Goal: Task Accomplishment & Management: Manage account settings

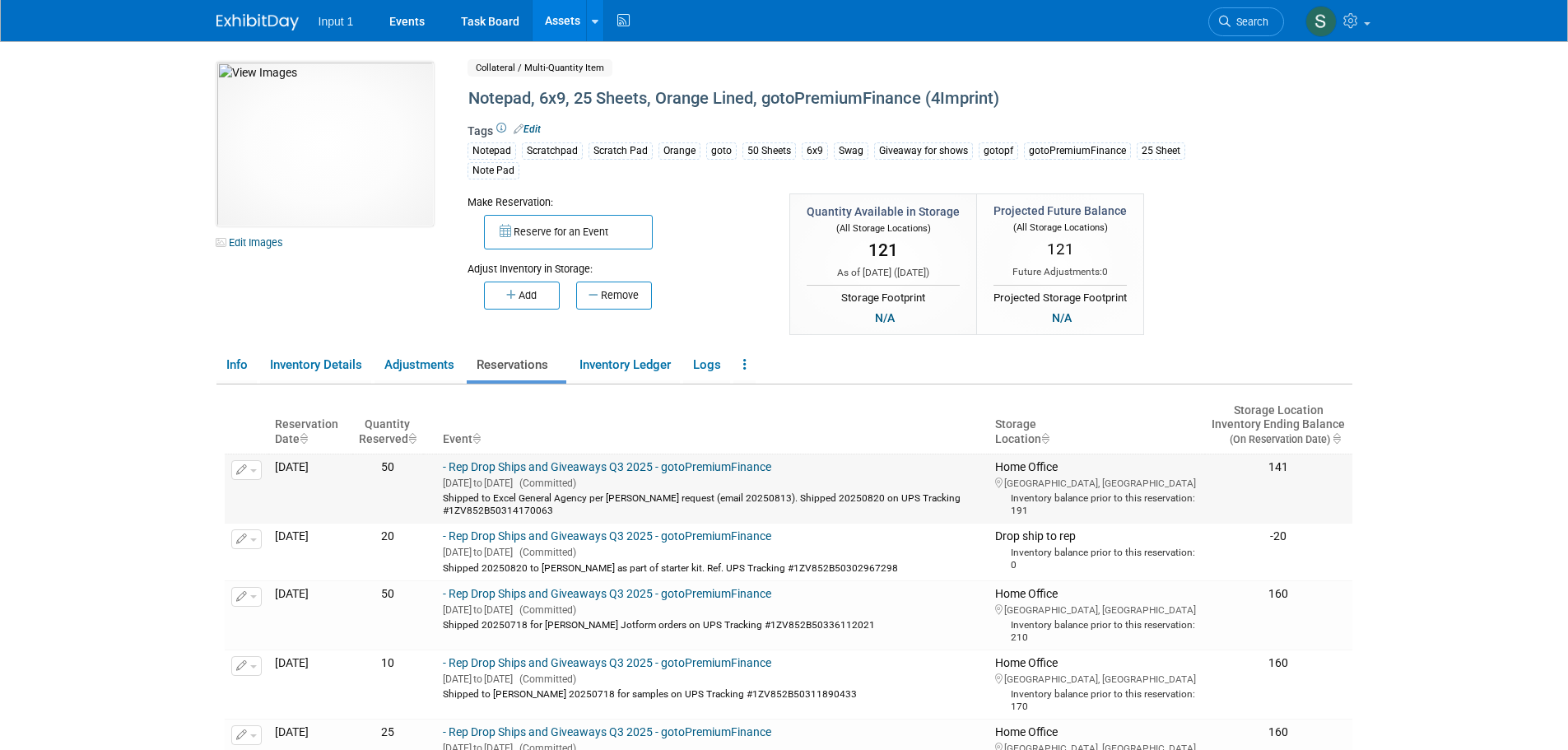
drag, startPoint x: 600, startPoint y: 512, endPoint x: 472, endPoint y: 493, distance: 129.4
click at [472, 493] on td "- Rep Drop Ships and Giveaways Q3 2025 - gotoPremiumFinance Jul 1, 2025 to Sep …" at bounding box center [712, 487] width 553 height 69
copy div "Shipped to Excel General Agency per [PERSON_NAME] request (email 20250813). Shi…"
click at [566, 26] on link "Assets" at bounding box center [562, 20] width 60 height 41
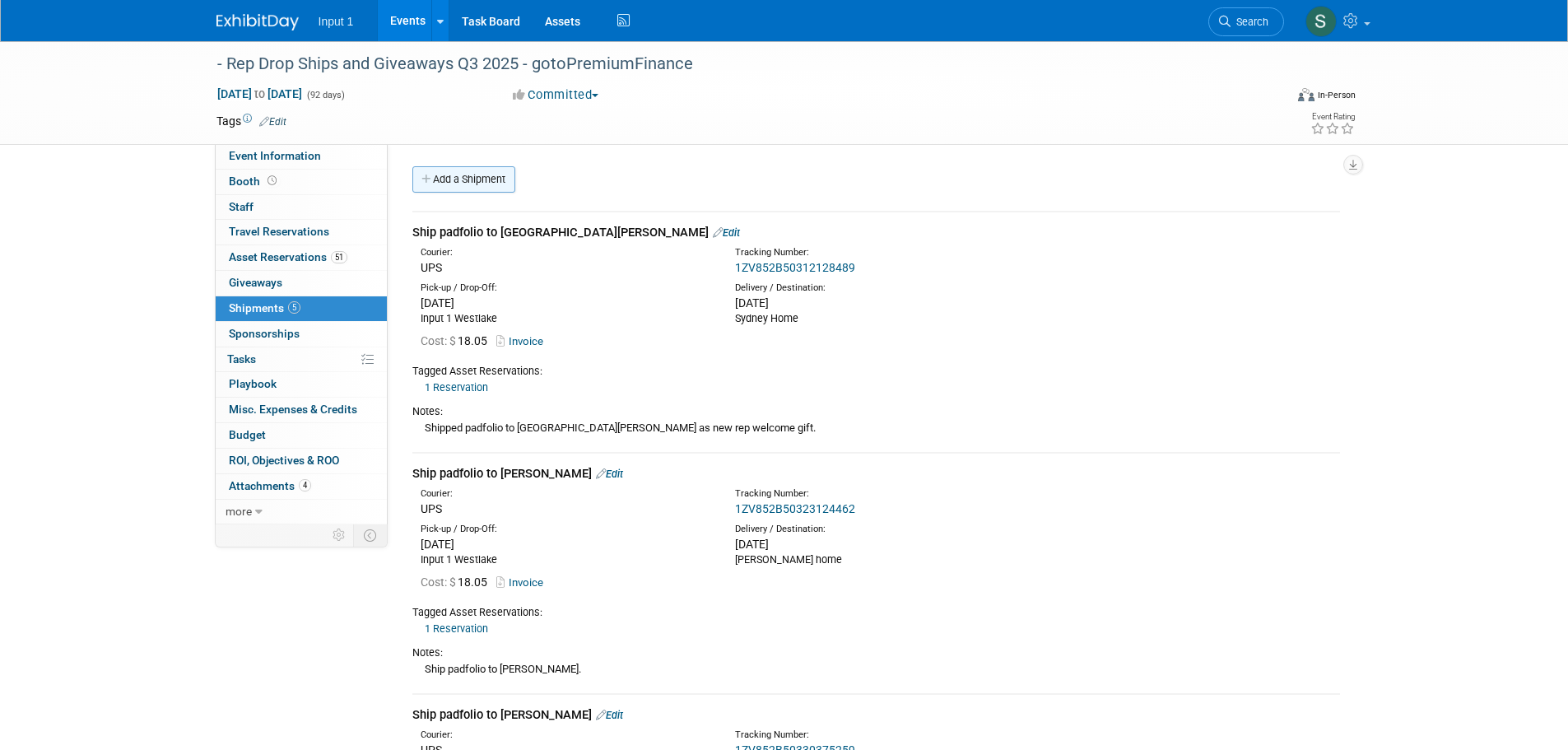
click at [466, 178] on link "Add a Shipment" at bounding box center [464, 179] width 103 height 26
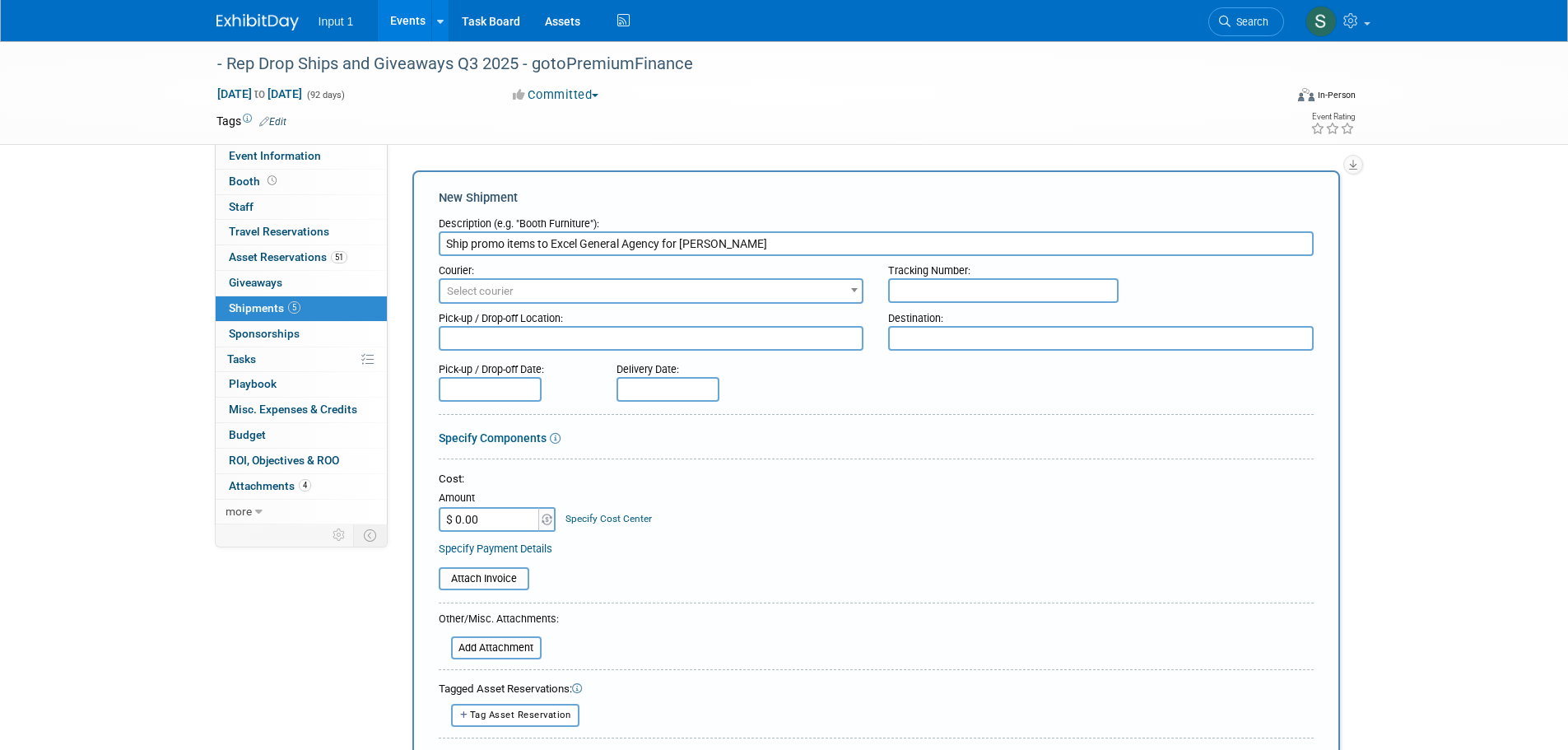
type input "Ship promo items to Excel General Agency for Alex Beck"
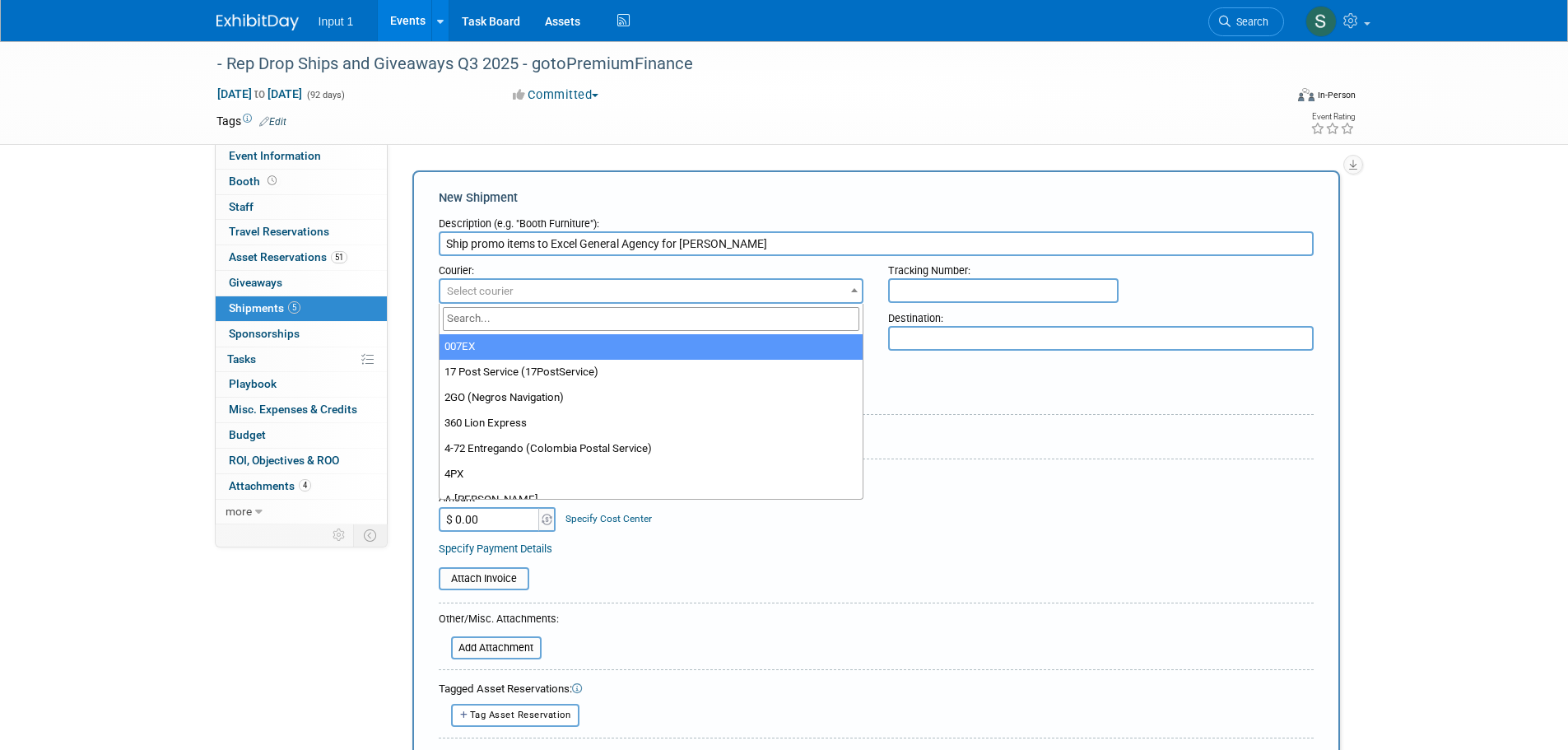
click at [475, 290] on span "Select courier" at bounding box center [480, 291] width 67 height 12
type input "ups"
drag, startPoint x: 527, startPoint y: 351, endPoint x: 547, endPoint y: 349, distance: 20.1
select select "508"
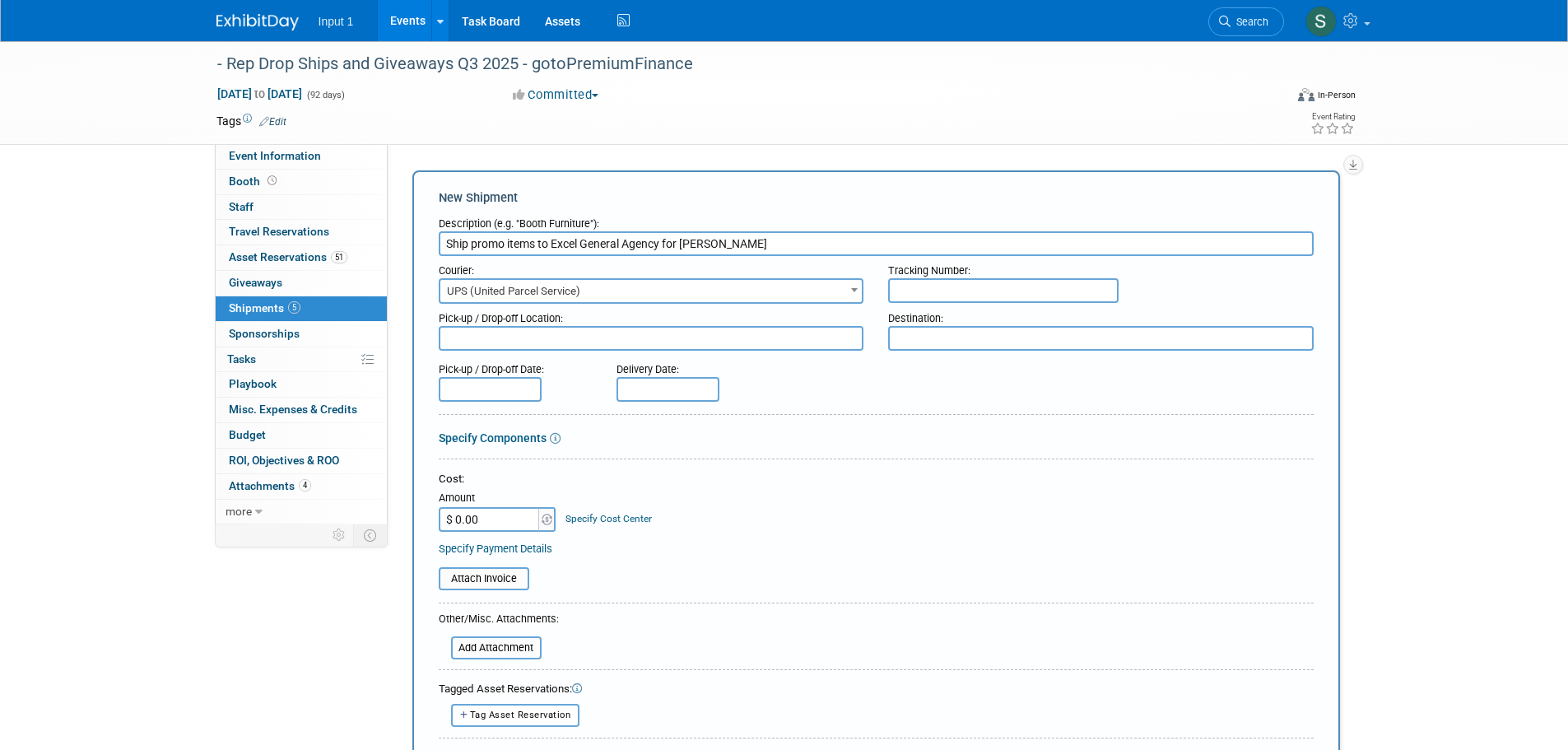
click at [948, 287] on input "text" at bounding box center [1002, 291] width 231 height 24
paste input "1ZV852B50314170063"
type input "1ZV852B50314170063"
click at [486, 341] on textarea at bounding box center [651, 338] width 426 height 24
type textarea "Input 1 Westlake"
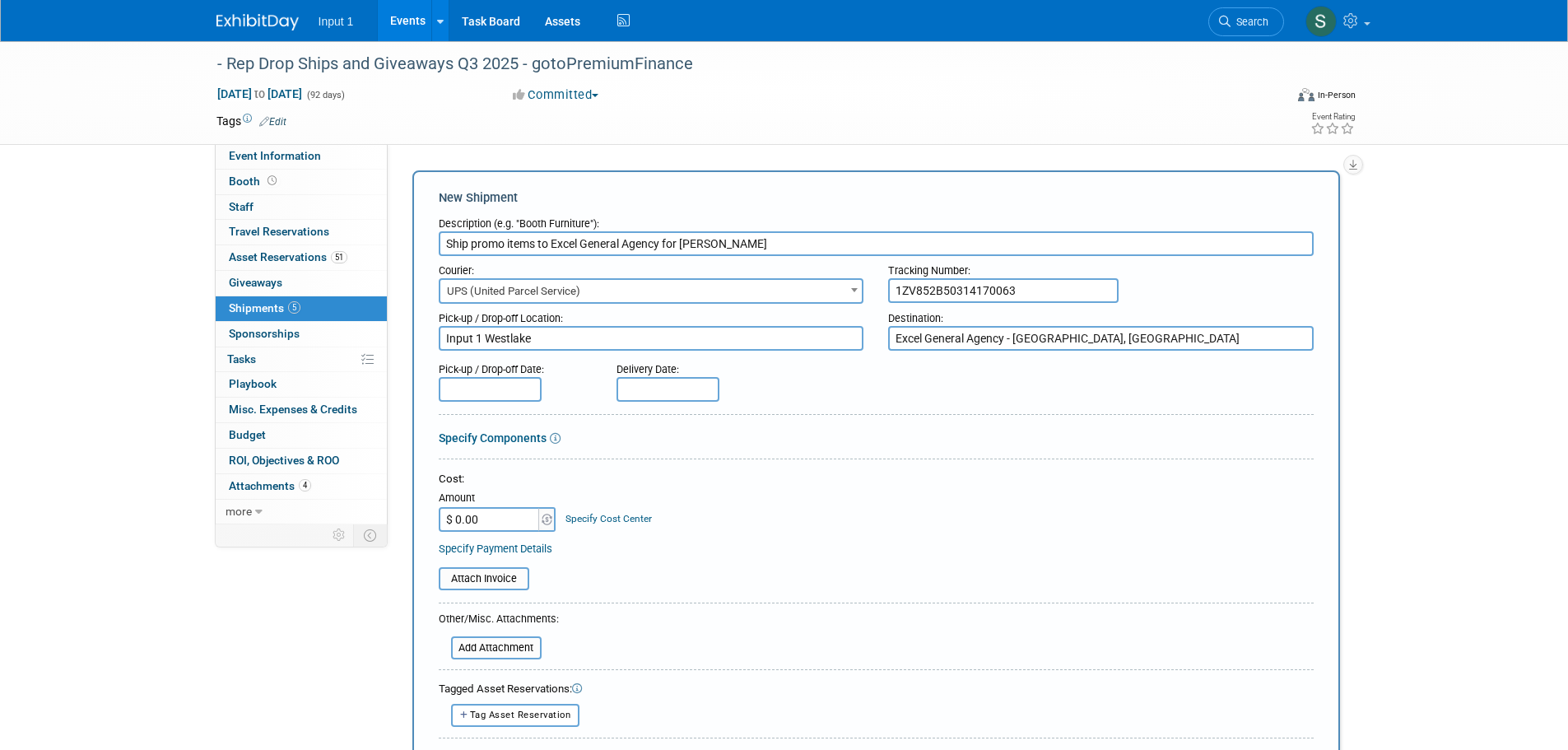
type textarea "Excel General Agency - [GEOGRAPHIC_DATA], [GEOGRAPHIC_DATA]"
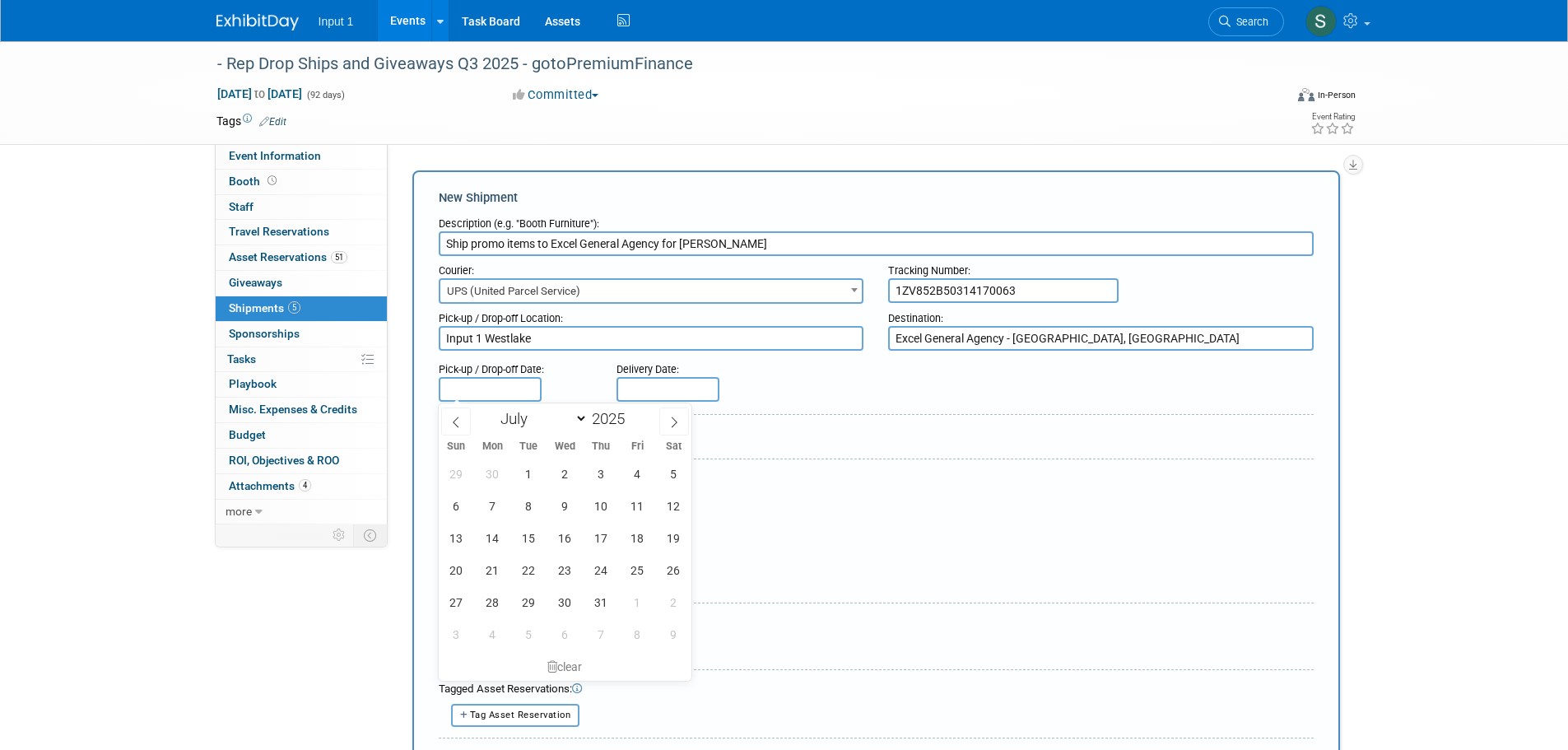
click at [472, 395] on input "text" at bounding box center [490, 389] width 103 height 24
click at [676, 420] on icon at bounding box center [674, 422] width 6 height 10
select select "7"
click at [570, 567] on span "20" at bounding box center [565, 569] width 32 height 32
type input "Aug 20, 2025"
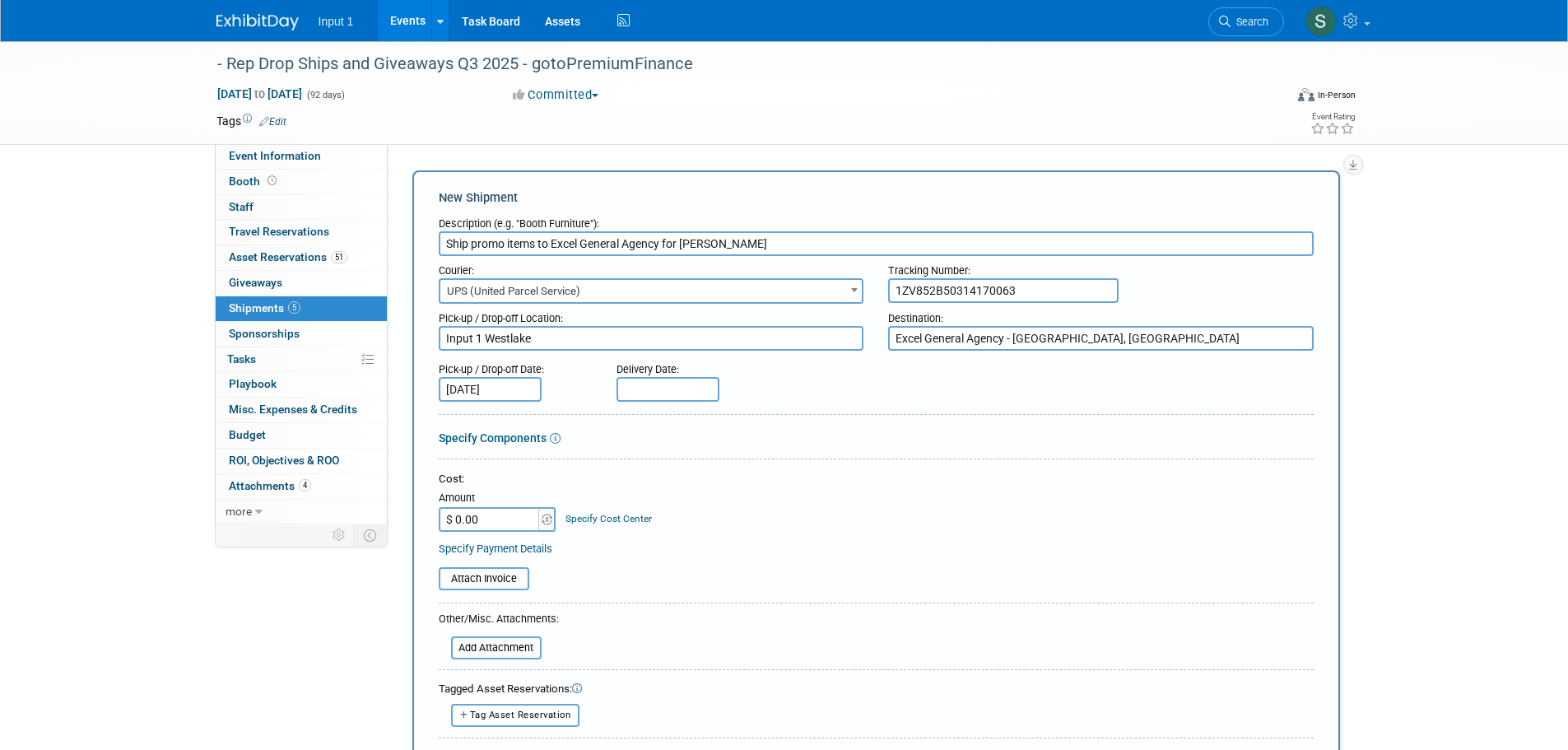
click at [647, 391] on input "text" at bounding box center [667, 389] width 103 height 24
click at [857, 432] on span at bounding box center [852, 421] width 30 height 28
select select "7"
click at [768, 570] on span "21" at bounding box center [779, 569] width 32 height 32
type input "Aug 21, 2025"
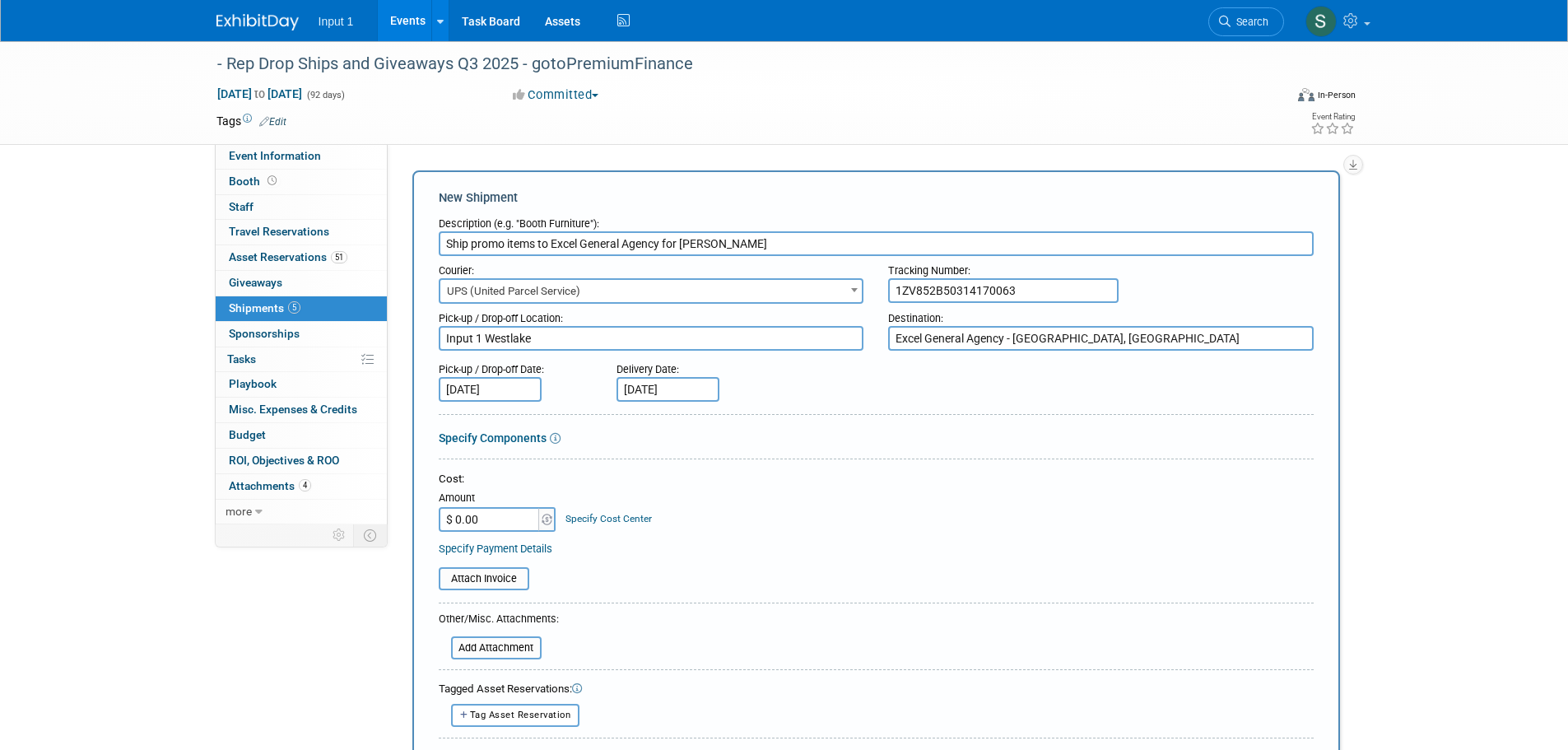
click at [474, 521] on input "$ 0.00" at bounding box center [490, 519] width 103 height 24
type input "$ 35.75"
click at [483, 583] on input "file" at bounding box center [429, 578] width 196 height 20
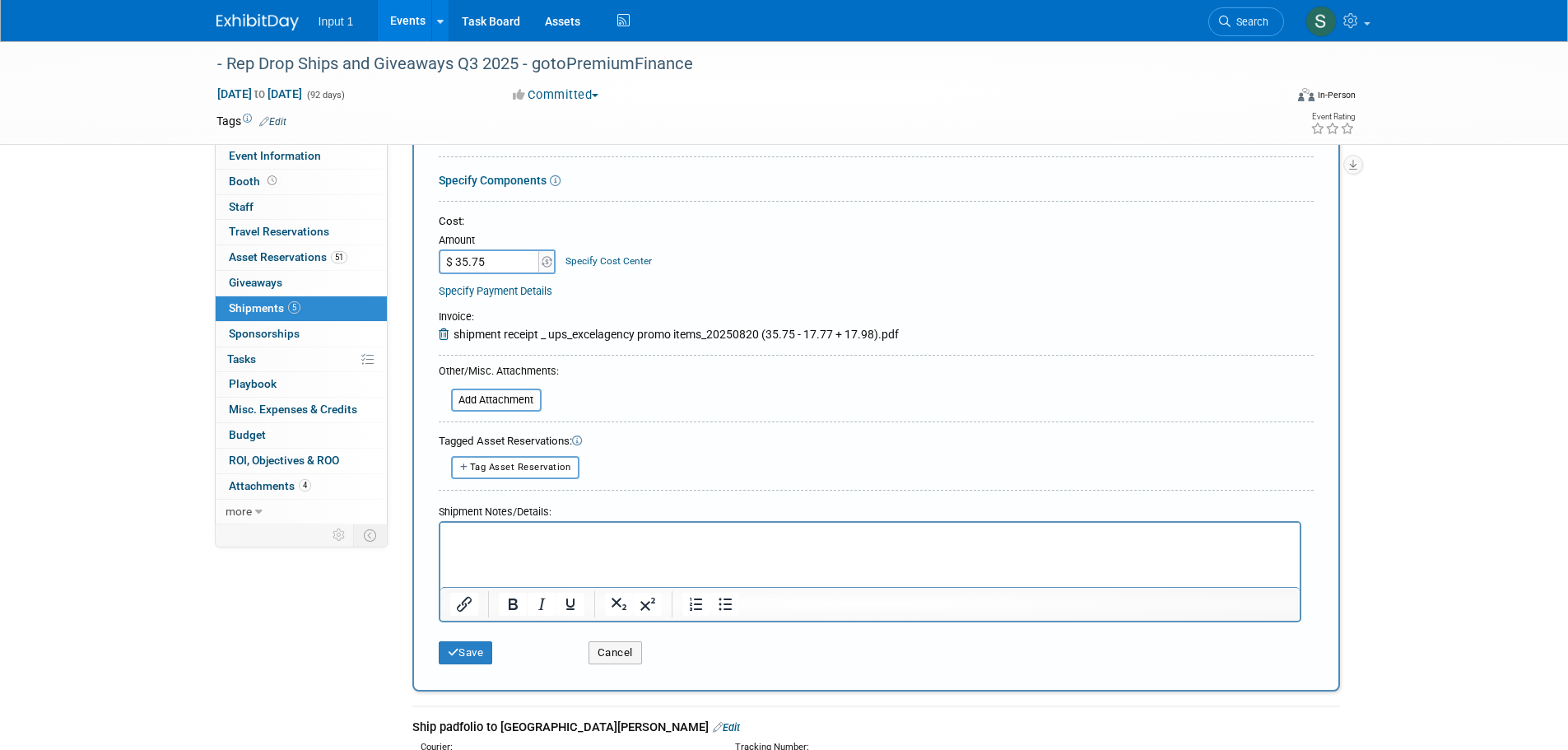
scroll to position [109, 0]
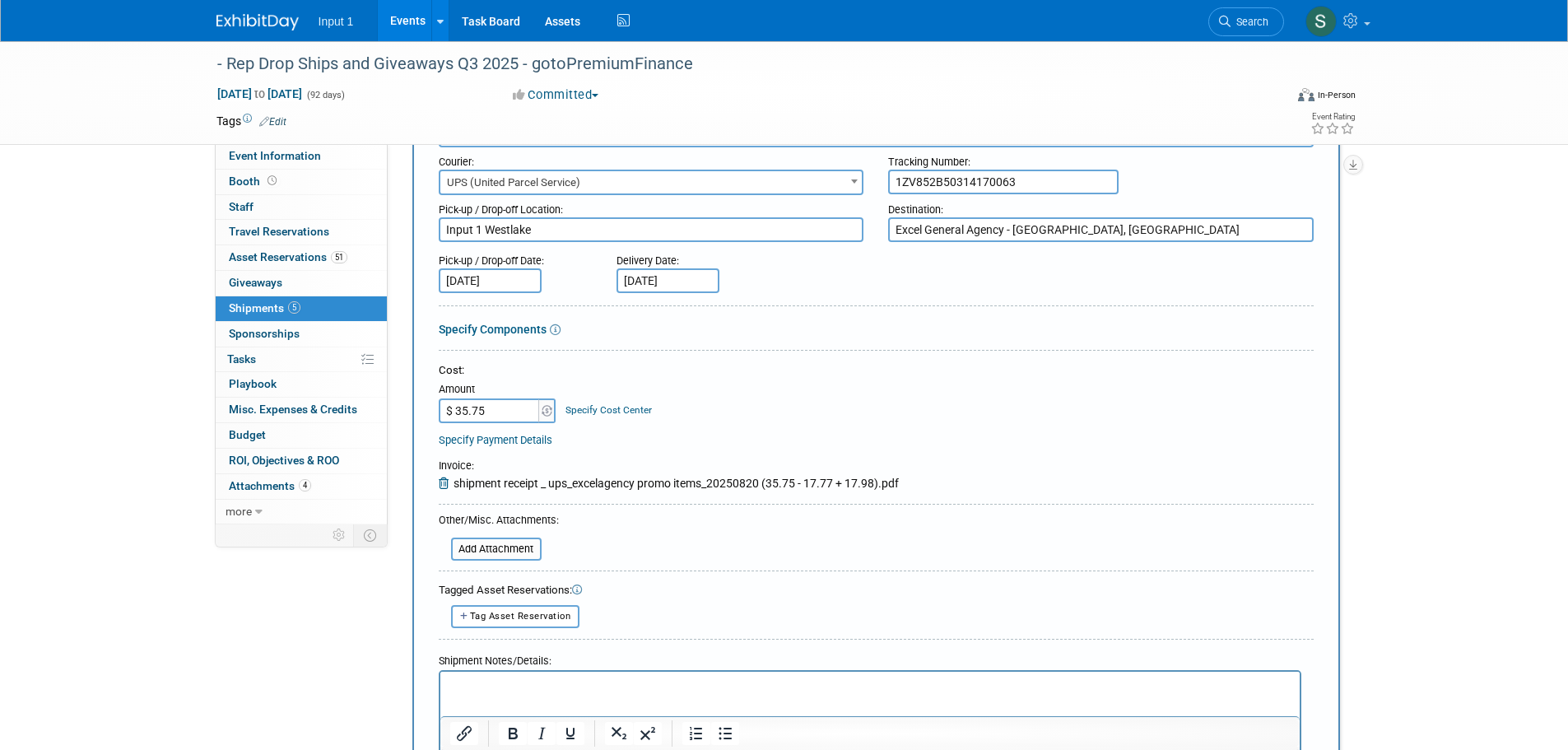
click at [555, 688] on p "Rich Text Area. Press ALT-0 for help." at bounding box center [869, 685] width 841 height 17
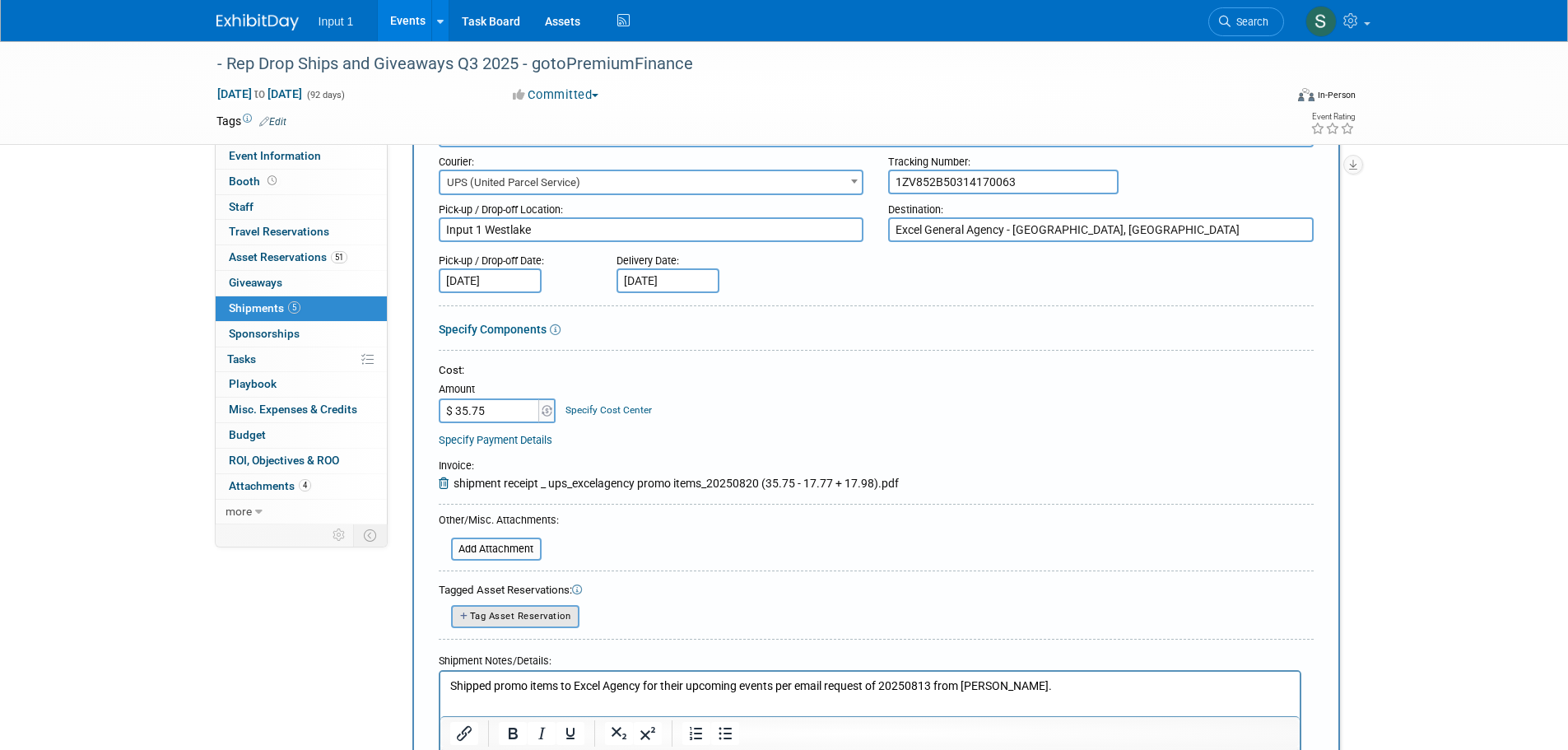
click at [524, 618] on span "Tag Asset Reservation" at bounding box center [520, 616] width 101 height 10
select select
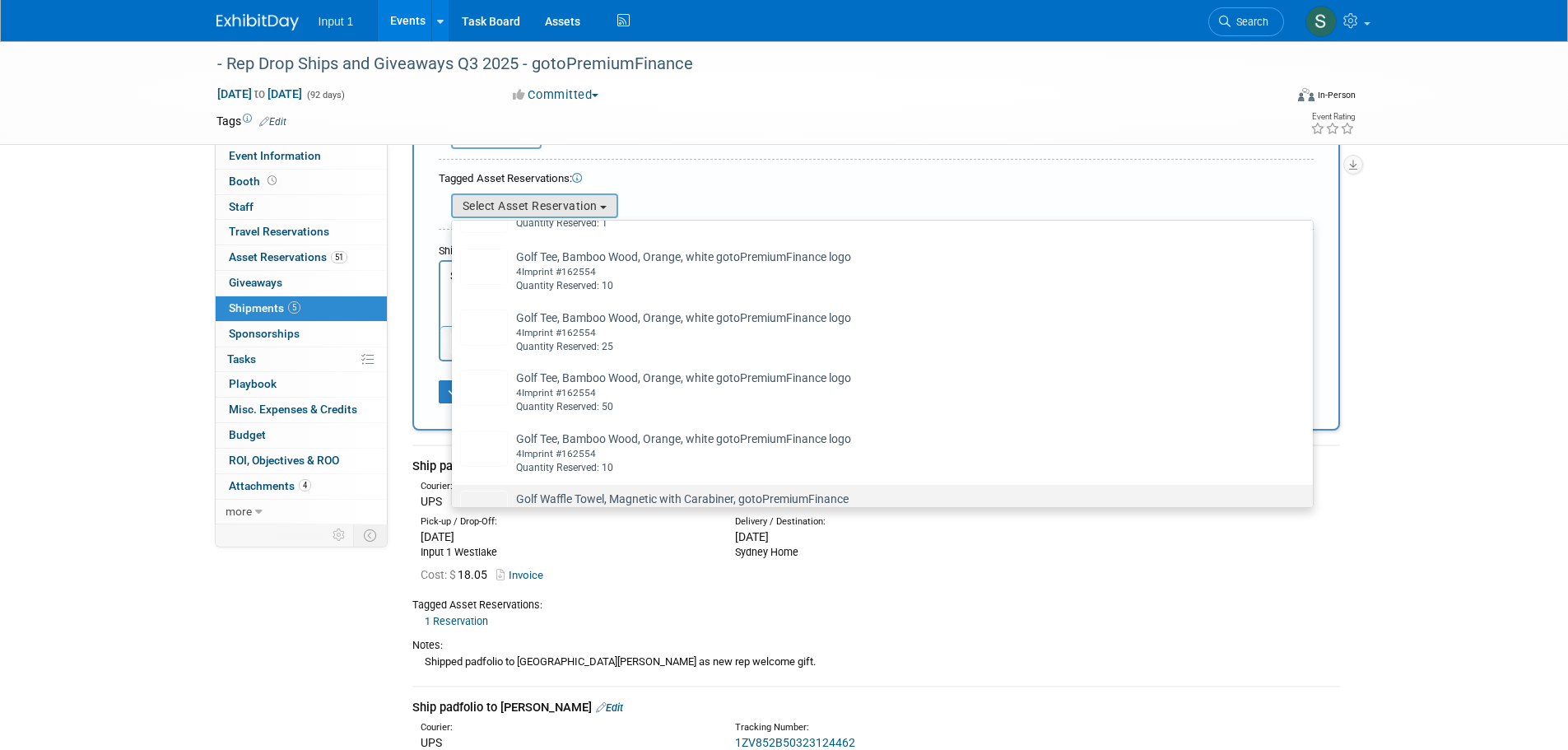
scroll to position [740, 0]
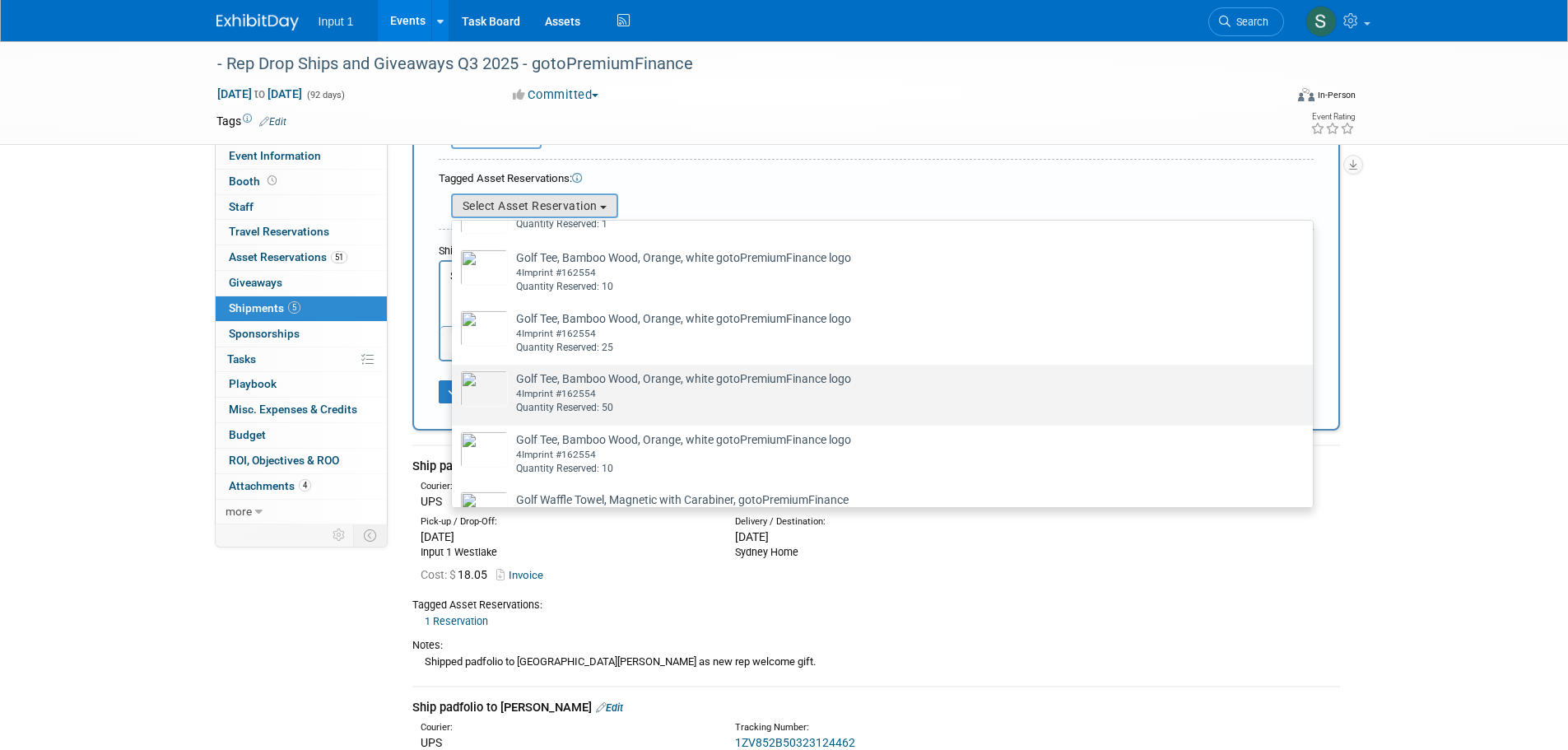
click at [598, 398] on td "Golf Tee, Bamboo Wood, Orange, white gotoPremiumFinance logo Already tagged in …" at bounding box center [893, 392] width 772 height 44
click at [454, 385] on input "Golf Tee, Bamboo Wood, Orange, white gotoPremiumFinance logo Already tagged in …" at bounding box center [449, 378] width 10 height 10
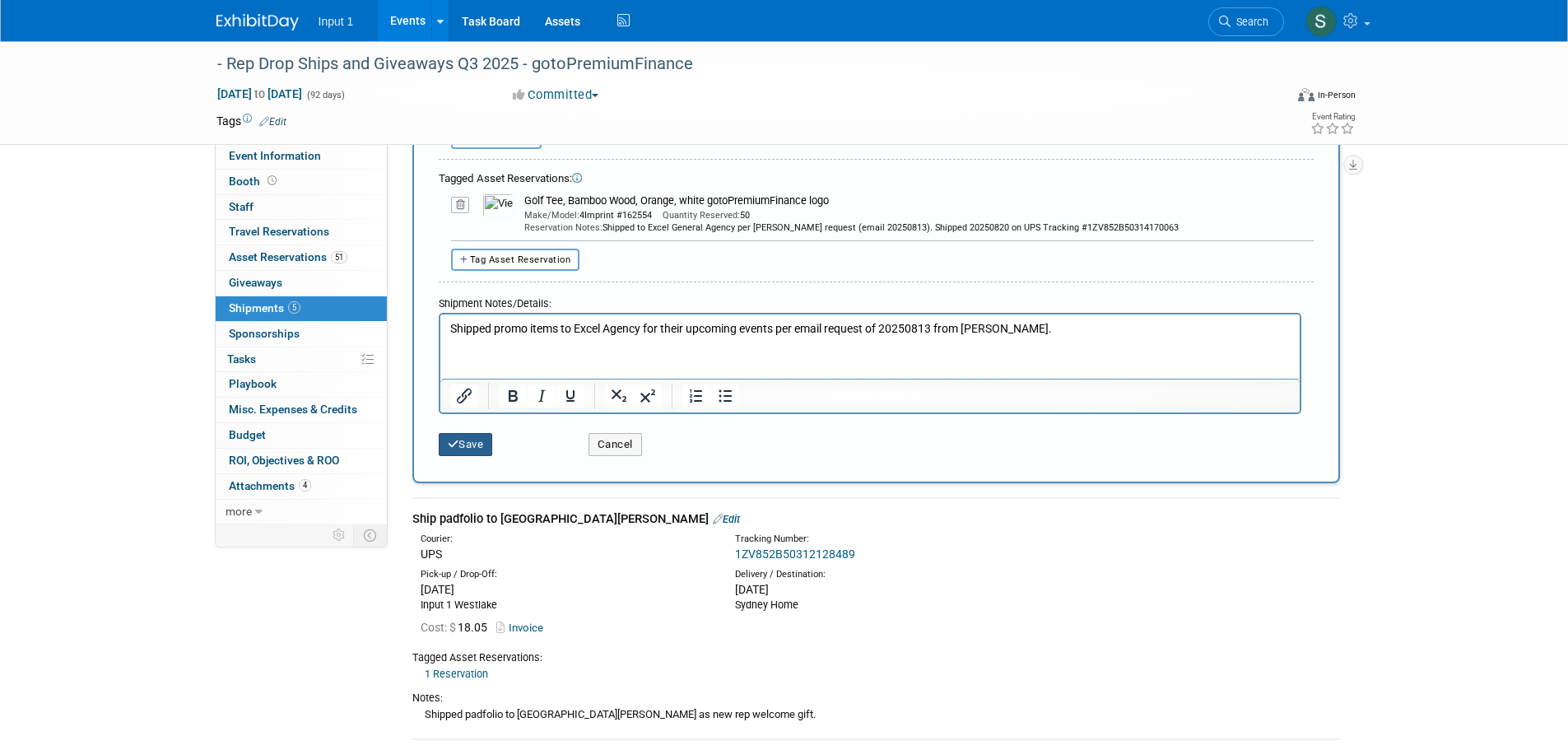
click at [473, 445] on button "Save" at bounding box center [466, 444] width 54 height 23
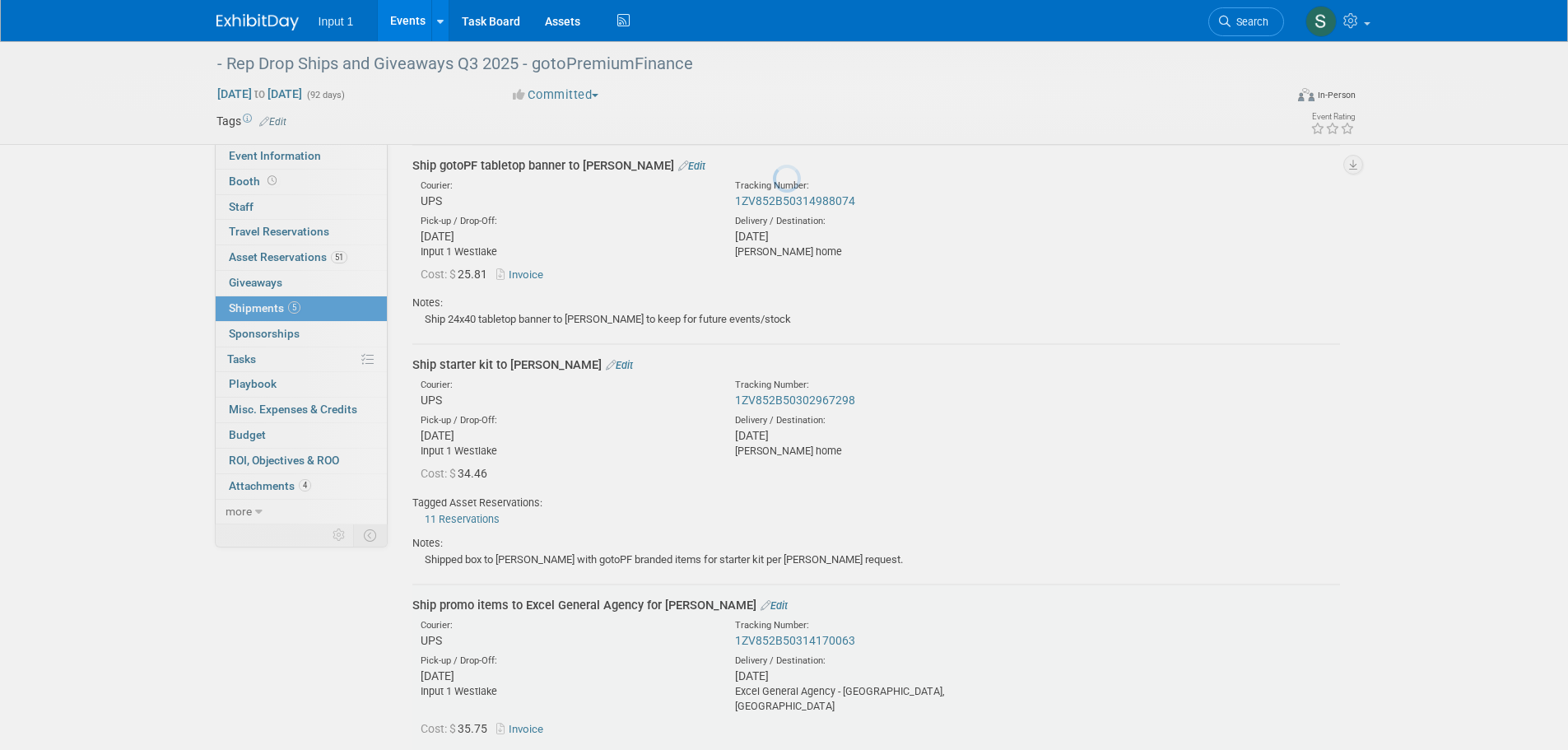
scroll to position [996, 0]
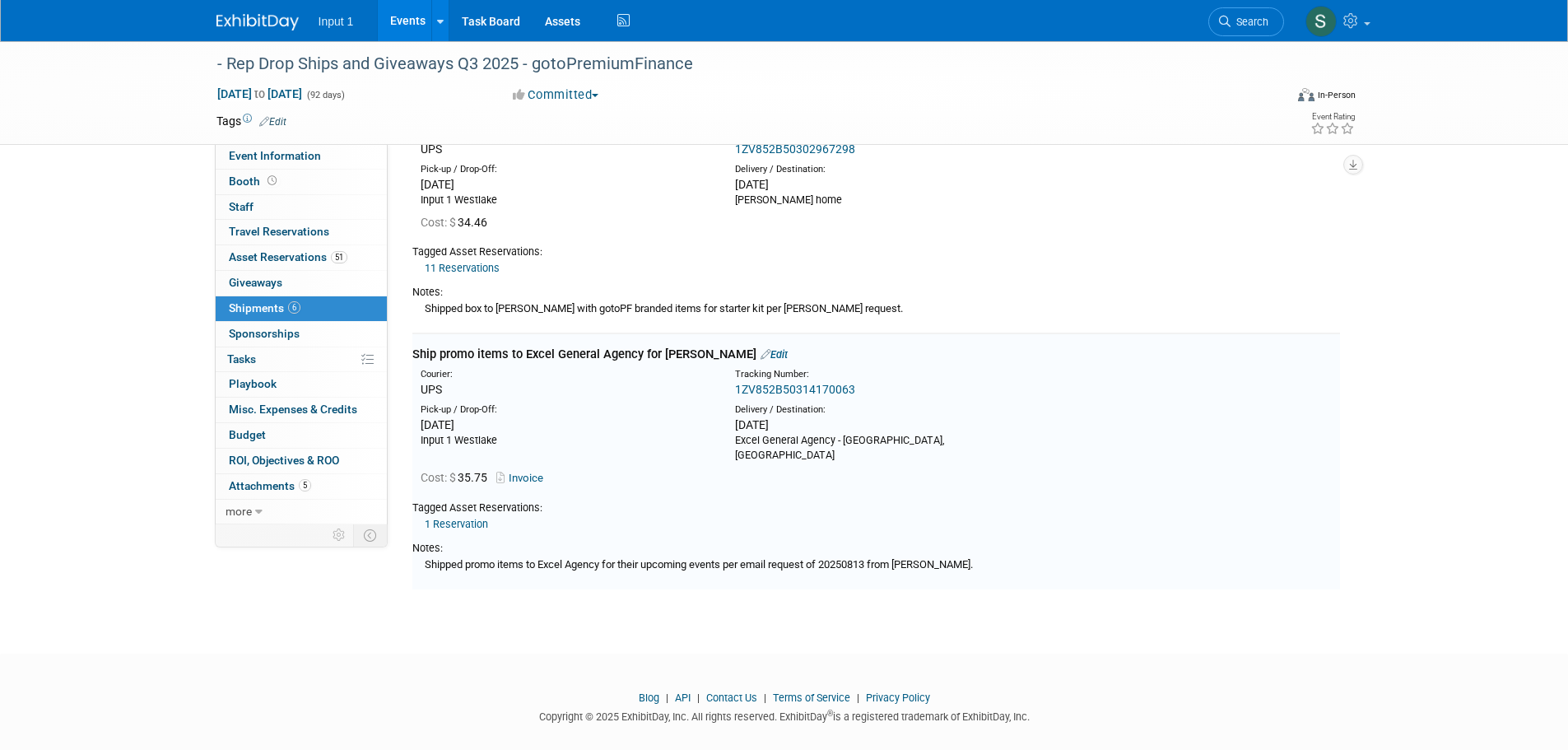
click at [761, 351] on link "Edit" at bounding box center [774, 354] width 27 height 12
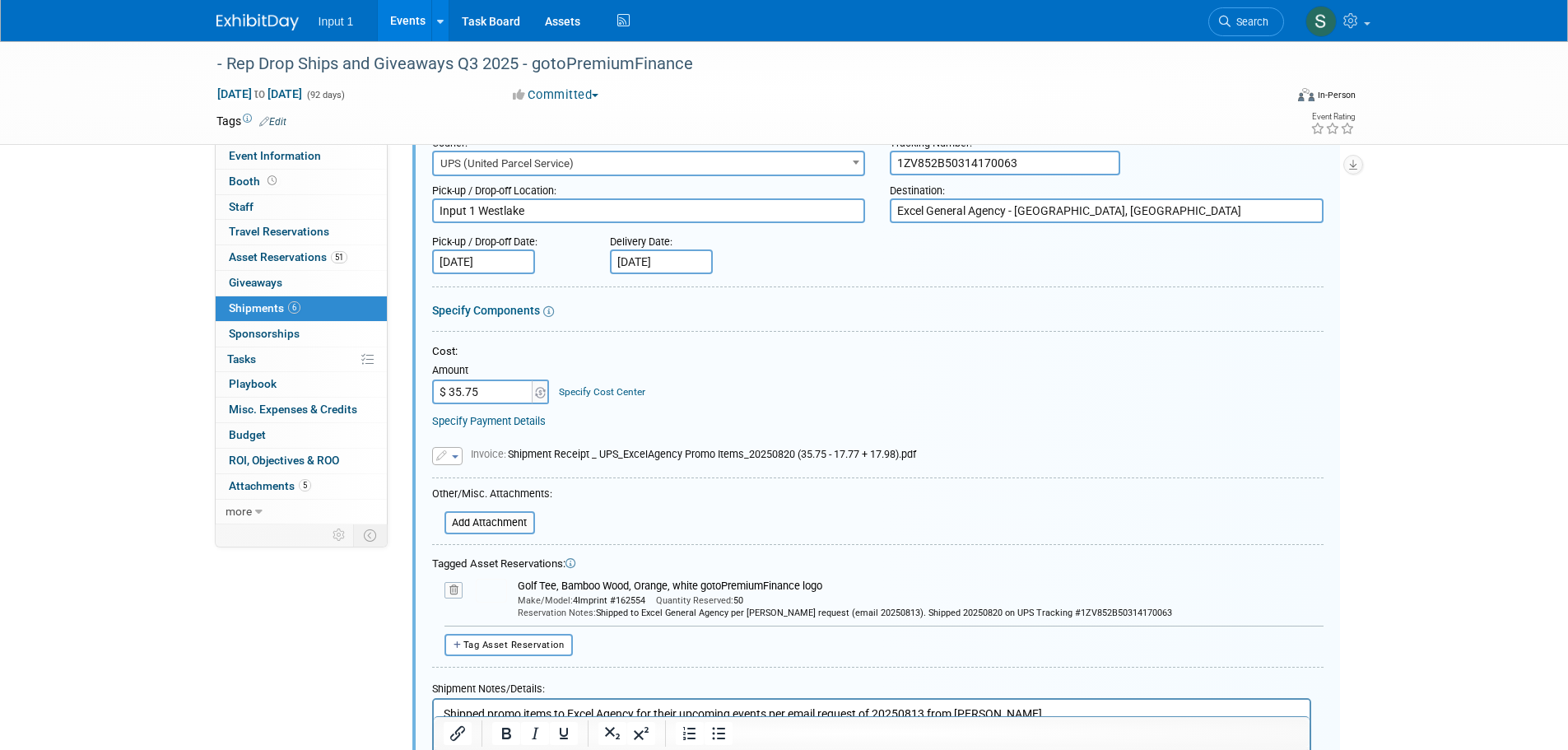
scroll to position [1305, 0]
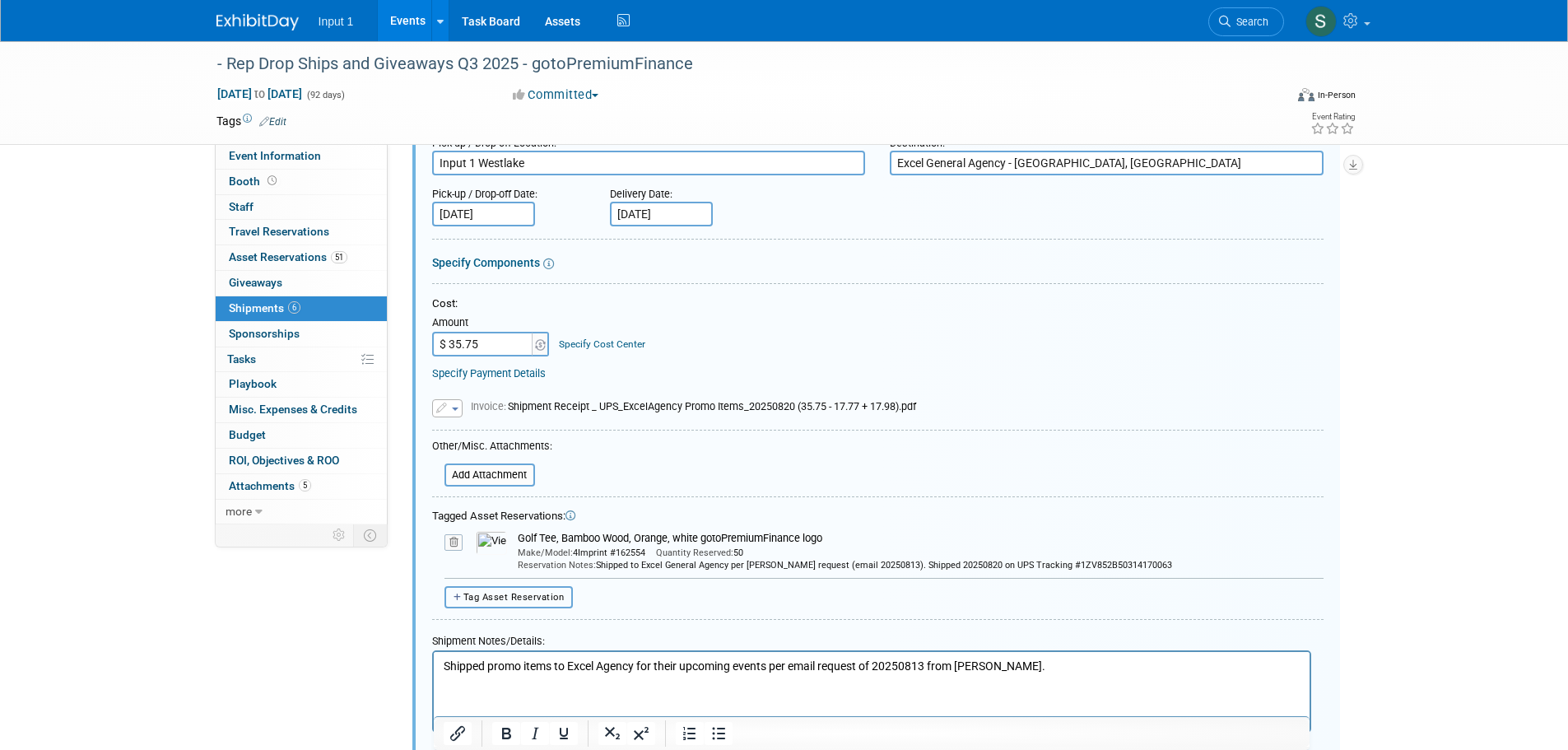
click at [511, 592] on span "Tag Asset Reservation" at bounding box center [513, 597] width 101 height 10
select select
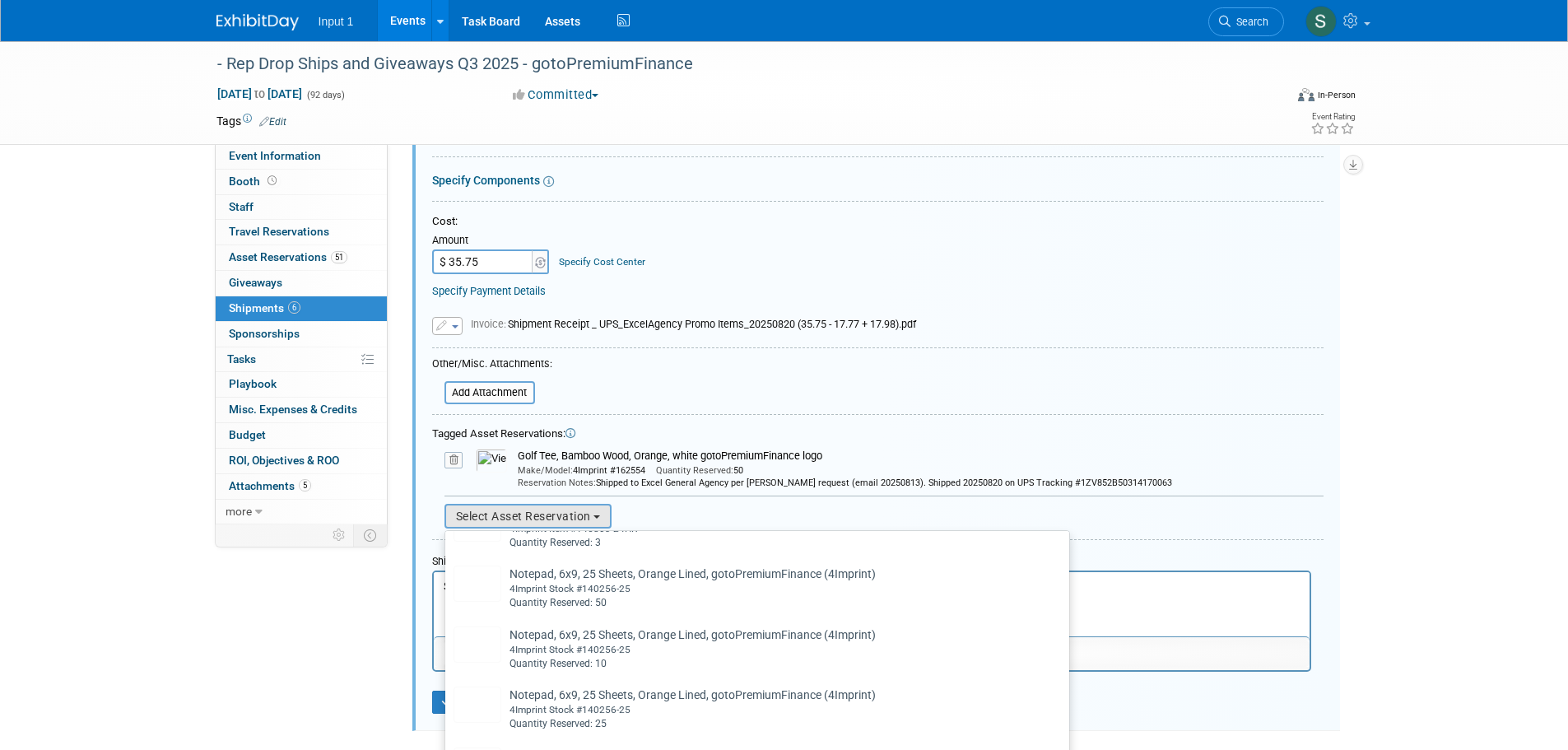
scroll to position [1811, 0]
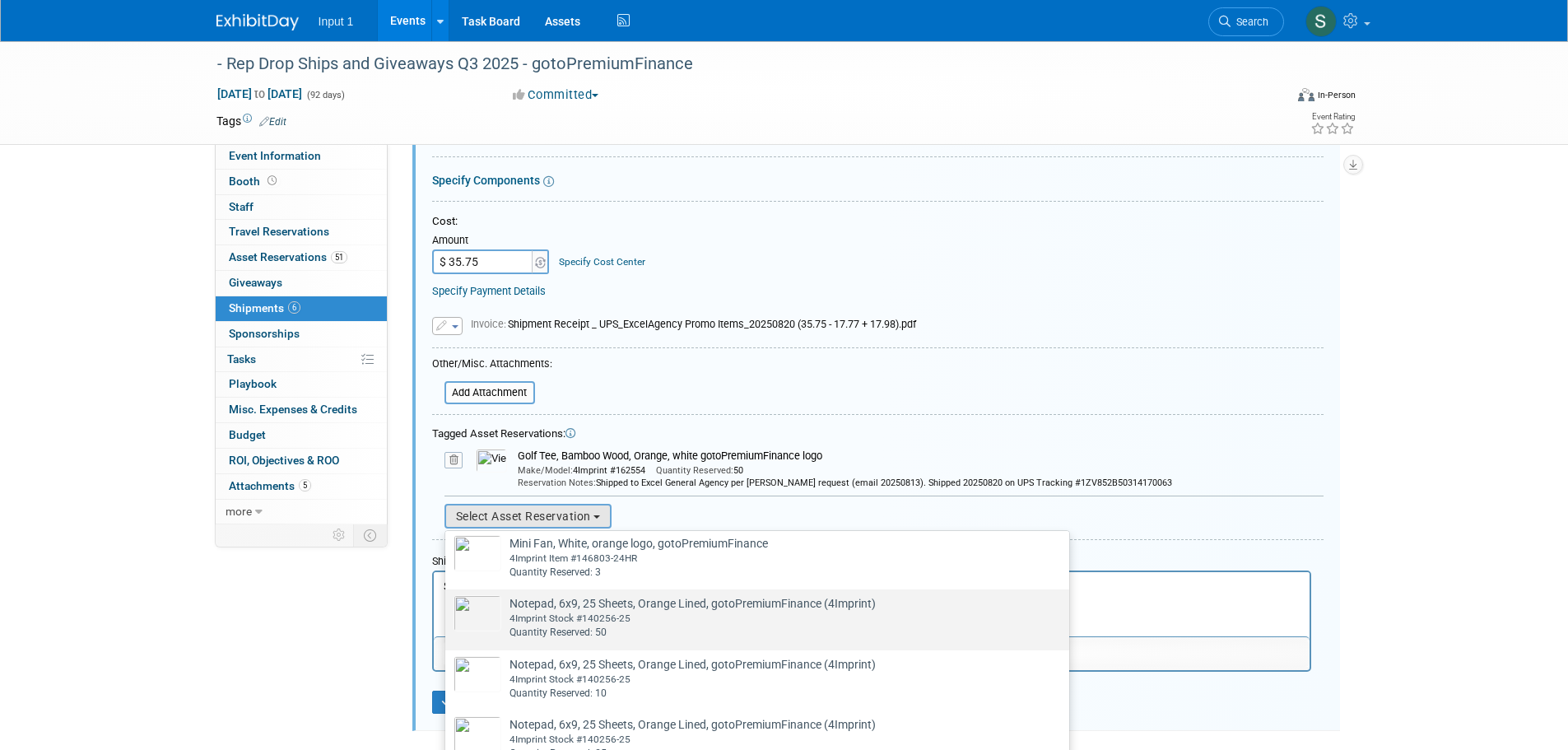
click at [603, 624] on td "Notepad, 6x9, 25 Sheets, Orange Lined, gotoPremiumFinance (4Imprint) Already ta…" at bounding box center [688, 617] width 374 height 44
click at [447, 609] on input "Notepad, 6x9, 25 Sheets, Orange Lined, gotoPremiumFinance (4Imprint) Already ta…" at bounding box center [442, 604] width 10 height 10
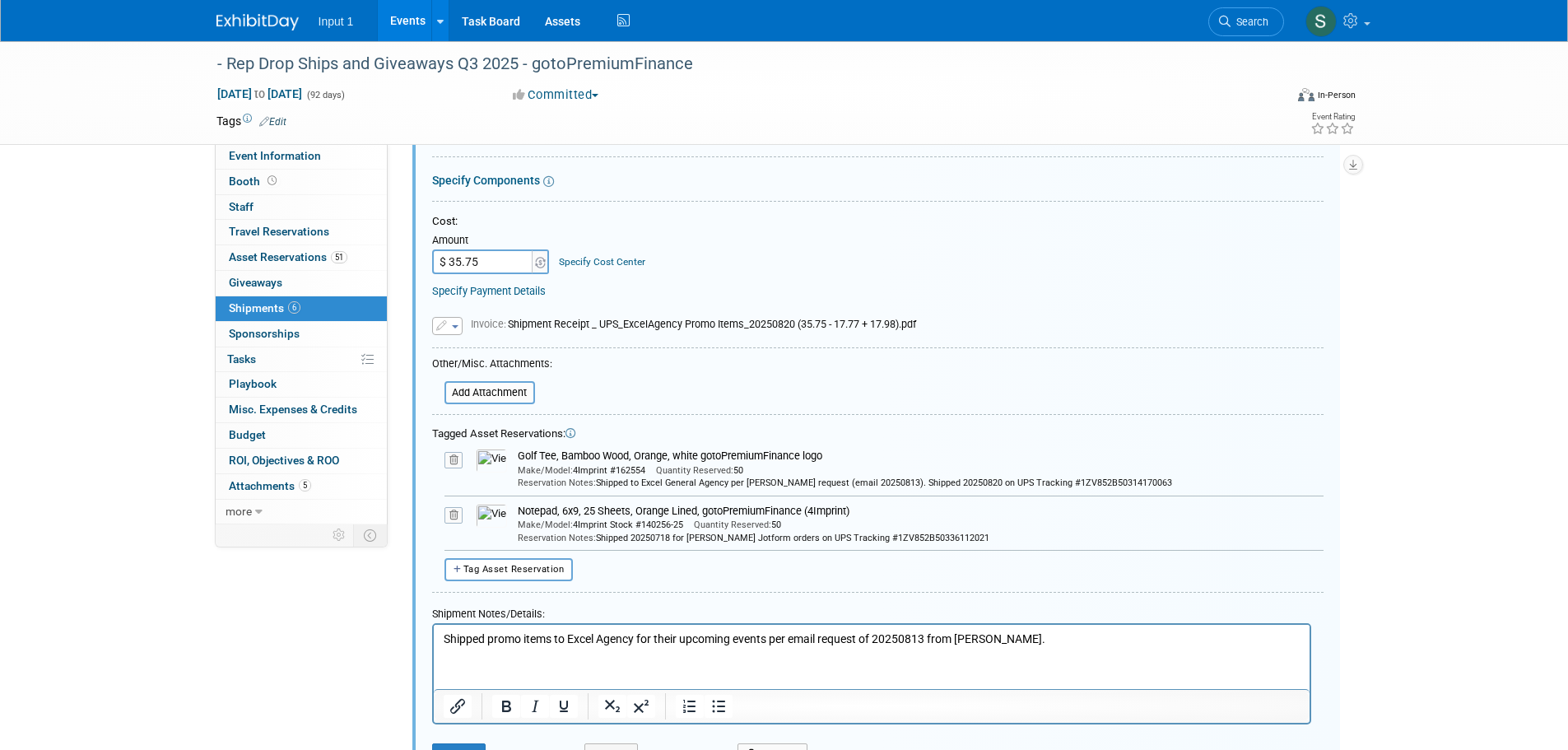
click at [456, 514] on icon at bounding box center [453, 515] width 18 height 17
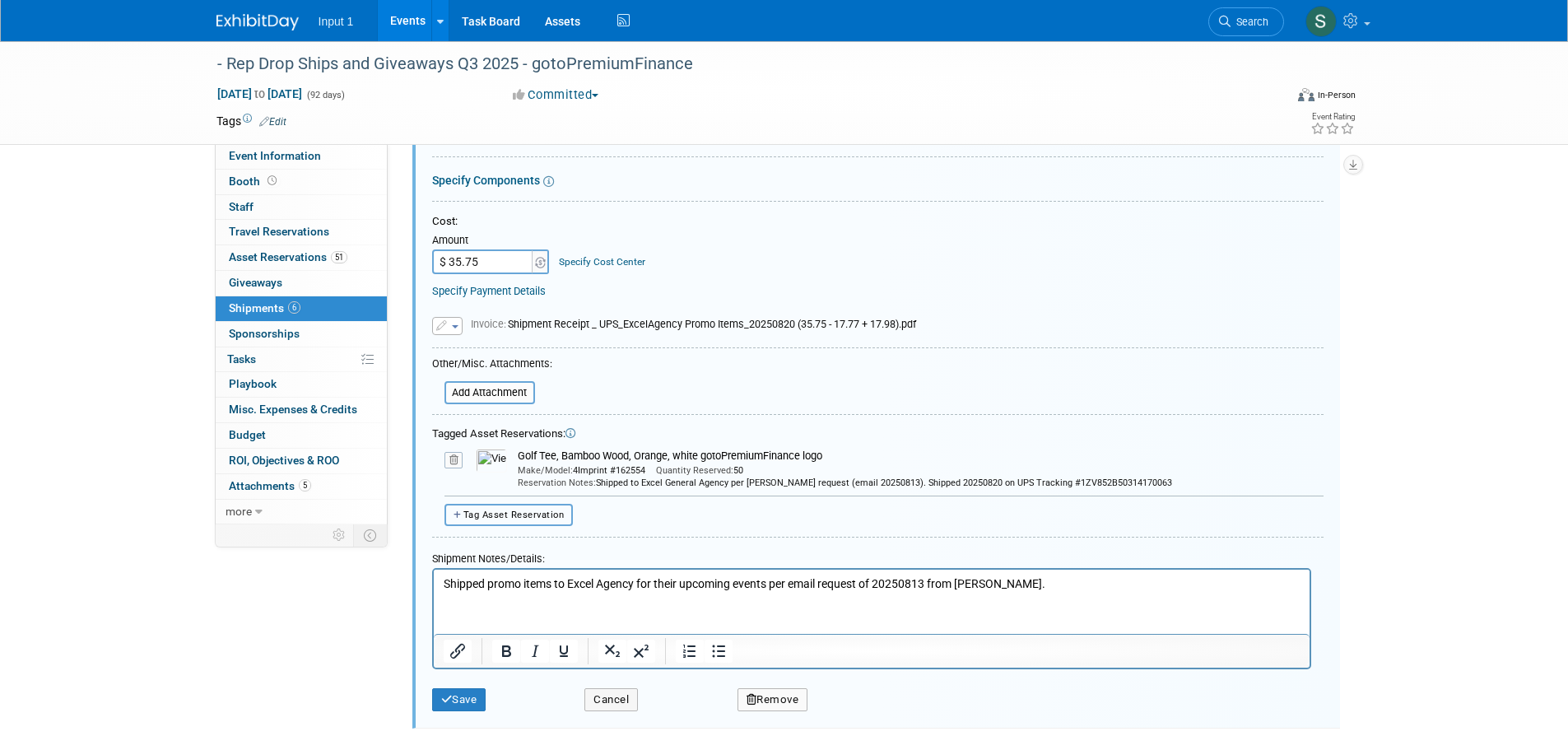
click at [521, 511] on span "Tag Asset Reservation" at bounding box center [513, 514] width 101 height 10
select select
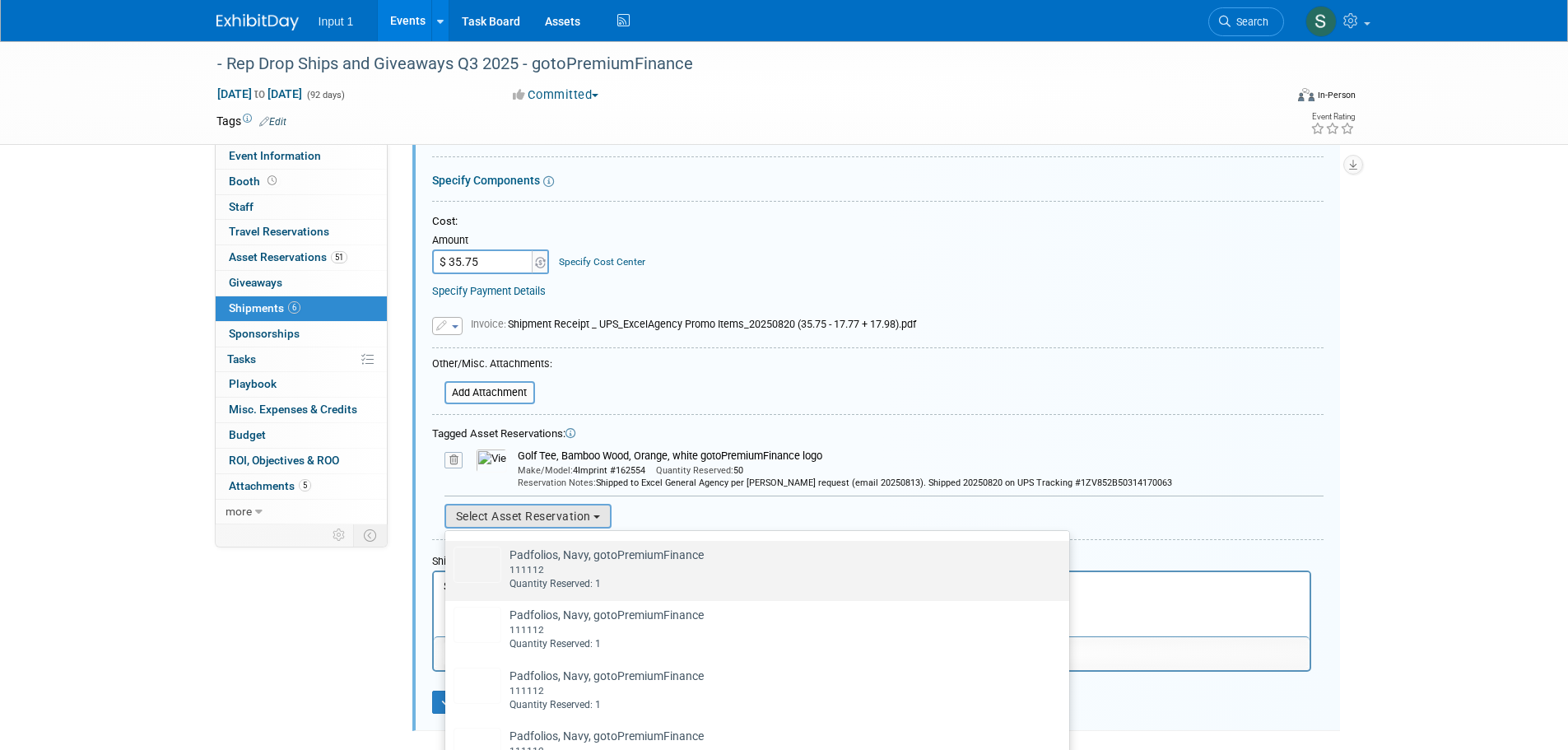
scroll to position [2057, 0]
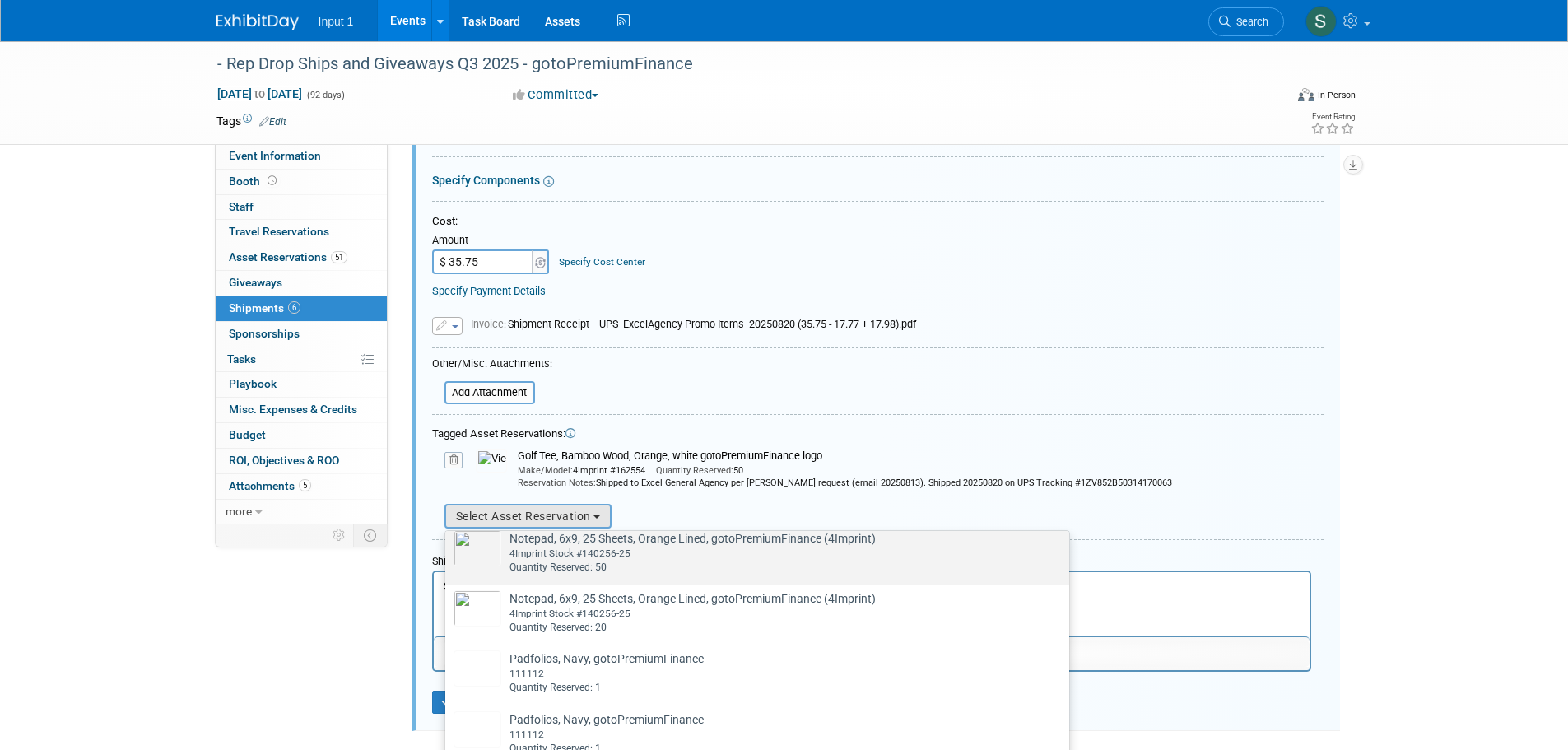
click at [583, 560] on div "4Imprint Stock #140256-25" at bounding box center [692, 553] width 366 height 14
click at [447, 544] on input "Notepad, 6x9, 25 Sheets, Orange Lined, gotoPremiumFinance (4Imprint) Already ta…" at bounding box center [442, 539] width 10 height 10
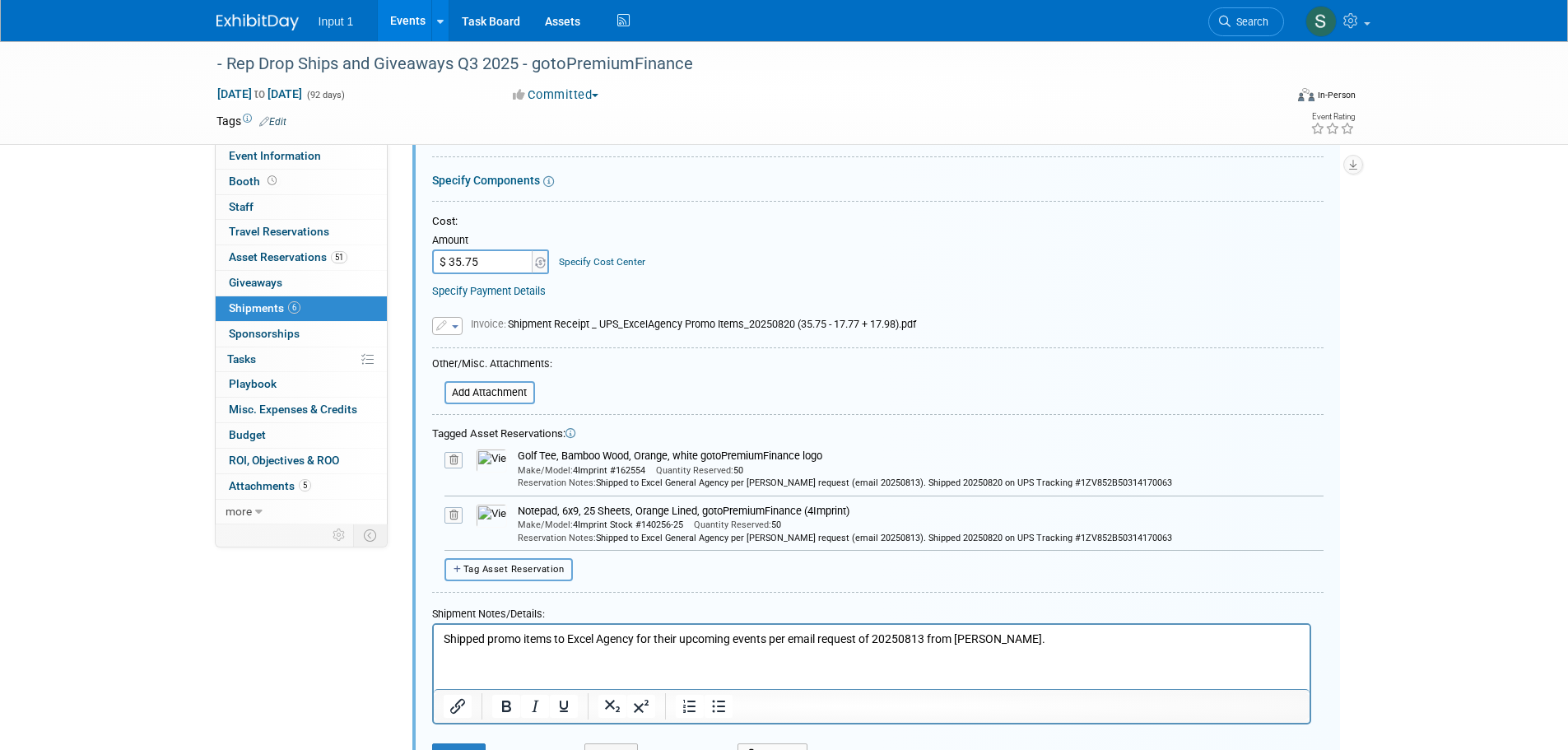
click at [520, 568] on span "Tag Asset Reservation" at bounding box center [513, 569] width 101 height 10
select select
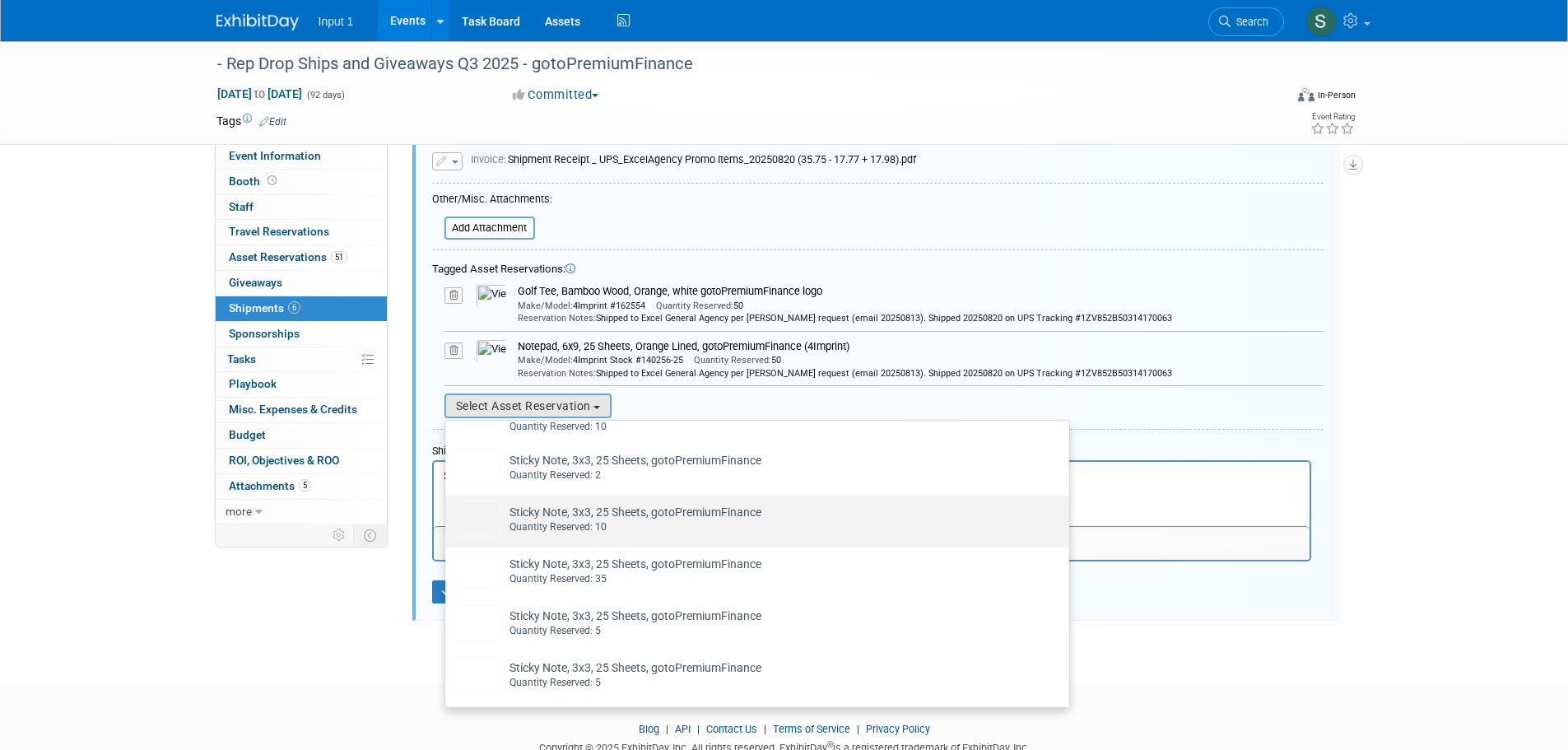
scroll to position [2811, 0]
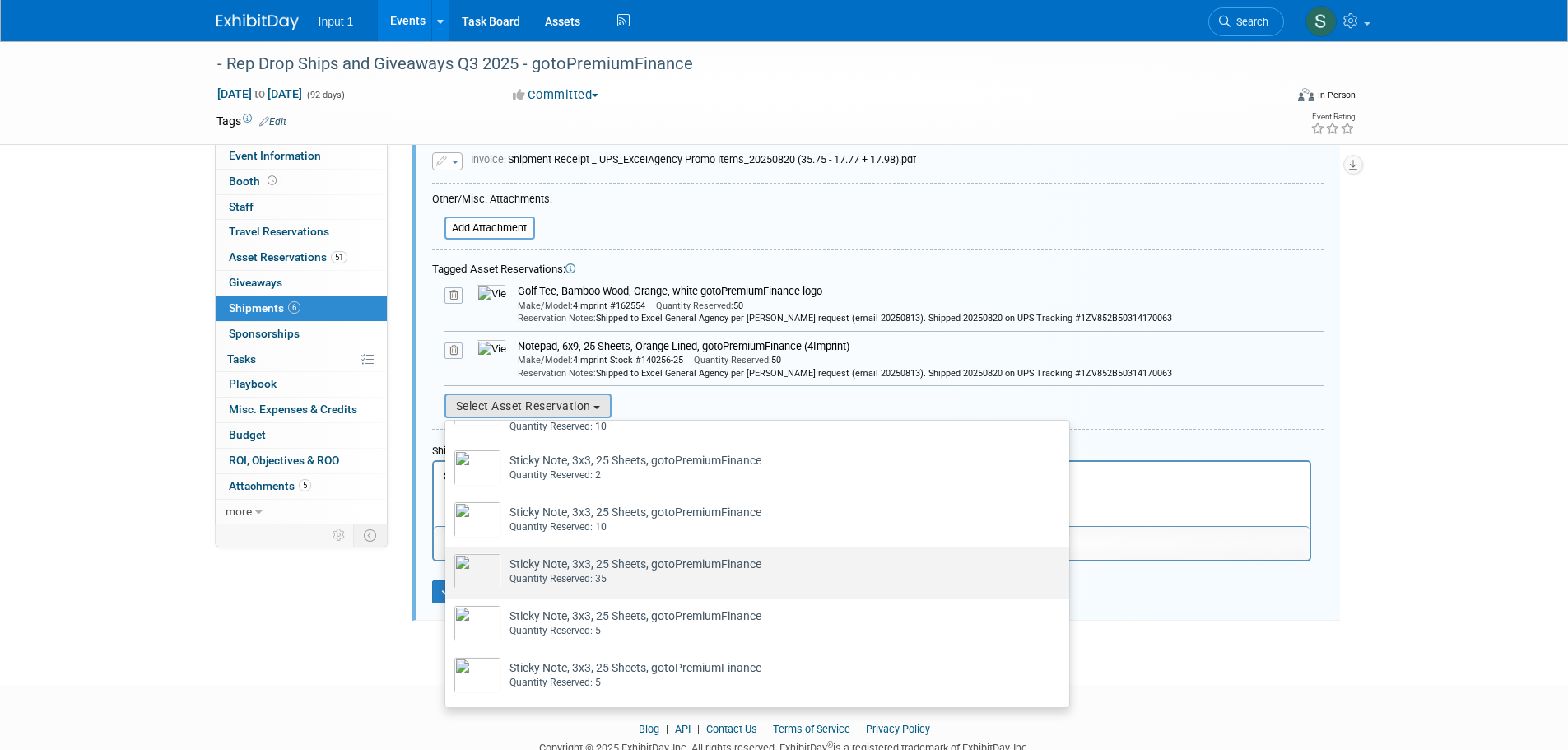
click at [581, 560] on td "Sticky Note, 3x3, 25 Sheets, gotoPremiumFinance Already tagged in this shipment…" at bounding box center [631, 572] width 260 height 37
click at [447, 560] on input "Sticky Note, 3x3, 25 Sheets, gotoPremiumFinance Already tagged in this shipment…" at bounding box center [442, 561] width 10 height 10
select select "2_11583374"
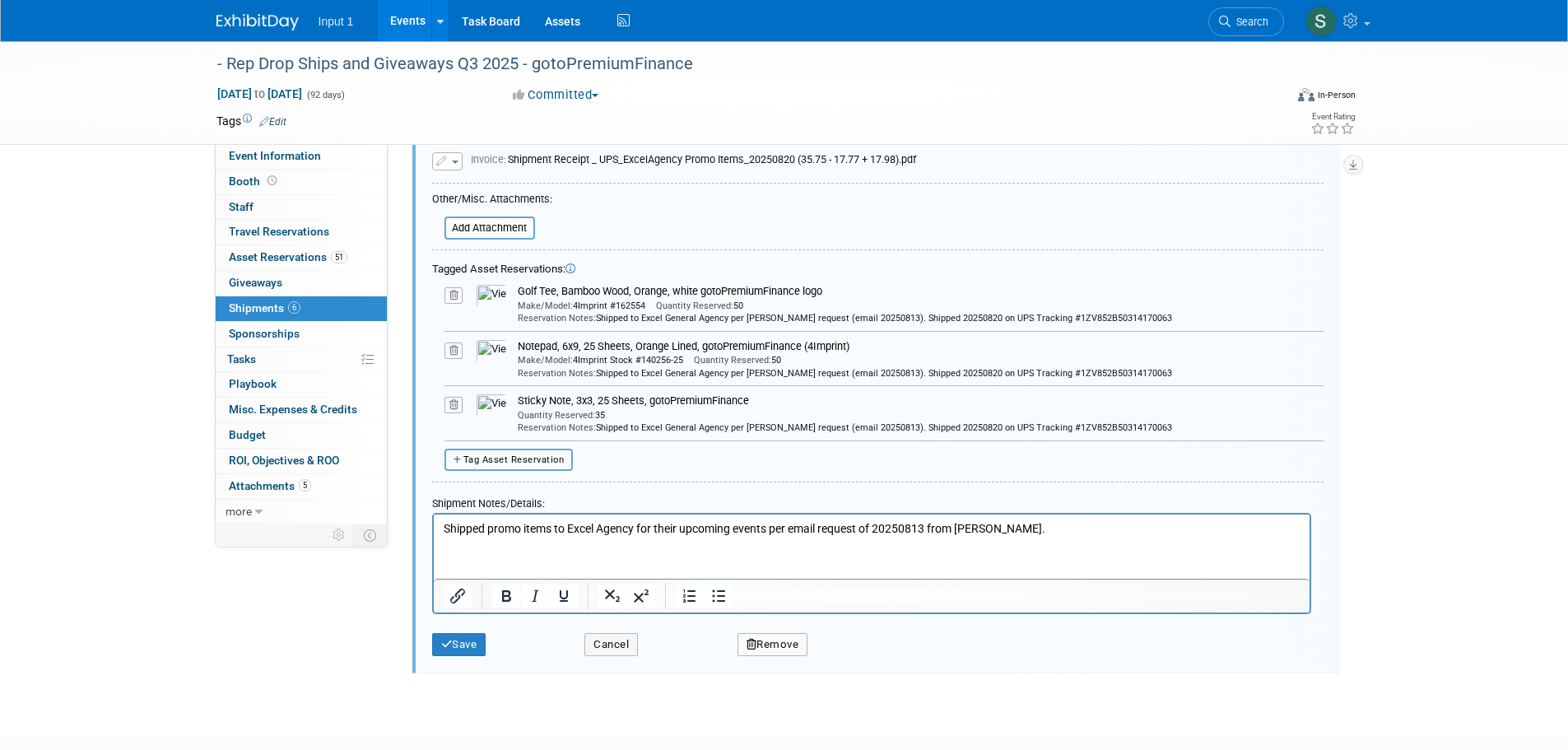
click at [500, 454] on span "Tag Asset Reservation" at bounding box center [513, 459] width 101 height 10
select select
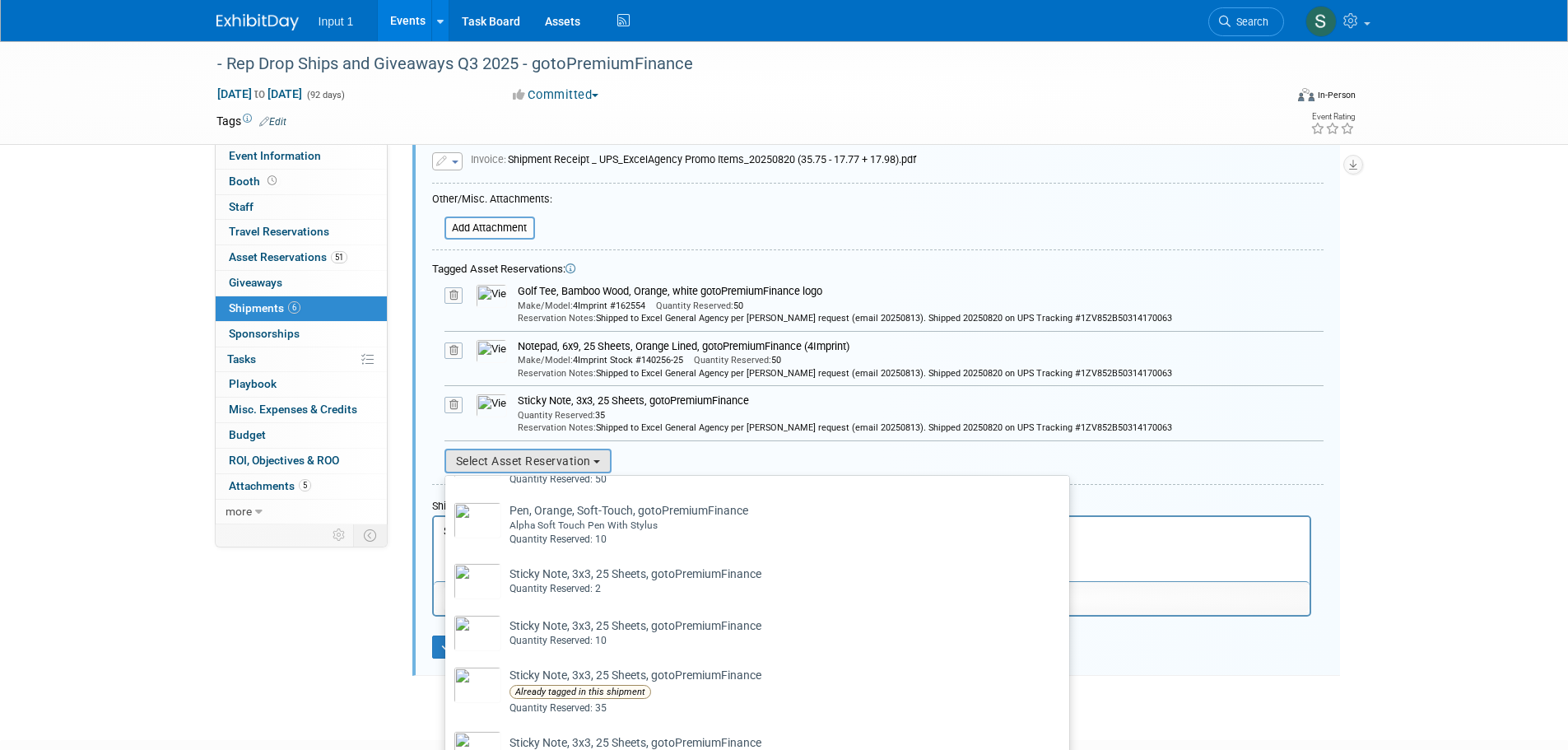
scroll to position [2715, 0]
click at [590, 469] on div "Alpha Soft Touch Pen With Stylus" at bounding box center [628, 462] width 238 height 14
click at [447, 452] on input "Pen, Orange, Soft-Touch, gotoPremiumFinance Already tagged in this shipment Alp…" at bounding box center [442, 447] width 10 height 10
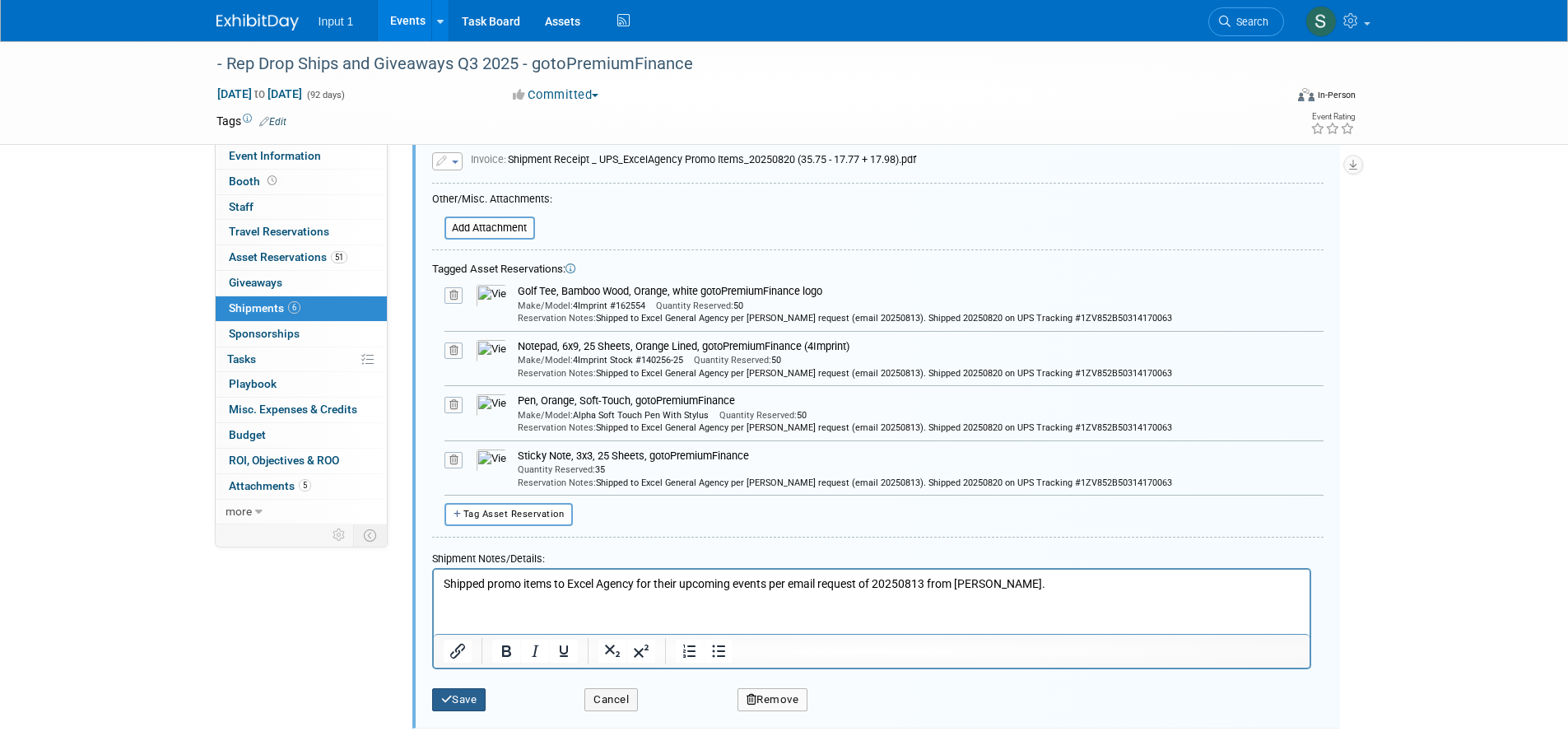
click at [469, 693] on button "Save" at bounding box center [459, 700] width 54 height 23
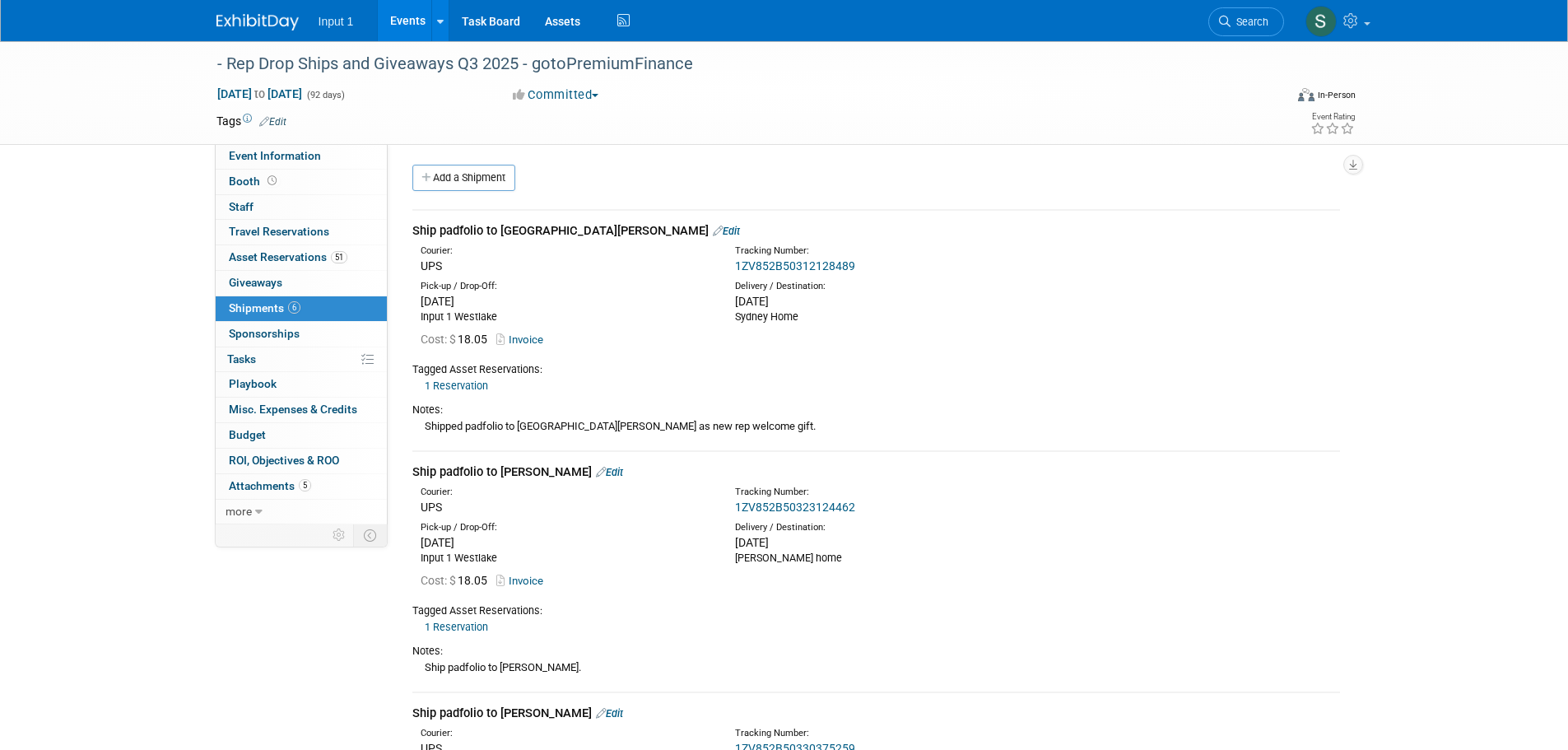
scroll to position [0, 0]
click at [405, 21] on link "Events" at bounding box center [407, 20] width 60 height 41
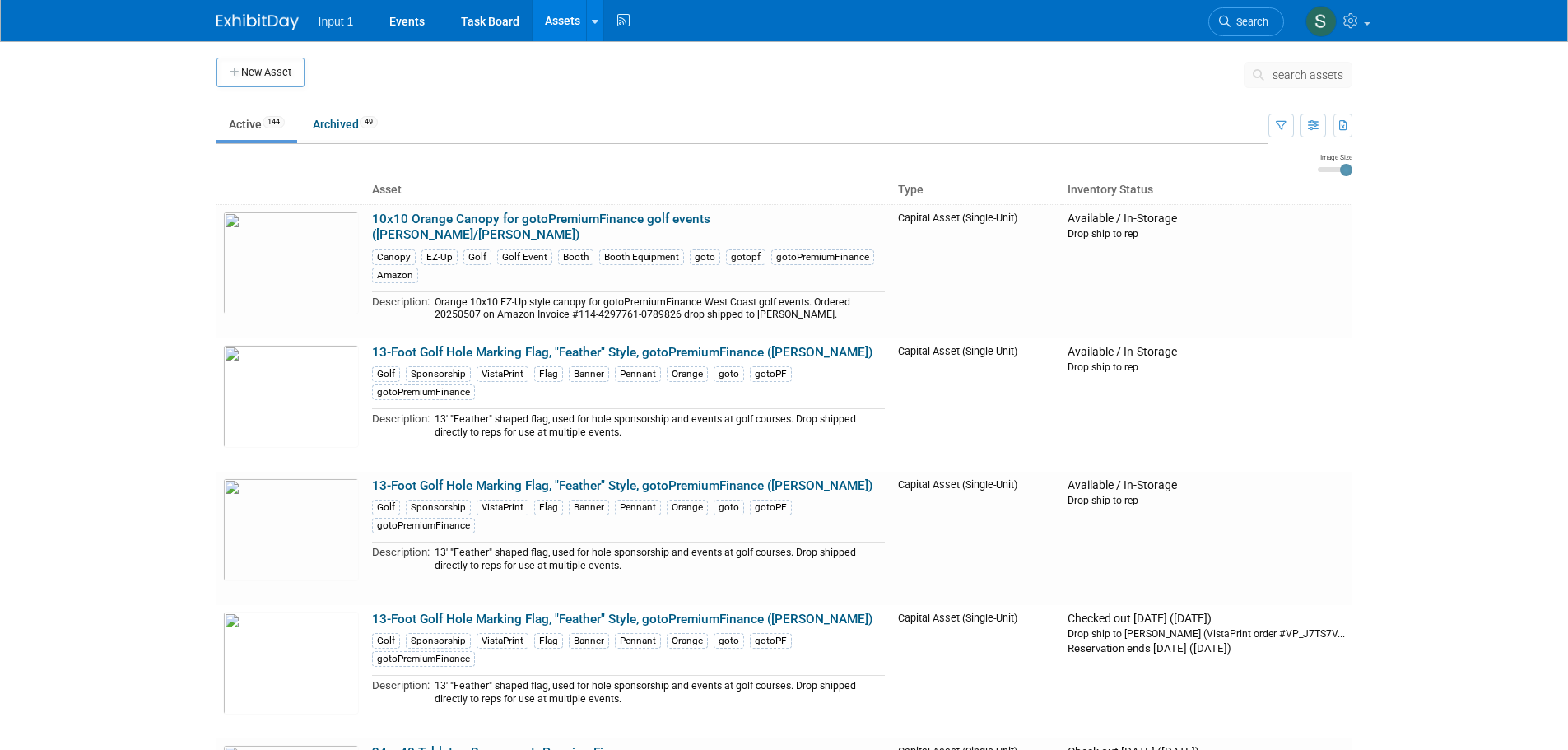
click at [1281, 75] on span "search assets" at bounding box center [1307, 74] width 70 height 13
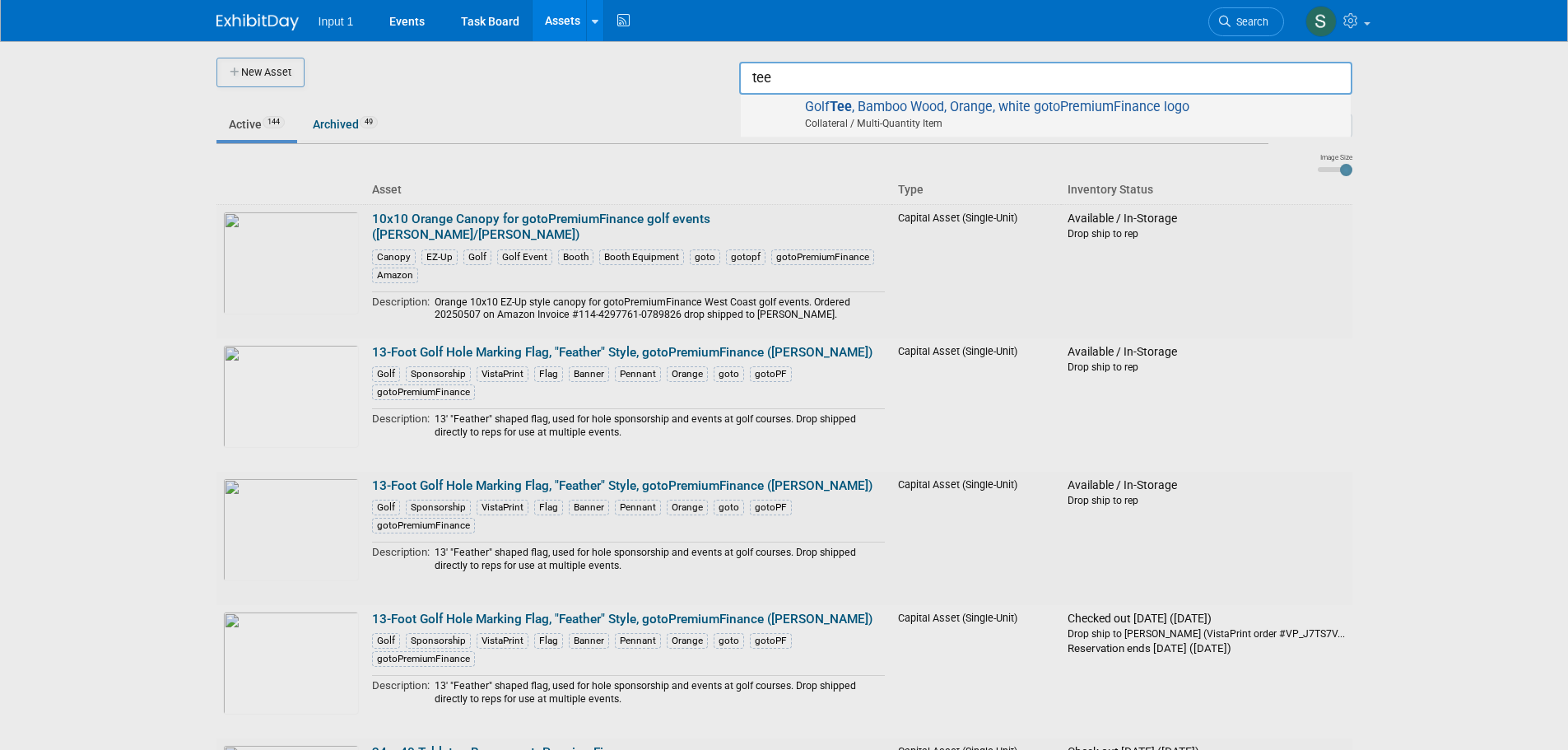
click at [923, 117] on span "Collateral / Multi-Quantity Item" at bounding box center [1048, 123] width 588 height 15
type input "Golf Tee, Bamboo Wood, Orange, white gotoPremiumFinance logo"
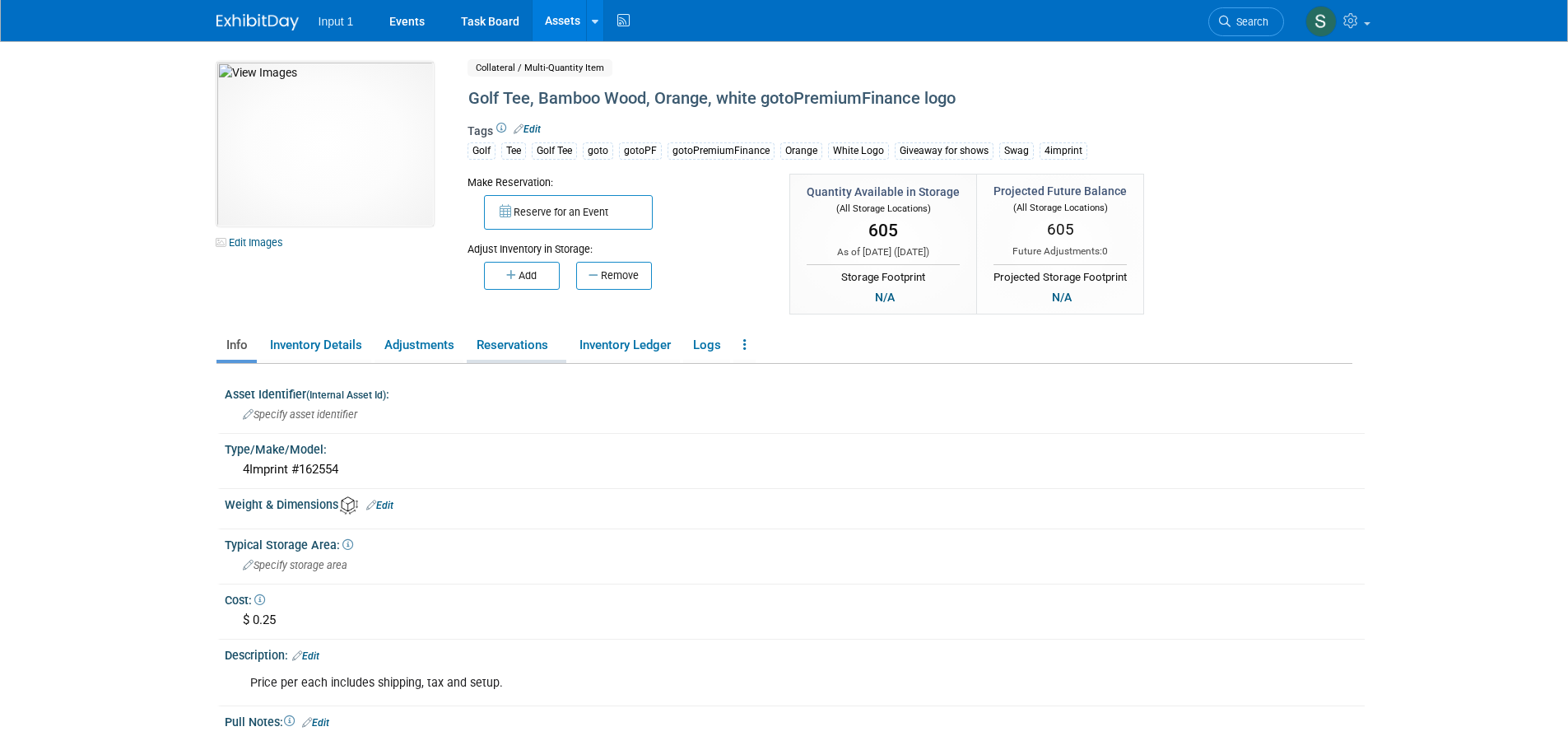
click at [497, 334] on link "Reservations" at bounding box center [516, 345] width 99 height 29
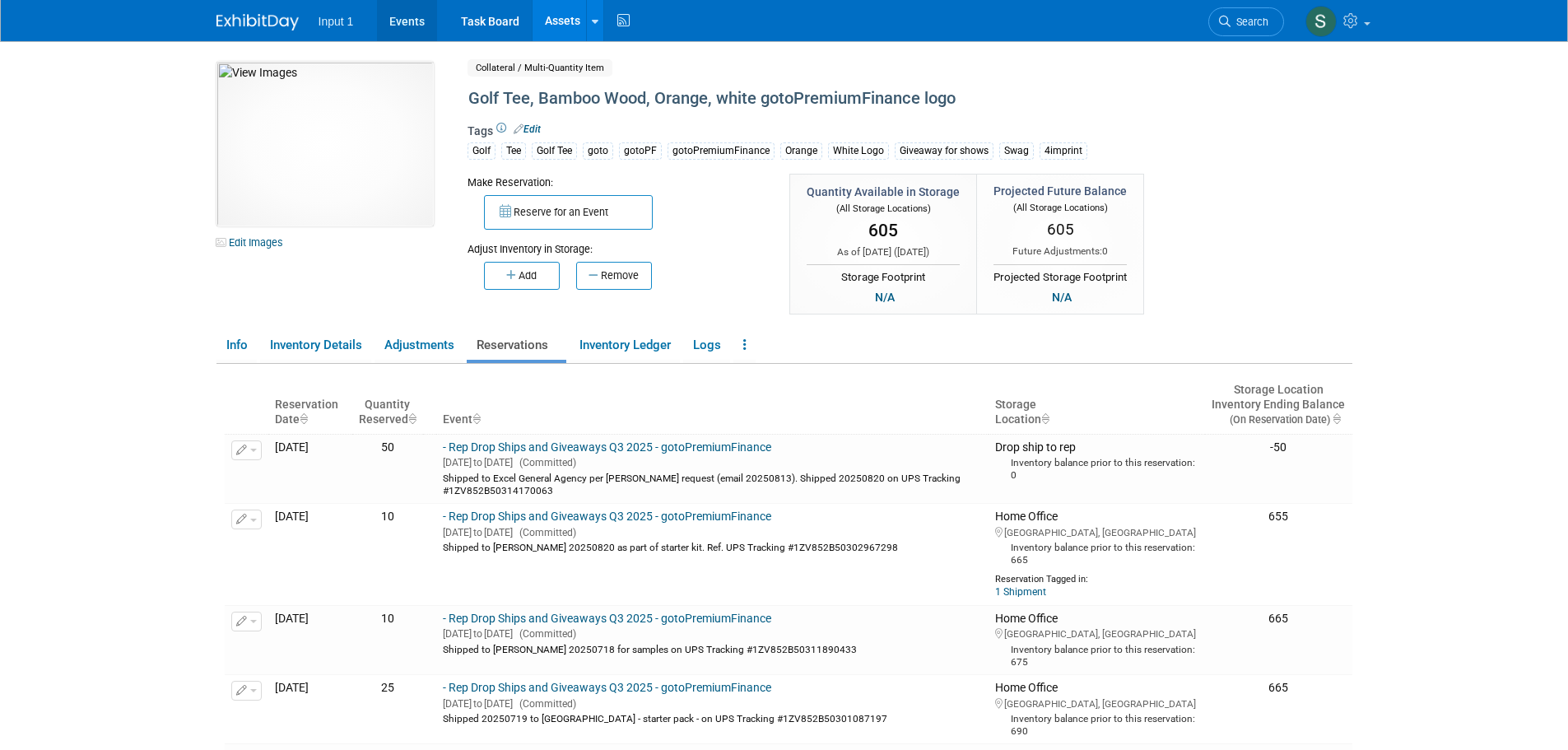
click at [393, 20] on link "Events" at bounding box center [406, 20] width 60 height 41
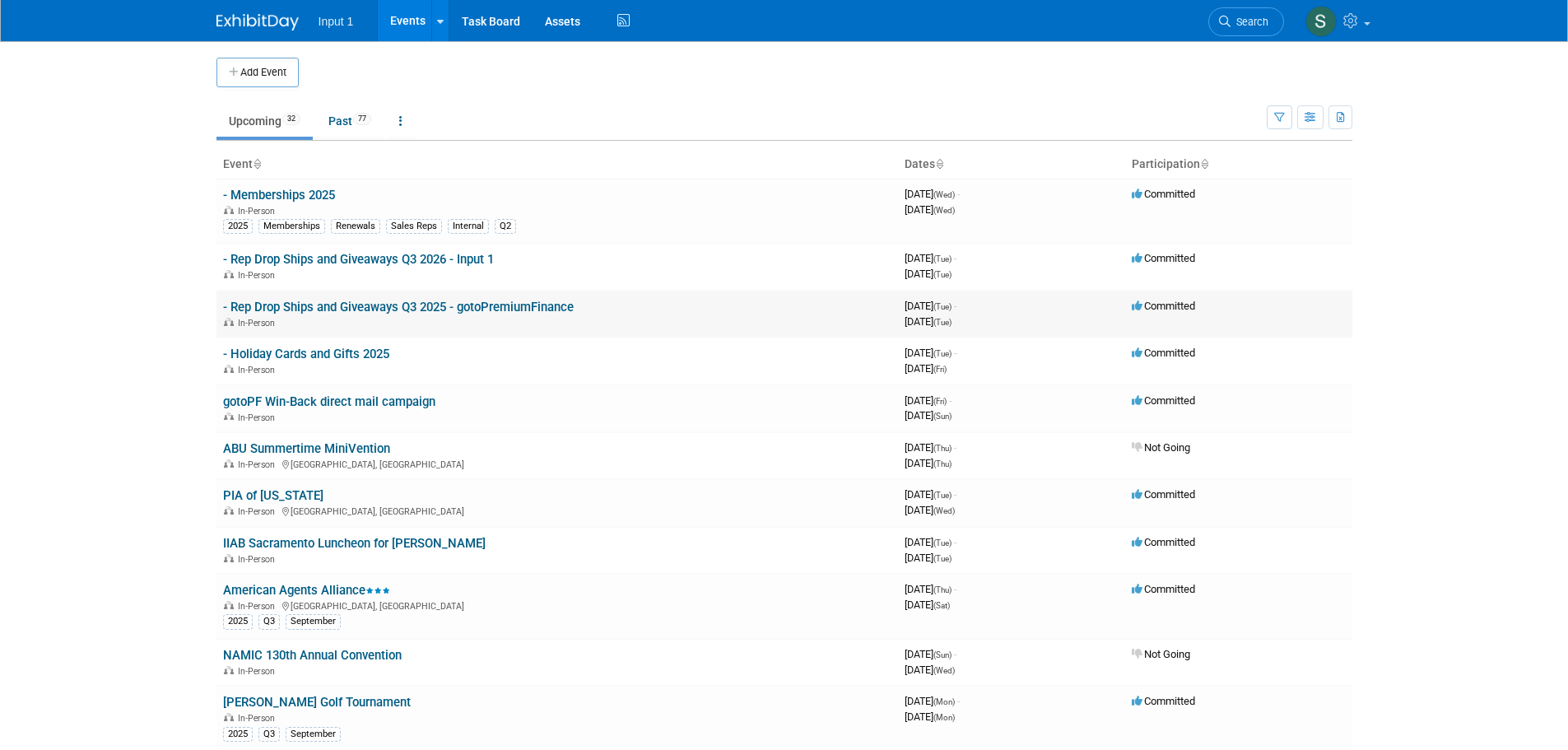
click at [386, 309] on link "- Rep Drop Ships and Giveaways Q3 2025 - gotoPremiumFinance" at bounding box center [398, 306] width 351 height 15
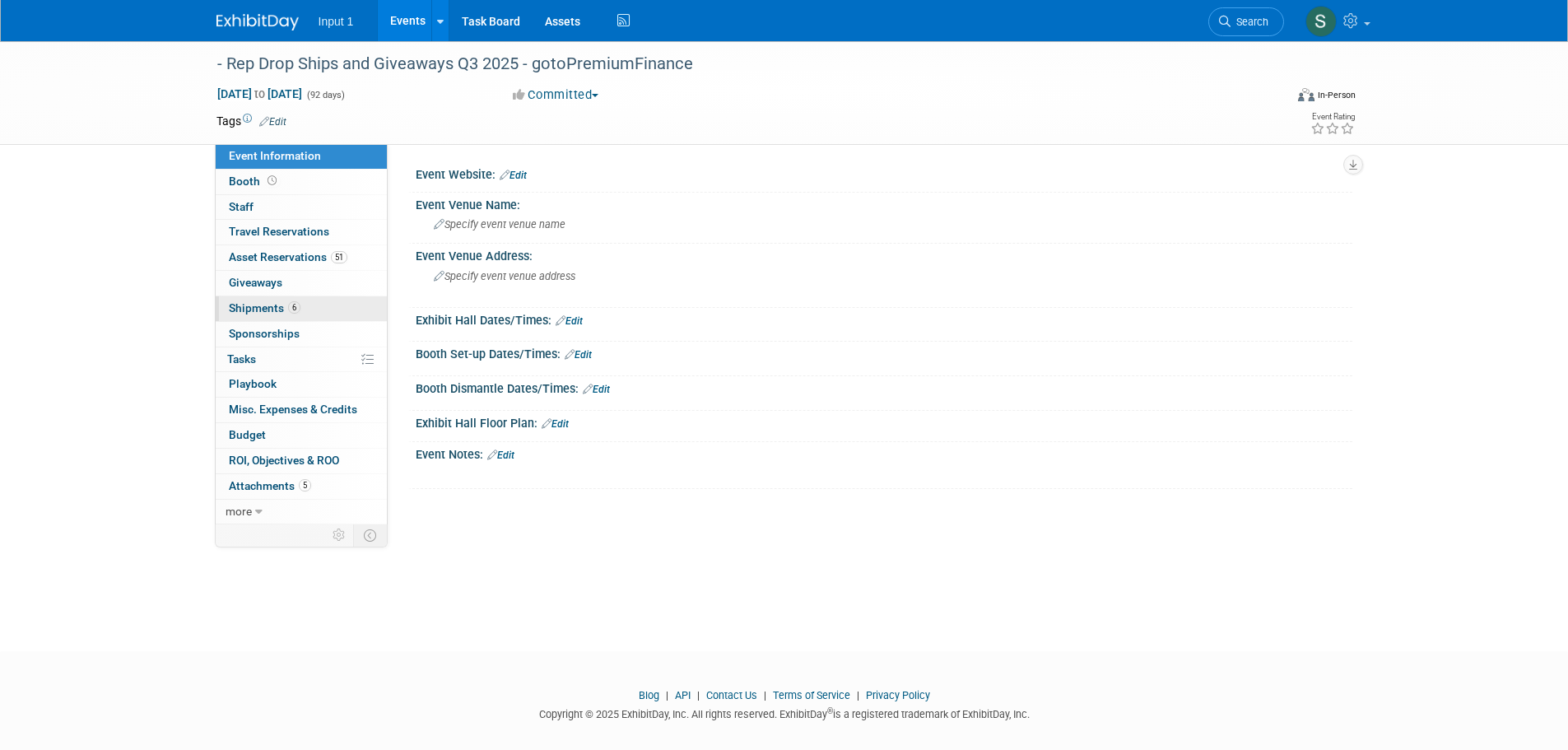
click at [255, 301] on span "Shipments 6" at bounding box center [265, 307] width 71 height 13
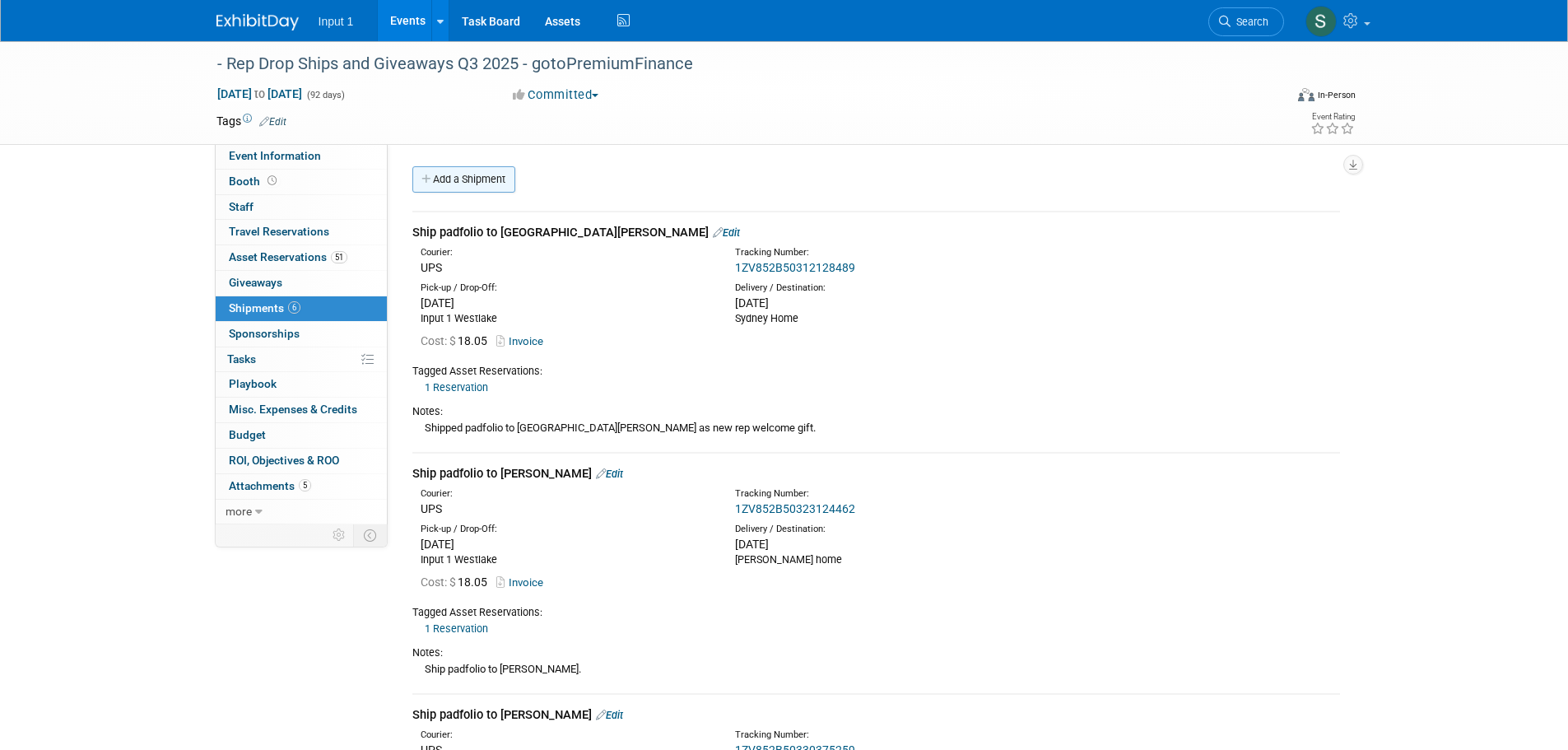
click at [479, 190] on link "Add a Shipment" at bounding box center [464, 179] width 103 height 26
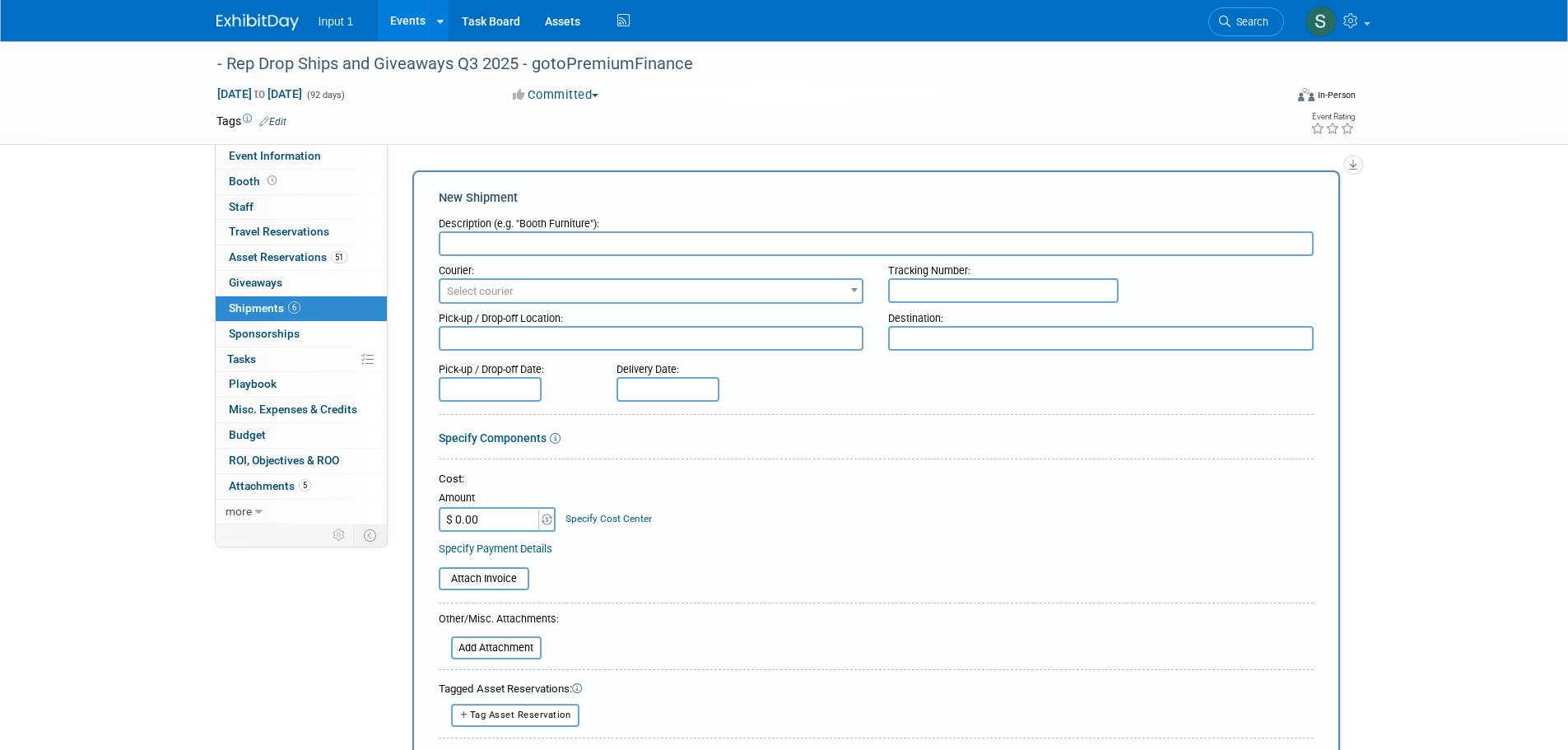
paste input "Ship promo items to [PERSON_NAME] for Jotform orders 20250624 and 20250709"
type input "Ship promo items to [PERSON_NAME] for Jotform orders 20250624 and 20250709"
click at [901, 285] on input "text" at bounding box center [1002, 291] width 231 height 24
paste input "1ZV852B50336112021"
type input "1ZV852B50336112021"
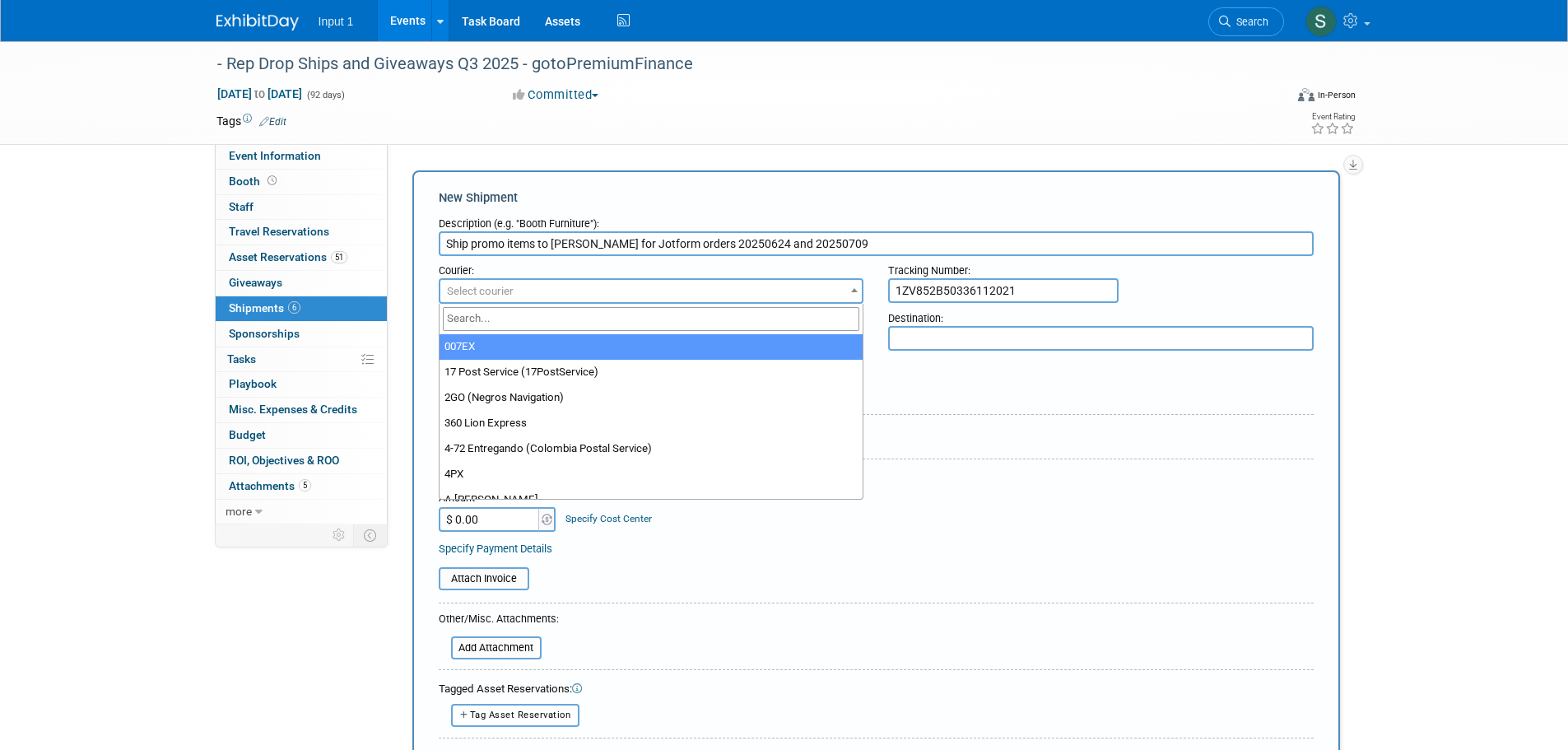
click at [638, 295] on span "Select courier" at bounding box center [651, 291] width 422 height 23
type input "ups"
select select "508"
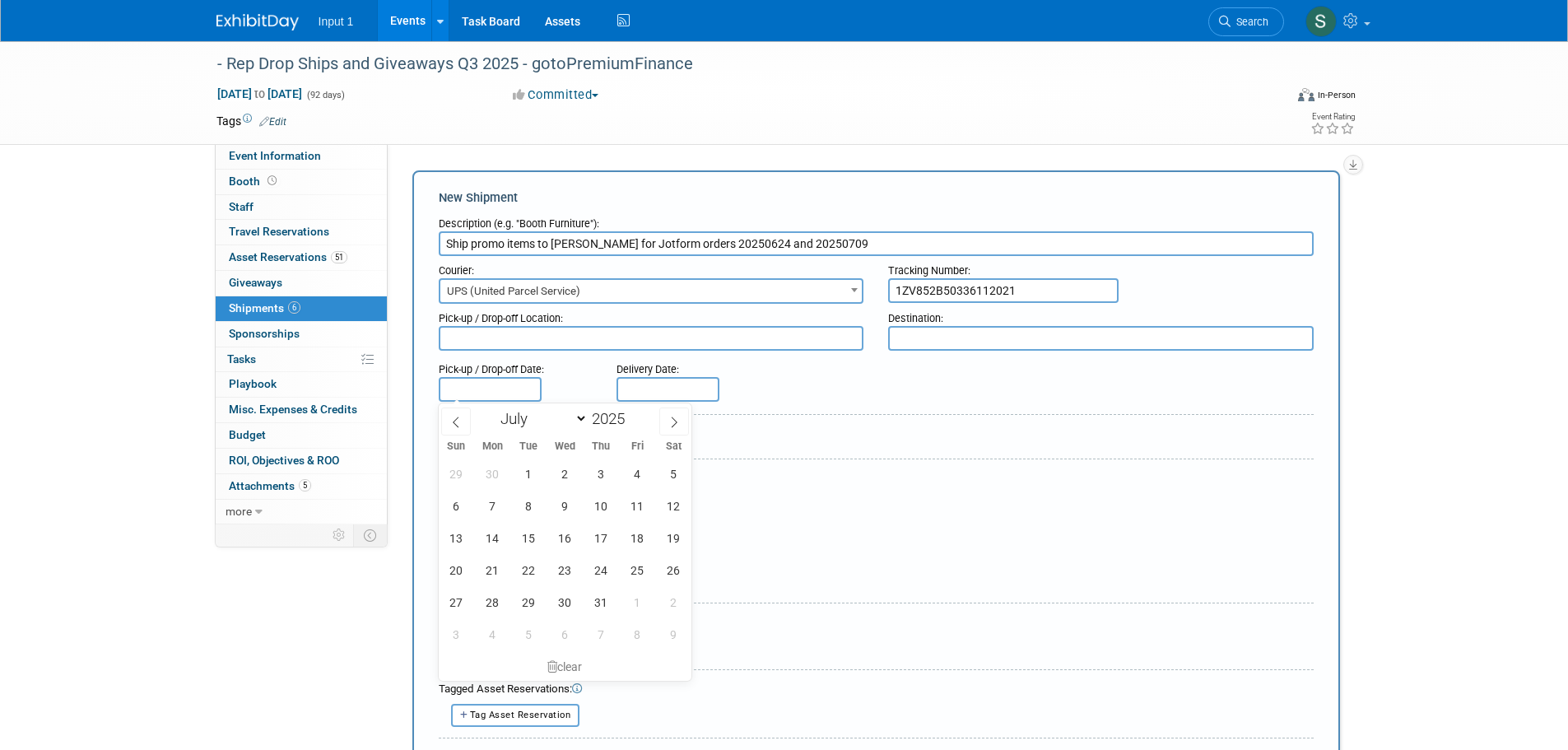
click at [477, 390] on input "text" at bounding box center [490, 389] width 103 height 24
click at [634, 538] on span "18" at bounding box center [637, 538] width 32 height 32
type input "[DATE]"
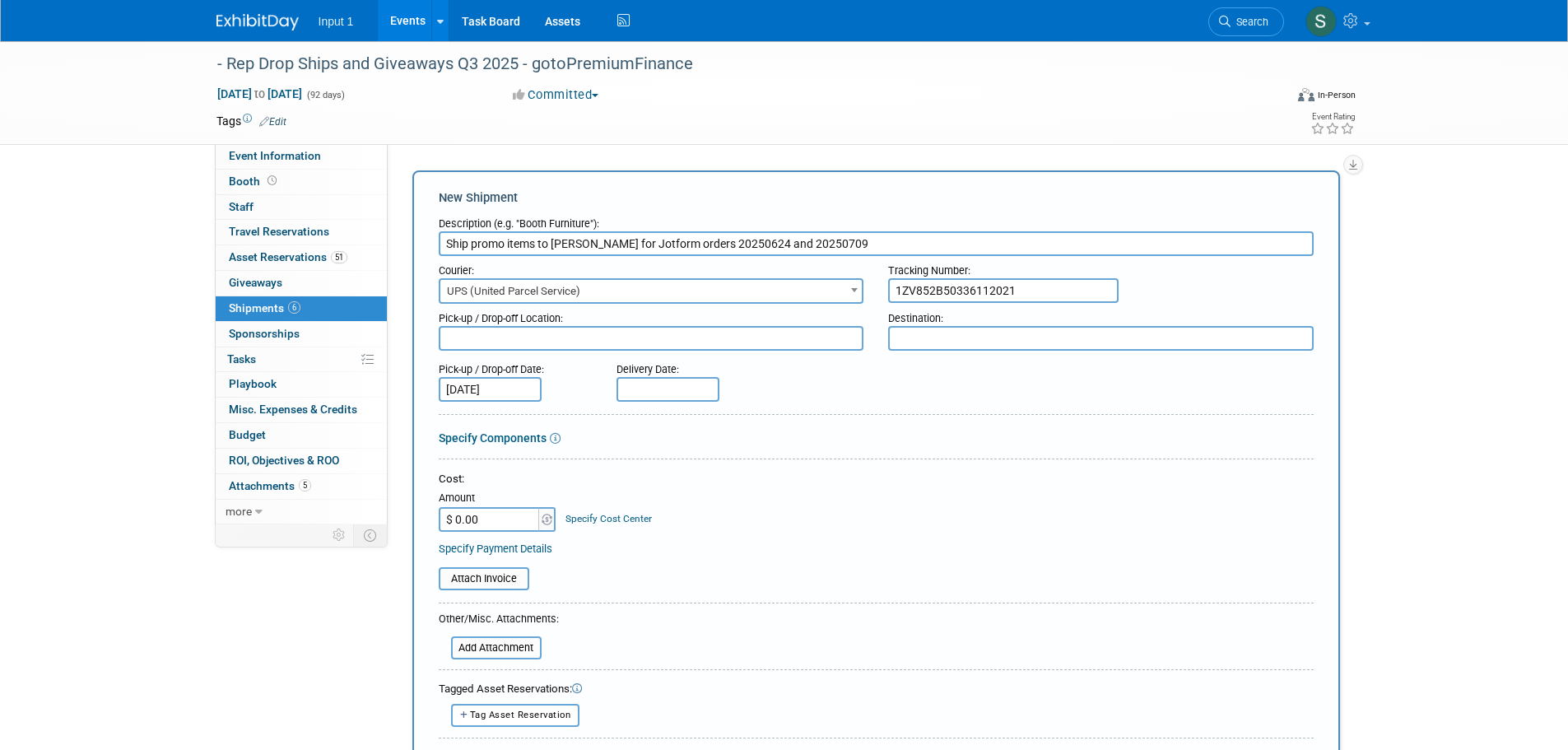
click at [644, 374] on div "Delivery Date:" at bounding box center [716, 366] width 200 height 23
drag, startPoint x: 640, startPoint y: 388, endPoint x: 642, endPoint y: 428, distance: 40.0
click at [640, 388] on input "text" at bounding box center [667, 389] width 103 height 24
drag, startPoint x: 774, startPoint y: 568, endPoint x: 786, endPoint y: 553, distance: 19.2
click at [774, 568] on span "24" at bounding box center [779, 569] width 32 height 32
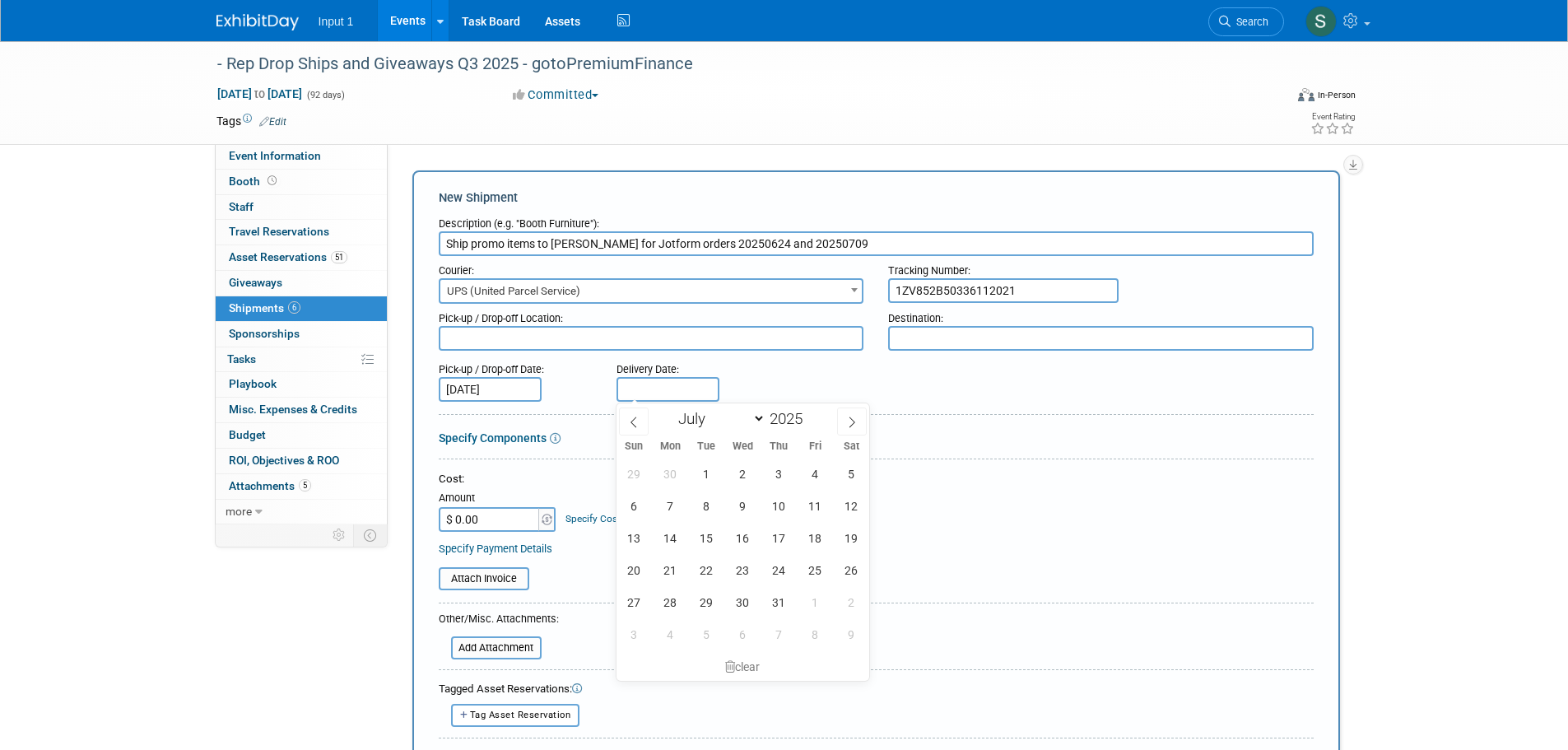
type input "Jul 24, 2025"
click at [452, 346] on textarea at bounding box center [651, 338] width 426 height 24
type textarea "Input 1 Westlake"
type textarea "Kelly home"
click at [472, 519] on input "$ 0.00" at bounding box center [490, 519] width 103 height 24
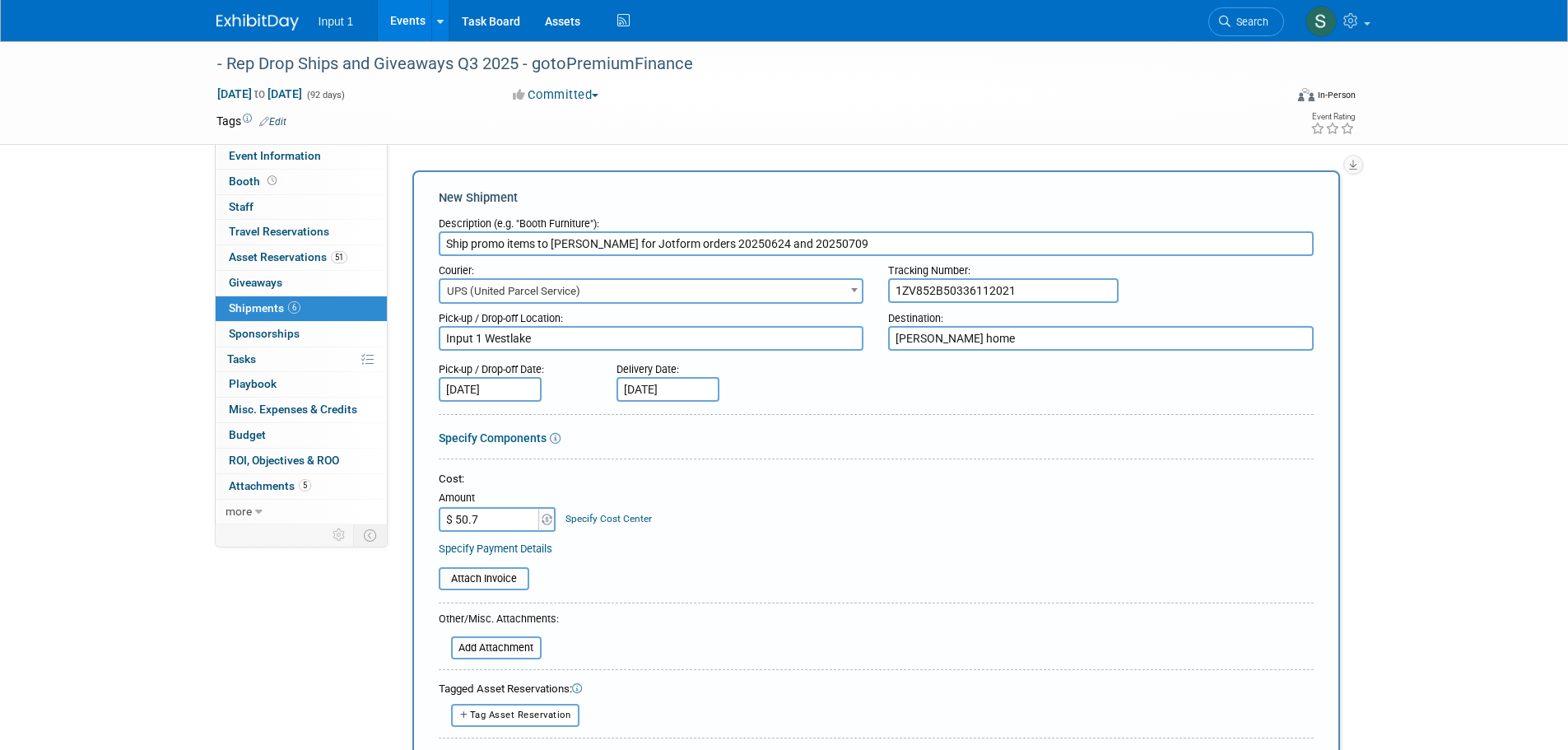
type input "$ 50.77"
click at [494, 580] on input "file" at bounding box center [429, 578] width 196 height 20
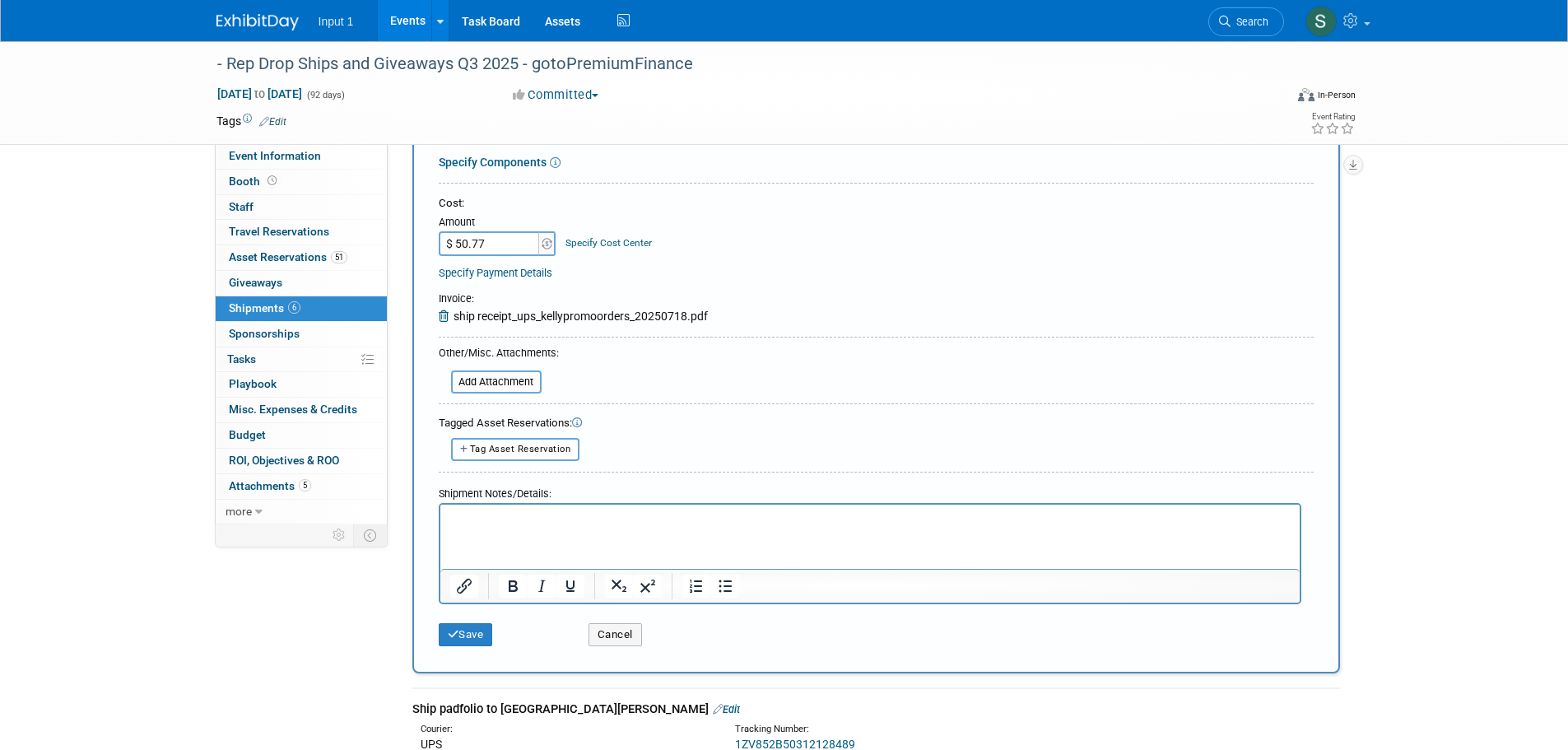
scroll to position [329, 0]
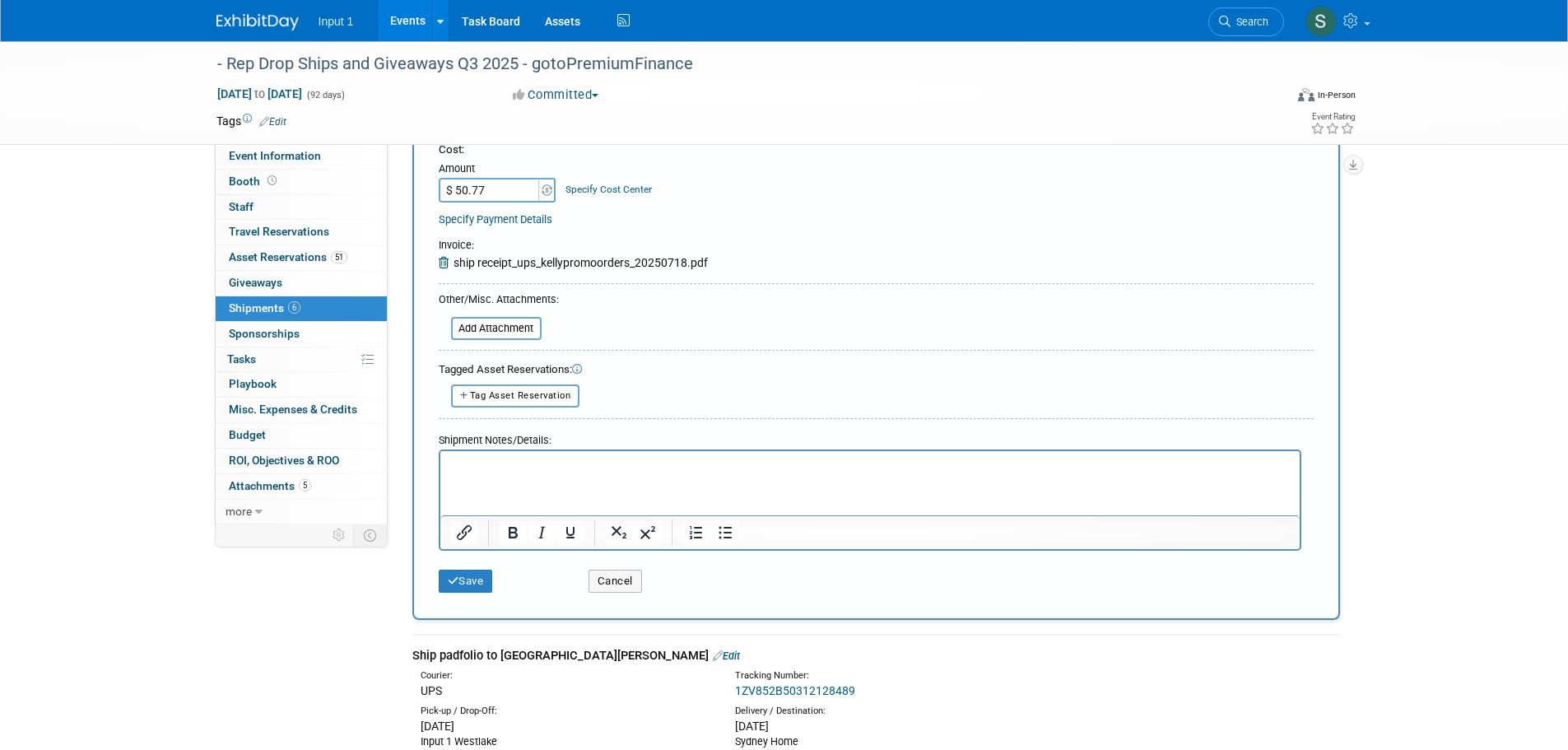
click at [537, 473] on html at bounding box center [868, 461] width 859 height 23
click at [481, 582] on button "Save" at bounding box center [466, 580] width 54 height 23
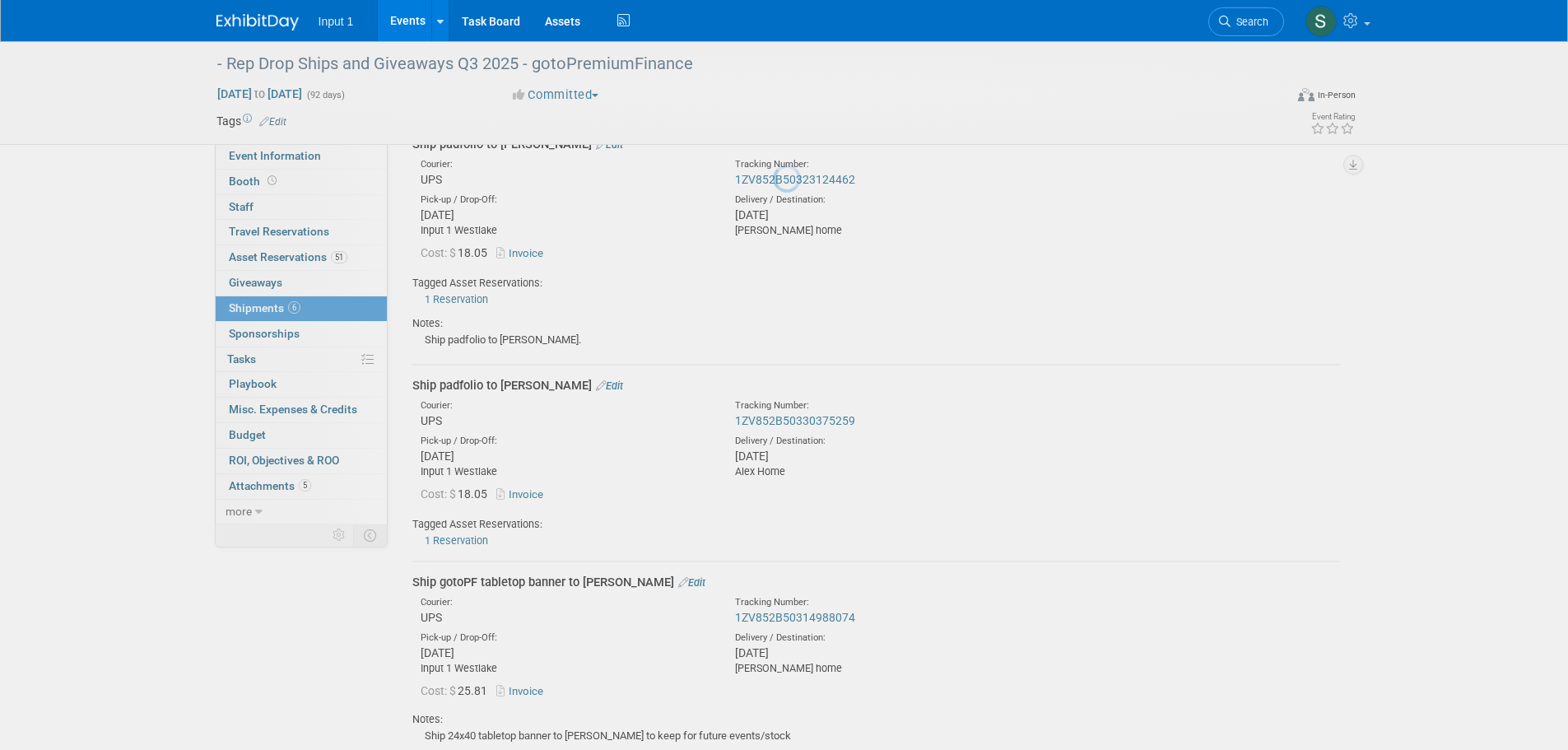
scroll to position [1195, 0]
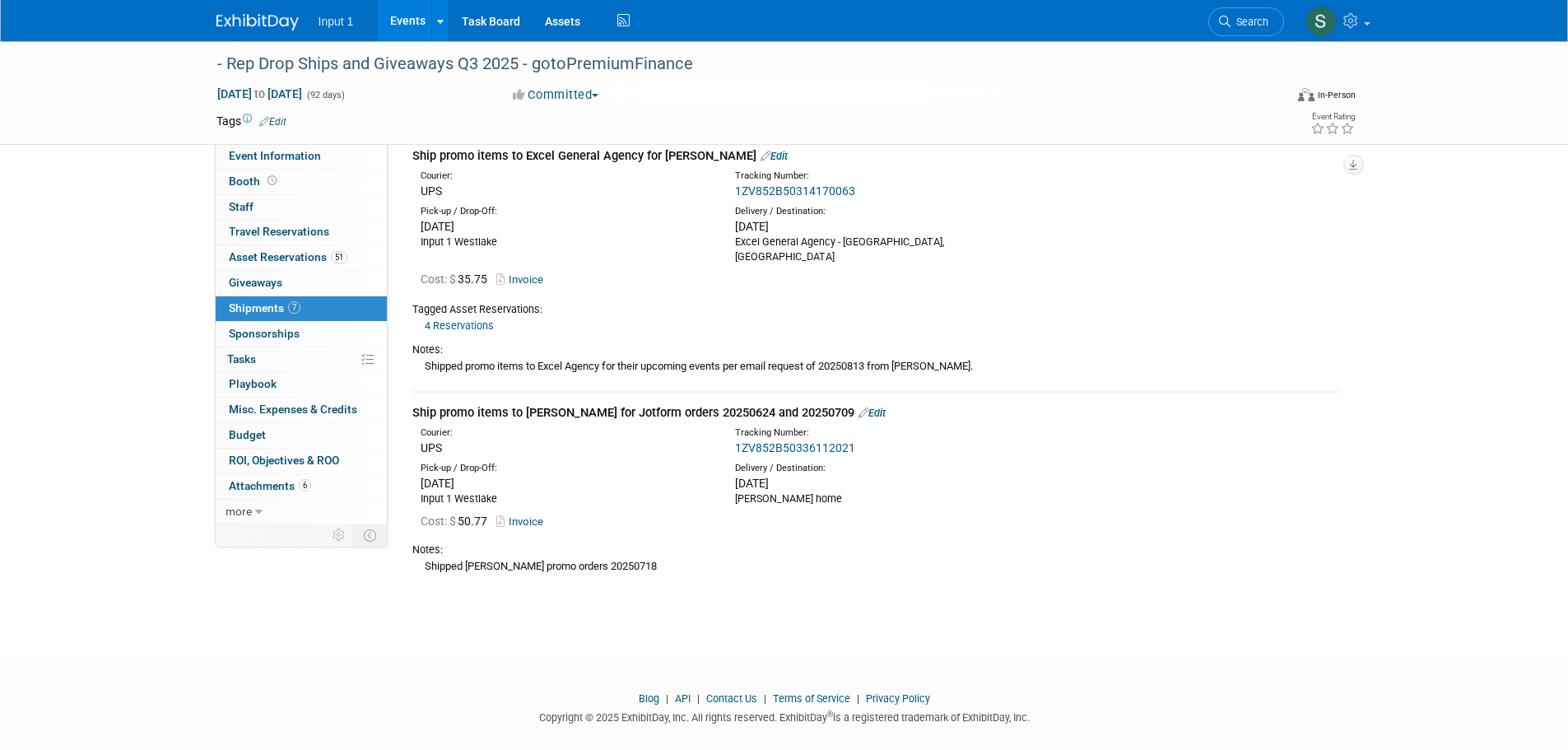
click at [233, 309] on span "Shipments 7" at bounding box center [265, 307] width 71 height 13
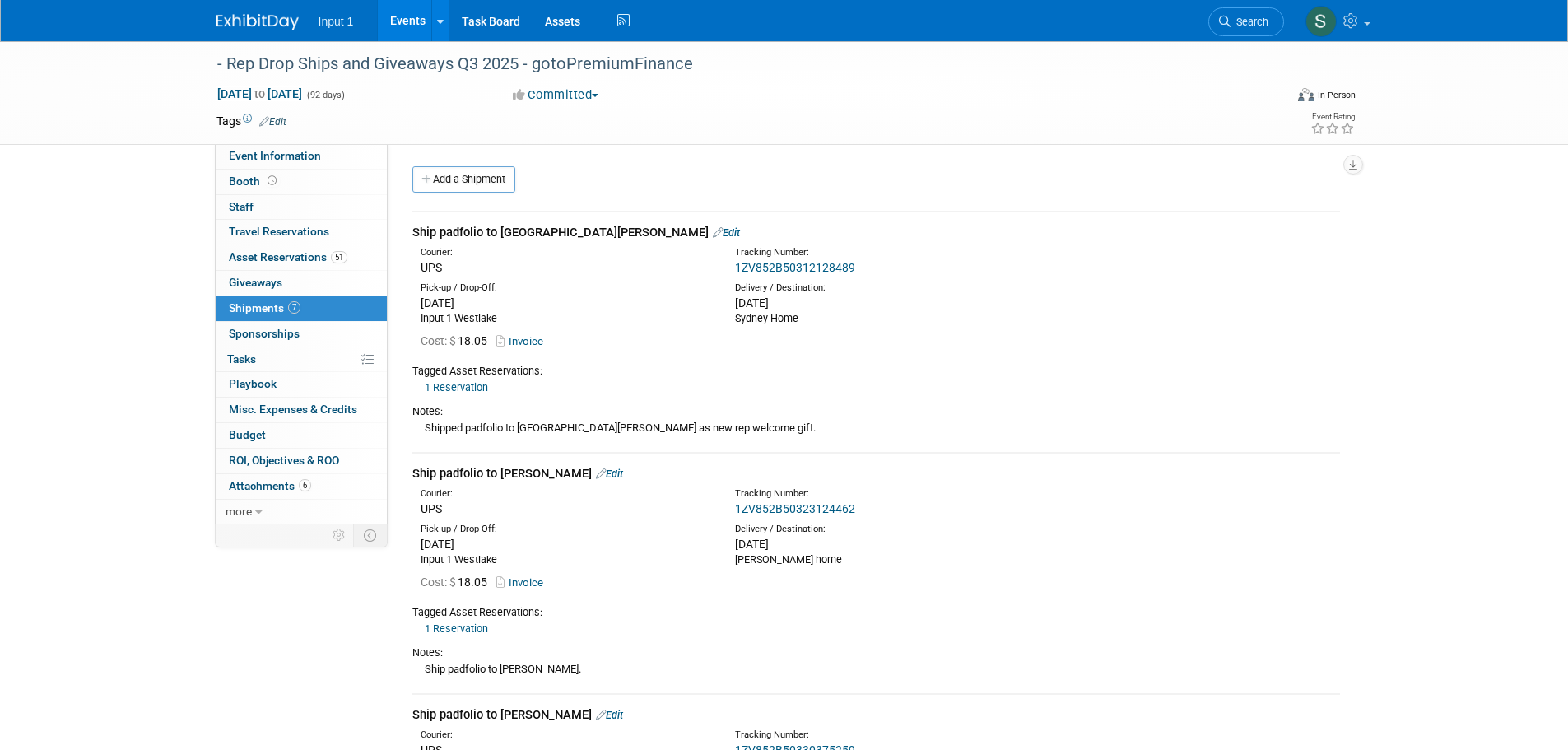
click at [436, 184] on link "Add a Shipment" at bounding box center [464, 179] width 103 height 26
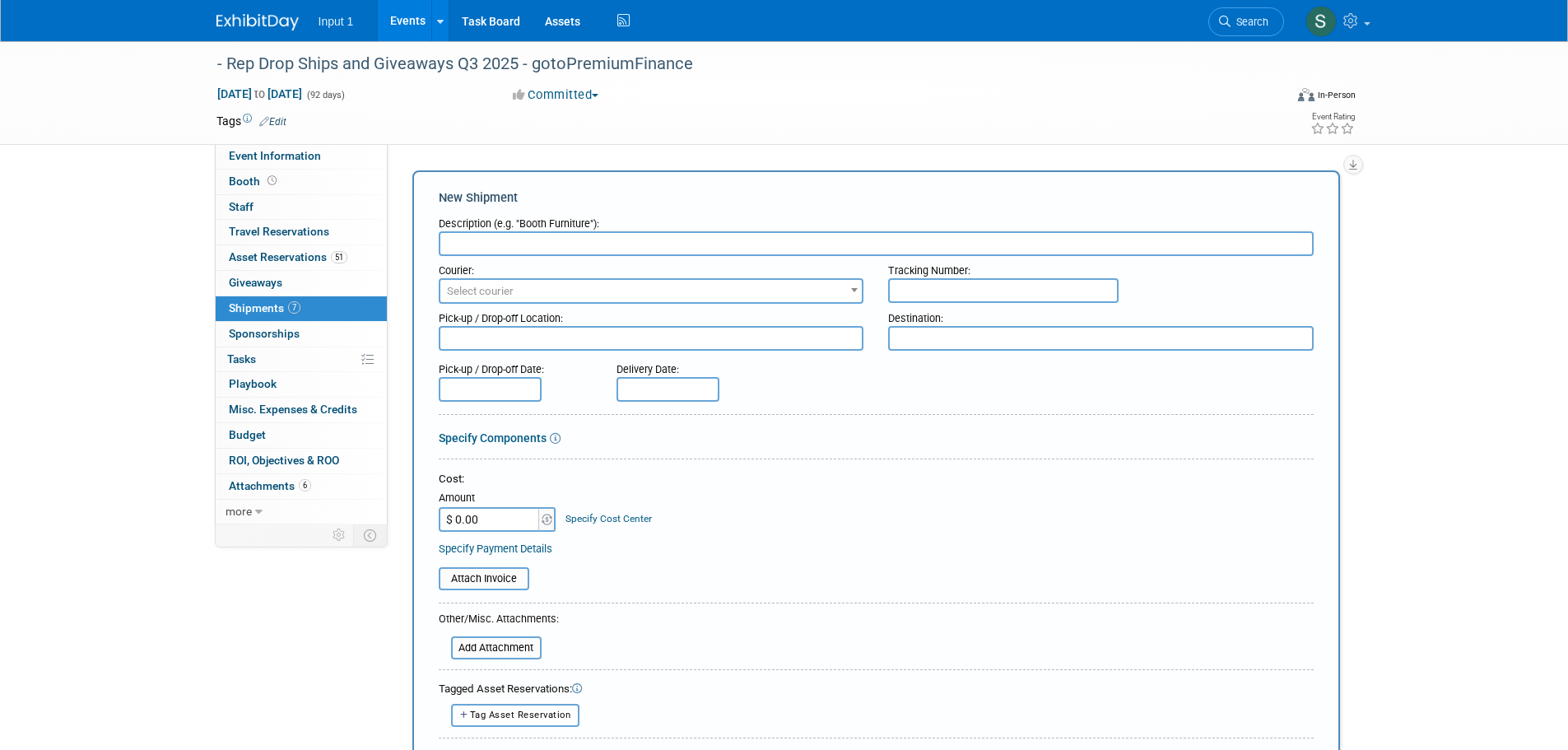
paste input "Ship promo item samples and training binder to Alex Beck"
type input "Ship promo item samples and training binder to Alex Beck"
click at [904, 287] on input "text" at bounding box center [1002, 291] width 231 height 24
paste input "1ZV852B50311890433"
type input "1ZV852B50311890433"
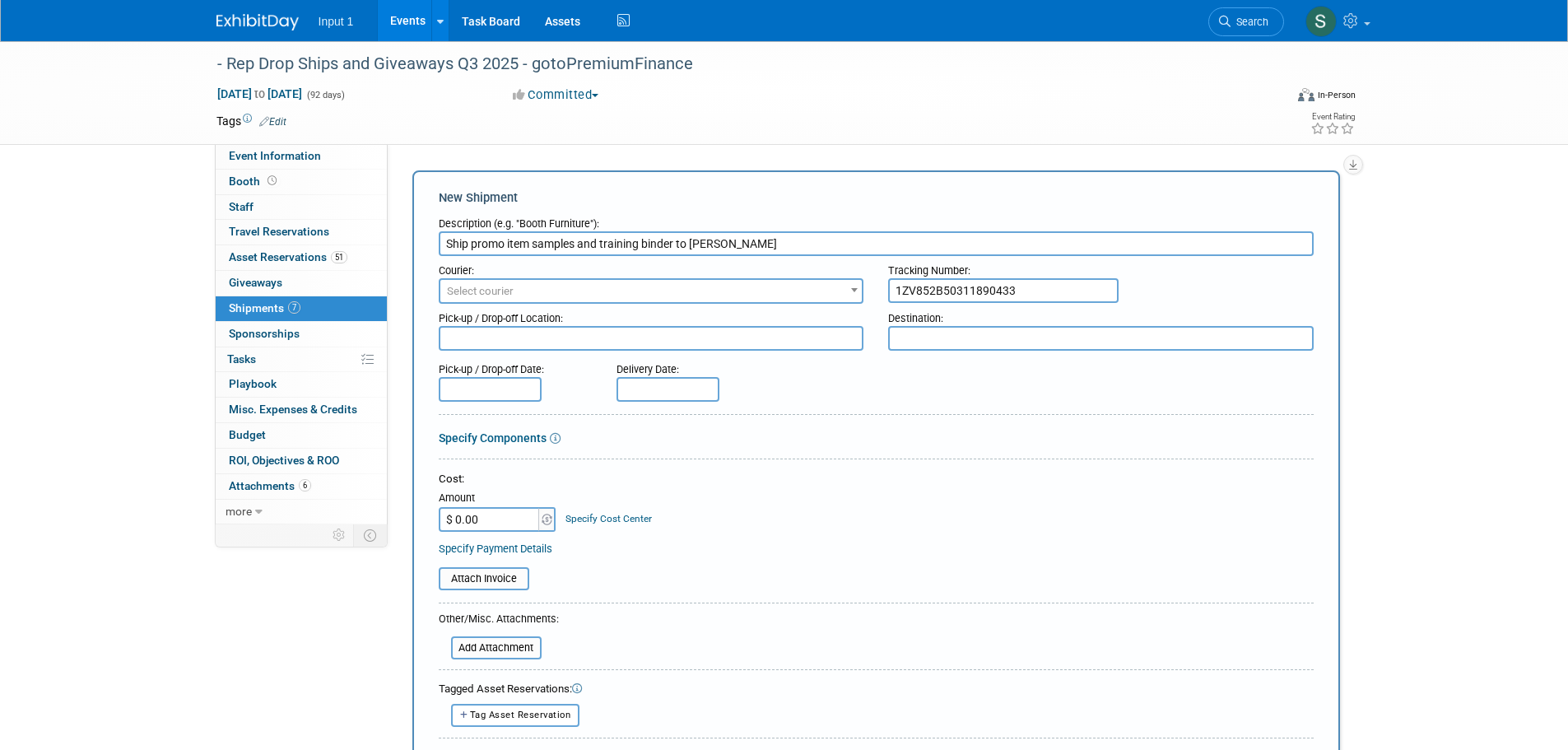
click at [820, 298] on span "Select courier" at bounding box center [651, 291] width 422 height 23
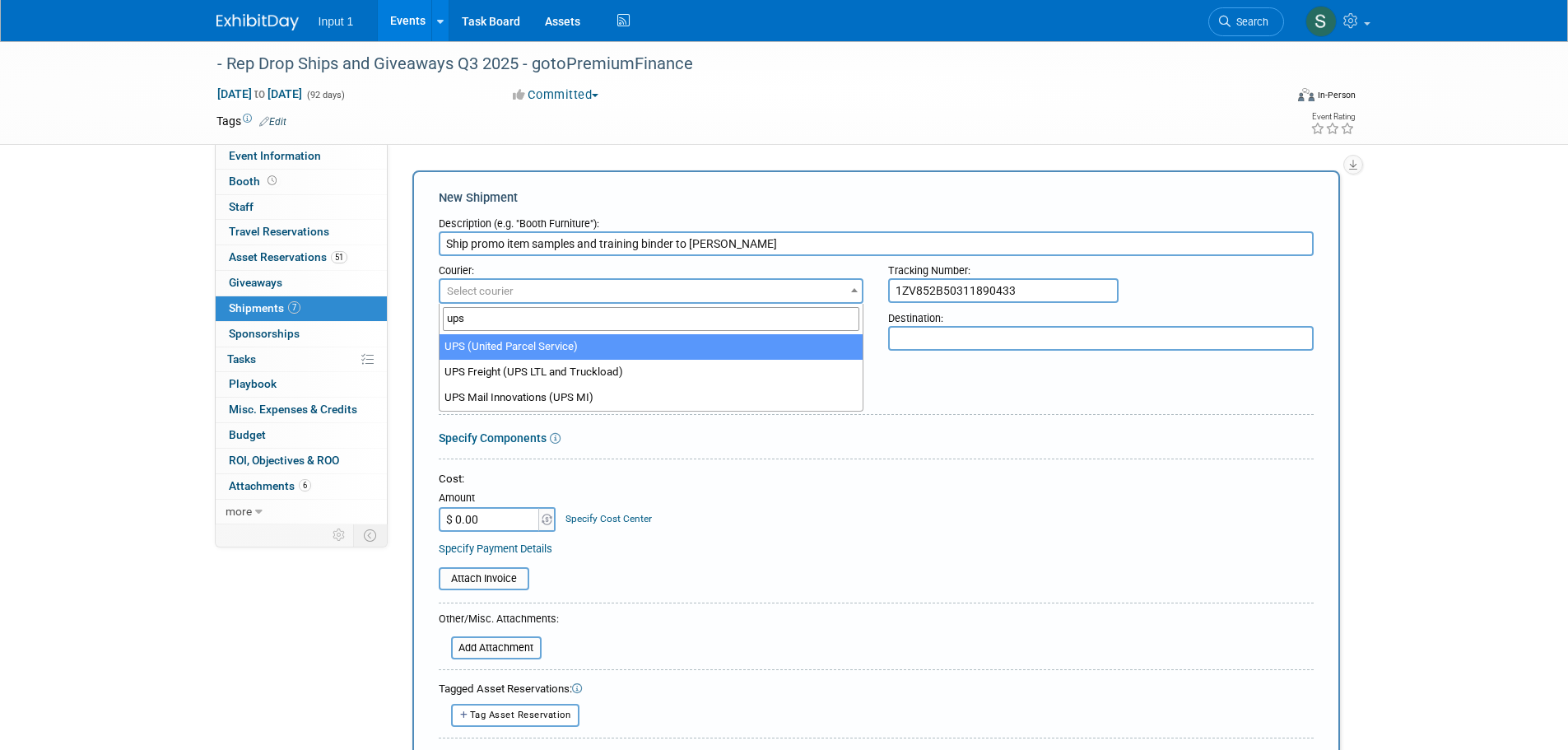
type input "ups"
select select "508"
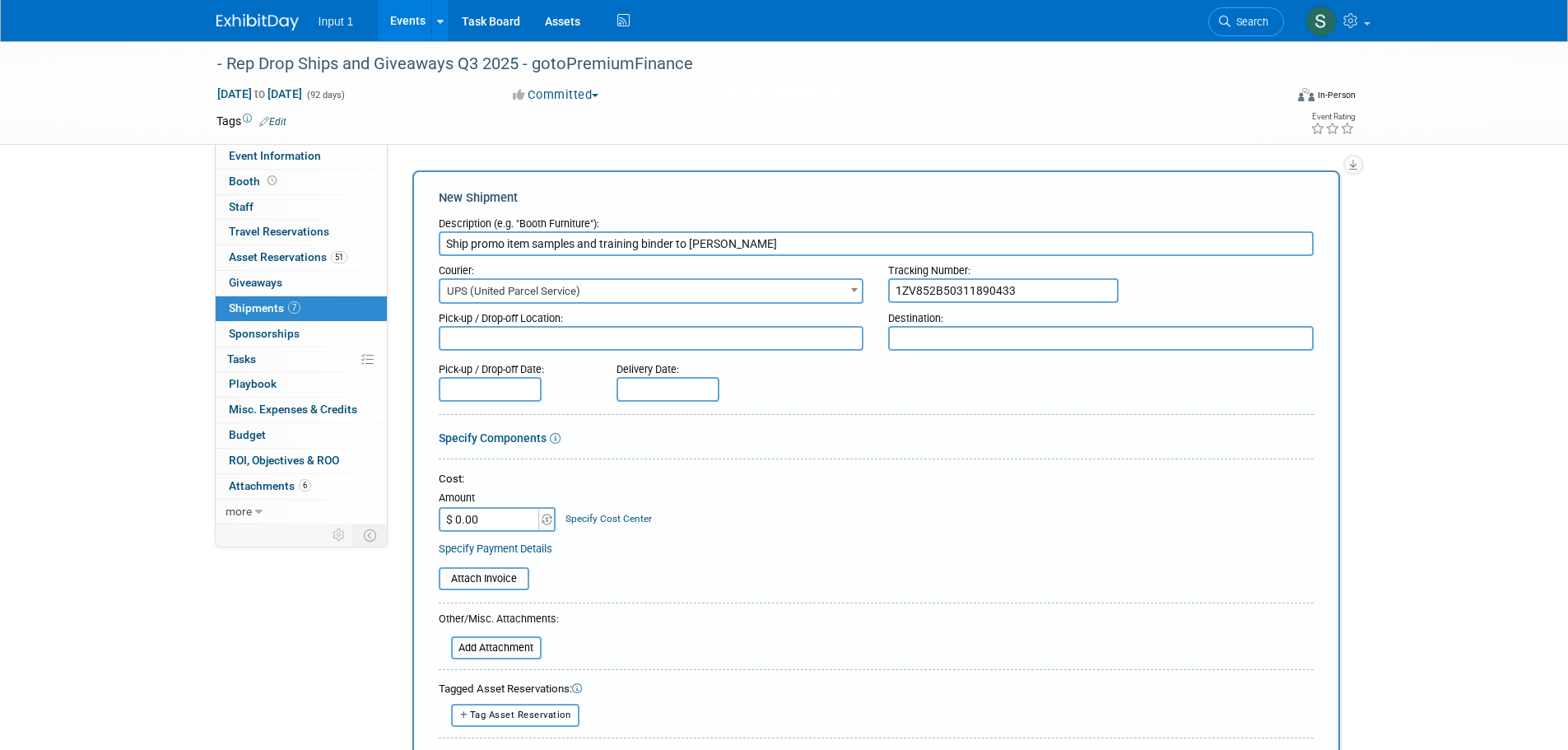
click at [493, 341] on textarea at bounding box center [651, 338] width 426 height 24
type textarea "Input 1 Westlake"
type textarea "Alex home"
click at [505, 389] on input "text" at bounding box center [490, 389] width 103 height 24
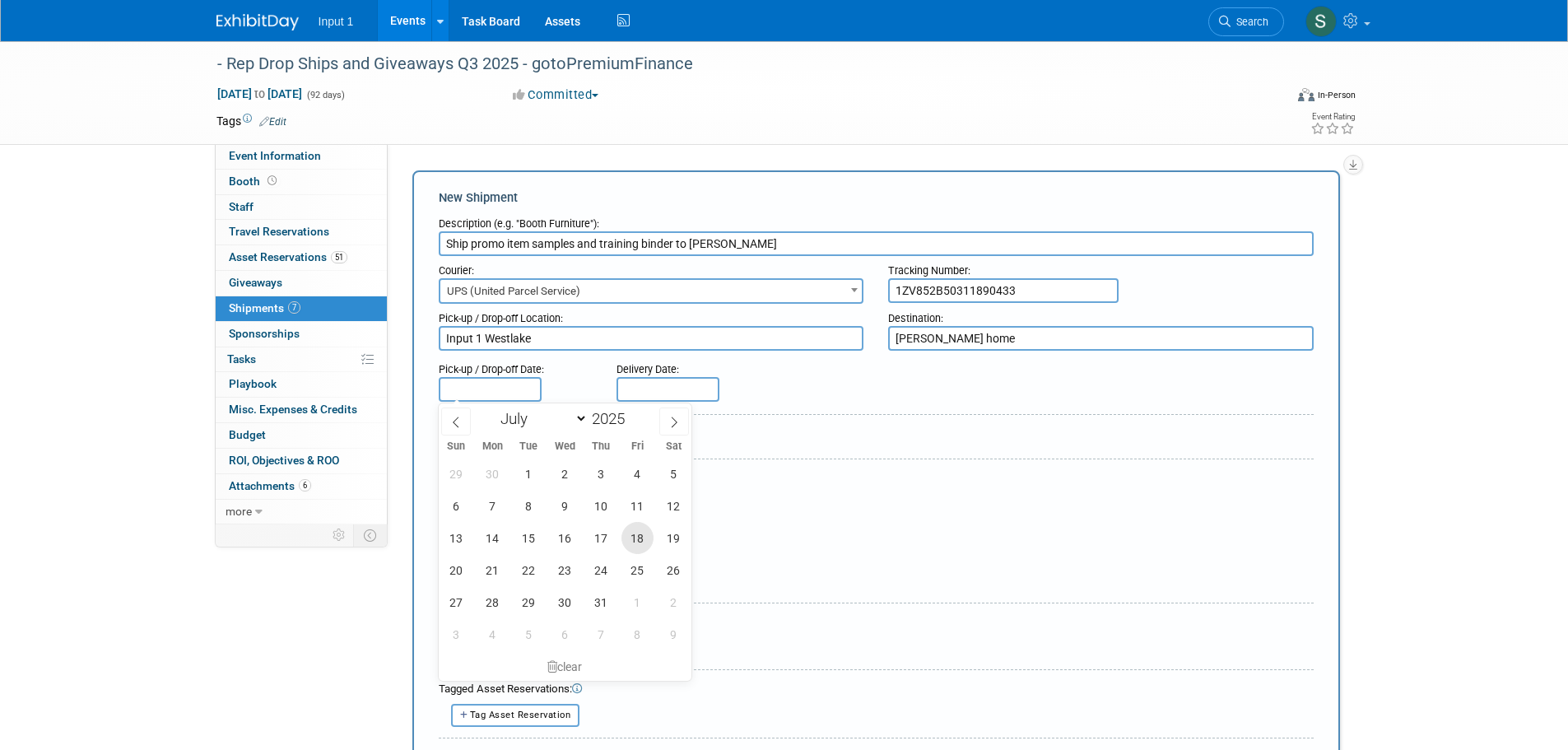
click at [633, 539] on span "18" at bounding box center [637, 538] width 32 height 32
click at [610, 569] on span "24" at bounding box center [600, 569] width 32 height 32
type input "Jul 24, 2025"
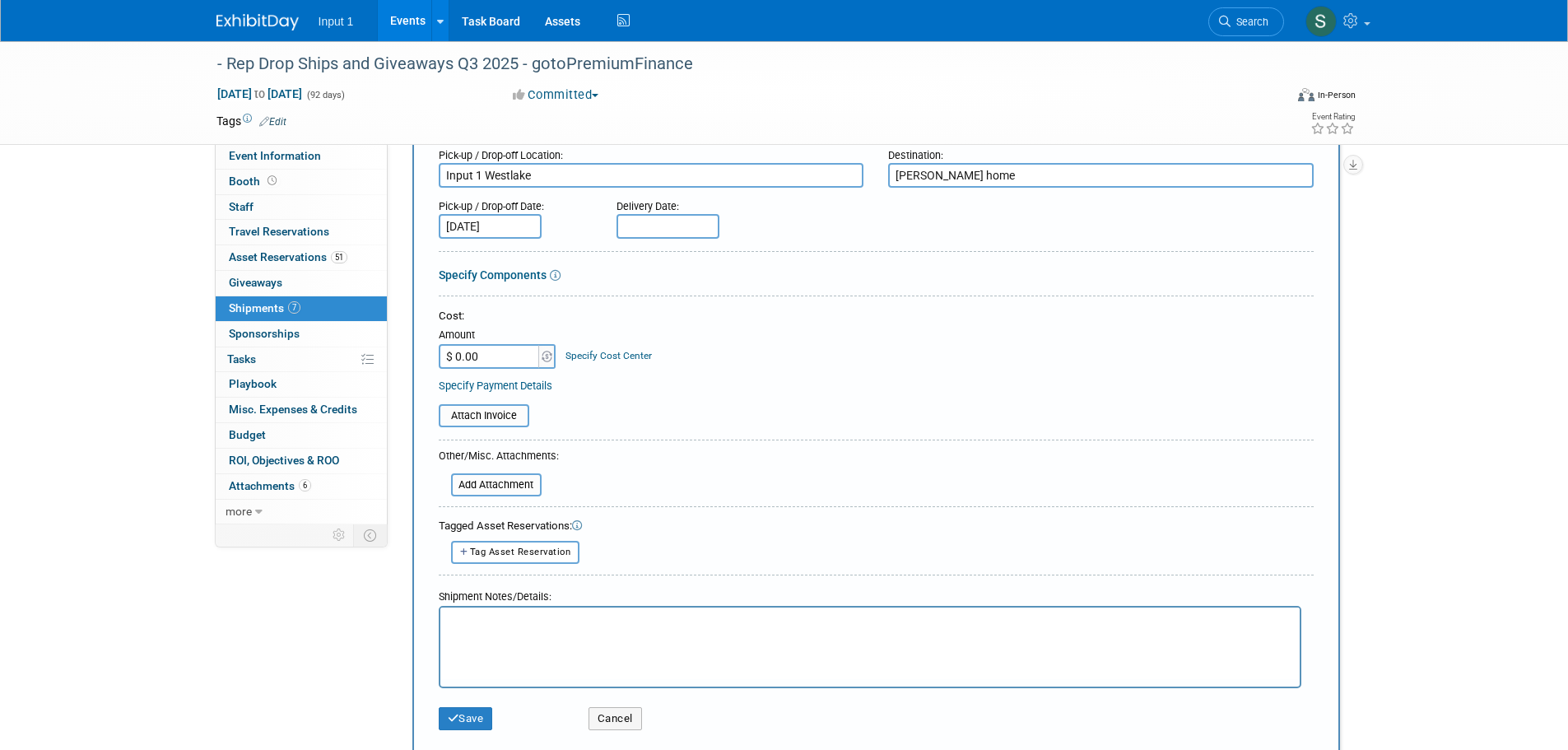
scroll to position [164, 0]
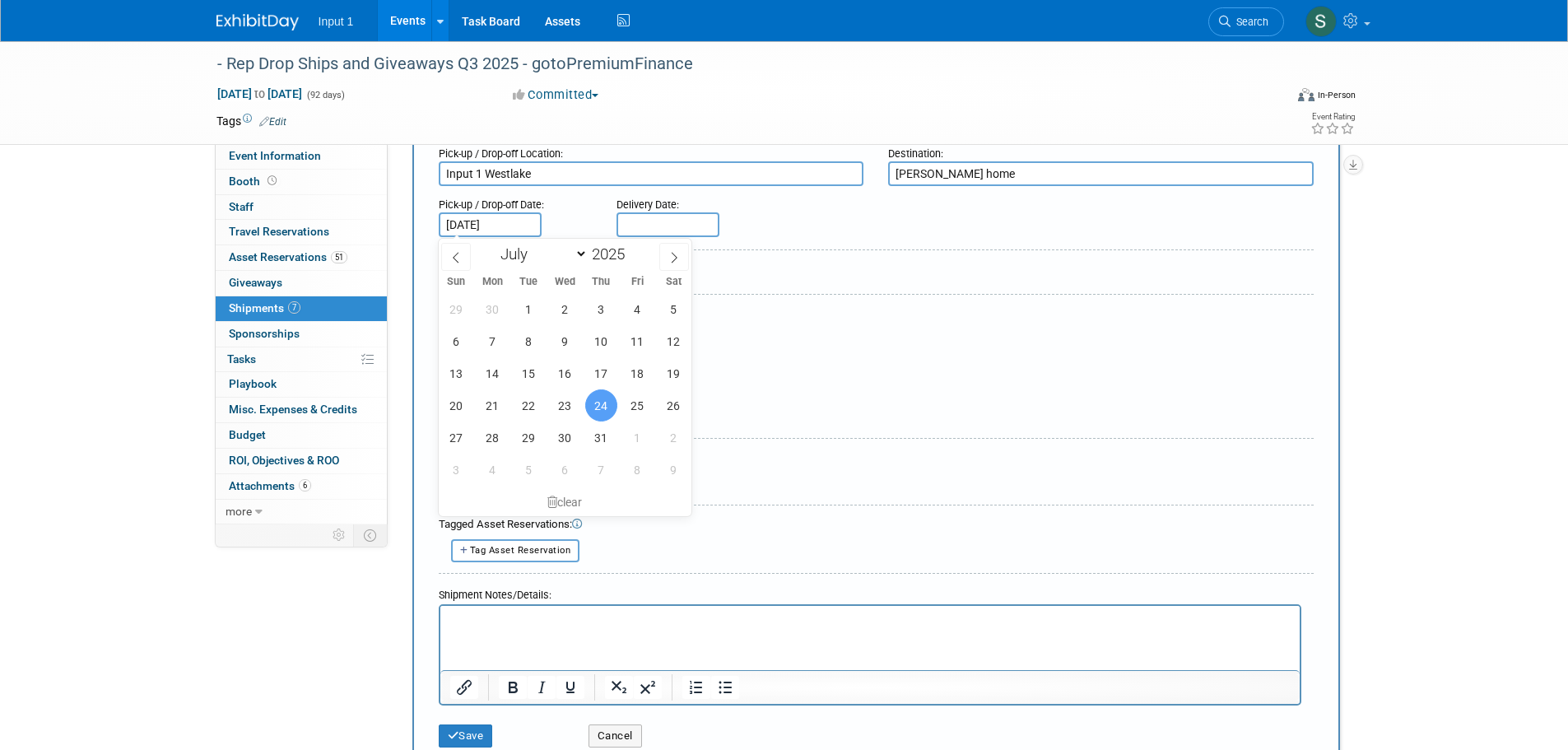
click at [709, 529] on div "Tagged Asset Reservations:" at bounding box center [875, 525] width 874 height 16
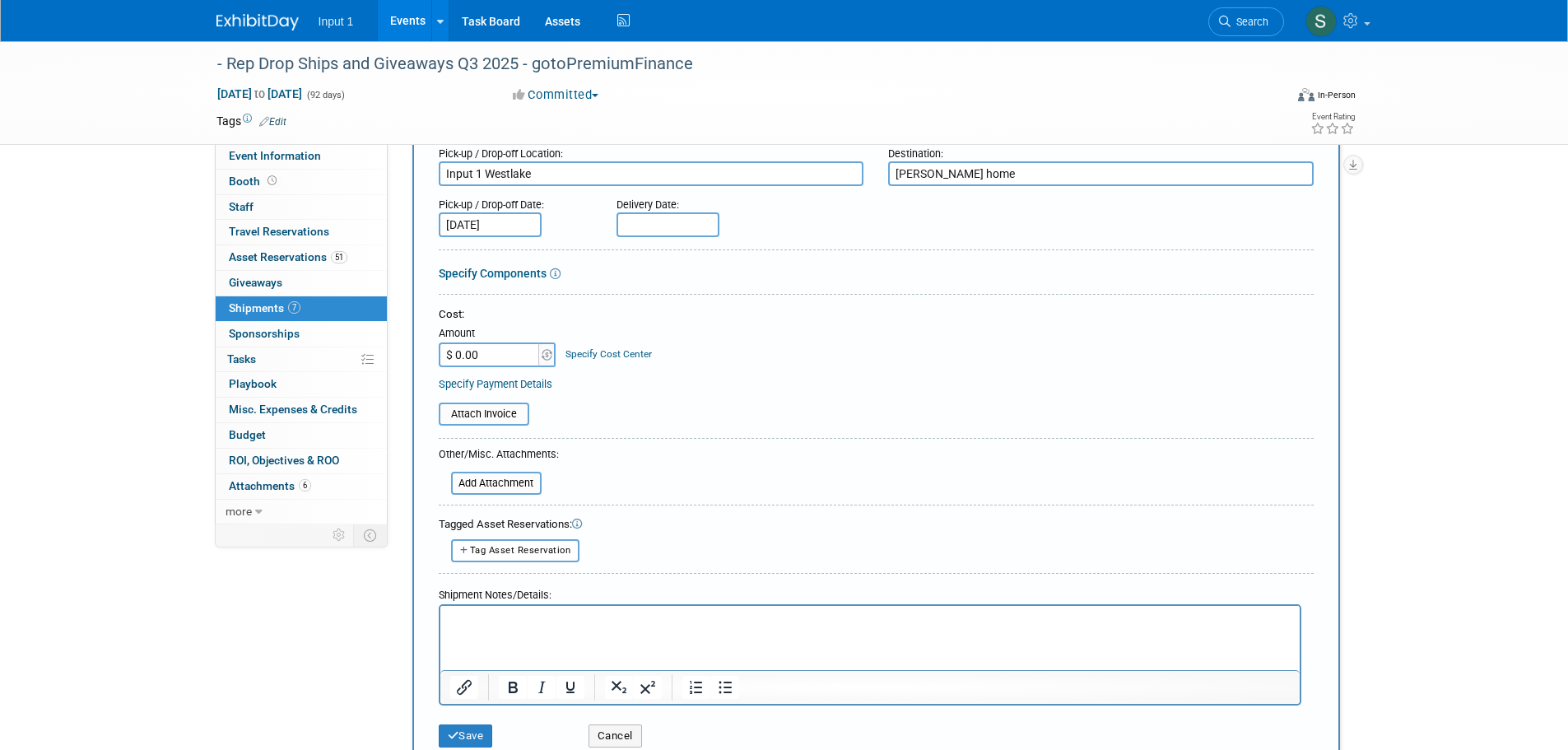
click at [489, 356] on input "$ 0.00" at bounding box center [490, 354] width 103 height 24
type input "$ 28.60"
click at [499, 417] on input "file" at bounding box center [429, 413] width 196 height 20
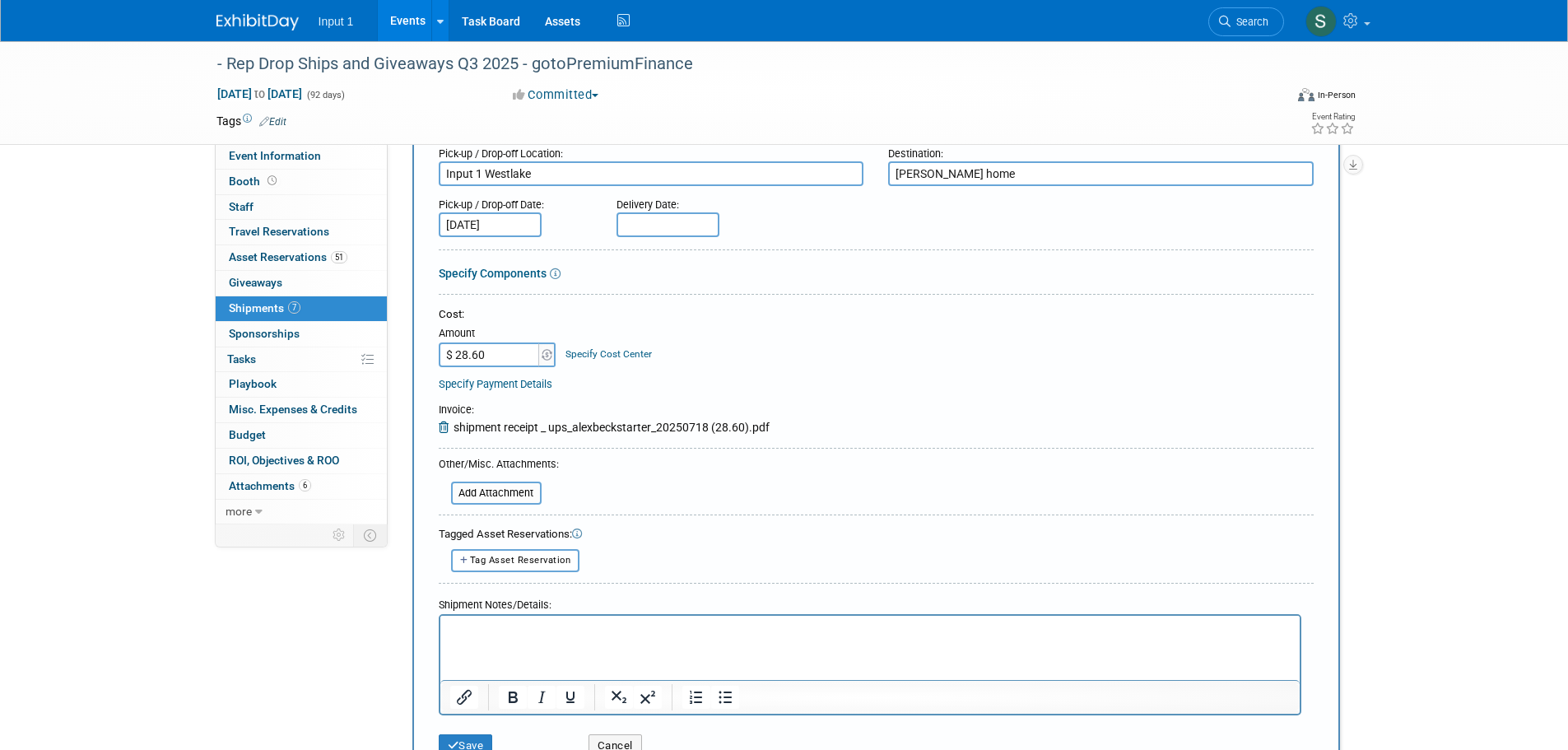
click at [586, 638] on html at bounding box center [868, 626] width 859 height 23
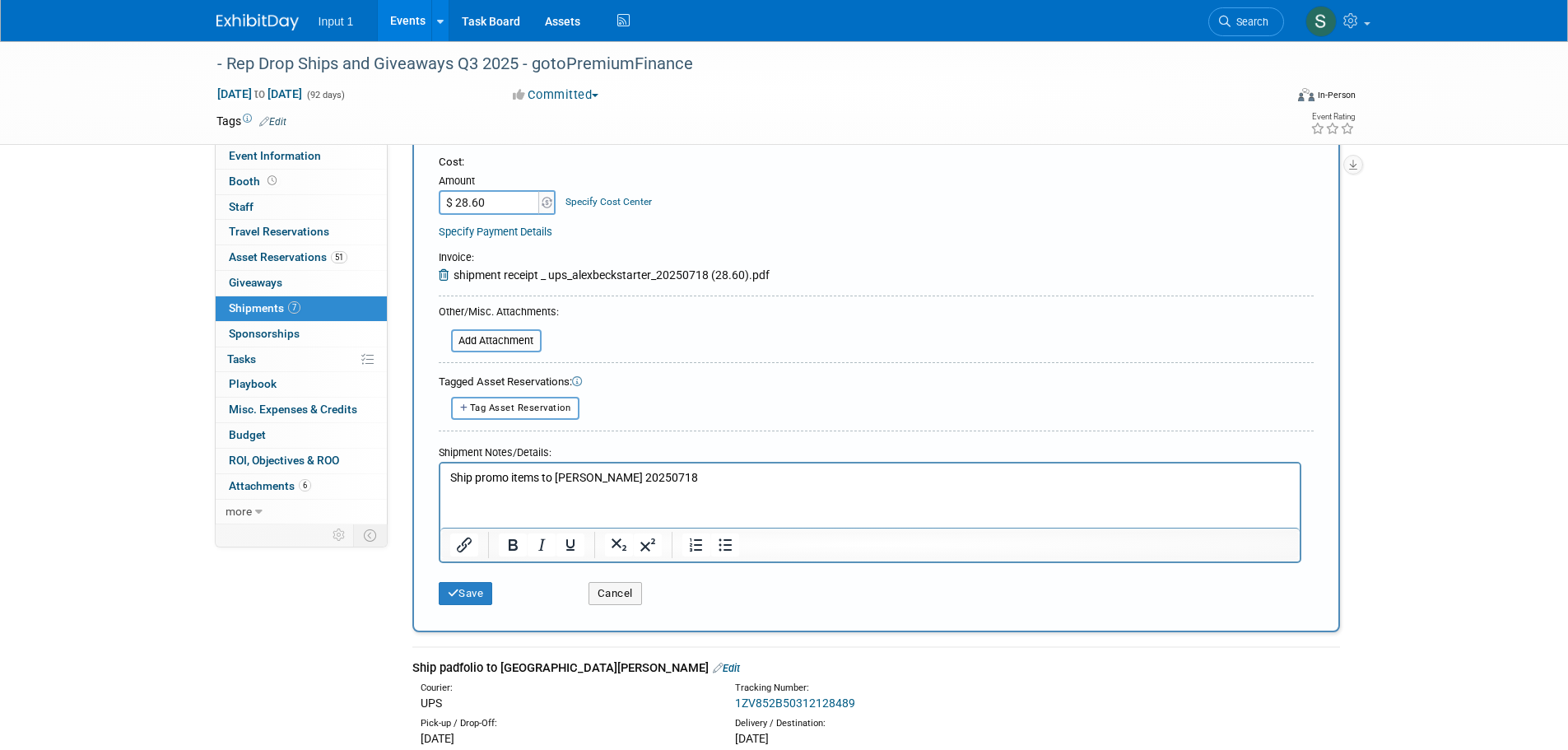
scroll to position [329, 0]
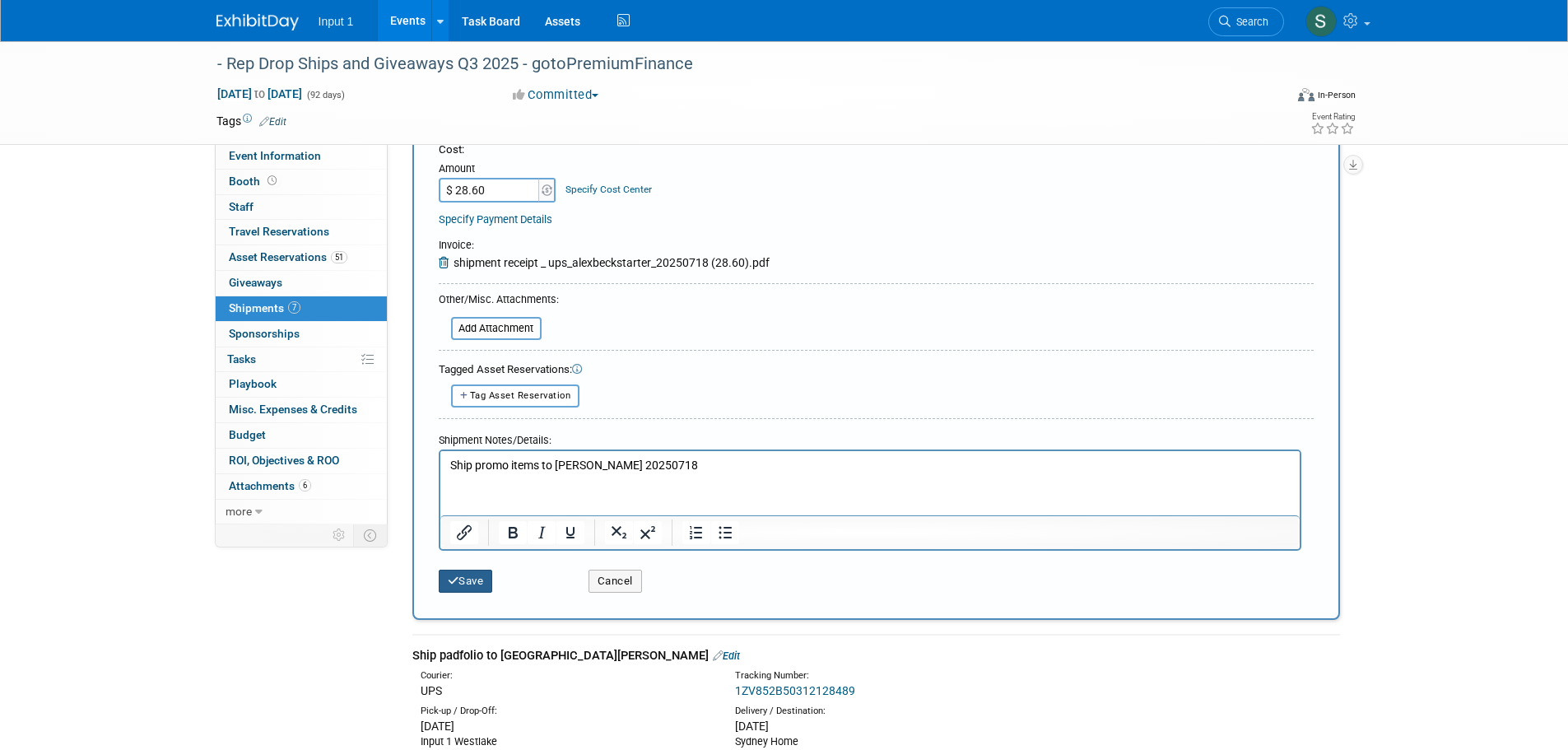
click at [477, 581] on button "Save" at bounding box center [466, 580] width 54 height 23
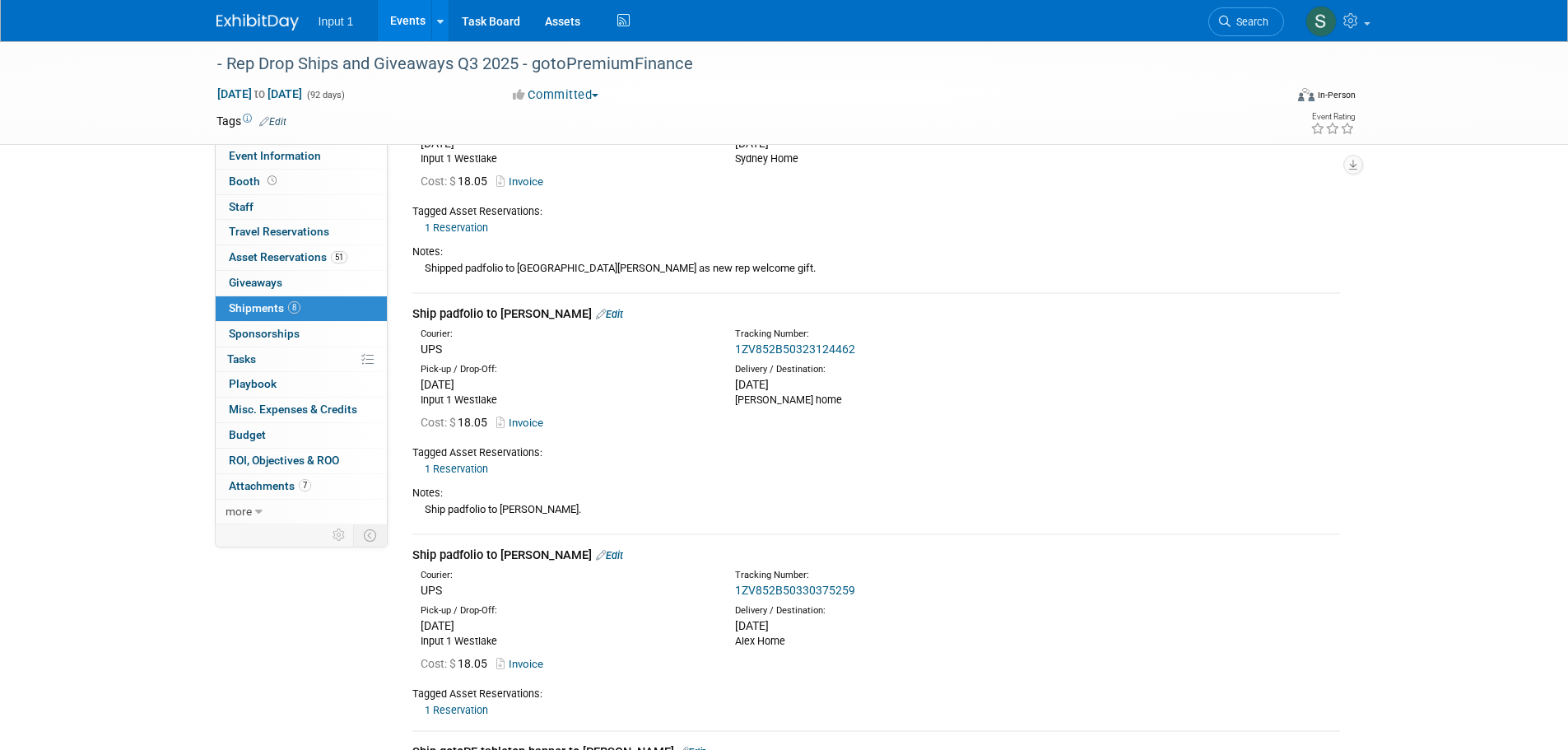
scroll to position [0, 0]
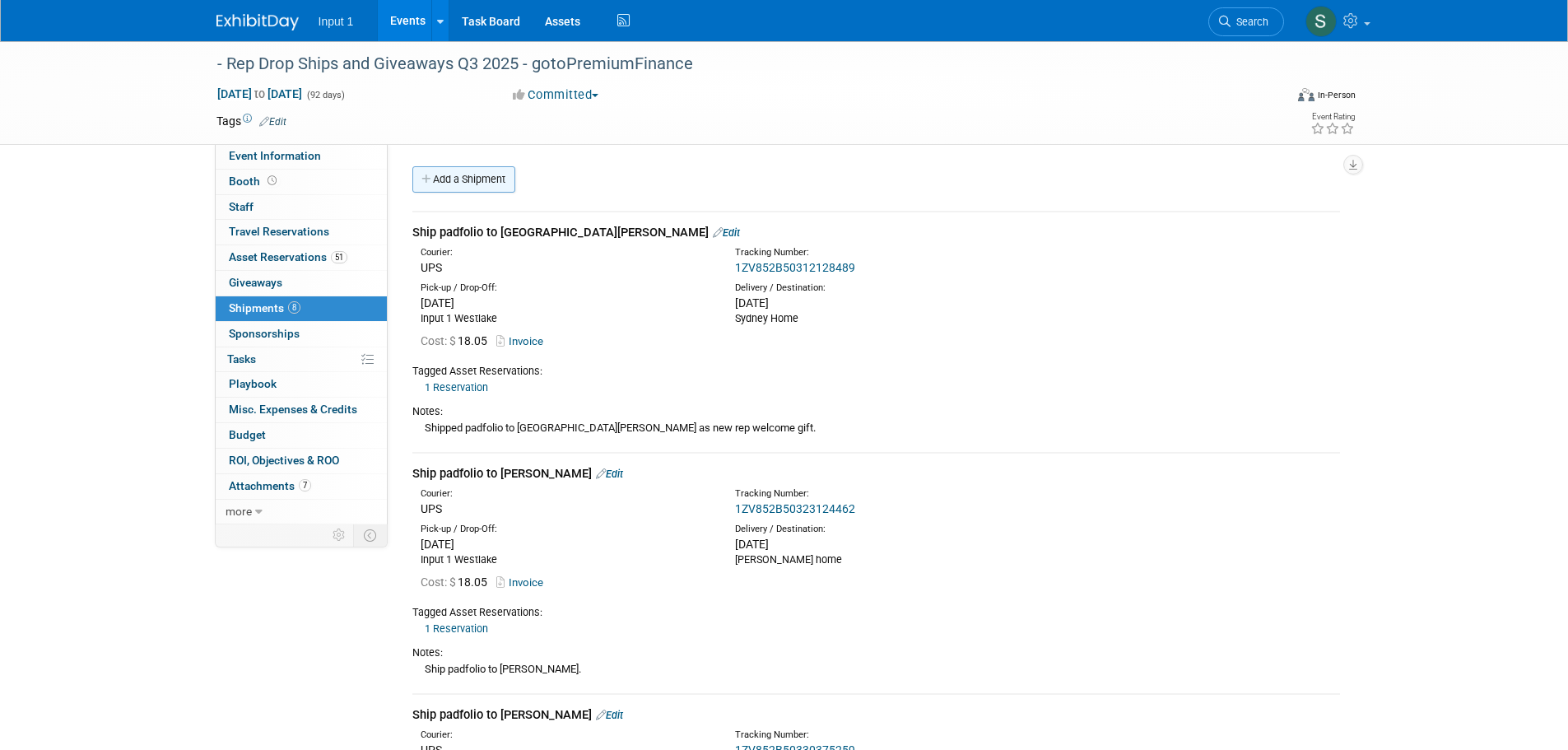
click at [495, 175] on link "Add a Shipment" at bounding box center [464, 179] width 103 height 26
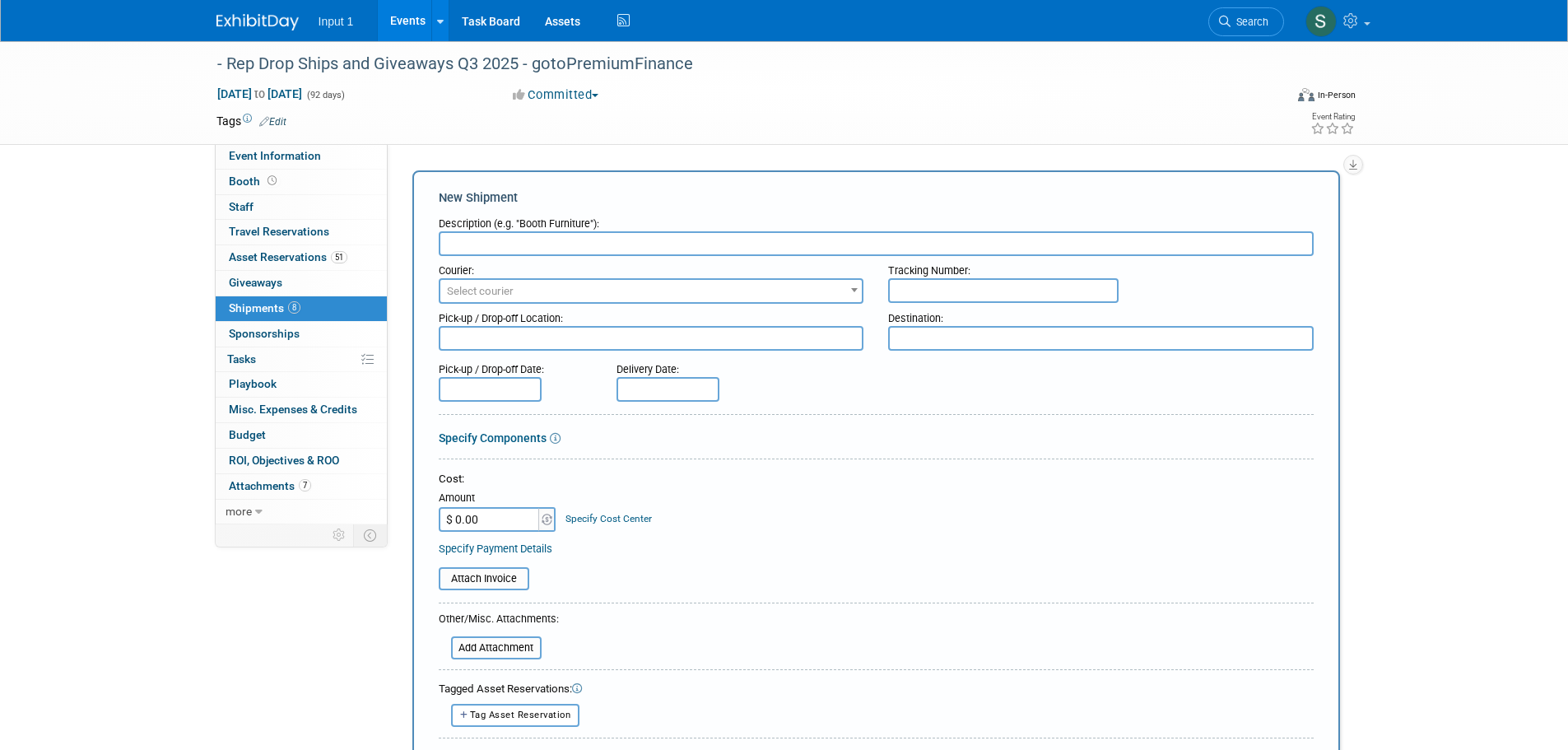
click at [506, 246] on input "text" at bounding box center [875, 244] width 874 height 24
paste input "starter pack/training binder to Sydney"
type input "Ship promo item starter pack/training binder to Sydney"
click at [616, 296] on span "Select courier" at bounding box center [651, 291] width 422 height 23
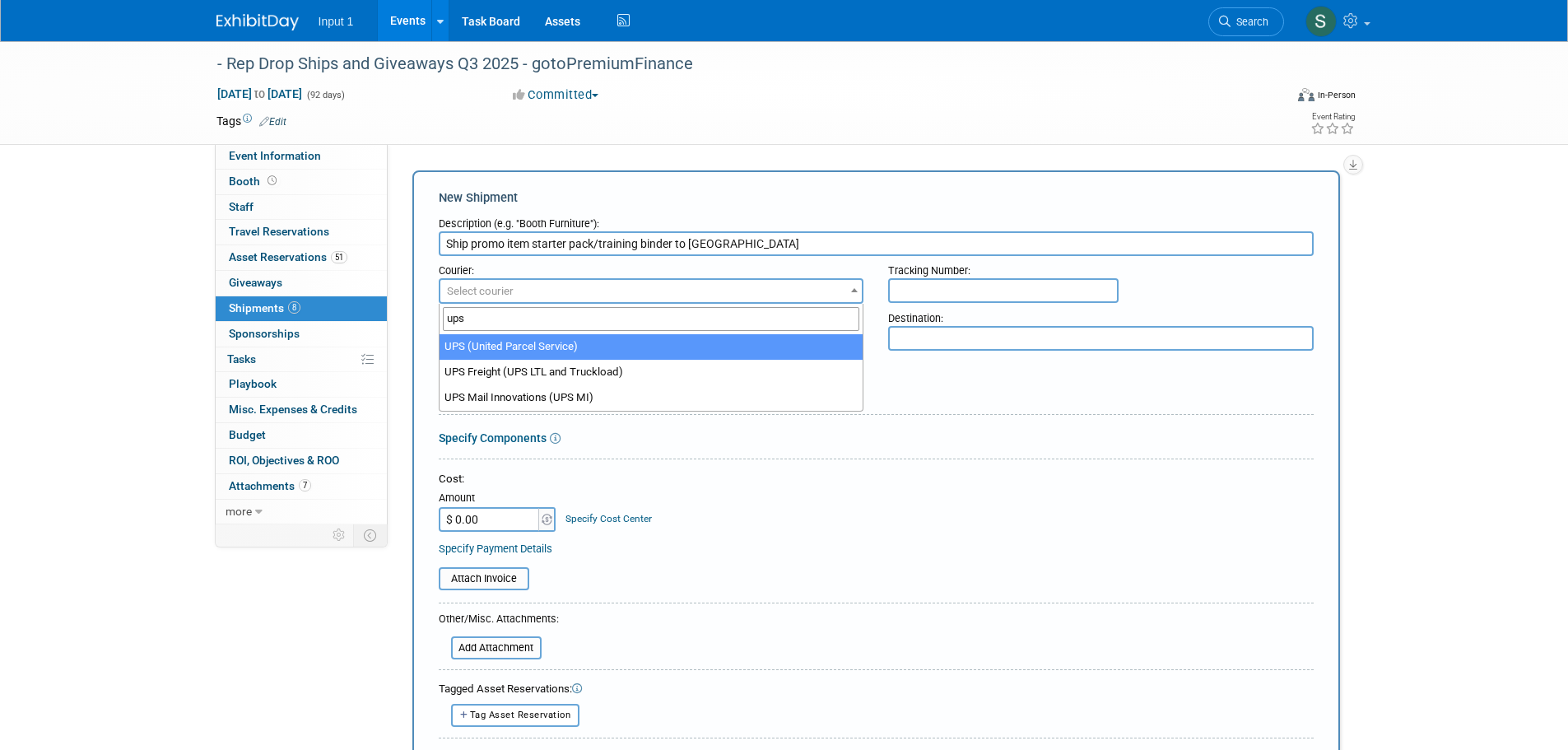
type input "ups"
select select "508"
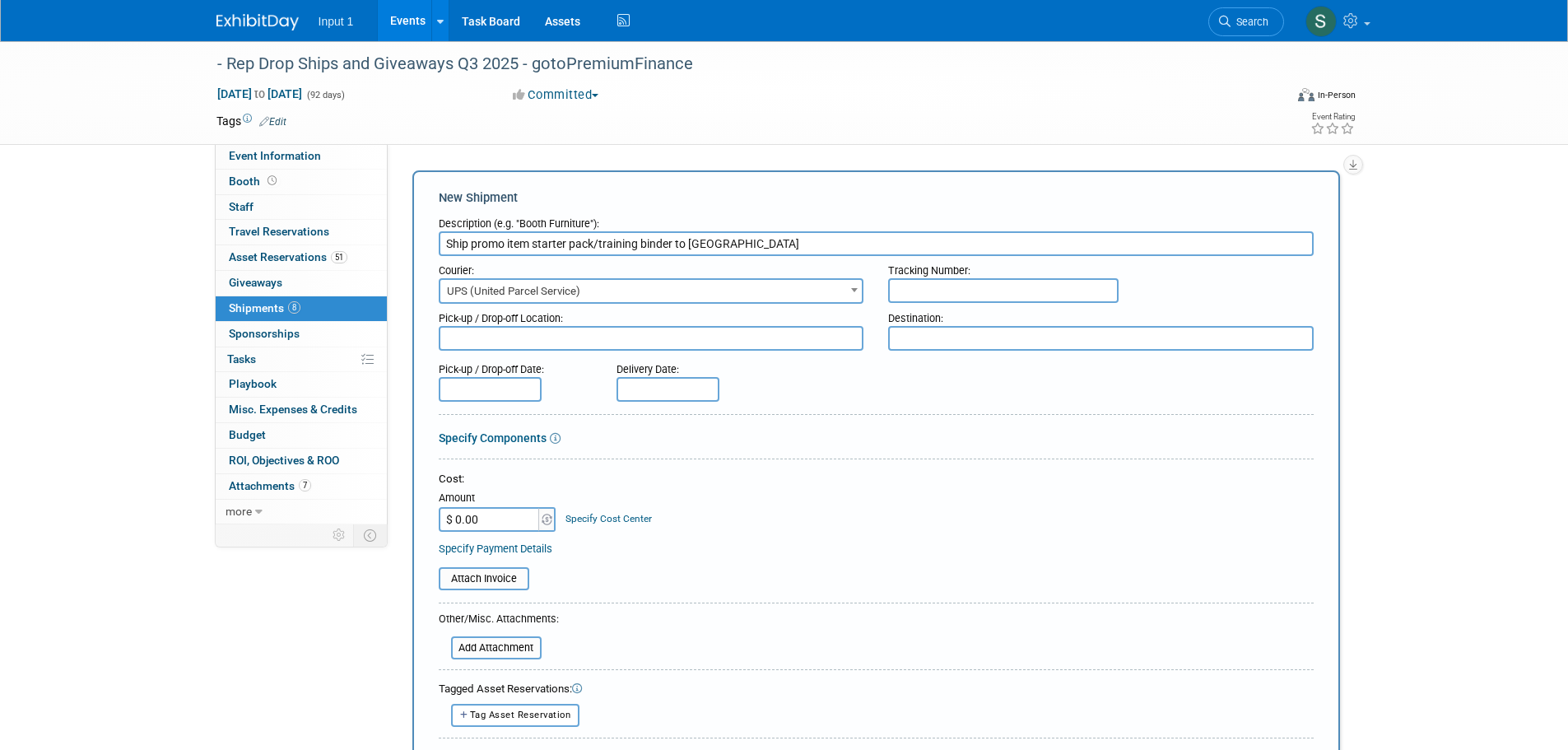
click at [928, 298] on input "text" at bounding box center [1002, 291] width 231 height 24
paste input "1ZV852B50301087197"
type input "1ZV852B50301087197"
click at [500, 345] on textarea at bounding box center [651, 338] width 426 height 24
type textarea "Input 1 Westlake"
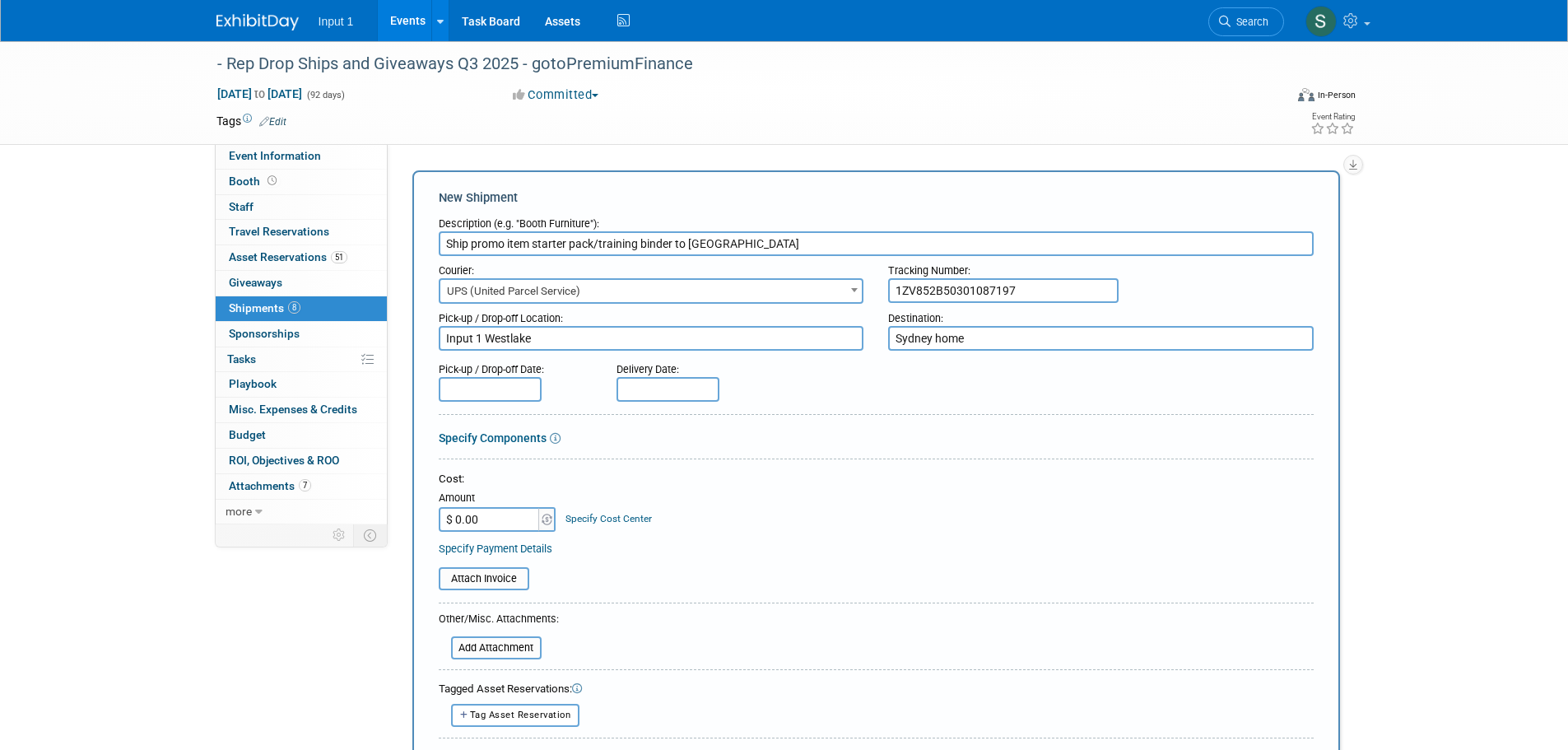
type textarea "Sydney home"
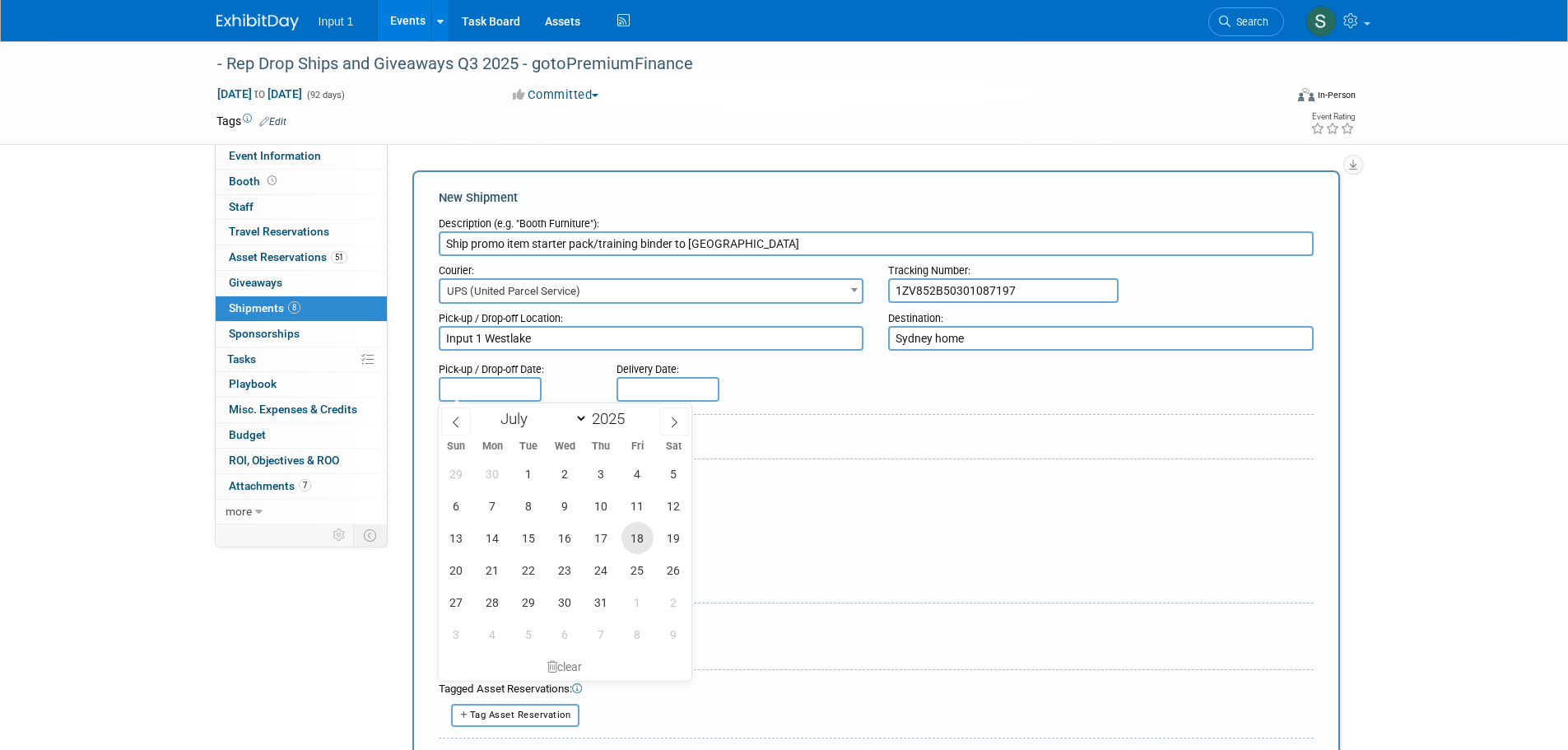
drag, startPoint x: 632, startPoint y: 538, endPoint x: 660, endPoint y: 471, distance: 72.6
click at [632, 538] on span "18" at bounding box center [637, 538] width 32 height 32
click at [564, 574] on span "23" at bounding box center [565, 569] width 32 height 32
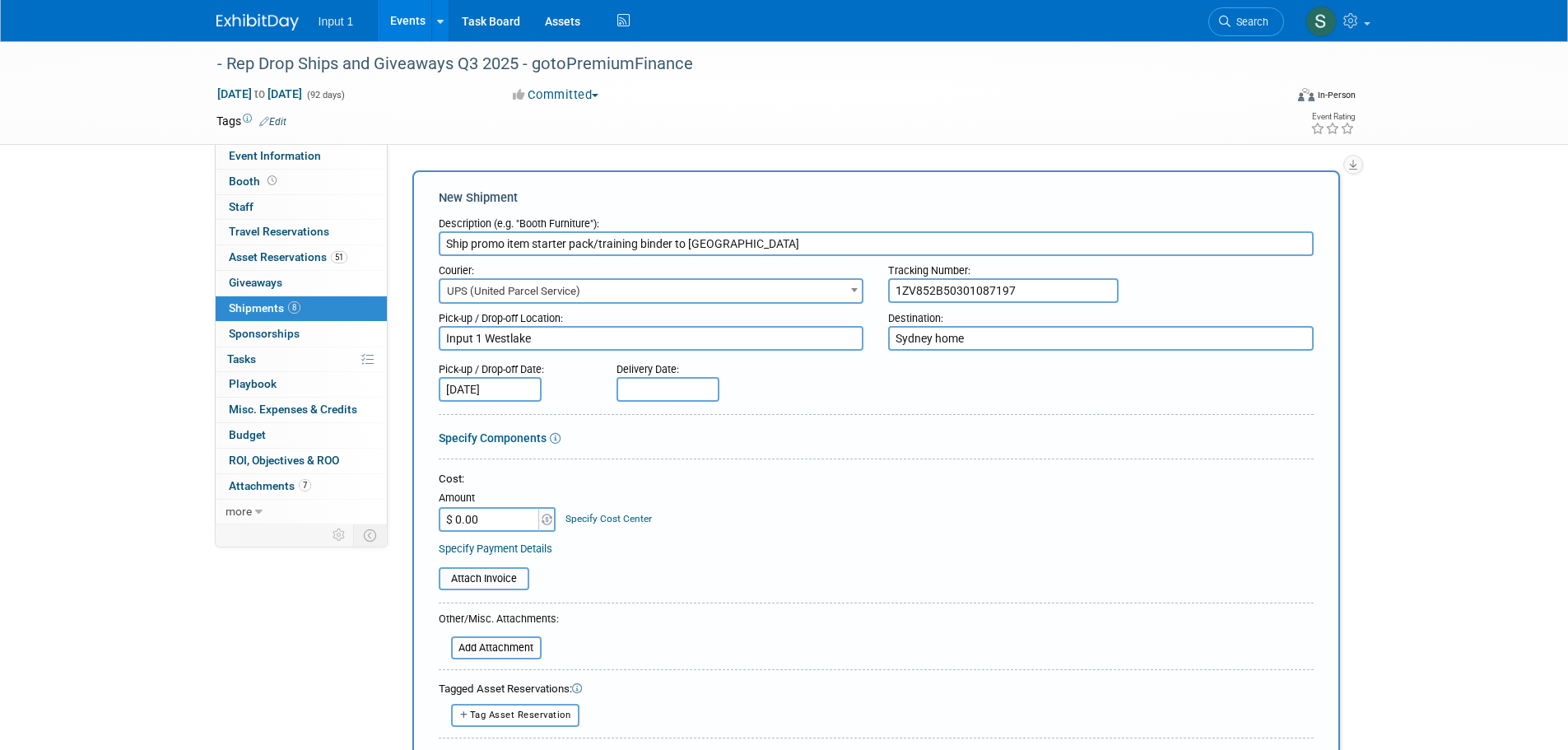
click at [781, 512] on div "Cost: Amount $ 0.00 Specify Cost Center Cost Center -- Not Specified --" at bounding box center [875, 501] width 874 height 60
click at [505, 391] on input "Jul 23, 2025" at bounding box center [490, 389] width 103 height 24
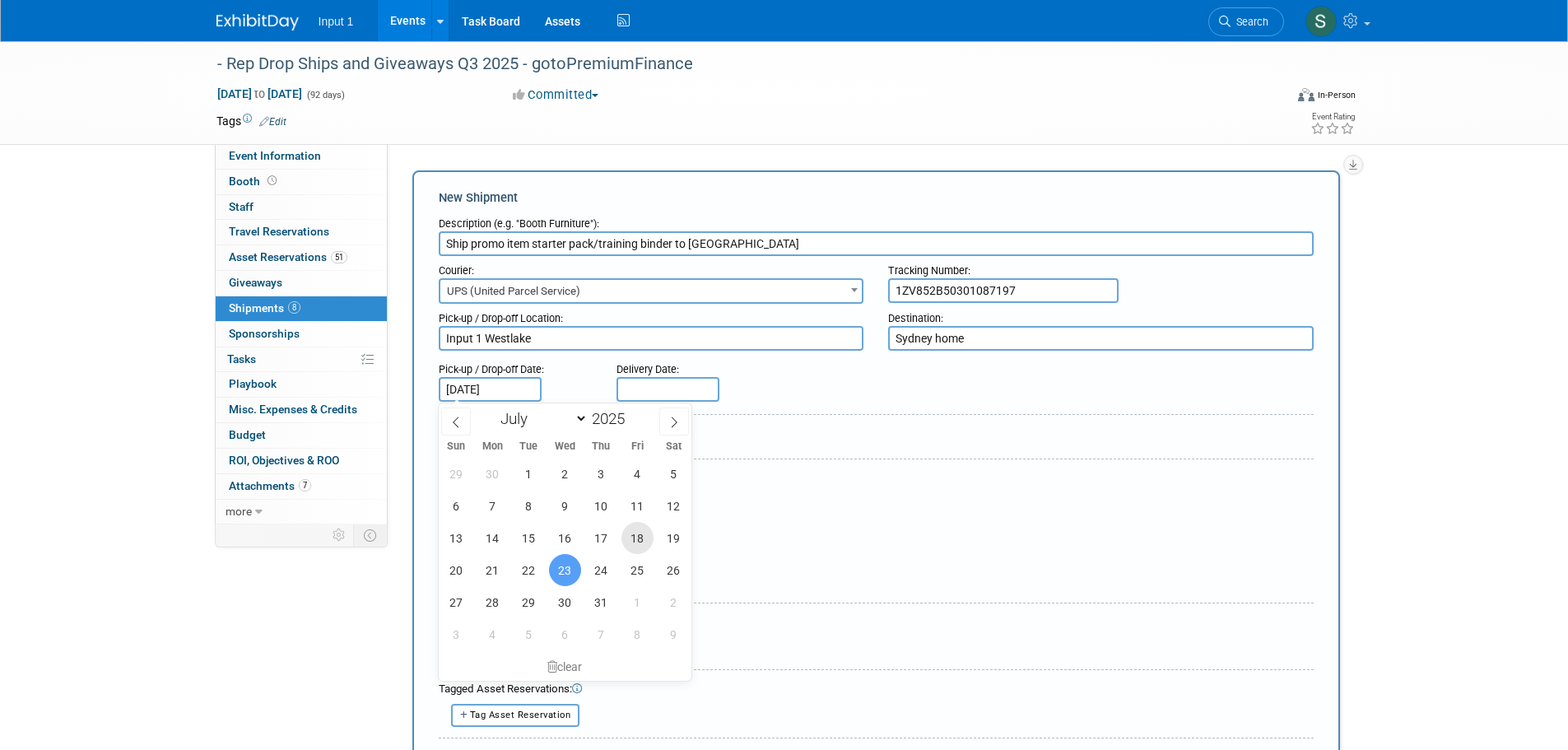
click at [636, 539] on span "18" at bounding box center [637, 538] width 32 height 32
type input "Jul 18, 2025"
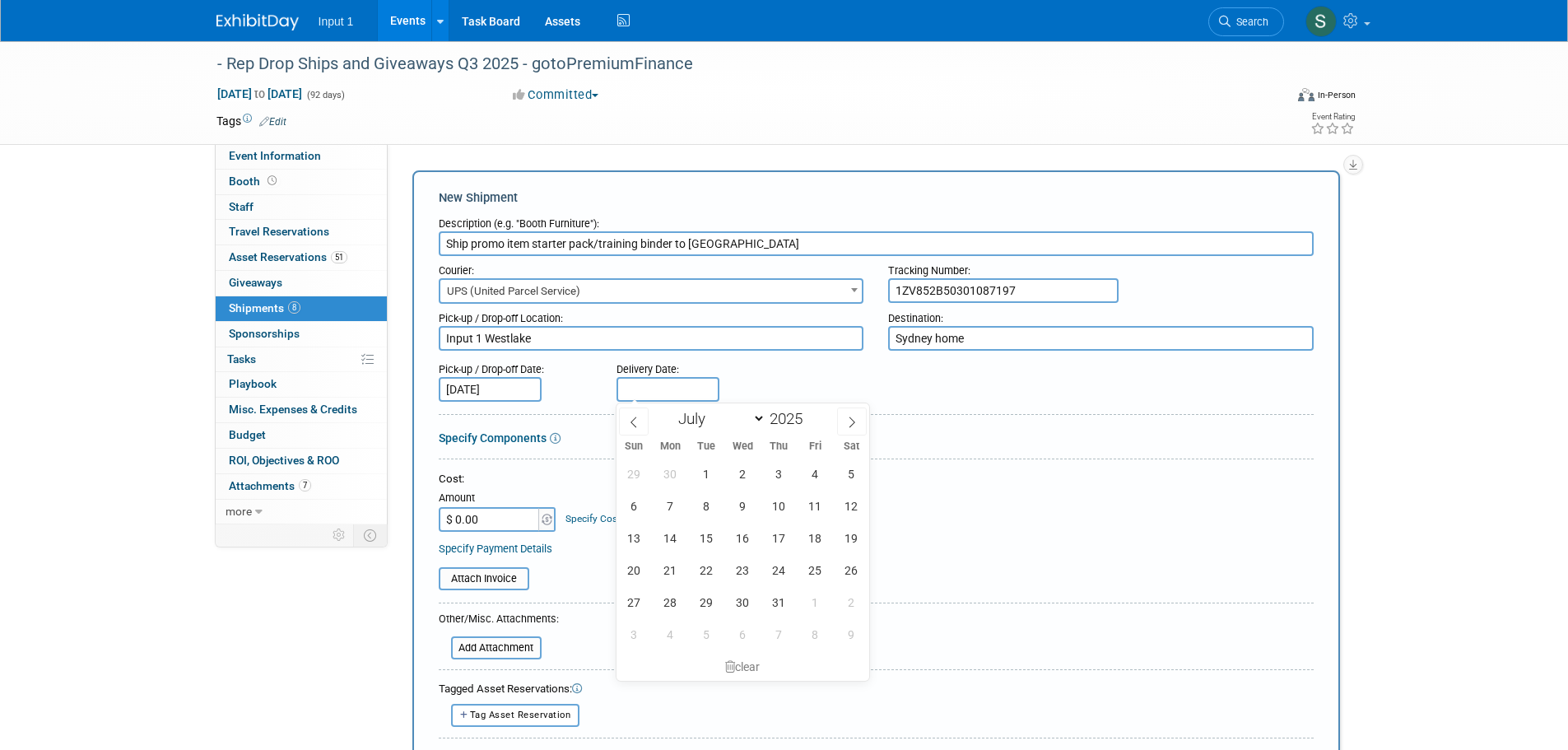
click at [662, 388] on input "text" at bounding box center [667, 389] width 103 height 24
drag, startPoint x: 741, startPoint y: 566, endPoint x: 734, endPoint y: 576, distance: 12.2
click at [735, 579] on span "23" at bounding box center [742, 569] width 32 height 32
type input "Jul 23, 2025"
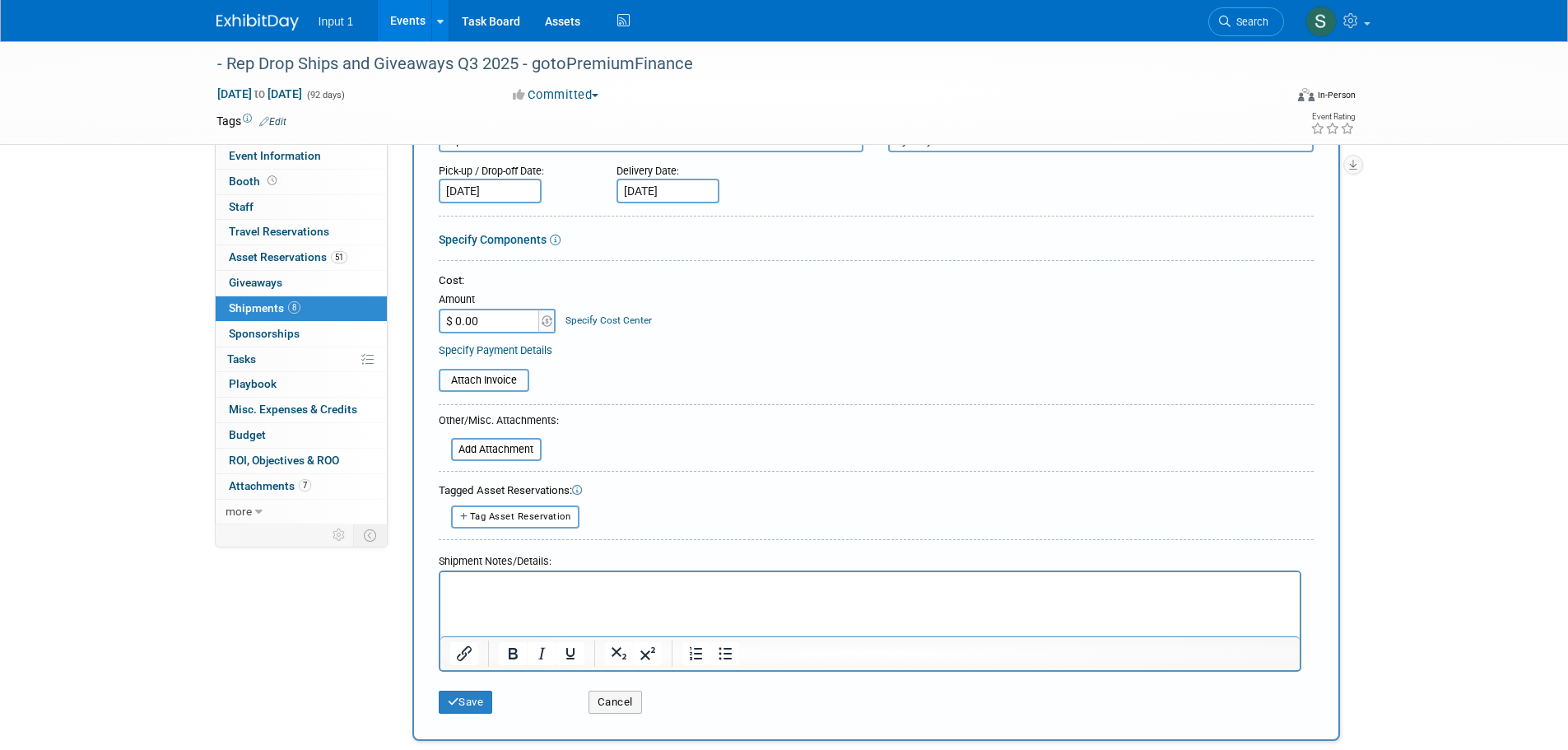
scroll to position [160, 0]
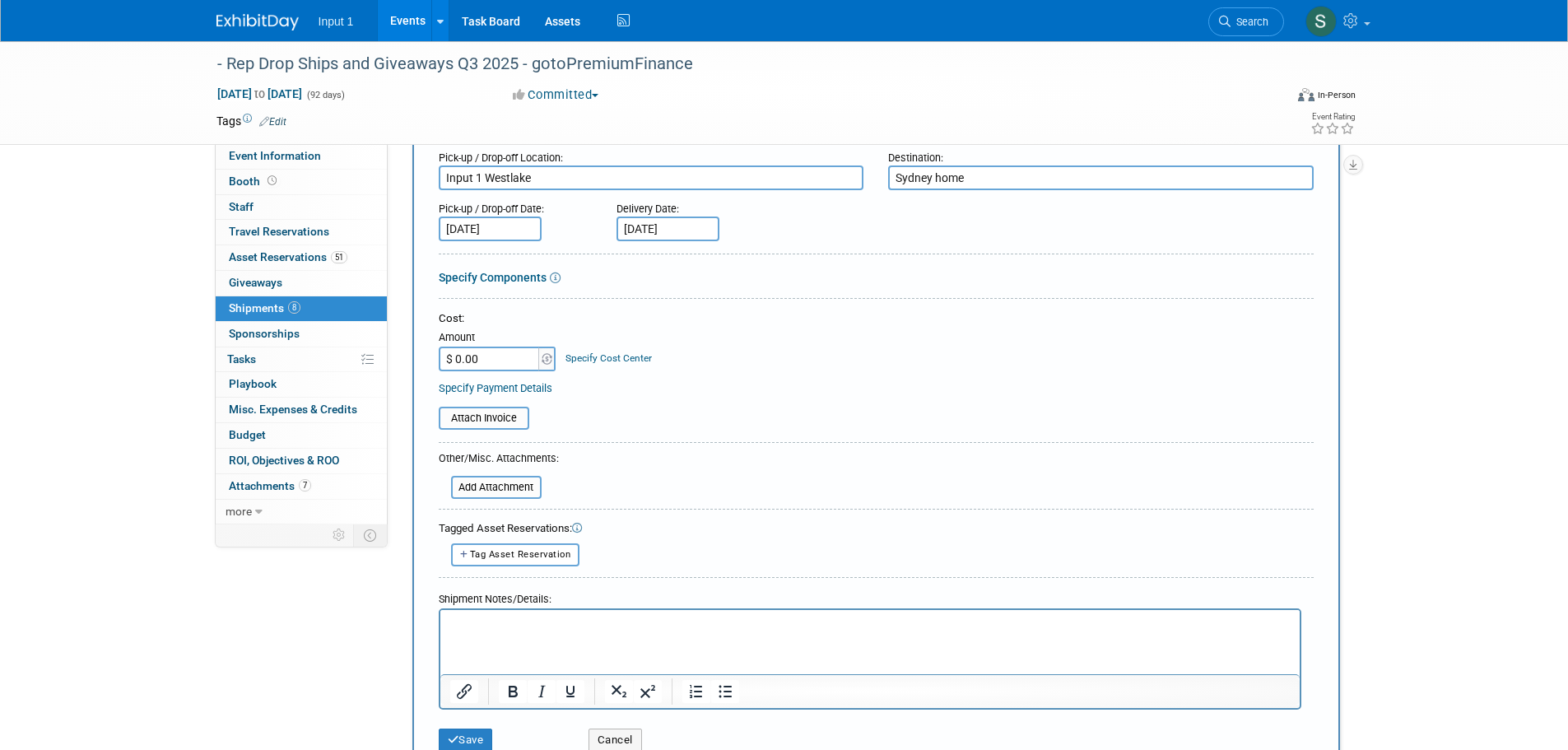
click at [613, 632] on html at bounding box center [868, 620] width 859 height 23
click at [503, 368] on input "$ 0.00" at bounding box center [490, 358] width 103 height 24
type input "$ 57.74"
click at [505, 420] on input "file" at bounding box center [429, 418] width 196 height 20
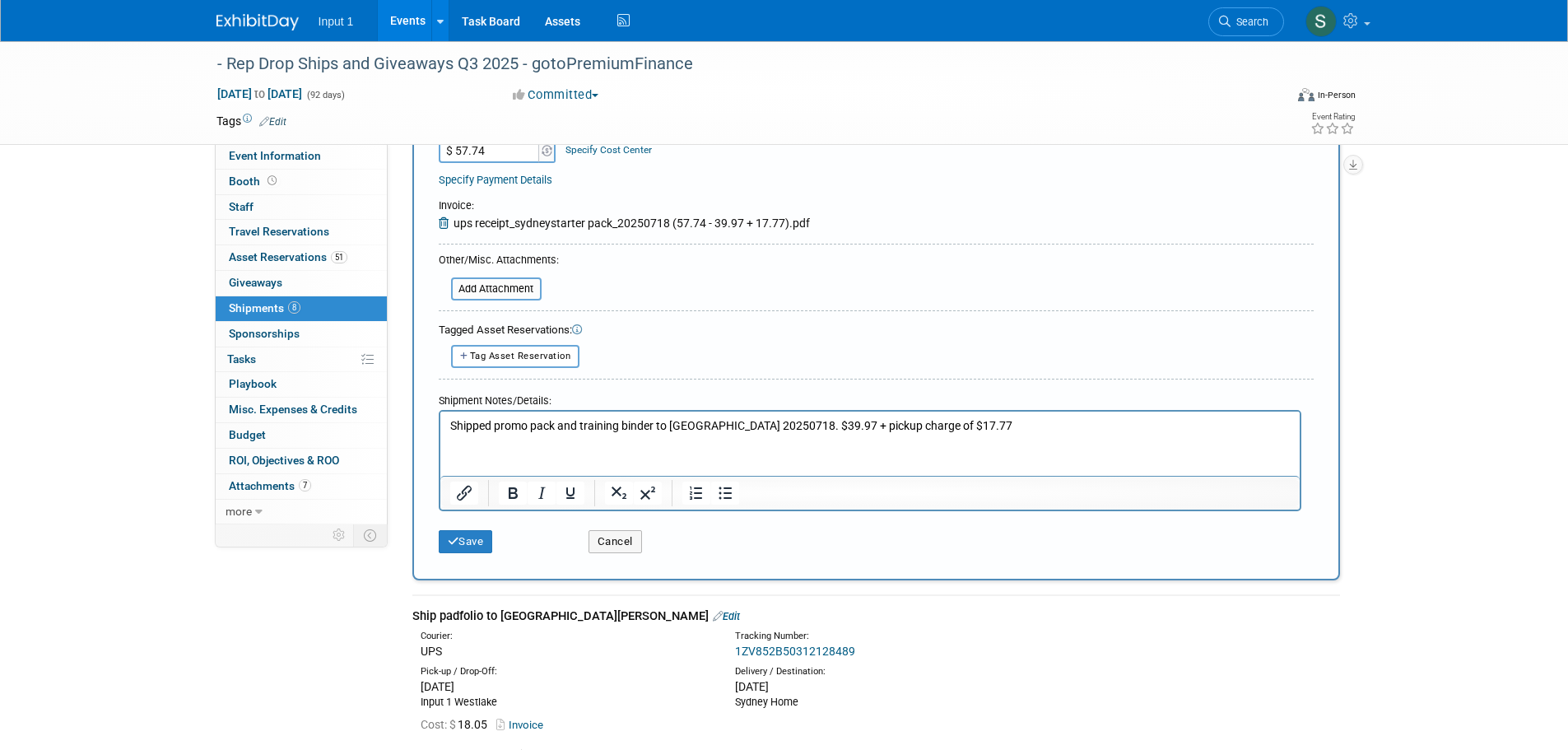
scroll to position [407, 0]
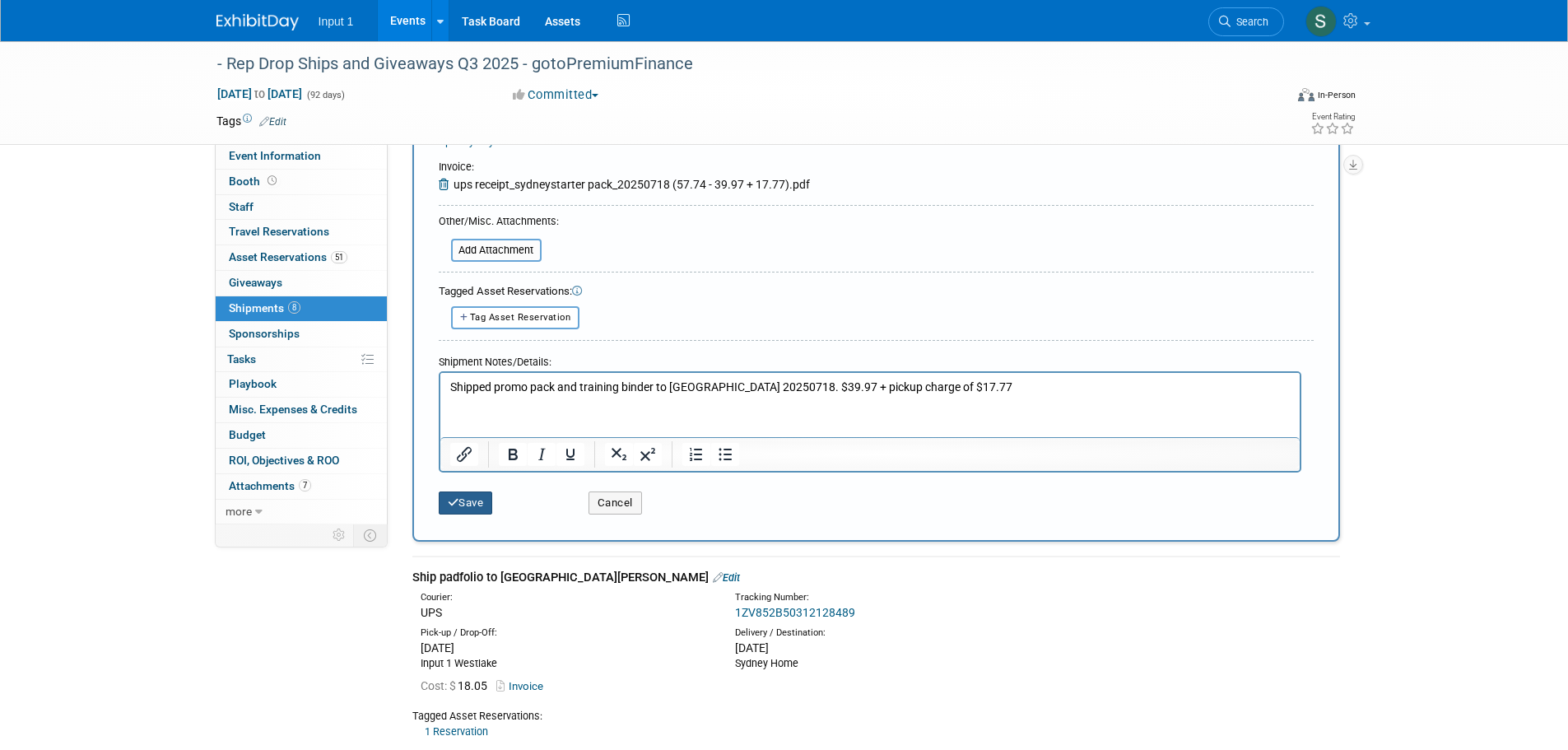
click at [479, 501] on button "Save" at bounding box center [466, 503] width 54 height 23
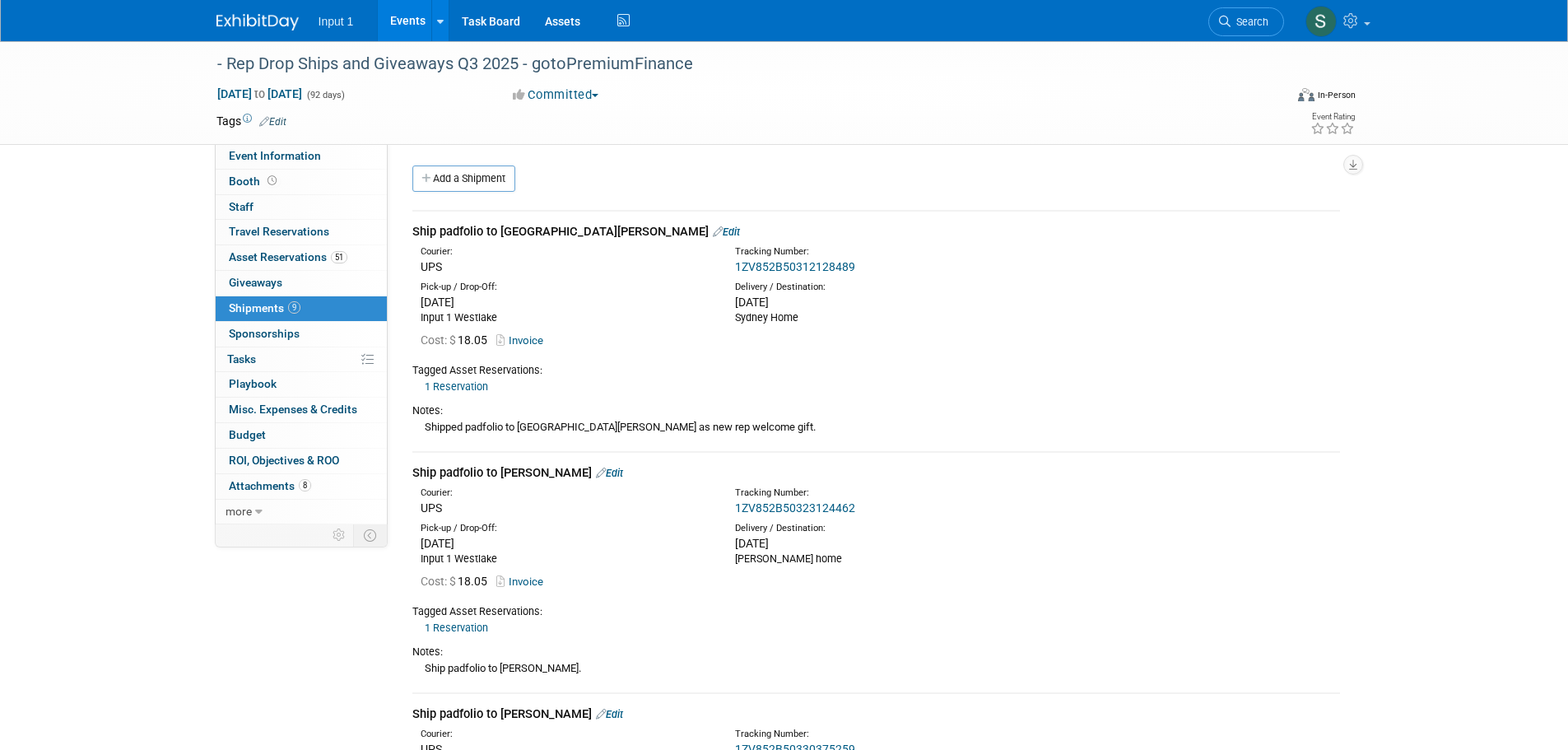
scroll to position [0, 0]
click at [419, 184] on link "Add a Shipment" at bounding box center [464, 179] width 103 height 26
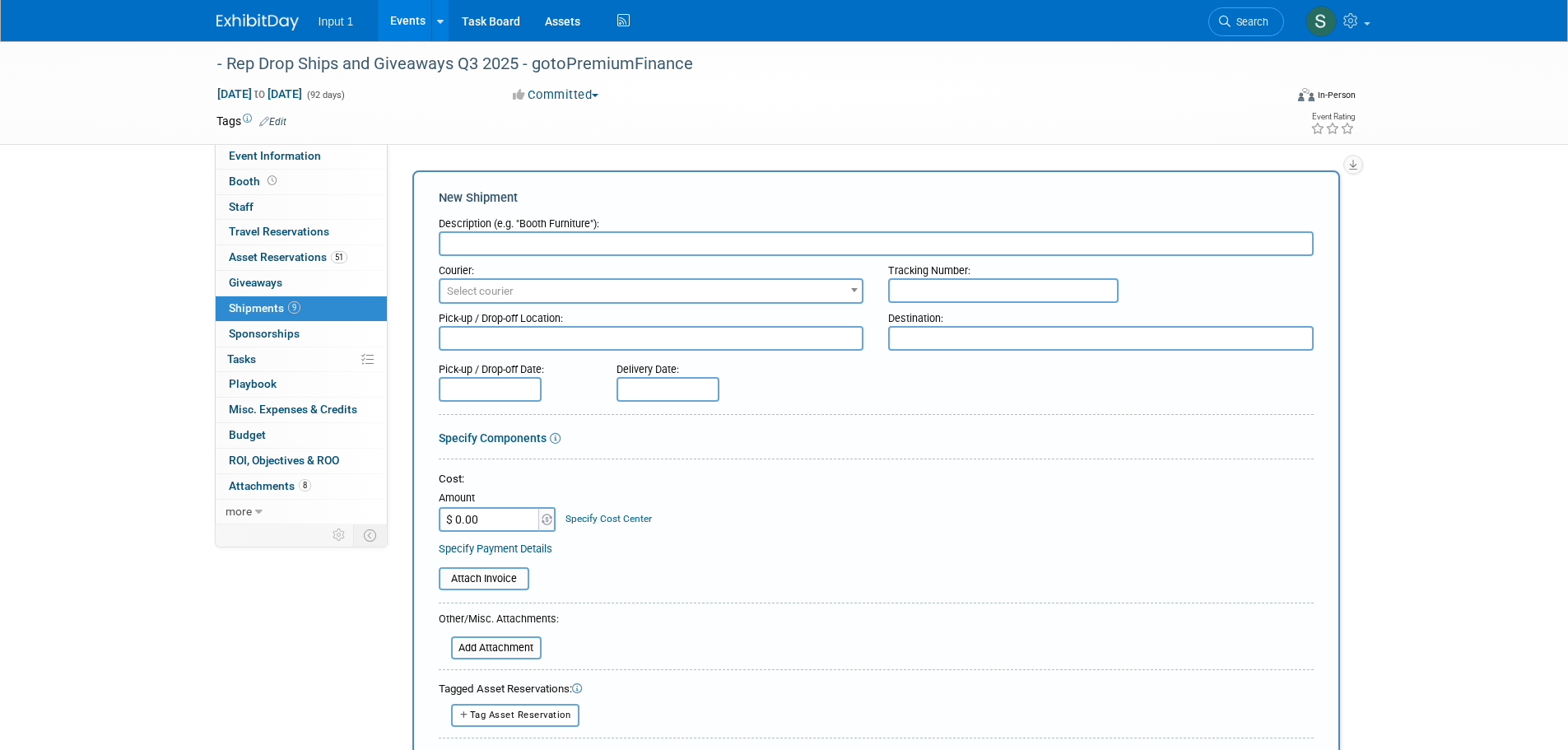
paste input "Ship training binder to Craig"
type input "Ship training binder to Craig"
click at [545, 280] on span "Select courier" at bounding box center [651, 291] width 422 height 23
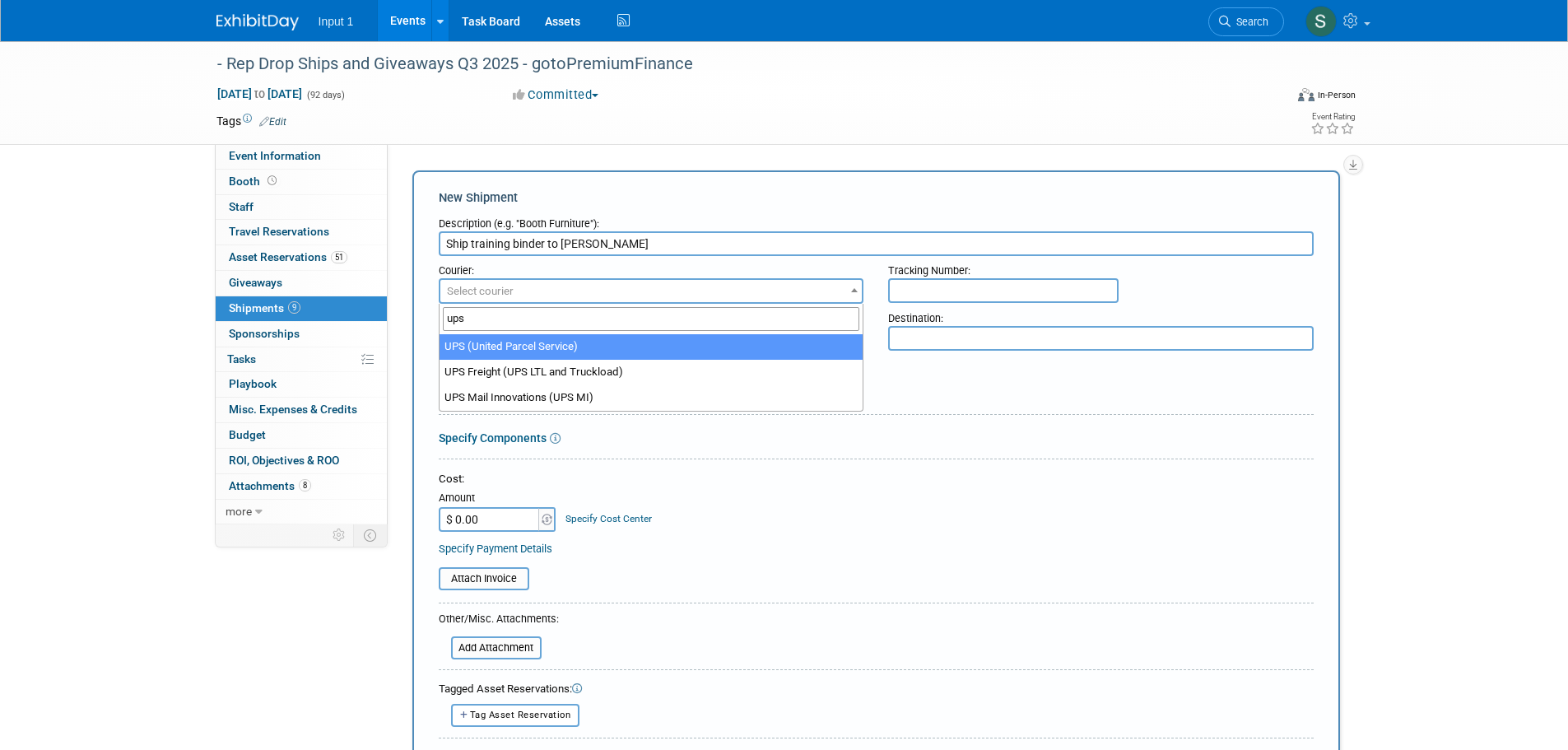
type input "ups"
select select "508"
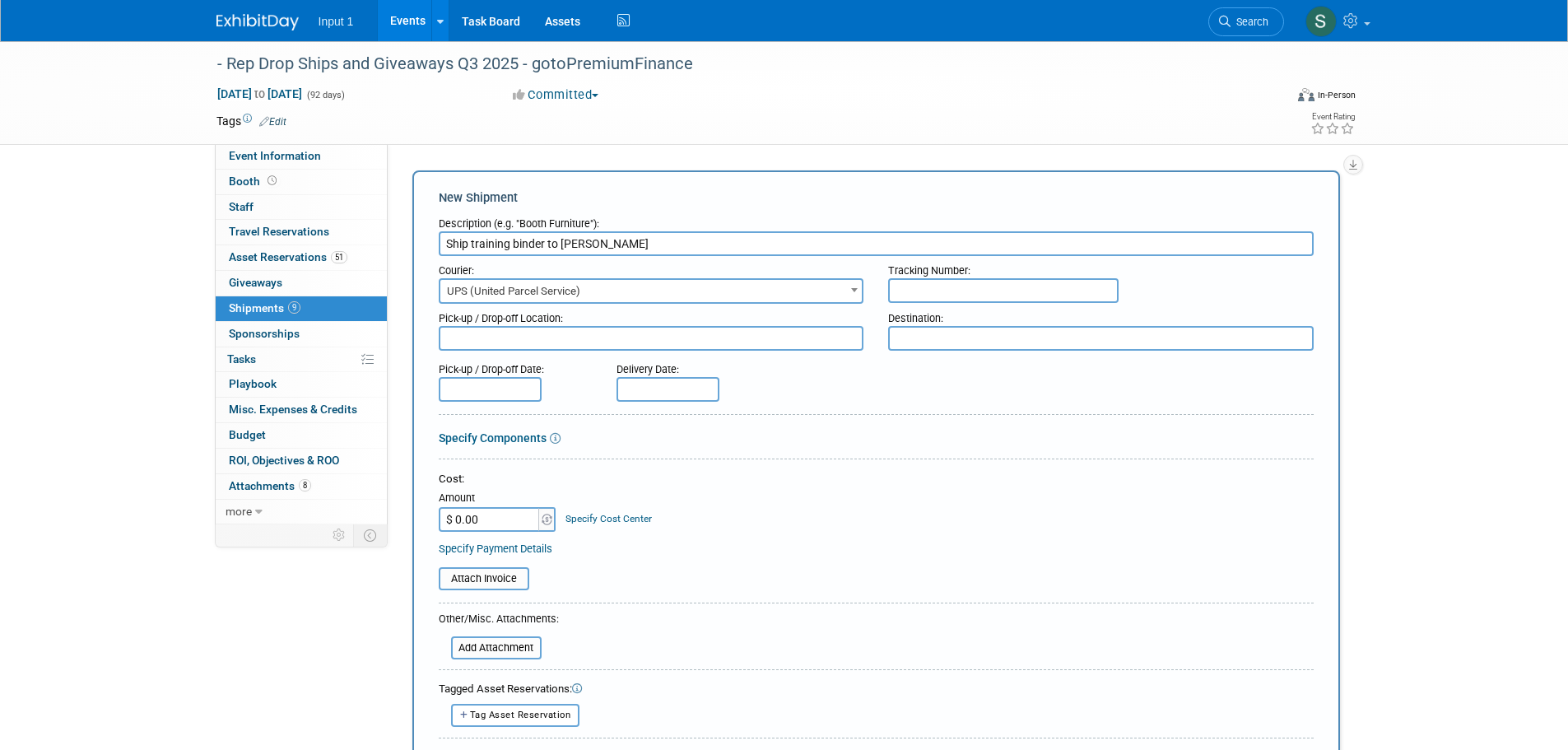
click at [977, 302] on input "text" at bounding box center [1002, 291] width 231 height 24
paste input "1ZV852B50305956017"
type input "1ZV852B50305956017"
click at [507, 389] on input "text" at bounding box center [490, 389] width 103 height 24
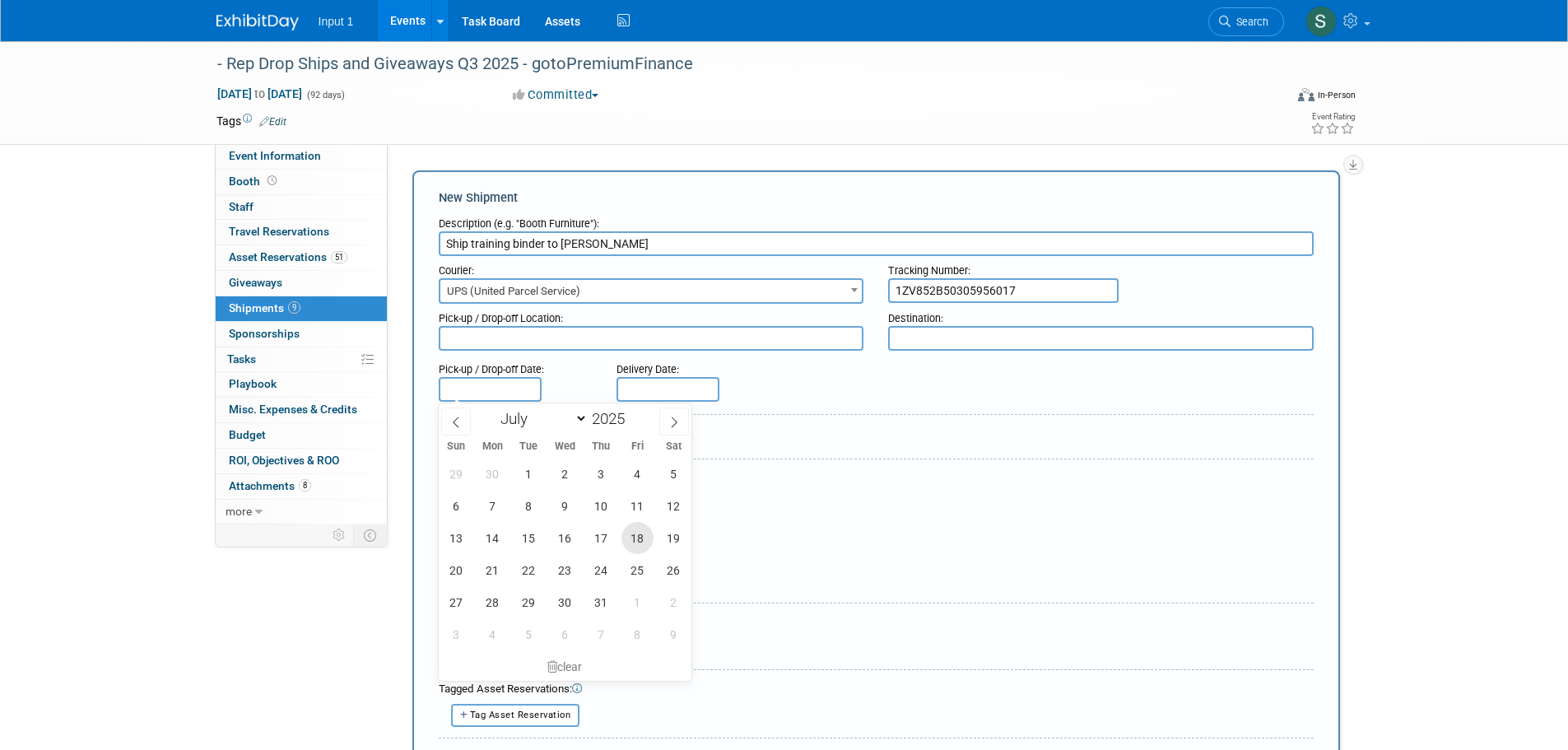
click at [638, 538] on span "18" at bounding box center [637, 538] width 32 height 32
type input "Jul 18, 2025"
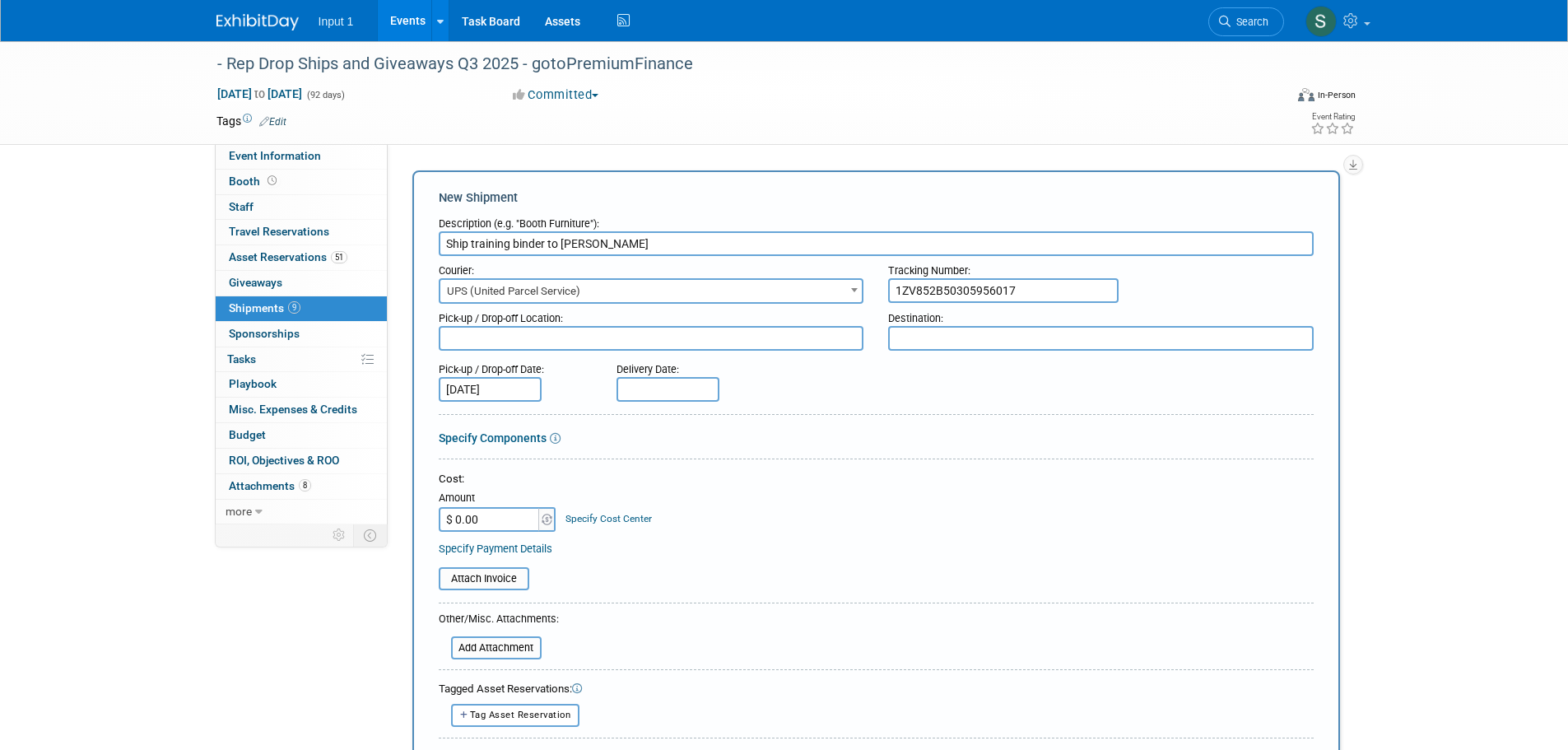
click at [689, 392] on input "text" at bounding box center [667, 389] width 103 height 24
drag, startPoint x: 779, startPoint y: 568, endPoint x: 761, endPoint y: 558, distance: 20.6
click at [779, 567] on span "24" at bounding box center [779, 569] width 32 height 32
type input "Jul 24, 2025"
click at [466, 523] on input "$ 0.00" at bounding box center [490, 519] width 103 height 24
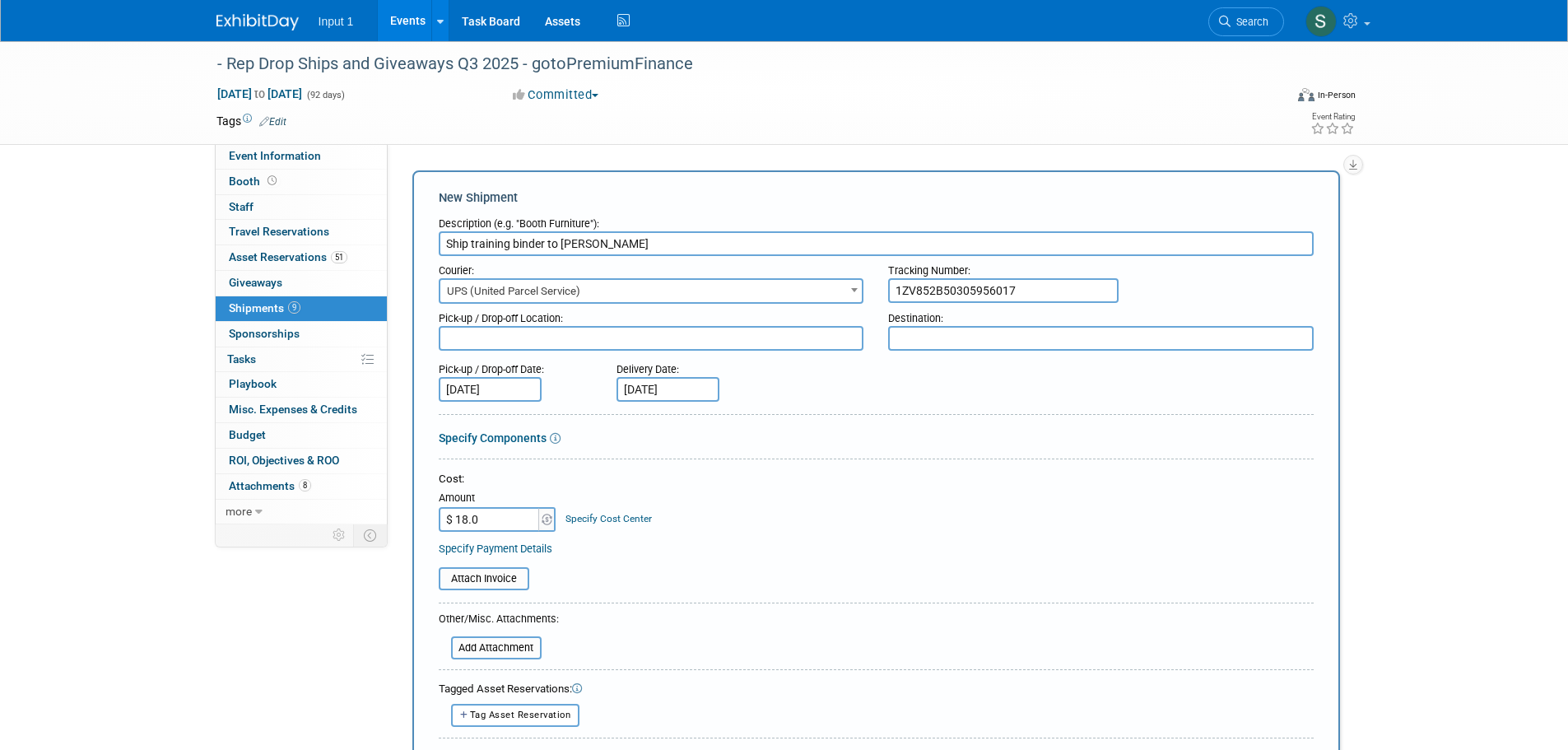
type input "$ 18.05"
click at [533, 343] on textarea at bounding box center [651, 338] width 426 height 24
type textarea "Input 1 Westlake"
type textarea "Craig home"
click at [1071, 534] on div "Cost: Amount $ 18.05 Specify Cost Center Cost Center -- Not Specified --" at bounding box center [875, 513] width 874 height 84
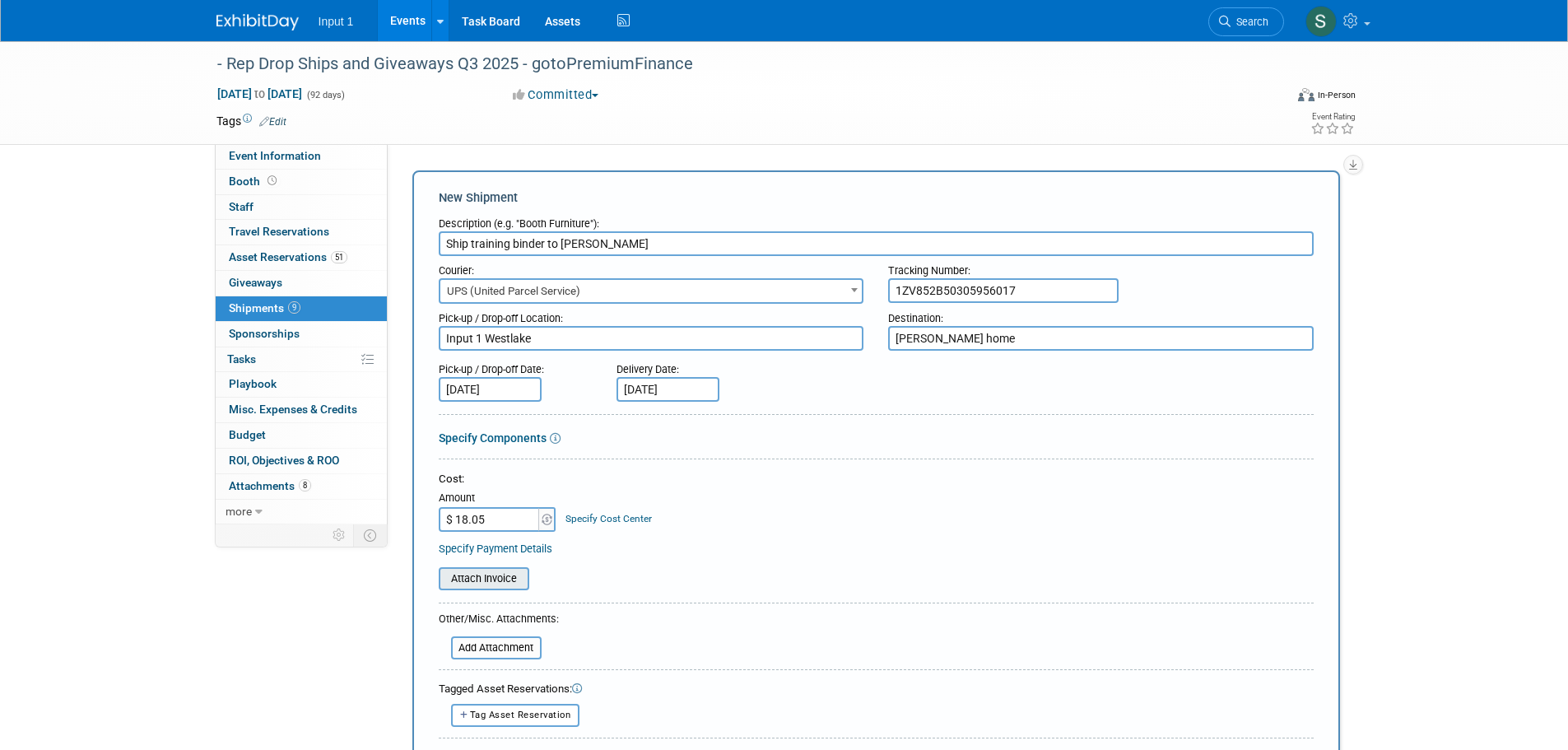
click at [490, 578] on input "file" at bounding box center [429, 578] width 196 height 20
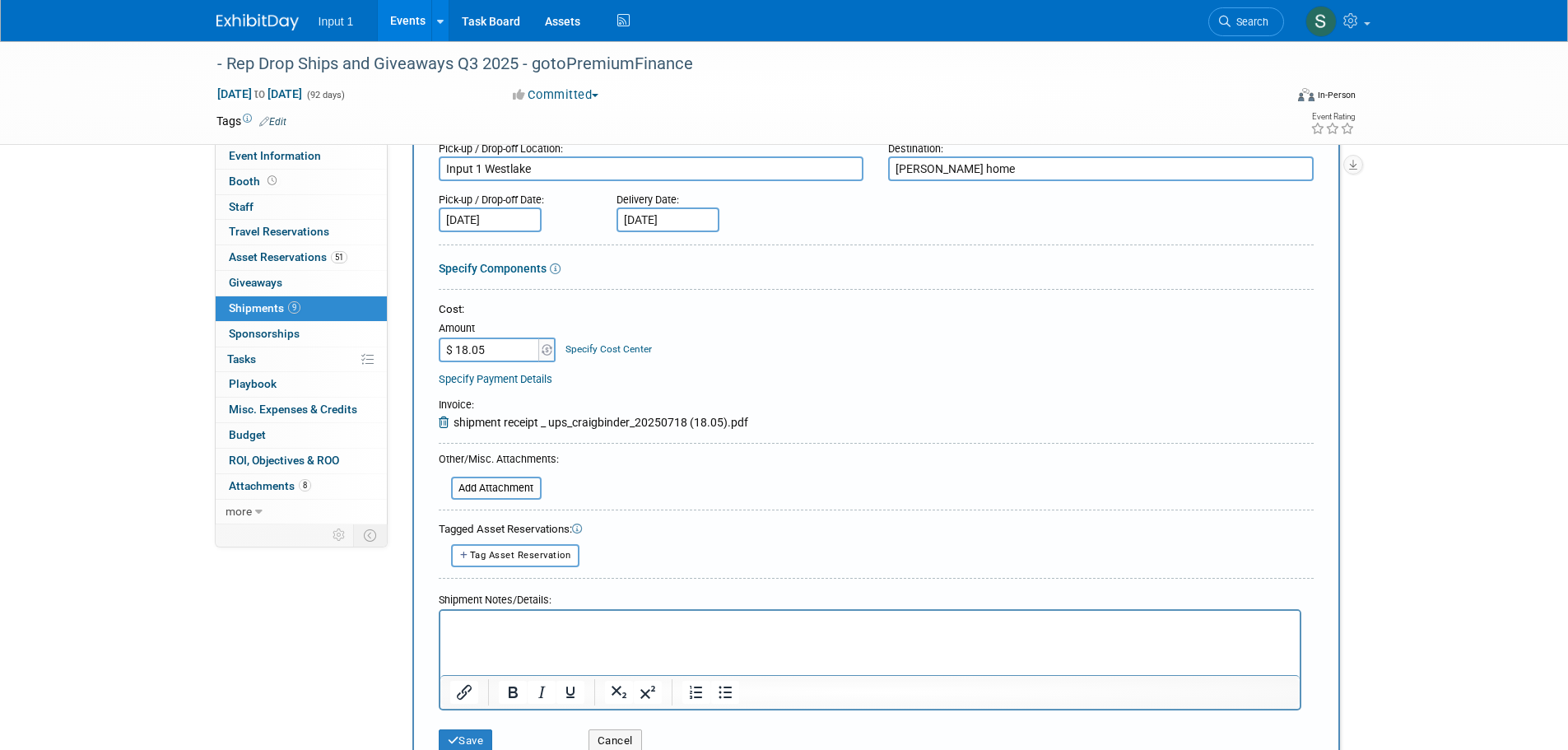
scroll to position [329, 0]
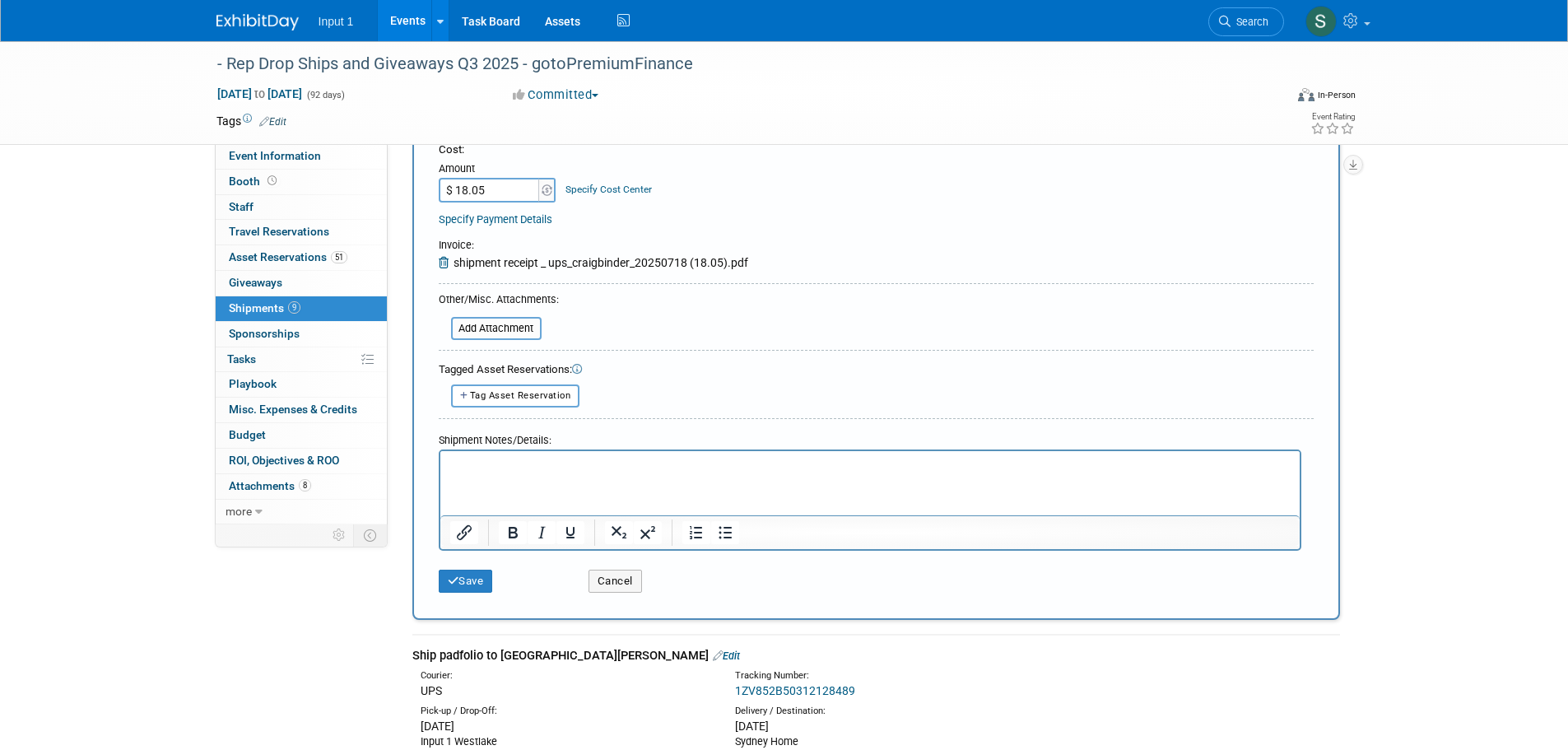
click at [526, 454] on html at bounding box center [868, 461] width 859 height 23
click at [471, 581] on button "Save" at bounding box center [466, 580] width 54 height 23
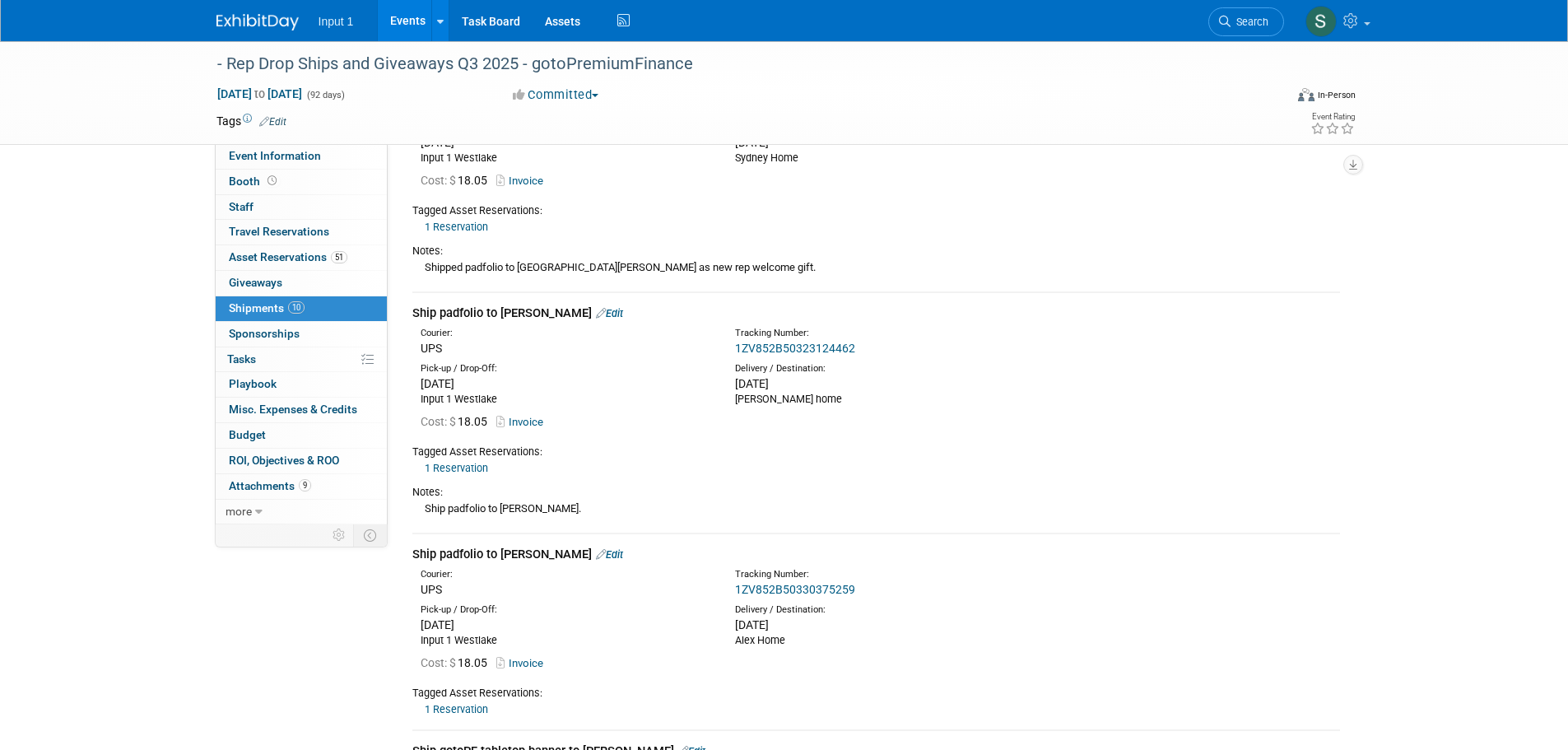
scroll to position [0, 0]
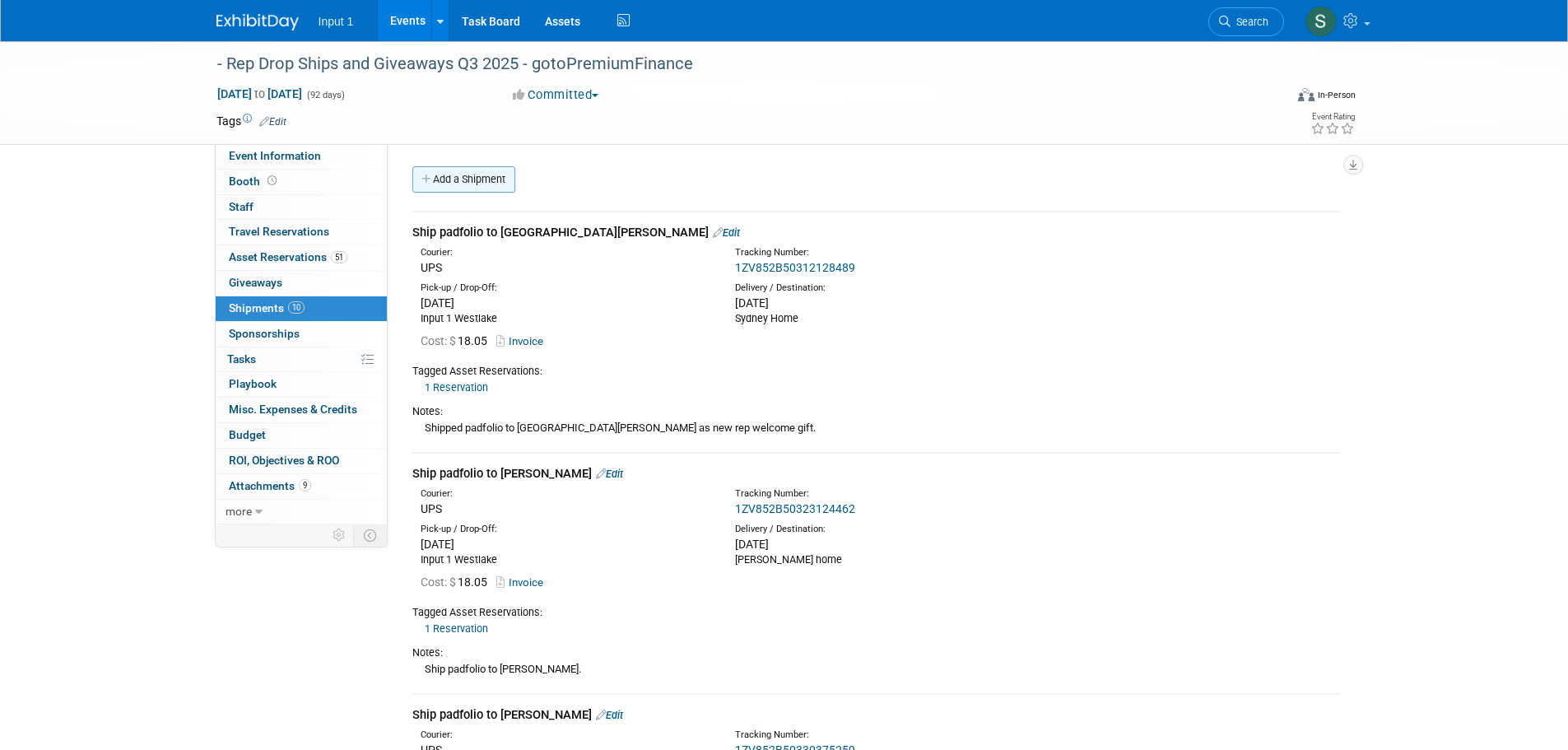
click at [482, 184] on link "Add a Shipment" at bounding box center [464, 179] width 103 height 26
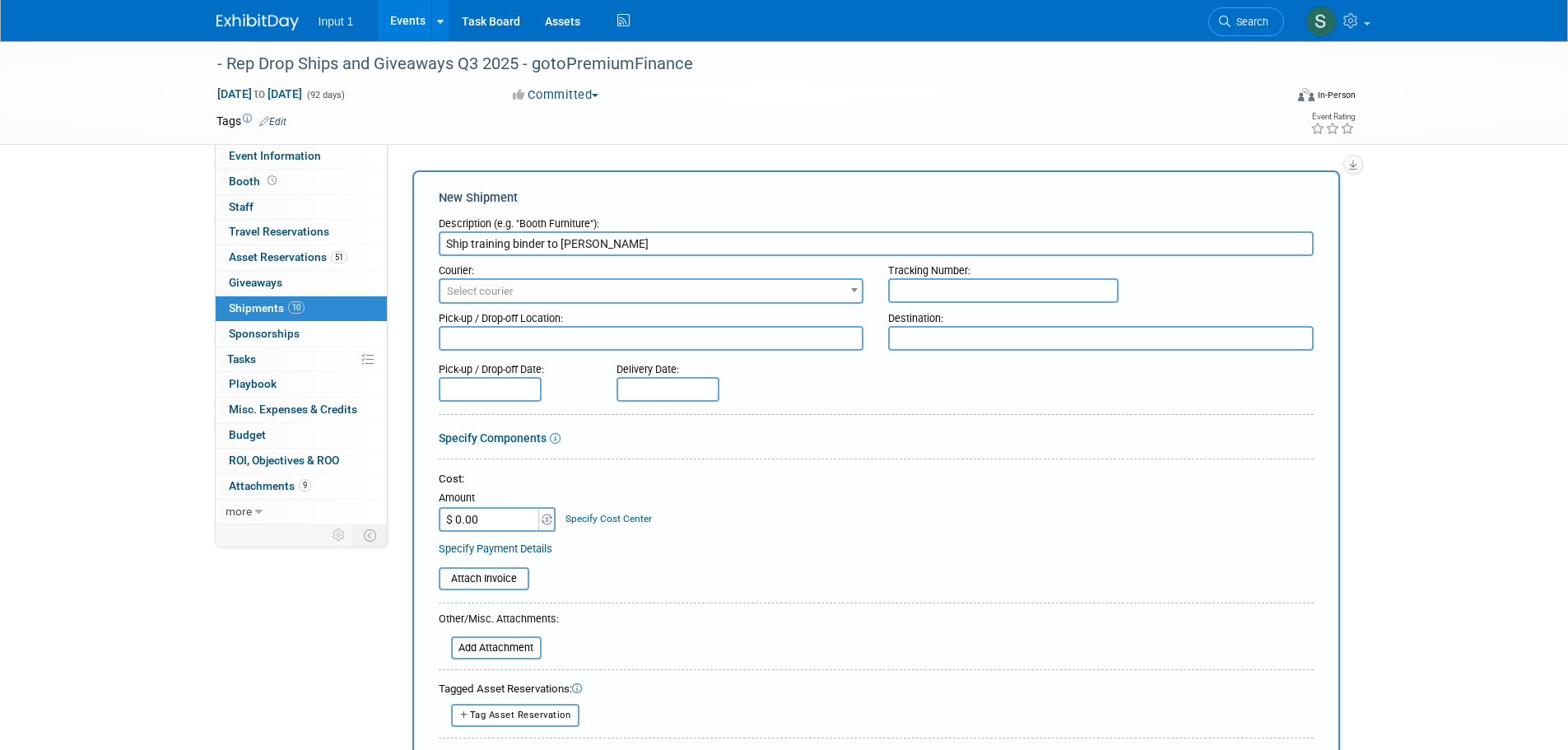
type input "Ship training binder to Jessica"
click at [539, 294] on span "Select courier" at bounding box center [651, 291] width 422 height 23
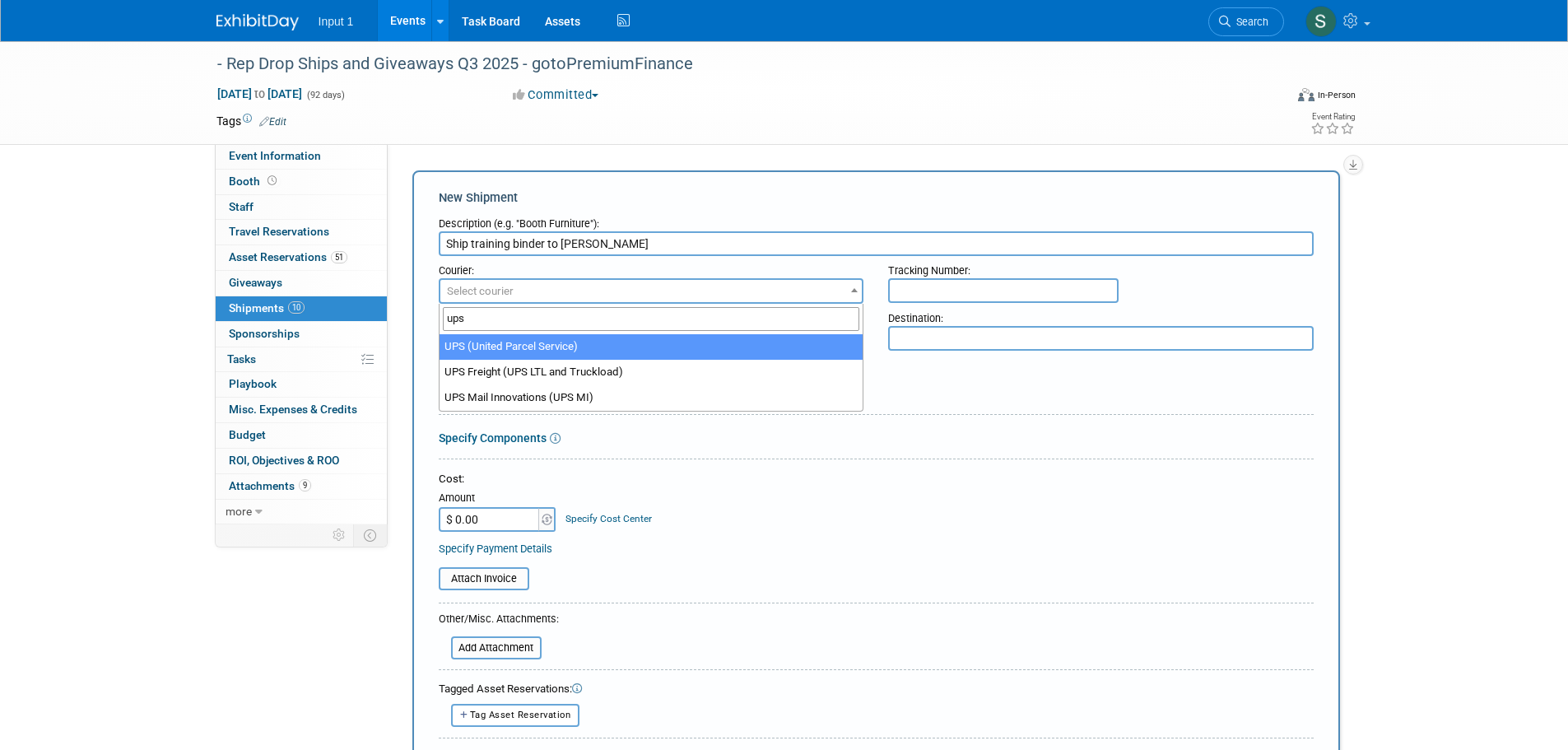
type input "ups"
select select "508"
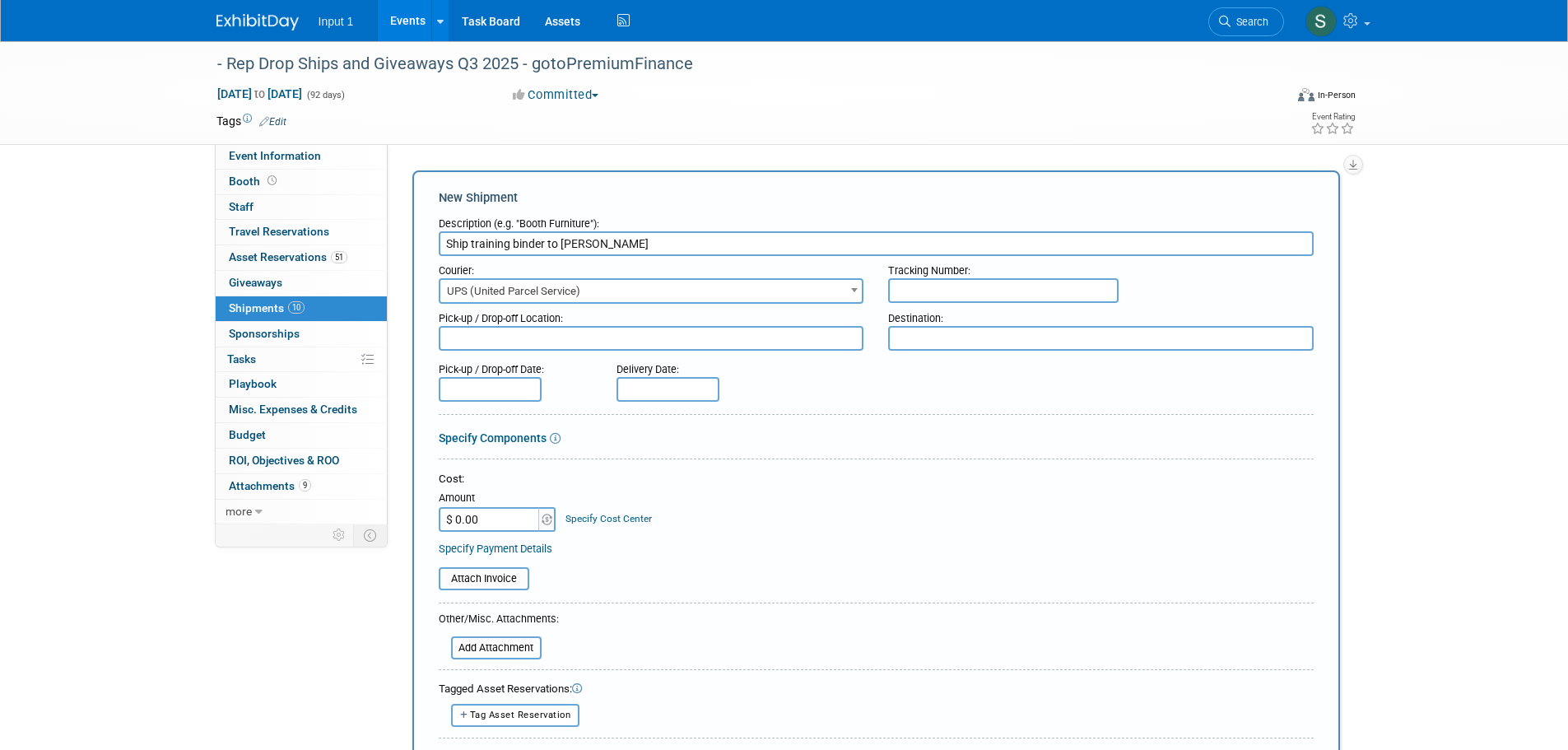
click at [908, 295] on input "text" at bounding box center [1002, 291] width 231 height 24
paste input "1ZV852B50302016403"
type input "1ZV852B50302016403"
click at [499, 334] on textarea at bounding box center [651, 338] width 426 height 24
type textarea "Input 1 Westlake"
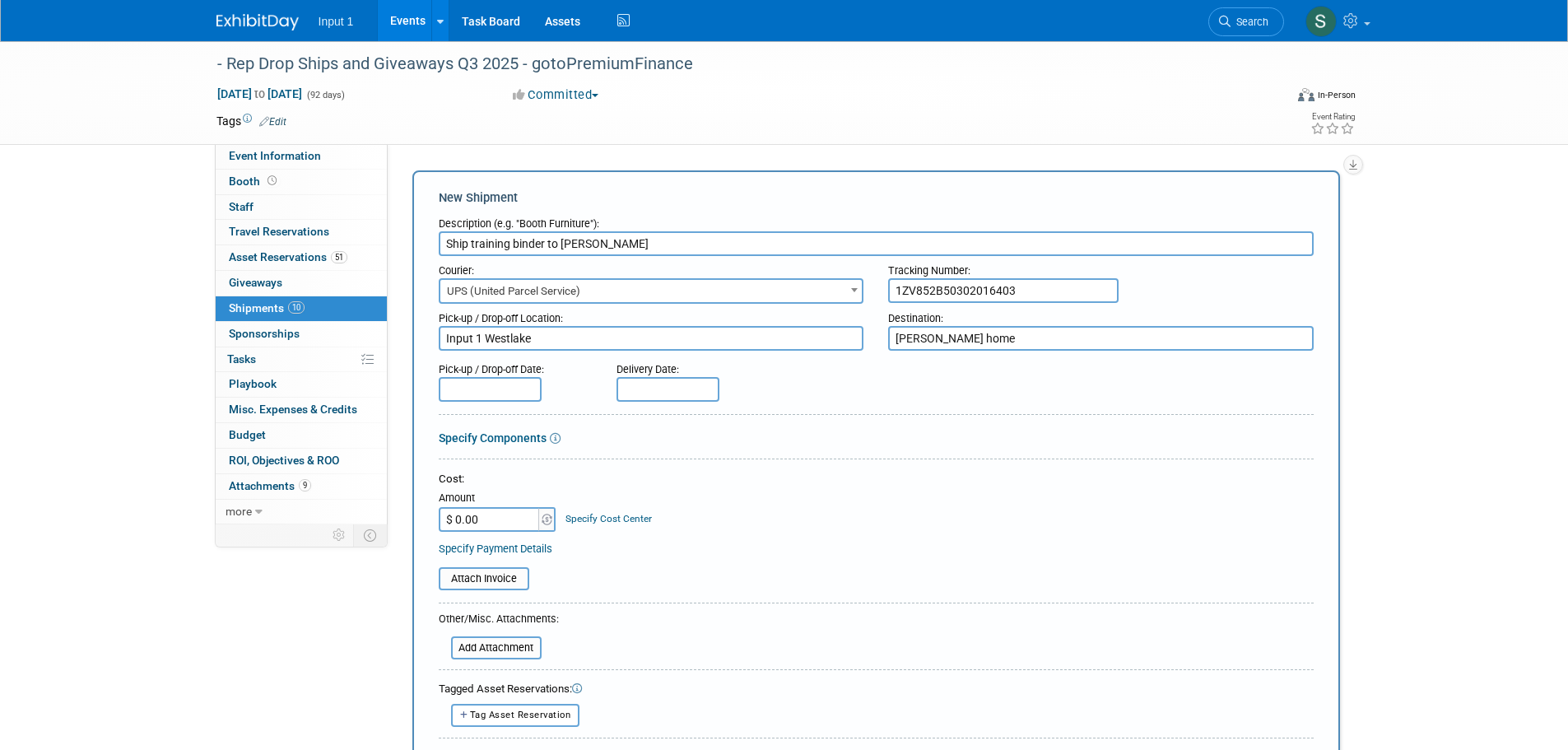
type textarea "Jessica home"
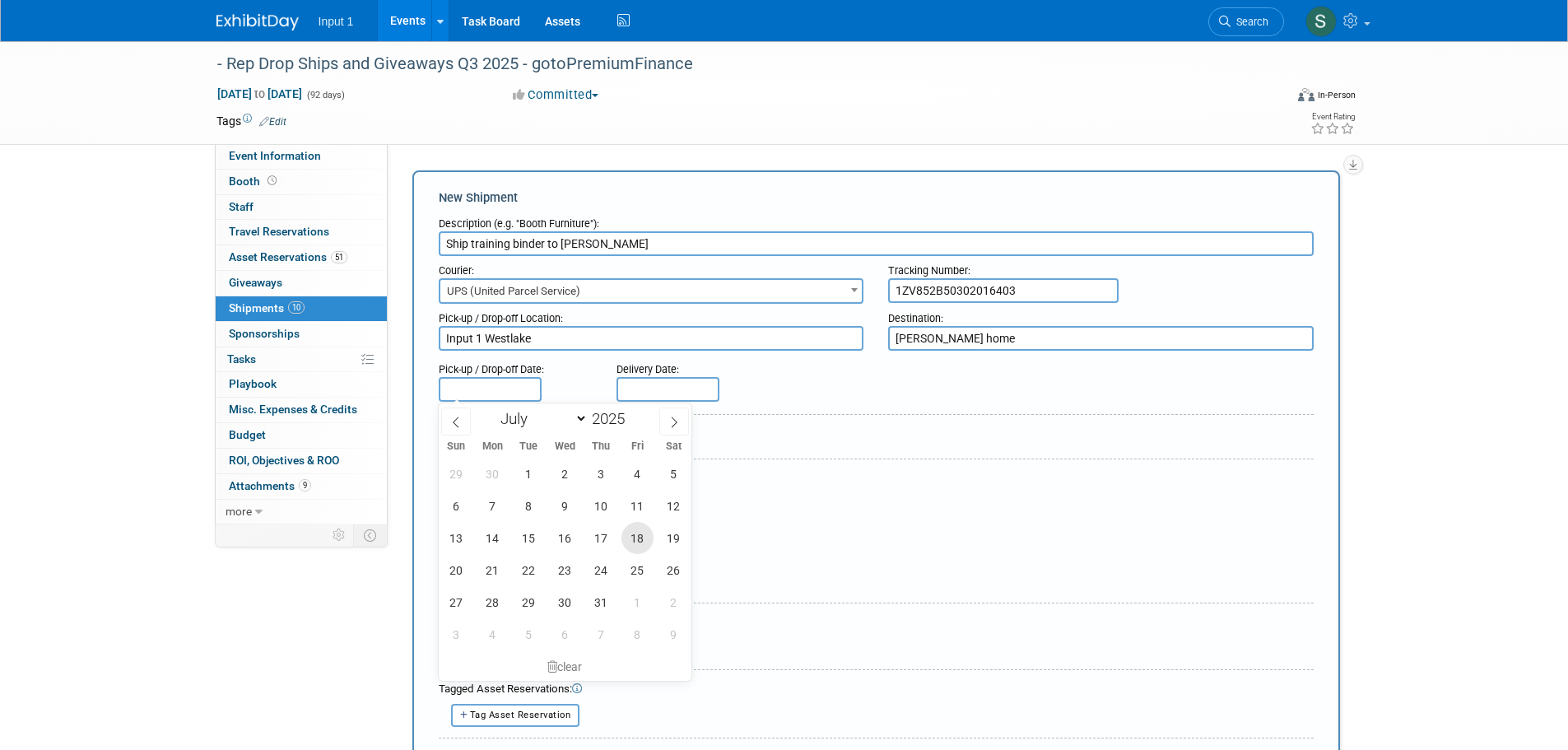
click at [641, 539] on span "18" at bounding box center [637, 538] width 32 height 32
type input "Jul 18, 2025"
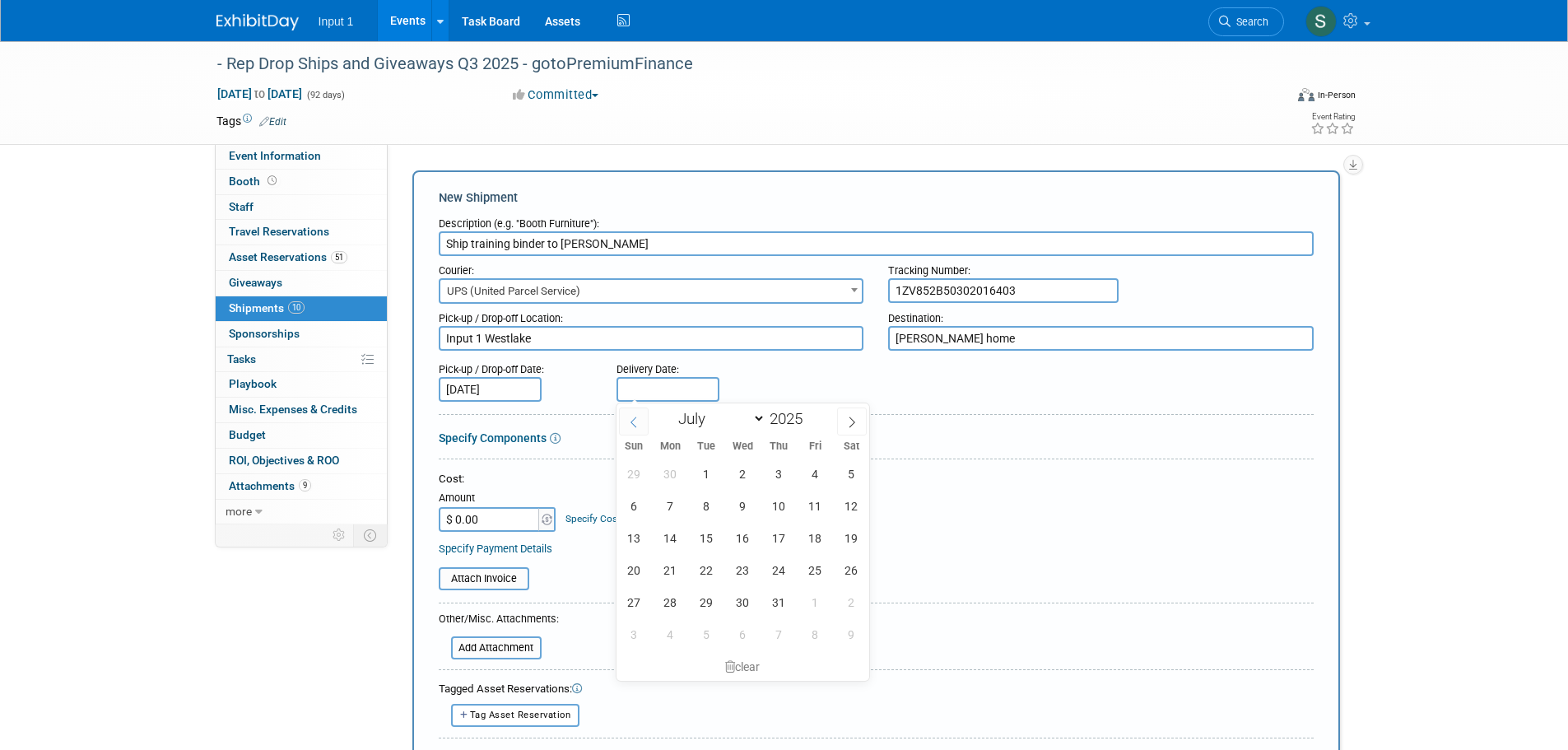
click at [636, 398] on body "Input 1 Events Add Event Bulk Upload Events Shareable Event Boards Recently Vie…" at bounding box center [784, 375] width 1568 height 750
click at [714, 573] on span "22" at bounding box center [706, 569] width 32 height 32
type input "Jul 22, 2025"
click at [487, 523] on input "$ 0.00" at bounding box center [490, 519] width 103 height 24
type input "$ 18.05"
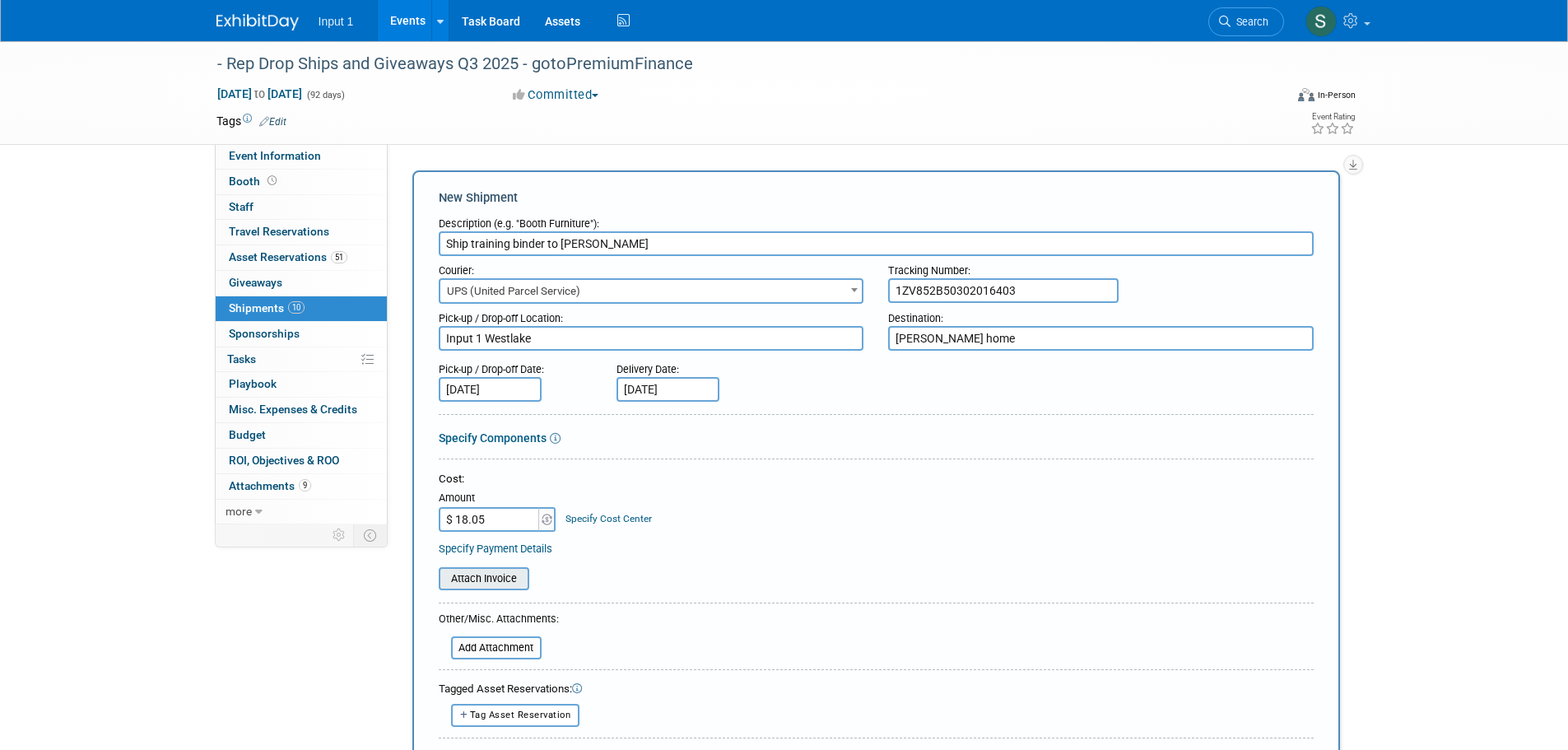
click at [505, 583] on input "file" at bounding box center [429, 578] width 196 height 20
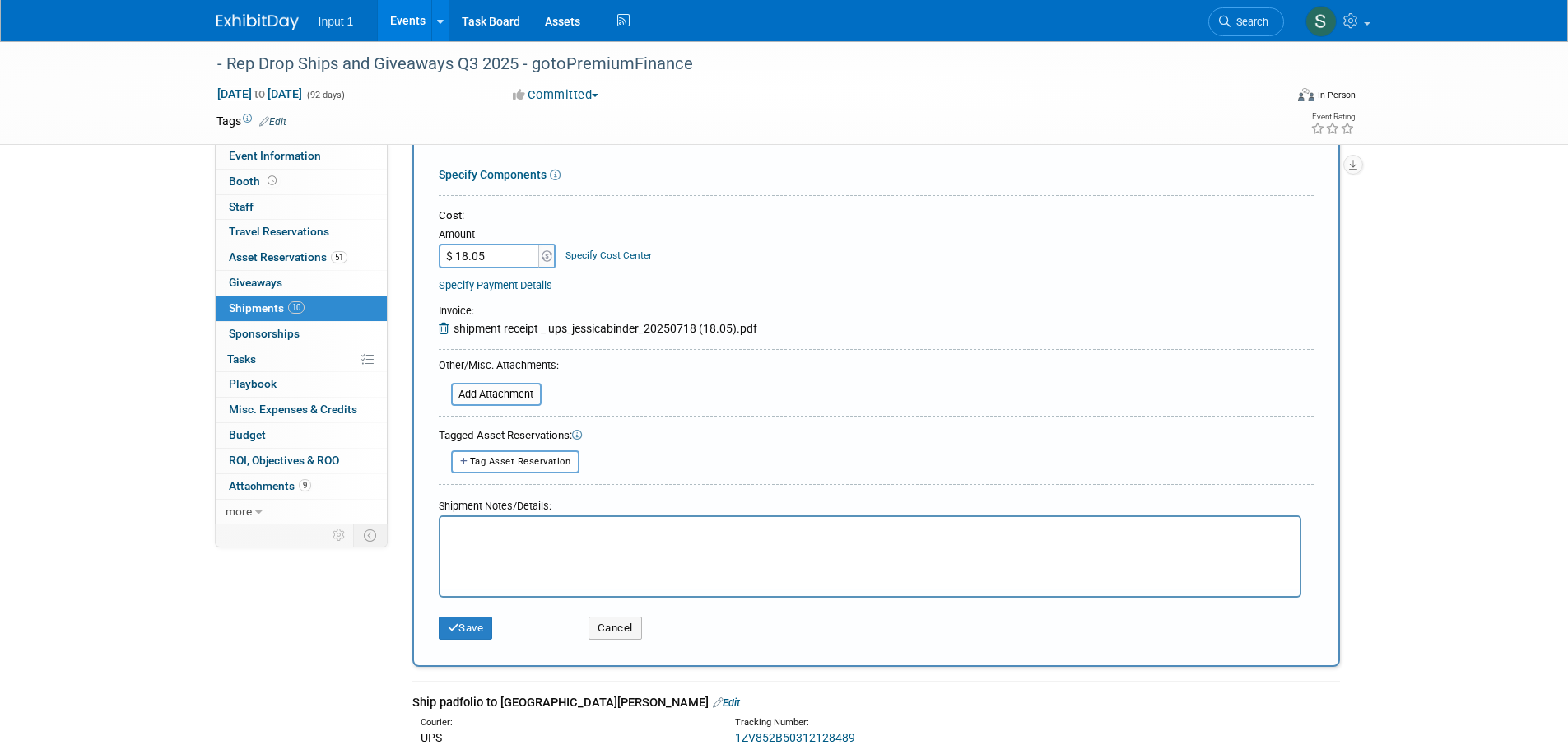
scroll to position [329, 0]
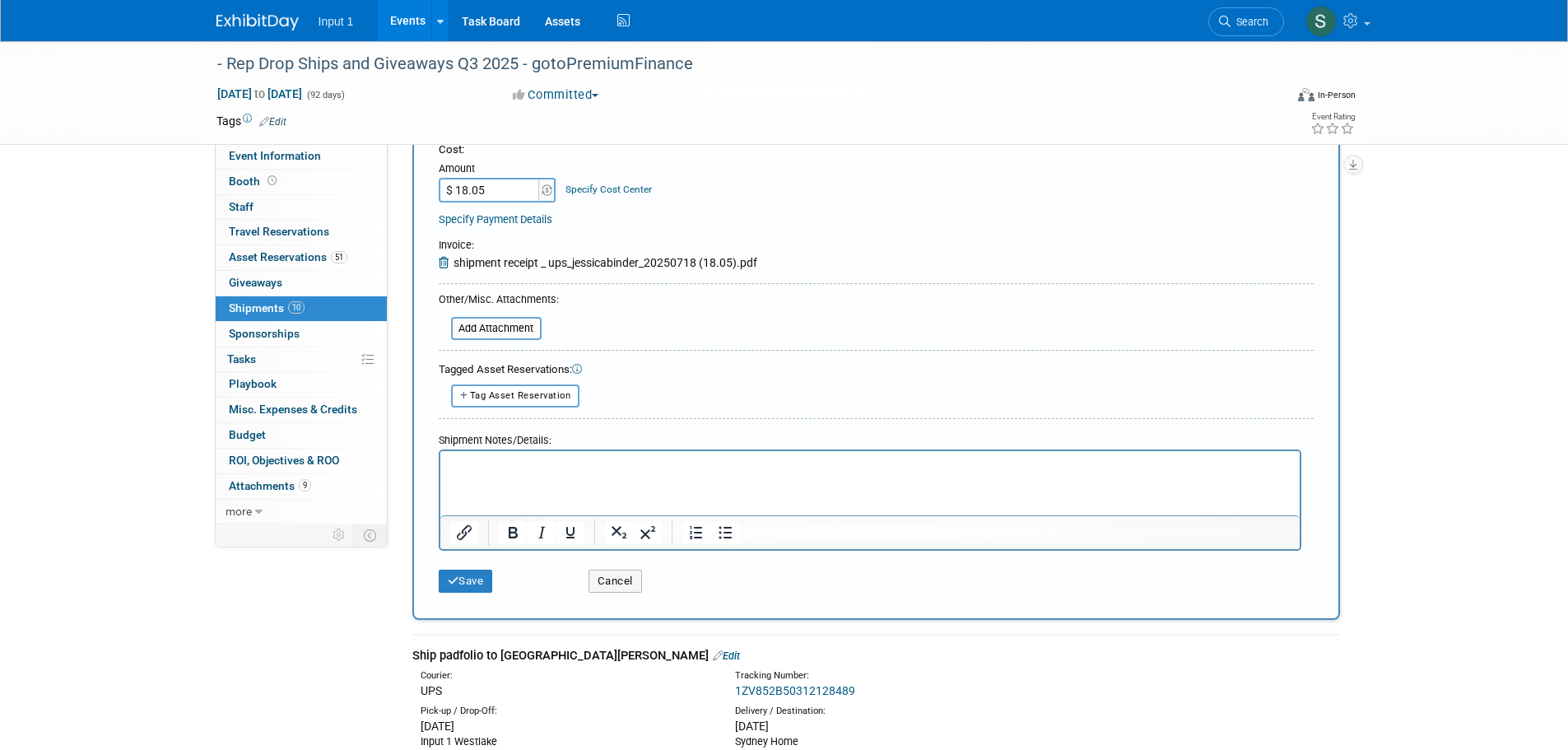
click at [565, 473] on html at bounding box center [868, 461] width 859 height 23
click at [472, 578] on button "Save" at bounding box center [466, 580] width 54 height 23
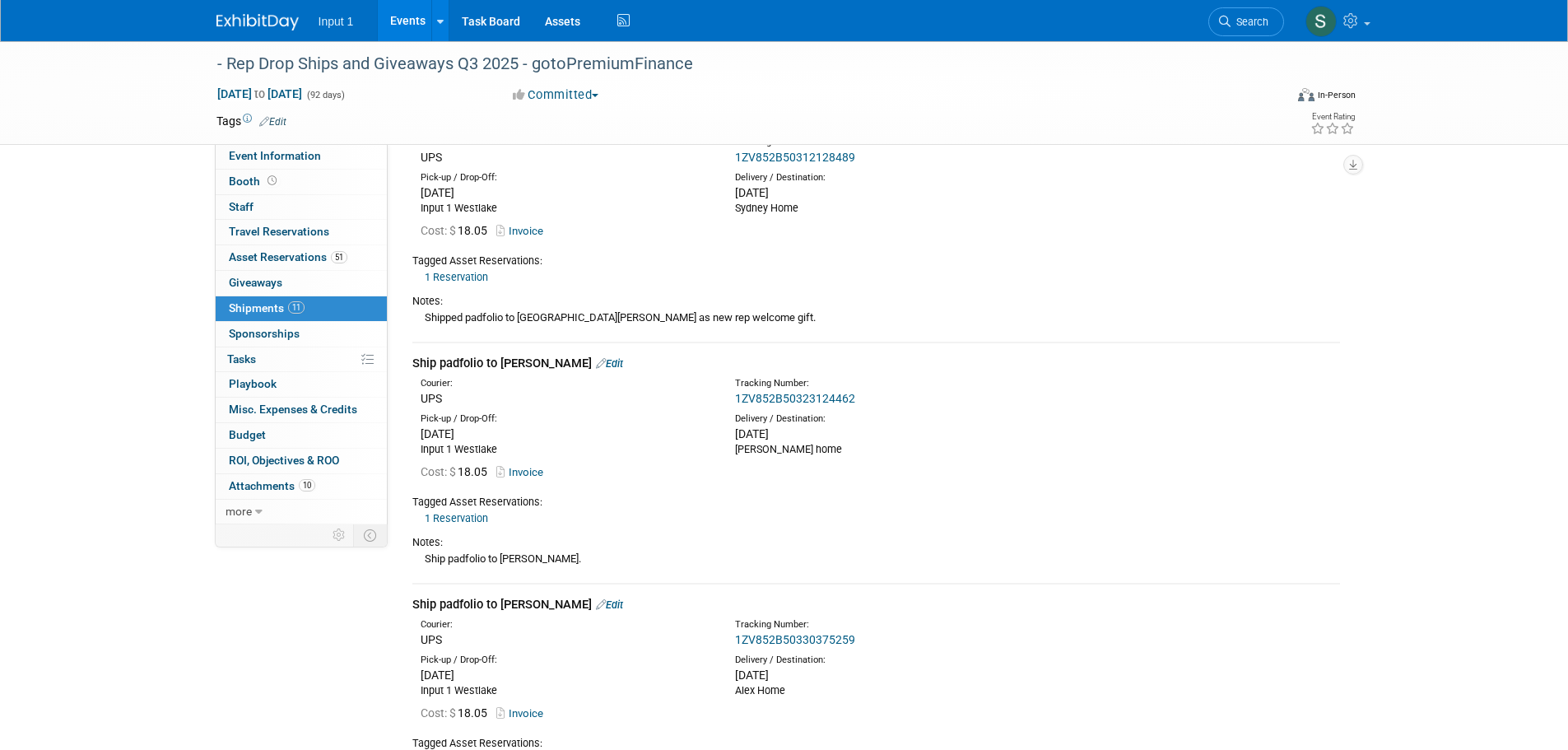
scroll to position [0, 0]
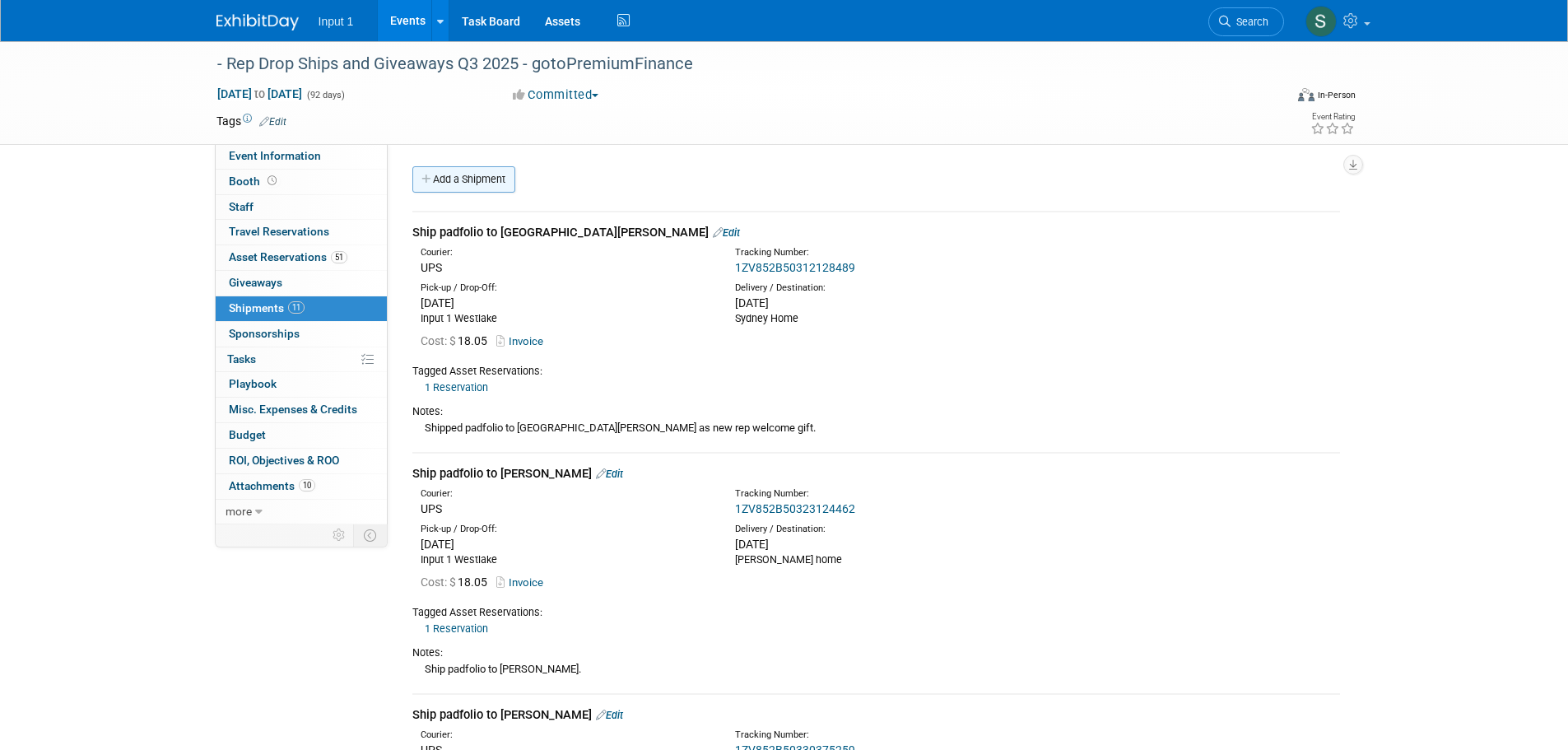
click at [457, 178] on link "Add a Shipment" at bounding box center [464, 179] width 103 height 26
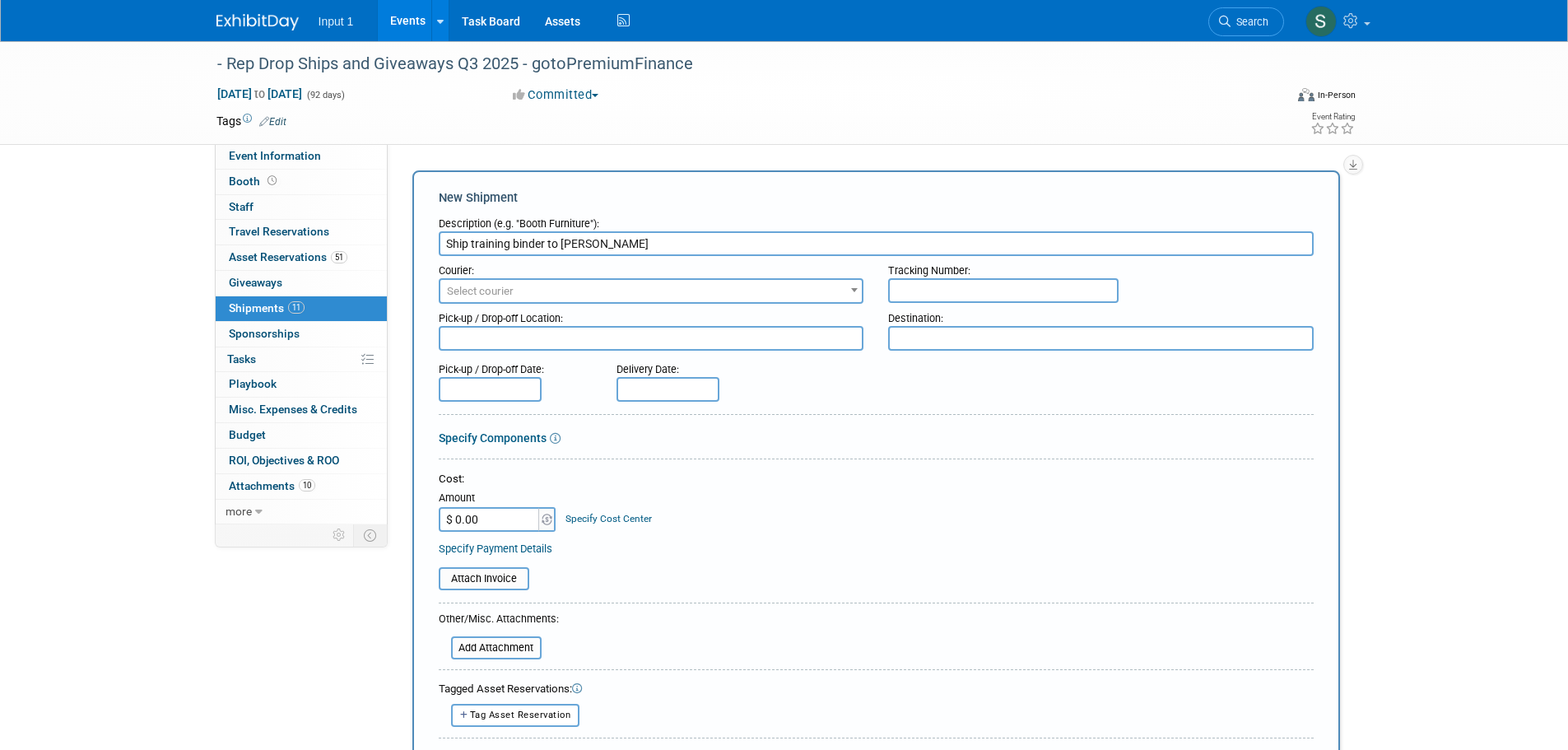
type input "Ship training binder to Alex Beagles"
click at [522, 293] on span "Select courier" at bounding box center [651, 291] width 422 height 23
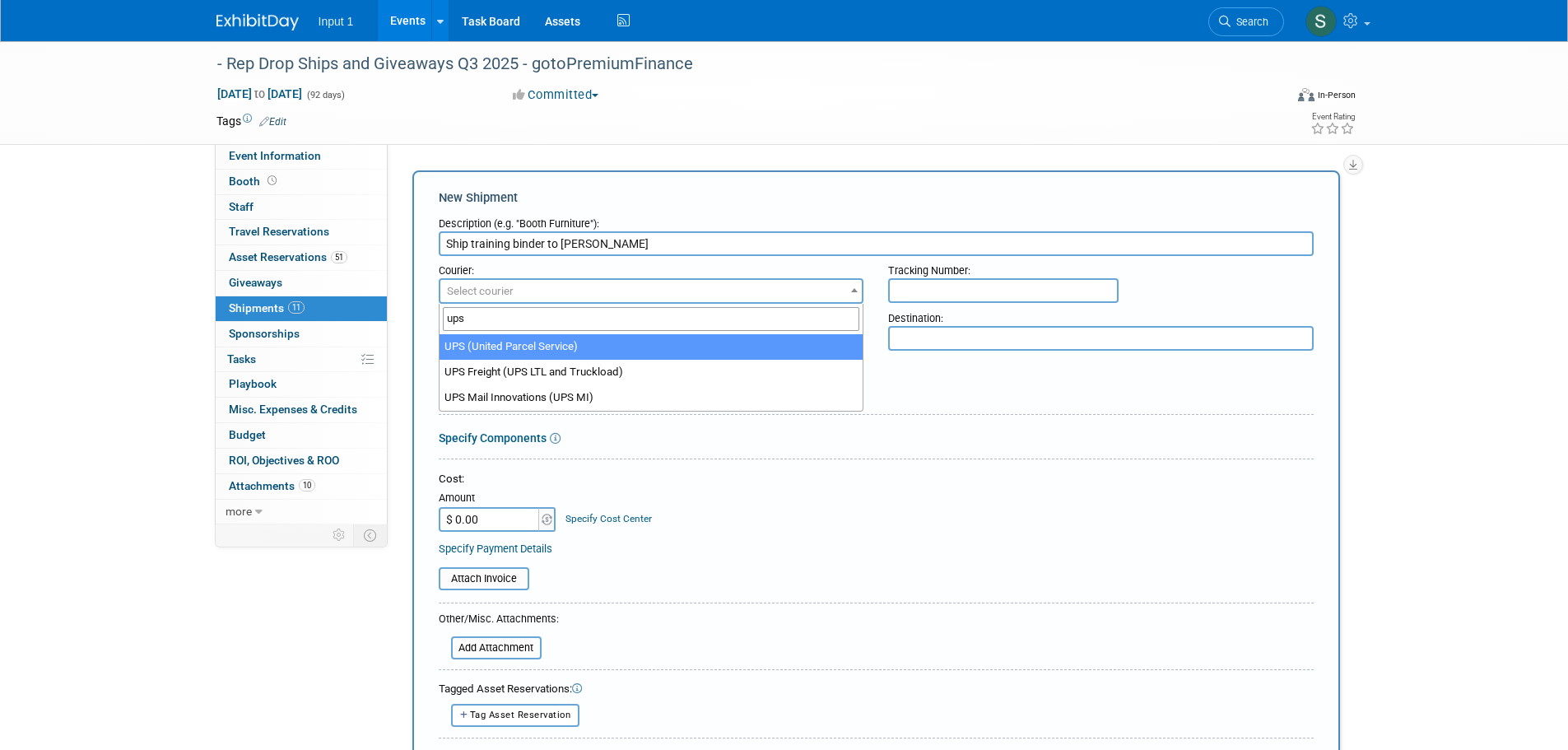
type input "ups"
select select "508"
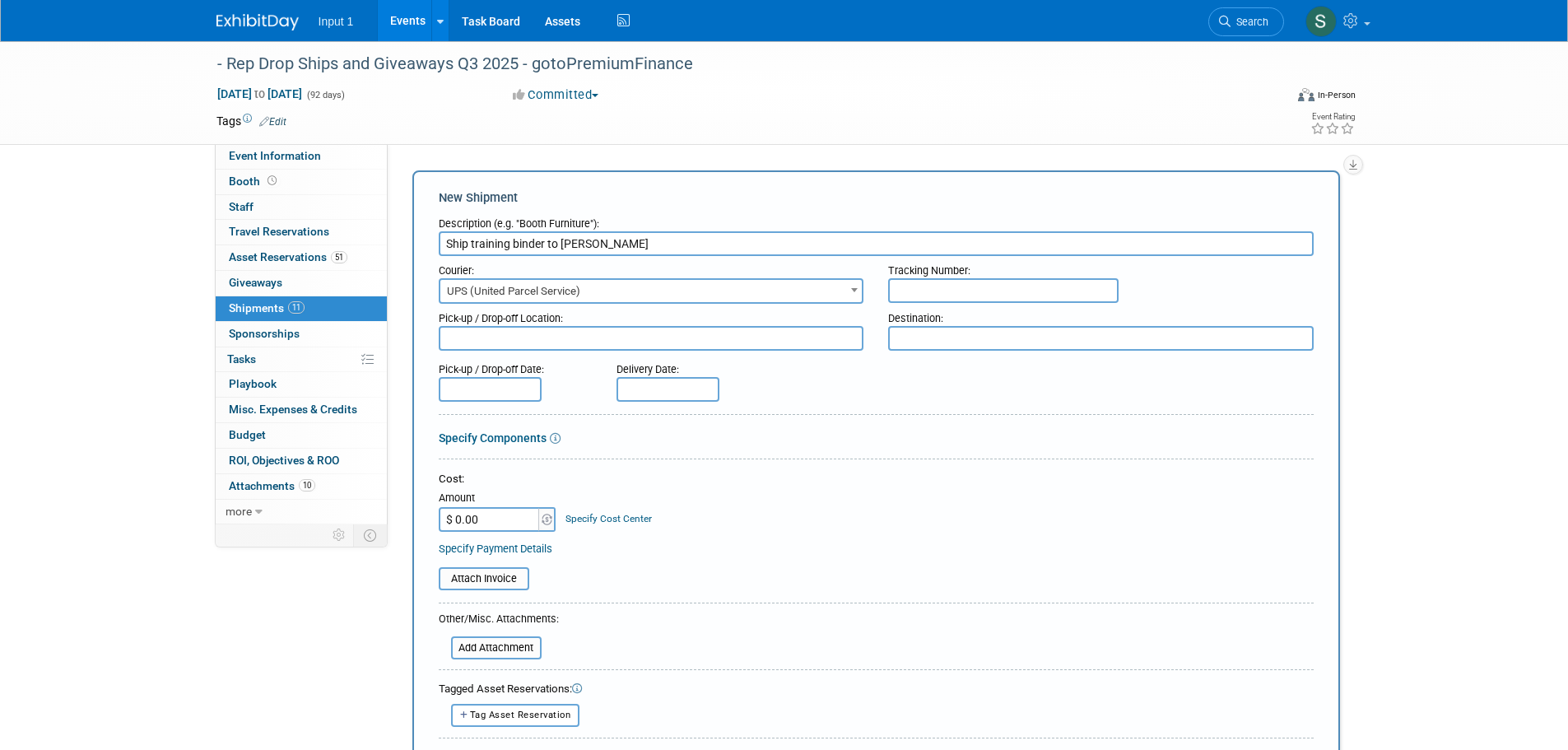
click at [913, 288] on input "text" at bounding box center [1002, 291] width 231 height 24
paste input "1ZV852B50315402024"
type input "1ZV852B50315402024"
click at [580, 336] on textarea at bounding box center [651, 338] width 426 height 24
type textarea "Input 1 Westlake"
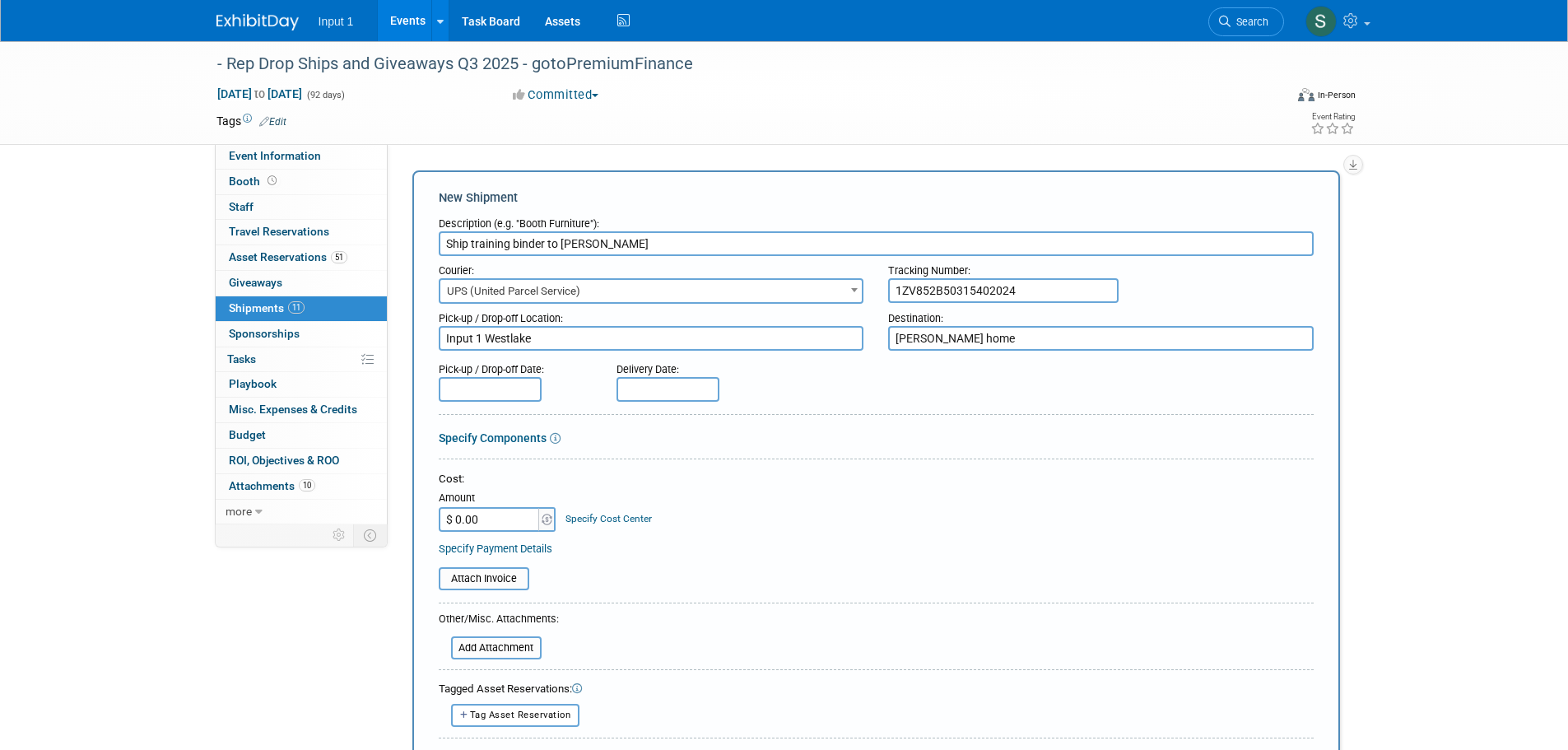
type textarea "Alex home"
click at [493, 382] on input "text" at bounding box center [490, 389] width 103 height 24
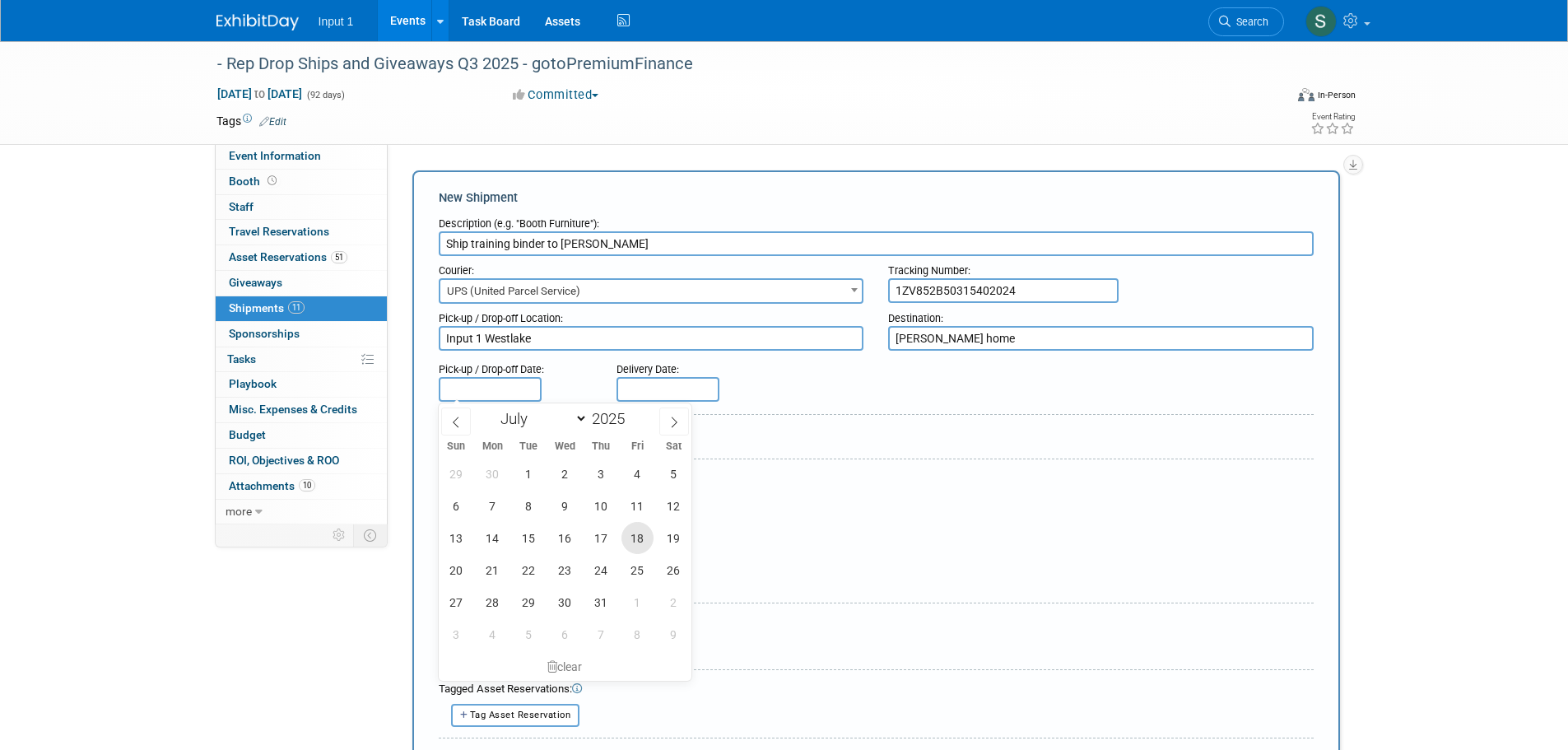
drag, startPoint x: 634, startPoint y: 539, endPoint x: 714, endPoint y: 445, distance: 123.4
click at [634, 538] on span "18" at bounding box center [637, 538] width 32 height 32
click at [555, 571] on span "23" at bounding box center [565, 569] width 32 height 32
type input "Jul 23, 2025"
click at [946, 493] on div "Cost: Amount $ 0.00 Specify Cost Center Cost Center -- Not Specified --" at bounding box center [875, 501] width 874 height 60
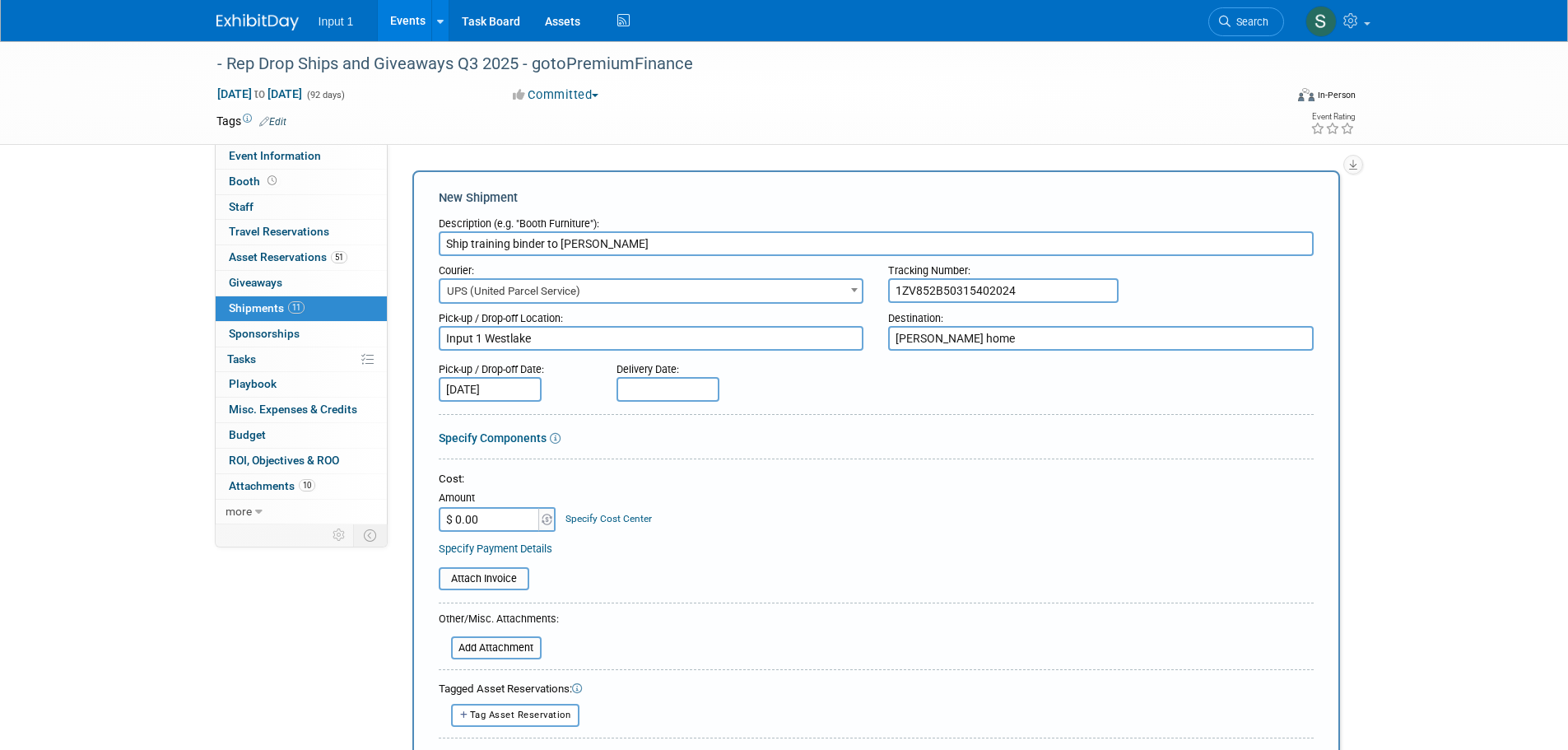
click at [645, 393] on input "text" at bounding box center [667, 389] width 103 height 24
click at [740, 565] on span "23" at bounding box center [742, 569] width 32 height 32
type input "Jul 23, 2025"
click at [500, 525] on input "$ 0.00" at bounding box center [490, 519] width 103 height 24
type input "$ 18.05"
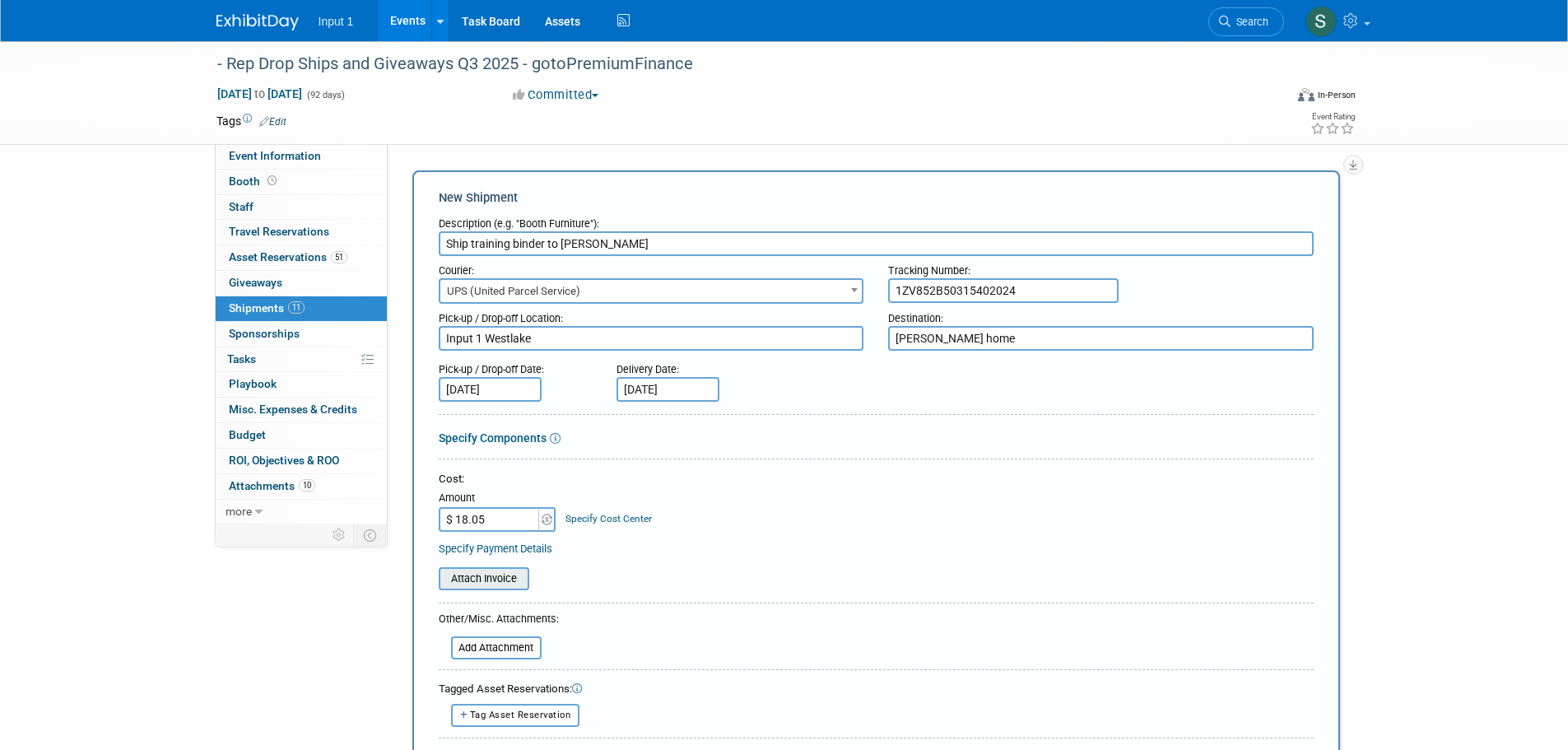
click at [482, 586] on input "file" at bounding box center [429, 578] width 196 height 20
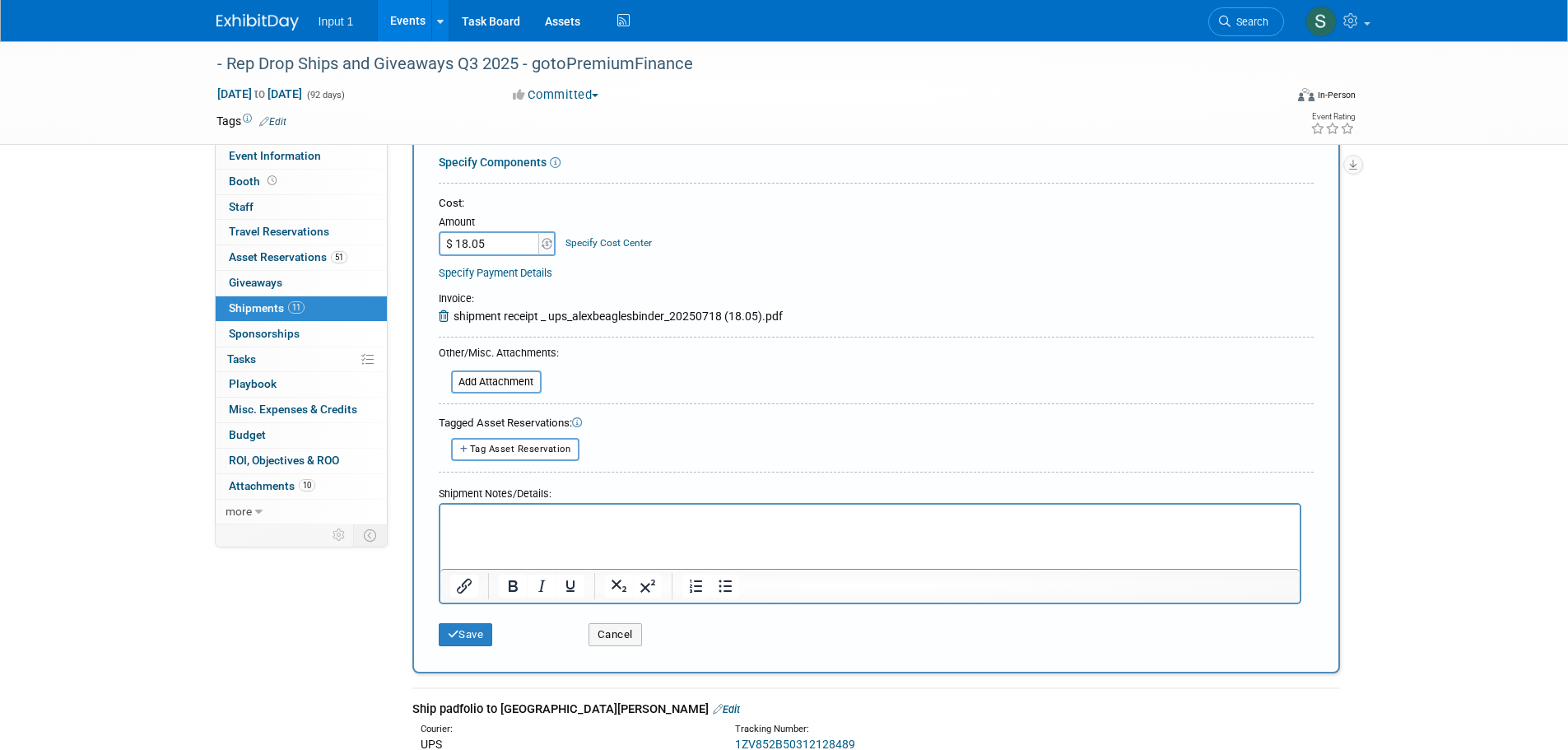
scroll to position [329, 0]
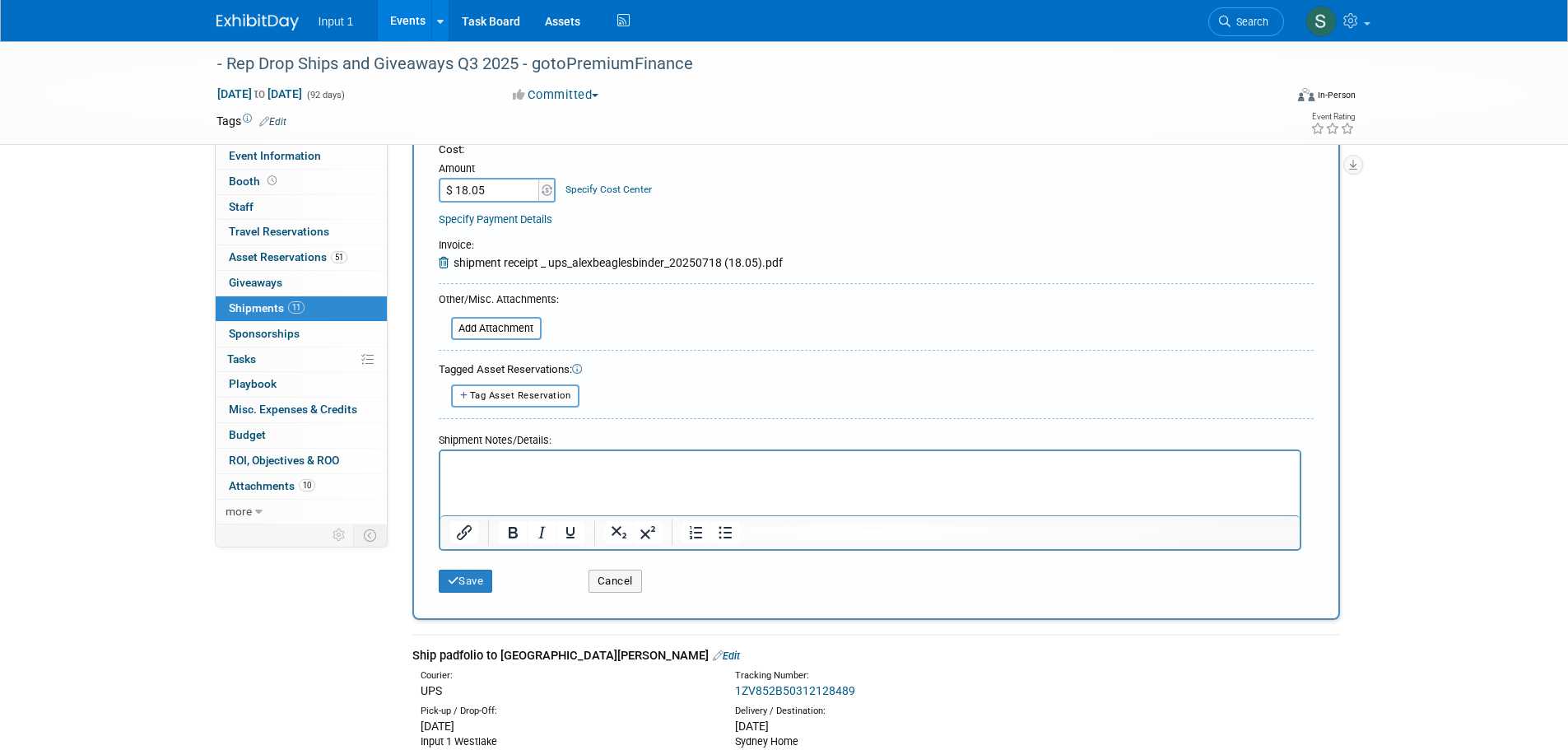
click at [571, 462] on p "Rich Text Area. Press ALT-0 for help." at bounding box center [869, 465] width 841 height 17
click at [460, 576] on button "Save" at bounding box center [466, 580] width 54 height 23
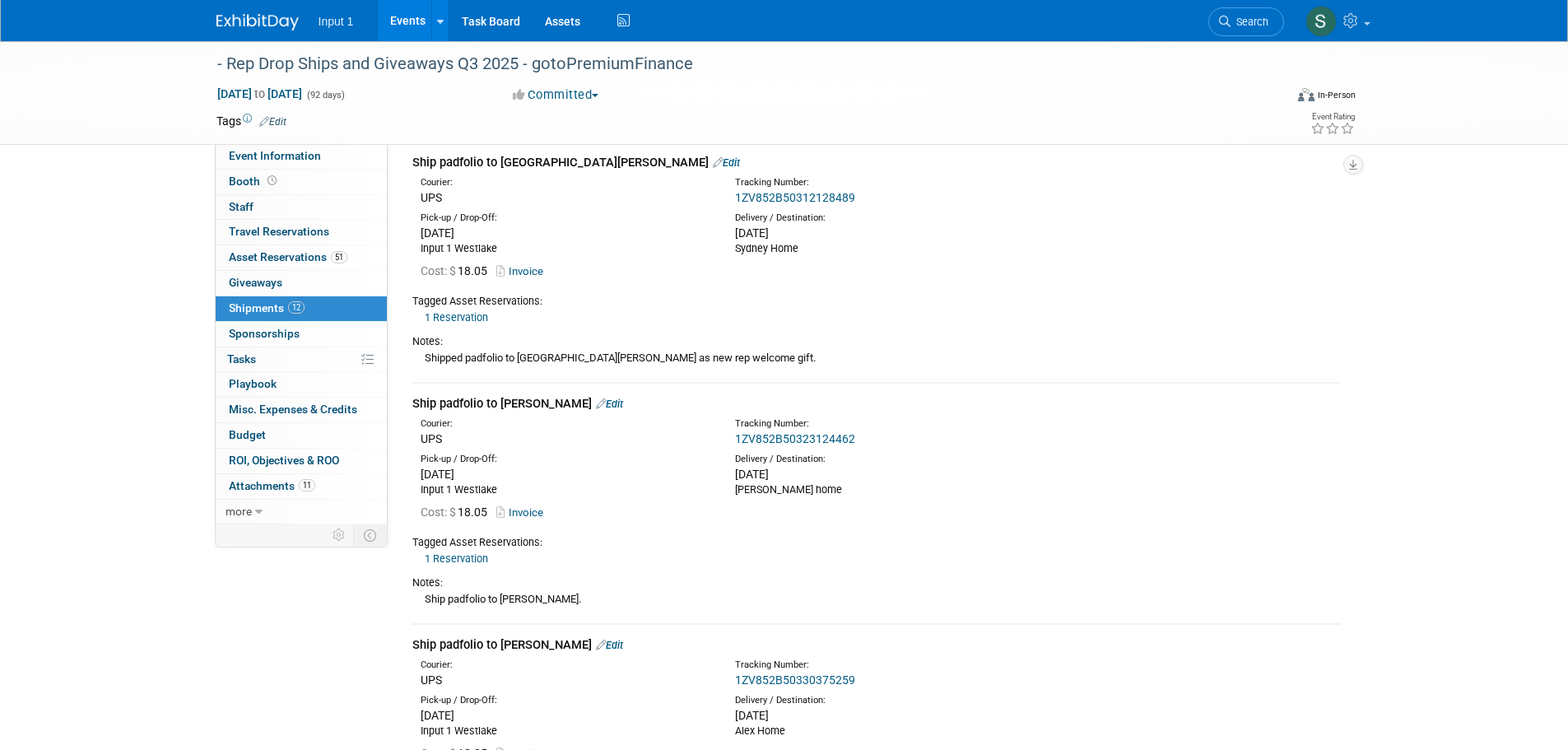
scroll to position [0, 0]
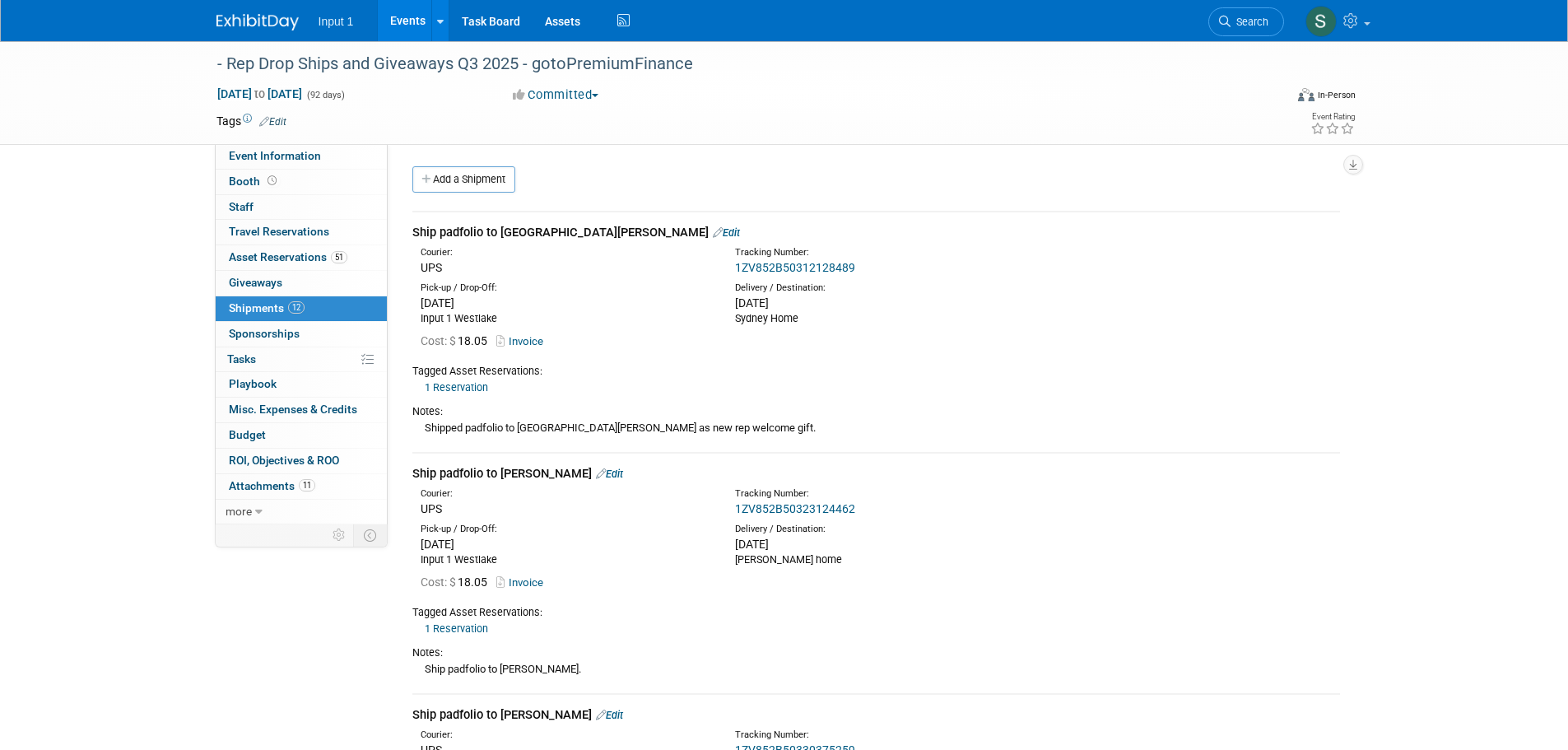
click at [399, 23] on link "Events" at bounding box center [407, 20] width 60 height 41
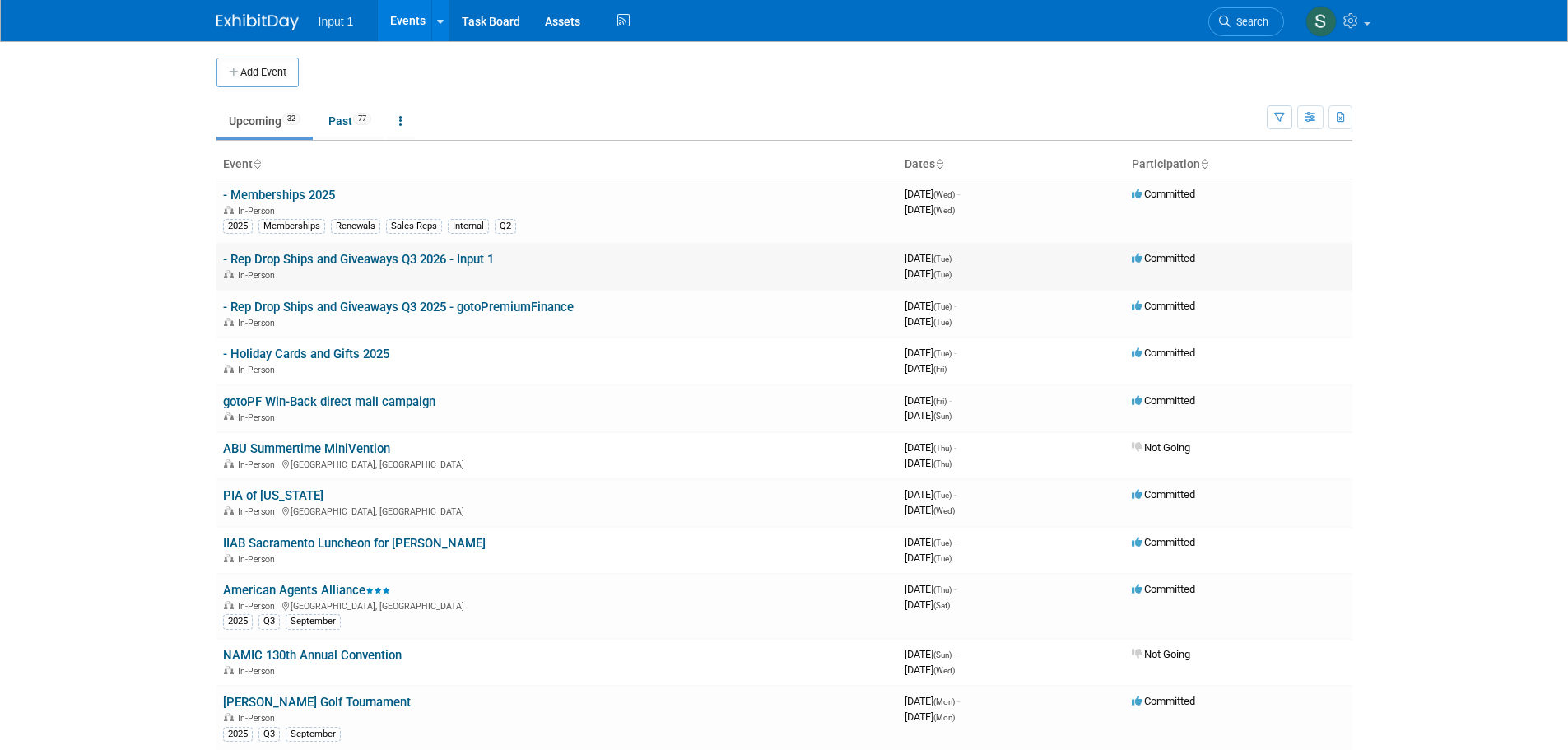
click at [432, 259] on link "- Rep Drop Ships and Giveaways Q3 2026 - Input 1" at bounding box center [358, 258] width 271 height 15
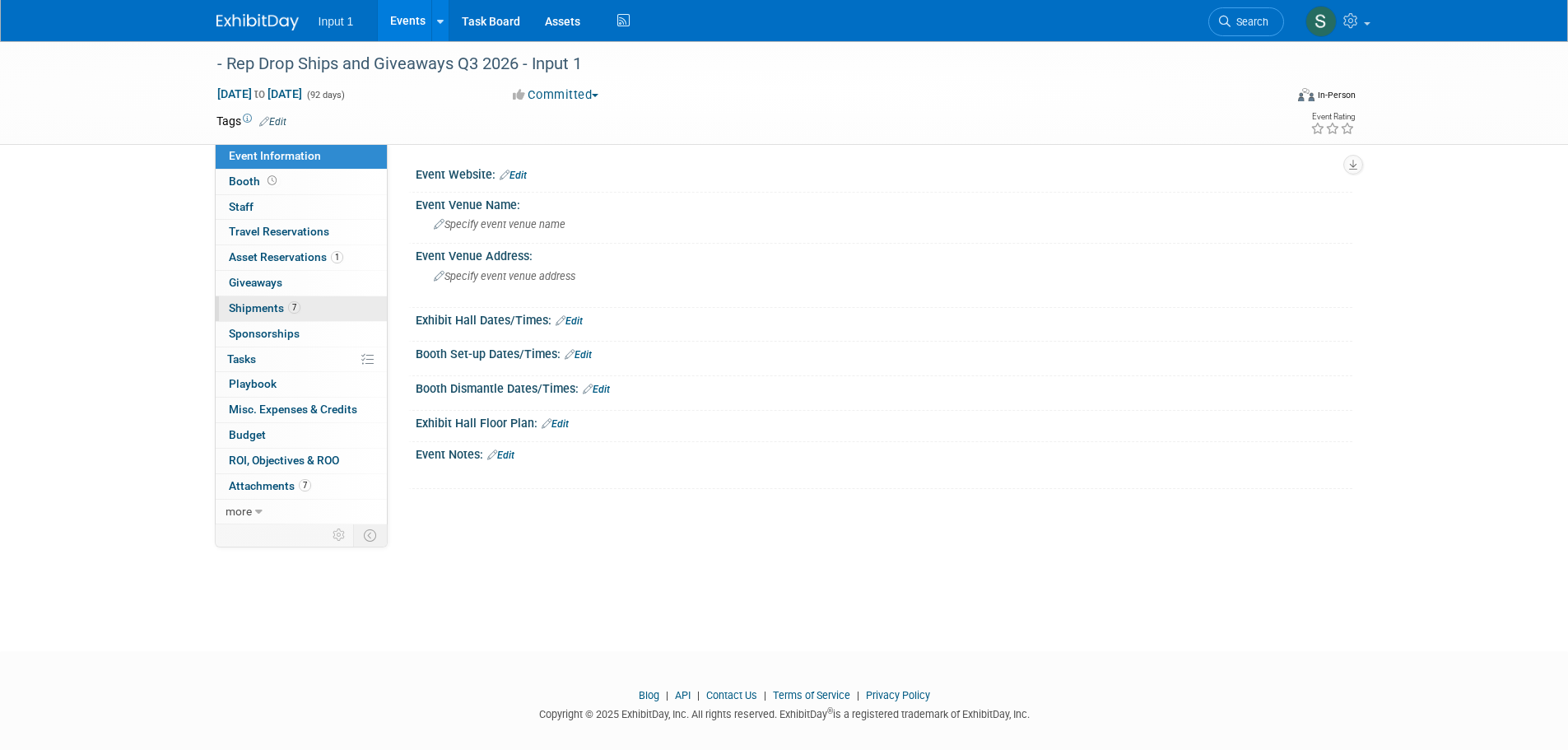
click at [267, 307] on span "Shipments 7" at bounding box center [265, 307] width 71 height 13
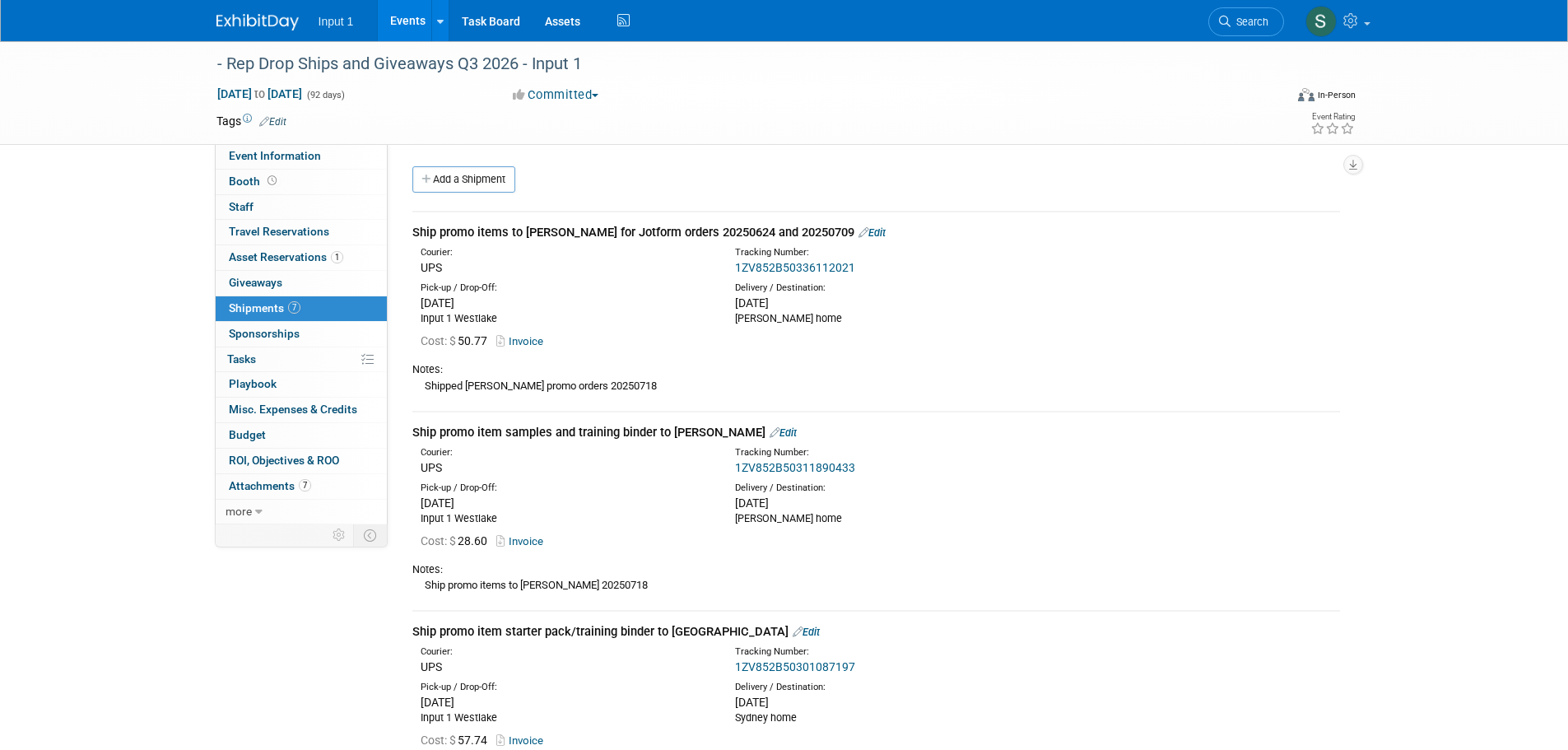
click at [858, 231] on link "Edit" at bounding box center [871, 232] width 27 height 12
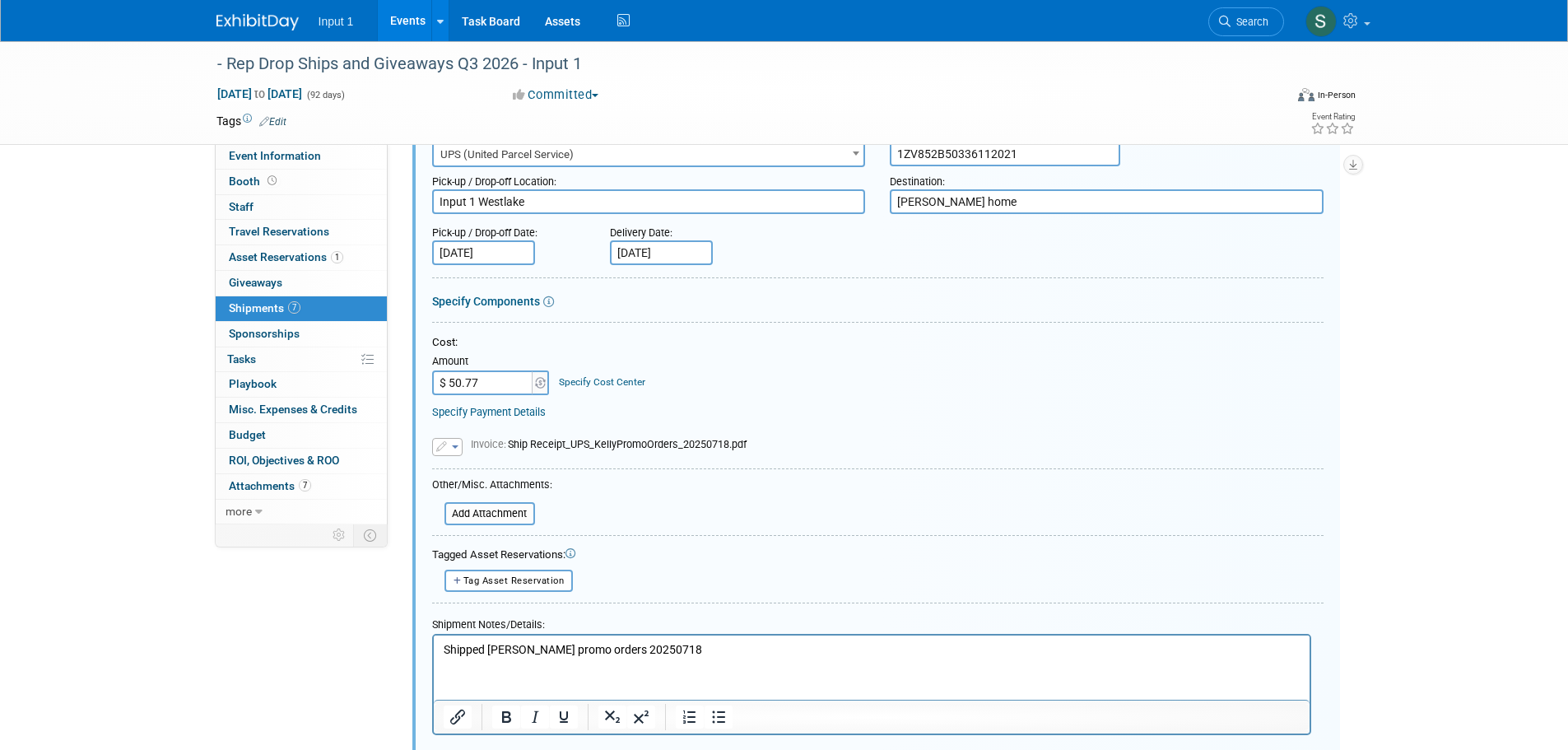
scroll to position [436, 0]
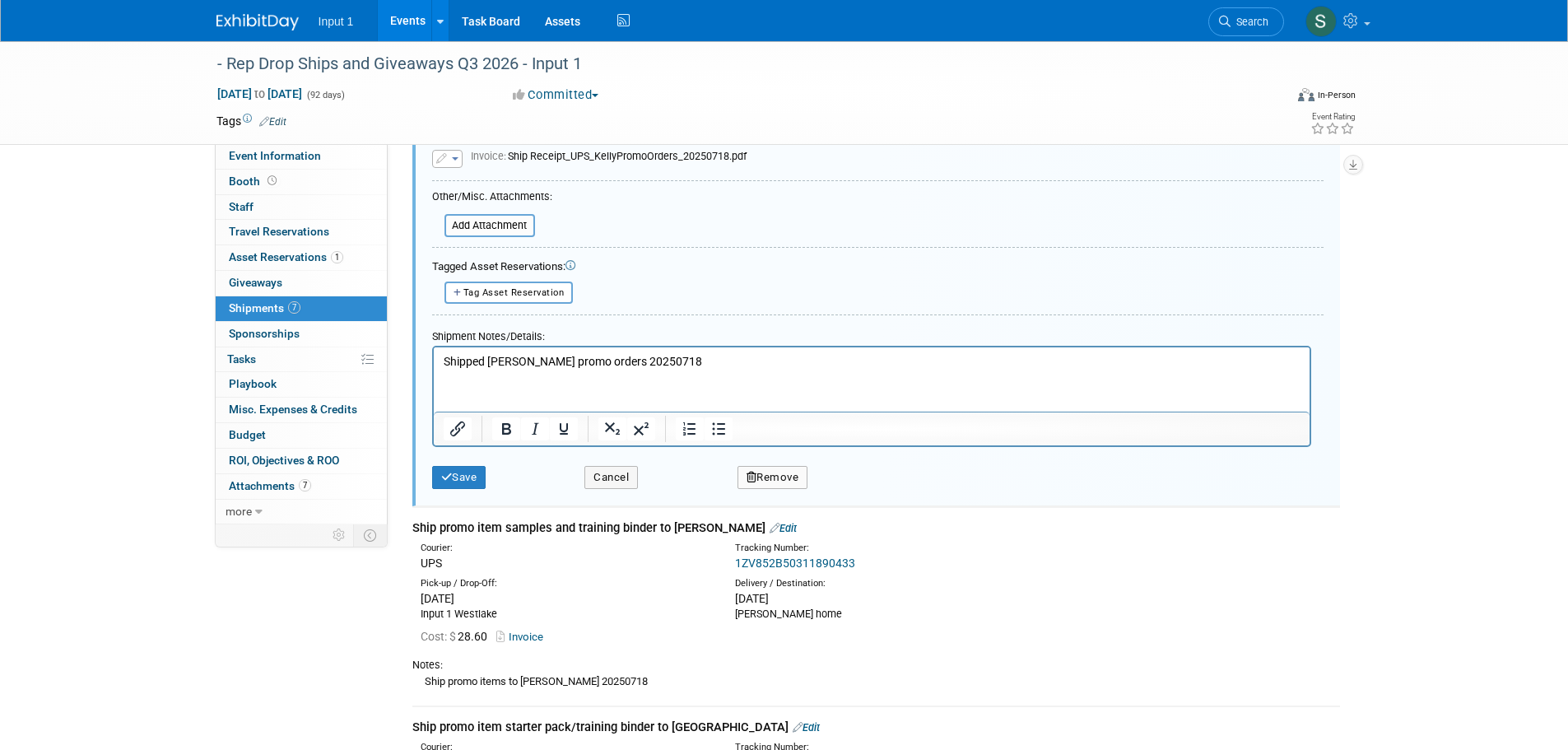
click at [767, 482] on button "Remove" at bounding box center [772, 477] width 70 height 23
click at [871, 488] on link "Yes" at bounding box center [863, 490] width 48 height 26
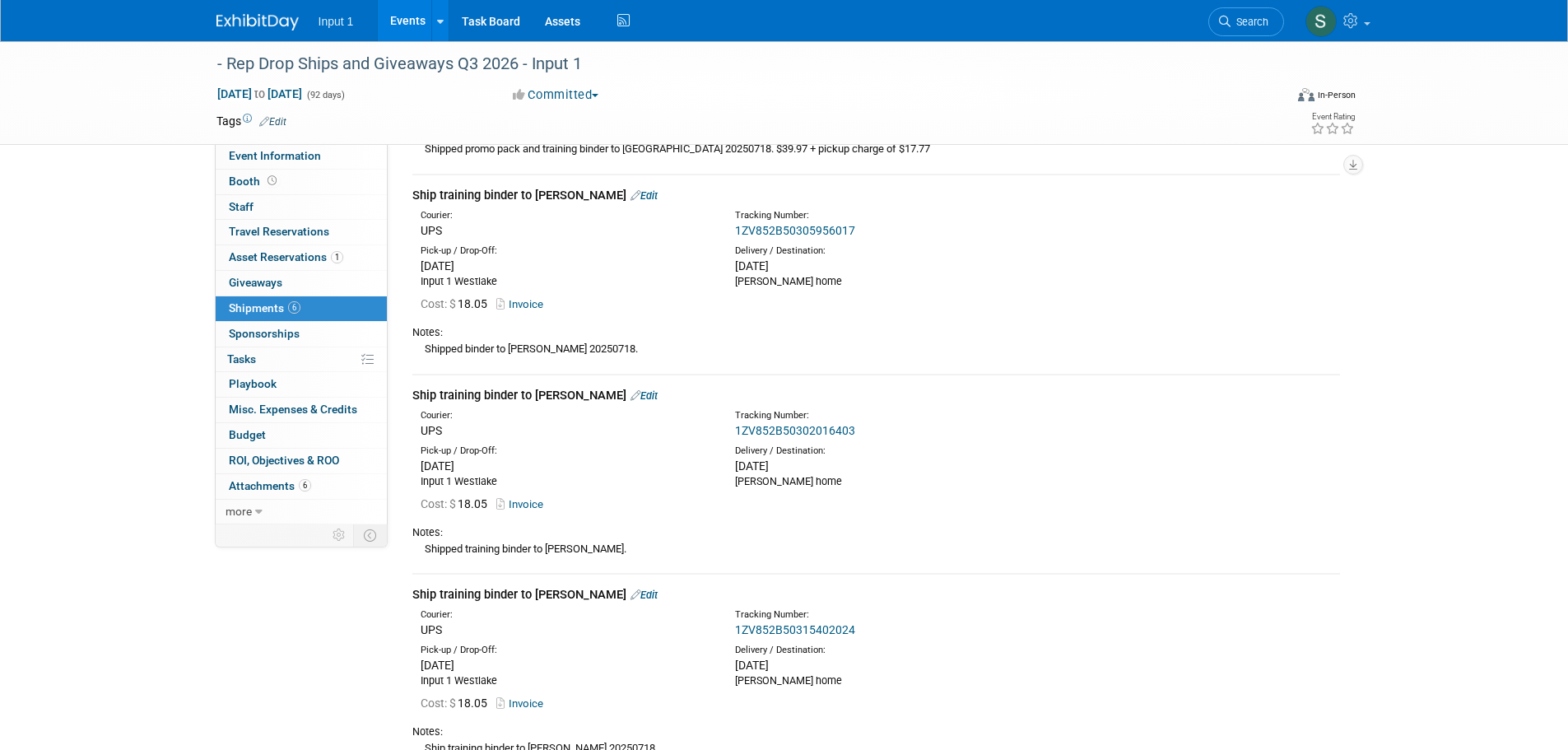
click at [630, 191] on link "Edit" at bounding box center [643, 196] width 27 height 12
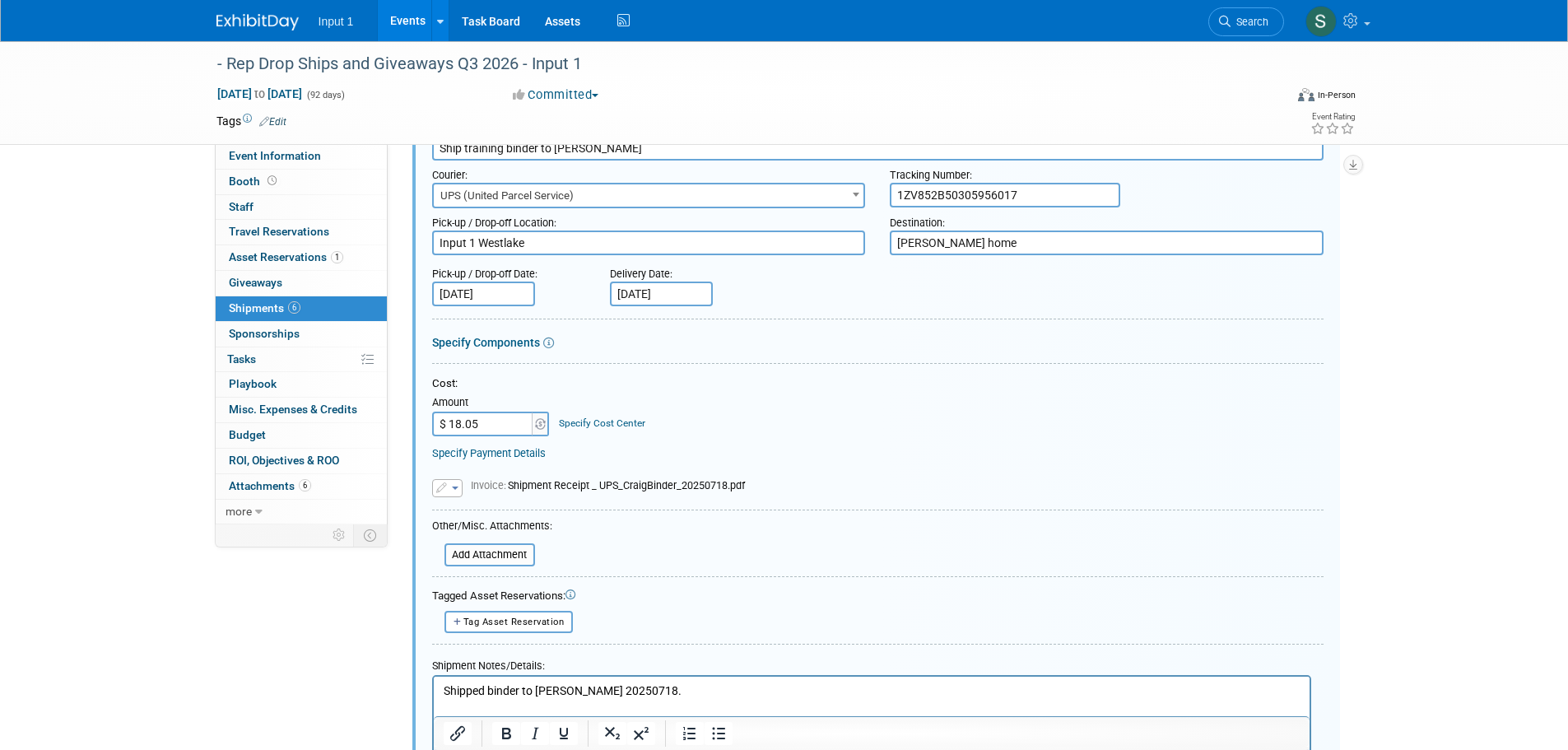
scroll to position [751, 0]
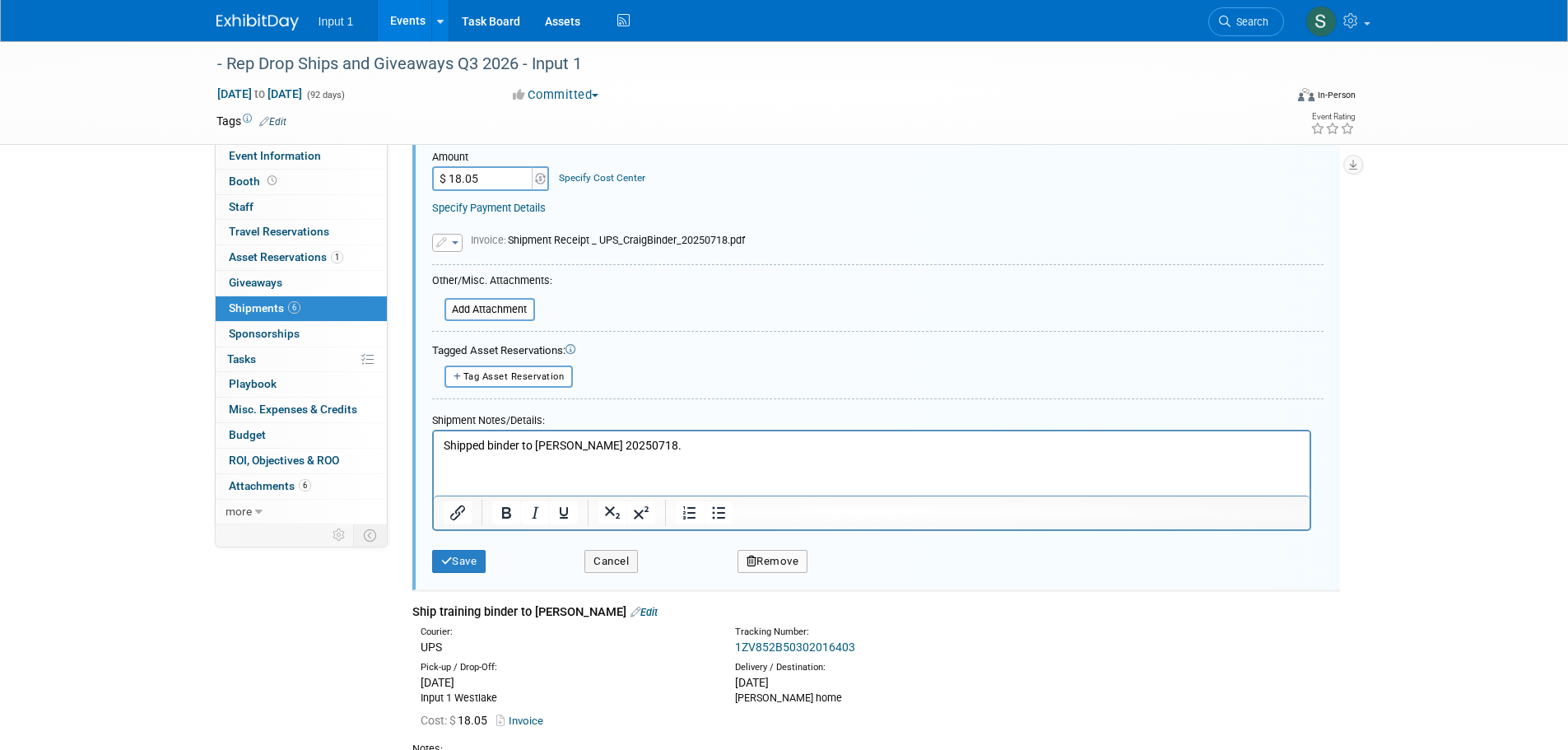
click at [765, 561] on button "Remove" at bounding box center [772, 561] width 70 height 23
click at [861, 576] on link "Yes" at bounding box center [863, 574] width 48 height 26
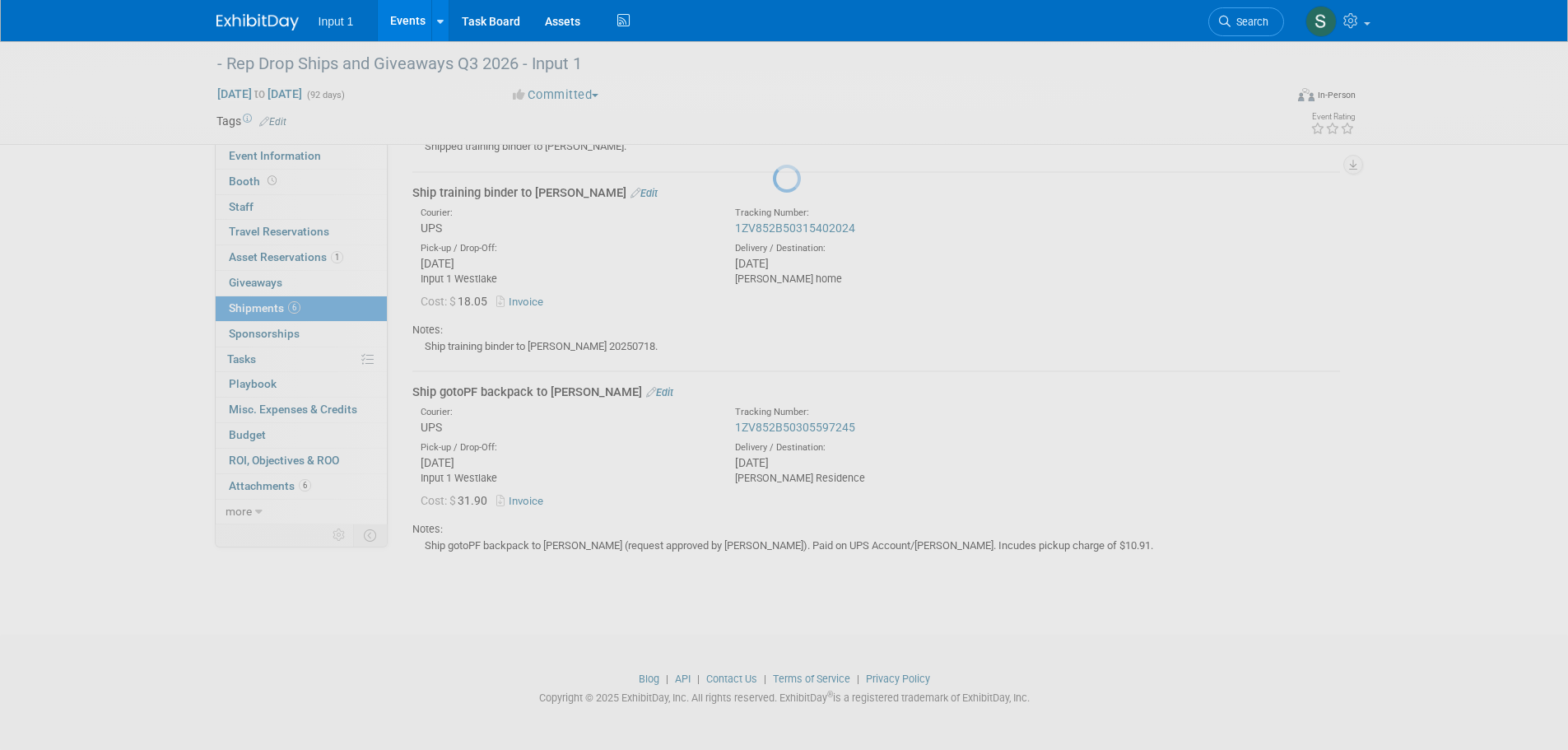
scroll to position [634, 0]
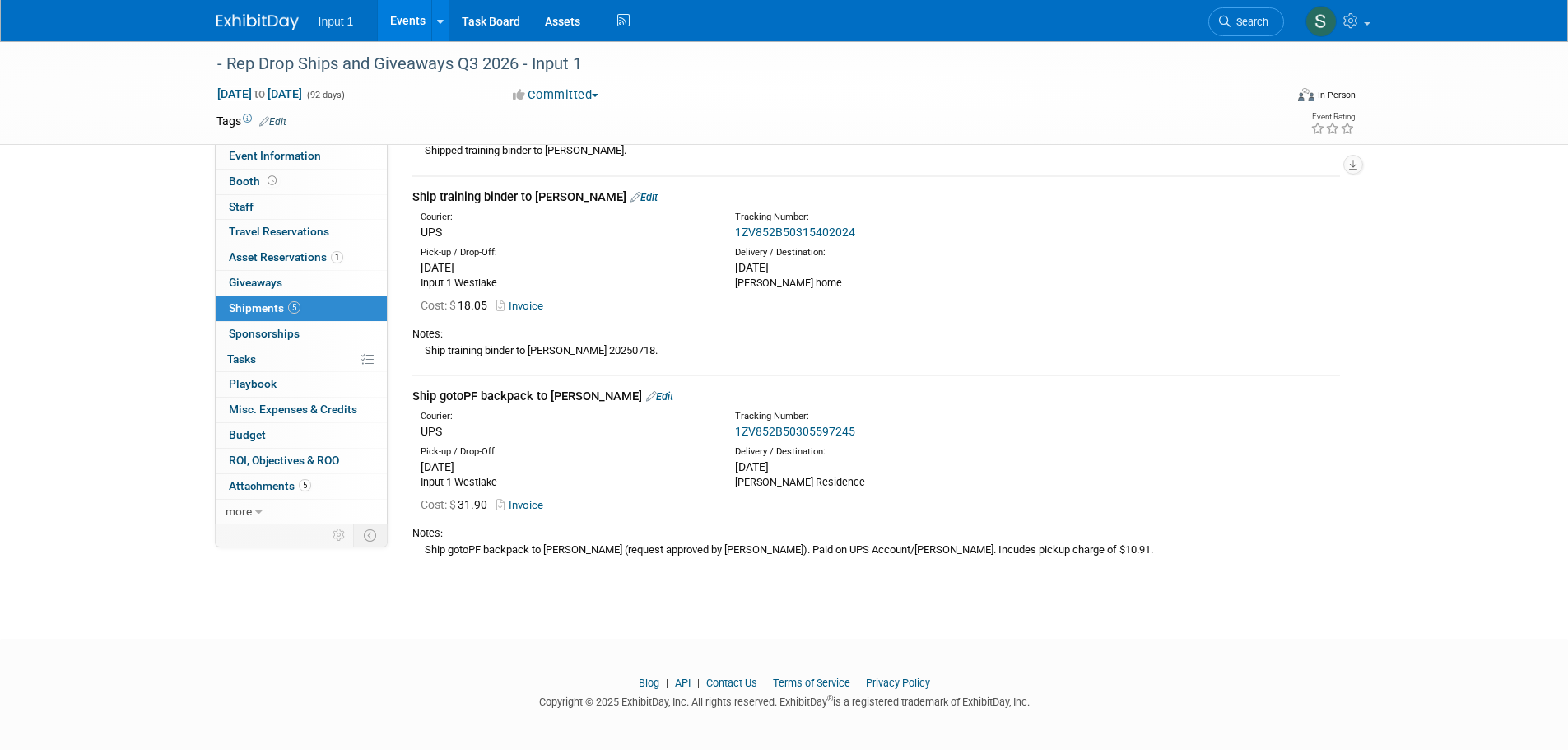
click at [633, 198] on link "Edit" at bounding box center [643, 197] width 27 height 12
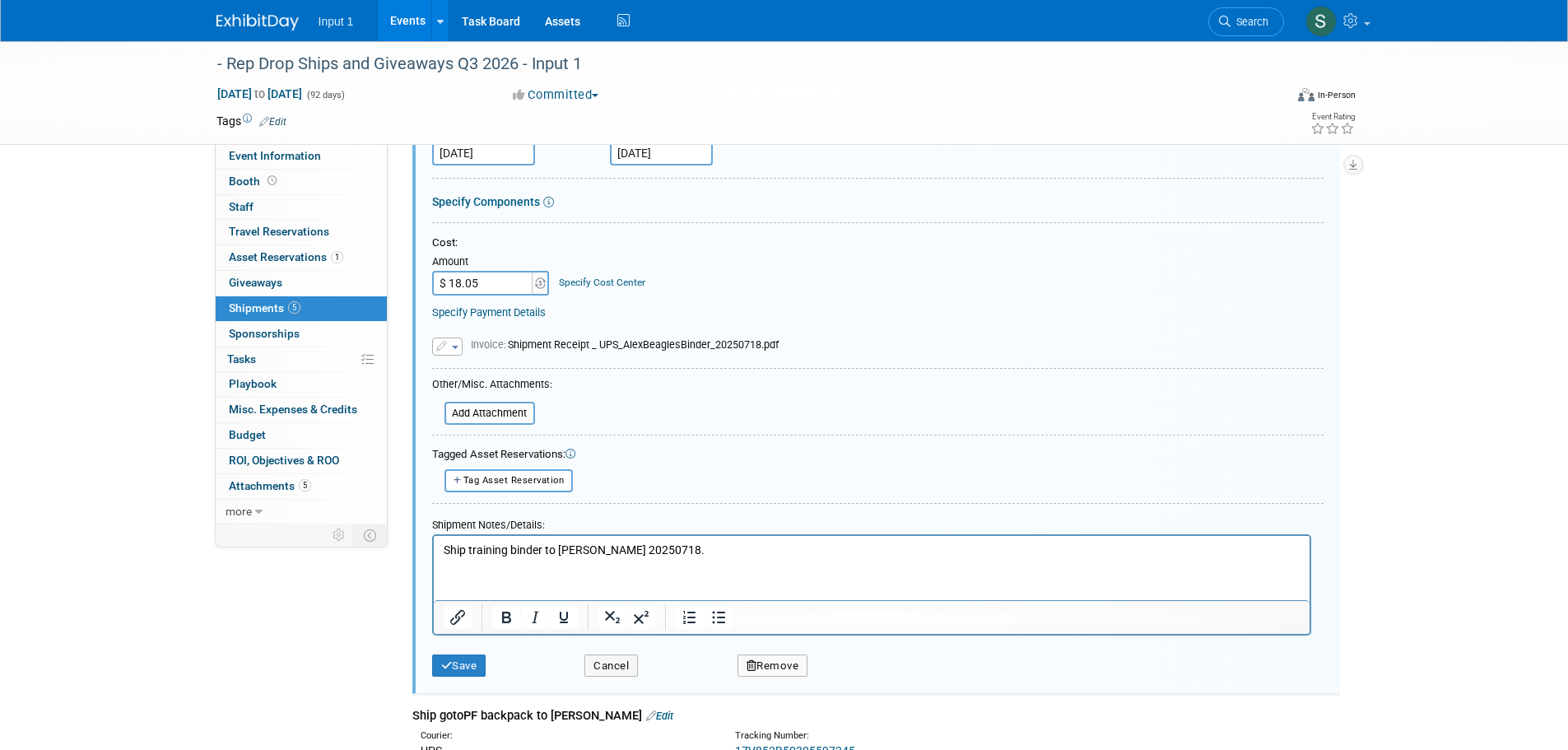
scroll to position [1033, 0]
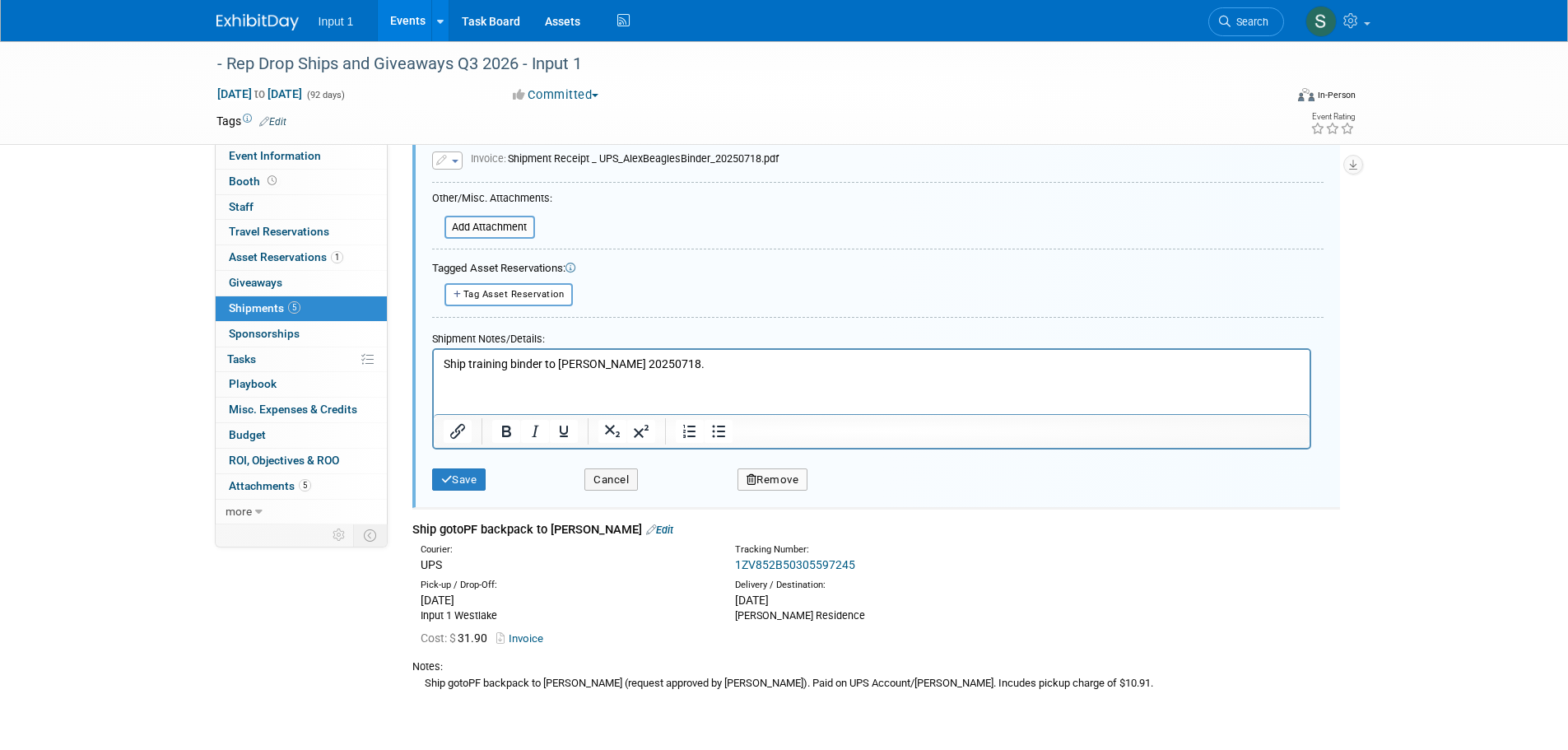
click at [763, 476] on button "Remove" at bounding box center [772, 479] width 70 height 23
click at [855, 490] on icon at bounding box center [851, 493] width 10 height 9
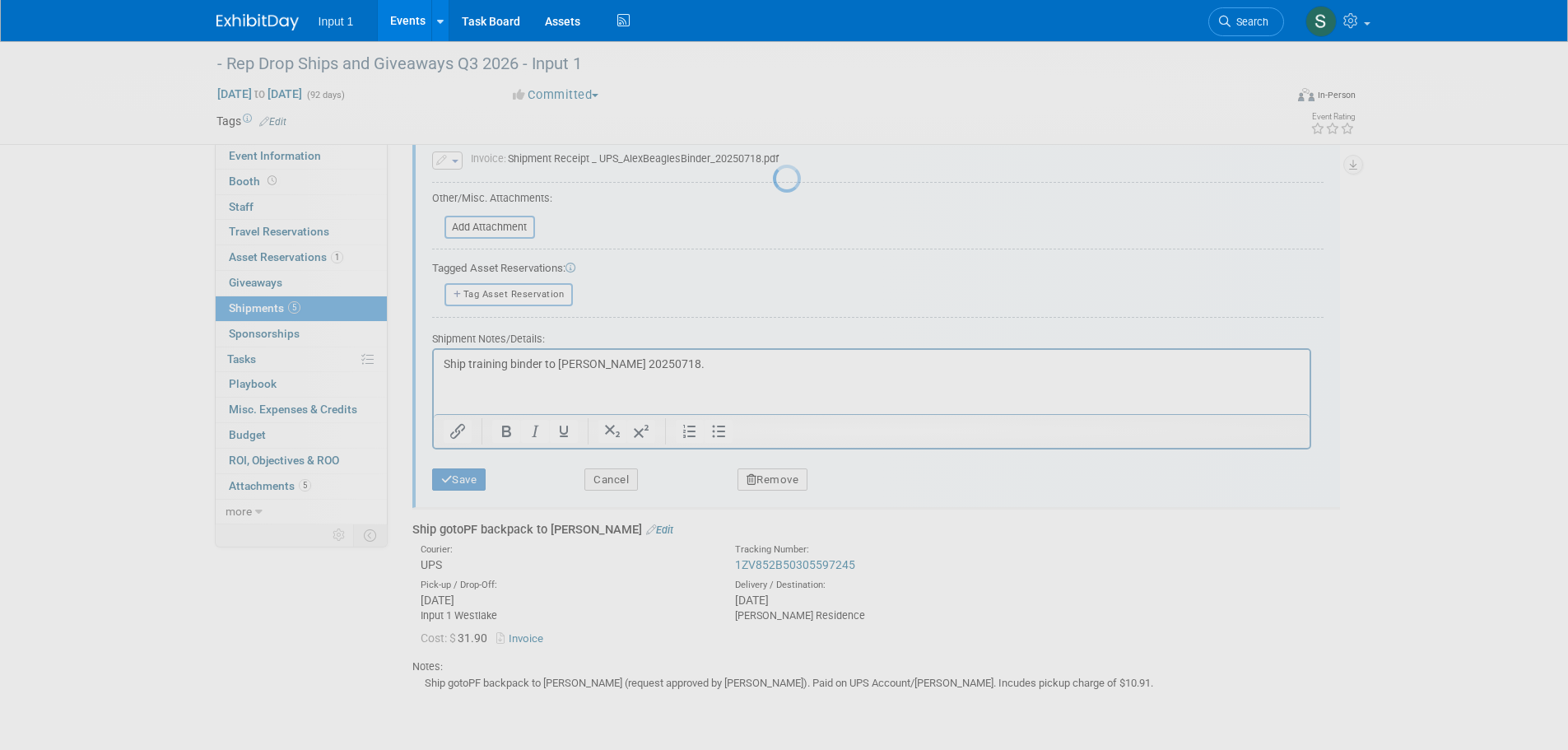
scroll to position [435, 0]
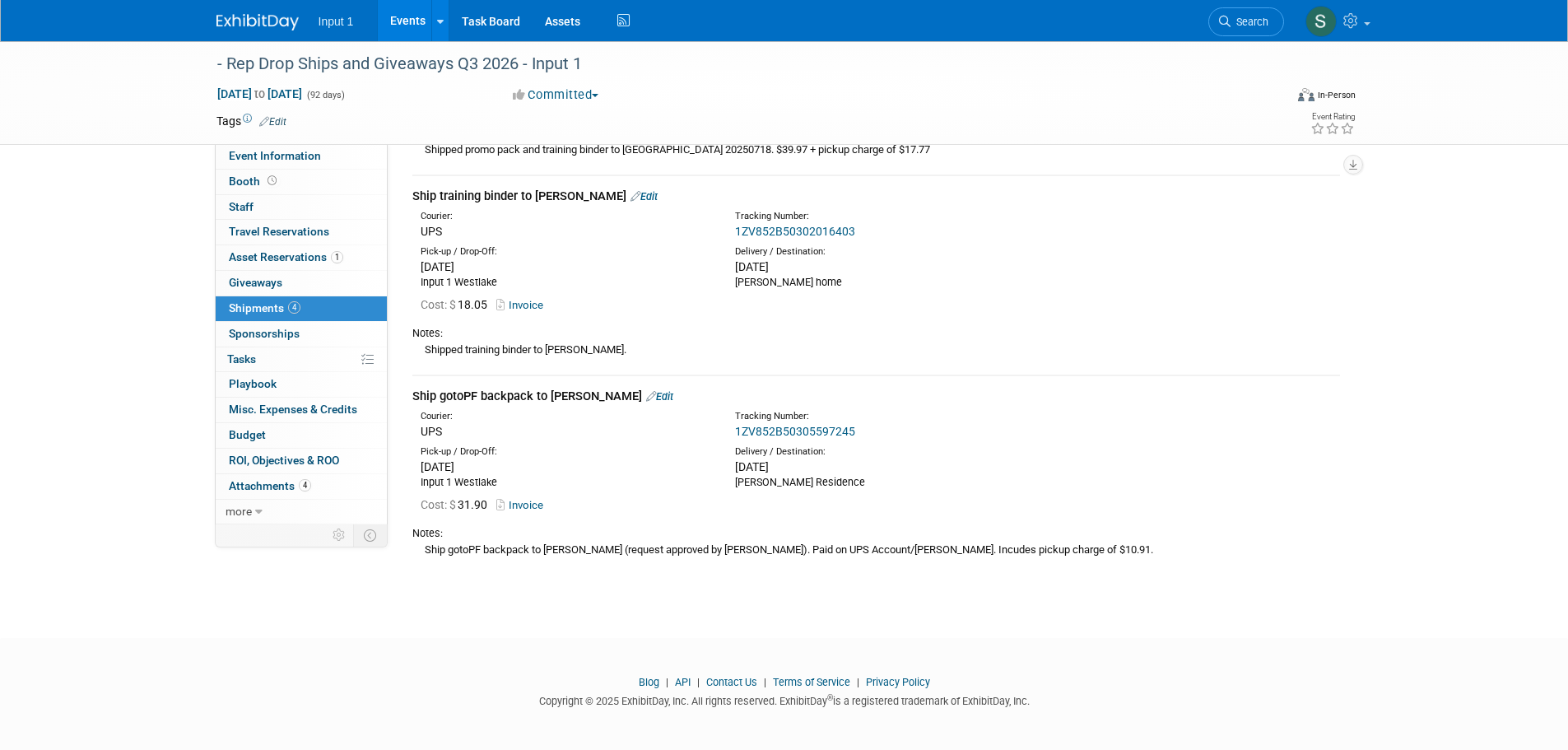
click at [630, 190] on link "Edit" at bounding box center [643, 196] width 27 height 12
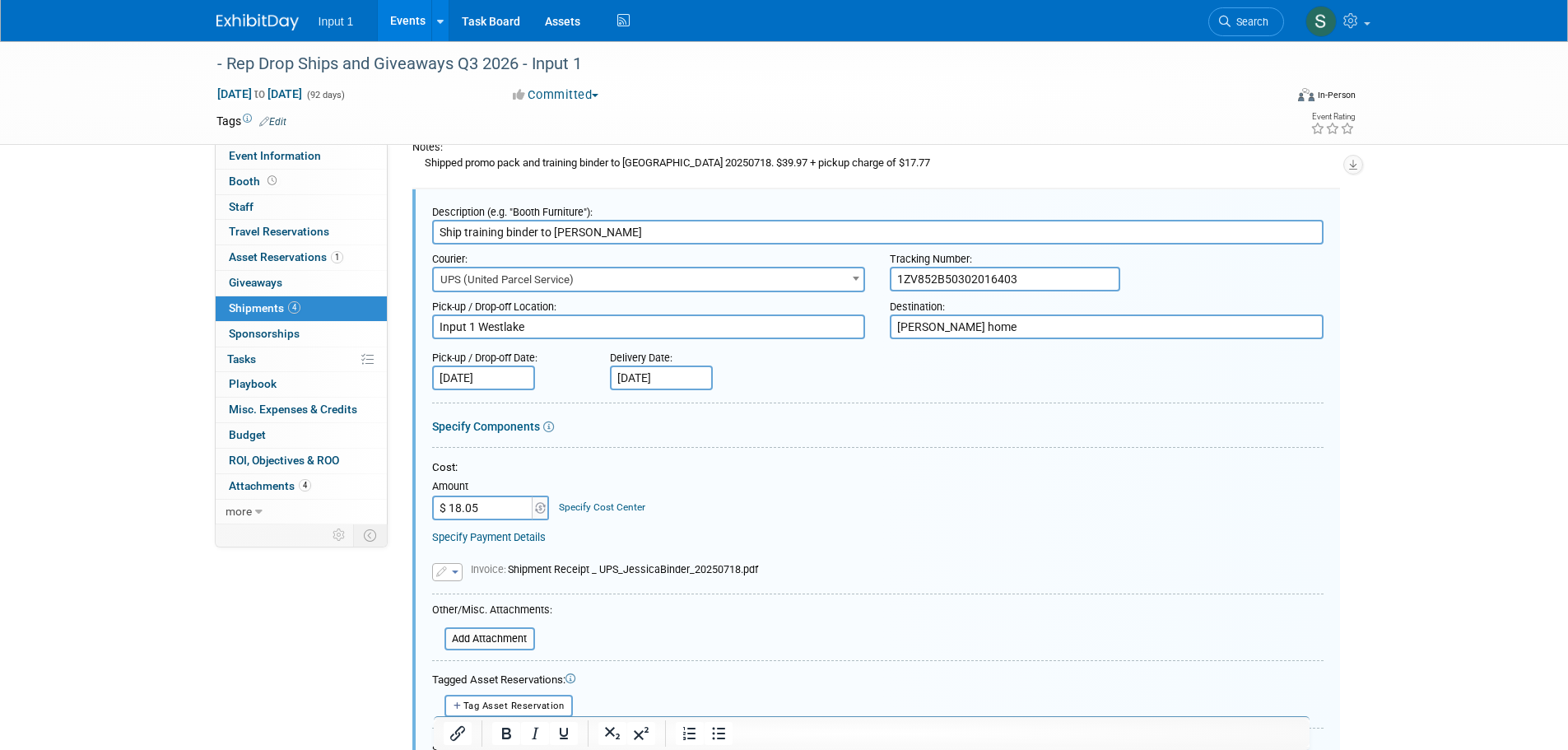
scroll to position [834, 0]
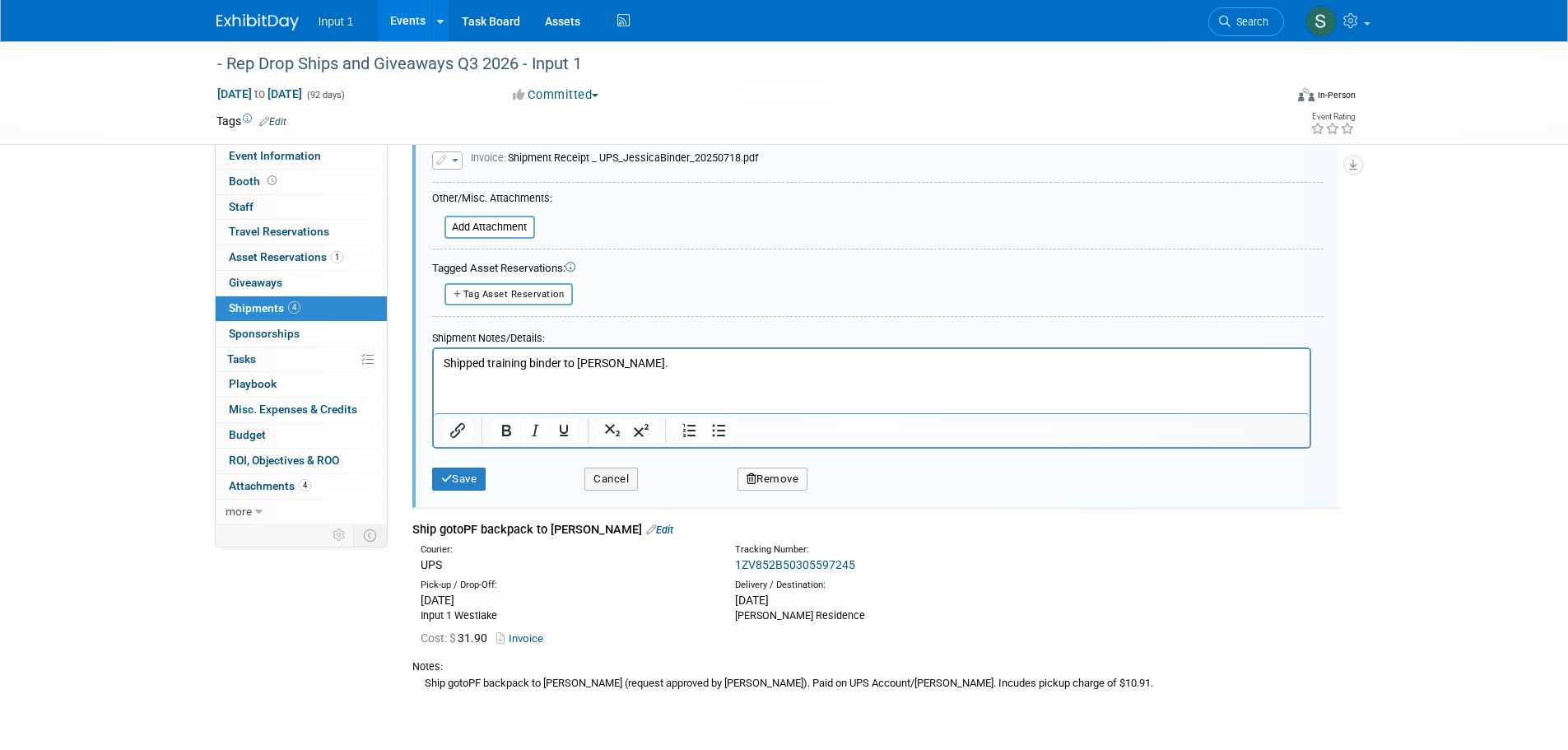
click at [781, 480] on button "Remove" at bounding box center [772, 479] width 70 height 23
click at [848, 483] on link "Yes" at bounding box center [863, 492] width 48 height 26
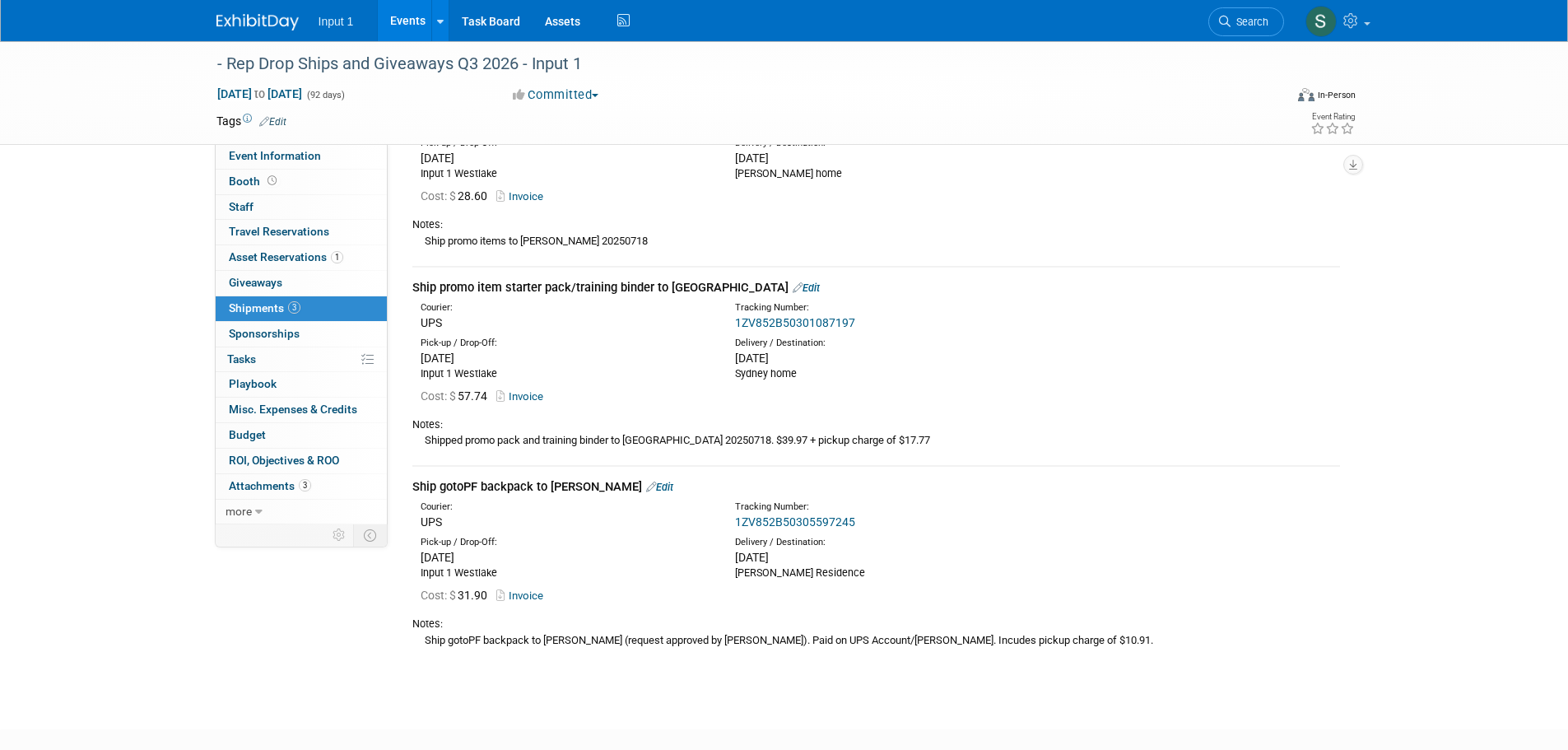
scroll to position [72, 0]
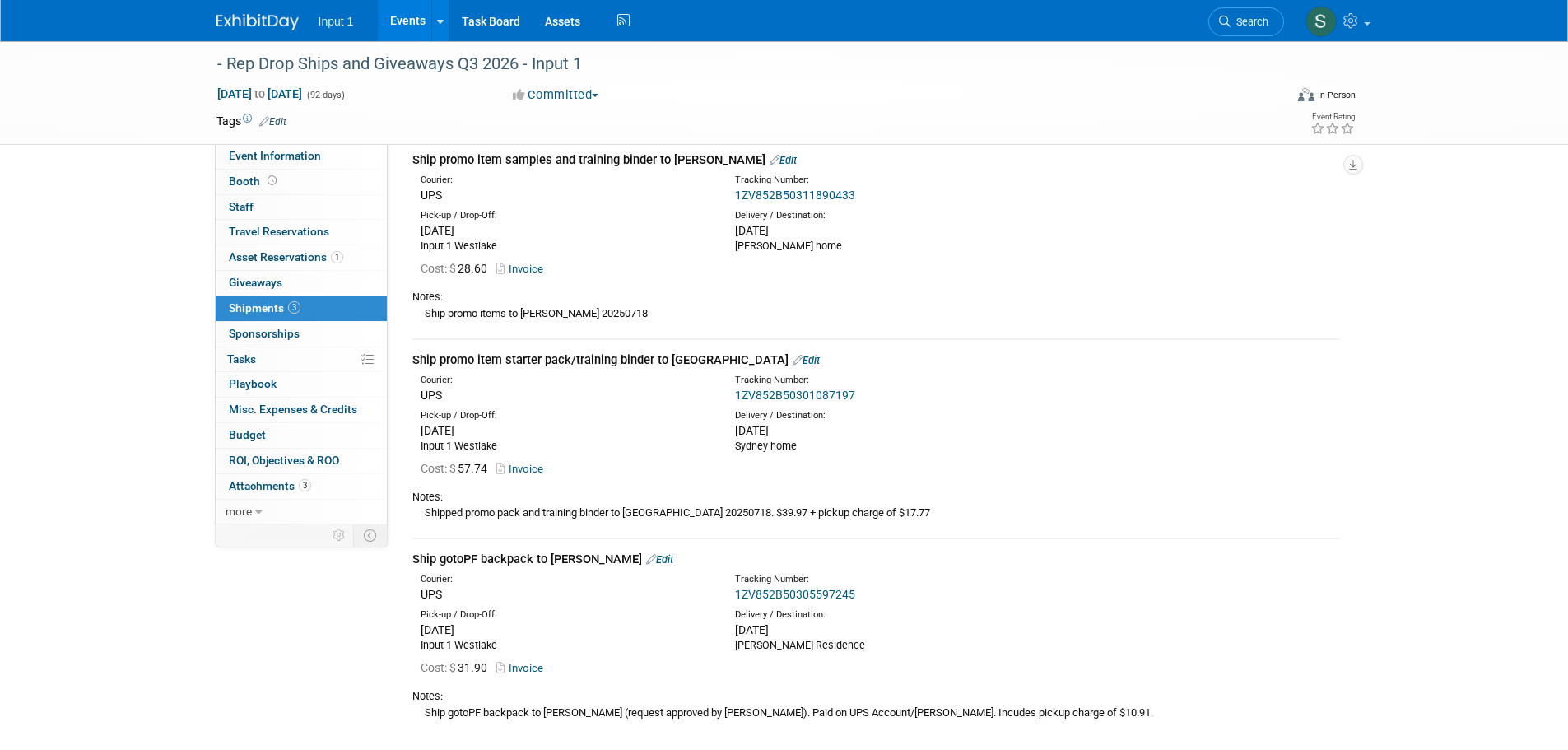
click at [793, 358] on link "Edit" at bounding box center [806, 360] width 27 height 12
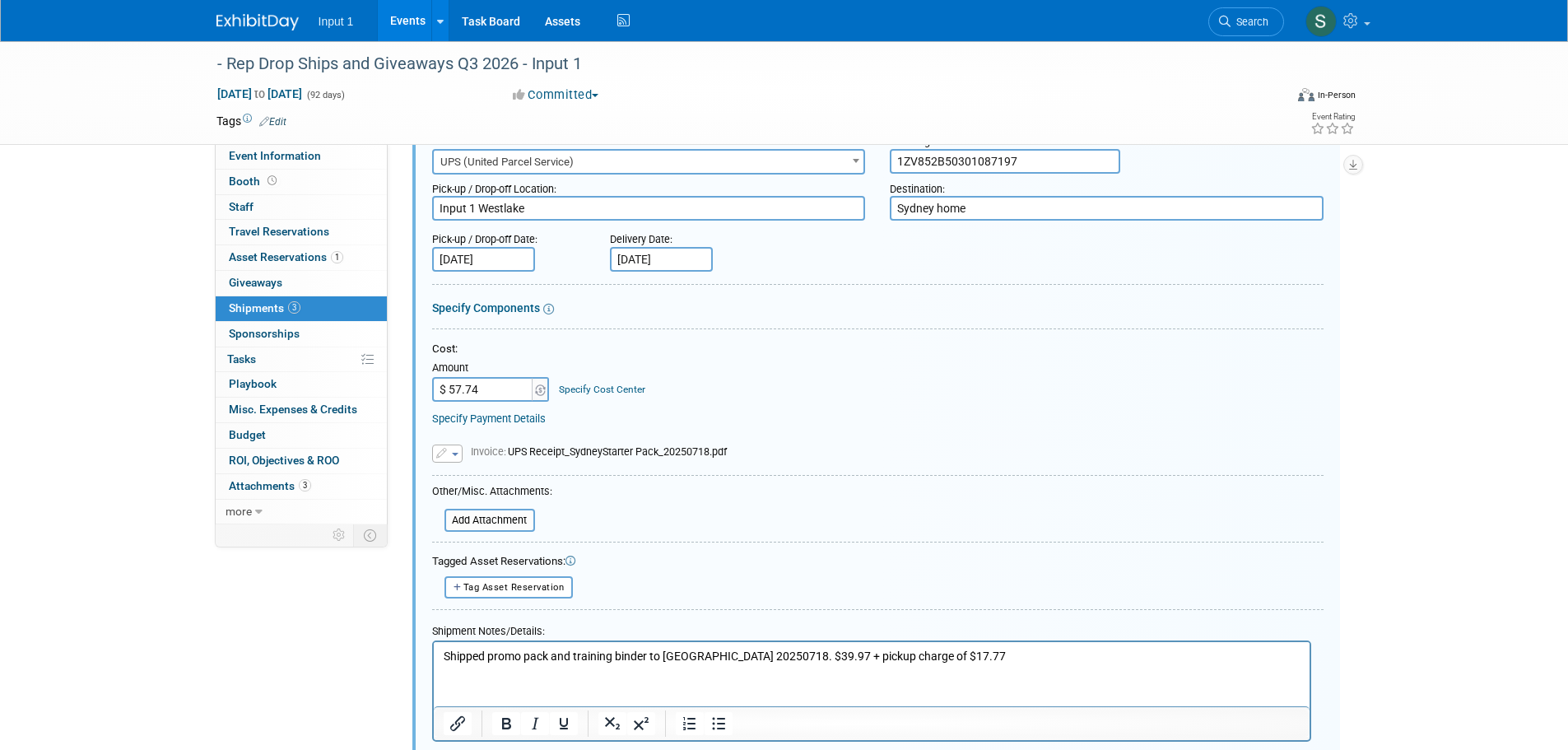
scroll to position [471, 0]
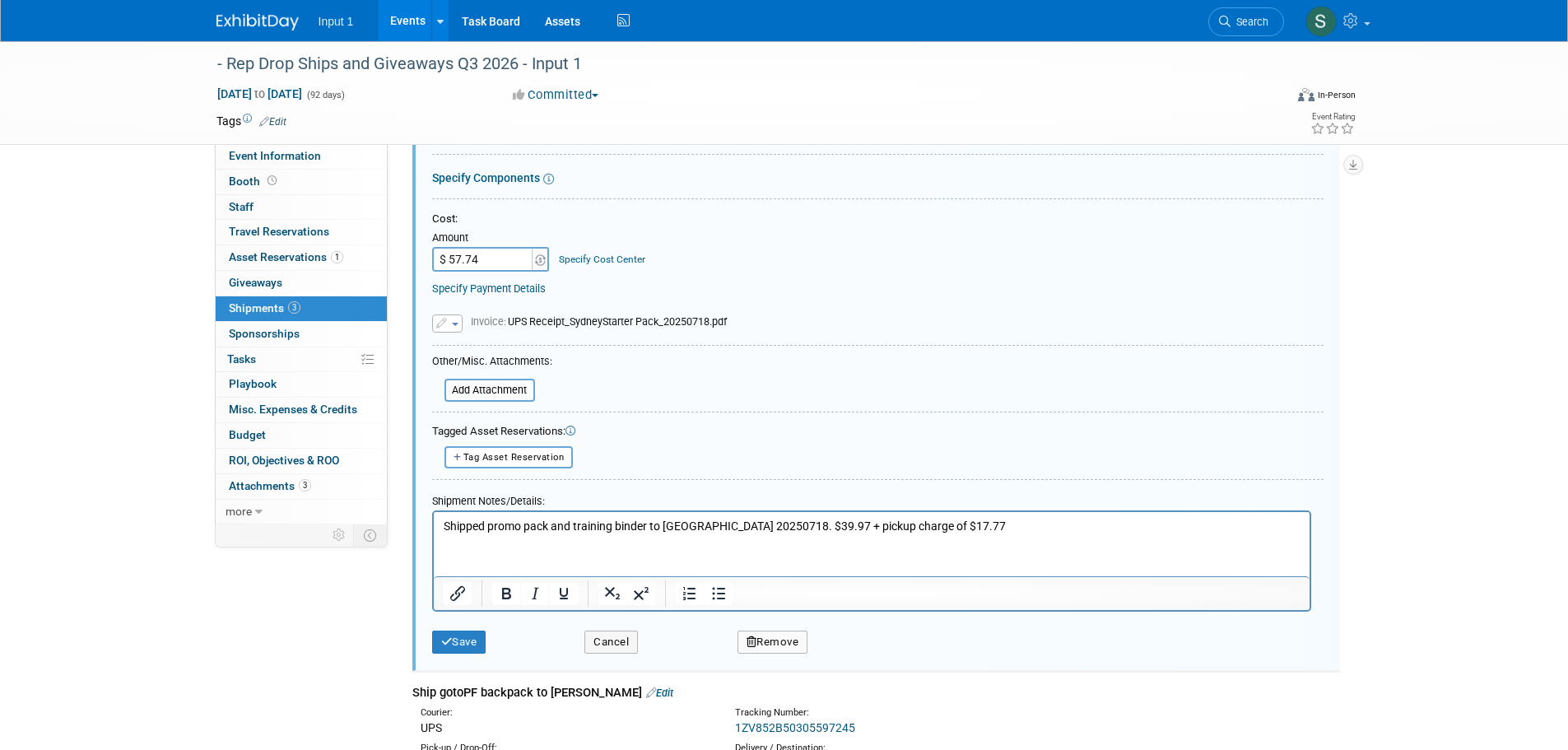
click at [774, 638] on button "Remove" at bounding box center [772, 641] width 70 height 23
click at [865, 647] on link "Yes" at bounding box center [863, 656] width 48 height 26
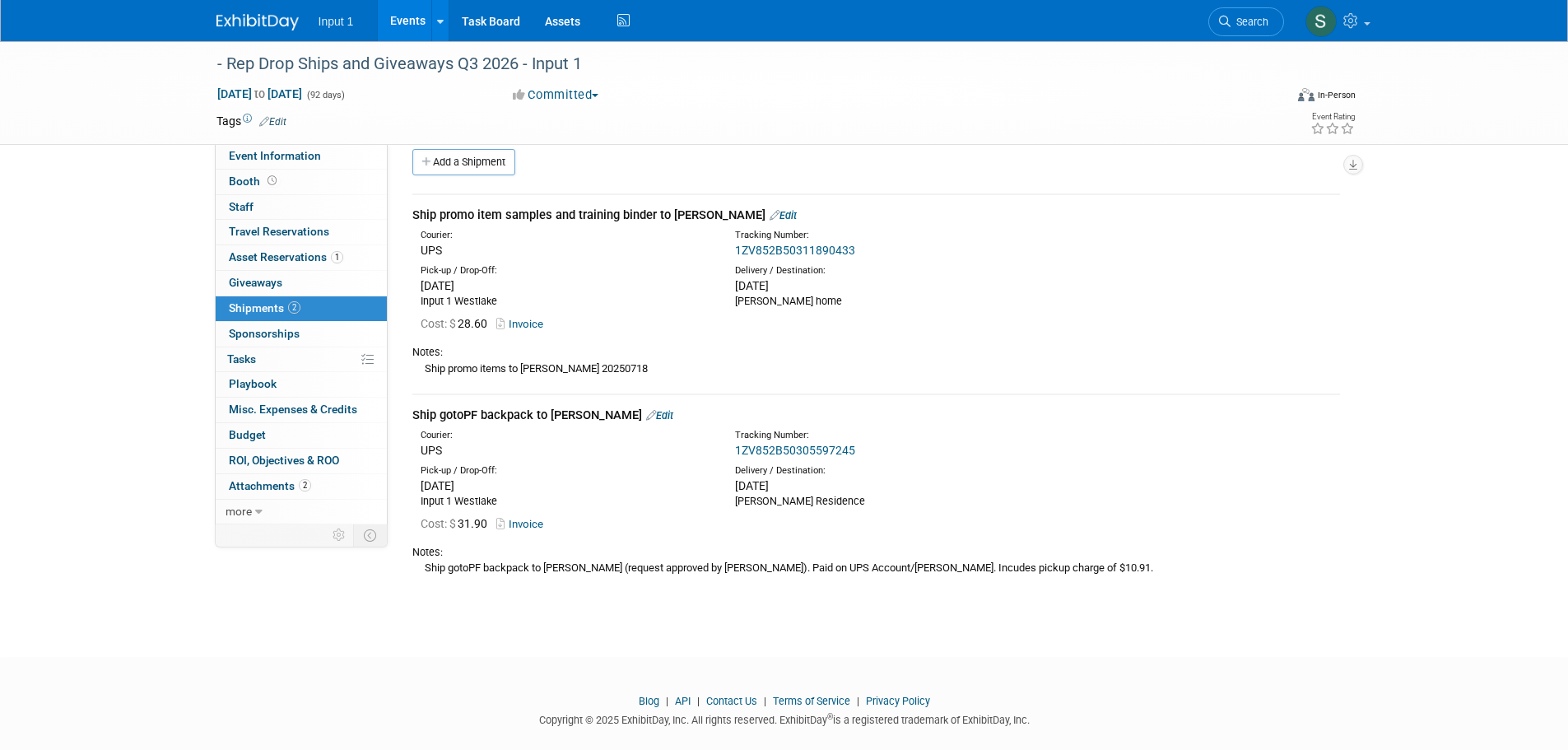
scroll to position [0, 0]
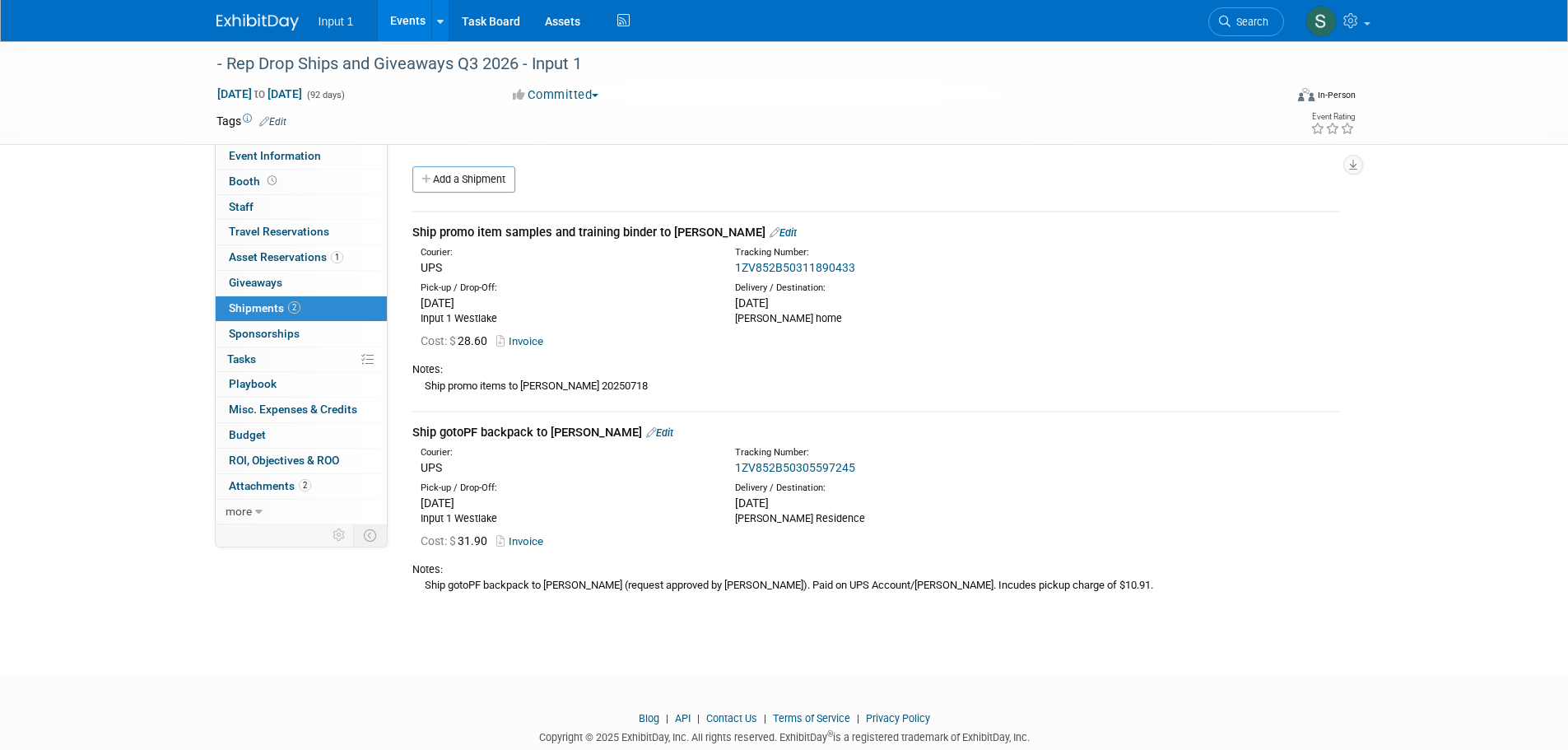
click at [769, 230] on link "Edit" at bounding box center [782, 232] width 27 height 12
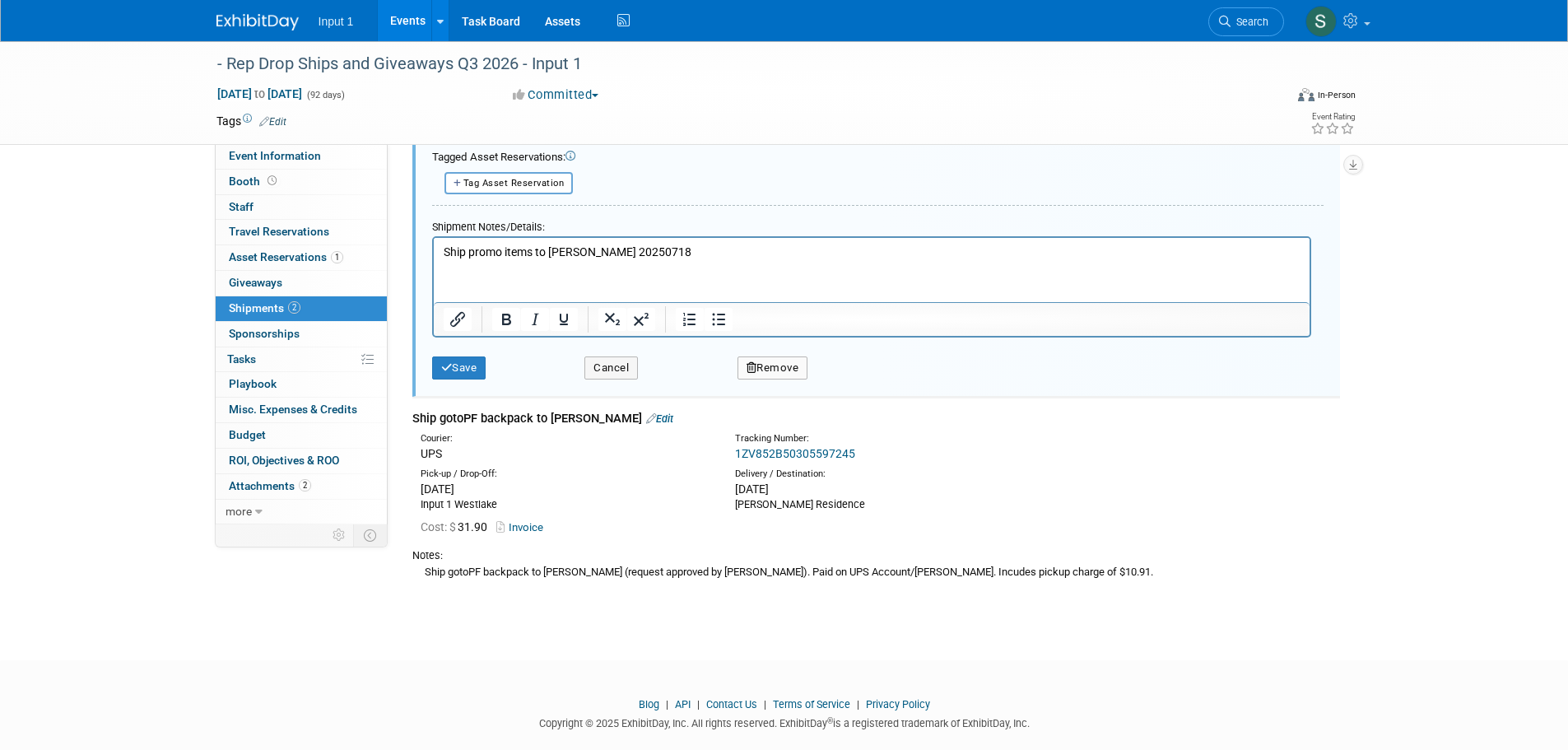
scroll to position [570, 0]
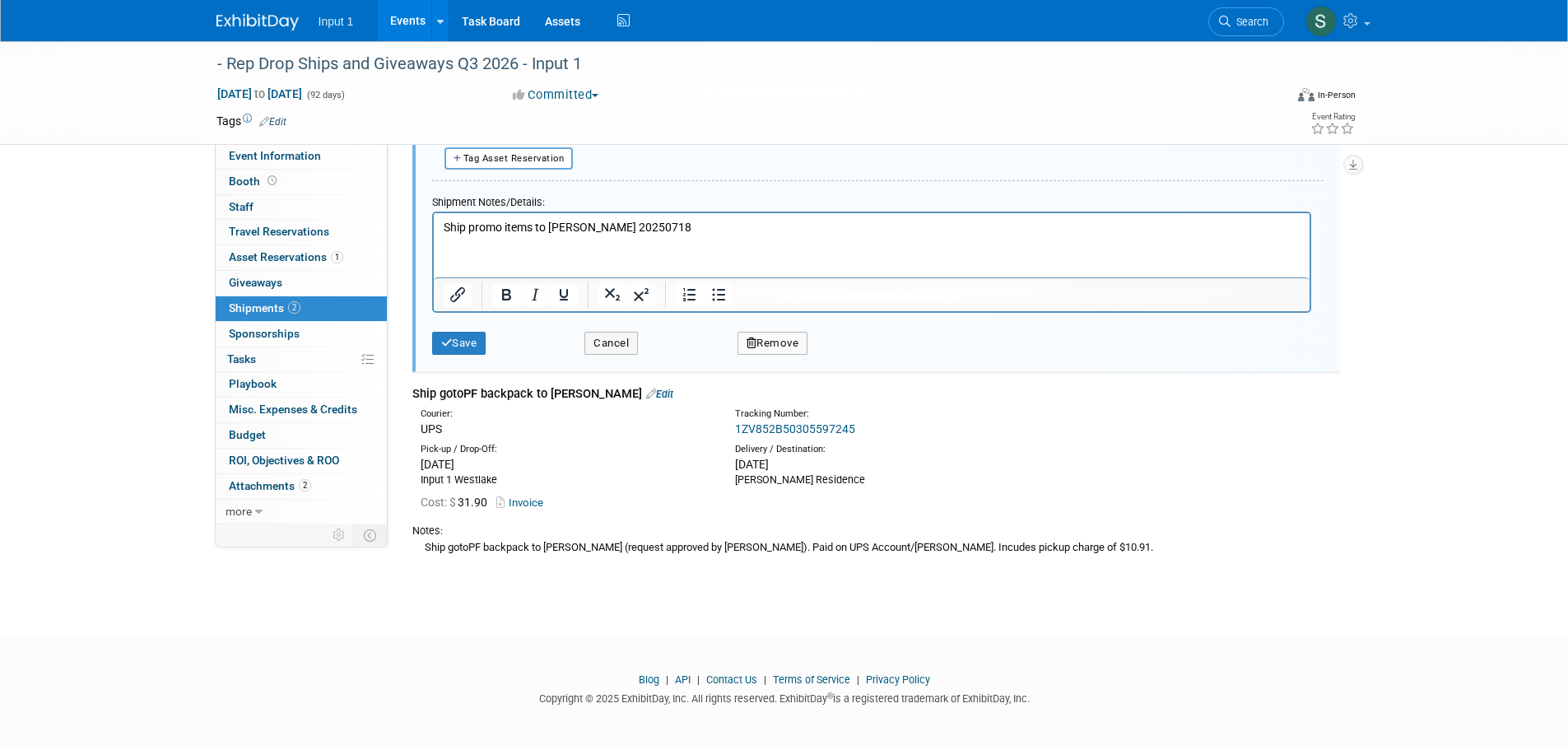
click at [778, 341] on button "Remove" at bounding box center [772, 343] width 70 height 23
click at [866, 352] on link "Yes" at bounding box center [863, 356] width 48 height 26
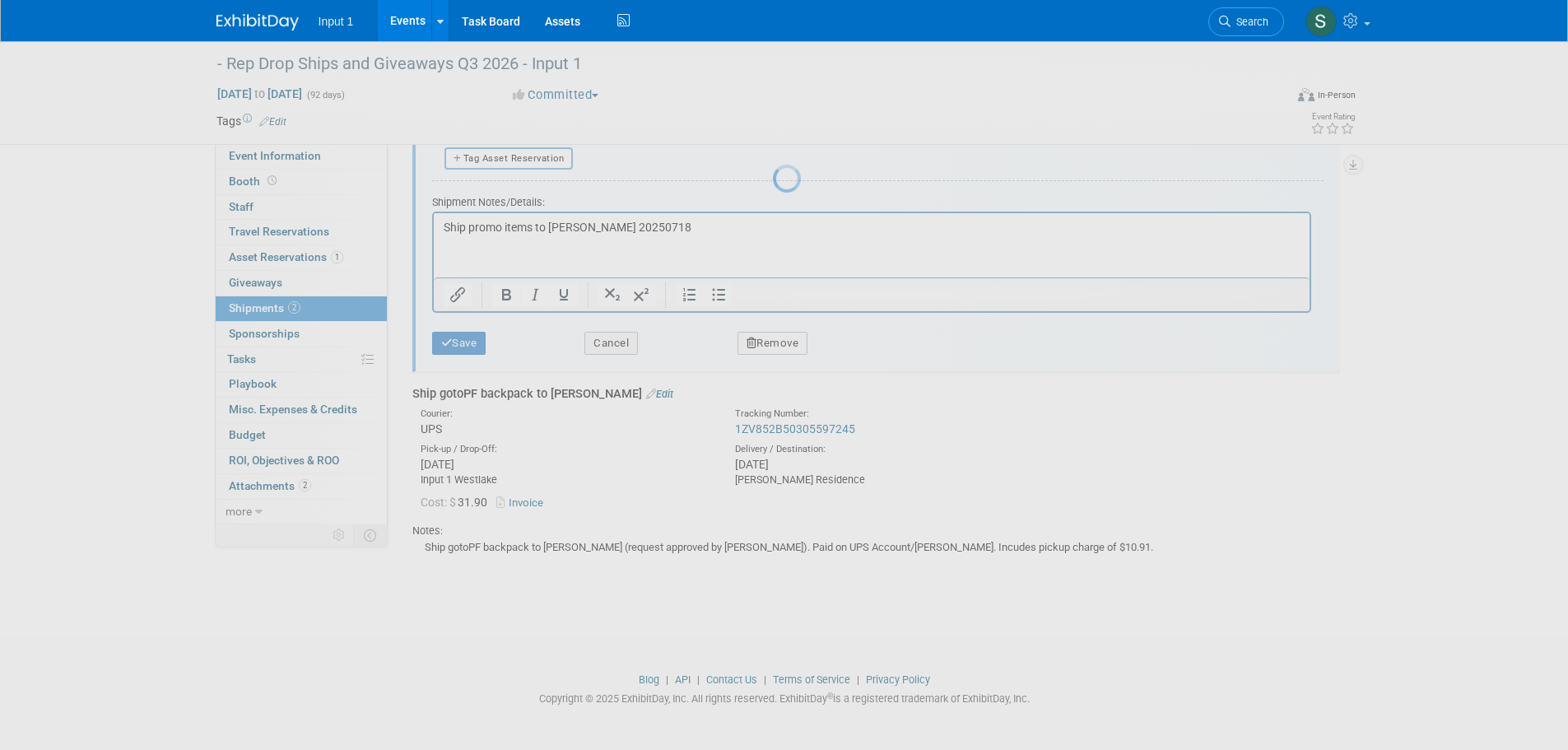
scroll to position [17, 0]
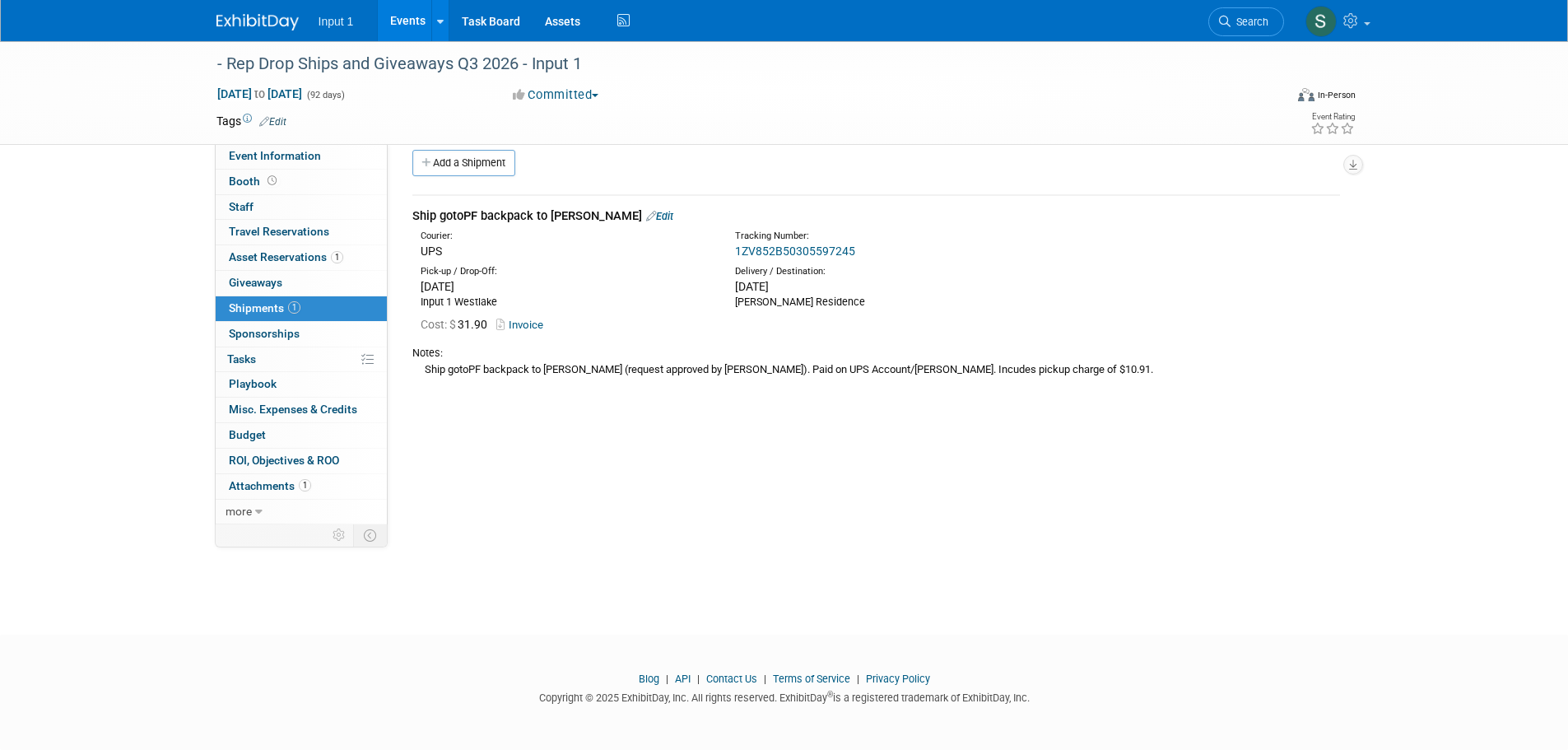
click at [1160, 500] on div "Event Website: Edit Event Venue Name: Specify event venue name Event Venue Addr…" at bounding box center [869, 318] width 964 height 380
click at [665, 217] on link "Edit" at bounding box center [659, 216] width 27 height 12
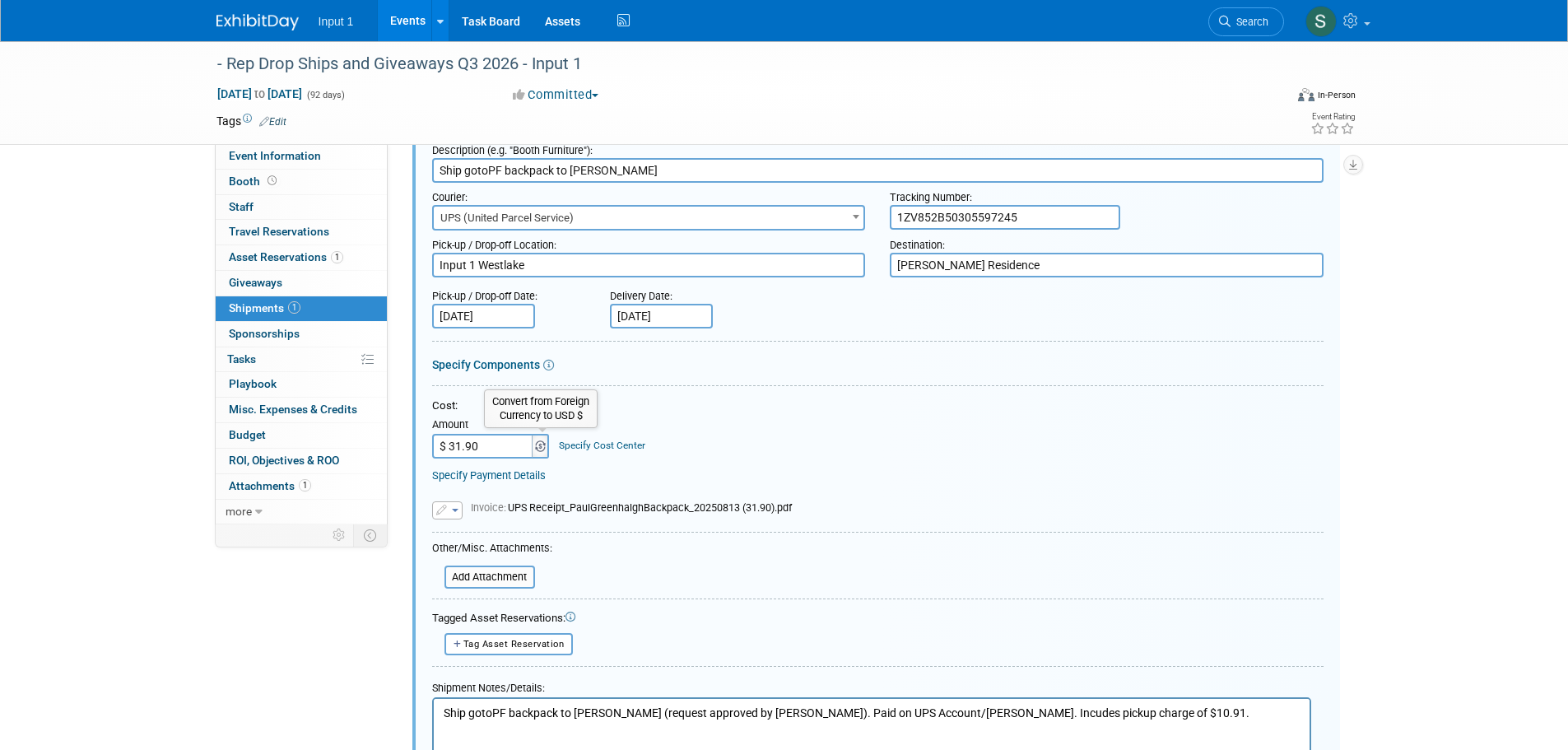
scroll to position [190, 0]
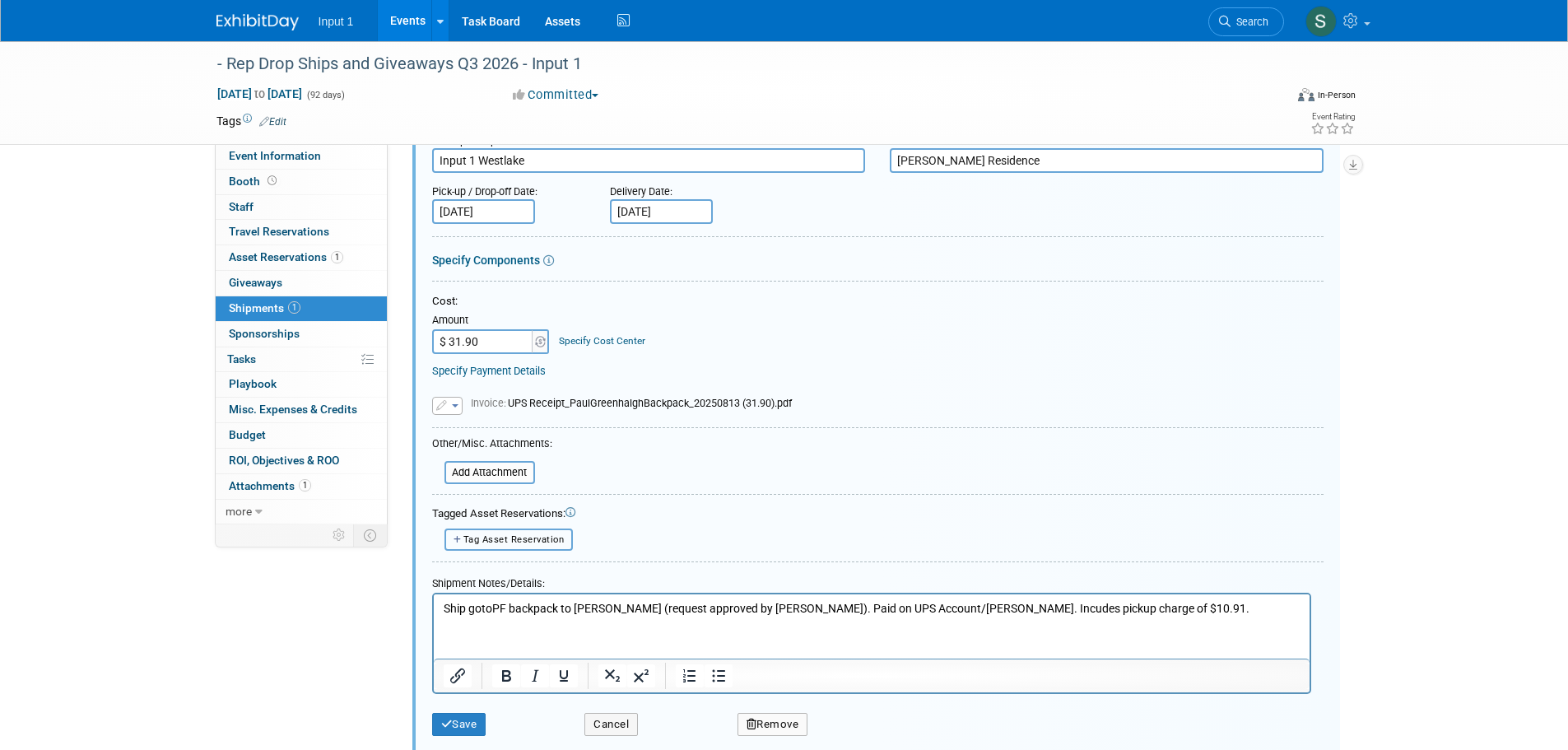
click at [484, 537] on span "Tag Asset Reservation" at bounding box center [513, 539] width 101 height 10
select select
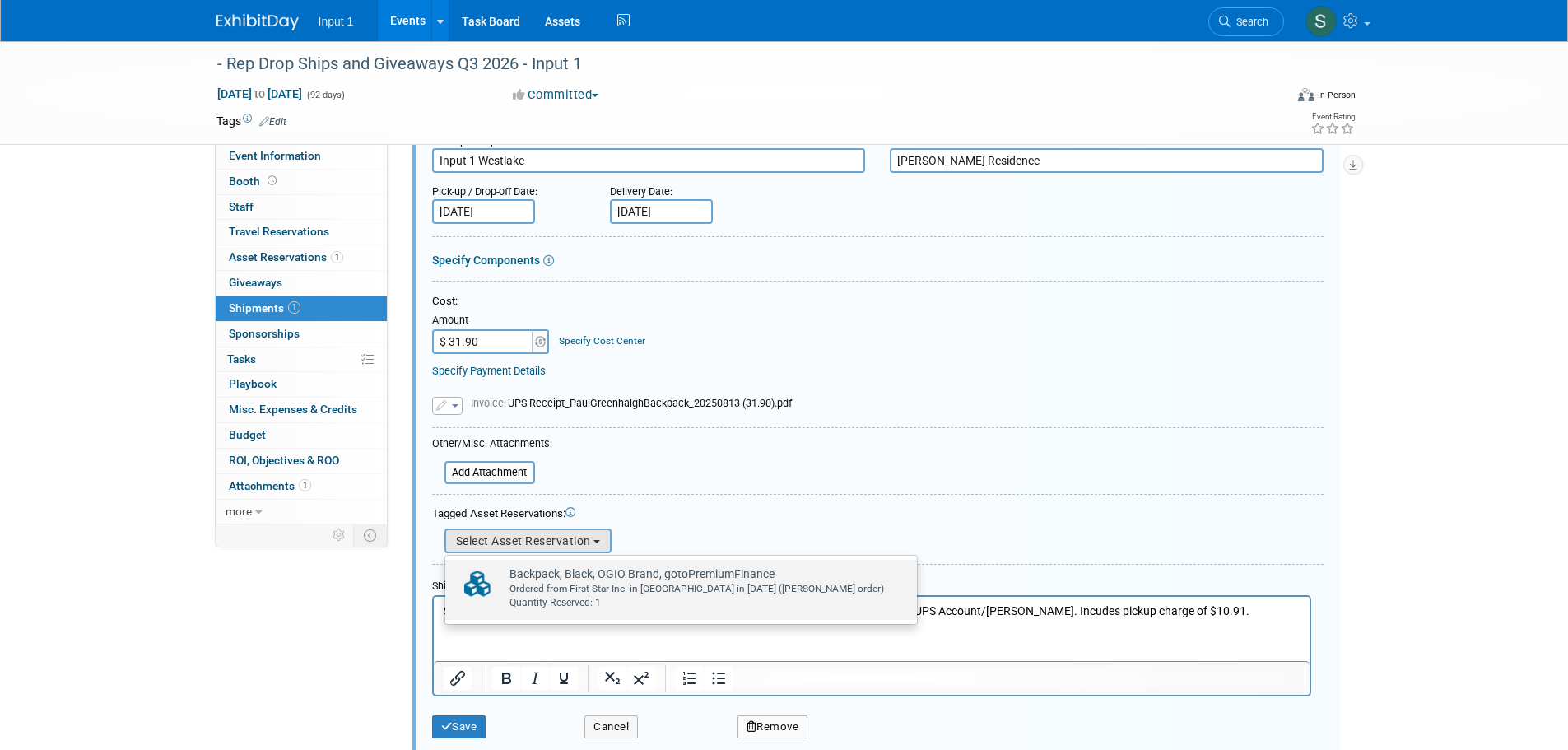
click at [552, 586] on div "Ordered from First Star Inc. in South El Monte in January 2024 (Chris Farfaras …" at bounding box center [696, 589] width 374 height 14
click at [447, 579] on input "Backpack, Black, OGIO Brand, gotoPremiumFinance Already tagged in this shipment…" at bounding box center [442, 573] width 10 height 10
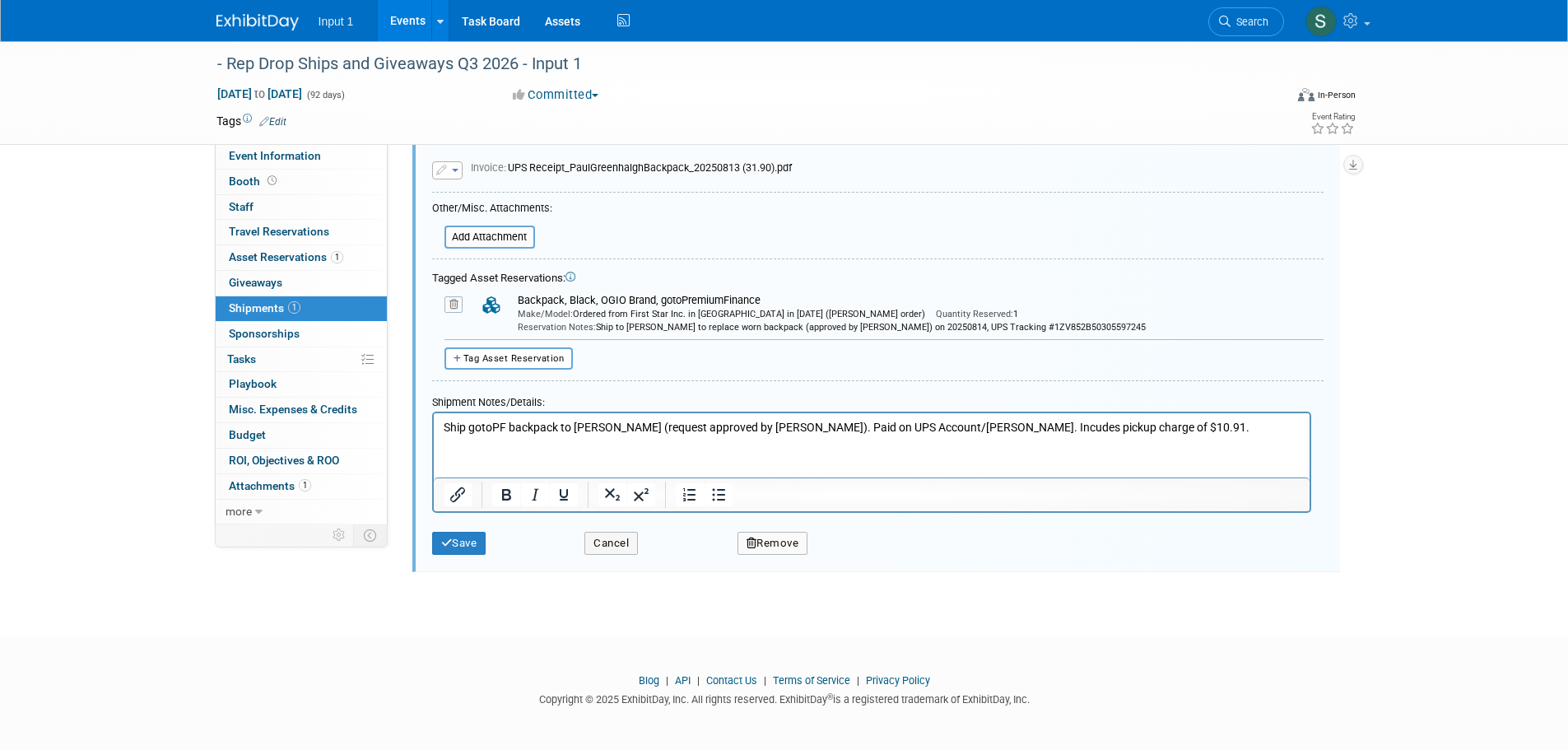
scroll to position [426, 0]
click at [454, 541] on button "Save" at bounding box center [459, 541] width 54 height 23
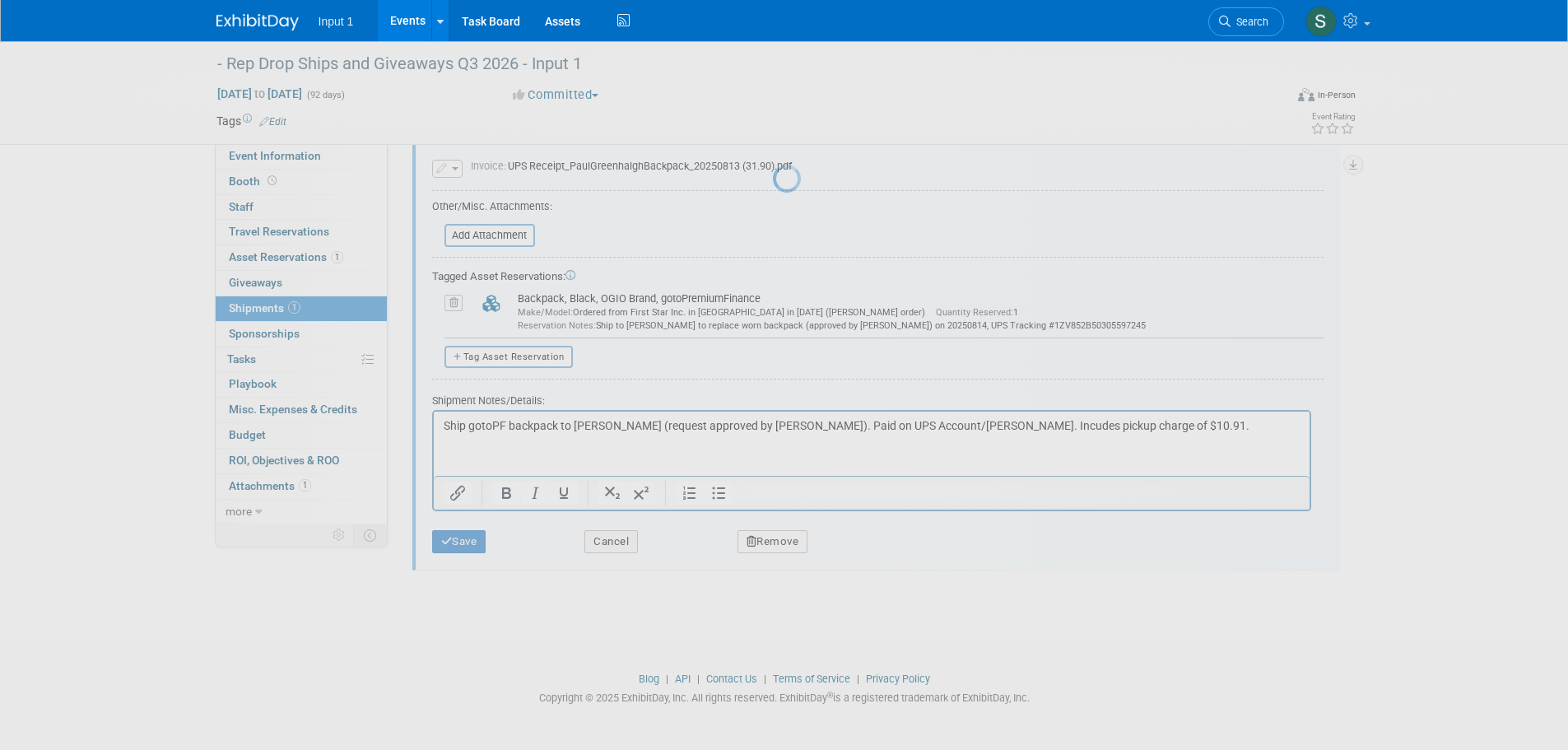
scroll to position [0, 0]
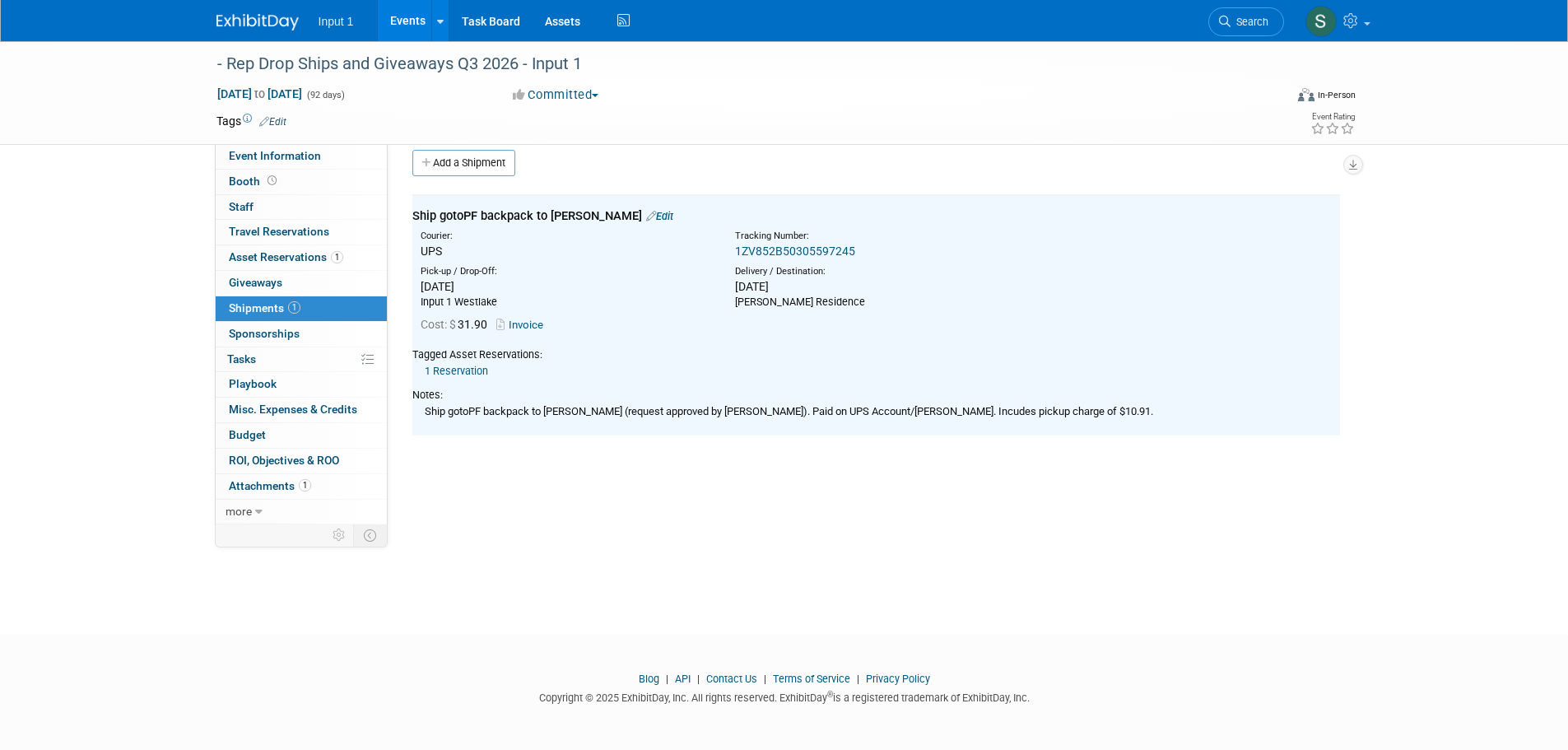
click at [1303, 471] on div "Event Website: Edit Event Venue Name: Specify event venue name Event Venue Addr…" at bounding box center [869, 318] width 964 height 380
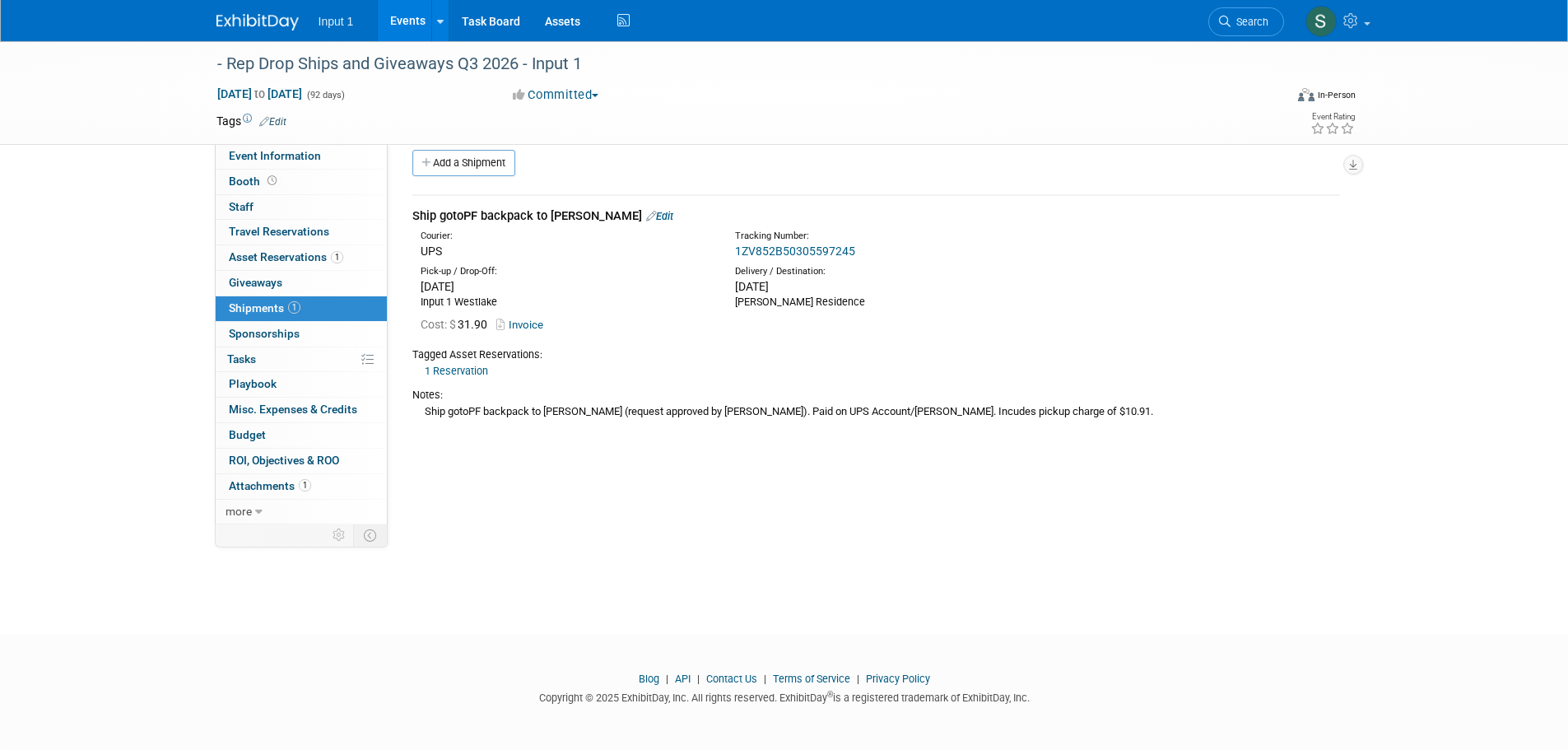
click at [1057, 500] on div "Event Website: Edit Event Venue Name: Specify event venue name Event Venue Addr…" at bounding box center [869, 318] width 964 height 380
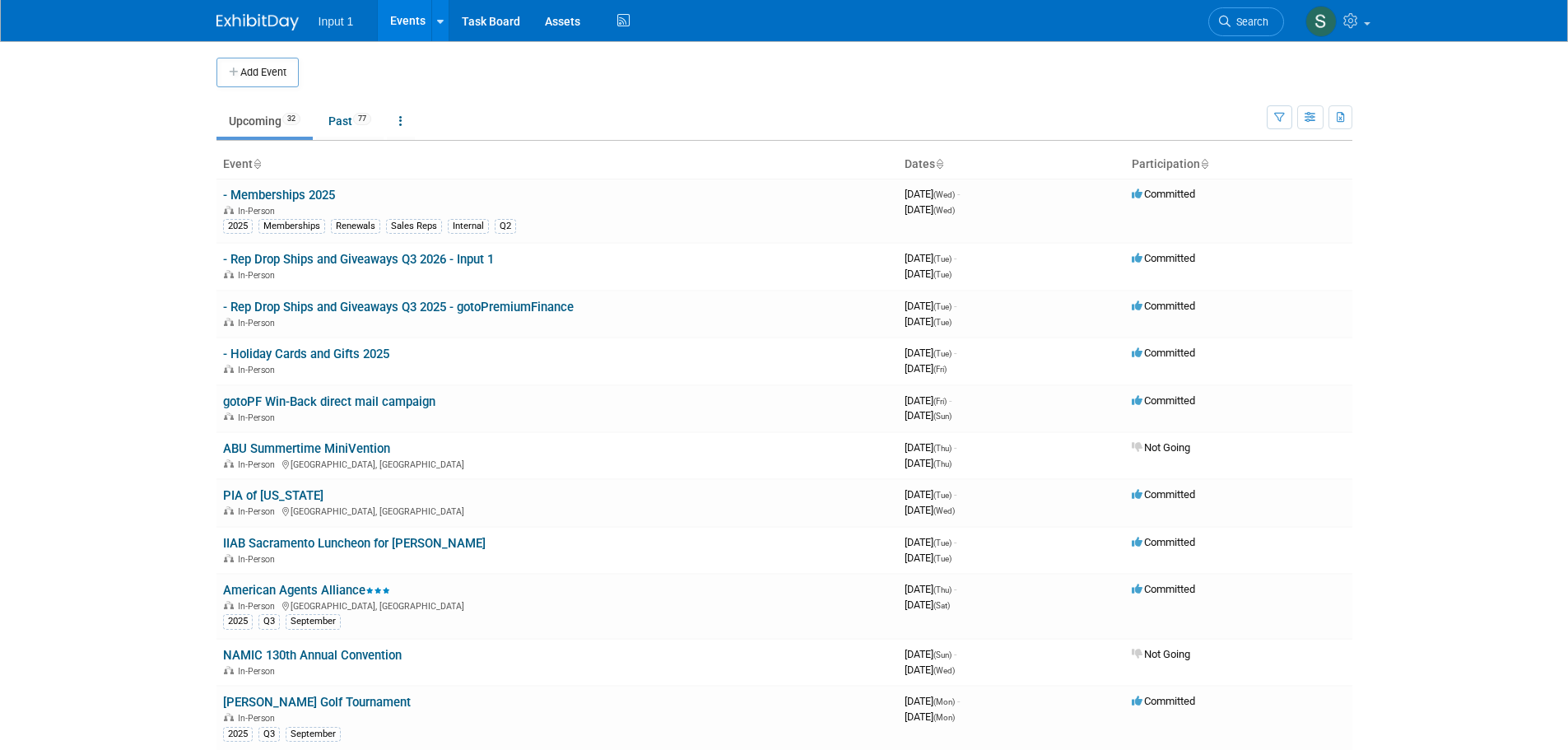
click at [1375, 437] on body "Input 1 Events Add Event Bulk Upload Events Shareable Event Boards Recently Vie…" at bounding box center [784, 375] width 1568 height 750
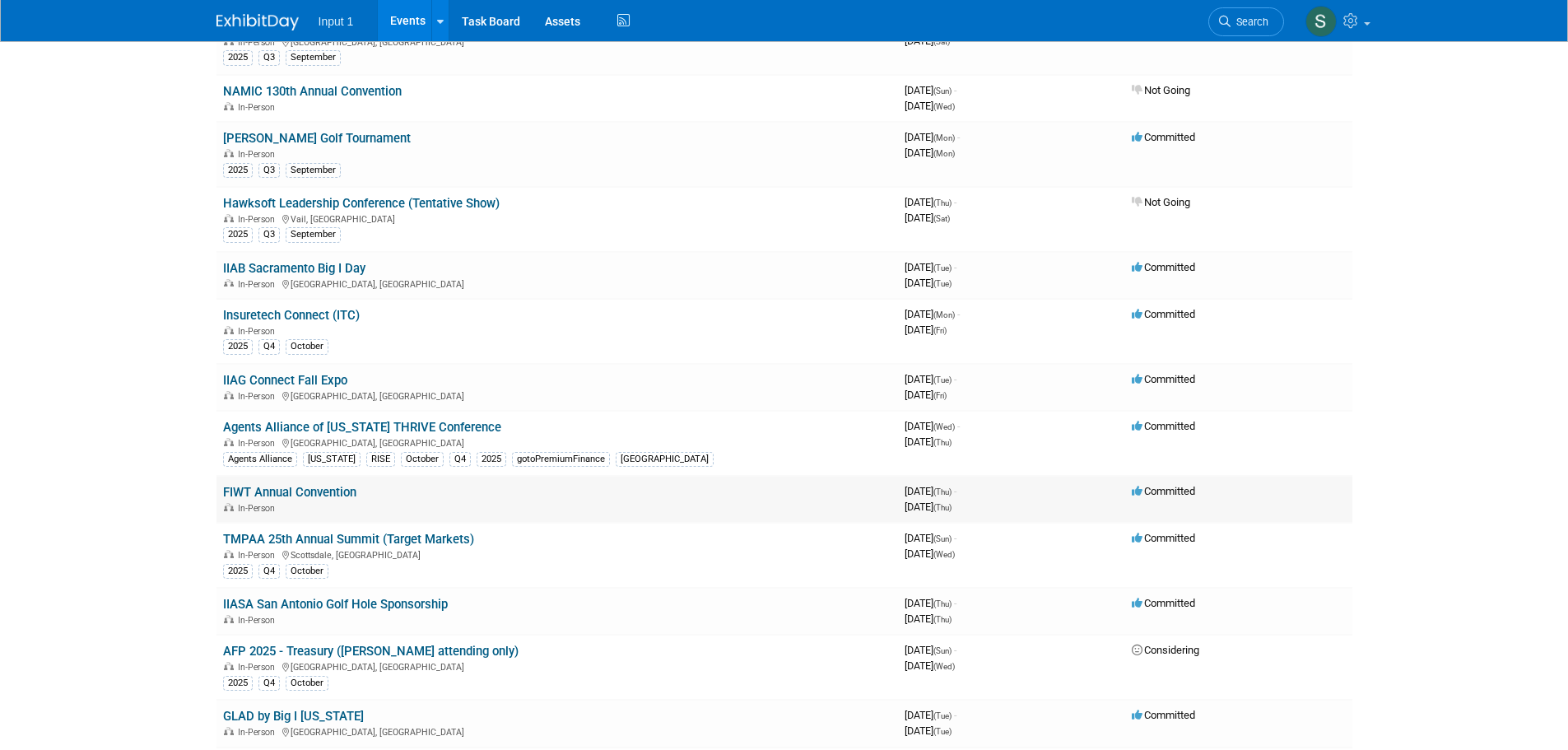
scroll to position [823, 0]
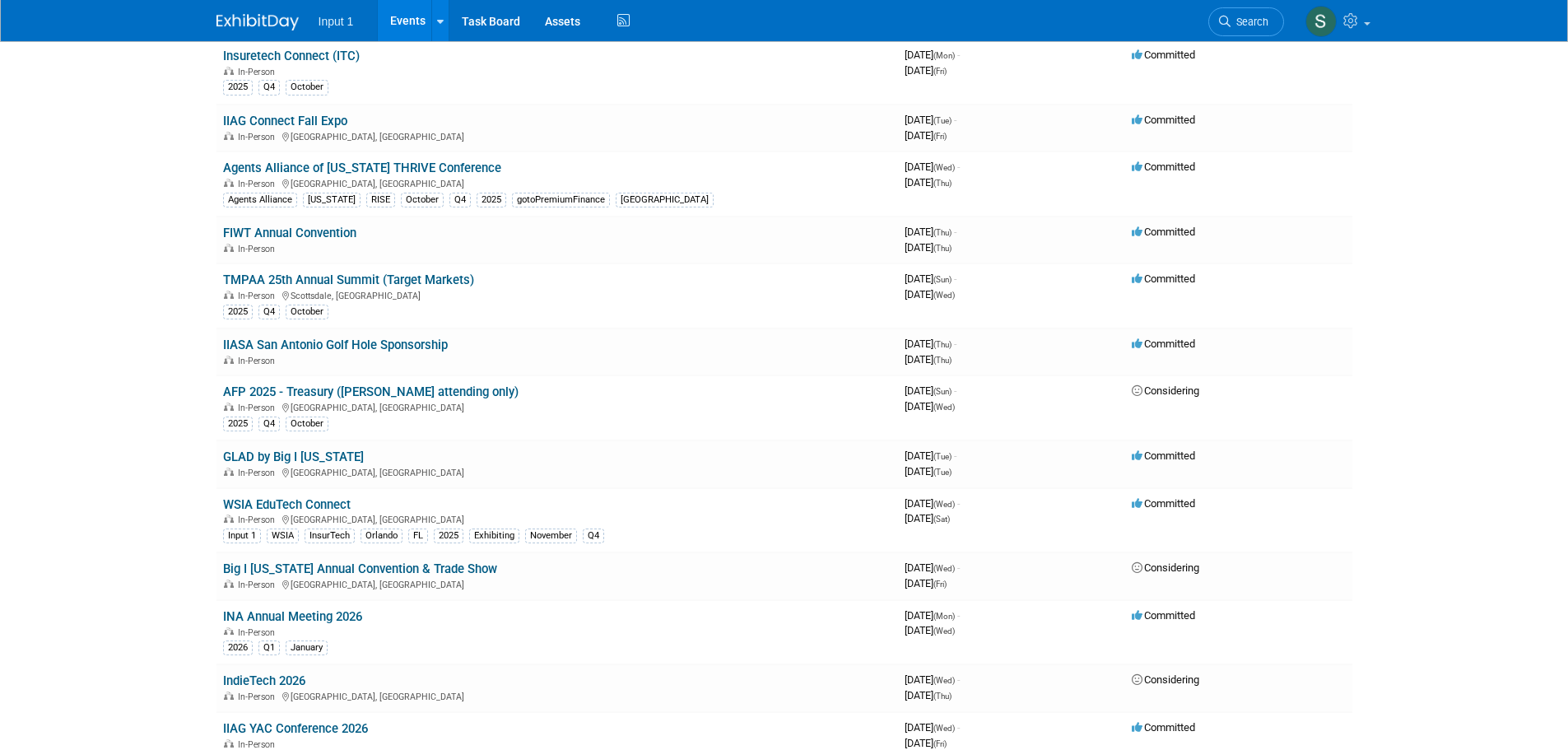
drag, startPoint x: 247, startPoint y: 503, endPoint x: 259, endPoint y: 500, distance: 12.4
click at [247, 503] on link "WSIA EduTech Connect" at bounding box center [286, 504] width 128 height 15
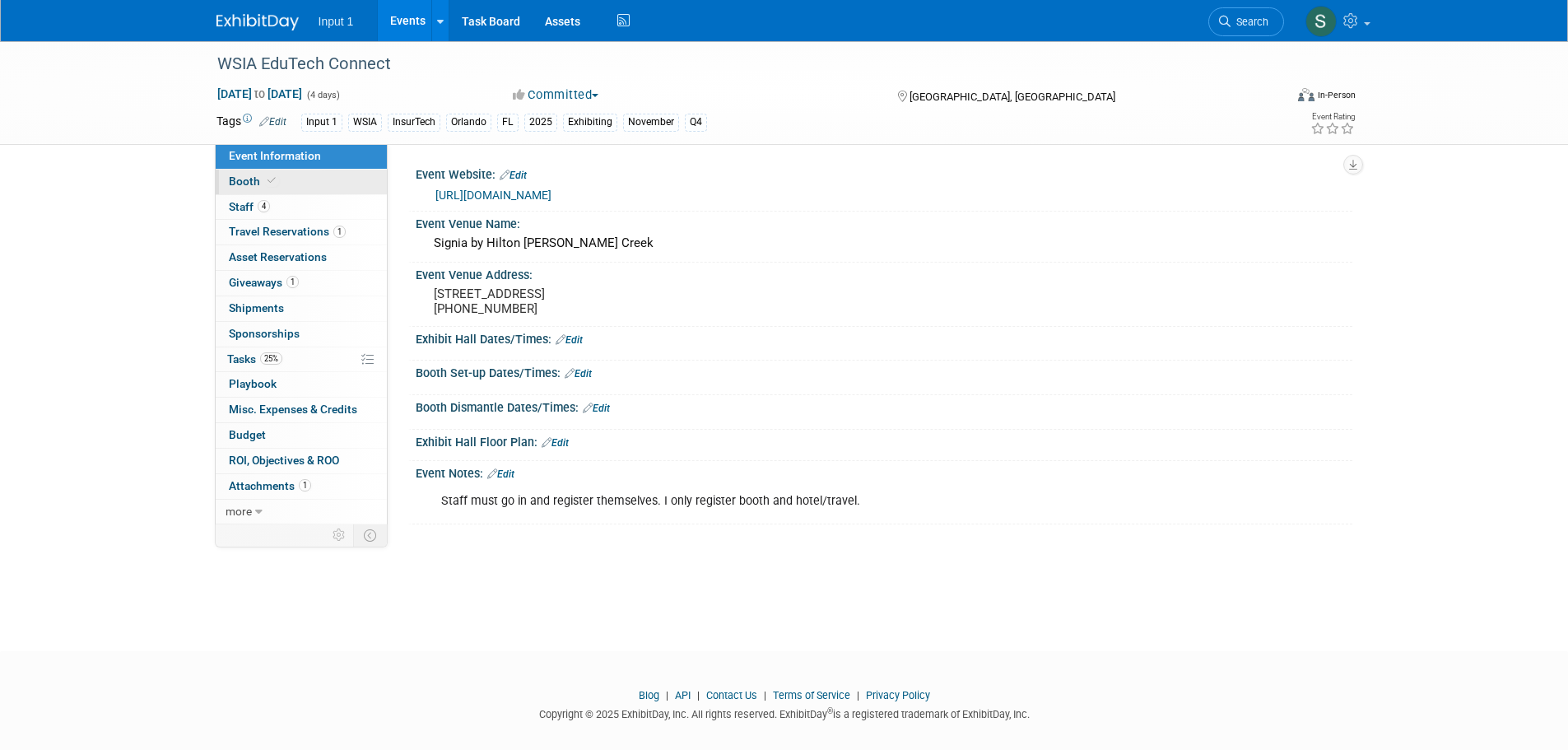
click at [254, 178] on span "Booth" at bounding box center [254, 180] width 50 height 13
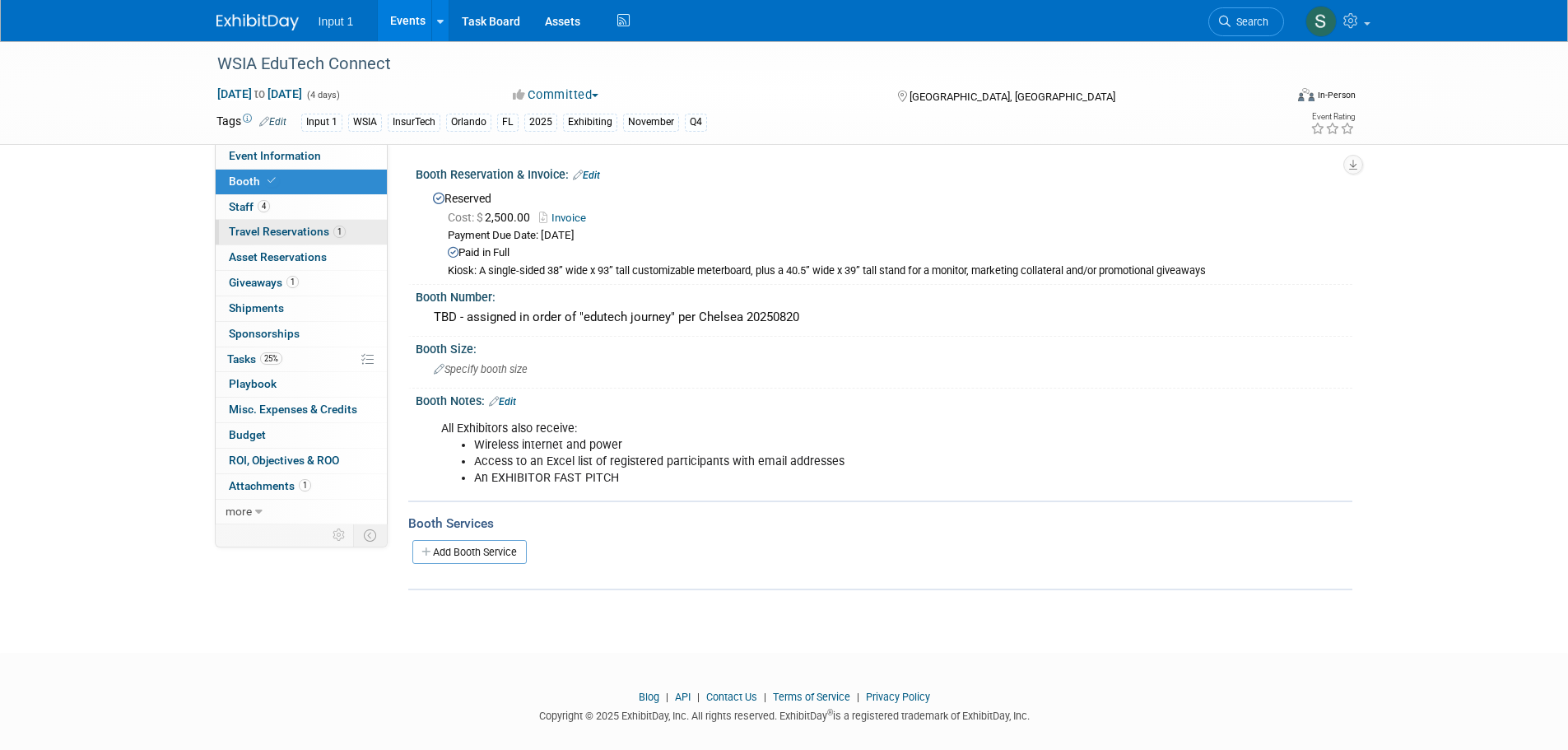
click at [261, 226] on span "Travel Reservations 1" at bounding box center [287, 231] width 117 height 13
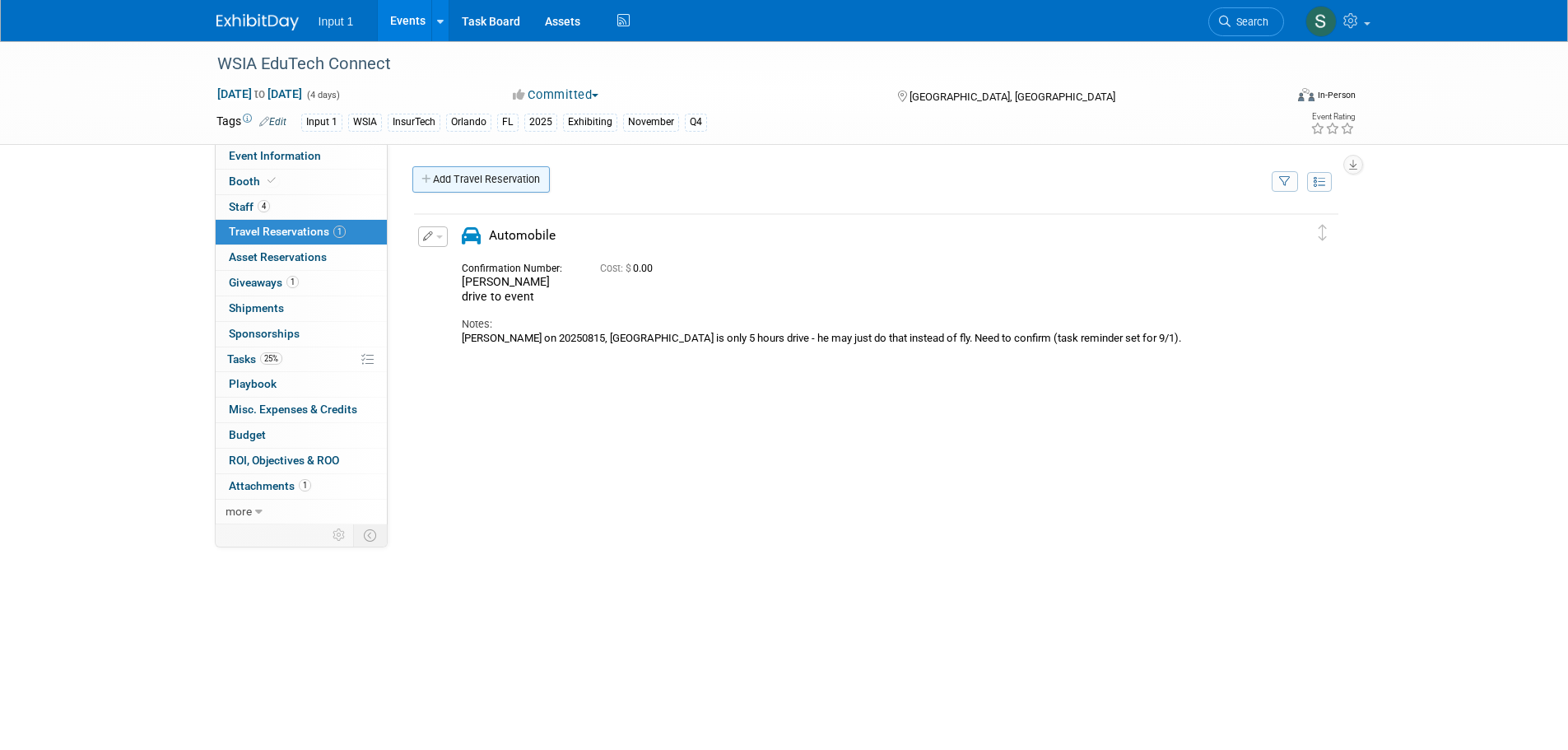
click at [461, 185] on link "Add Travel Reservation" at bounding box center [481, 179] width 137 height 26
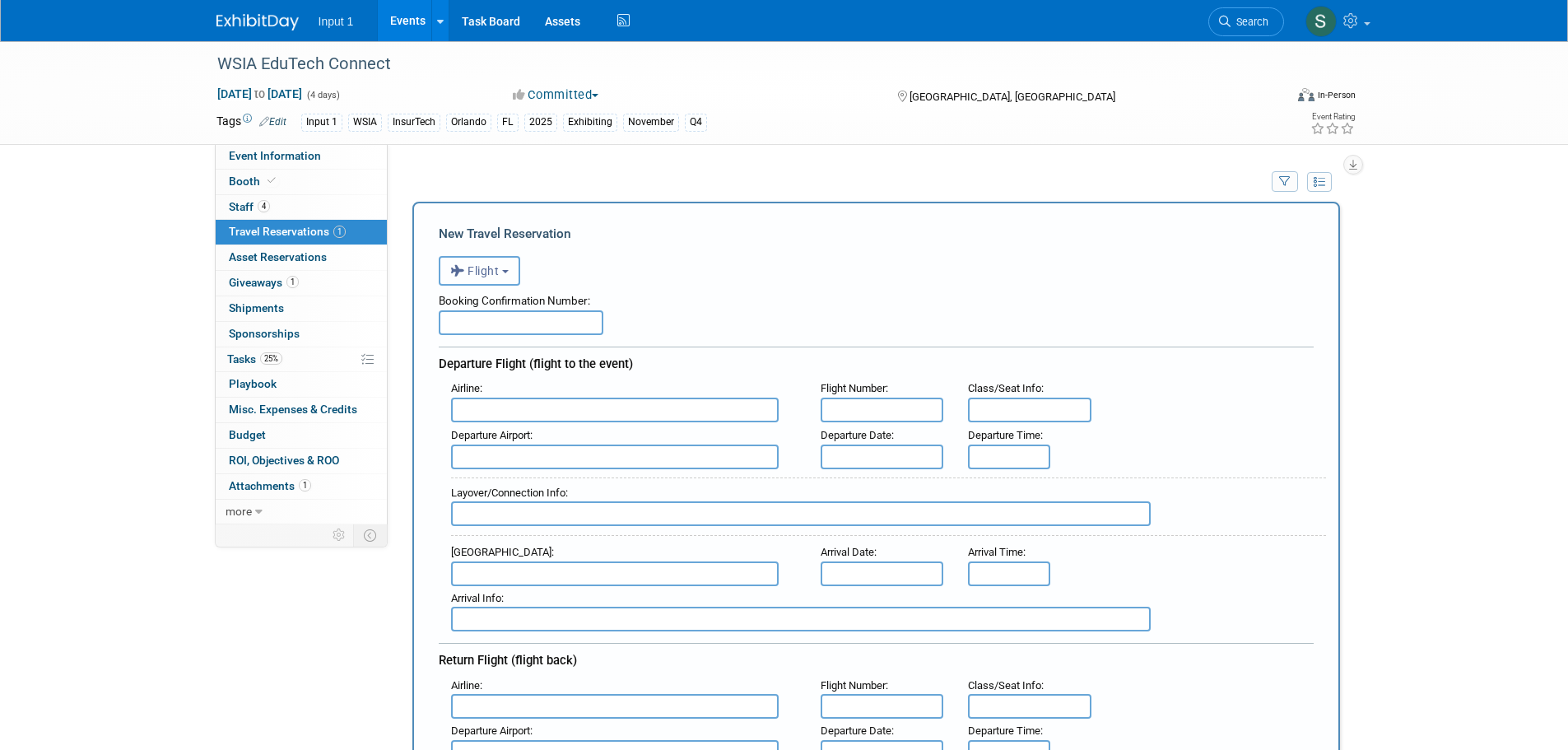
click at [500, 282] on button "Flight" at bounding box center [479, 271] width 82 height 30
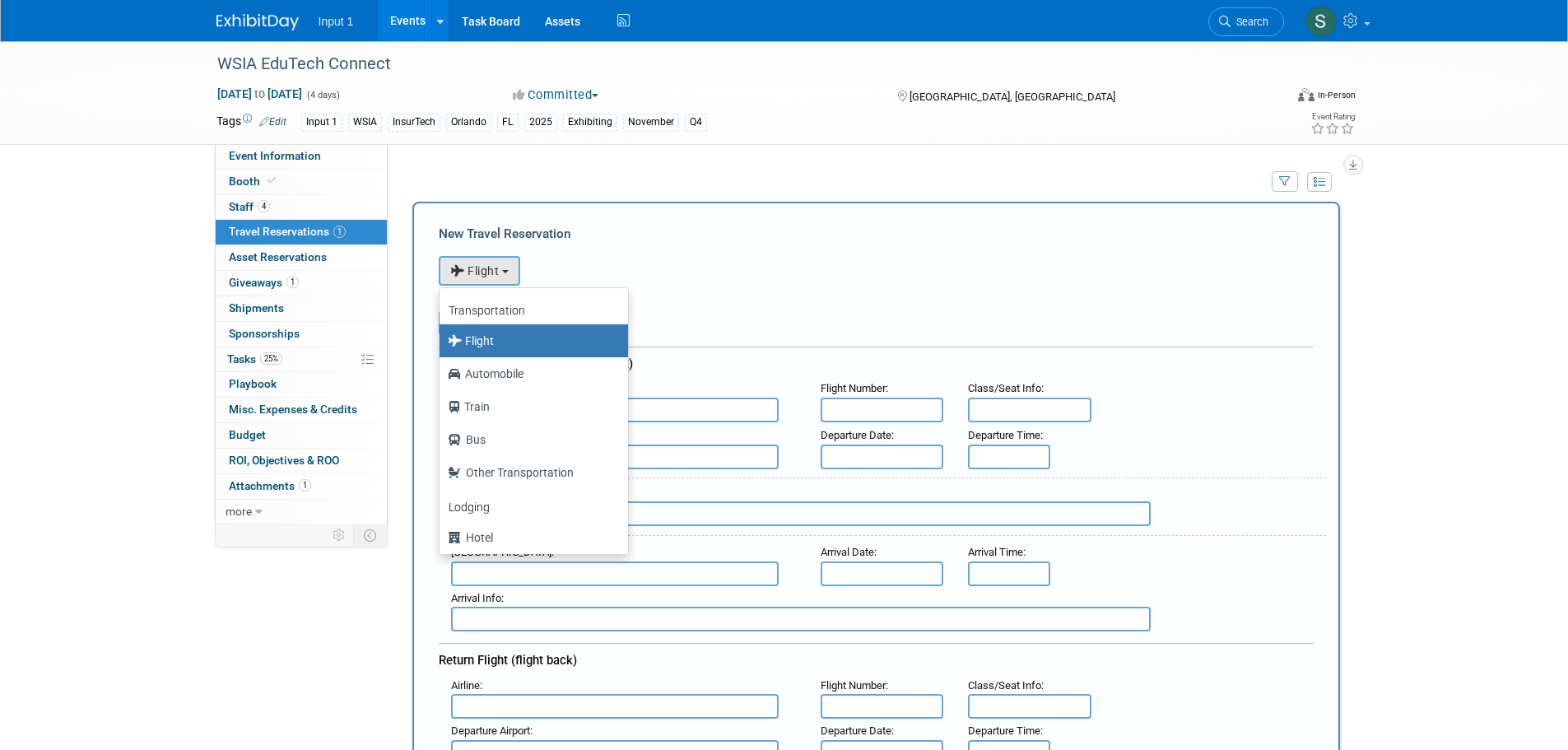
click at [473, 345] on label "Flight" at bounding box center [529, 340] width 164 height 26
click at [442, 344] on input "Flight" at bounding box center [437, 338] width 10 height 10
click at [707, 295] on div "Booking Confirmation Number:" at bounding box center [875, 298] width 874 height 24
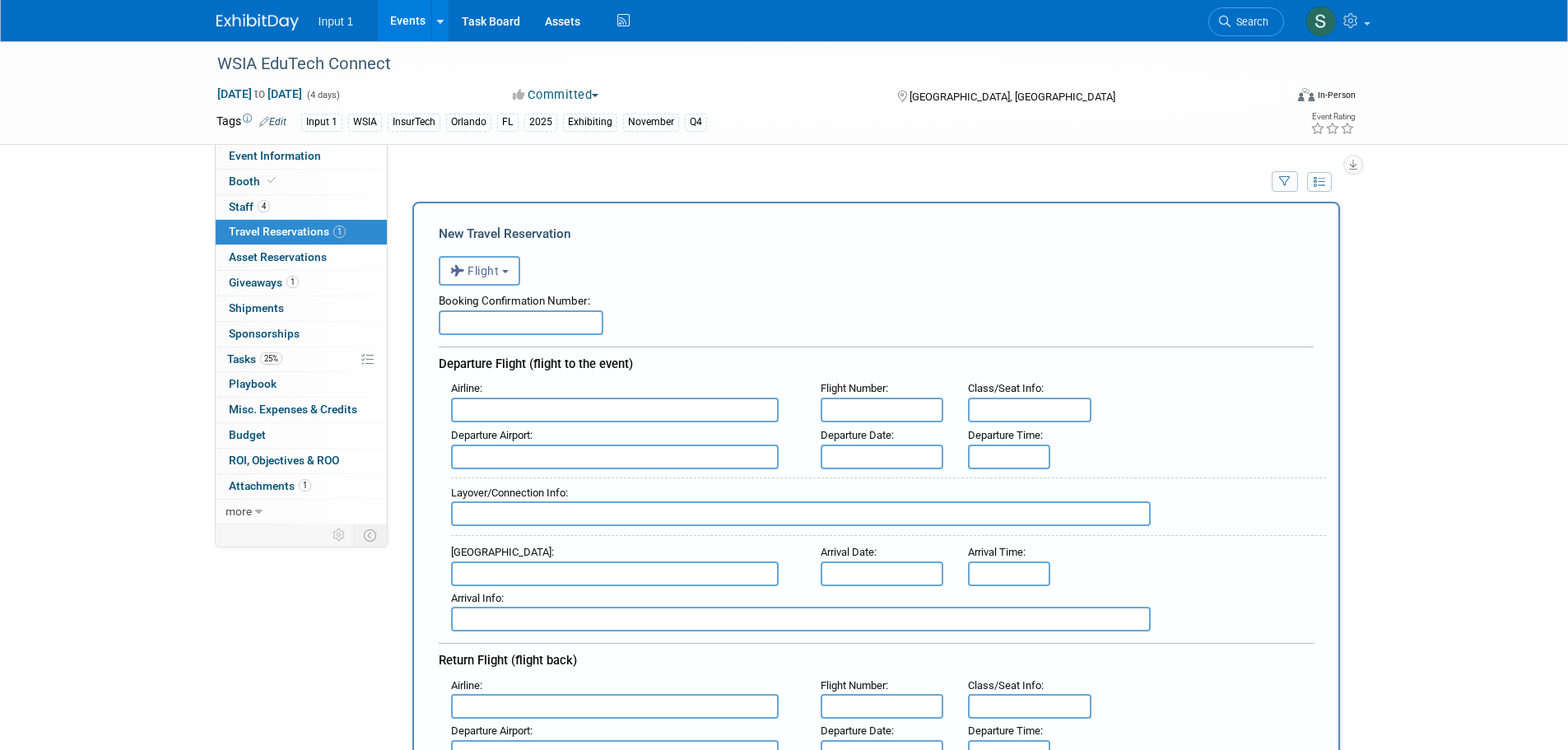
click at [499, 278] on span "Flight" at bounding box center [474, 271] width 50 height 13
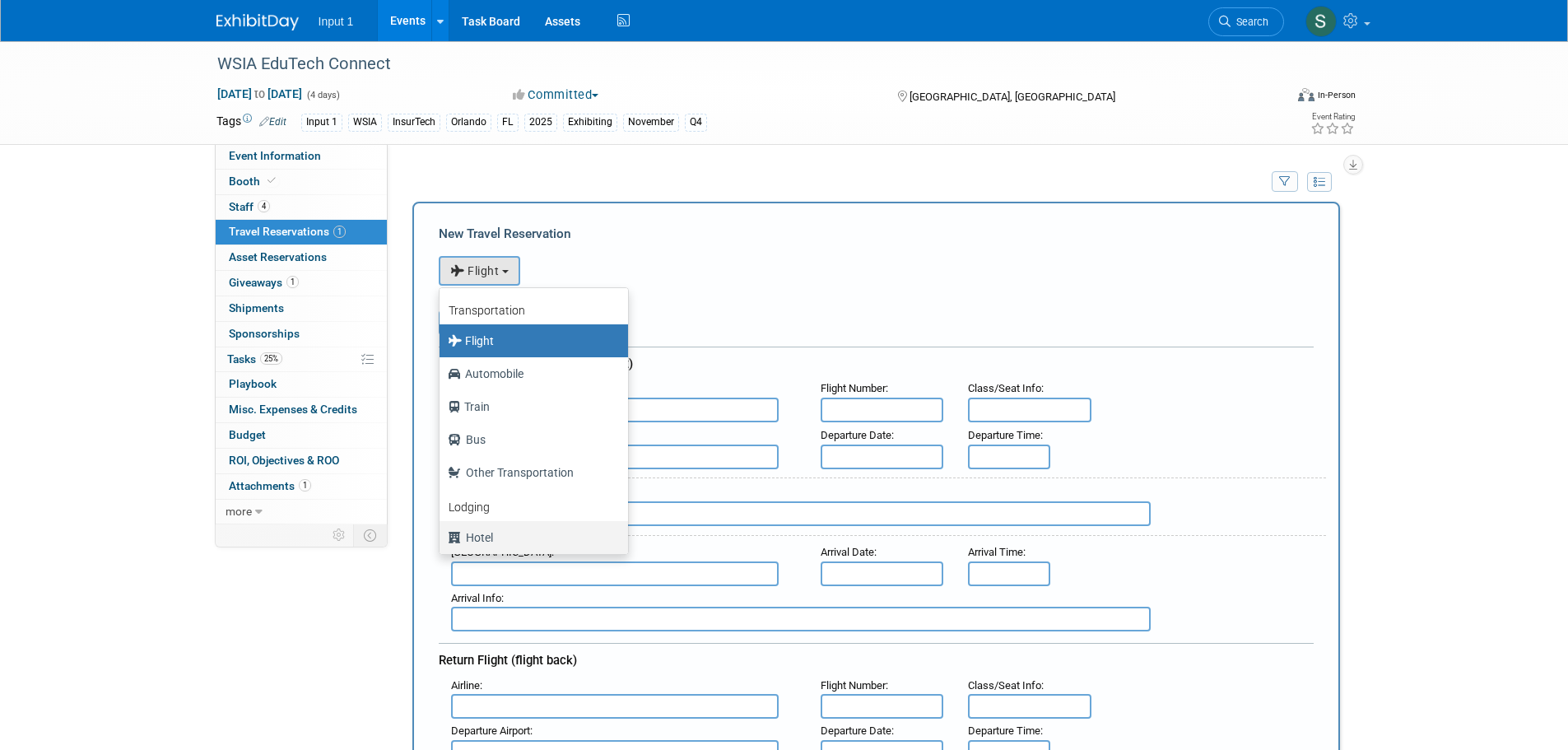
click at [469, 536] on label "Hotel" at bounding box center [529, 537] width 164 height 26
click at [442, 536] on input "Hotel" at bounding box center [437, 535] width 10 height 10
select select "6"
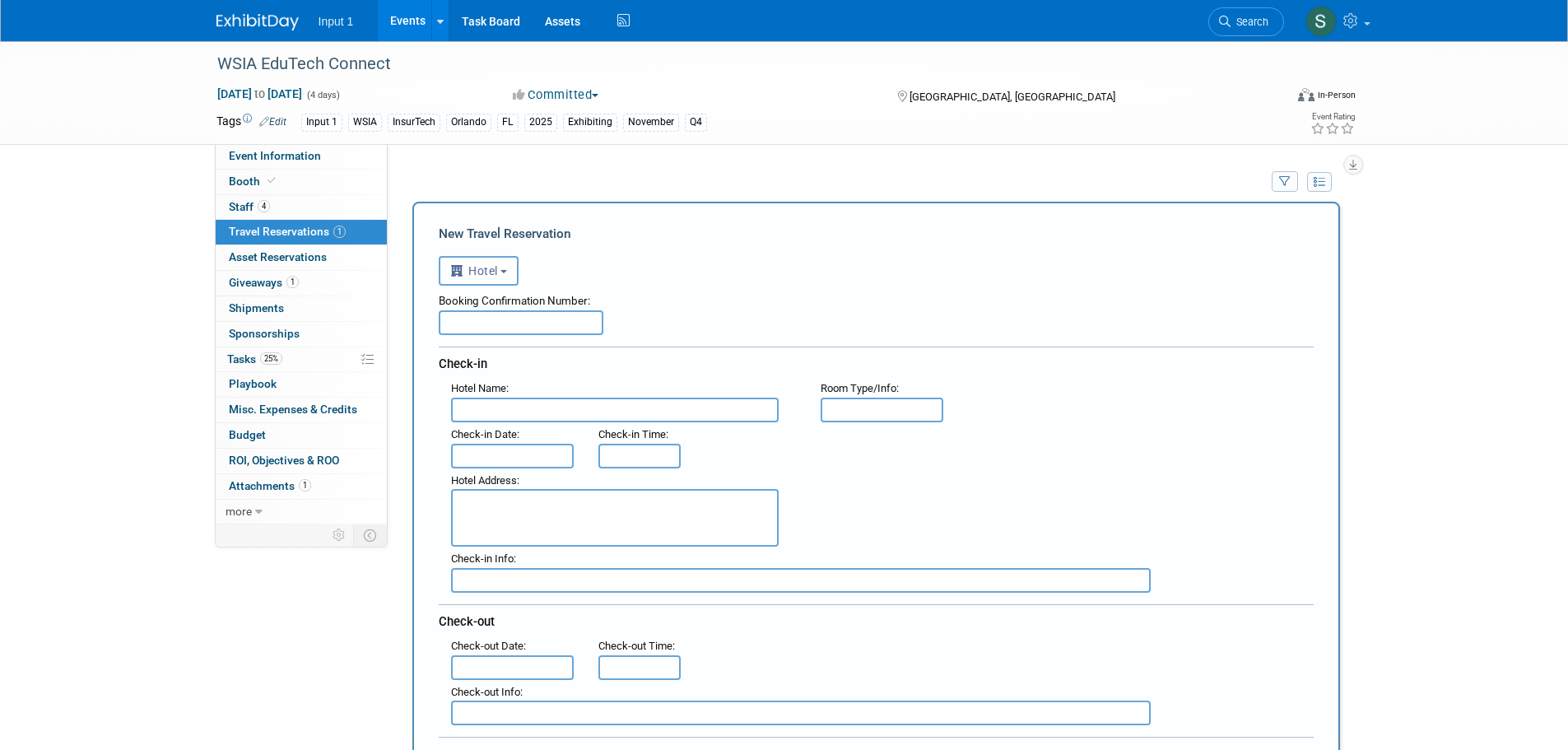
click at [490, 329] on input "text" at bounding box center [520, 323] width 164 height 24
type input "3317371300"
type input "h"
type input "Hilton [PERSON_NAME] Creek"
click at [867, 421] on input "text" at bounding box center [882, 410] width 124 height 24
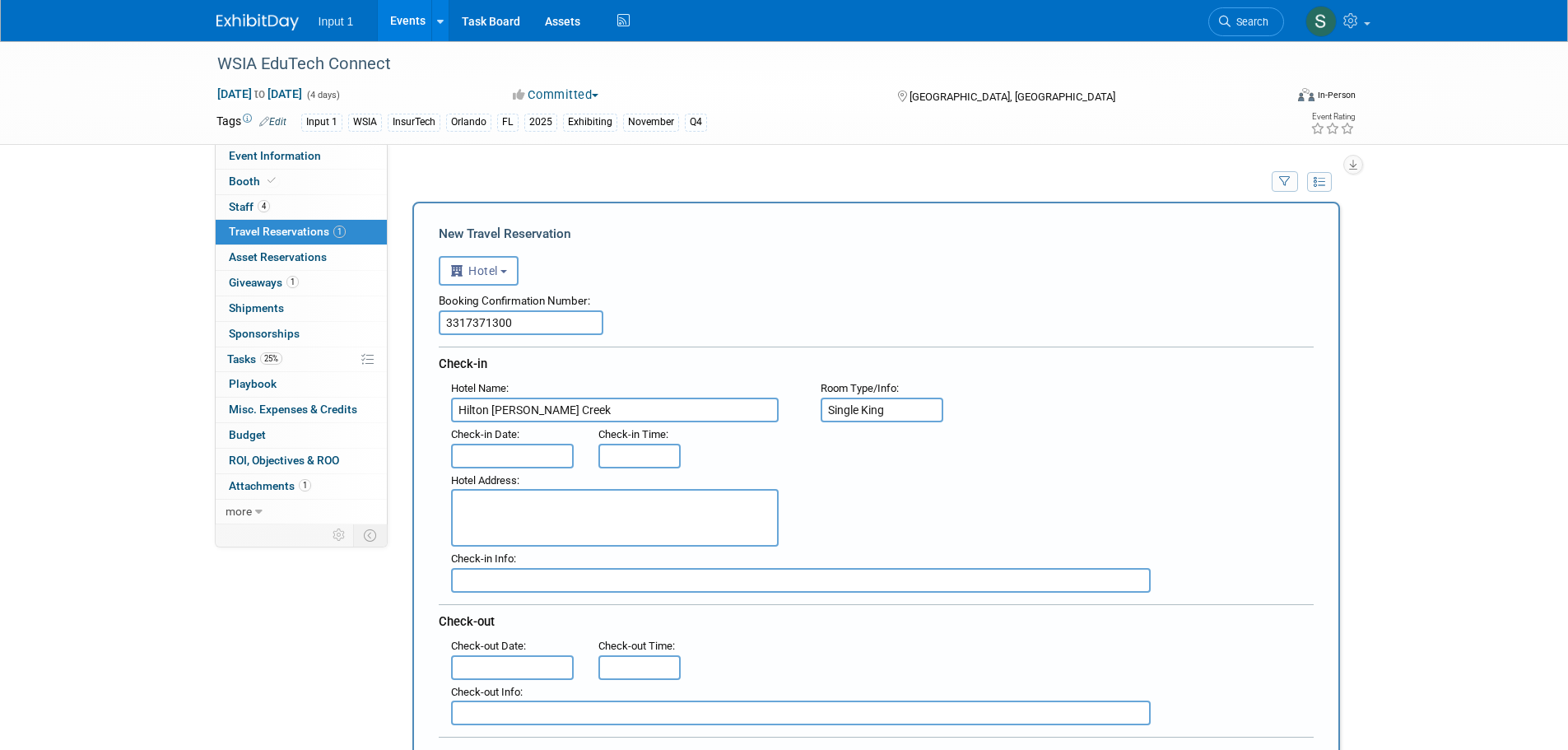
type input "Single King"
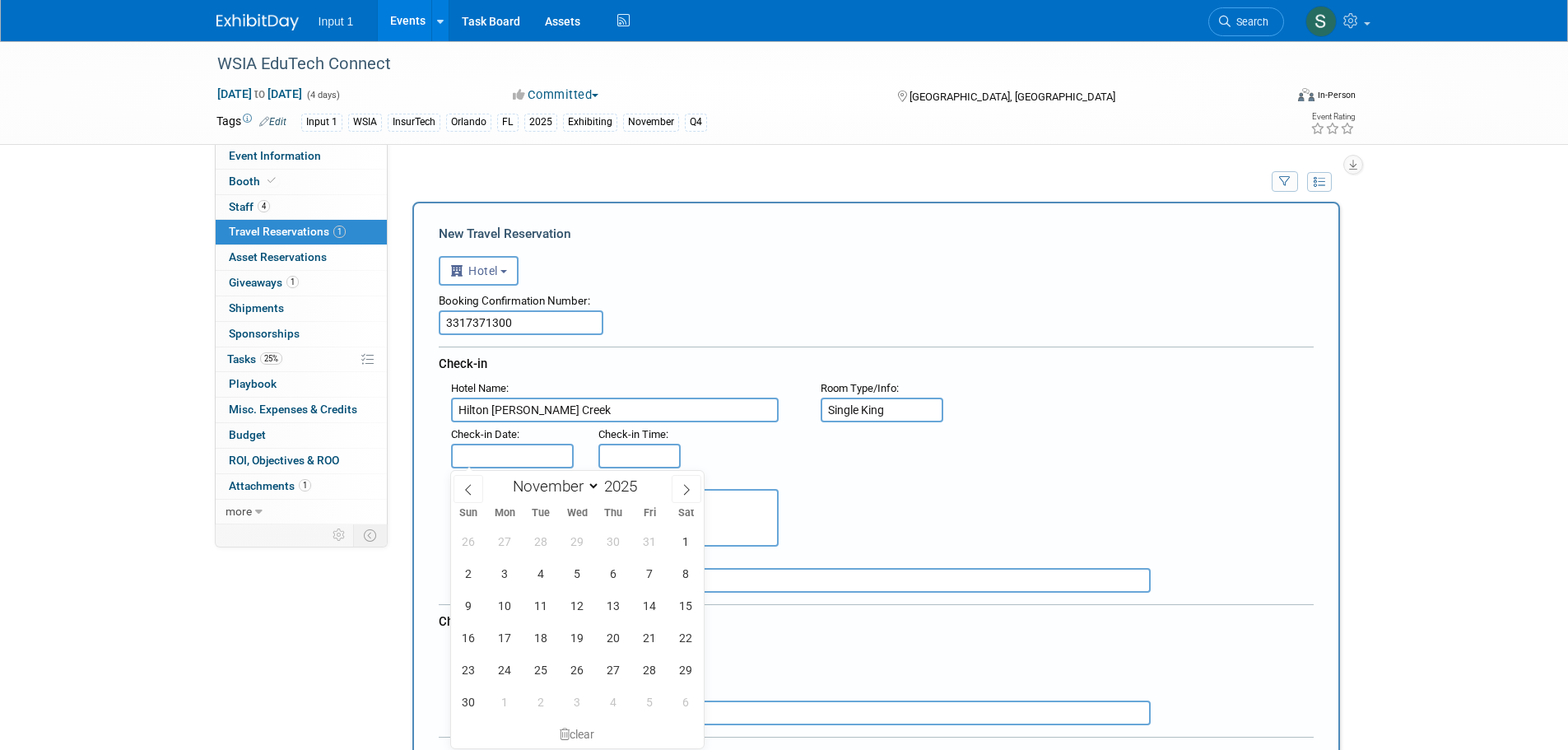
click at [513, 459] on input "text" at bounding box center [513, 456] width 124 height 24
click at [580, 603] on span "12" at bounding box center [577, 605] width 32 height 32
type input "[DATE]"
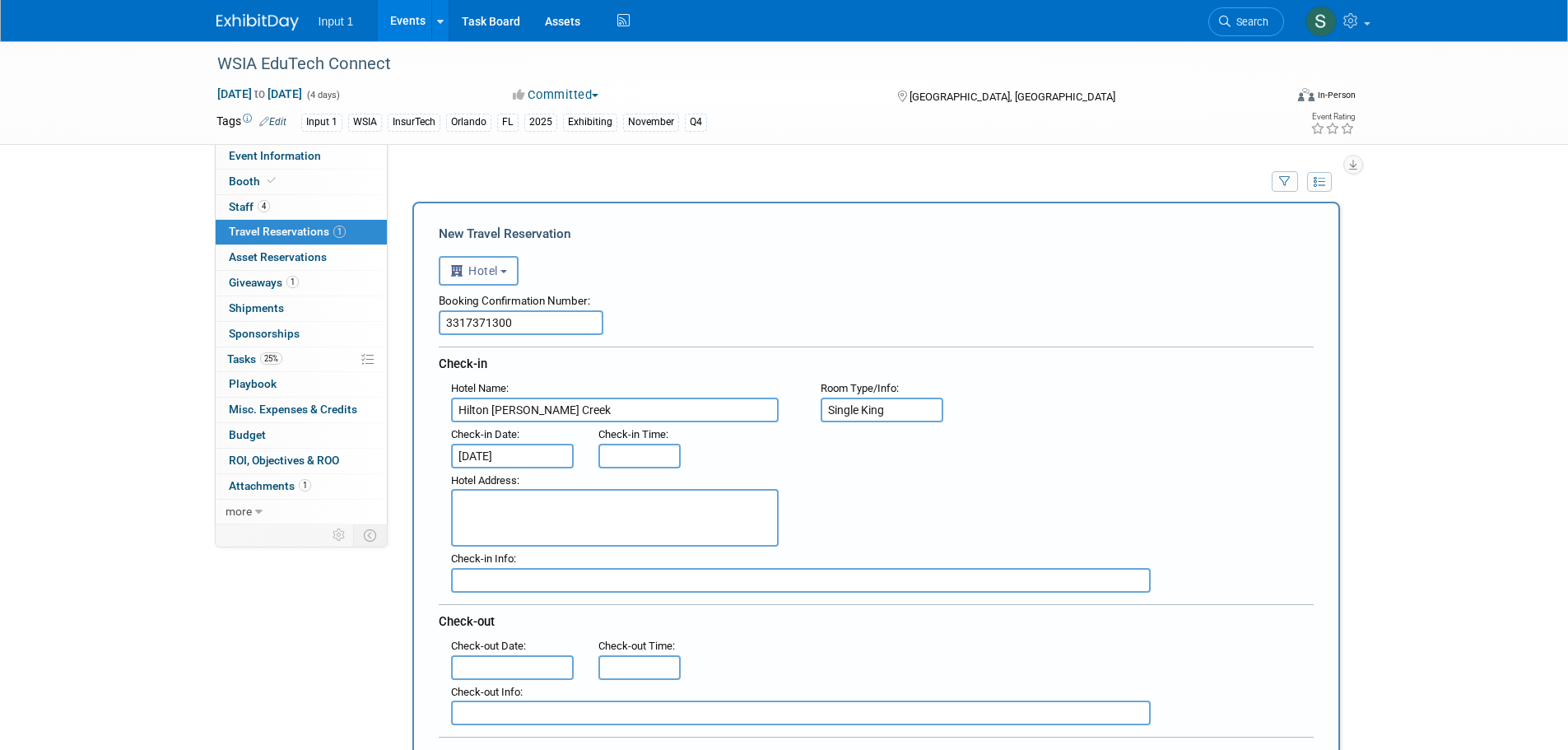
type input "3:00 PM"
click at [621, 461] on input "3:00 PM" at bounding box center [640, 456] width 83 height 24
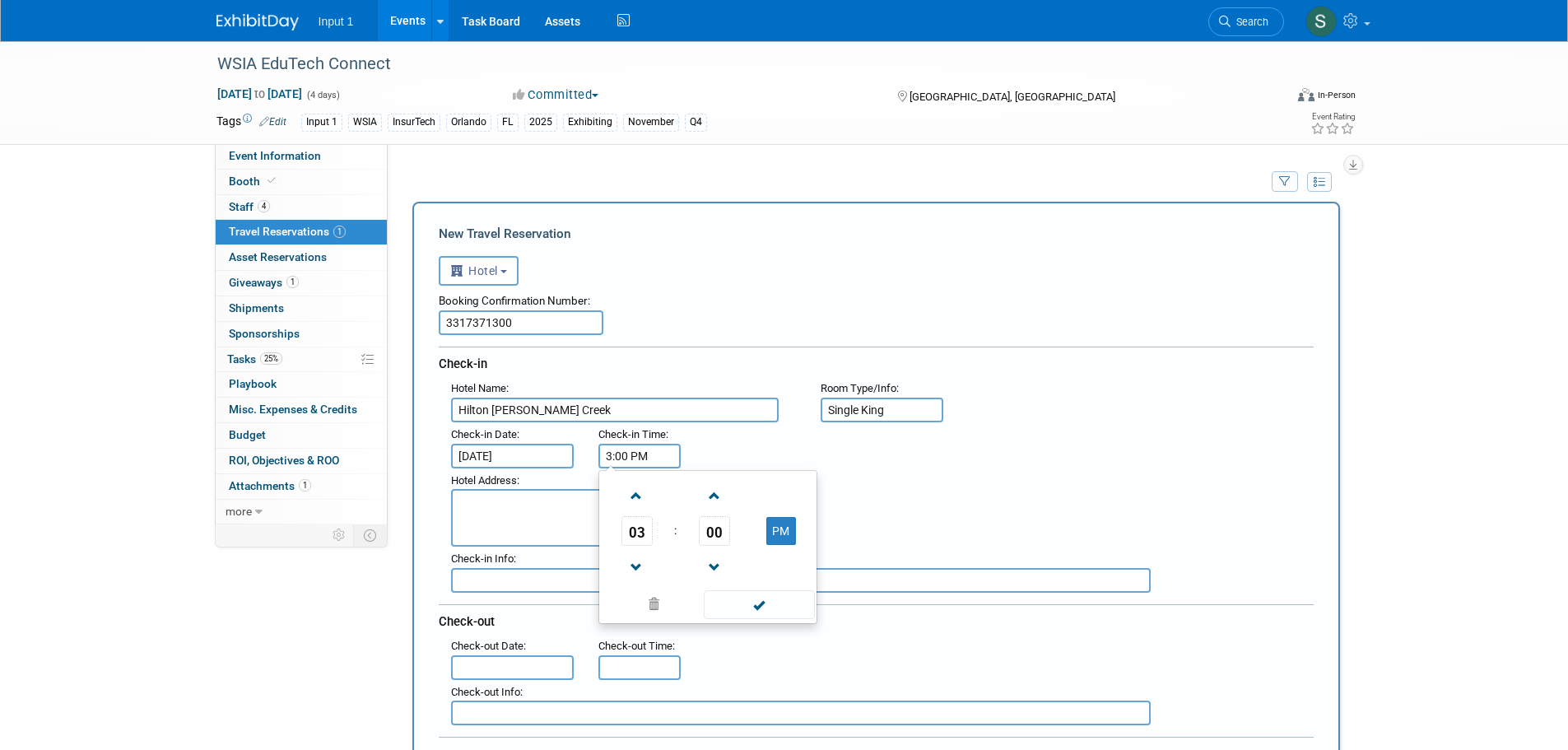
drag, startPoint x: 768, startPoint y: 598, endPoint x: 755, endPoint y: 593, distance: 13.9
click at [768, 598] on span at bounding box center [760, 604] width 111 height 29
click at [481, 674] on input "text" at bounding box center [513, 667] width 124 height 24
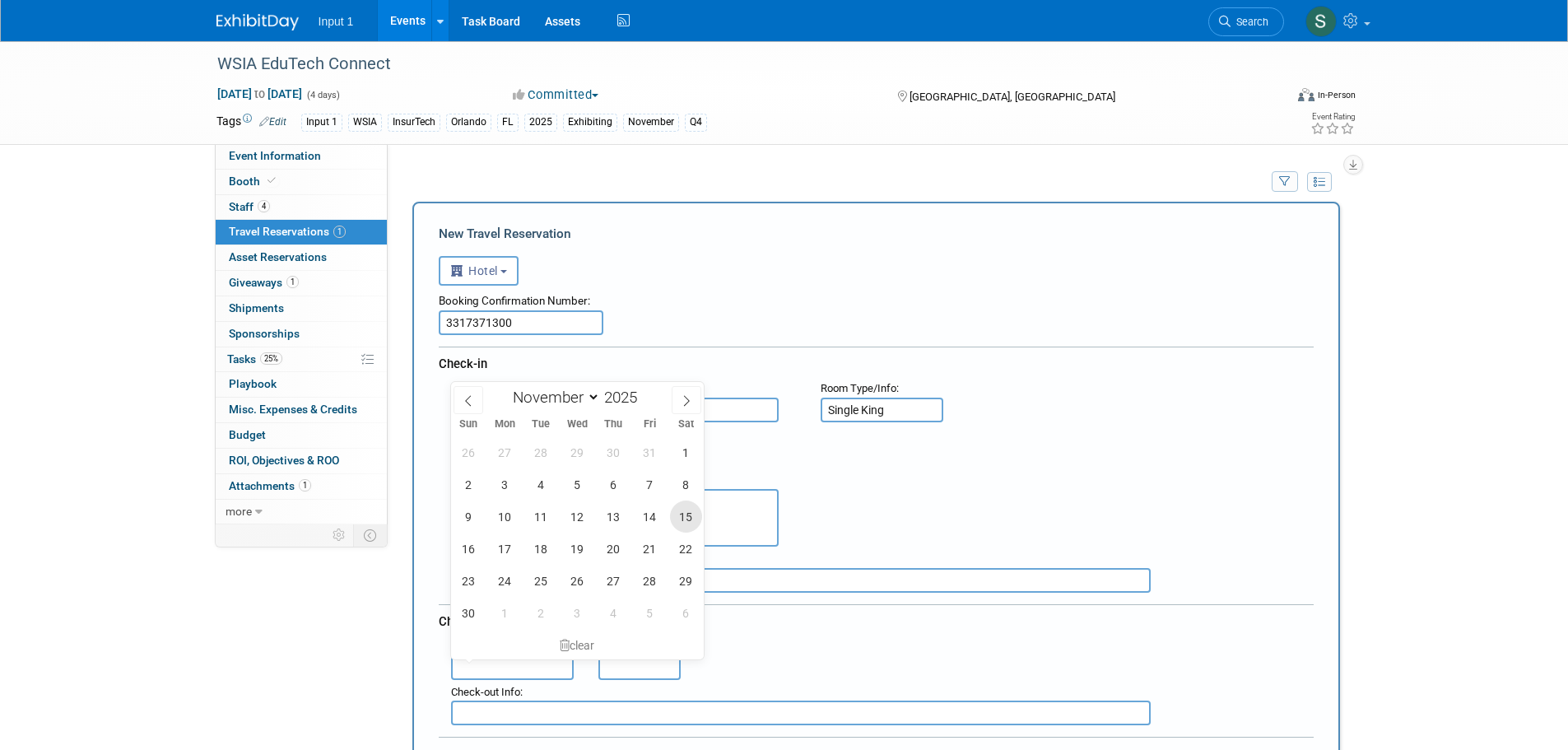
click at [687, 516] on span "15" at bounding box center [686, 516] width 32 height 32
type input "Nov 15, 2025"
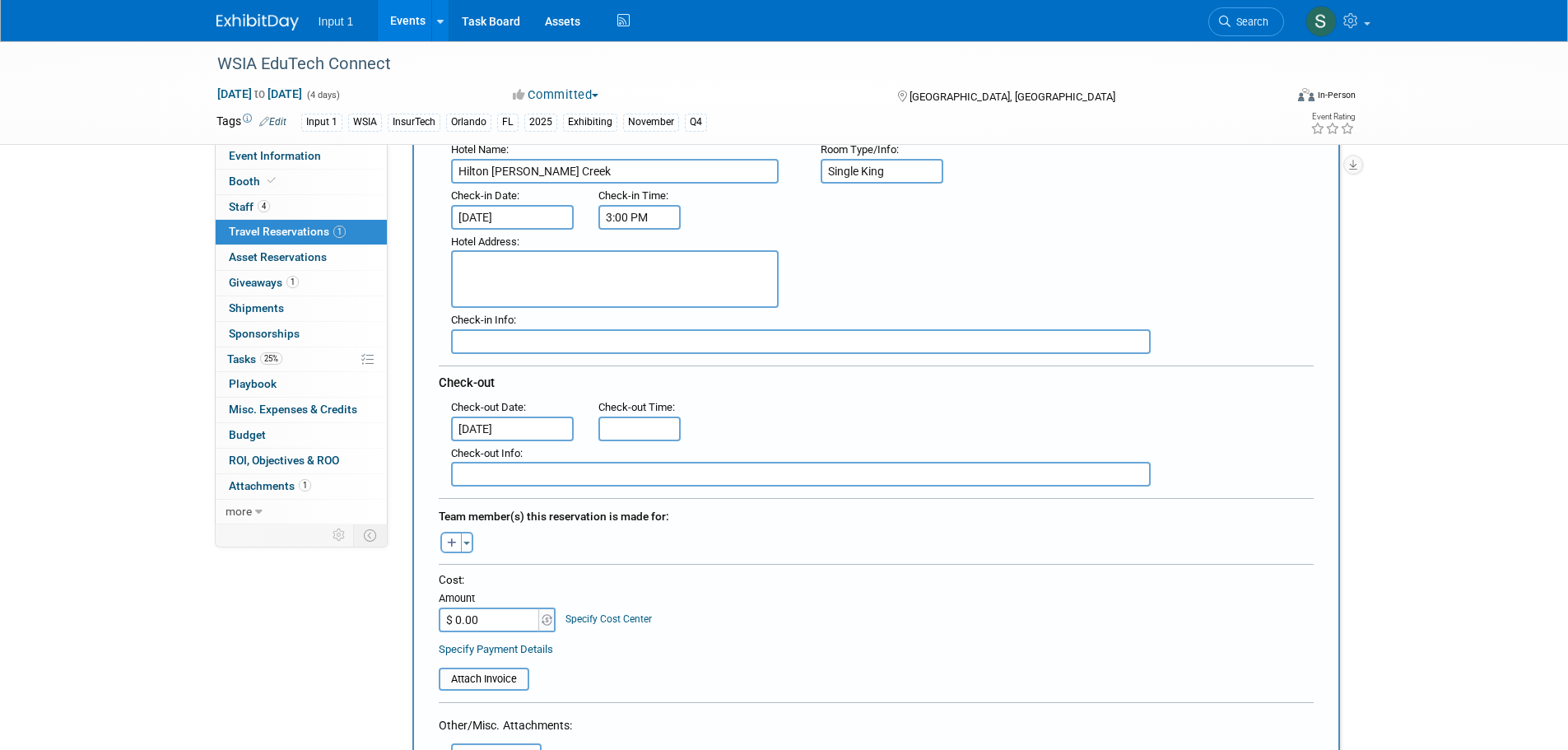
scroll to position [247, 0]
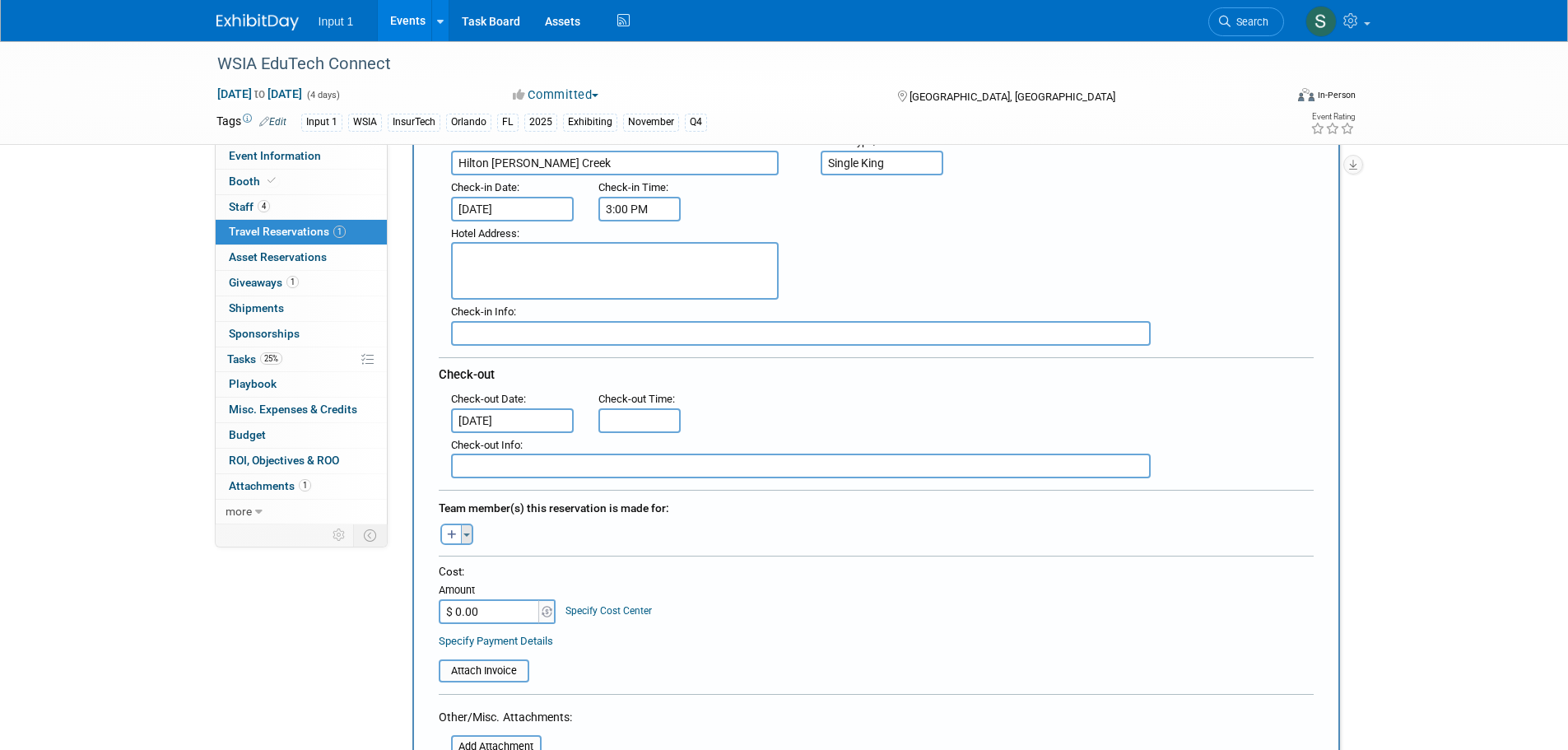
click at [466, 534] on span "button" at bounding box center [466, 535] width 7 height 3
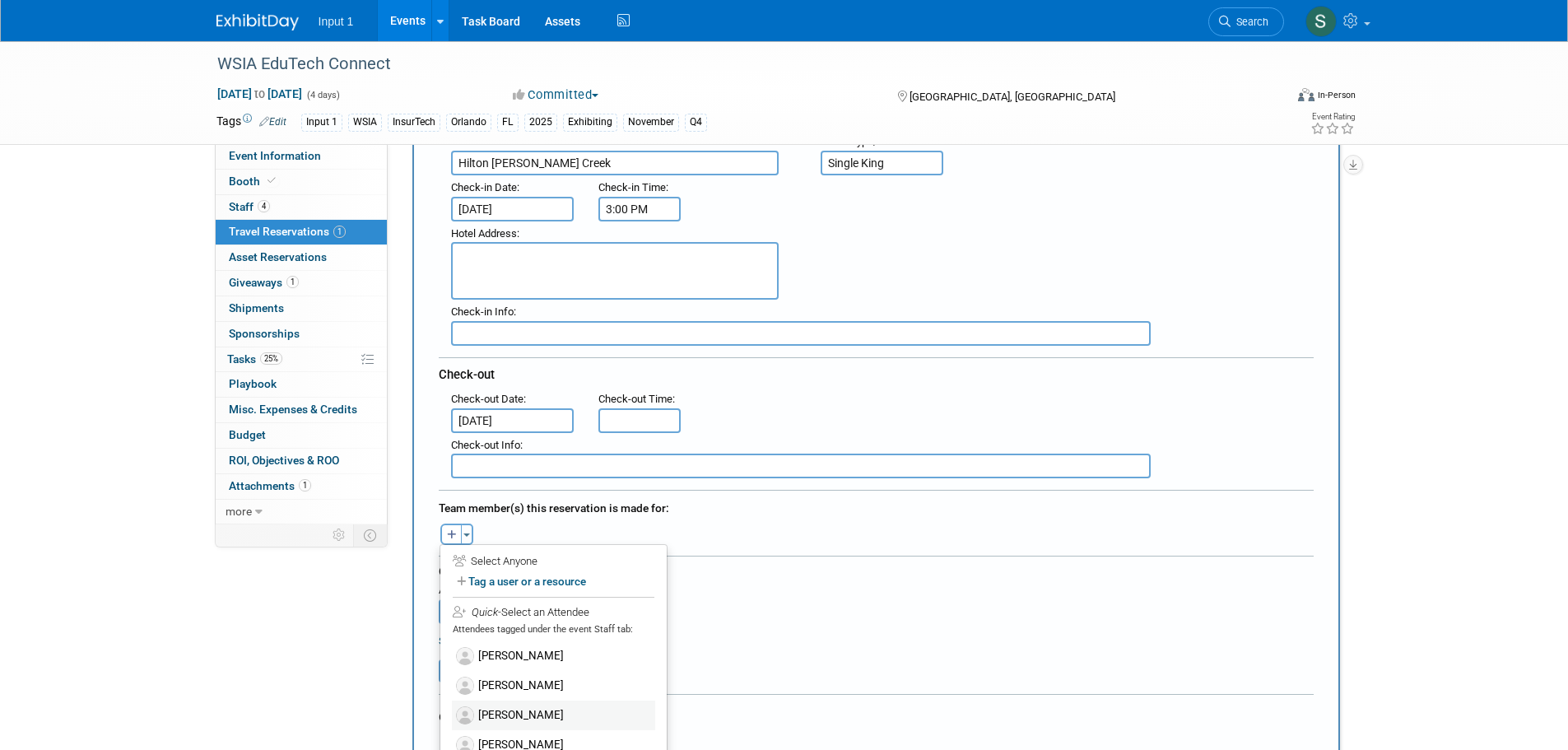
click at [513, 711] on label "Jim Nowak" at bounding box center [553, 715] width 204 height 30
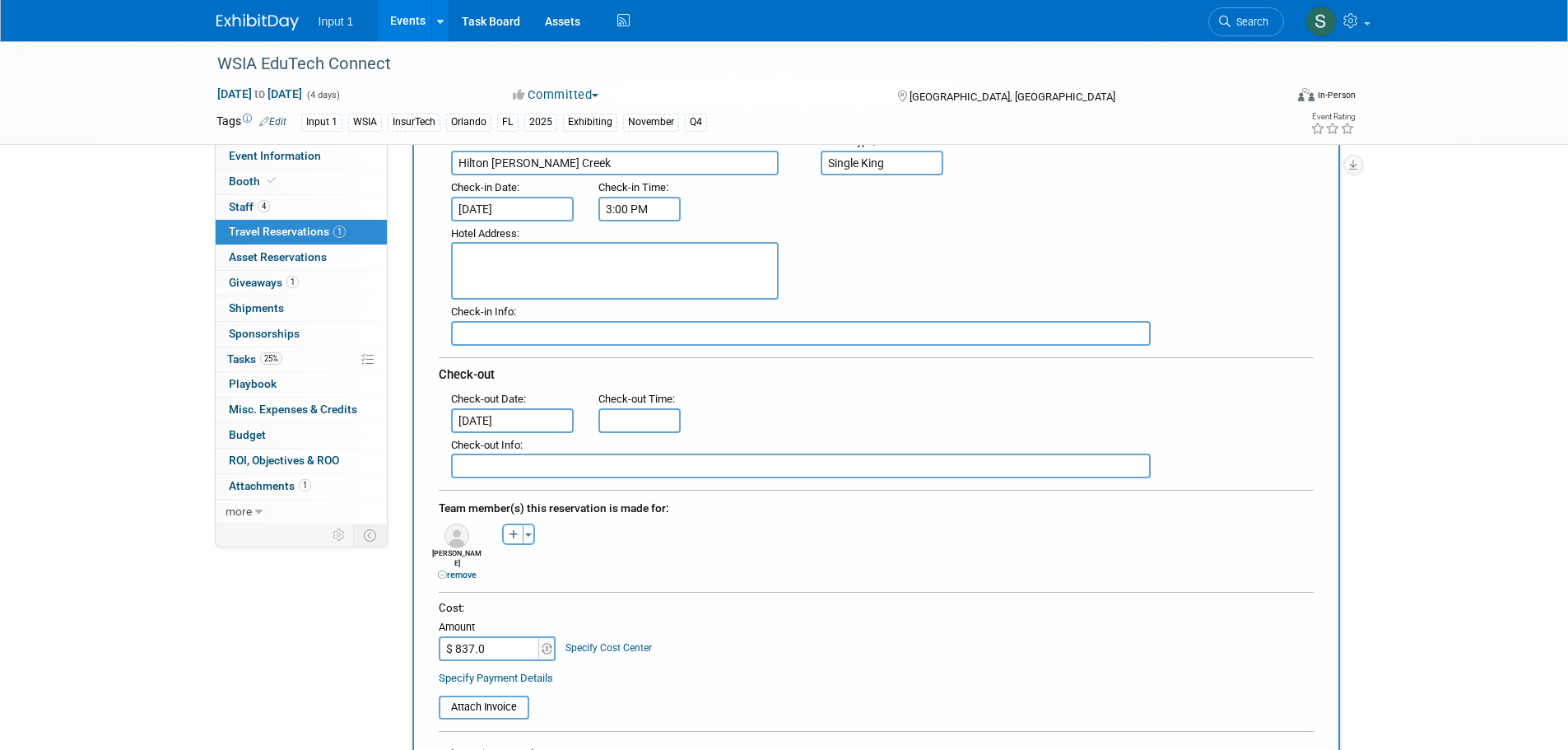
type input "$ 837.00"
click at [499, 697] on input "file" at bounding box center [429, 706] width 196 height 20
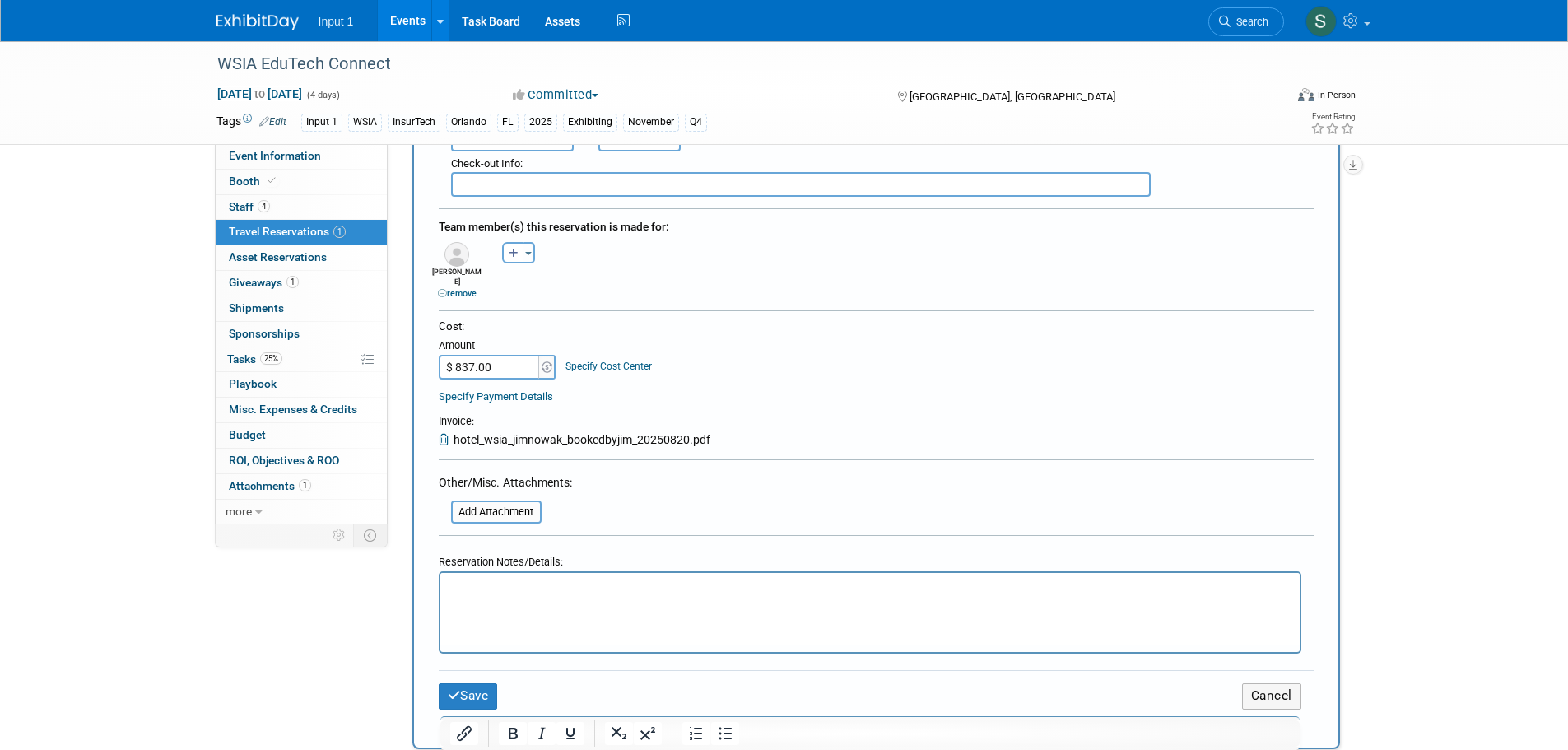
scroll to position [576, 0]
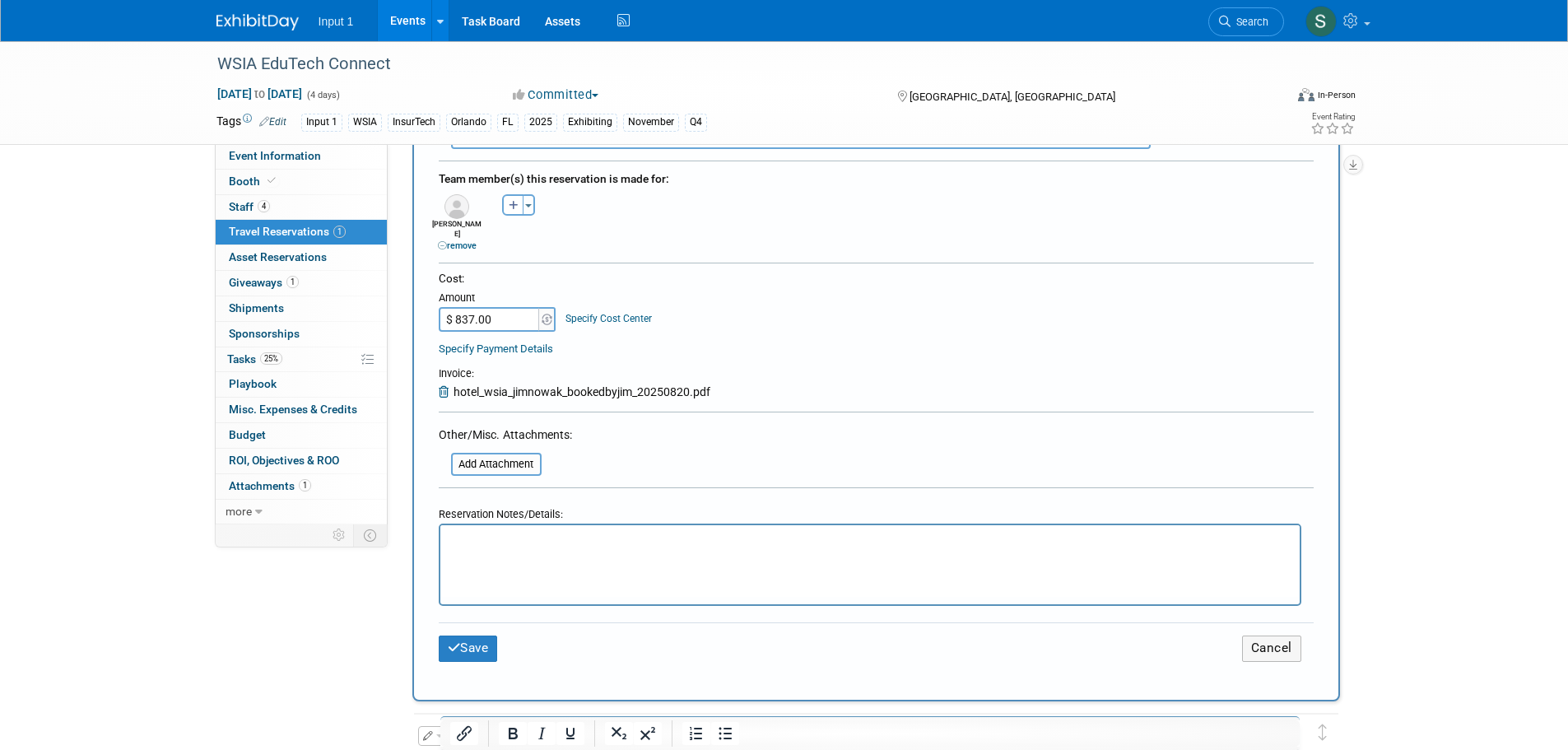
click at [516, 549] on html at bounding box center [868, 536] width 859 height 23
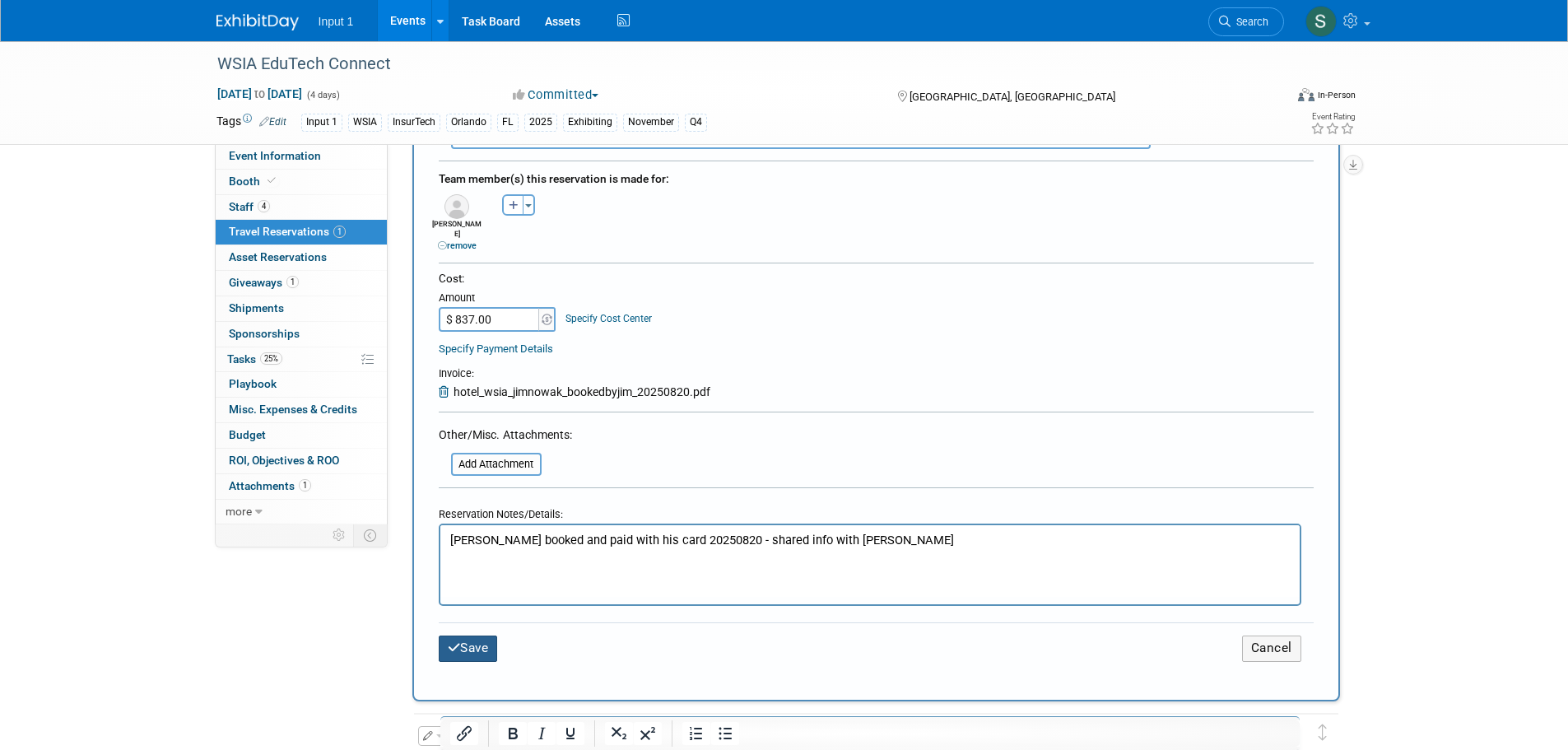
click at [485, 640] on button "Save" at bounding box center [468, 647] width 59 height 25
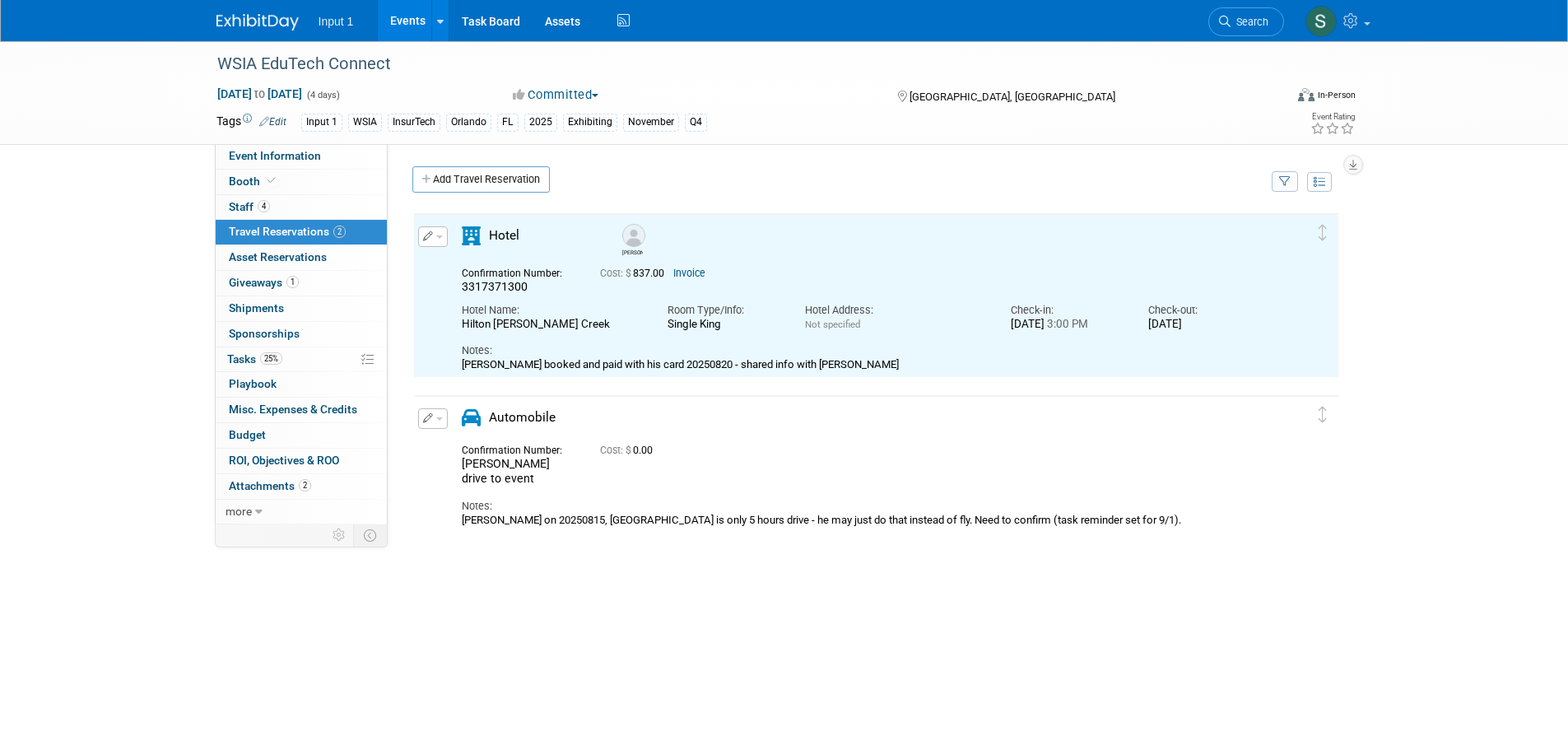
scroll to position [0, 0]
click at [731, 465] on div "Confirmation Number: Chad may drive to event Cost: $ 0.00" at bounding box center [861, 462] width 825 height 46
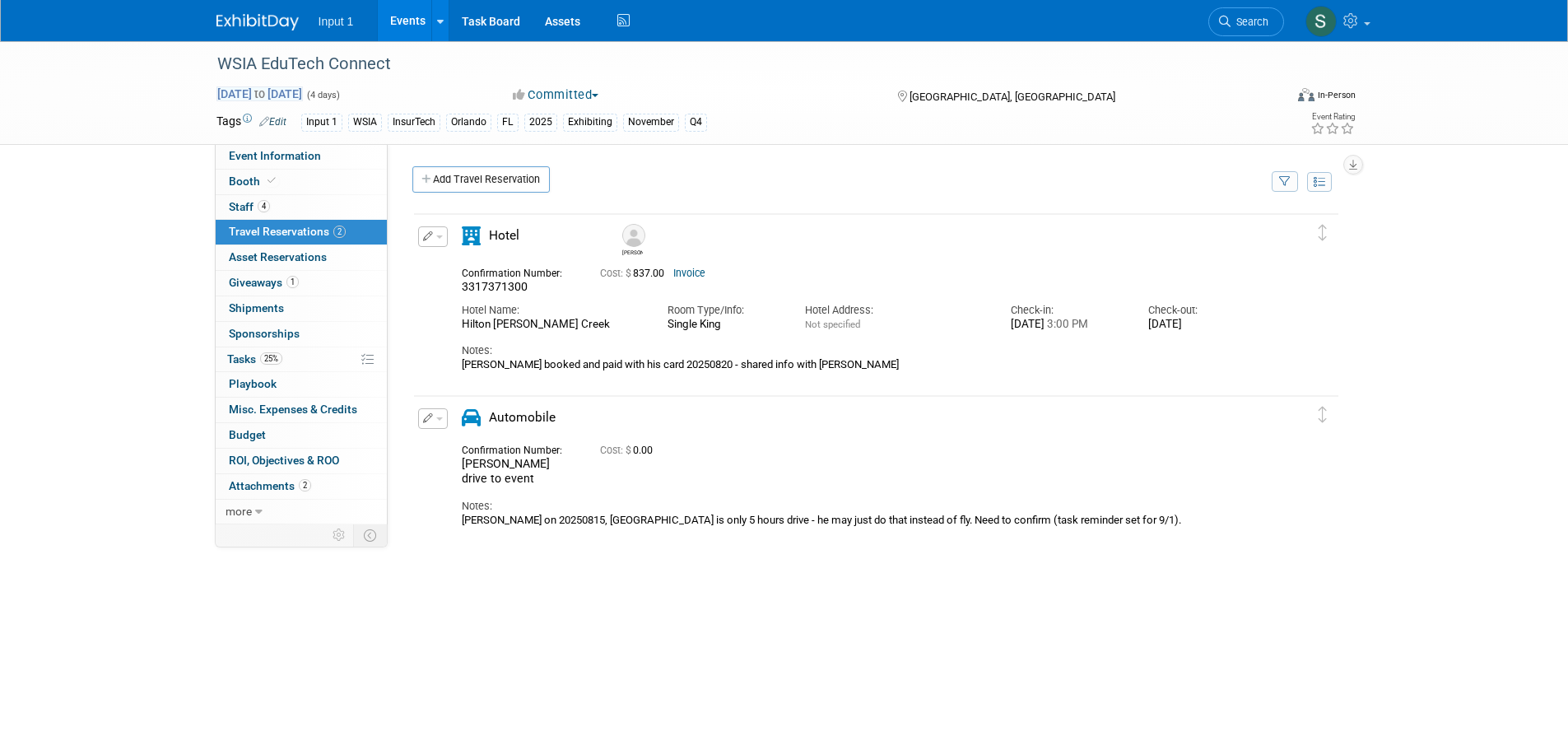
click at [267, 92] on span "to" at bounding box center [259, 93] width 16 height 13
select select "10"
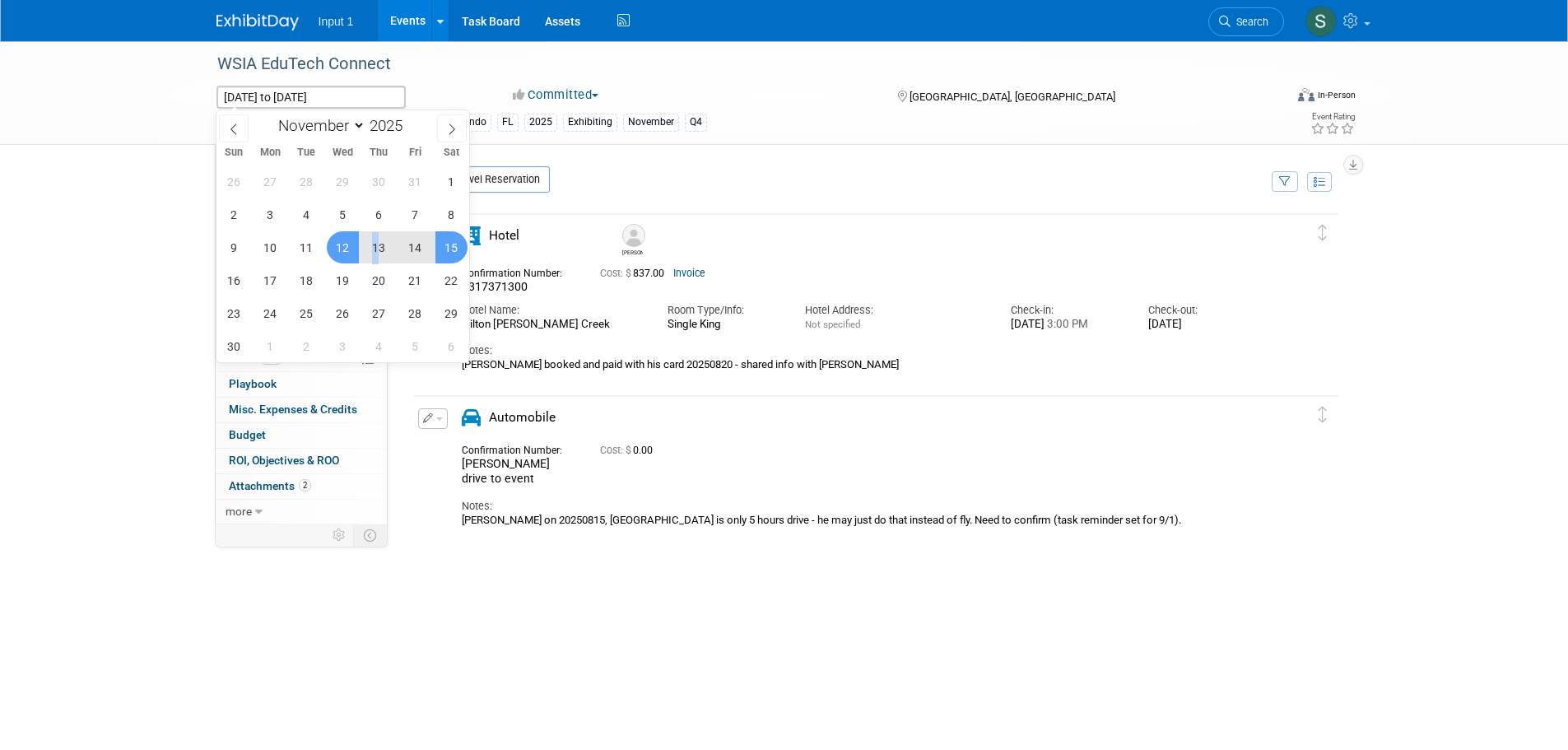
click at [376, 247] on span "13" at bounding box center [379, 247] width 32 height 32
type input "Nov 13, 2025"
click at [459, 242] on span "15" at bounding box center [451, 247] width 32 height 32
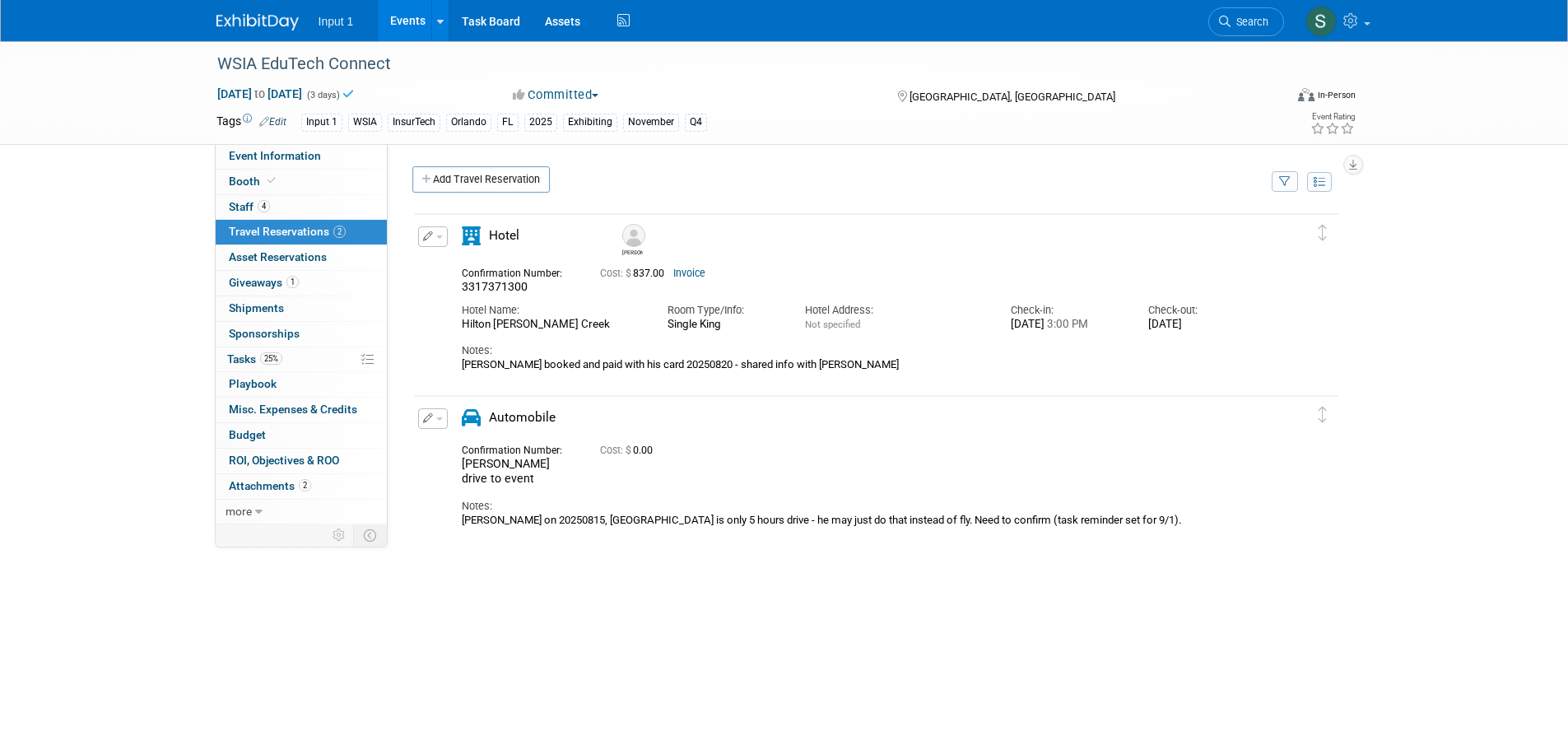
click at [937, 736] on div "WSIA EduTech Connect Nov 13, 2025 to Nov 15, 2025 (3 days) Nov 13, 2025 to Nov …" at bounding box center [784, 390] width 1568 height 699
click at [325, 155] on link "Event Information" at bounding box center [301, 156] width 171 height 24
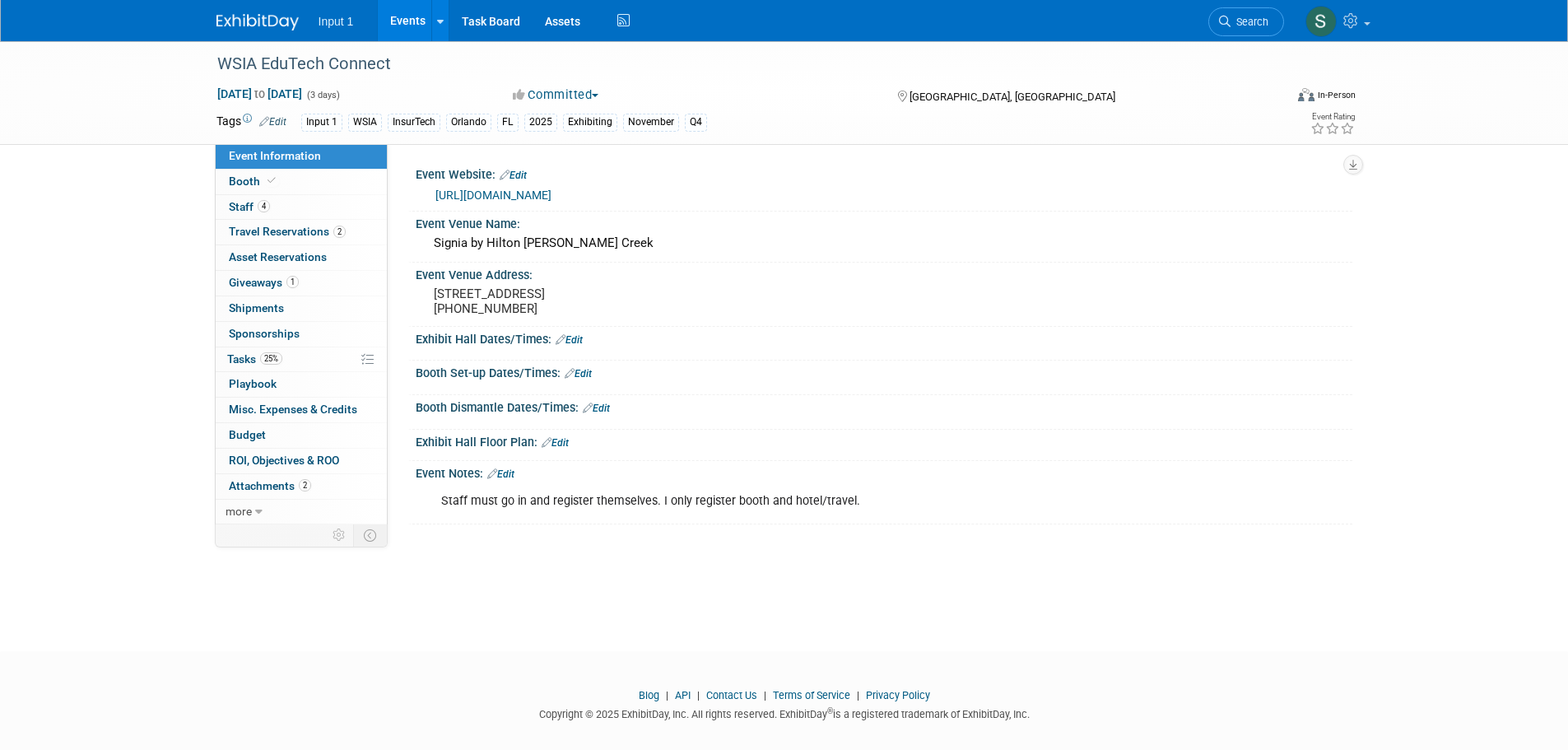
click at [750, 352] on div at bounding box center [884, 352] width 912 height 4
click at [271, 233] on span "Travel Reservations 2" at bounding box center [287, 231] width 117 height 13
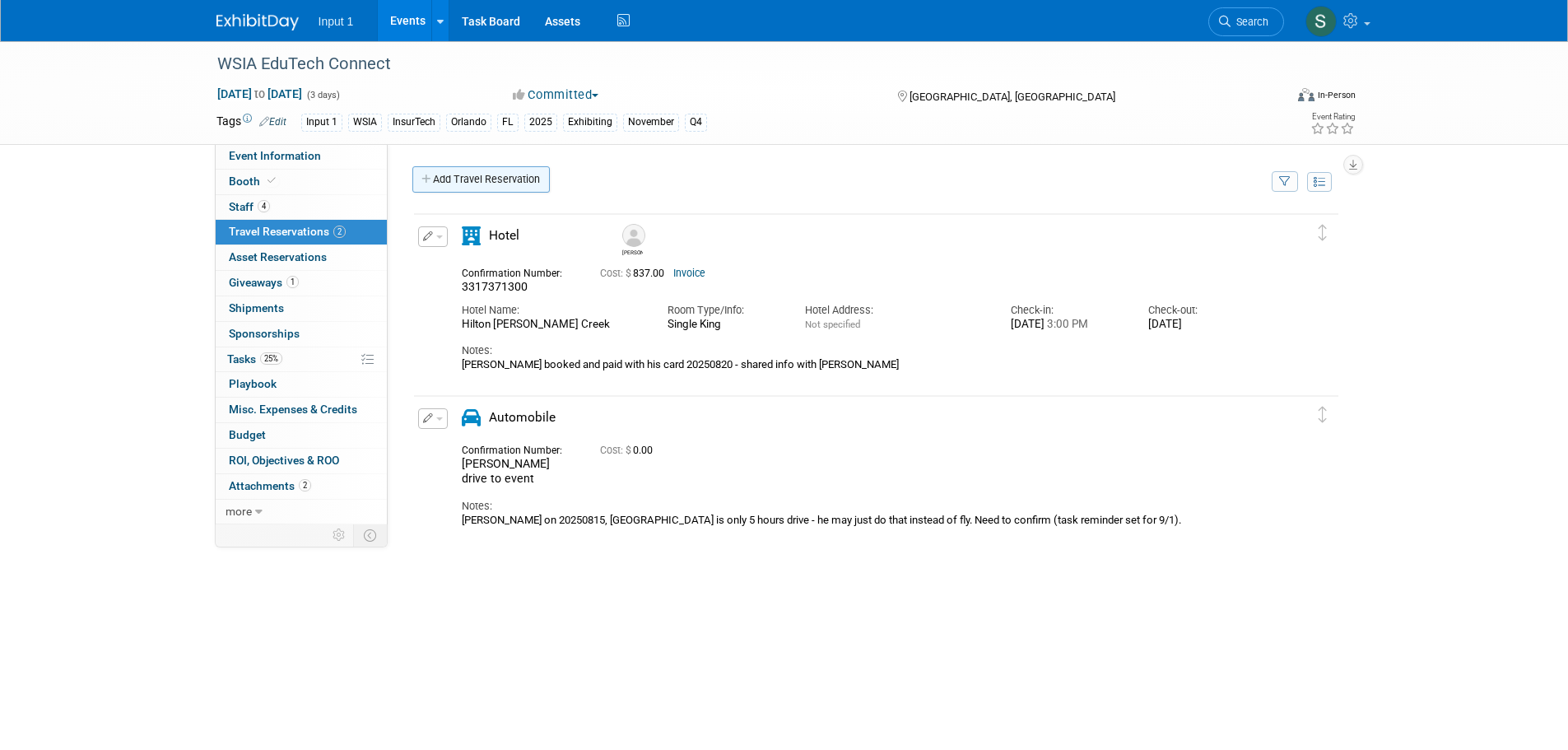
click at [492, 190] on link "Add Travel Reservation" at bounding box center [481, 179] width 137 height 26
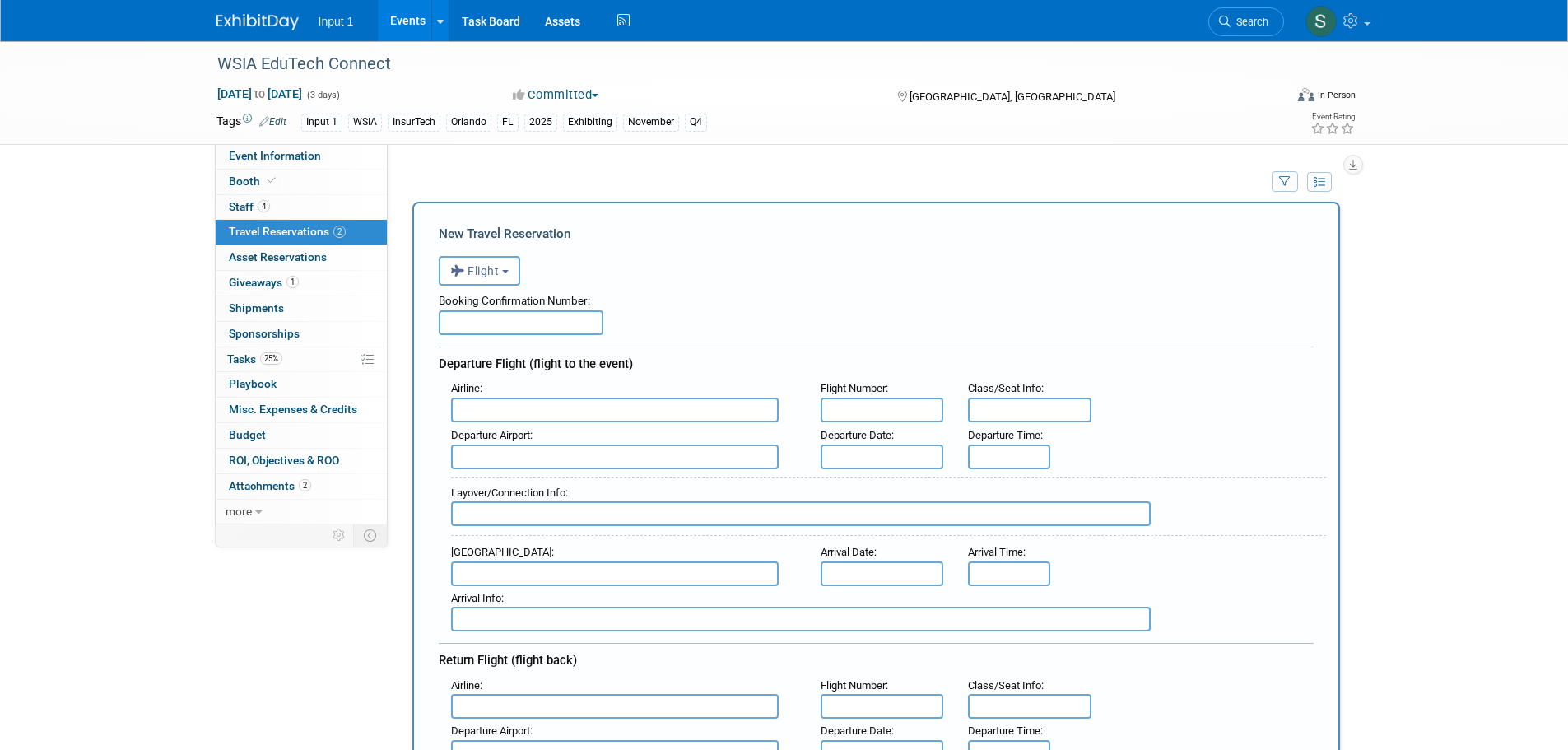
click at [493, 326] on input "text" at bounding box center [520, 323] width 164 height 24
type input "HRG4Z3"
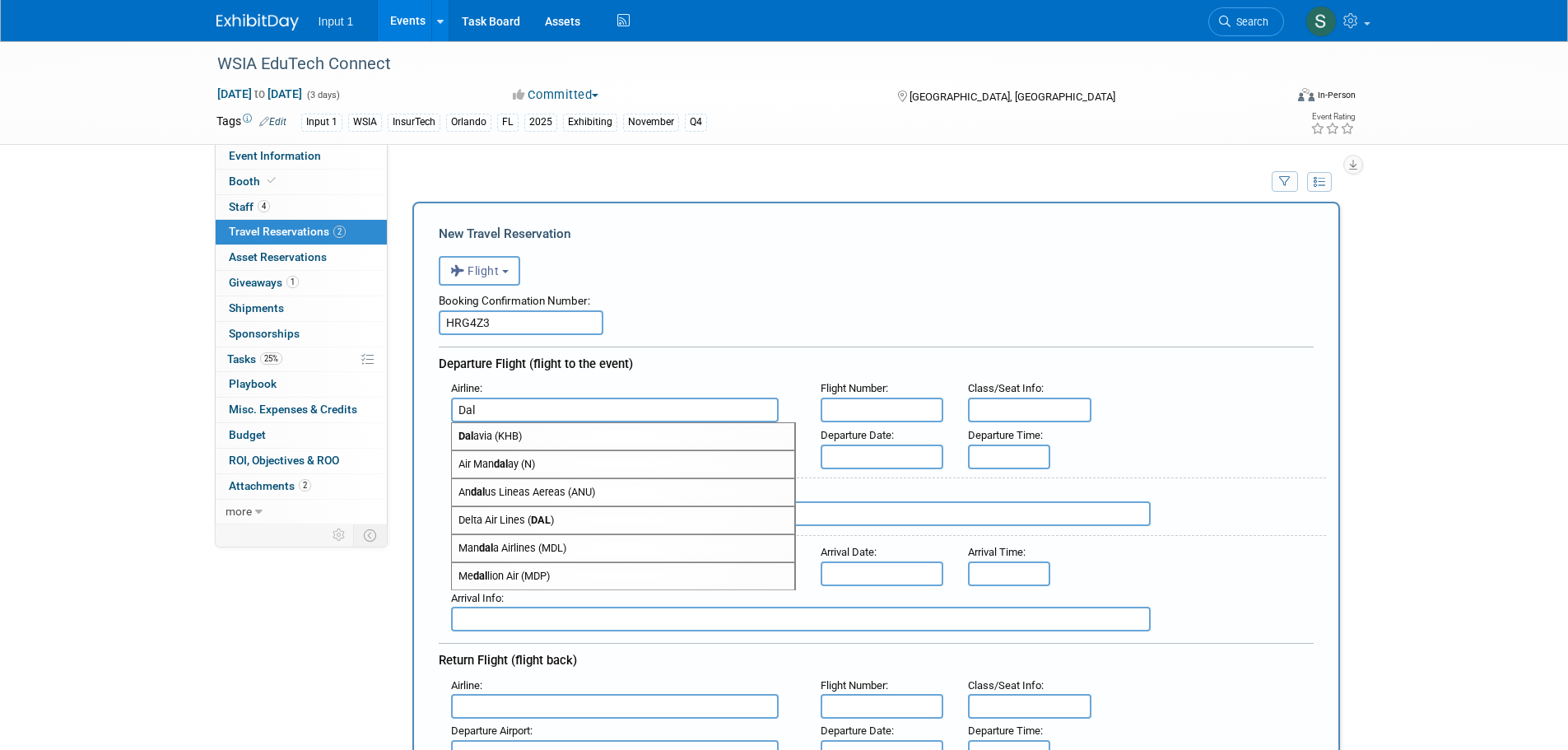
drag, startPoint x: 487, startPoint y: 416, endPoint x: 397, endPoint y: 419, distance: 90.0
click at [397, 419] on div "Event Website: Edit https://wsia.org/wcm/Insurtech_Conference/wcm/Networking/In…" at bounding box center [869, 333] width 964 height 380
click at [477, 519] on span "Delta Air Lines ( DAL )" at bounding box center [622, 520] width 342 height 26
type input "Delta Air Lines (DAL)"
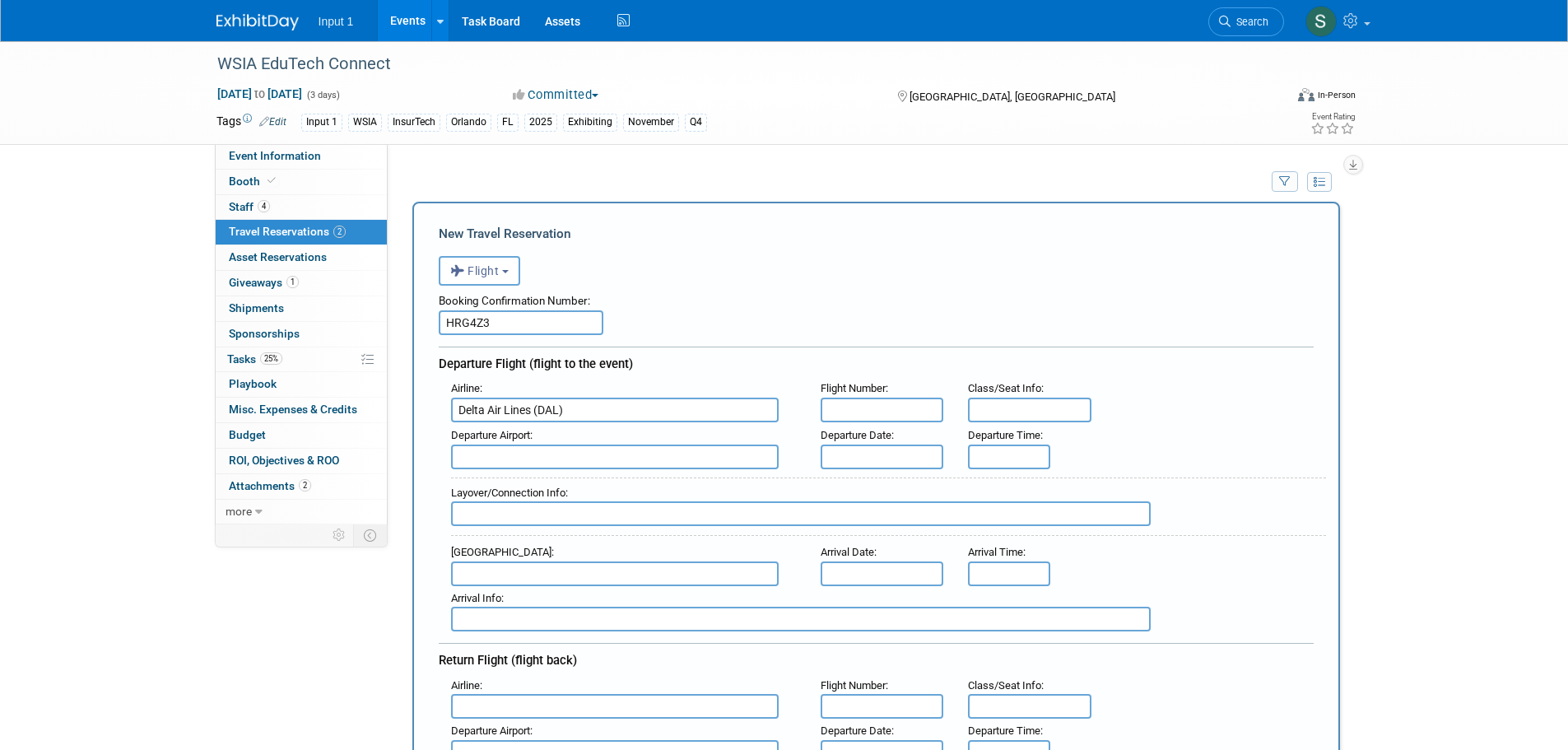
click at [851, 408] on input "text" at bounding box center [882, 410] width 124 height 24
type input "DL 1260"
click at [720, 487] on span "DTW - Detroit Metropolitan Wayne County Airport" at bounding box center [622, 483] width 342 height 26
type input "DTW - [GEOGRAPHIC_DATA]"
click at [884, 450] on input "text" at bounding box center [882, 457] width 124 height 24
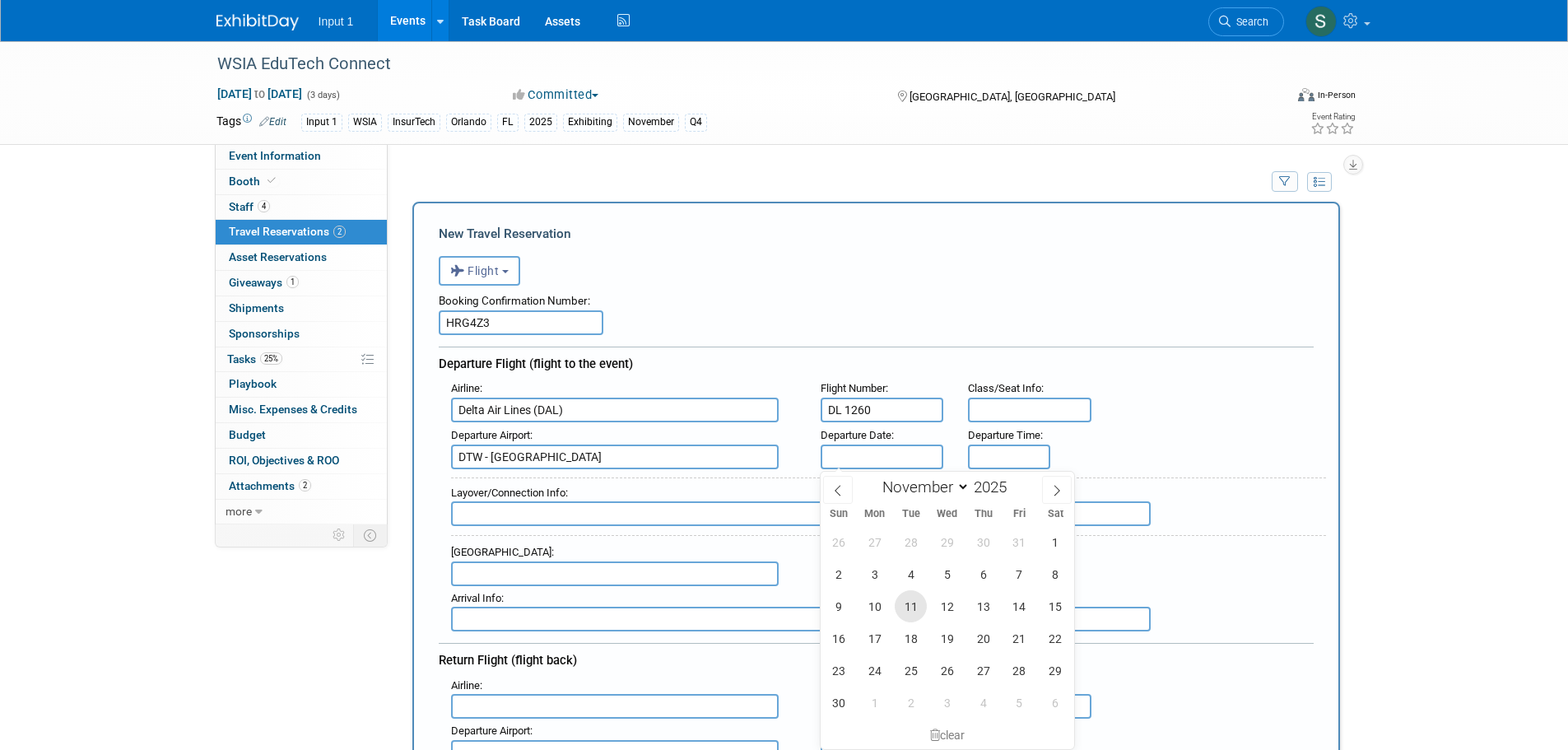
click at [916, 602] on span "11" at bounding box center [910, 606] width 32 height 32
type input "[DATE]"
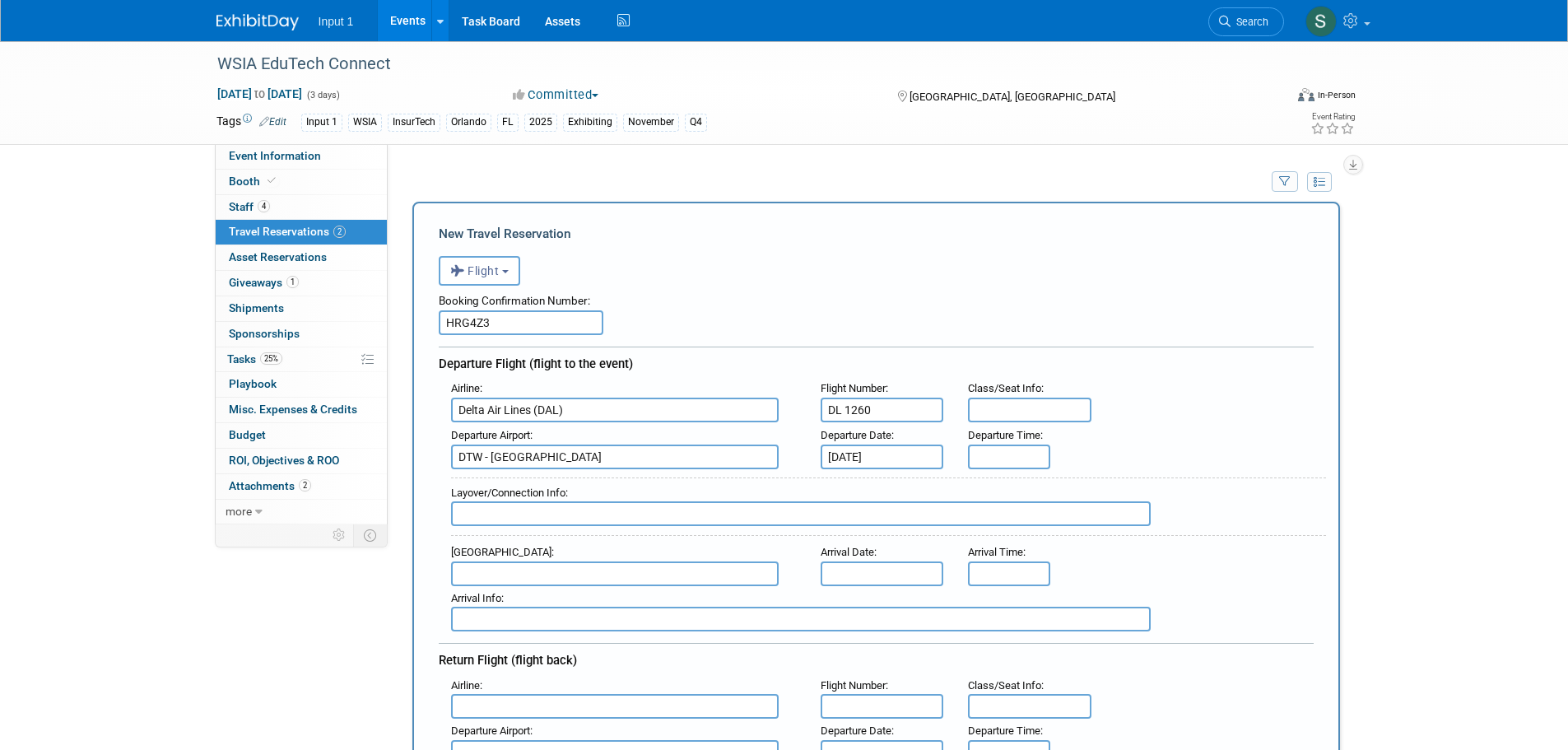
click at [1129, 459] on div "Departure Airport : DTW - Detroit Metropolitan Wayne County Airport Departure D…" at bounding box center [881, 445] width 887 height 46
type input "8:00 AM"
click at [999, 456] on input "8:00 AM" at bounding box center [1008, 457] width 83 height 24
click at [267, 95] on span "to" at bounding box center [259, 93] width 16 height 13
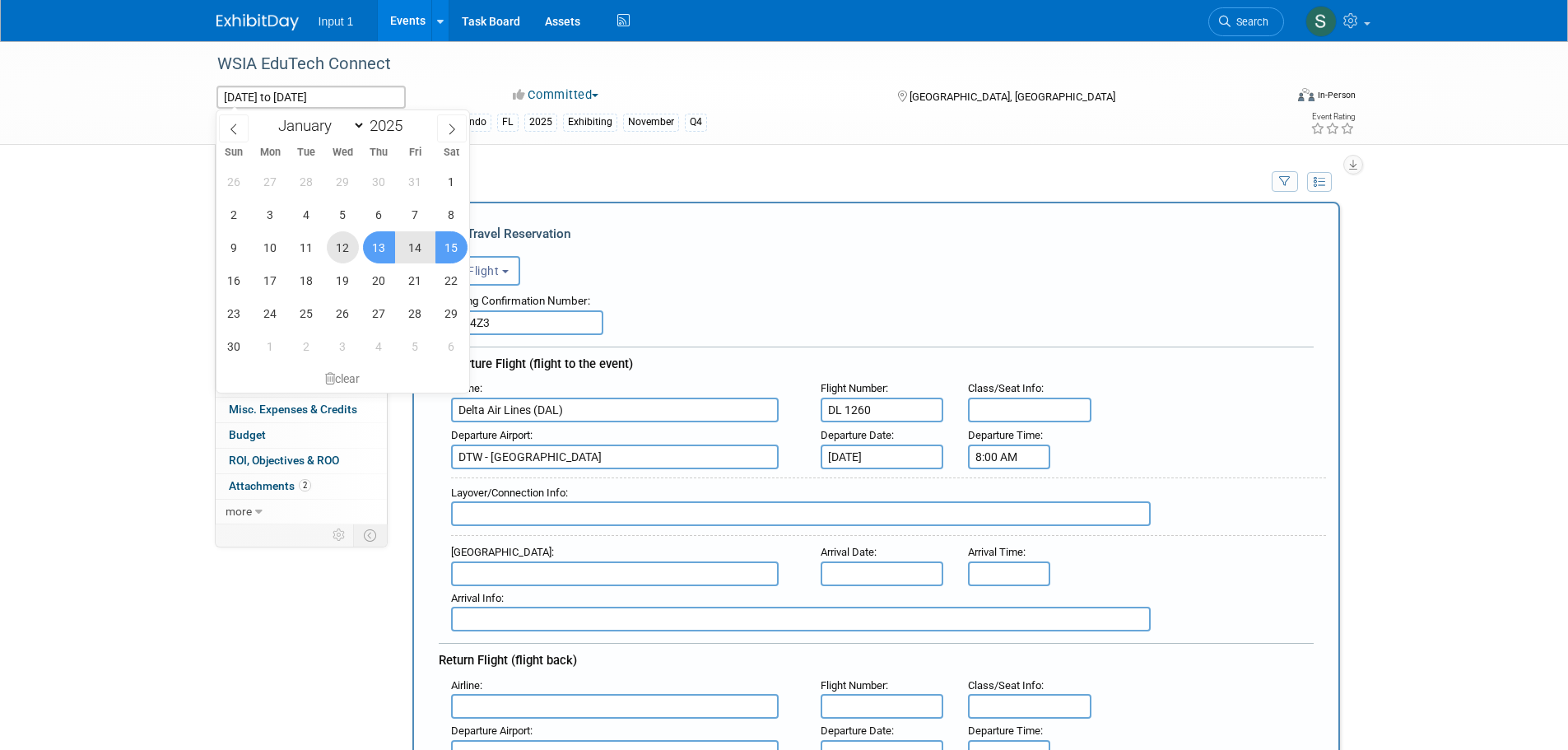
click at [336, 250] on span "12" at bounding box center [342, 247] width 32 height 32
type input "[DATE]"
click at [419, 245] on span "14" at bounding box center [415, 247] width 32 height 32
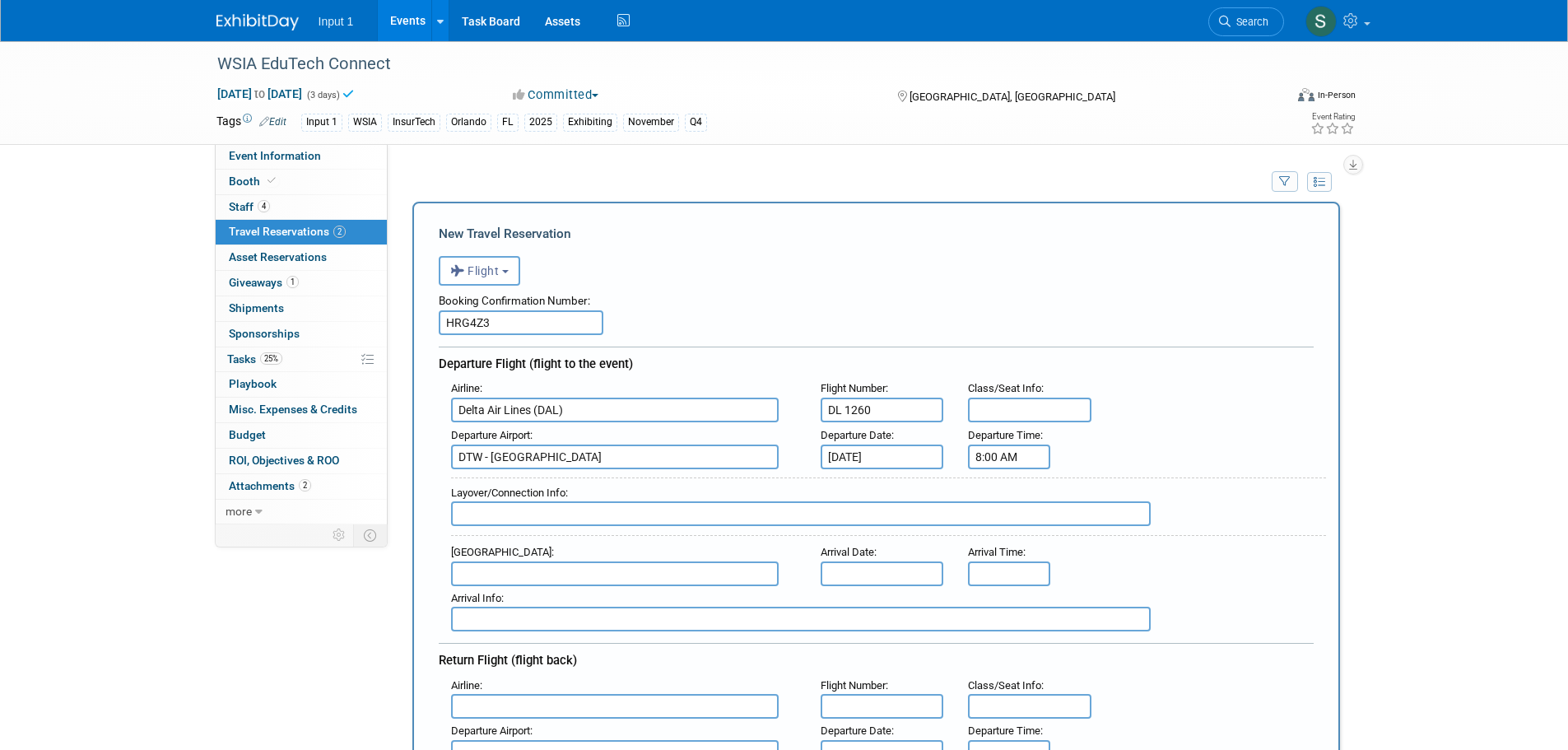
click at [735, 89] on div "Committed Committed Considering Not Going" at bounding box center [689, 95] width 364 height 18
click at [570, 517] on input "text" at bounding box center [801, 513] width 700 height 24
click at [547, 572] on input "text" at bounding box center [614, 573] width 327 height 24
click at [571, 603] on span "MCO - Orlando International Airport" at bounding box center [622, 599] width 342 height 26
type input "MCO - [GEOGRAPHIC_DATA]"
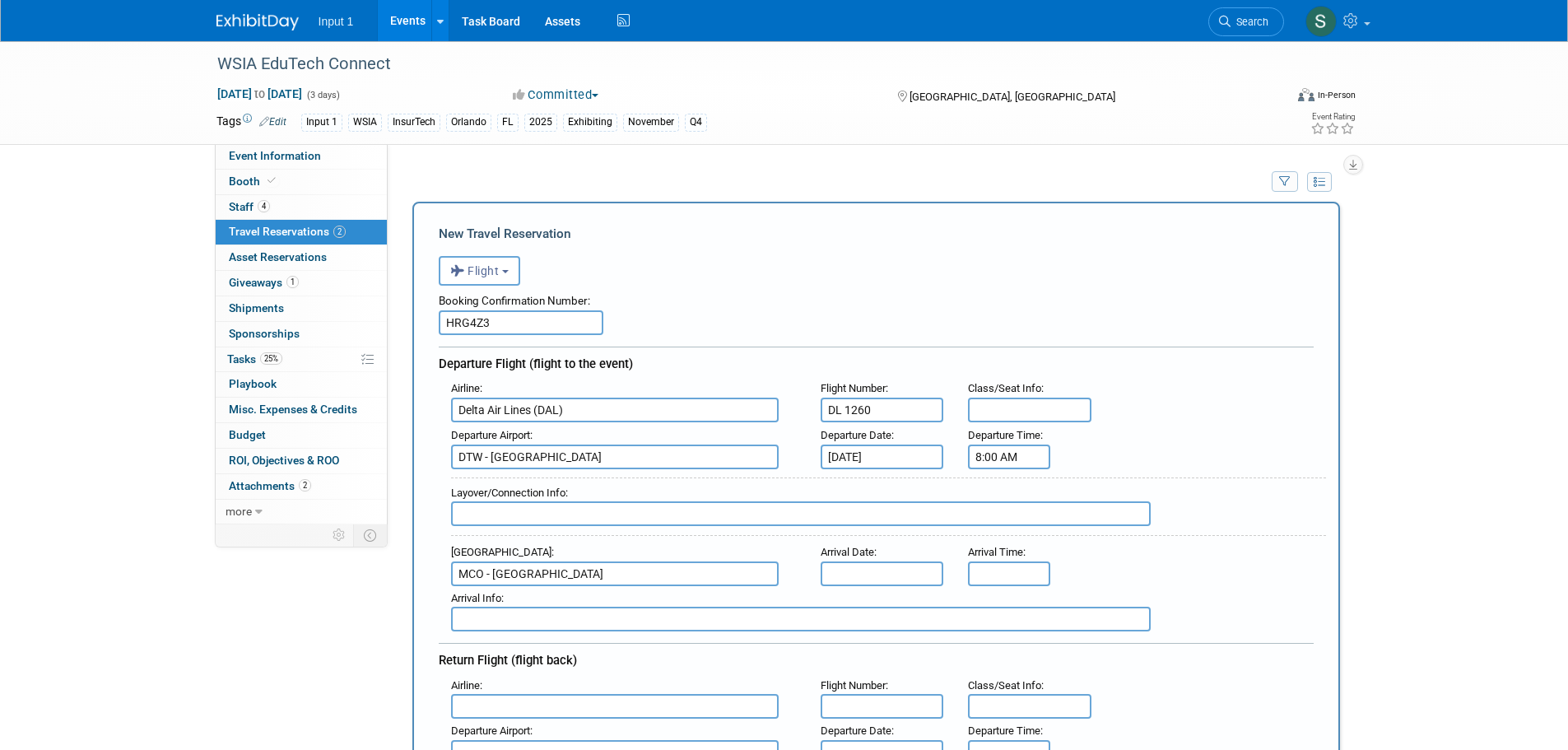
click at [844, 574] on input "text" at bounding box center [882, 573] width 124 height 24
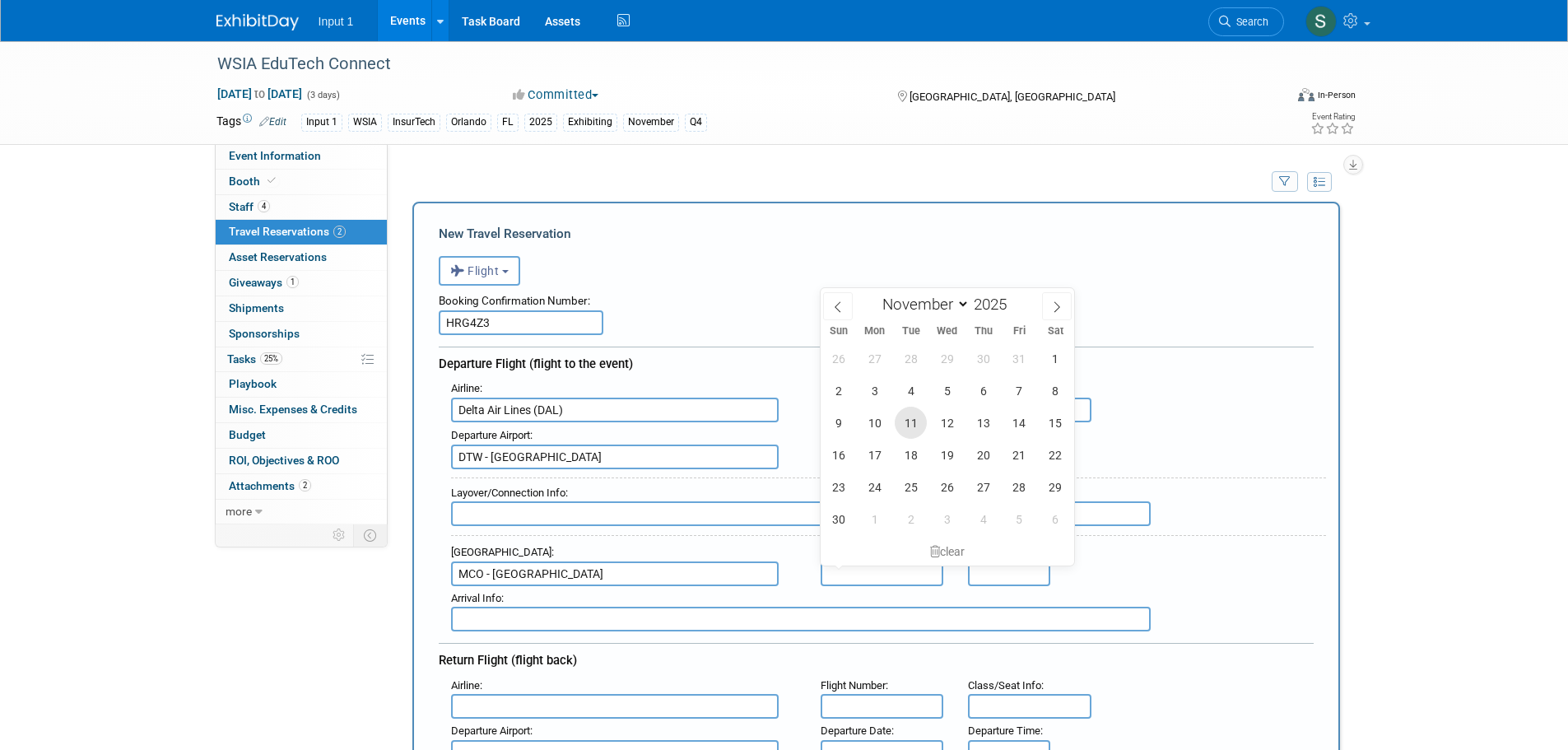
click at [915, 424] on span "11" at bounding box center [910, 422] width 32 height 32
type input "[DATE]"
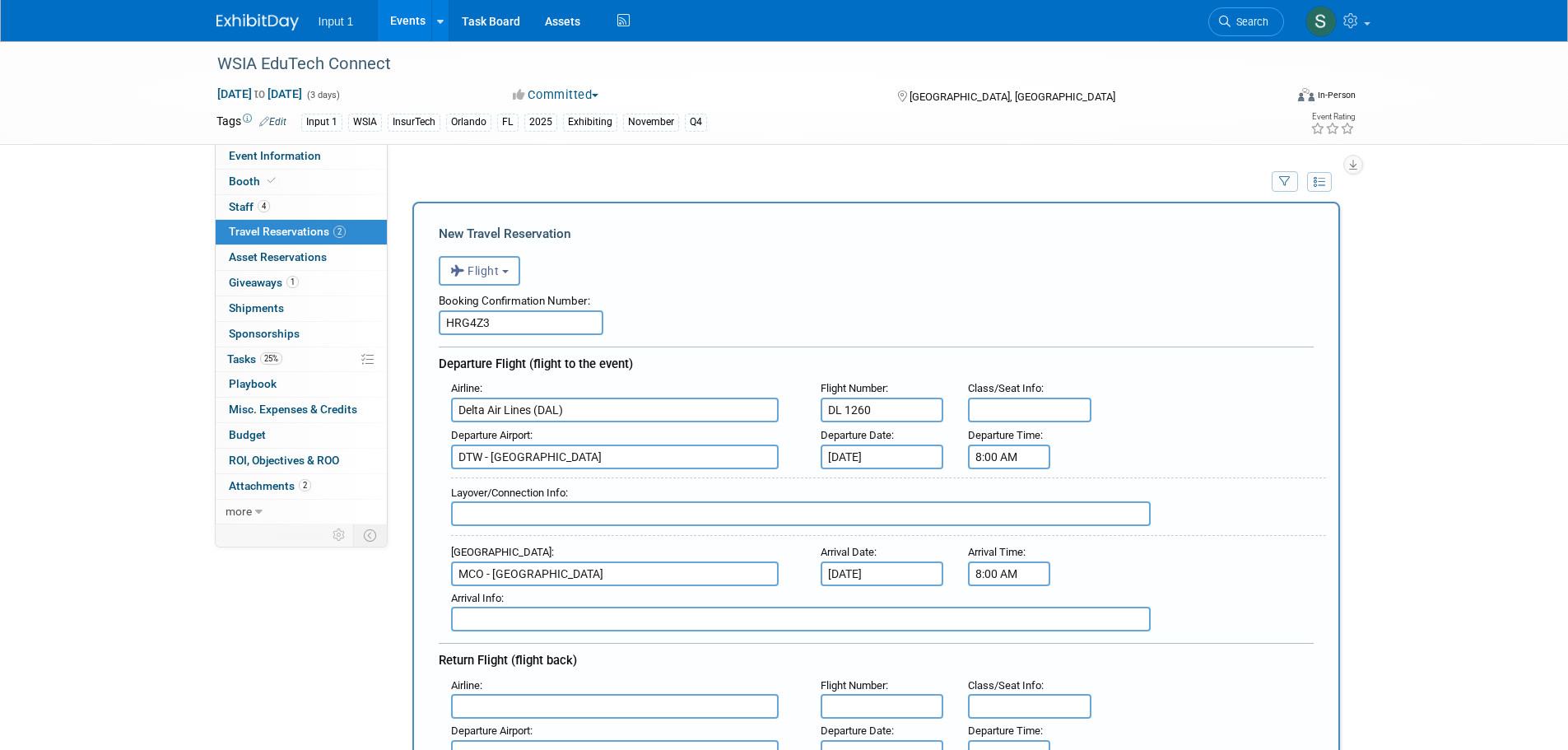
click at [998, 573] on input "8:00 AM" at bounding box center [1008, 573] width 83 height 24
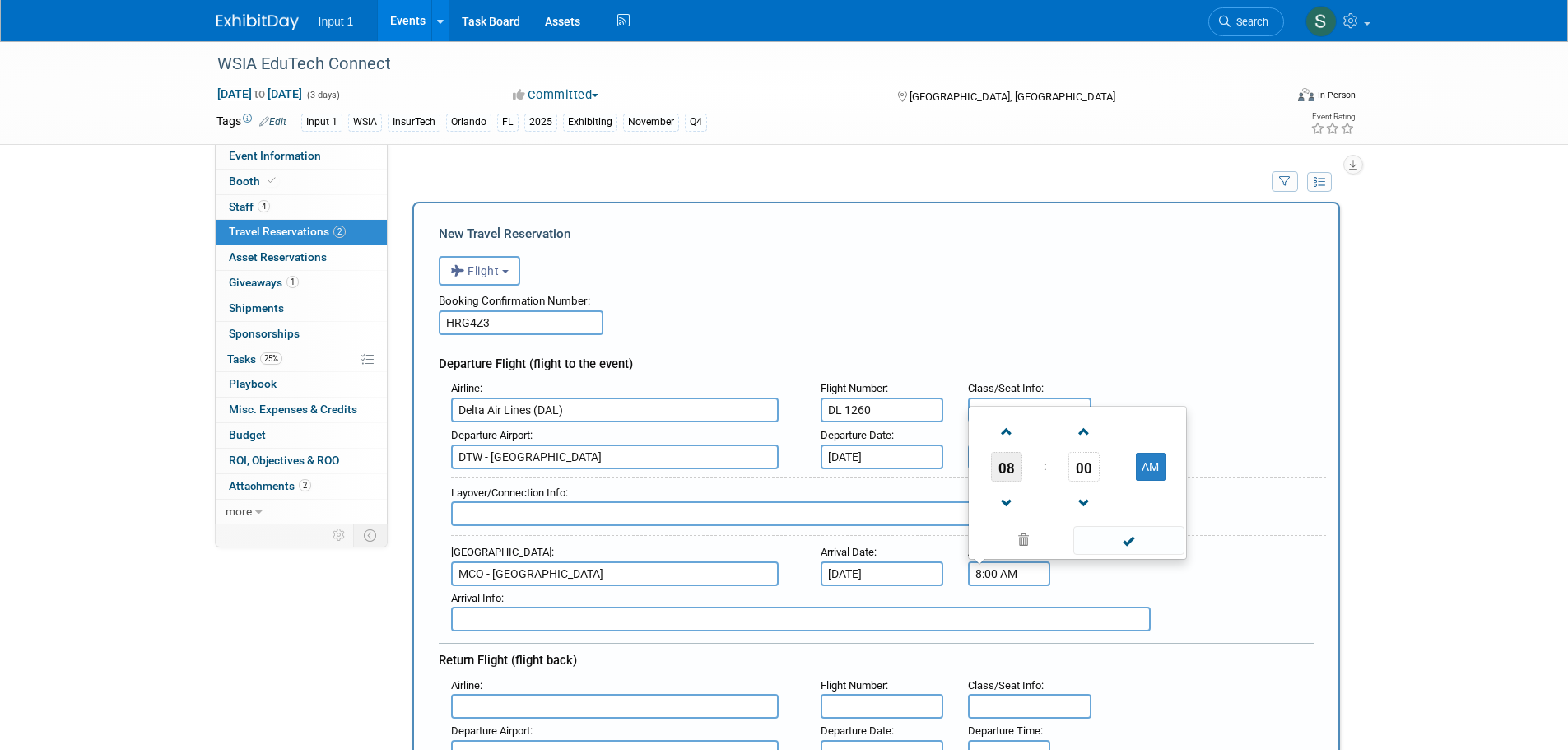
click at [1008, 472] on span "08" at bounding box center [1007, 466] width 31 height 30
click at [998, 414] on td "12" at bounding box center [998, 412] width 53 height 44
click at [1077, 467] on span "00" at bounding box center [1084, 466] width 31 height 30
click at [1048, 499] on td "45" at bounding box center [1050, 500] width 53 height 44
click at [1081, 436] on span at bounding box center [1082, 431] width 29 height 29
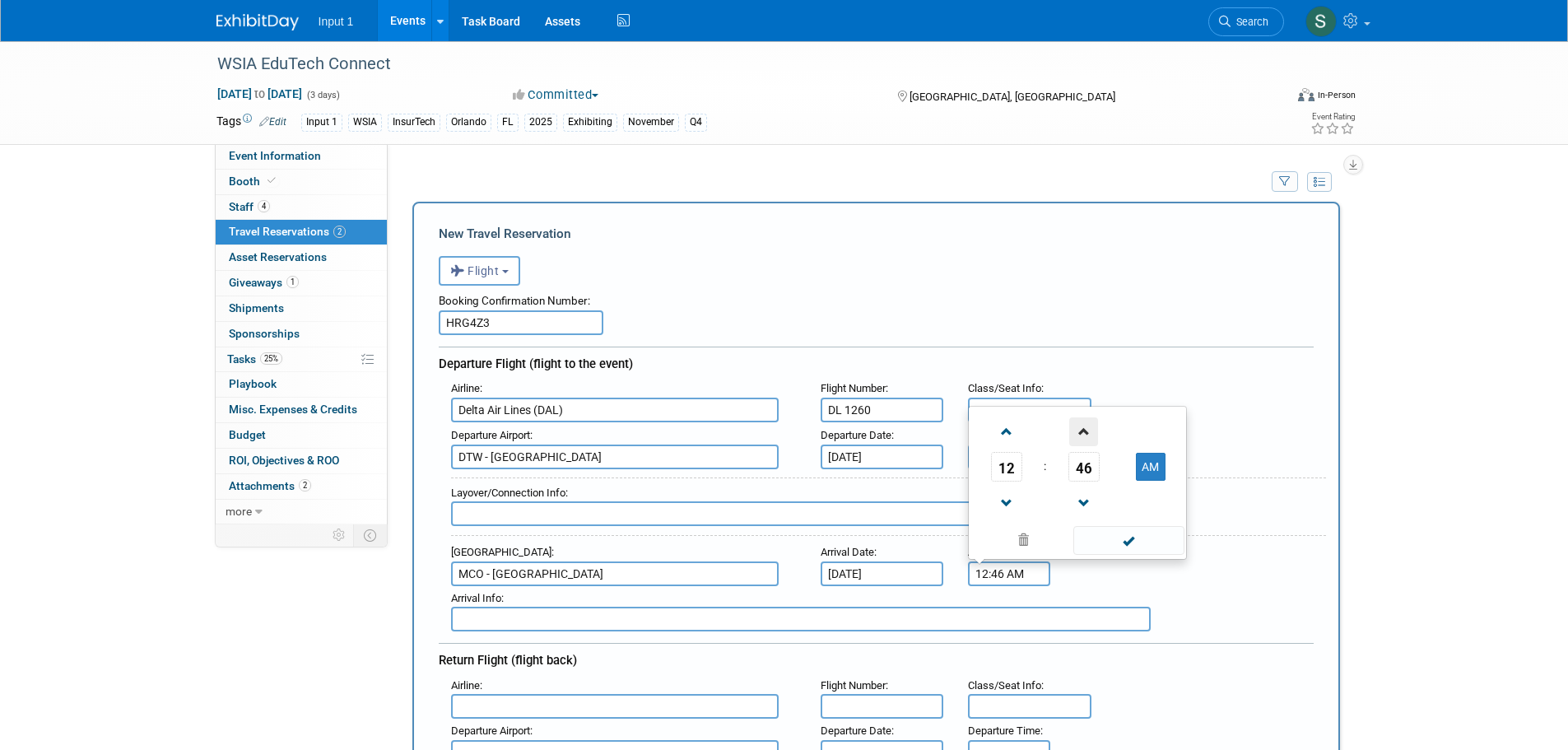
click at [1081, 436] on span at bounding box center [1082, 431] width 29 height 29
click at [1147, 468] on button "AM" at bounding box center [1150, 466] width 30 height 28
type input "12:48 PM"
click at [1130, 532] on span at bounding box center [1129, 539] width 111 height 29
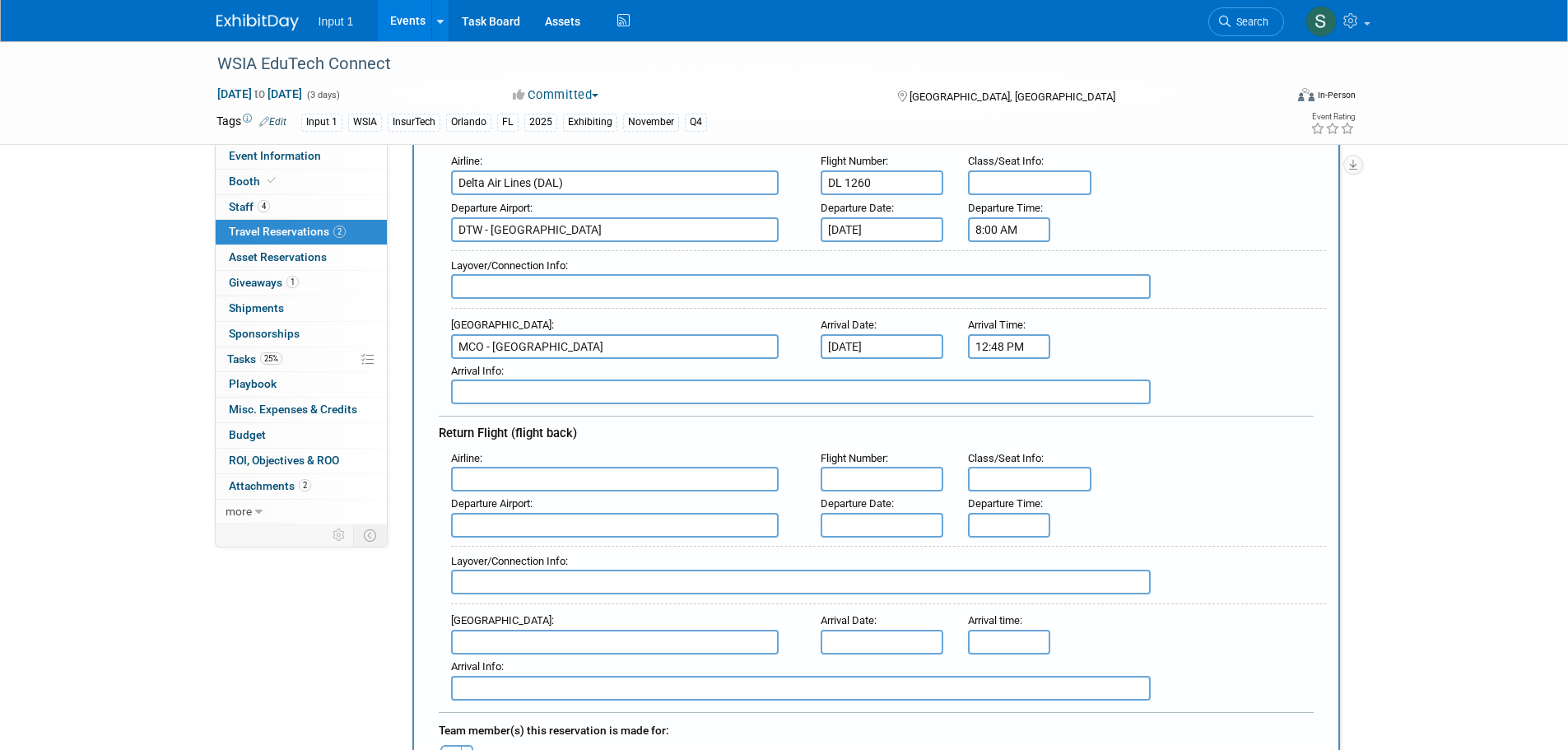
scroll to position [247, 0]
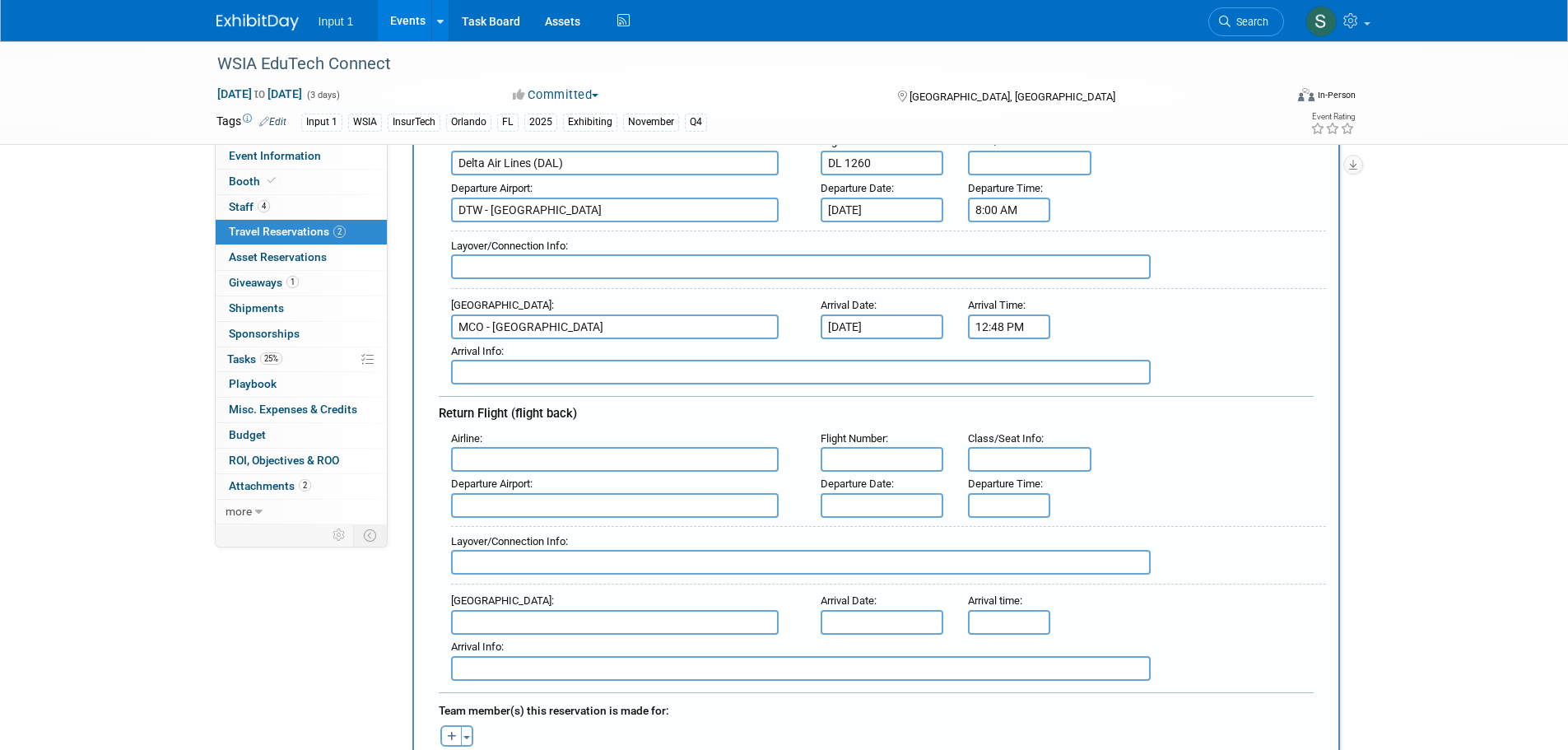
click at [472, 464] on input "text" at bounding box center [614, 459] width 327 height 24
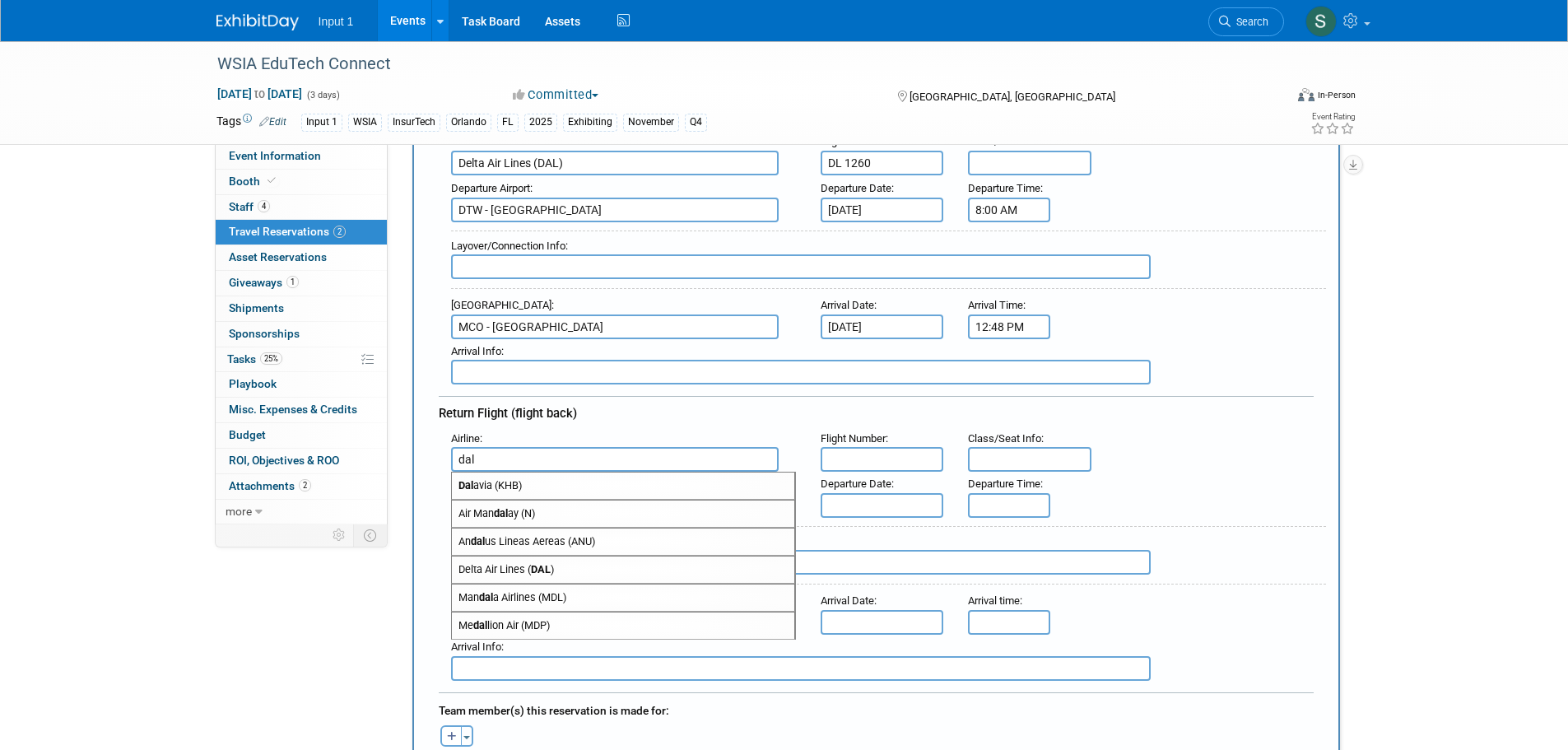
click at [529, 573] on span "Delta Air Lines ( DAL )" at bounding box center [622, 569] width 342 height 26
type input "Delta Air Lines (DAL)"
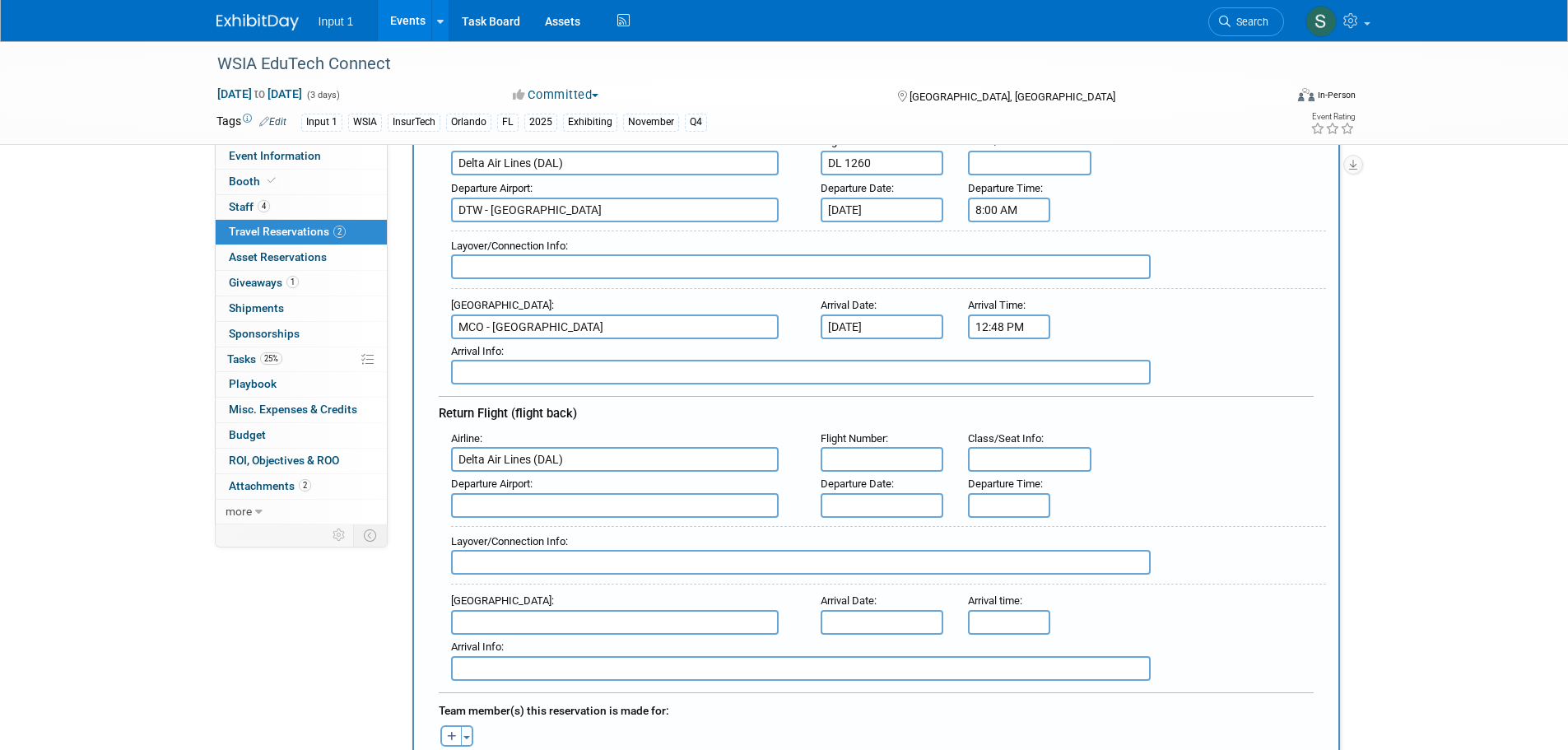
click at [879, 459] on input "text" at bounding box center [882, 459] width 124 height 24
type input "DL 2845"
click at [518, 511] on input "text" at bounding box center [614, 505] width 327 height 24
type input "N"
click at [524, 534] on span "MCO - Orlando International Airport" at bounding box center [622, 532] width 342 height 26
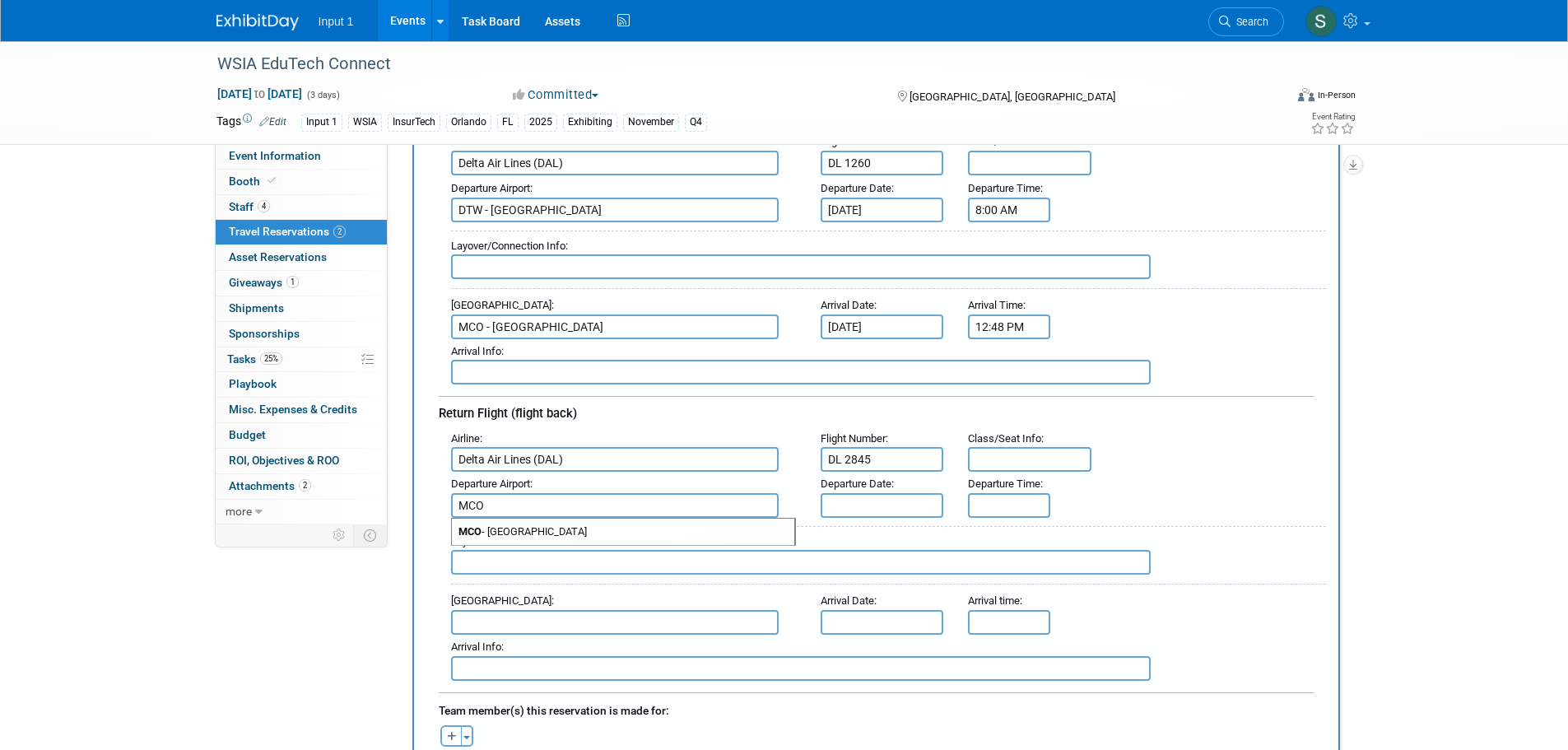
type input "MCO - [GEOGRAPHIC_DATA]"
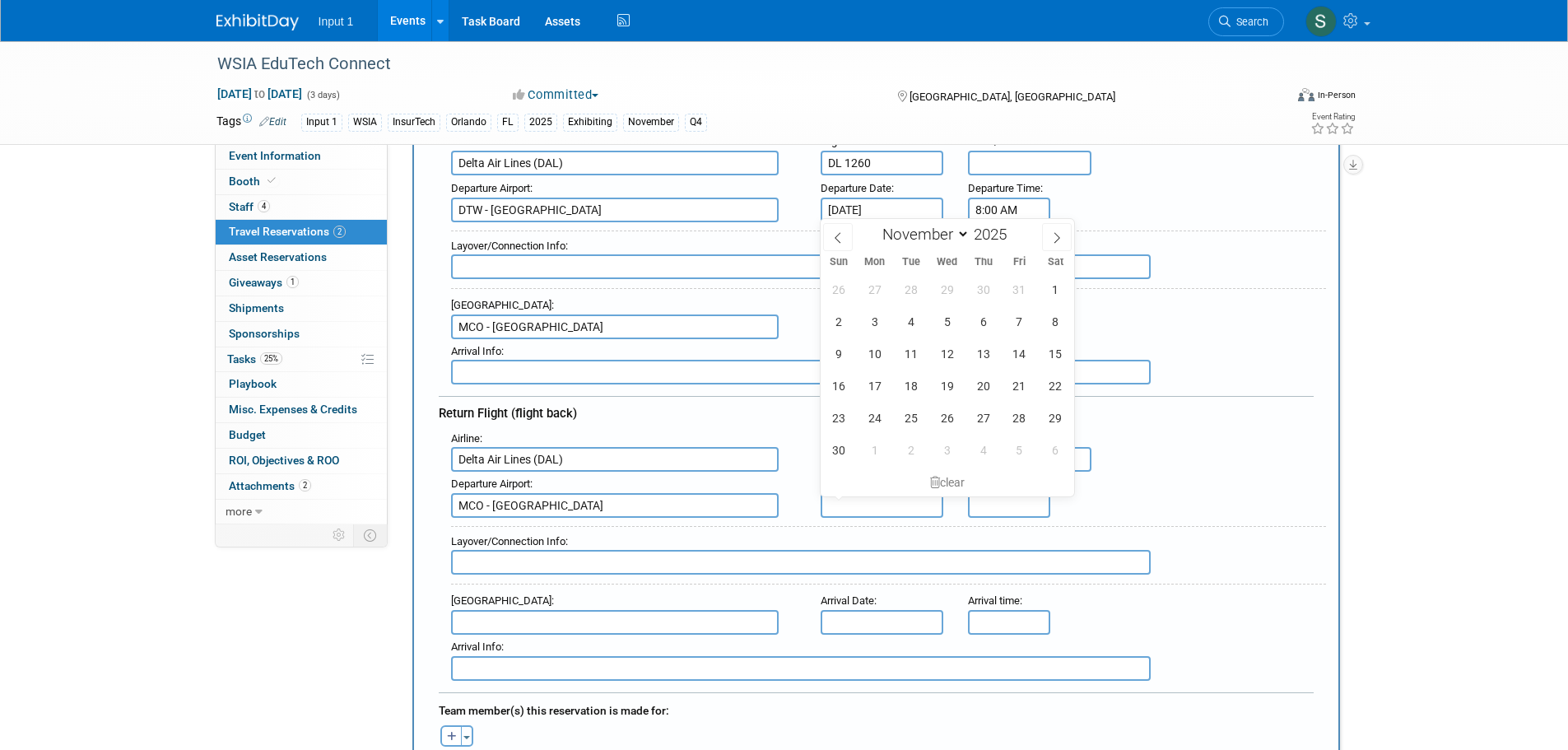
click at [877, 502] on input "text" at bounding box center [882, 505] width 124 height 24
click at [1057, 352] on span "15" at bounding box center [1055, 353] width 32 height 32
type input "Nov 15, 2025"
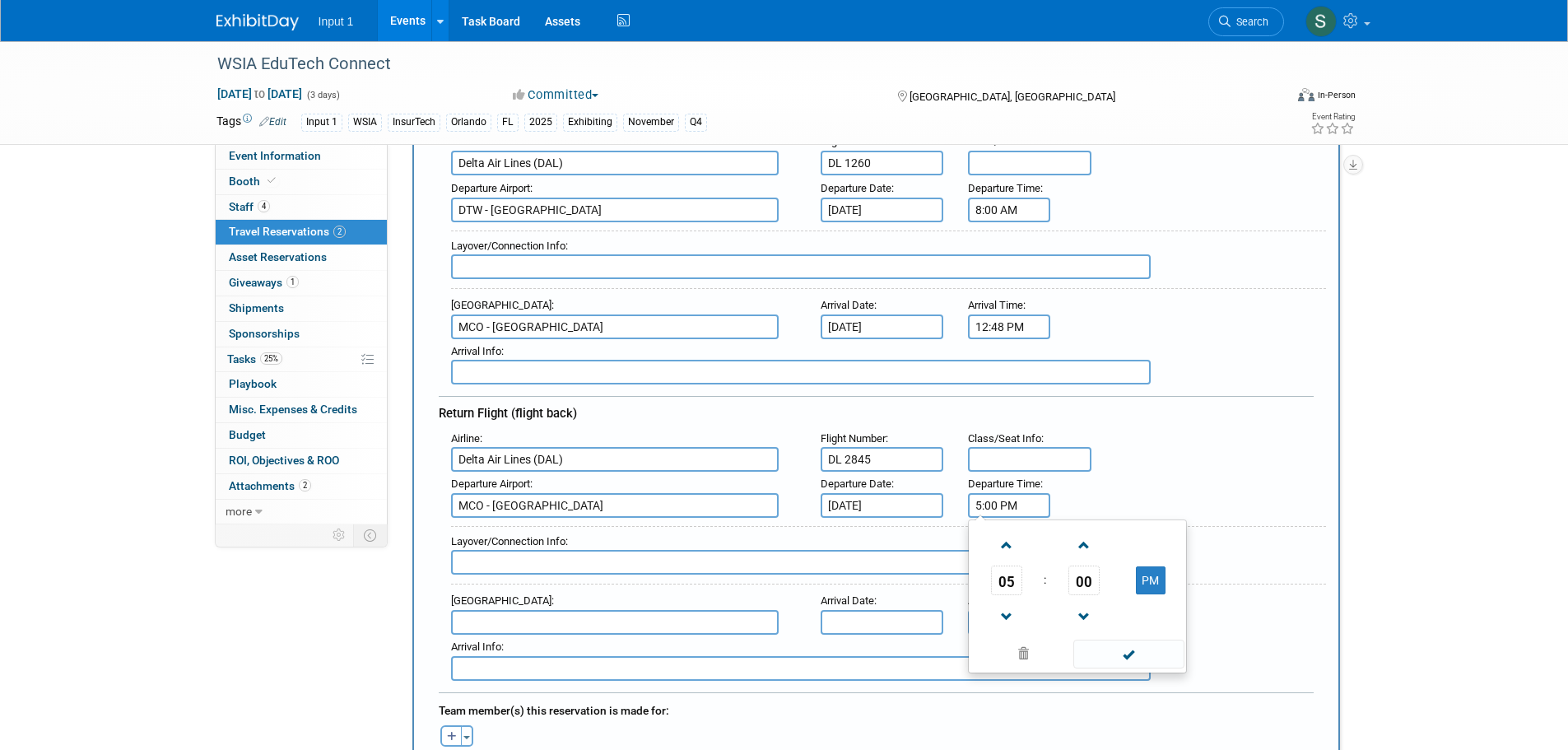
click at [993, 516] on input "5:00 PM" at bounding box center [1008, 505] width 83 height 24
click at [1009, 583] on span "05" at bounding box center [1007, 580] width 31 height 30
click at [1008, 637] on td "08" at bounding box center [998, 634] width 53 height 44
click at [1082, 574] on span "00" at bounding box center [1084, 580] width 31 height 30
click at [1105, 585] on td "30" at bounding box center [1103, 590] width 53 height 44
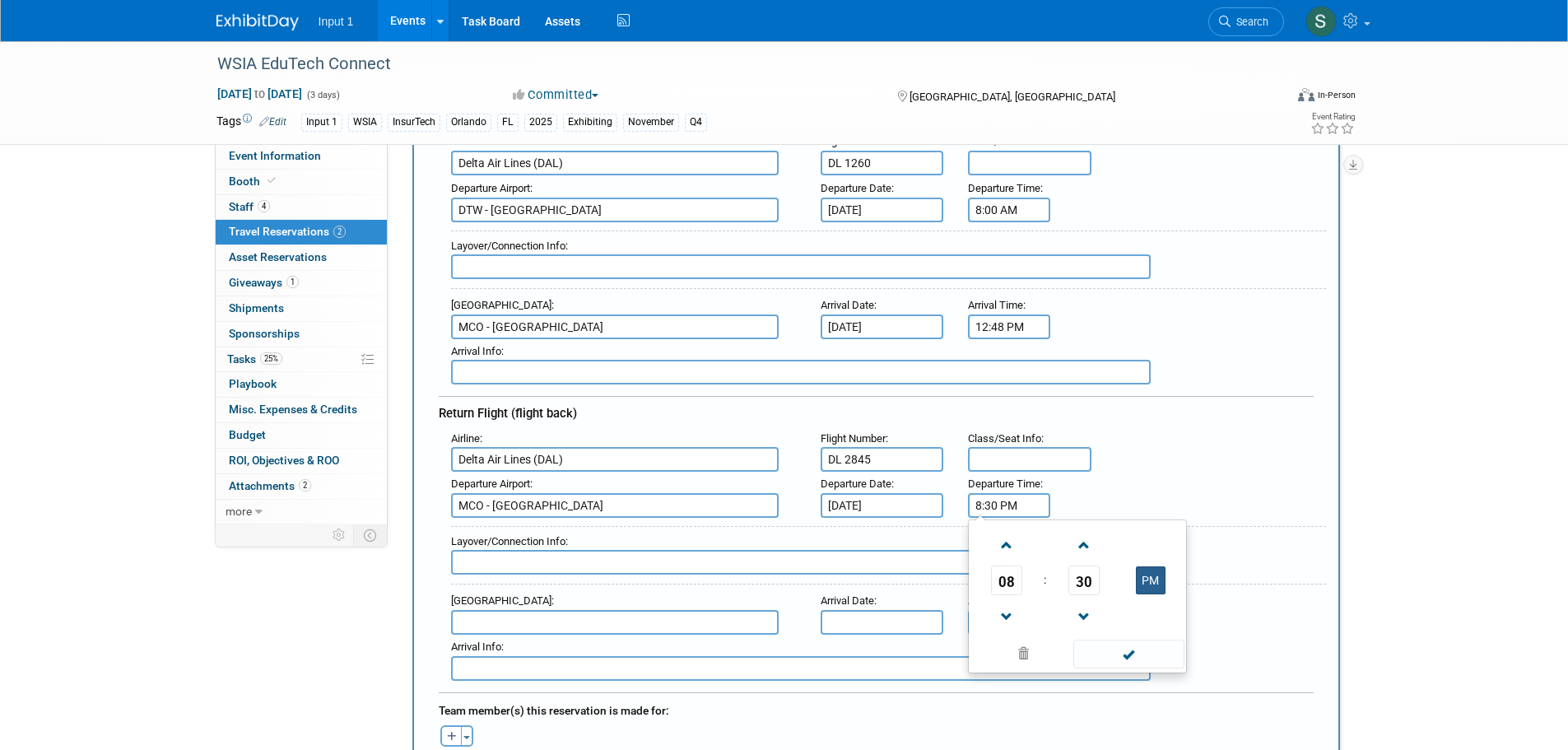
click at [1147, 579] on button "PM" at bounding box center [1150, 580] width 30 height 28
type input "8:30 AM"
click at [1136, 647] on span at bounding box center [1129, 653] width 111 height 29
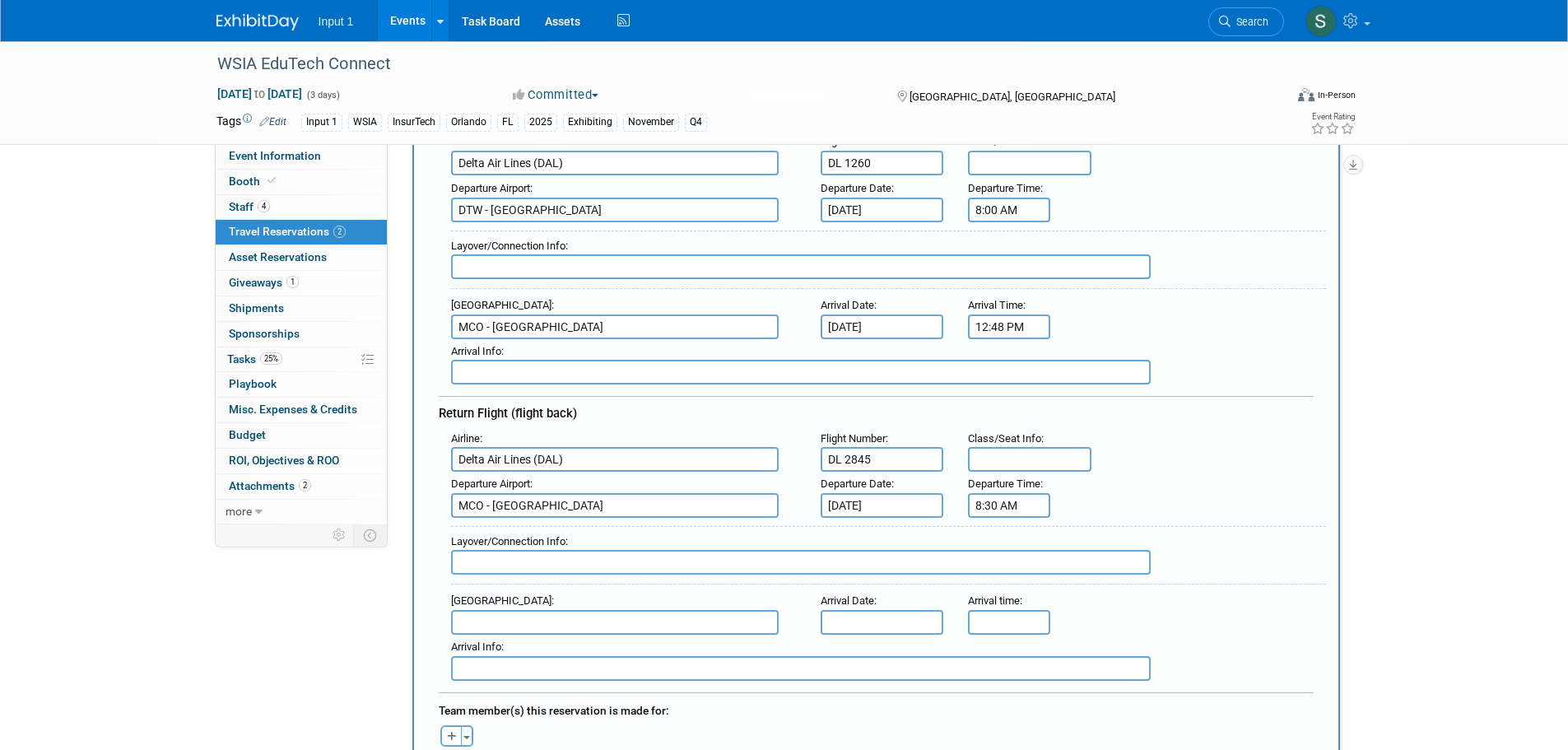
click at [526, 626] on input "text" at bounding box center [614, 622] width 327 height 24
click at [538, 644] on span "DTW - Detroit Metropolitan Wayne County Airport" at bounding box center [622, 648] width 342 height 26
type input "DTW - [GEOGRAPHIC_DATA]"
click at [841, 630] on input "text" at bounding box center [882, 622] width 124 height 24
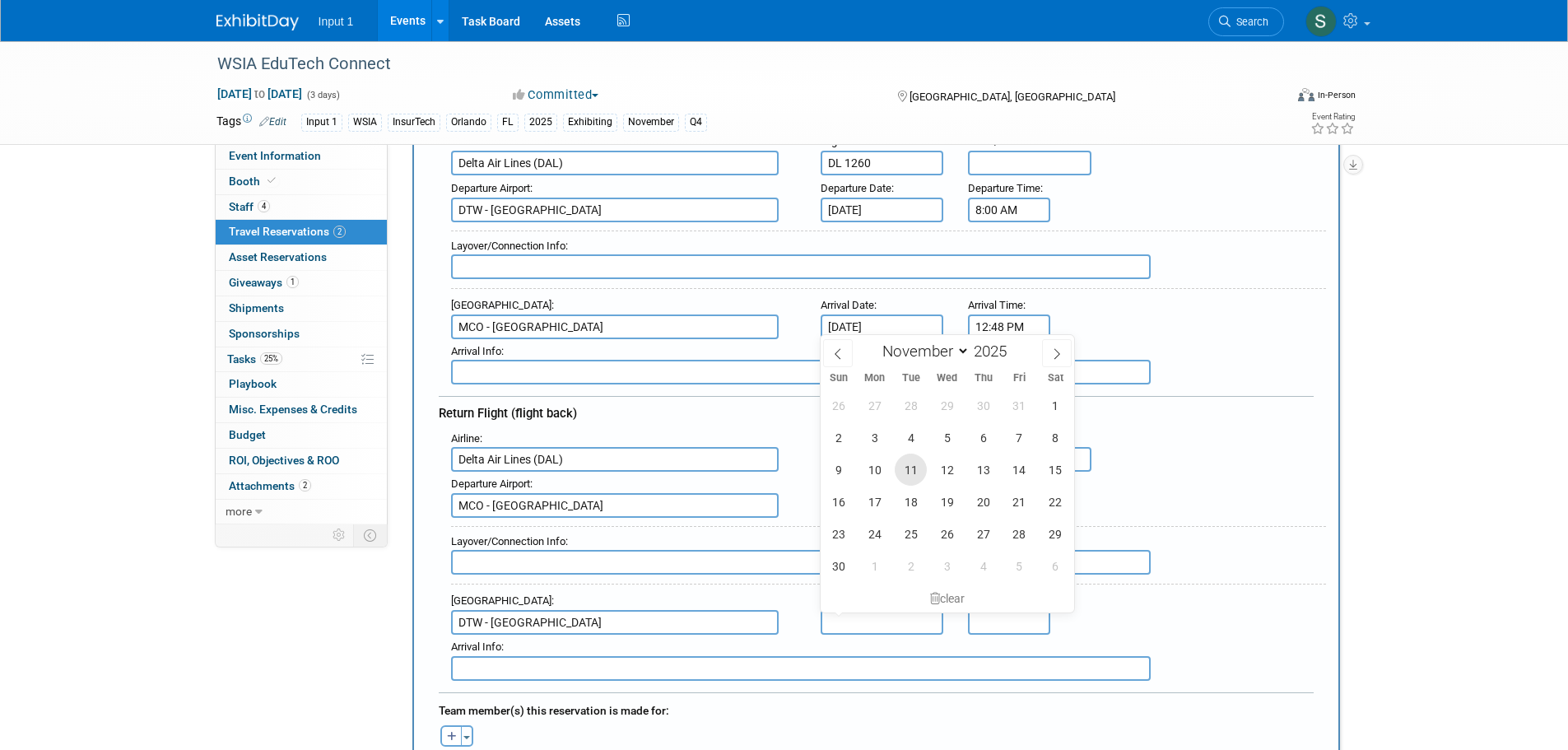
click at [915, 473] on span "11" at bounding box center [910, 469] width 32 height 32
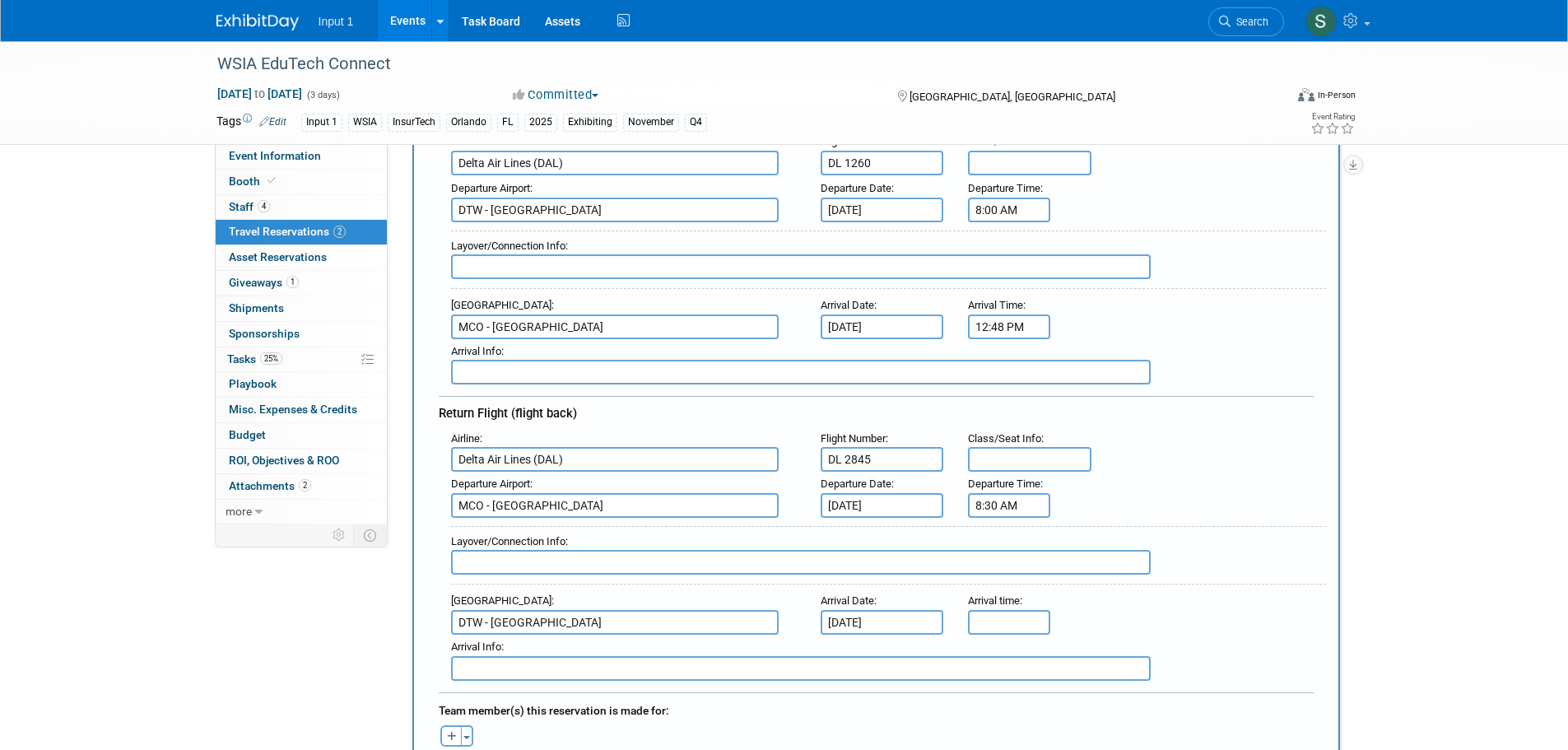
click at [874, 625] on input "[DATE]" at bounding box center [882, 622] width 124 height 24
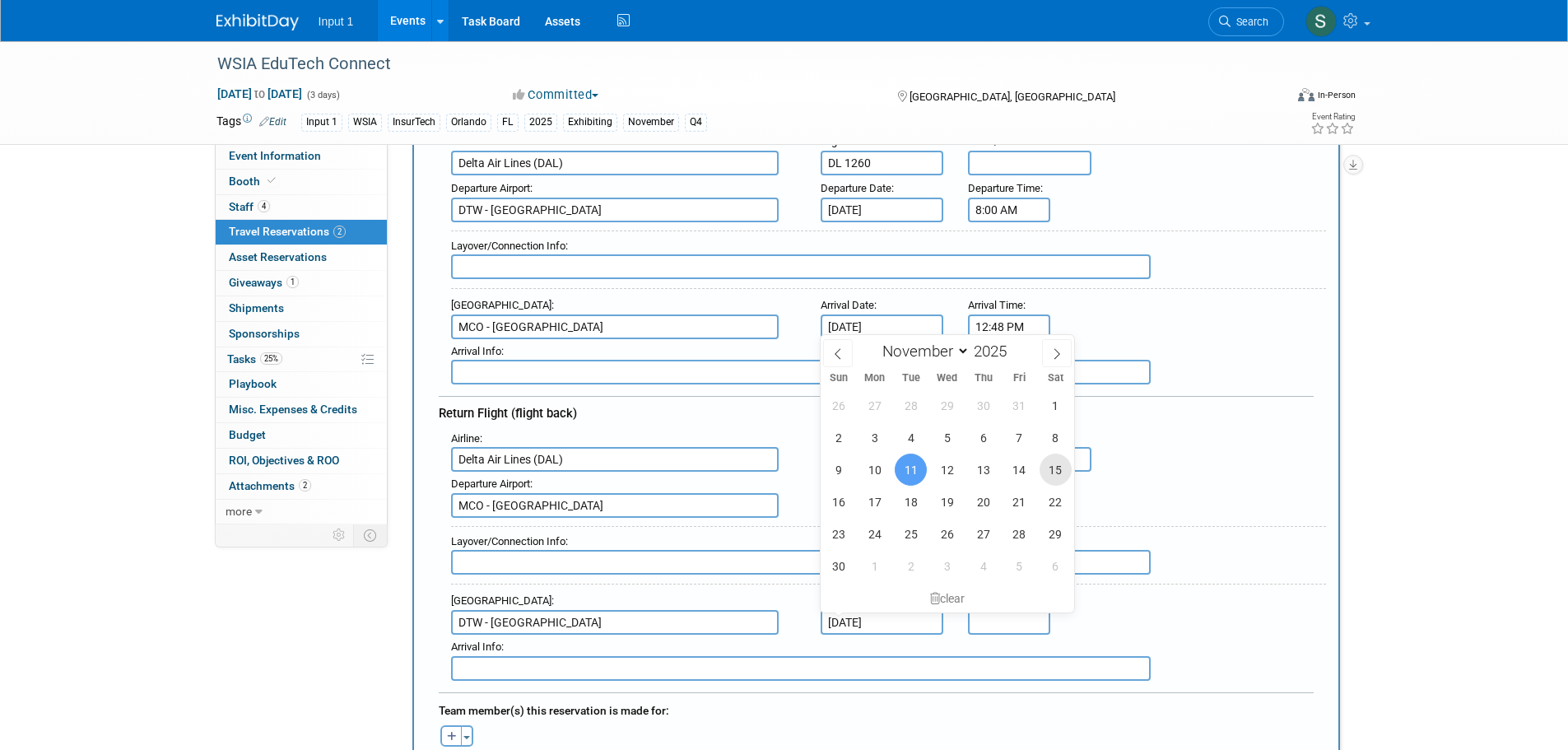
click at [1049, 468] on span "15" at bounding box center [1055, 469] width 32 height 32
type input "Nov 15, 2025"
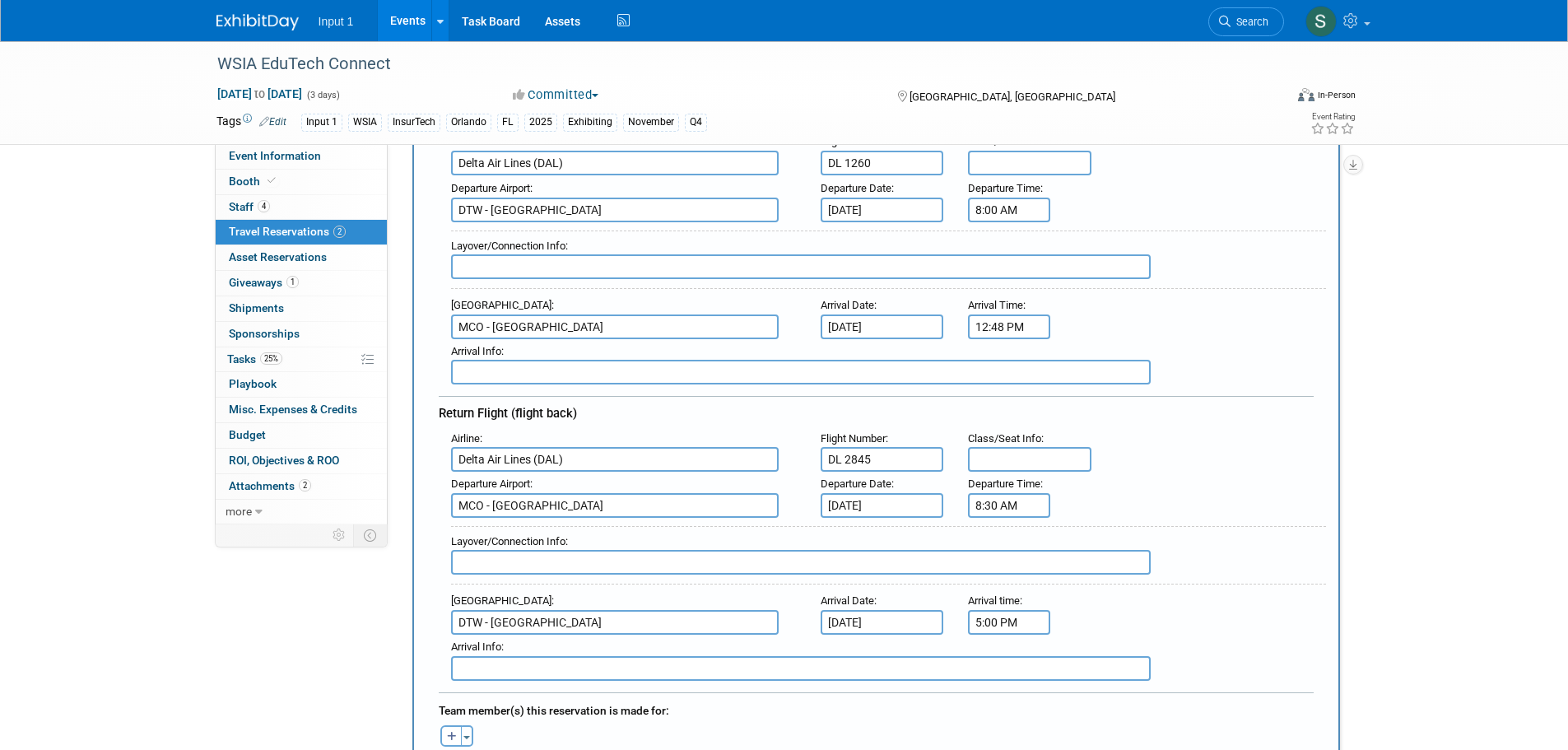
click at [989, 632] on input "5:00 PM" at bounding box center [1008, 622] width 83 height 24
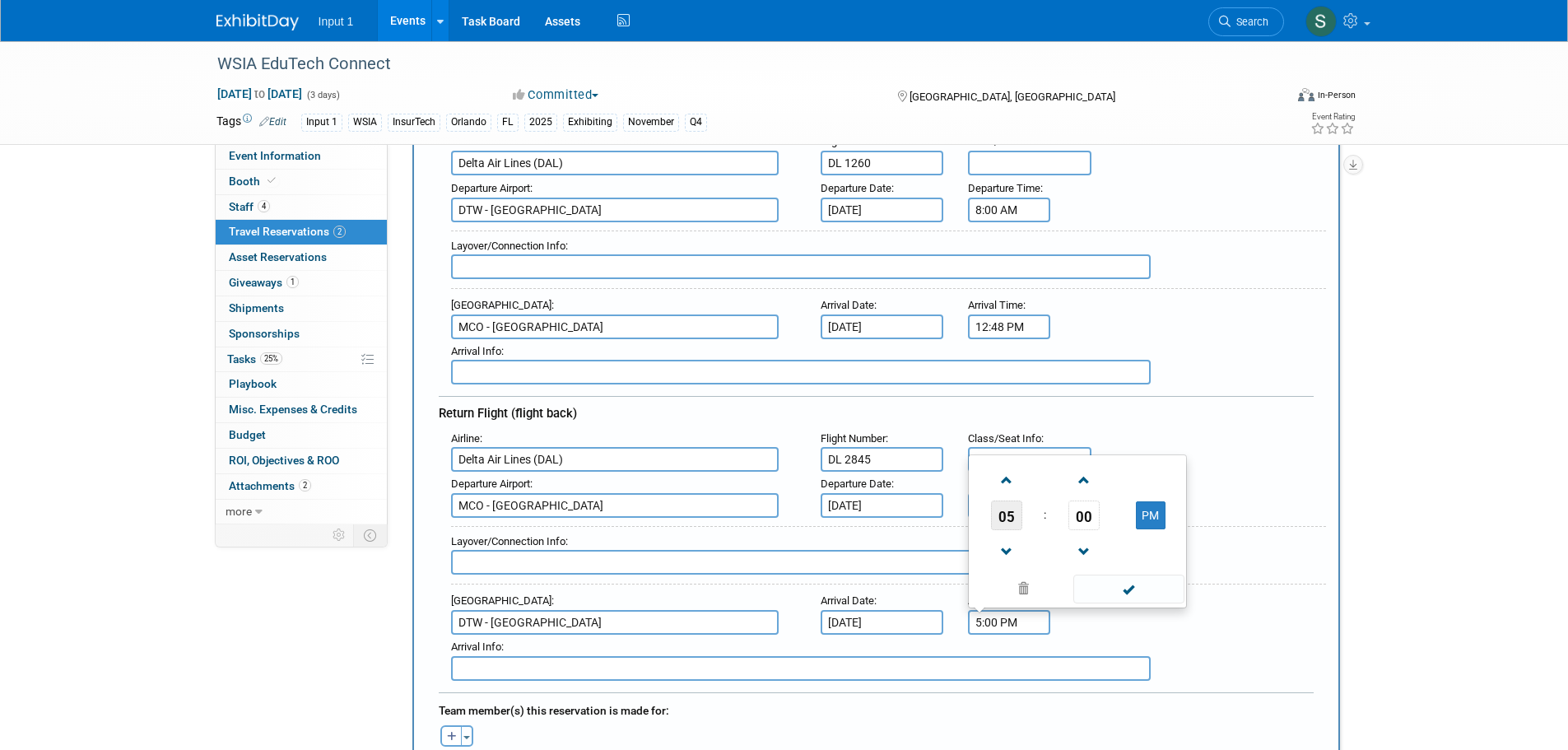
click at [1009, 516] on span "05" at bounding box center [1007, 515] width 31 height 30
click at [1169, 546] on td "11" at bounding box center [1156, 549] width 53 height 44
click at [1077, 515] on span "00" at bounding box center [1084, 515] width 31 height 30
click at [1104, 457] on td "10" at bounding box center [1103, 460] width 53 height 44
click at [1078, 483] on span at bounding box center [1082, 479] width 29 height 29
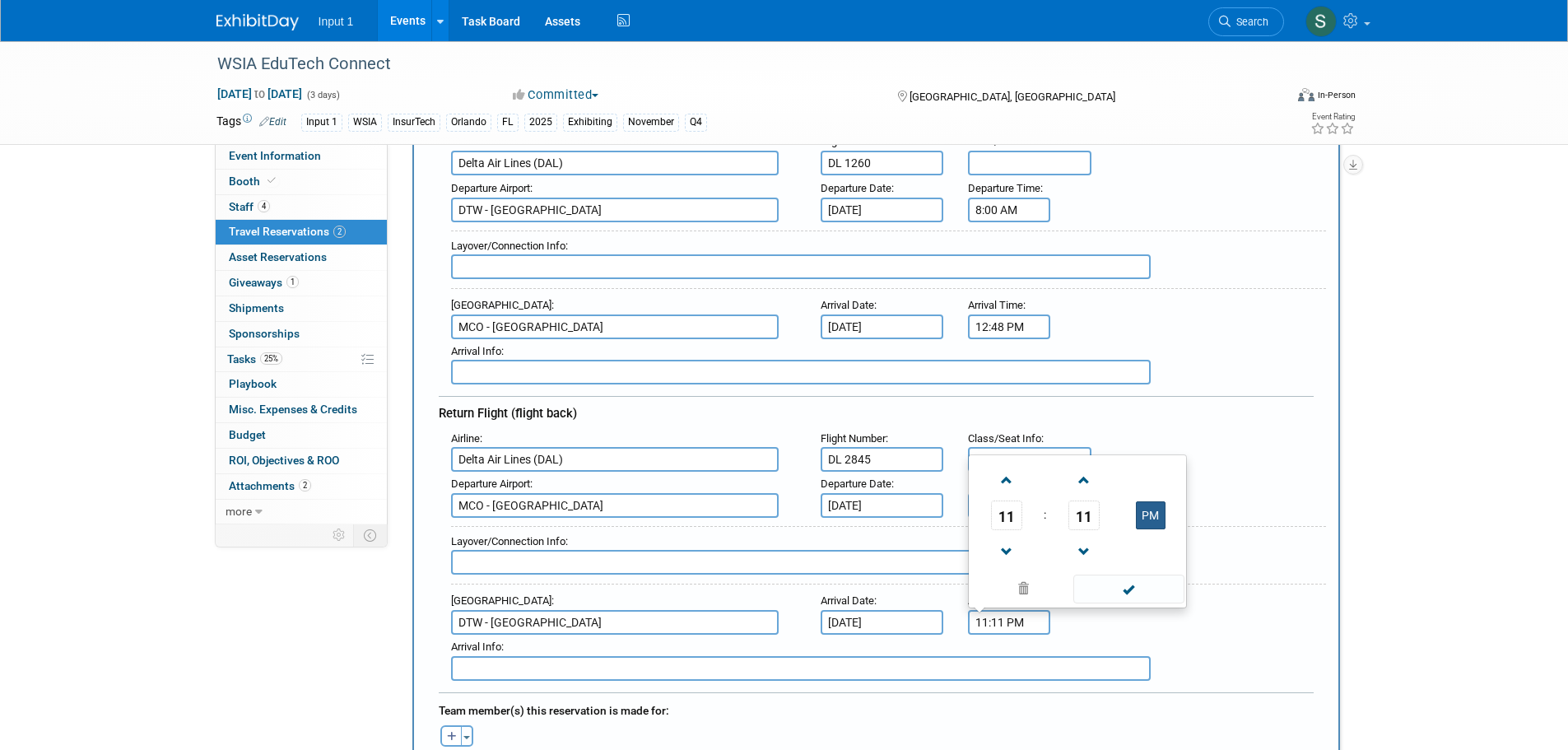
click at [1149, 512] on button "PM" at bounding box center [1150, 515] width 30 height 28
type input "11:11 AM"
click at [1138, 581] on span at bounding box center [1129, 588] width 111 height 29
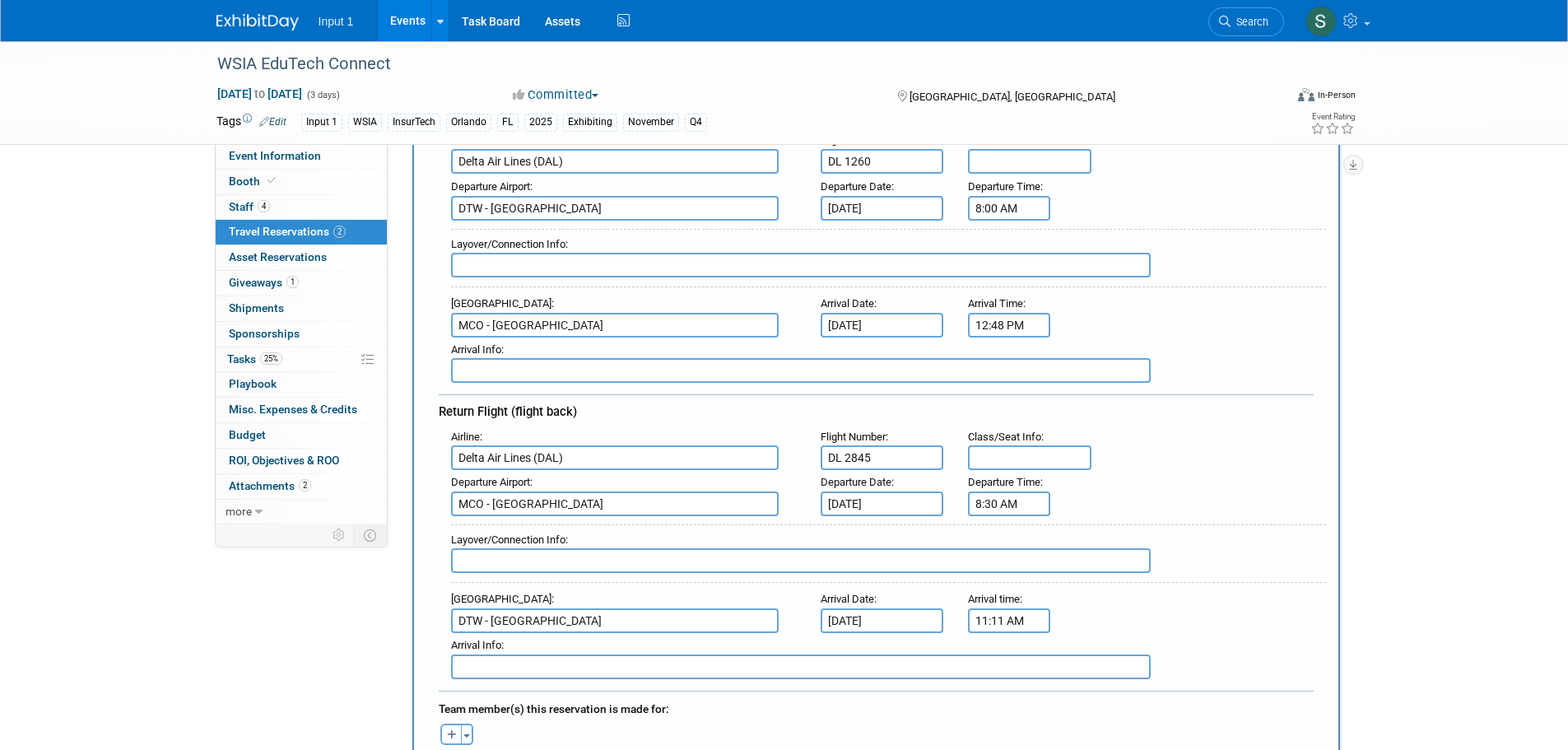
scroll to position [576, 0]
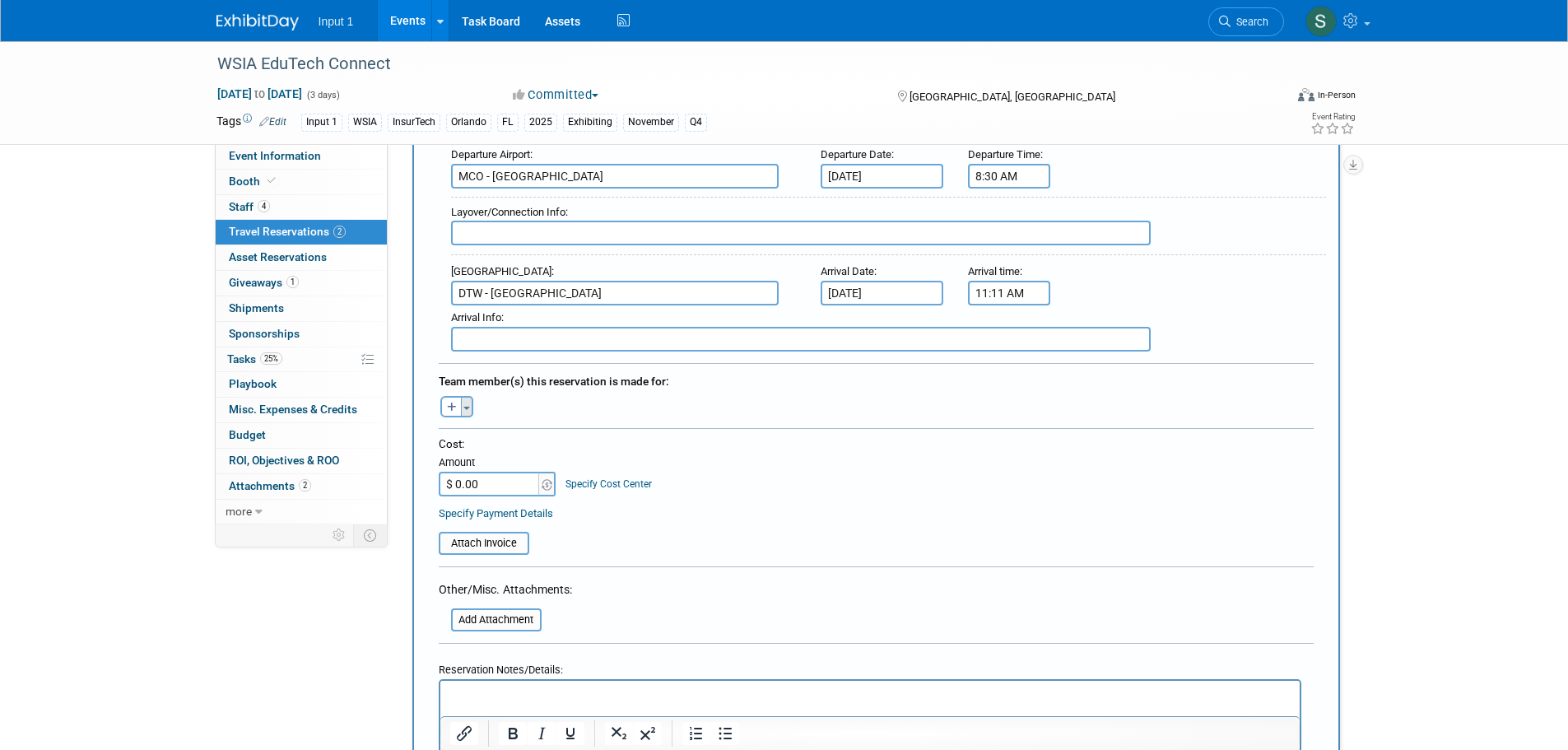
click at [466, 410] on button "Toggle Dropdown" at bounding box center [467, 406] width 12 height 22
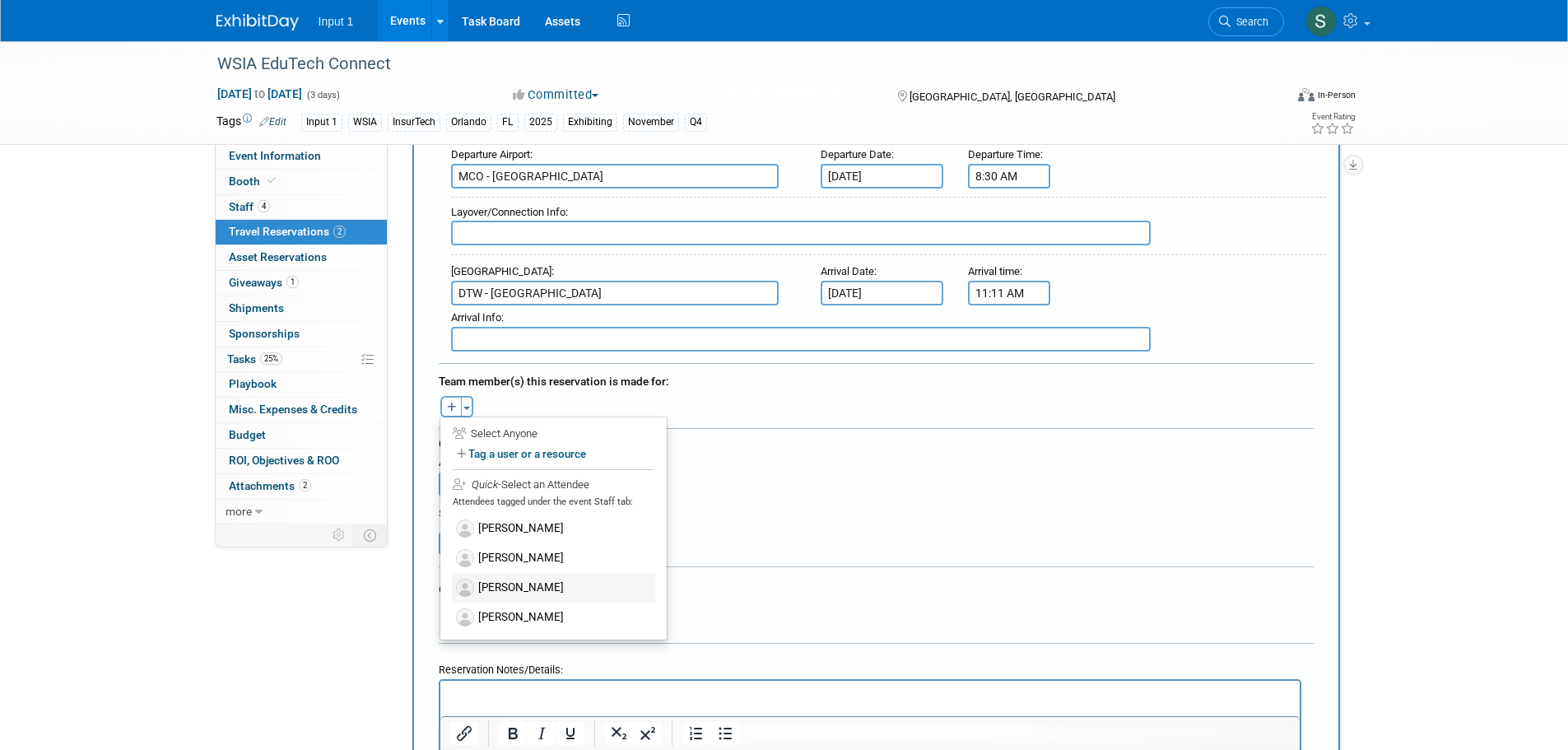
click at [484, 583] on label "[PERSON_NAME]" at bounding box center [553, 587] width 204 height 30
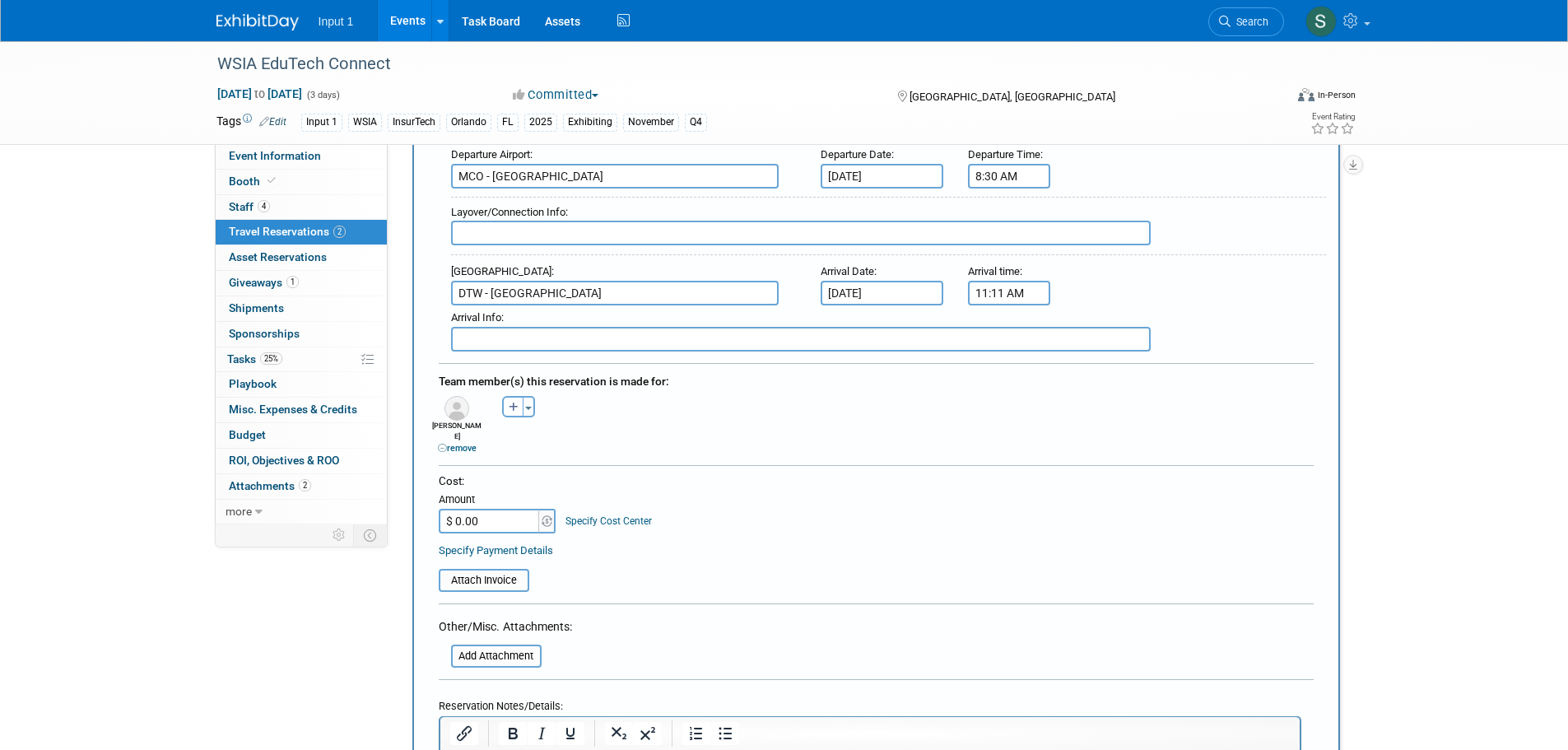
click at [479, 509] on input "$ 0.00" at bounding box center [490, 520] width 103 height 24
type input "$ 548.97"
click at [491, 570] on input "file" at bounding box center [429, 579] width 196 height 20
click at [254, 38] on div "Input 1 Events Add Event Bulk Upload Events Shareable Event Boards Recently Vie…" at bounding box center [784, 20] width 1136 height 41
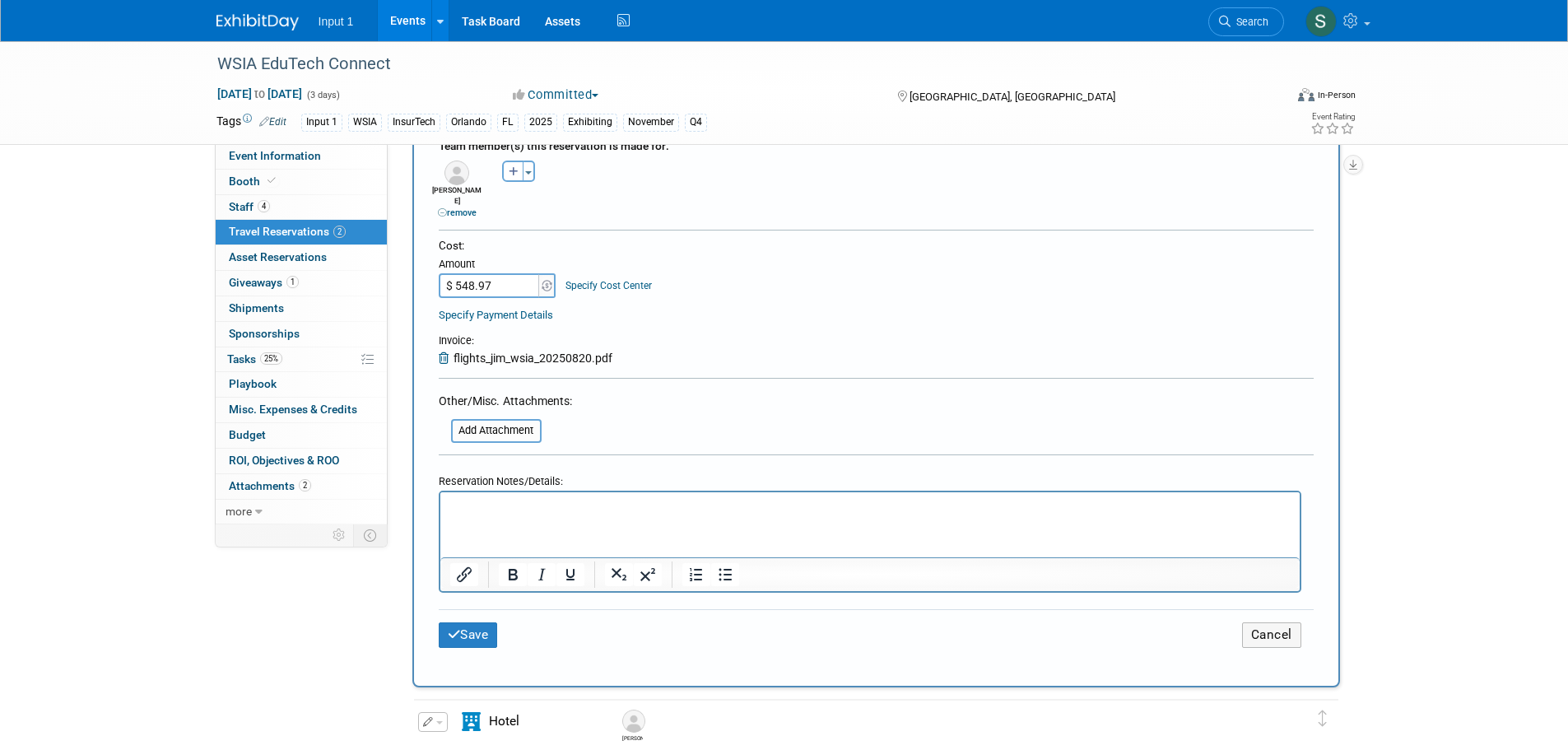
scroll to position [823, 0]
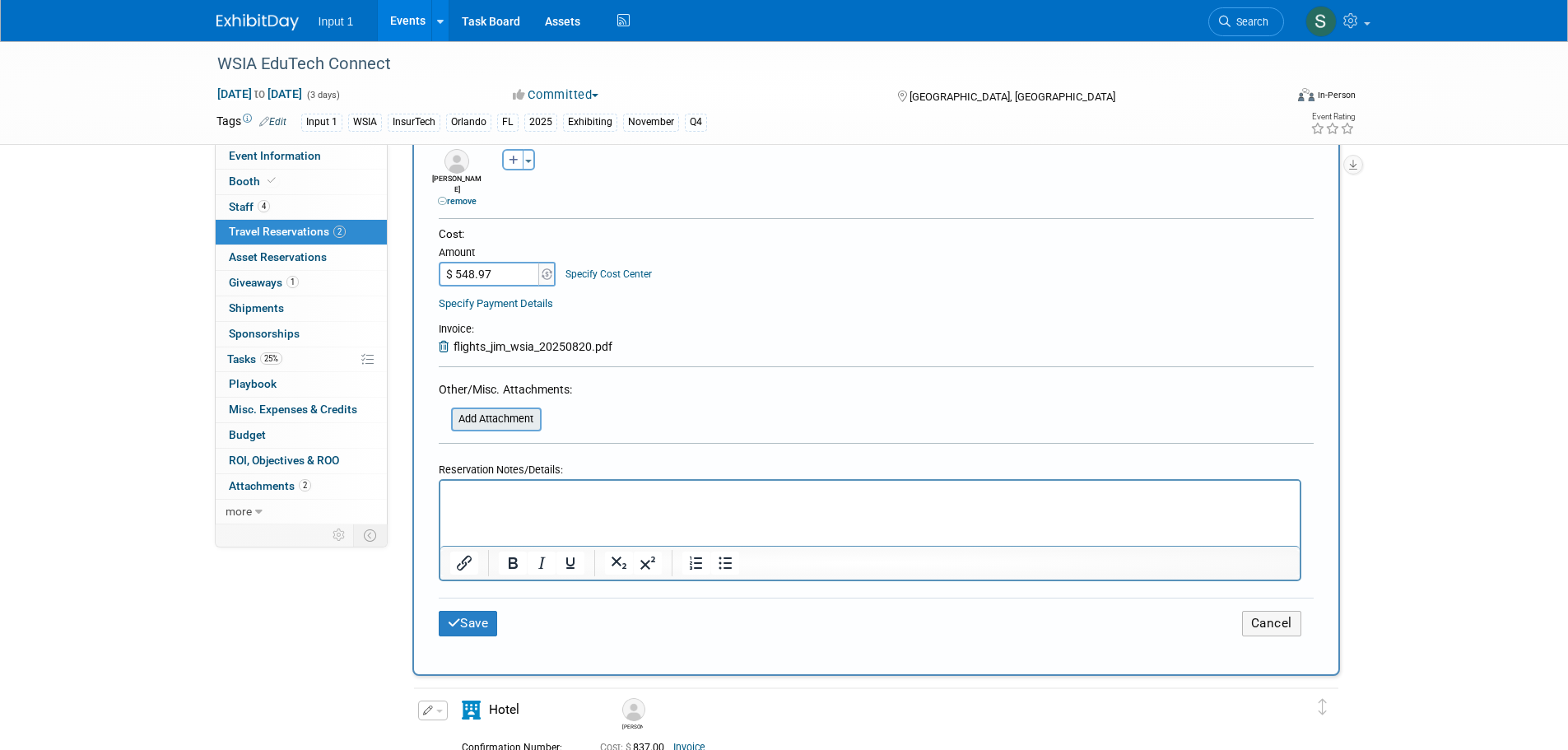
click at [499, 409] on input "file" at bounding box center [441, 419] width 196 height 20
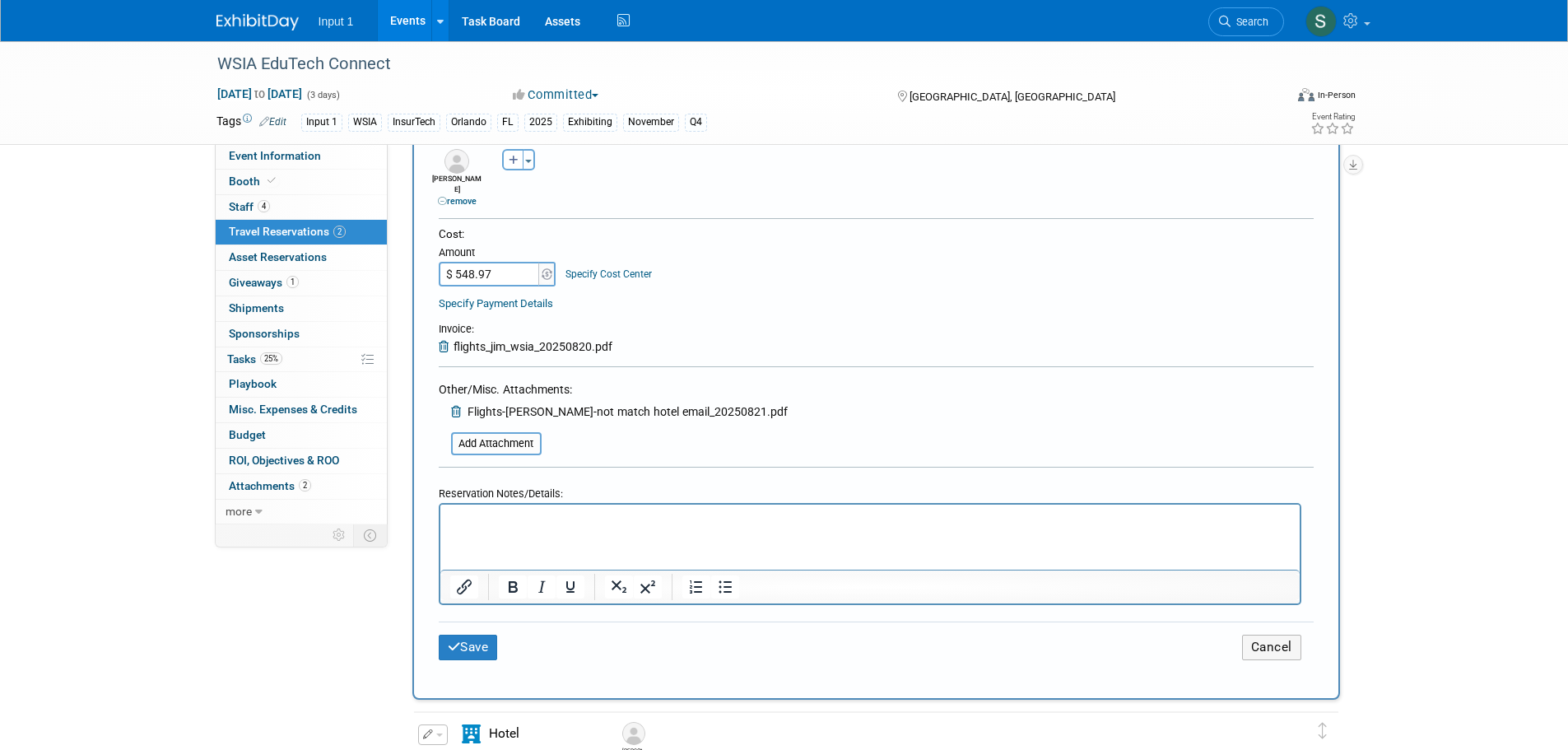
click at [511, 527] on html at bounding box center [868, 515] width 859 height 23
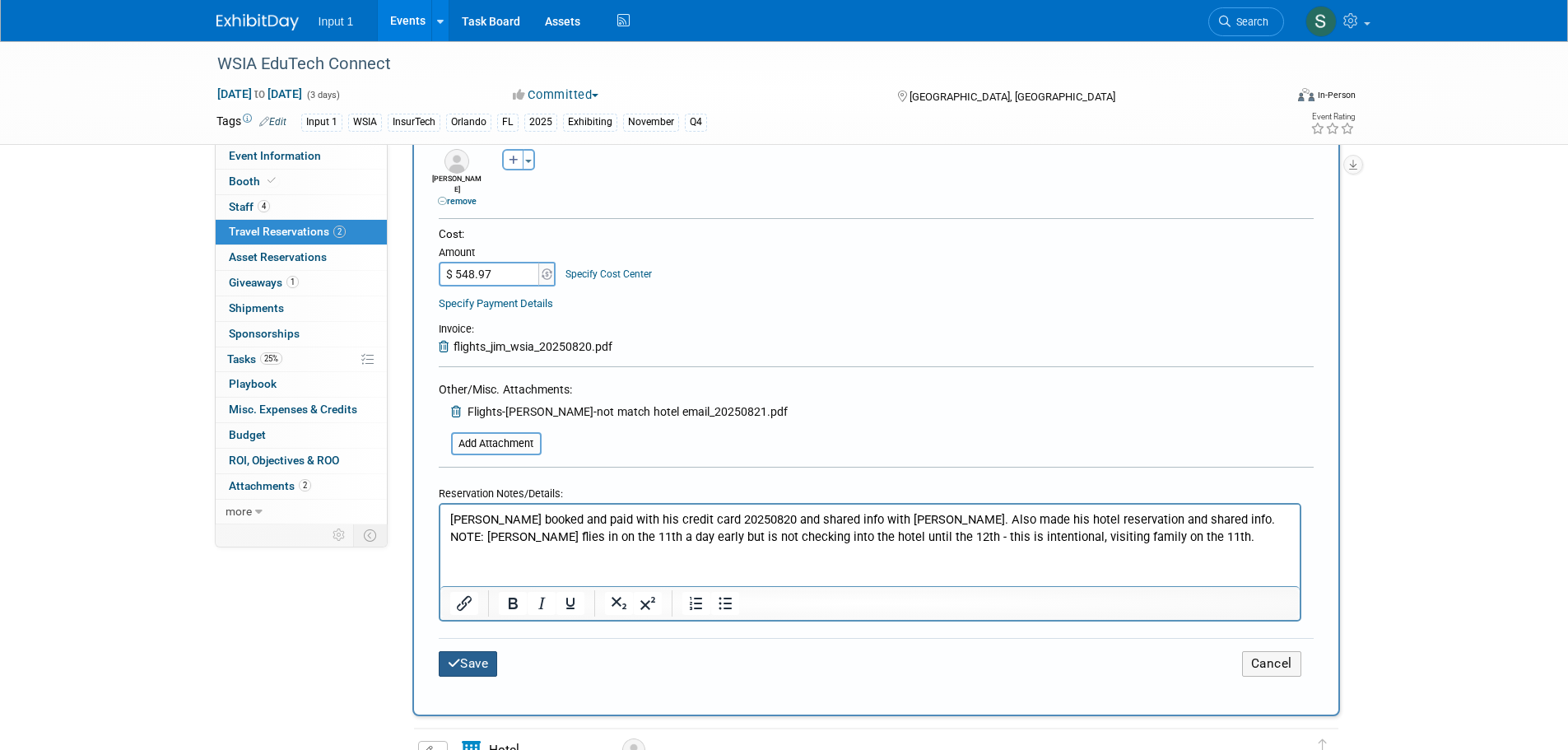
drag, startPoint x: 466, startPoint y: 656, endPoint x: 521, endPoint y: 660, distance: 55.1
click at [466, 654] on button "Save" at bounding box center [468, 663] width 59 height 25
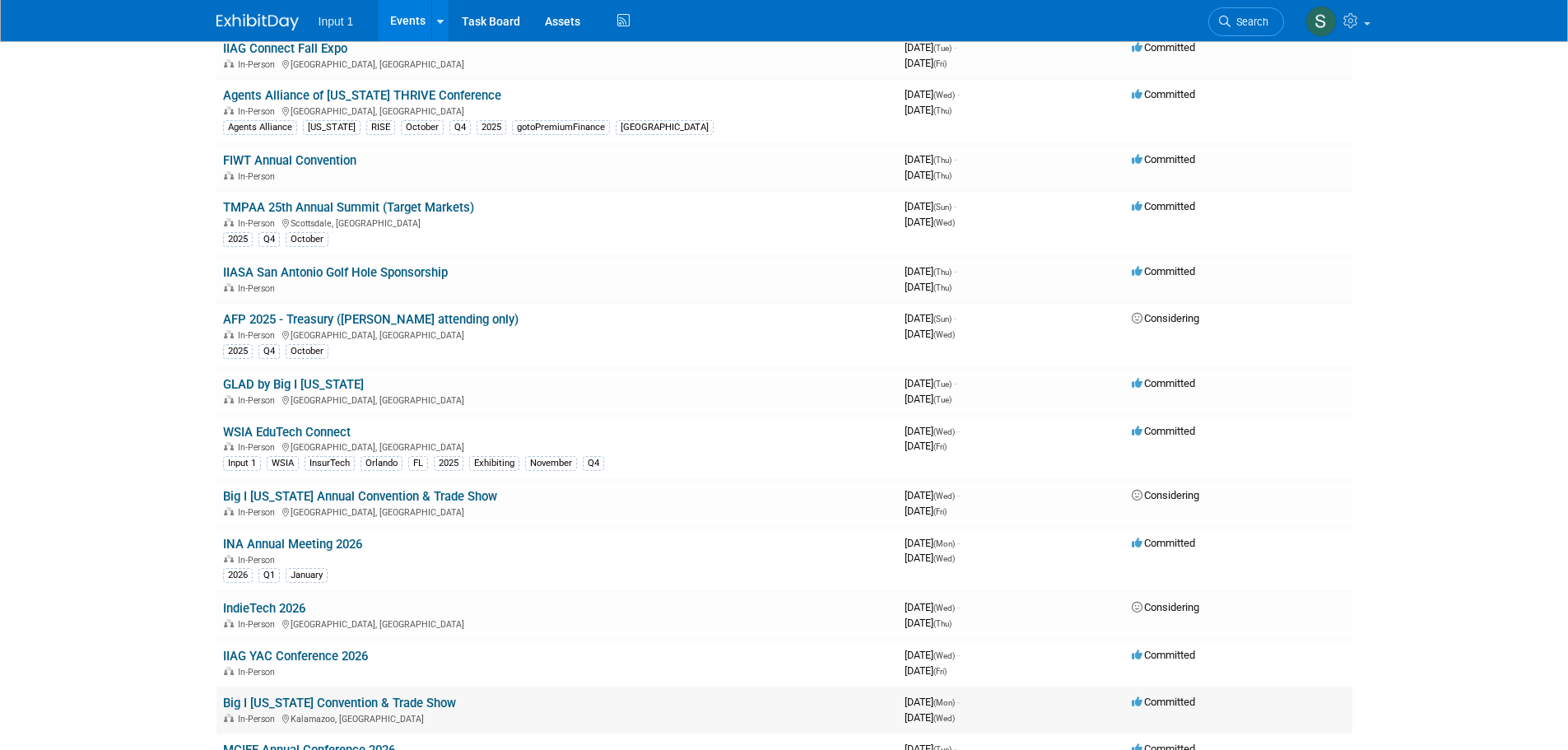
scroll to position [988, 0]
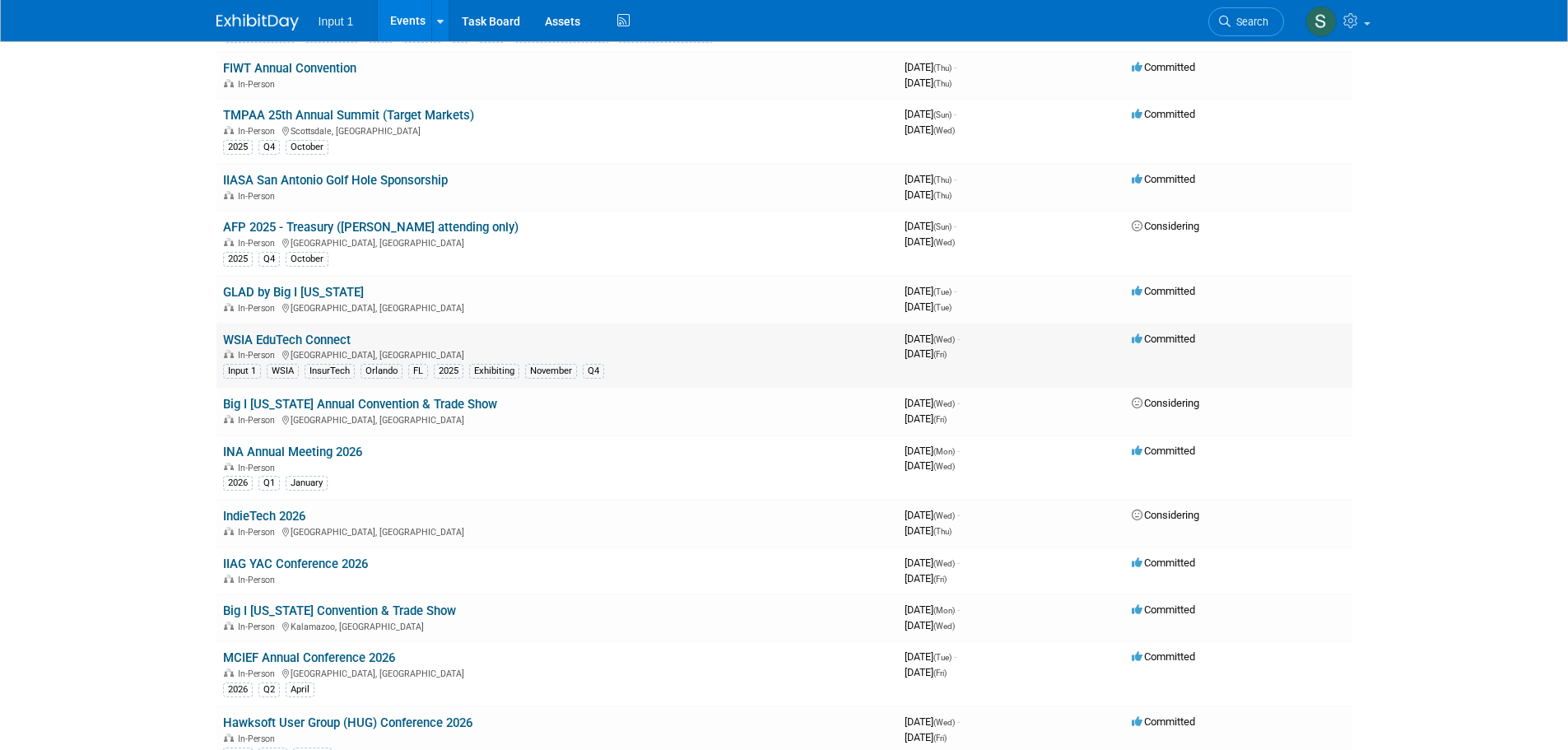
click at [284, 344] on link "WSIA EduTech Connect" at bounding box center [286, 339] width 128 height 15
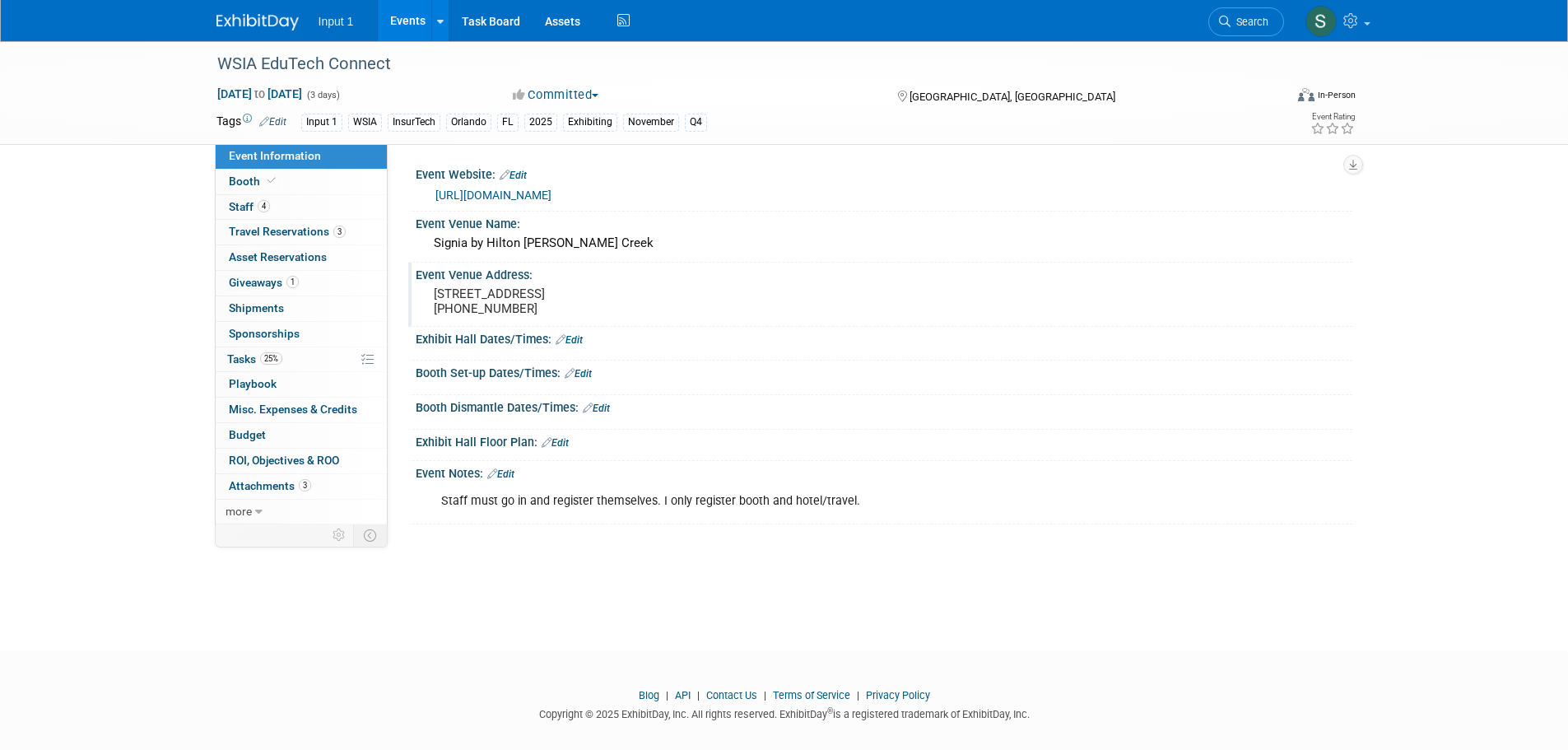
drag, startPoint x: 309, startPoint y: 235, endPoint x: 613, endPoint y: 308, distance: 312.6
click at [309, 234] on span "Travel Reservations 3" at bounding box center [287, 231] width 117 height 13
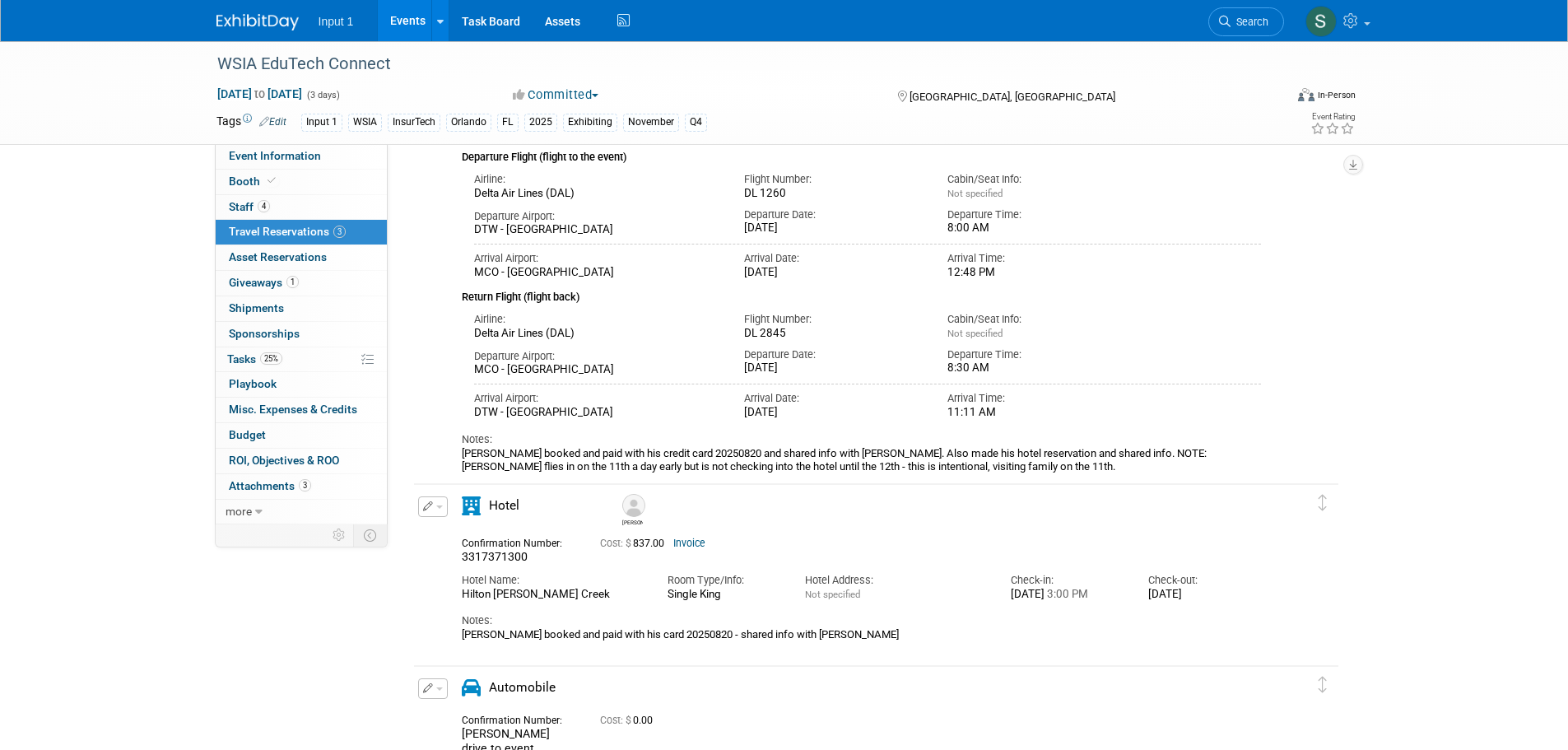
scroll to position [329, 0]
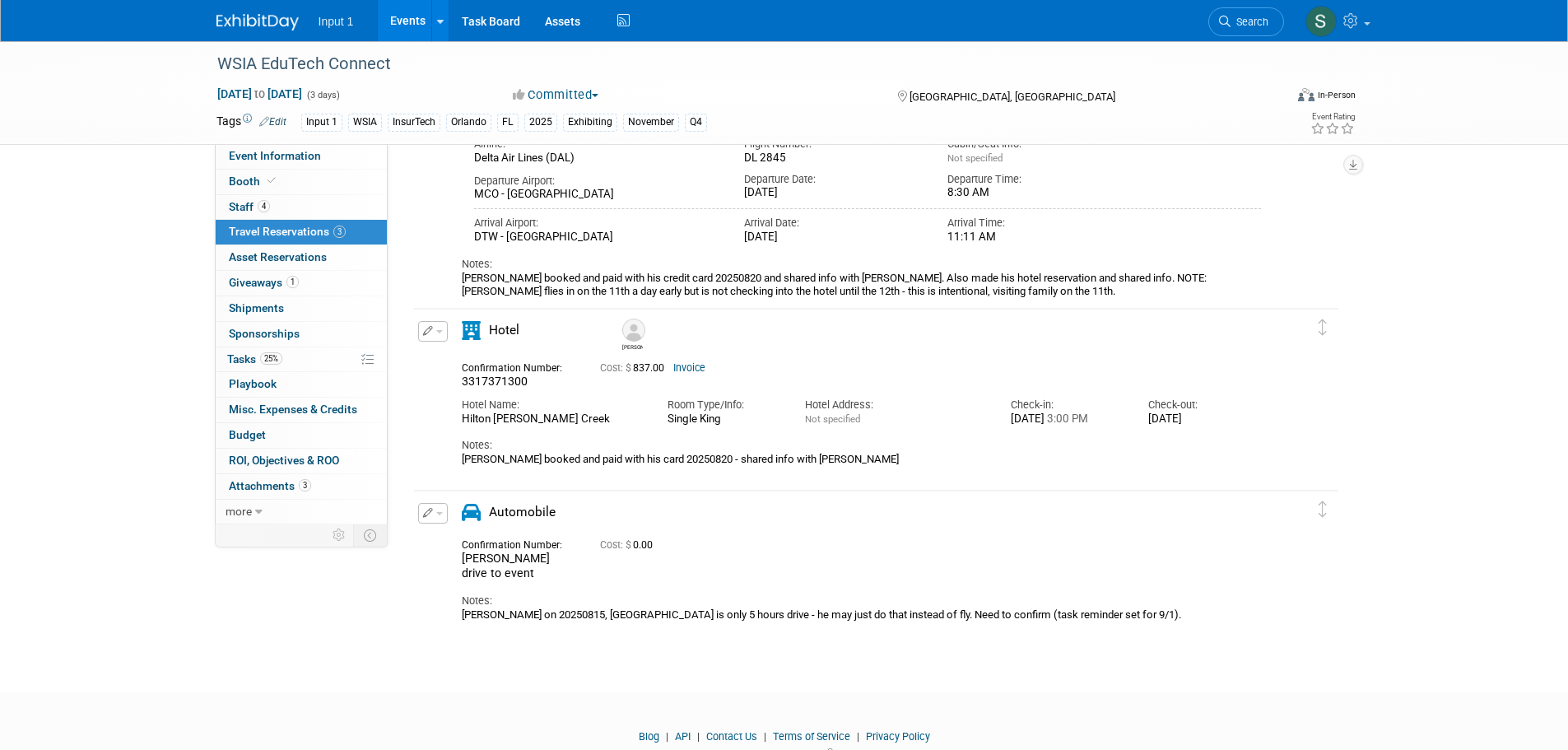
click at [855, 552] on div "Cost: $ 0.00" at bounding box center [896, 545] width 593 height 12
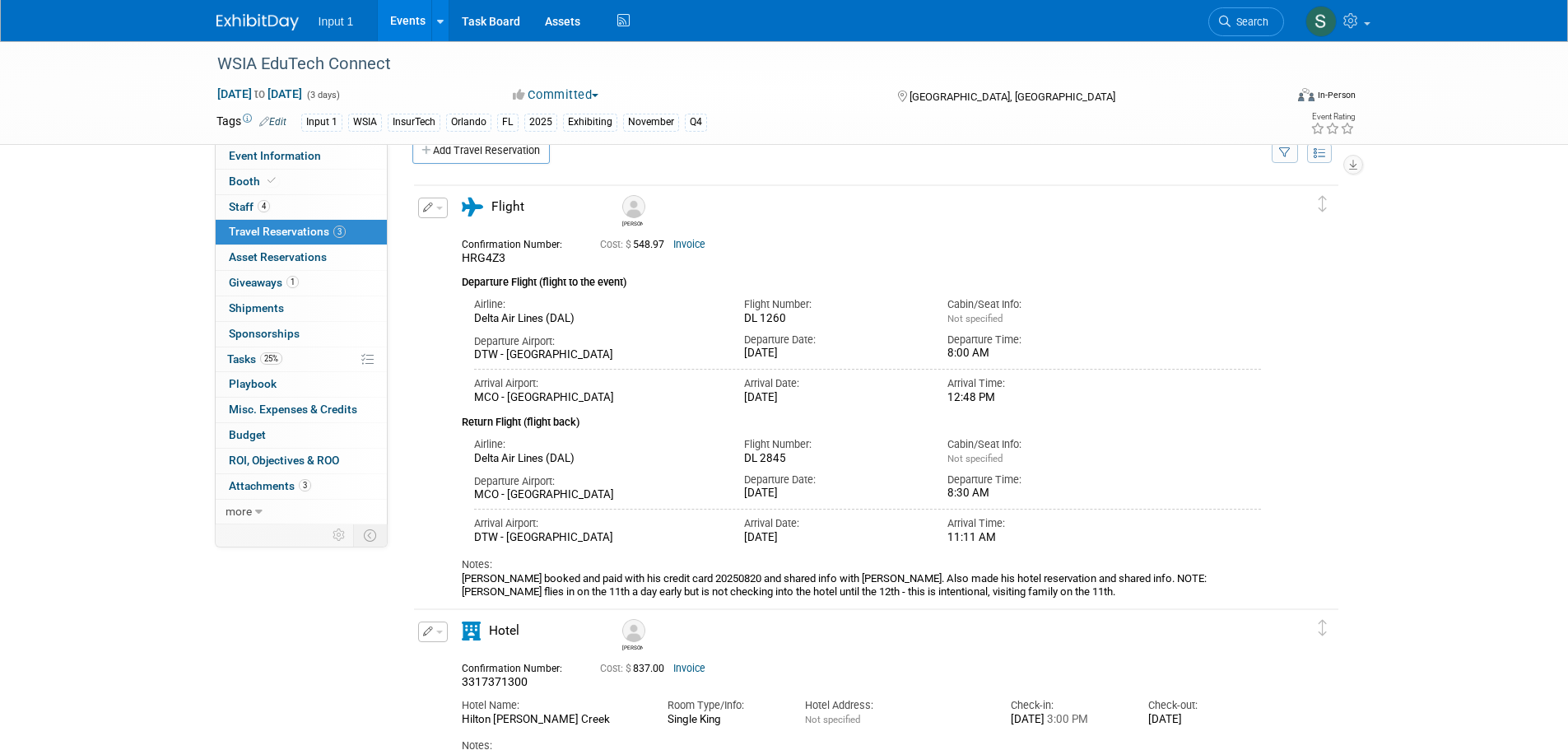
scroll to position [0, 0]
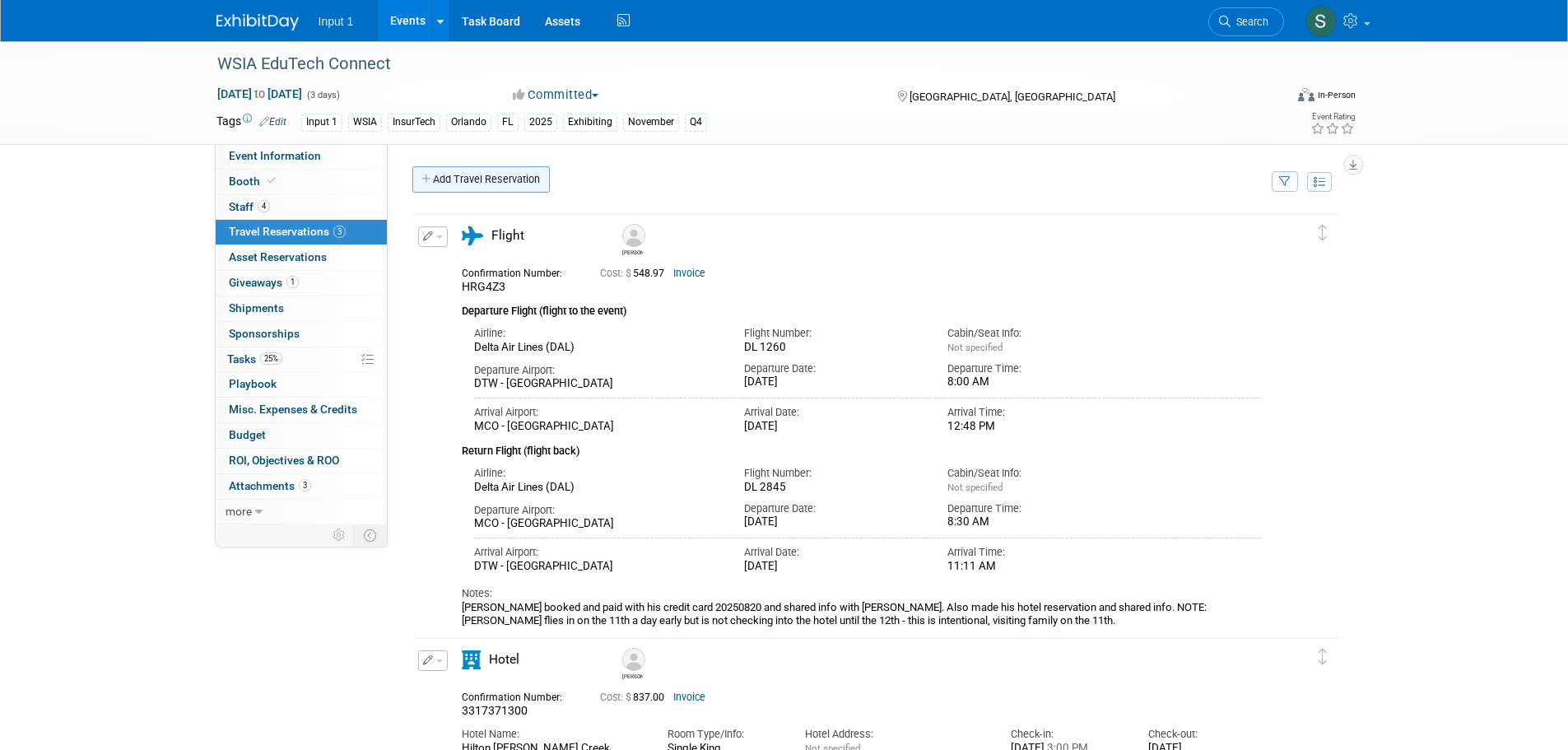
click at [470, 172] on link "Add Travel Reservation" at bounding box center [481, 179] width 137 height 26
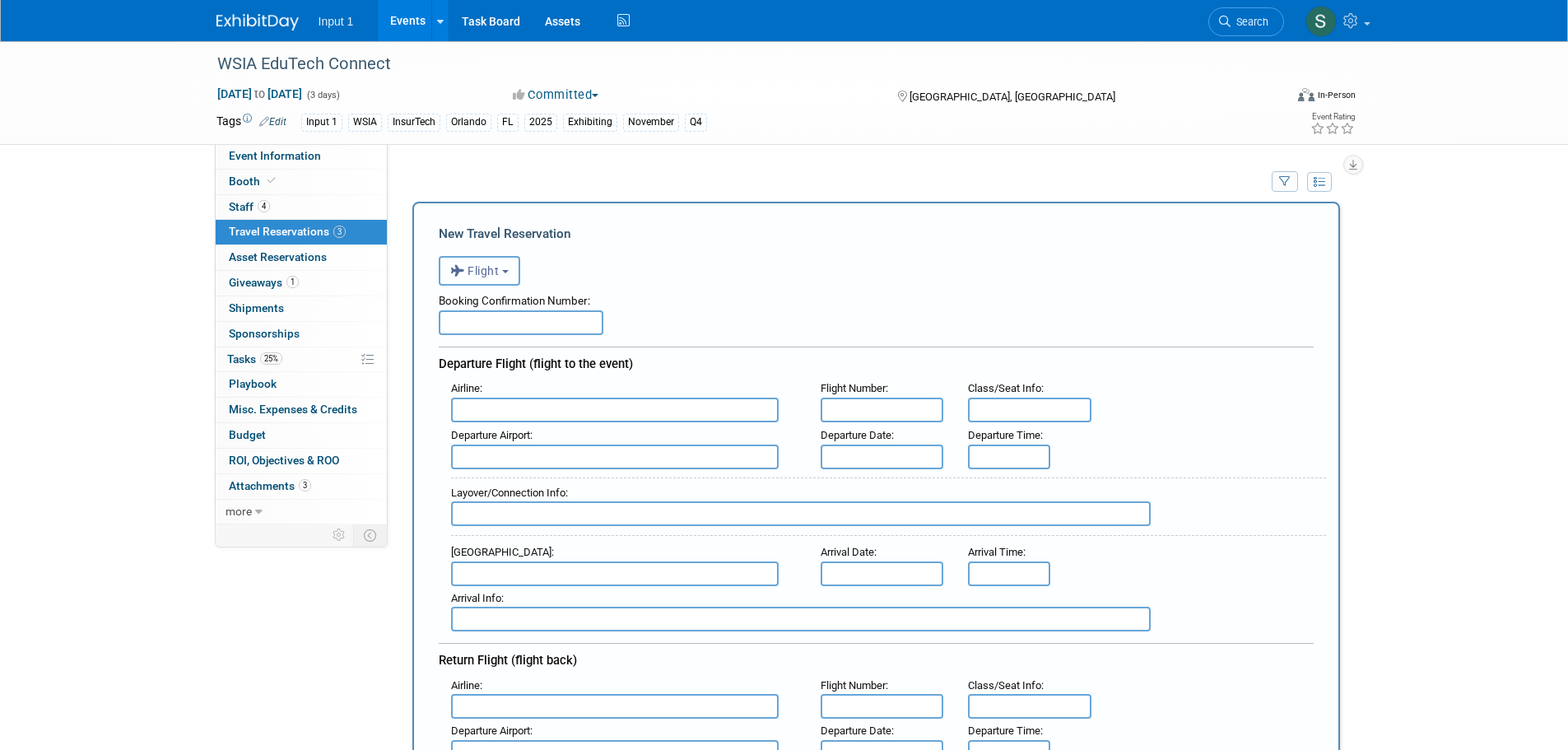
click at [489, 280] on button "Flight" at bounding box center [479, 271] width 82 height 30
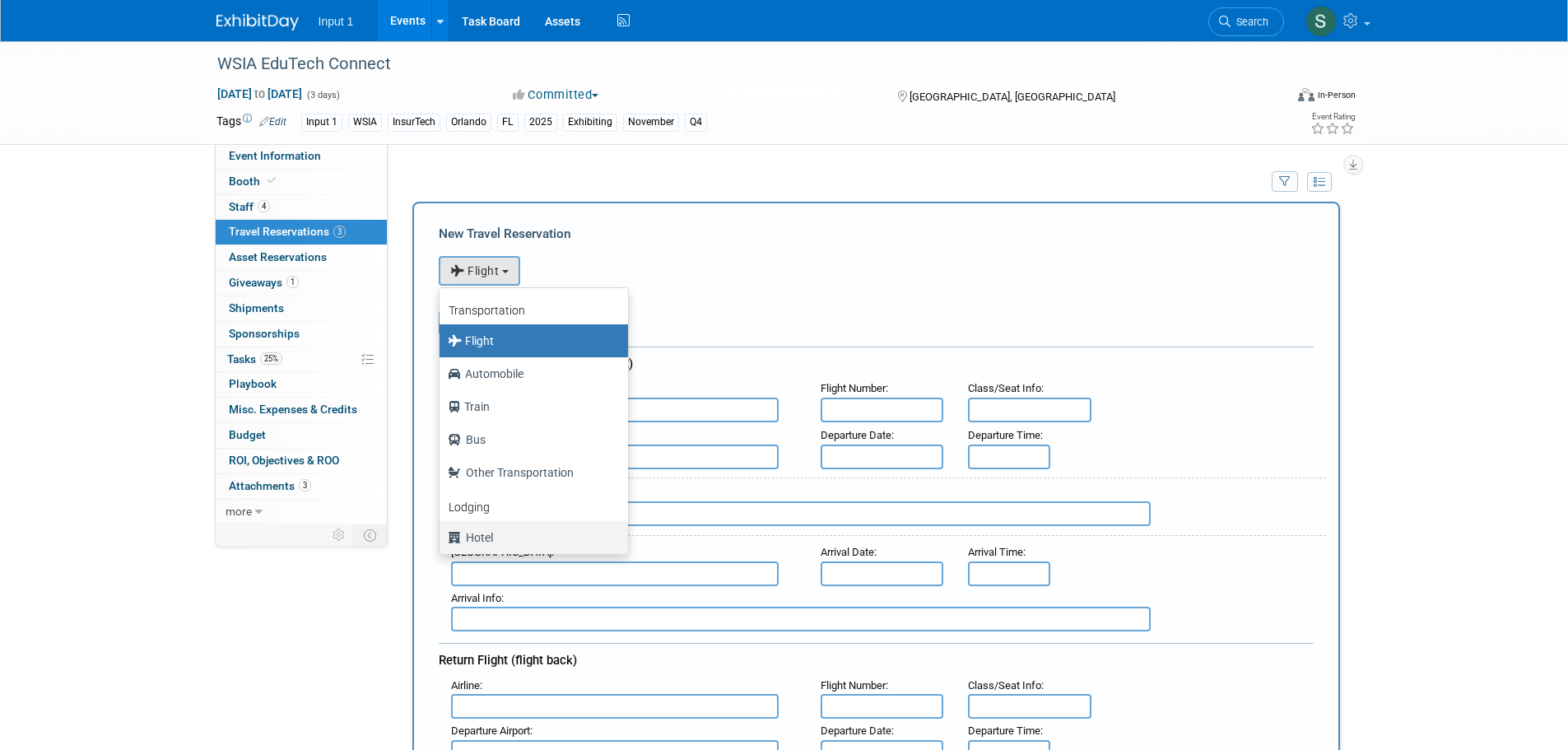
click at [475, 541] on label "Hotel" at bounding box center [529, 537] width 164 height 26
click at [442, 540] on input "Hotel" at bounding box center [437, 535] width 10 height 10
select select "6"
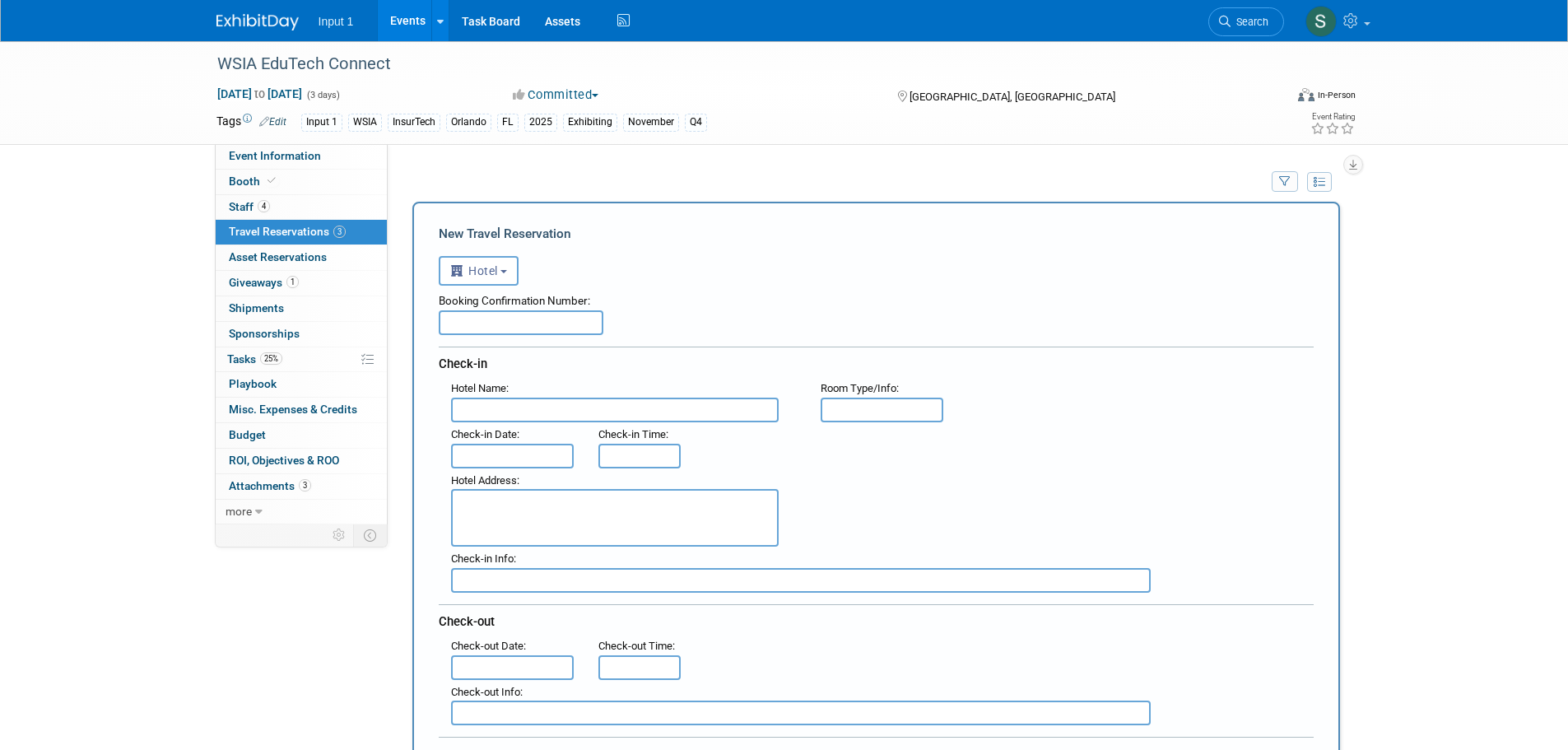
click at [491, 325] on input "text" at bounding box center [520, 323] width 164 height 24
type input "3315619254"
click at [478, 408] on input "text" at bounding box center [614, 410] width 327 height 24
type input "Hilton Orlando Bonnet Creek"
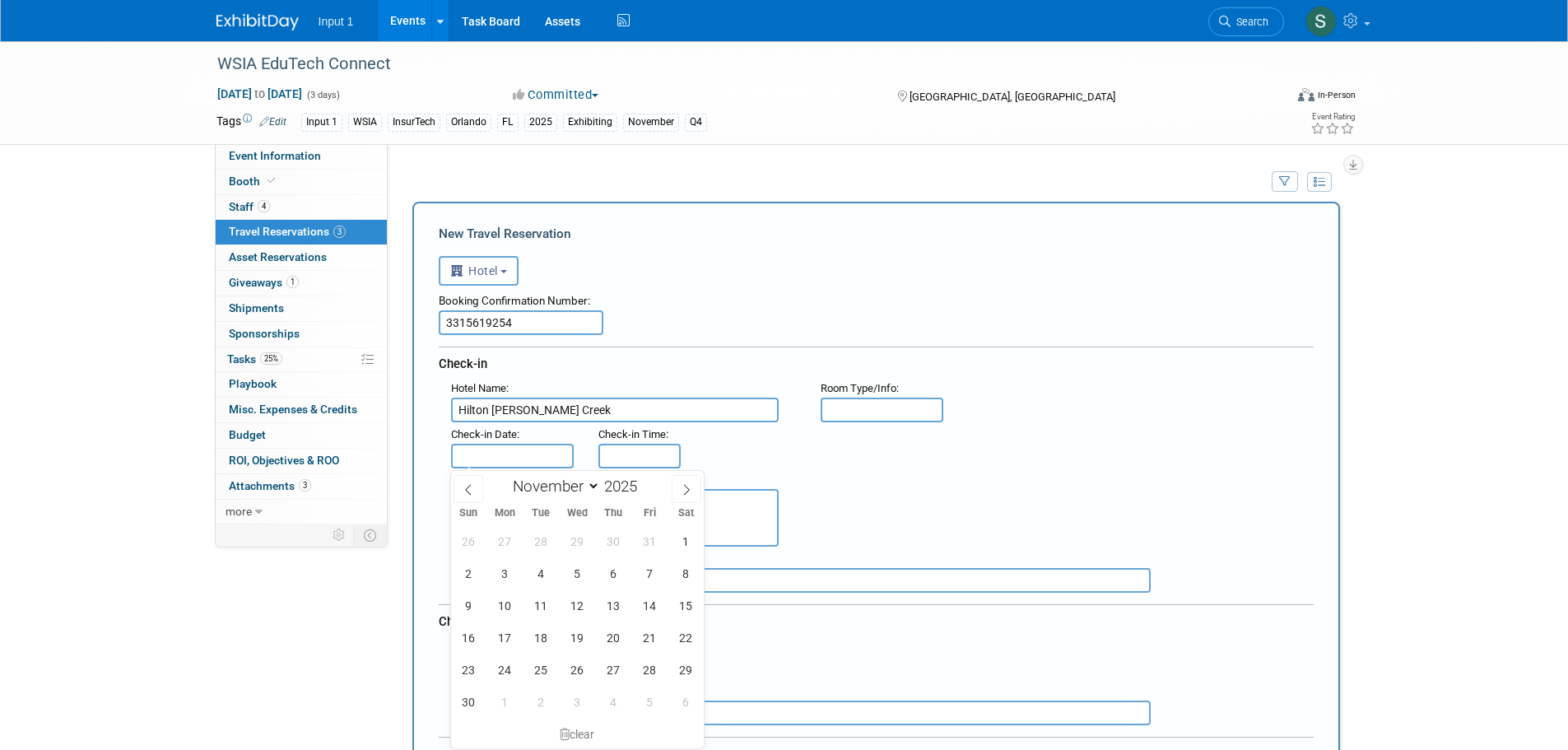
click at [874, 476] on div "Hotel Address :" at bounding box center [881, 507] width 887 height 79
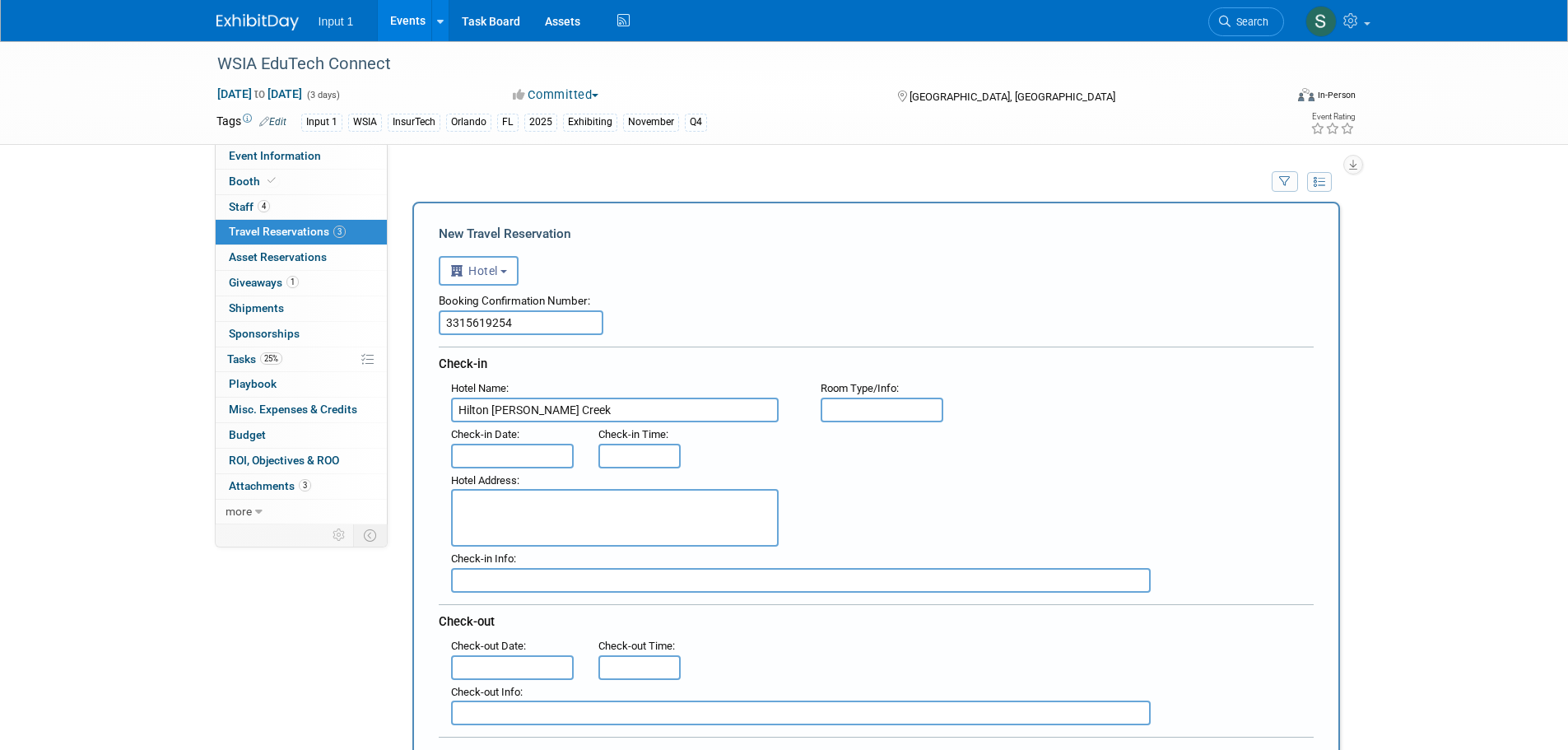
click at [521, 462] on input "text" at bounding box center [513, 456] width 124 height 24
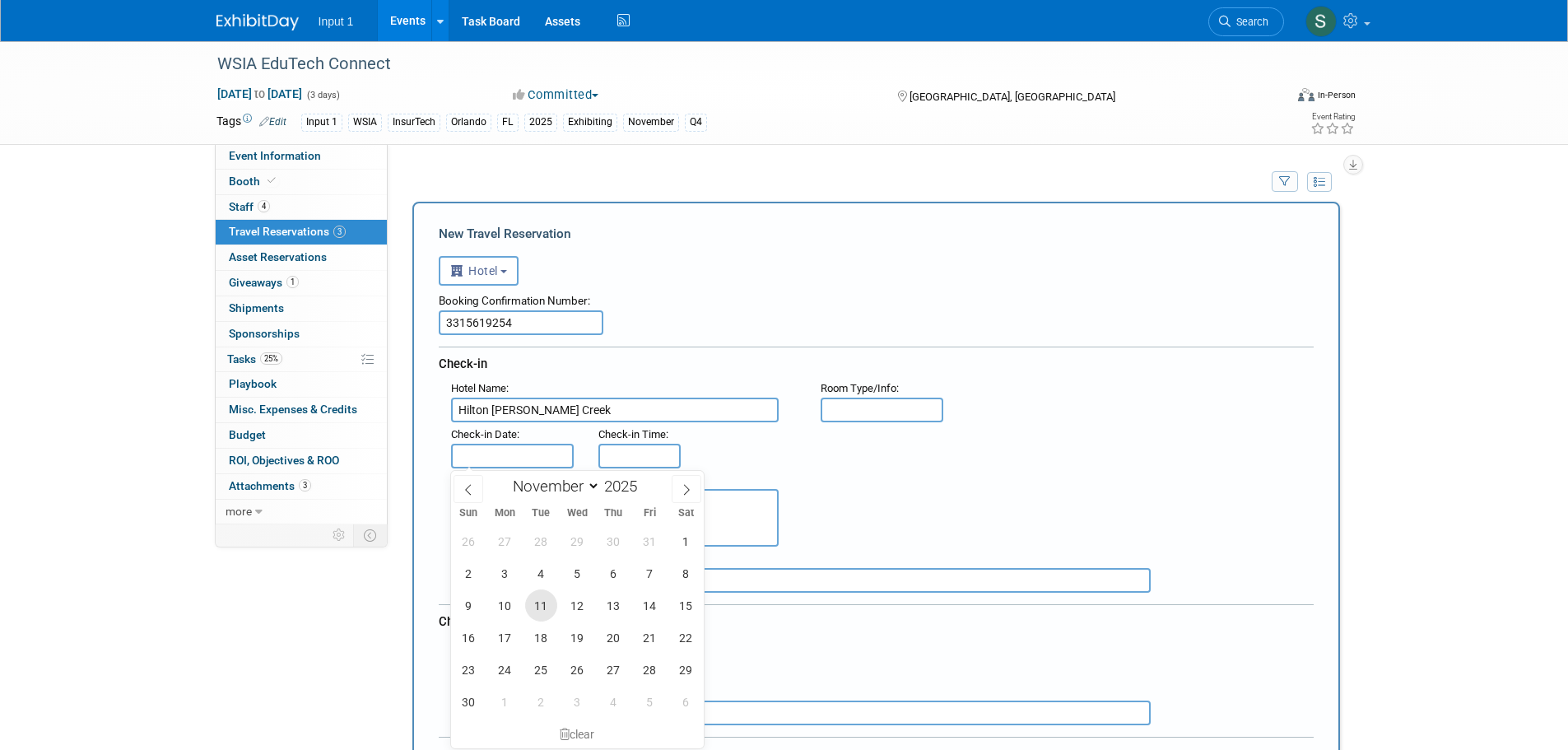
click at [546, 603] on span "11" at bounding box center [540, 605] width 32 height 32
type input "[DATE]"
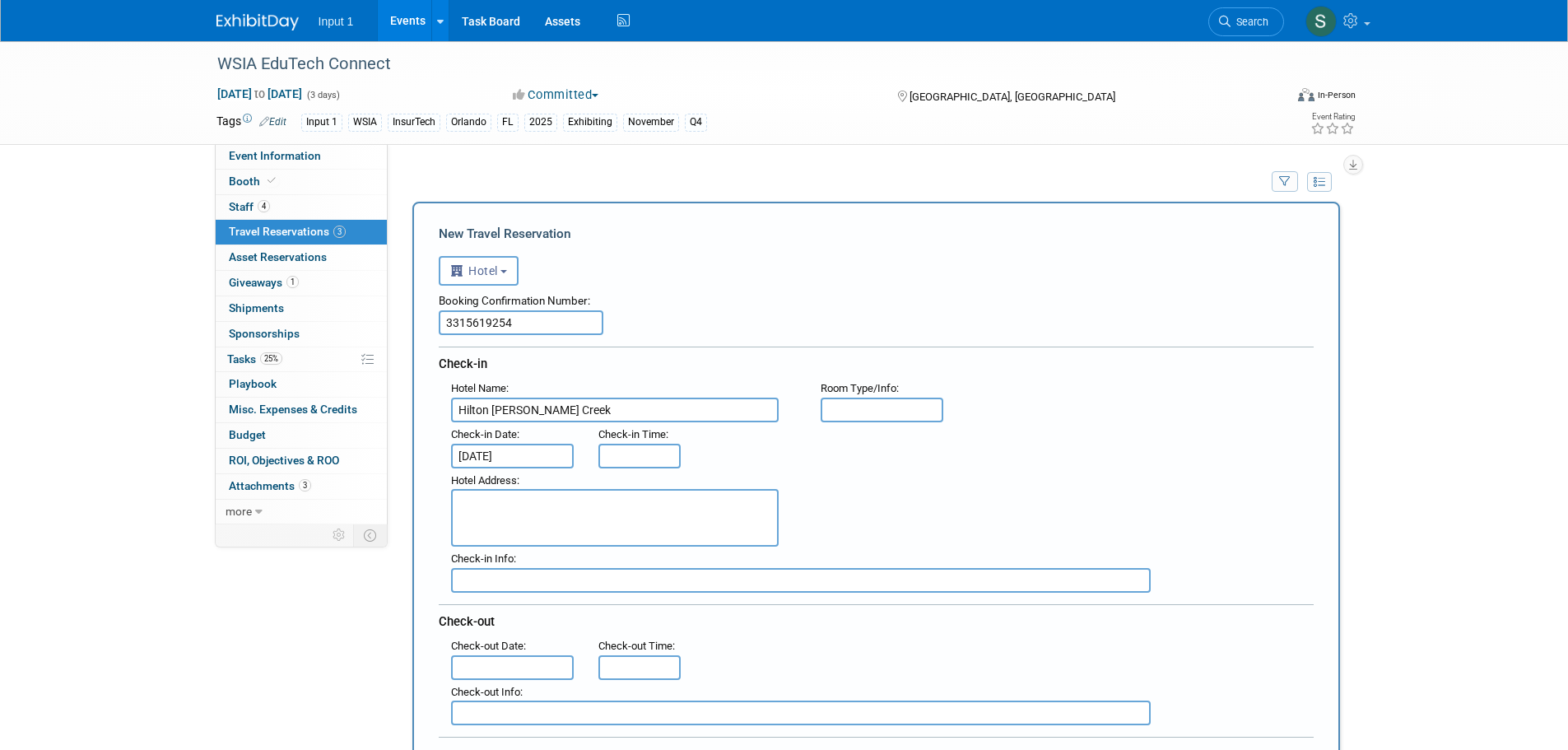
type input "3:00 PM"
click at [652, 454] on input "3:00 PM" at bounding box center [640, 456] width 83 height 24
click at [1096, 492] on div "Hotel Address :" at bounding box center [881, 507] width 887 height 79
click at [533, 666] on input "text" at bounding box center [513, 667] width 124 height 24
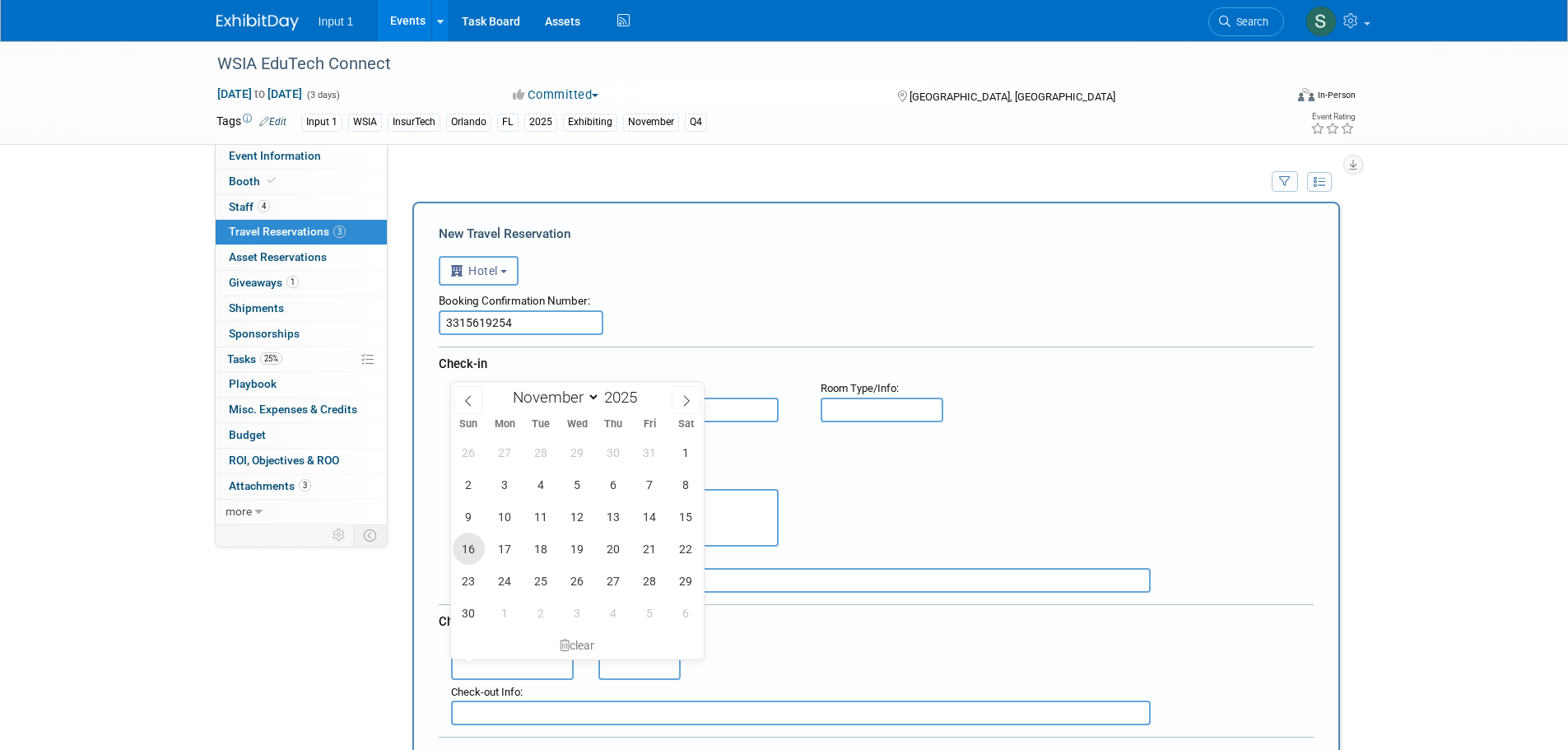
click at [470, 555] on span "16" at bounding box center [468, 548] width 32 height 32
type input "[DATE]"
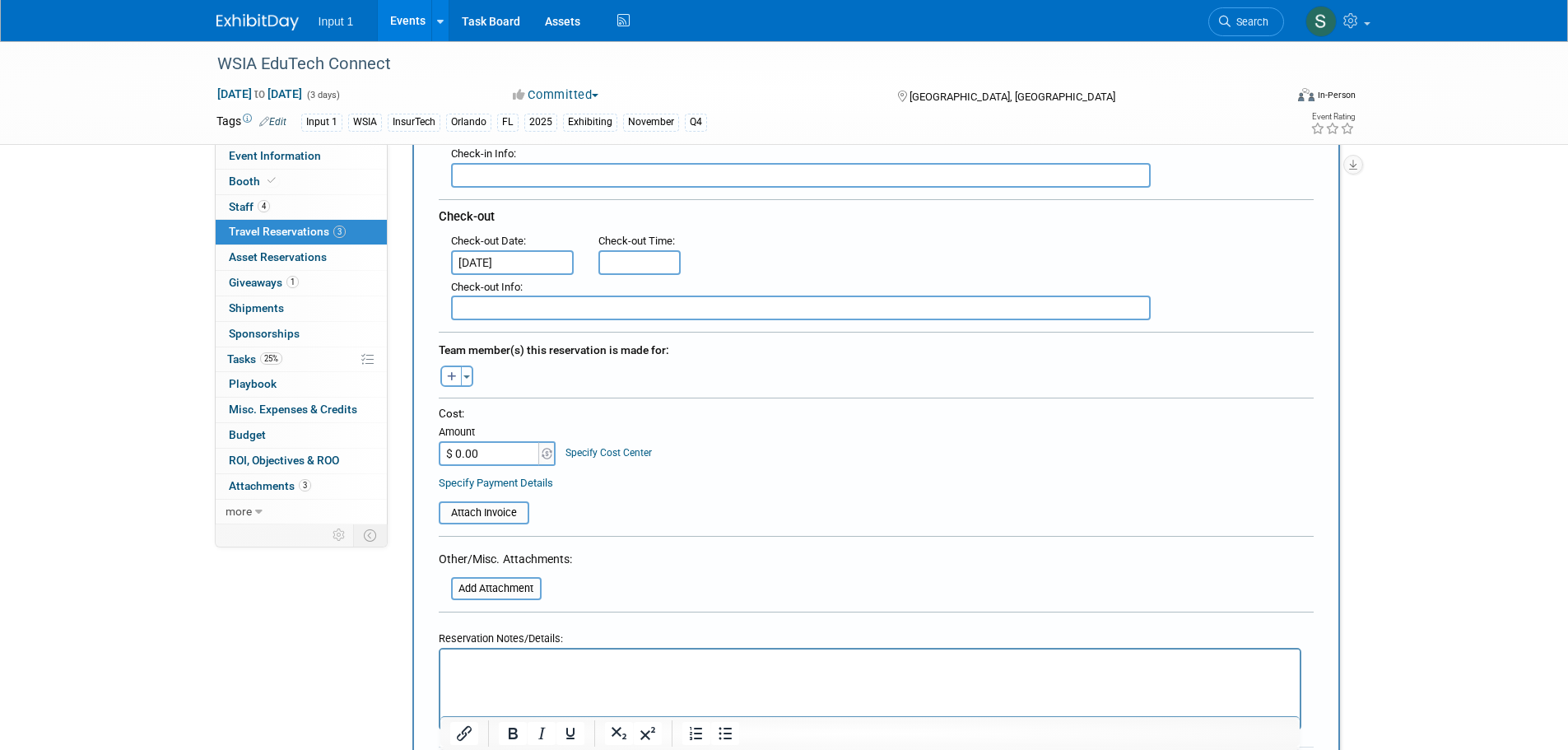
scroll to position [412, 0]
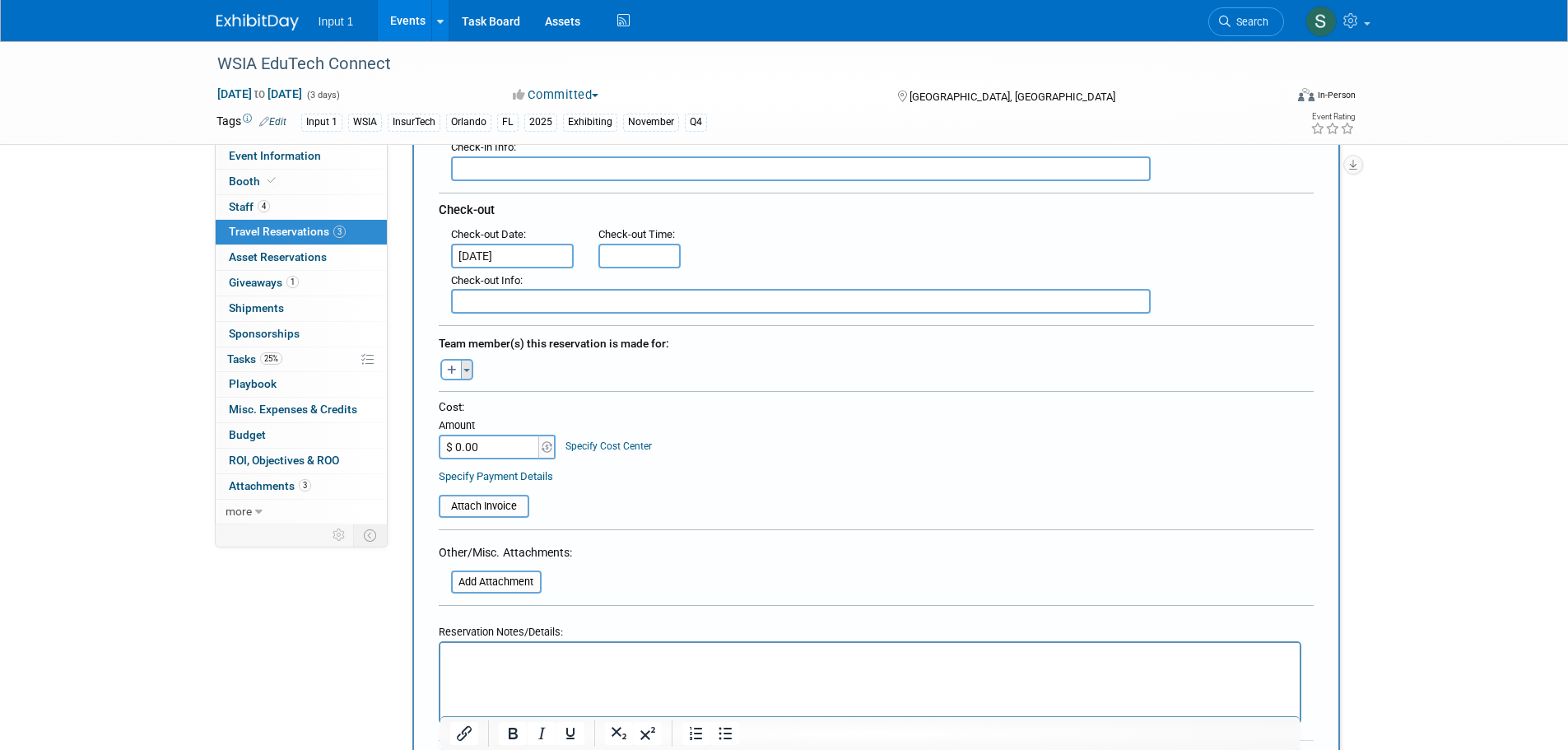
click at [466, 372] on span "button" at bounding box center [466, 371] width 7 height 3
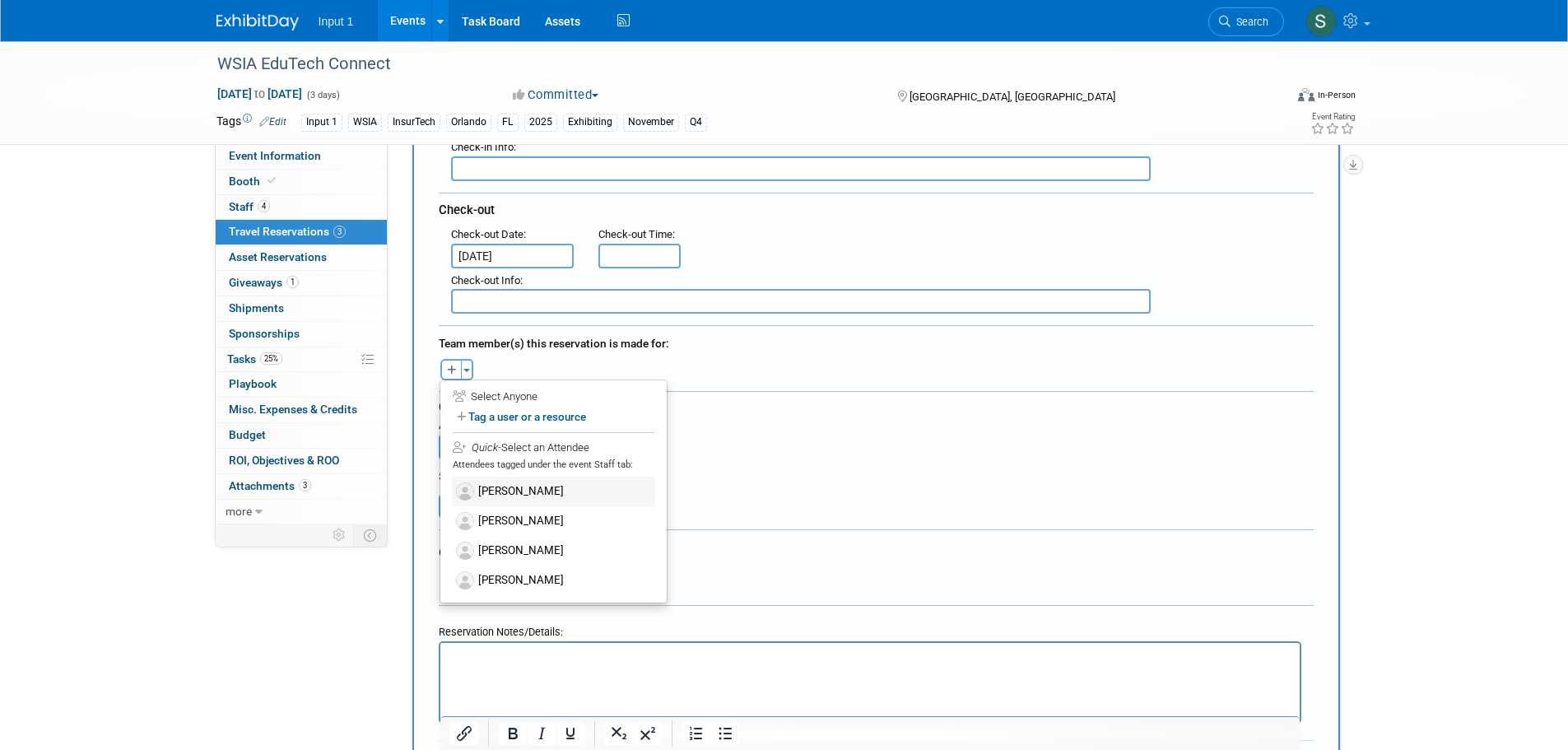
click at [508, 492] on label "[PERSON_NAME]" at bounding box center [553, 492] width 204 height 30
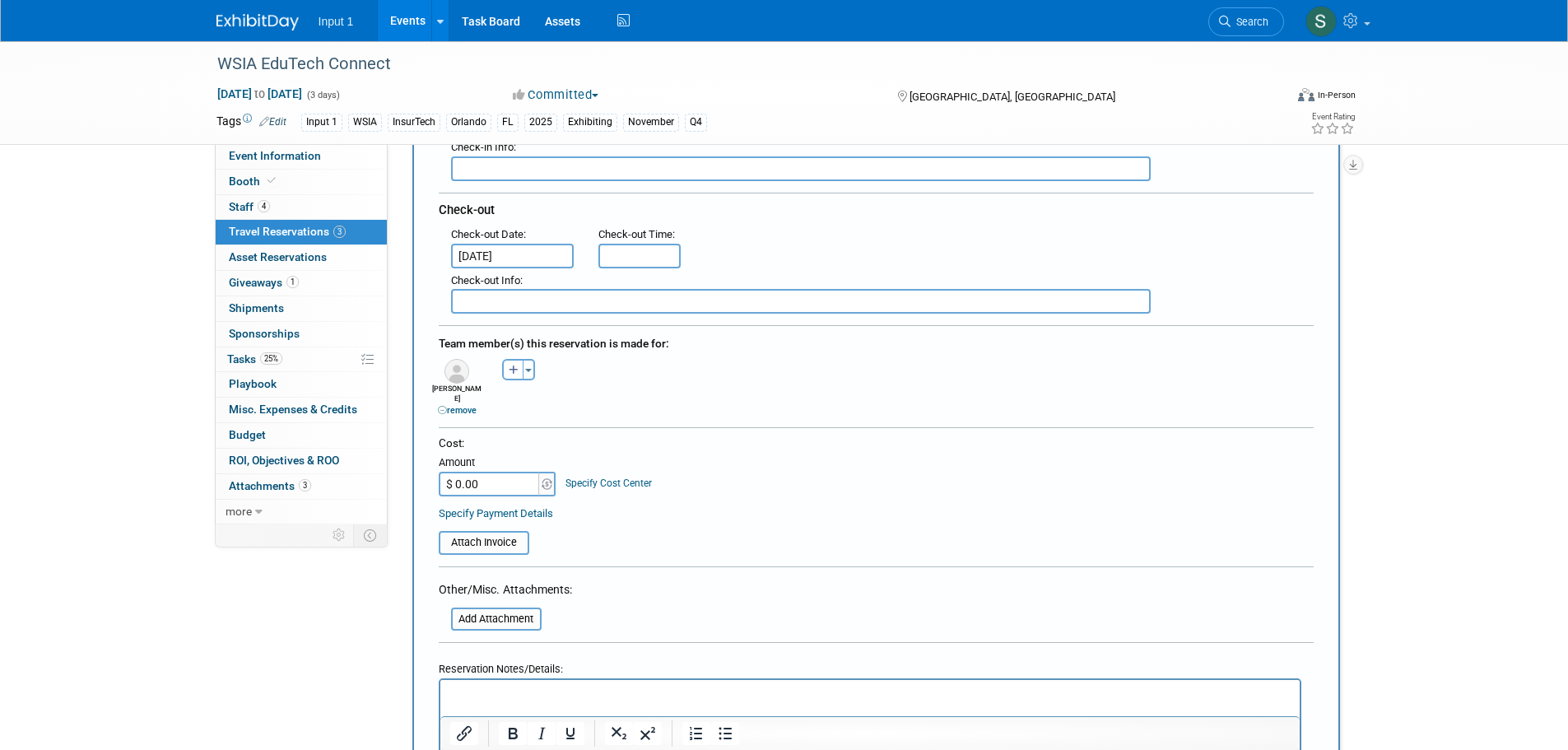
click at [476, 477] on input "$ 0.00" at bounding box center [490, 484] width 103 height 24
type input "$ 1,395.00"
click at [468, 532] on input "file" at bounding box center [429, 542] width 196 height 20
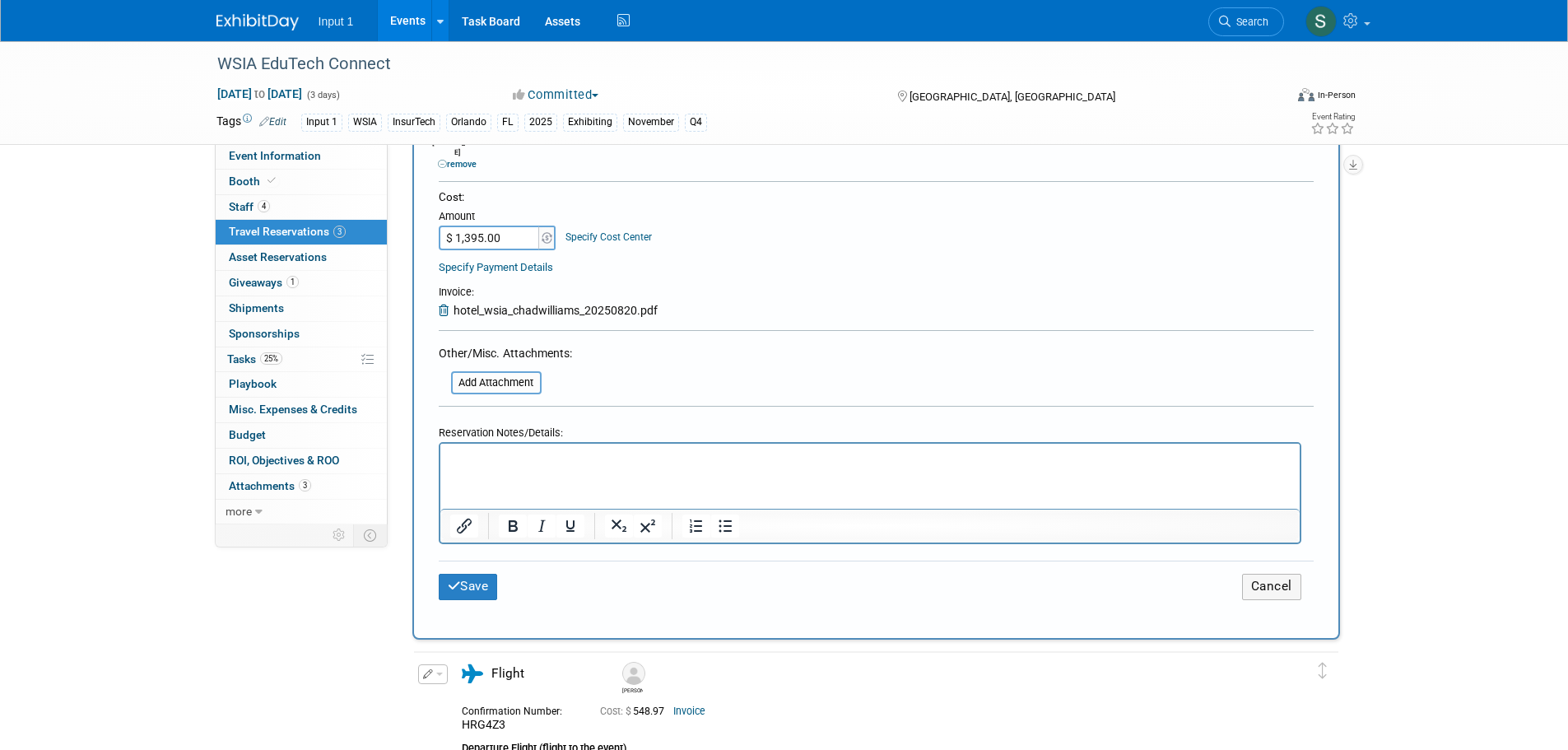
scroll to position [659, 0]
click at [434, 445] on div "New Travel Reservation <i class="fas fa-plane" style="padding: 6px 4px 6px 1px;…" at bounding box center [876, 90] width 928 height 1095
click at [466, 453] on p "Rich Text Area. Press ALT-0 for help." at bounding box center [869, 458] width 841 height 17
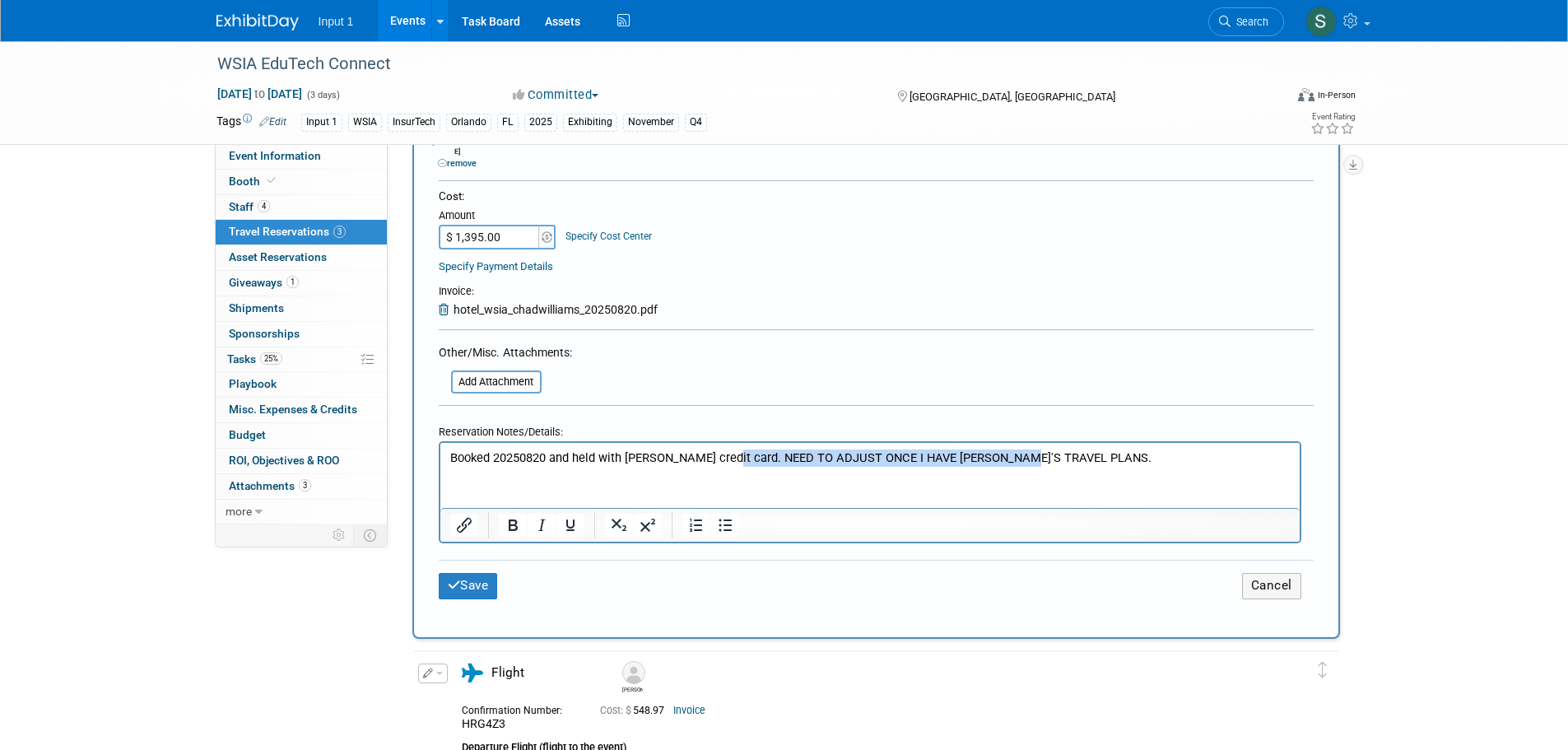
click at [720, 462] on p "Booked 20250820 and held with Rene credit card. NEED TO ADJUST ONCE I HAVE CHAD…" at bounding box center [869, 458] width 841 height 17
click at [515, 519] on icon "Bold" at bounding box center [513, 525] width 9 height 11
click at [781, 457] on b "NEED TO ADJUST ONCE I HAVE [PERSON_NAME]'S TRAVEL PLANS." at bounding box center [963, 457] width 366 height 15
click at [486, 573] on button "Save" at bounding box center [468, 585] width 59 height 25
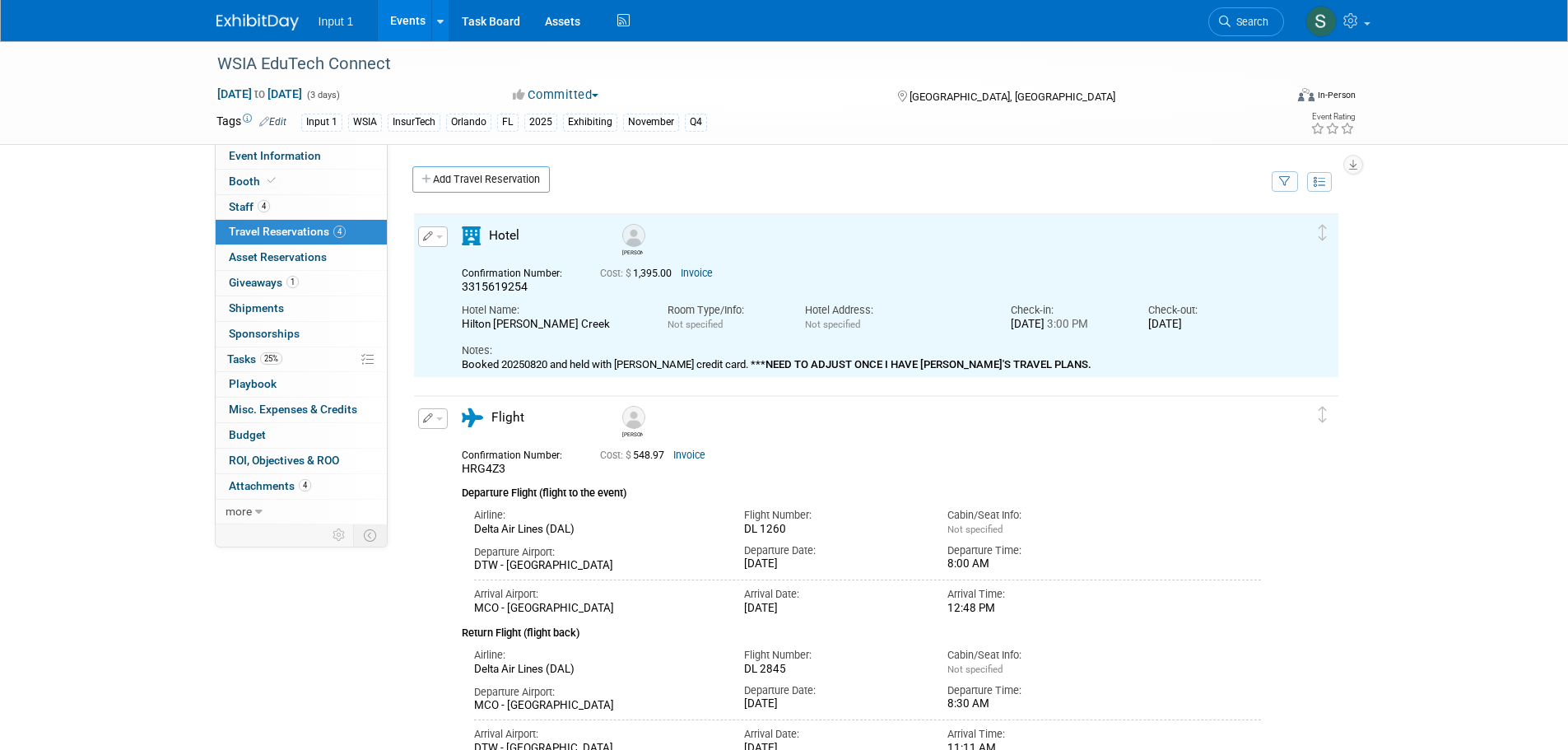
scroll to position [0, 0]
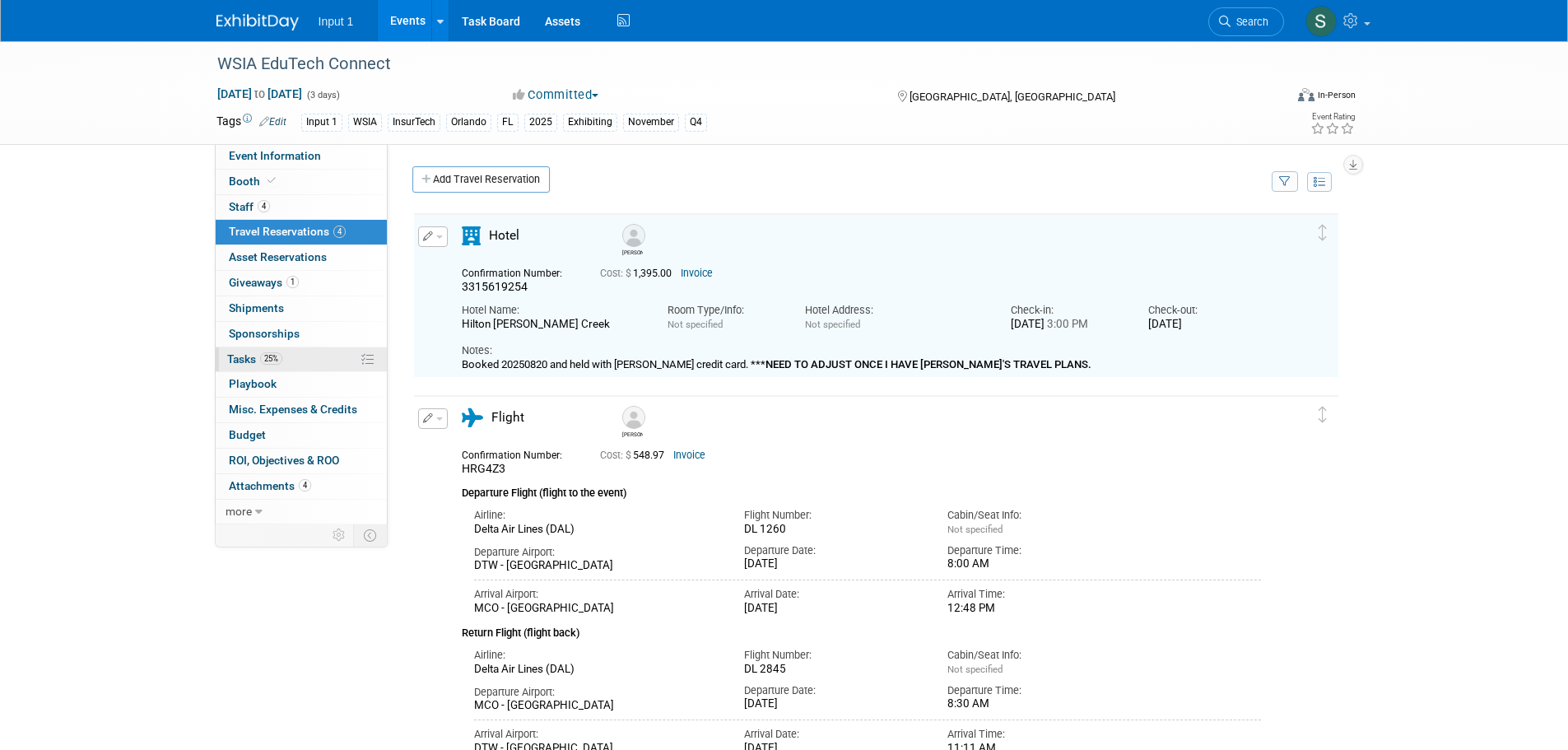
click at [251, 359] on span "Tasks 25%" at bounding box center [254, 358] width 55 height 13
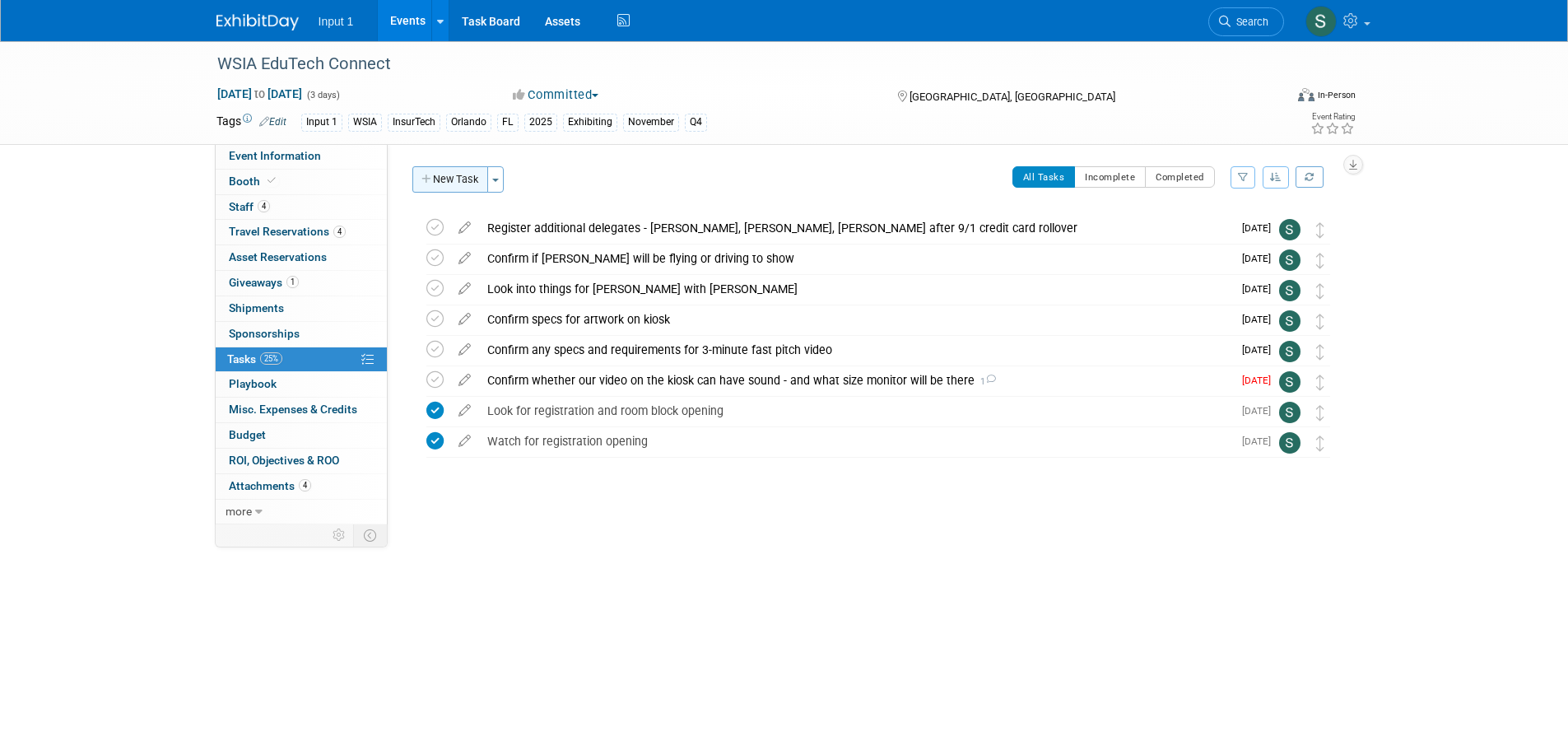
click at [470, 184] on button "New Task" at bounding box center [450, 179] width 76 height 26
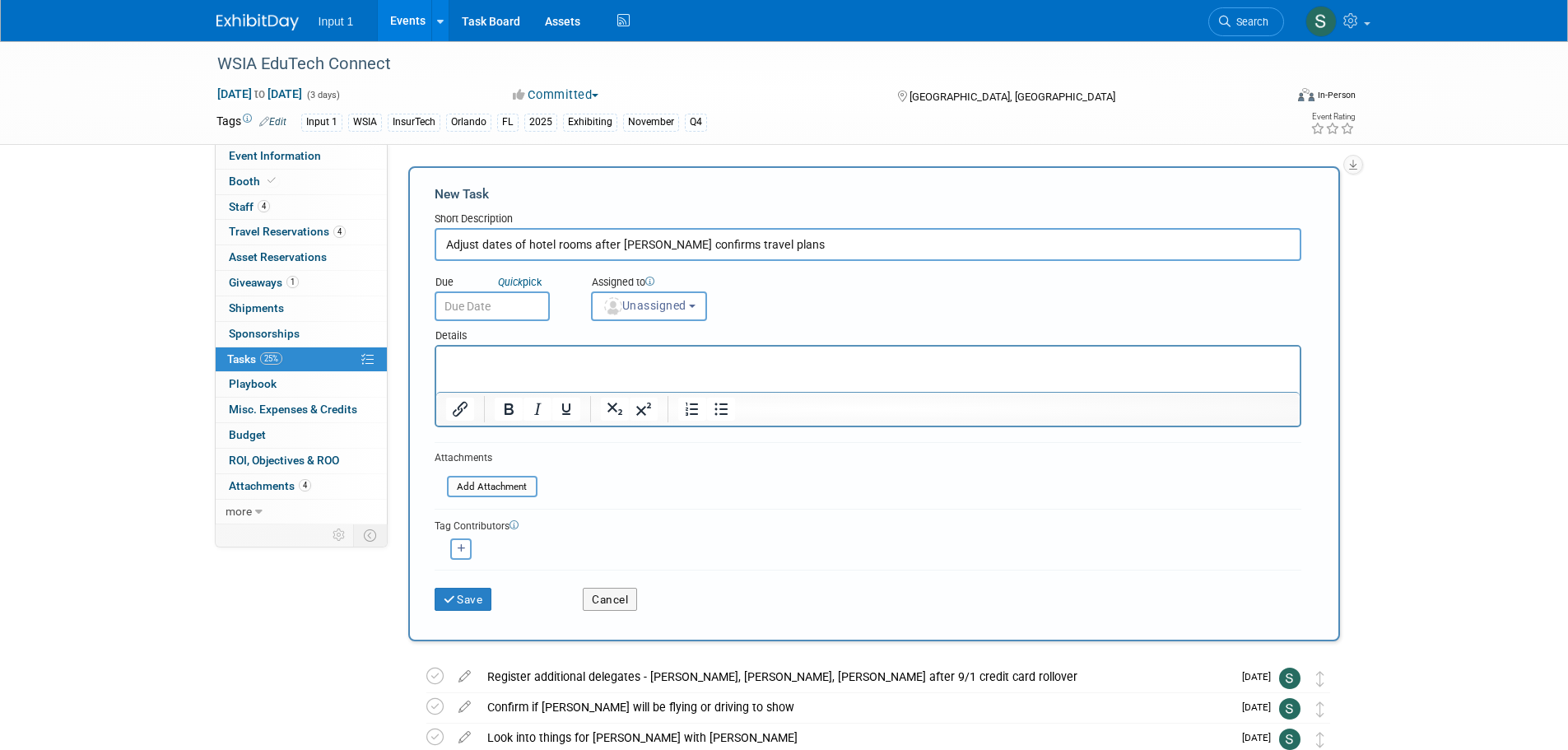
type input "Adjust dates of hotel rooms after [PERSON_NAME] confirms travel plans"
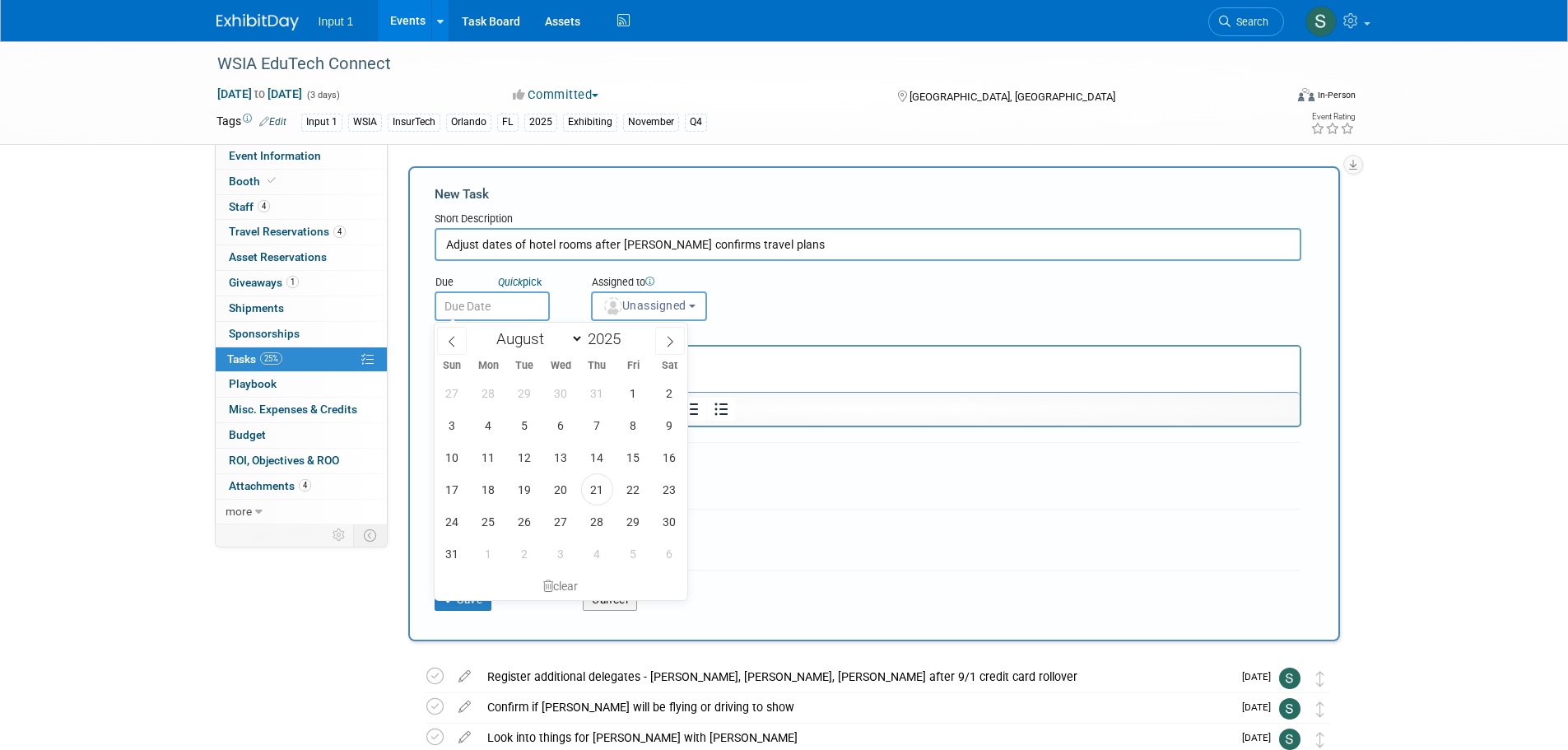
click at [526, 311] on input "text" at bounding box center [492, 306] width 115 height 30
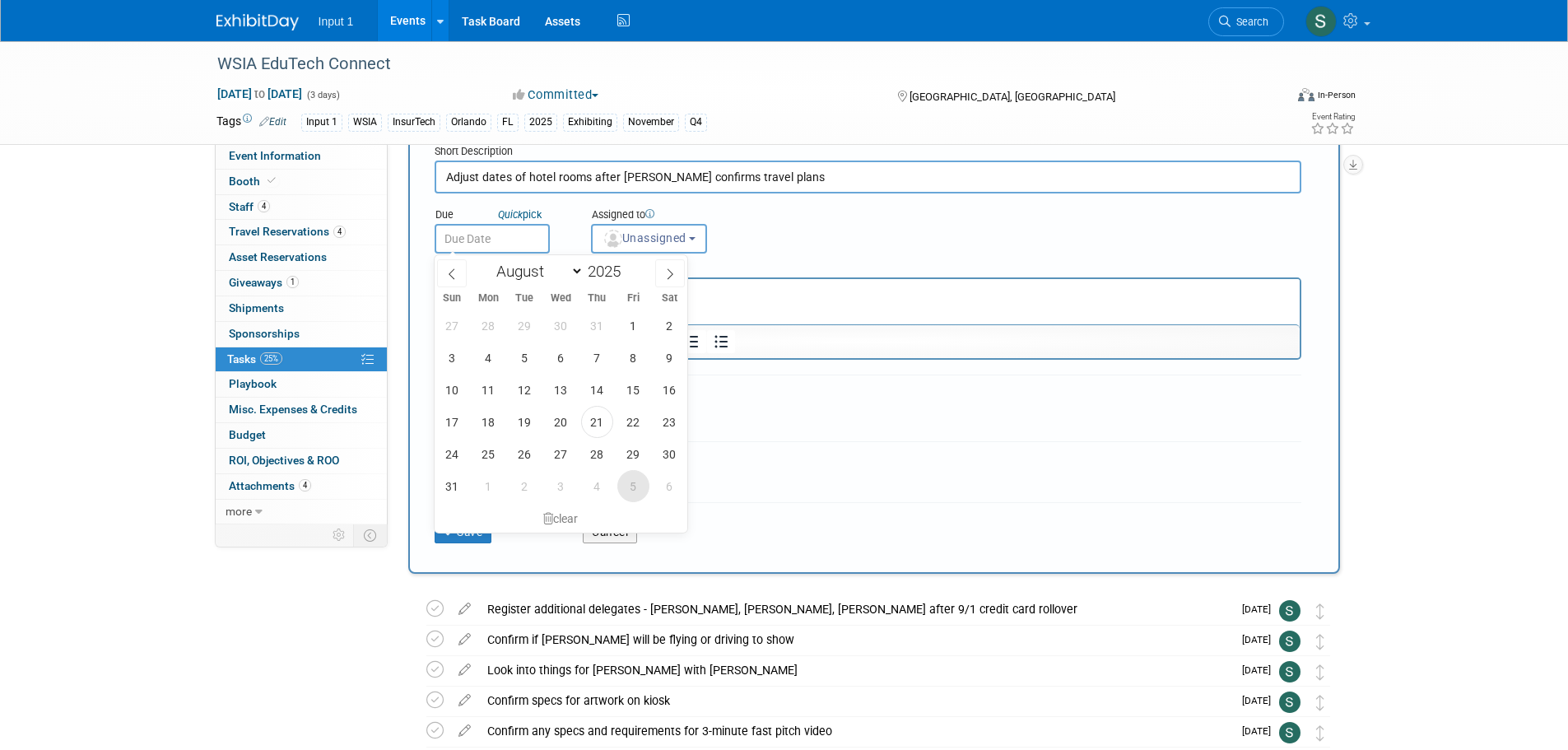
scroll to position [164, 0]
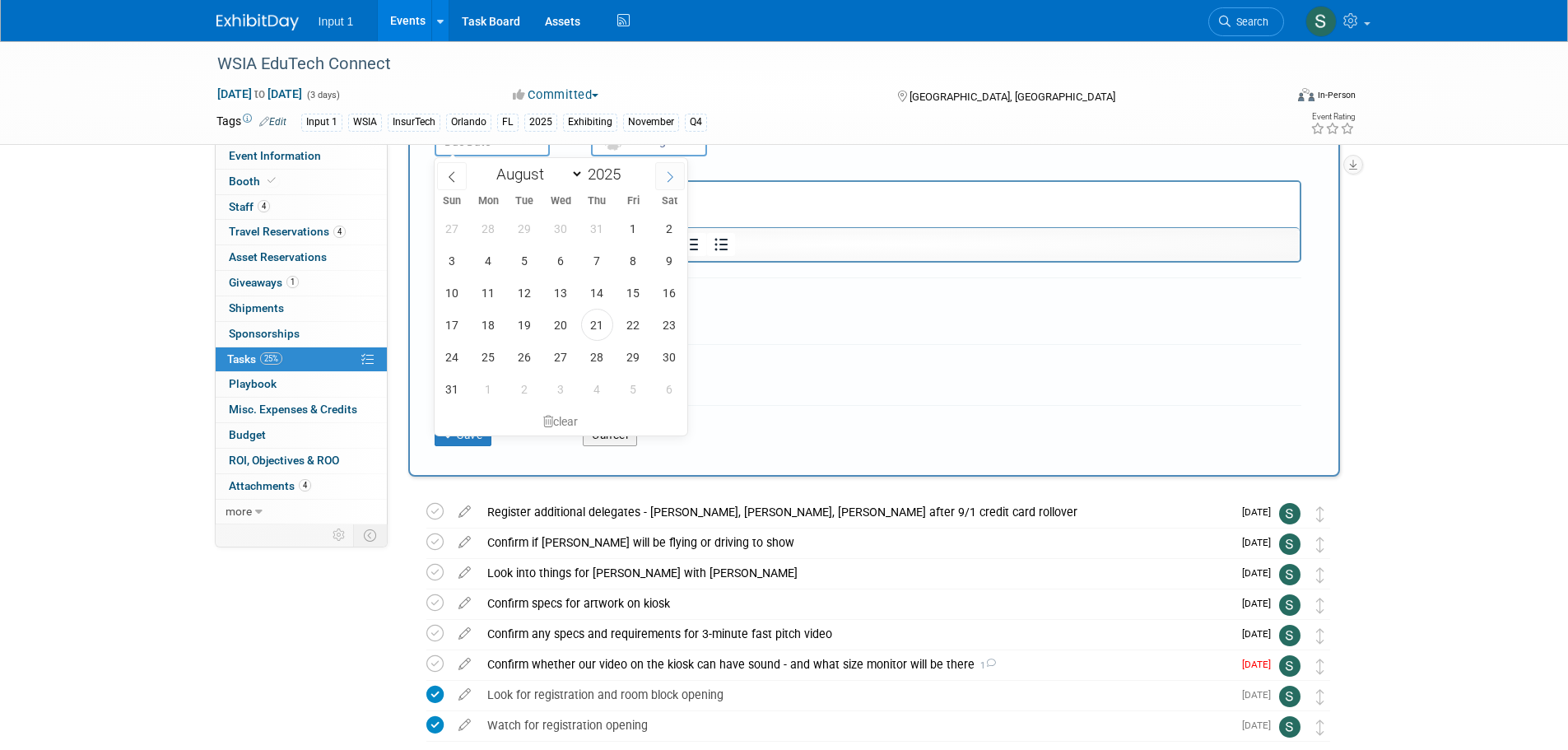
click at [676, 176] on span at bounding box center [670, 176] width 30 height 28
click at [669, 177] on icon at bounding box center [669, 177] width 11 height 11
select select "9"
click at [629, 252] on span "10" at bounding box center [633, 260] width 32 height 32
type input "[DATE]"
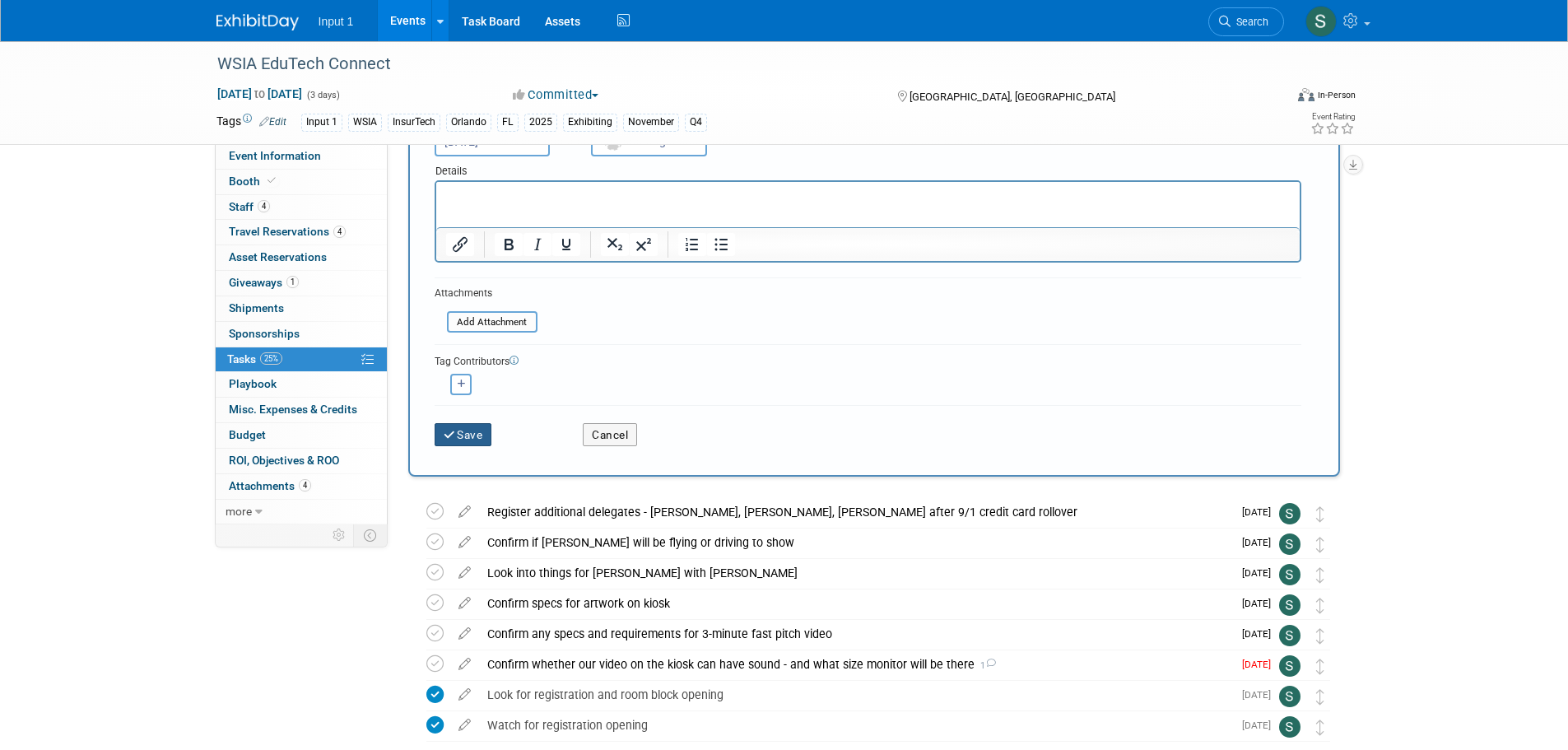
click at [462, 440] on button "Save" at bounding box center [463, 434] width 57 height 23
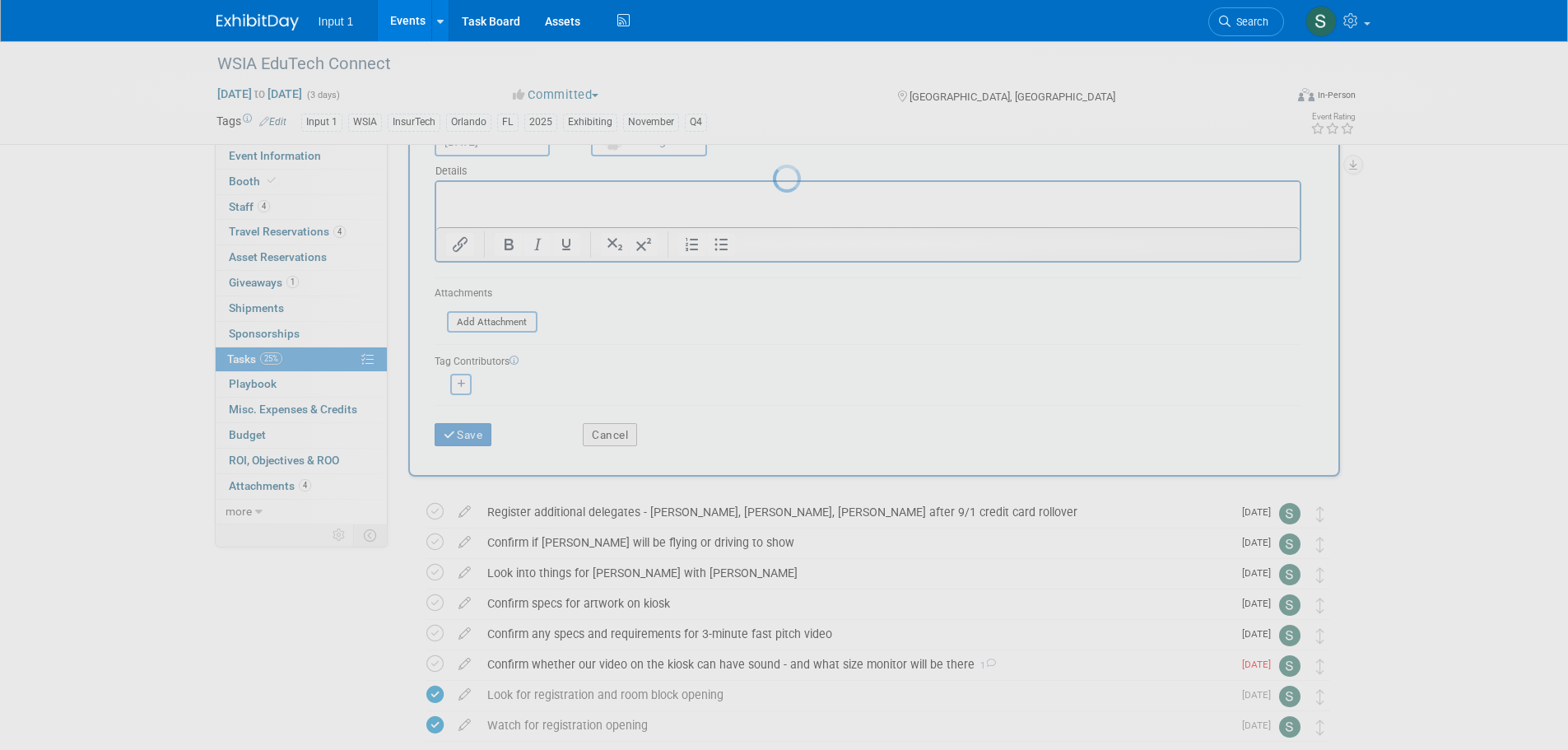
scroll to position [0, 0]
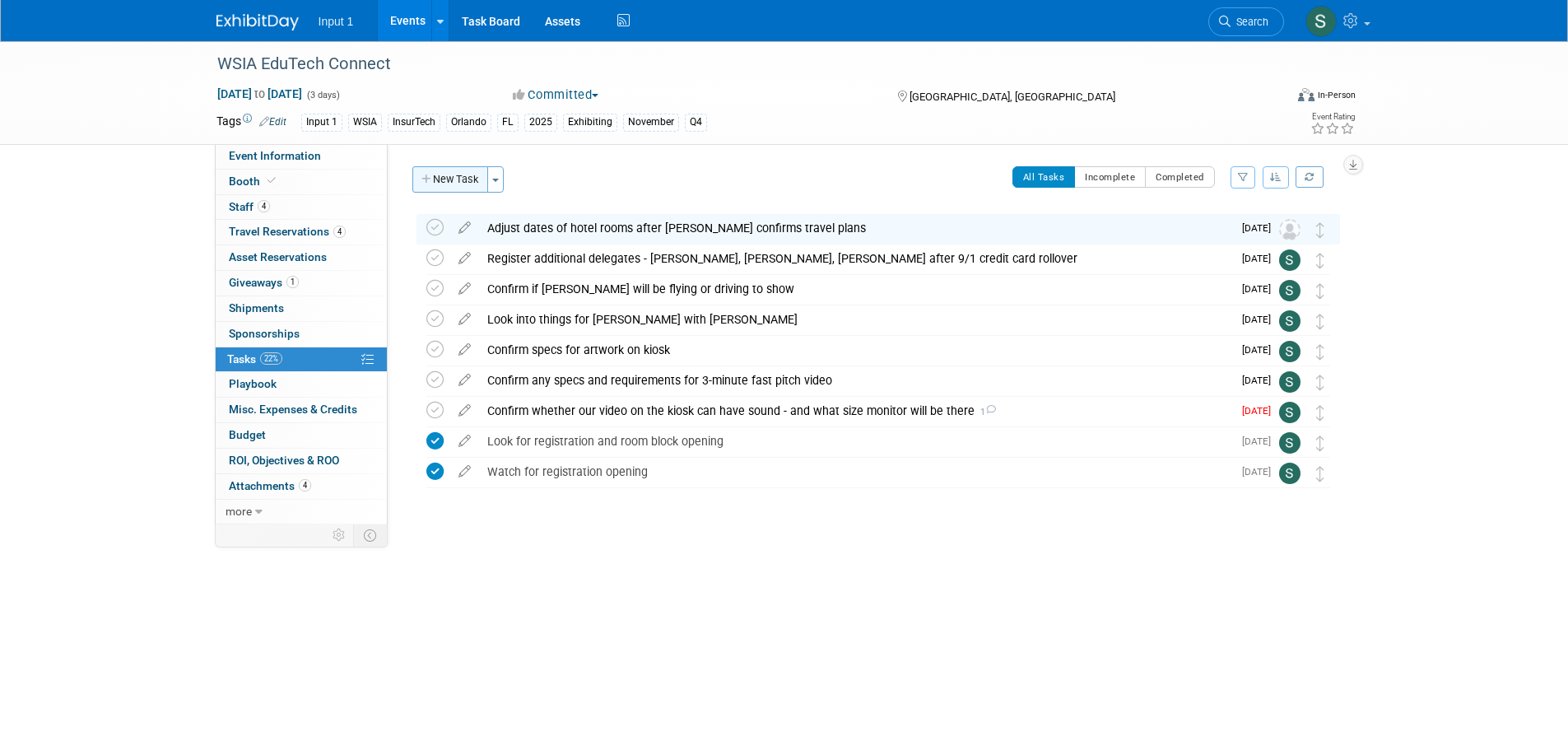
click at [466, 184] on button "New Task" at bounding box center [450, 179] width 76 height 26
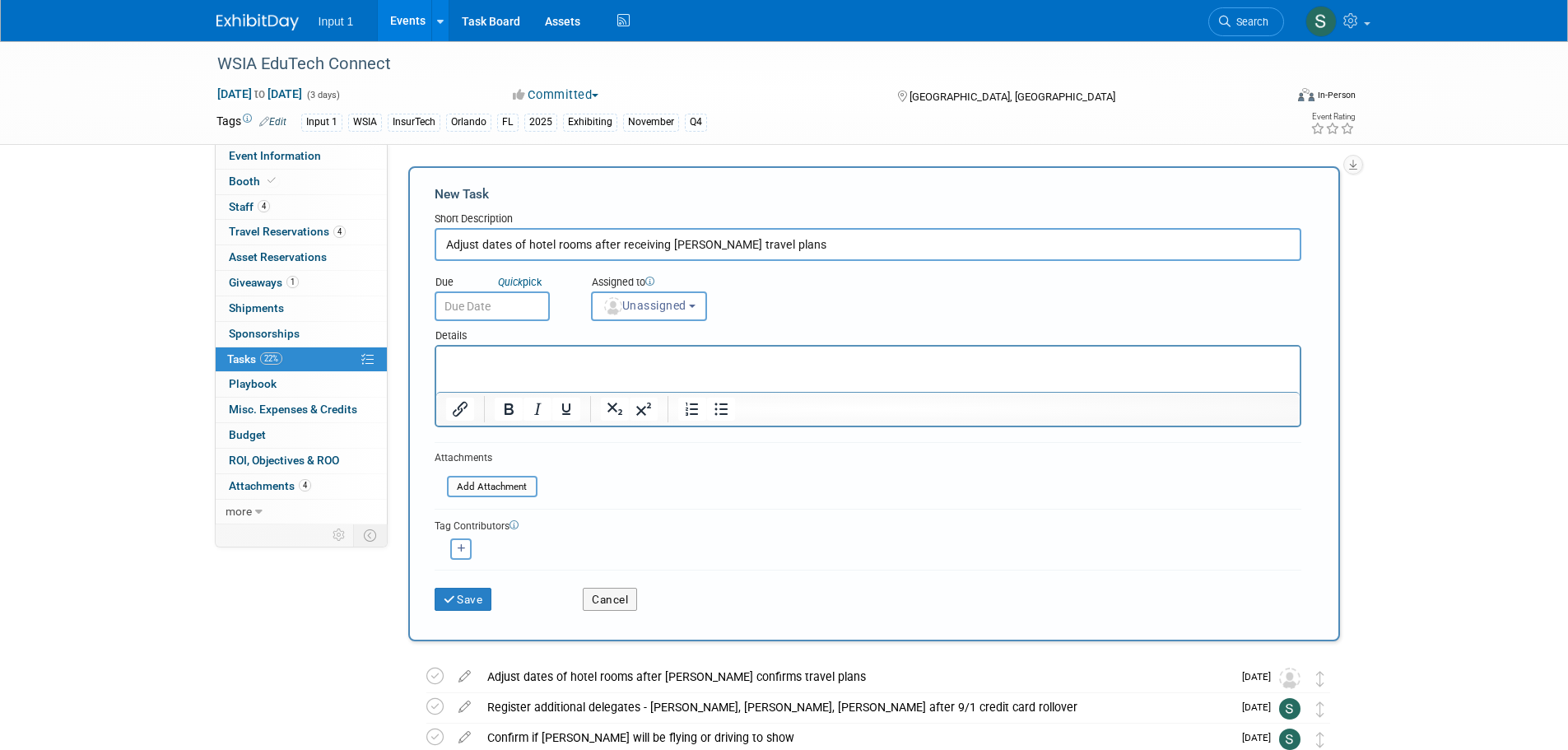
type input "Adjust dates of hotel rooms after receiving [PERSON_NAME] travel plans"
click at [513, 309] on input "text" at bounding box center [492, 306] width 115 height 30
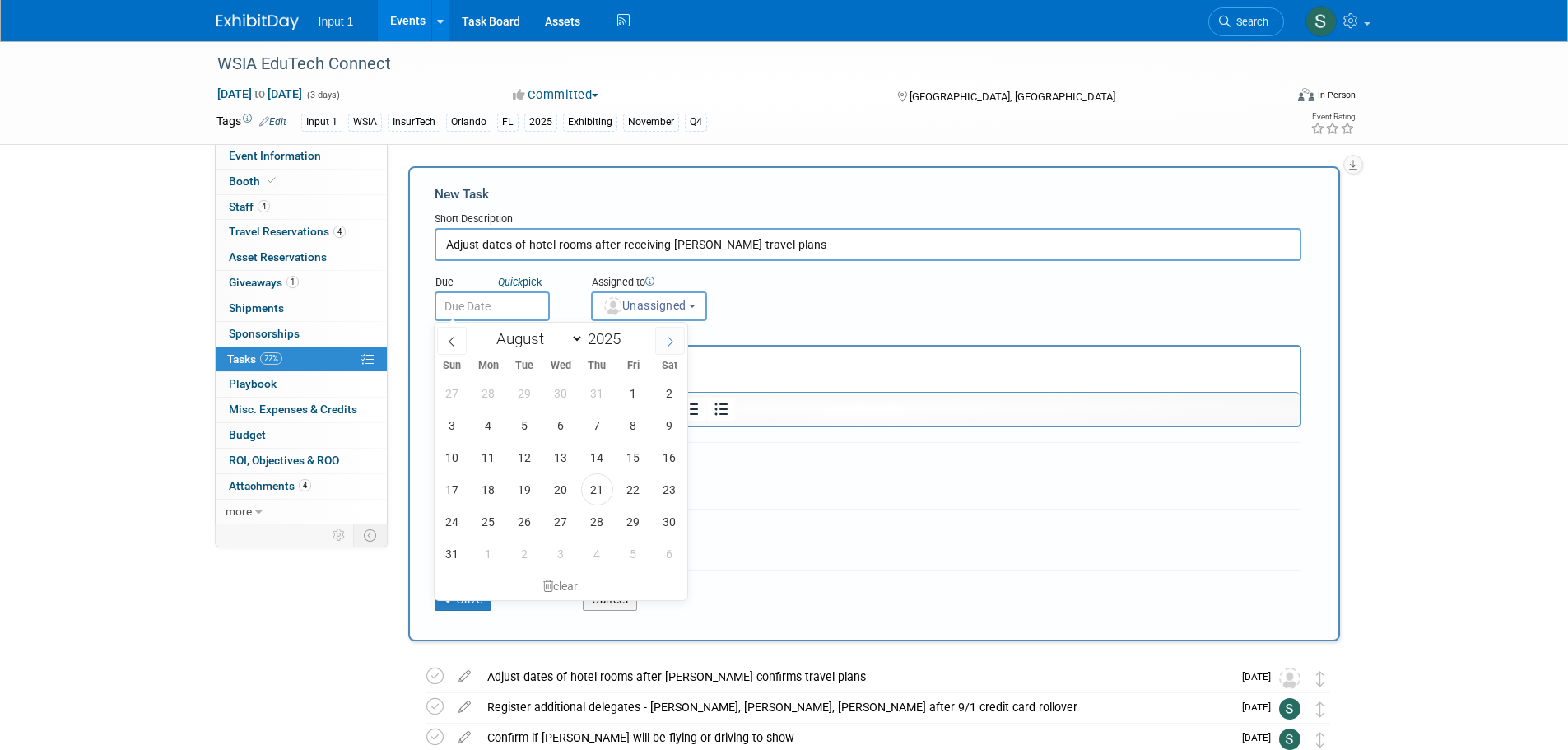
click at [668, 338] on icon at bounding box center [669, 341] width 11 height 11
select select "9"
click at [632, 424] on span "10" at bounding box center [633, 425] width 32 height 32
type input "[DATE]"
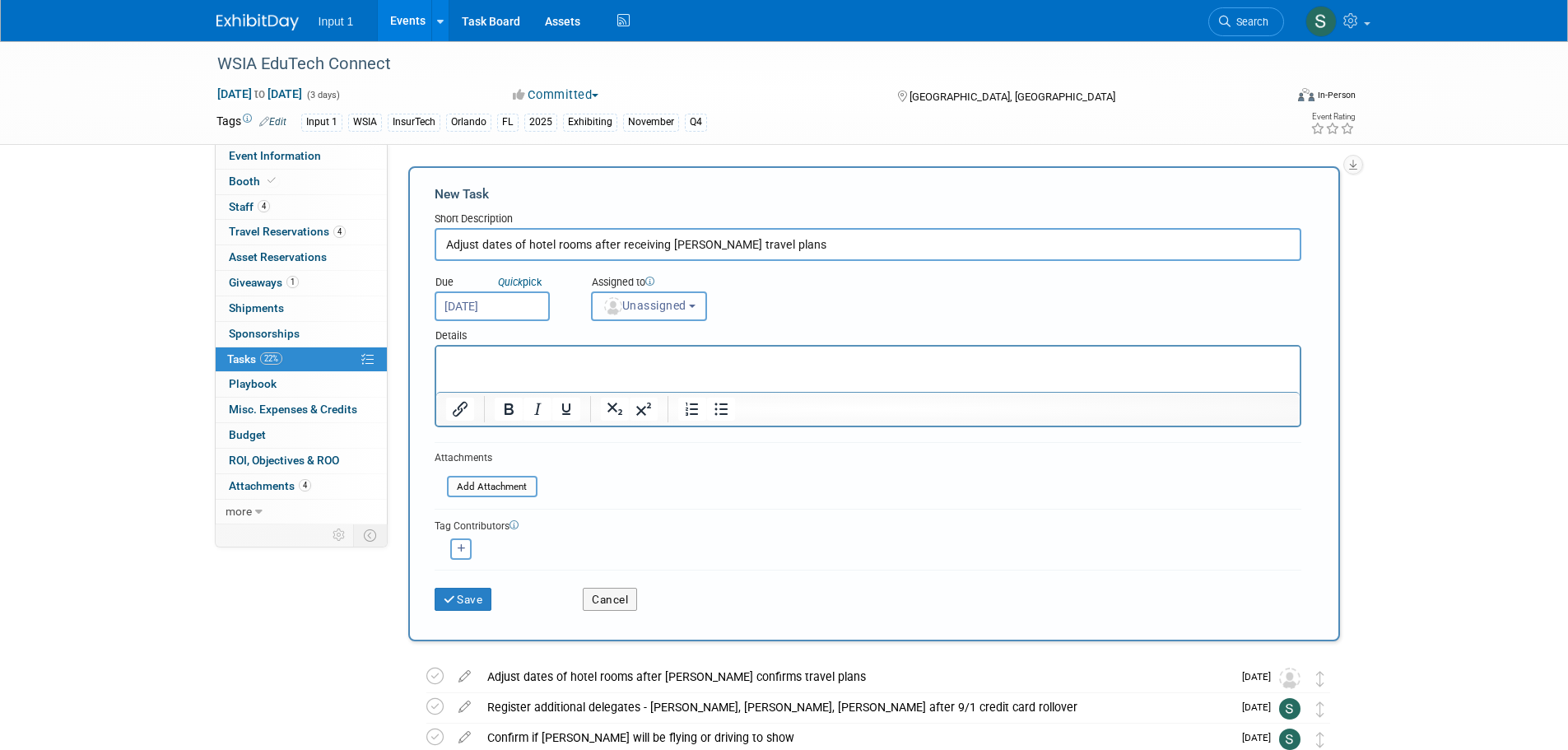
click at [687, 302] on span "Unassigned" at bounding box center [644, 305] width 84 height 13
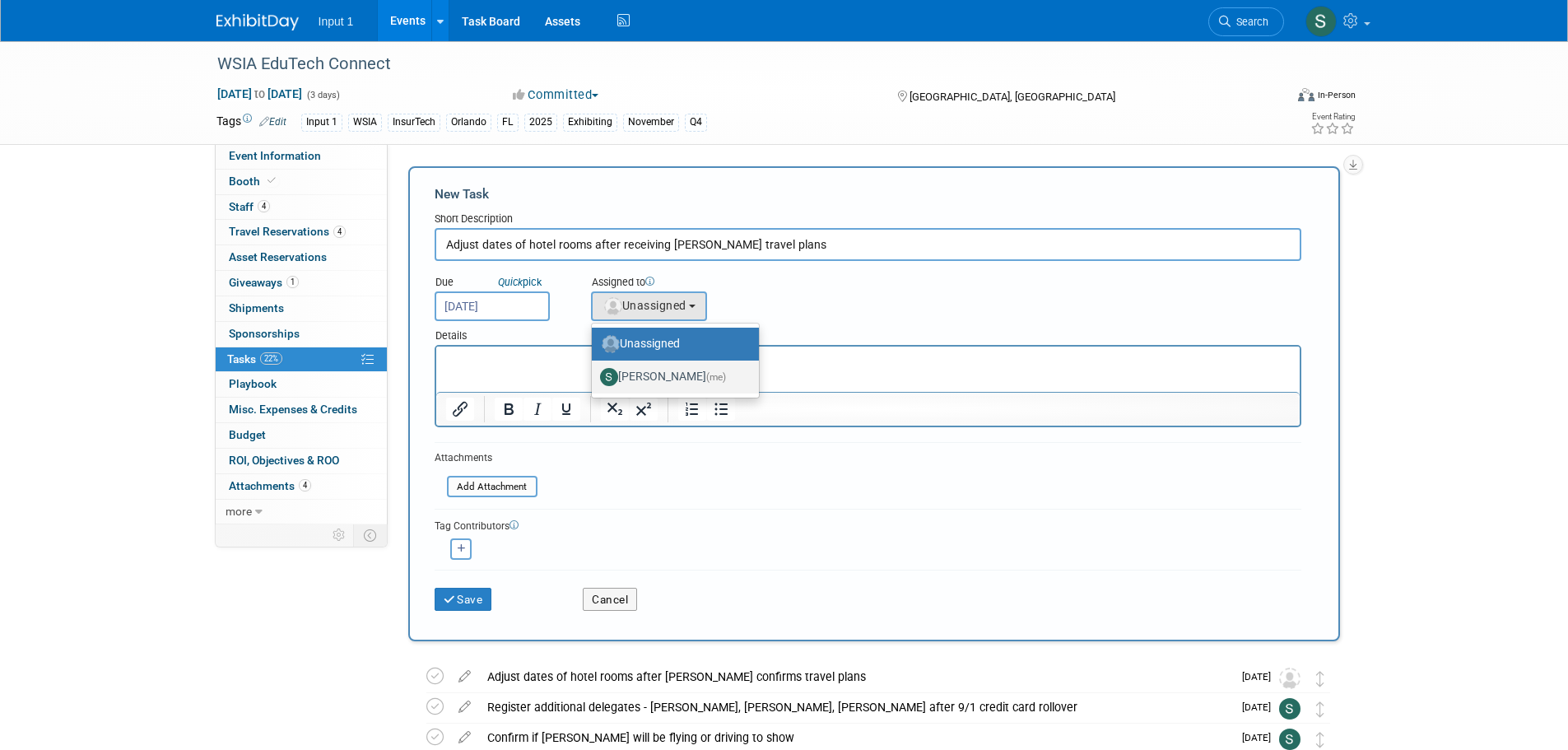
click at [667, 377] on label "Susan Stout (me)" at bounding box center [671, 377] width 143 height 26
click at [594, 377] on input "Susan Stout (me)" at bounding box center [588, 375] width 10 height 10
select select "7b485153-a8c5-4bc0-a404-8d0521ee698e"
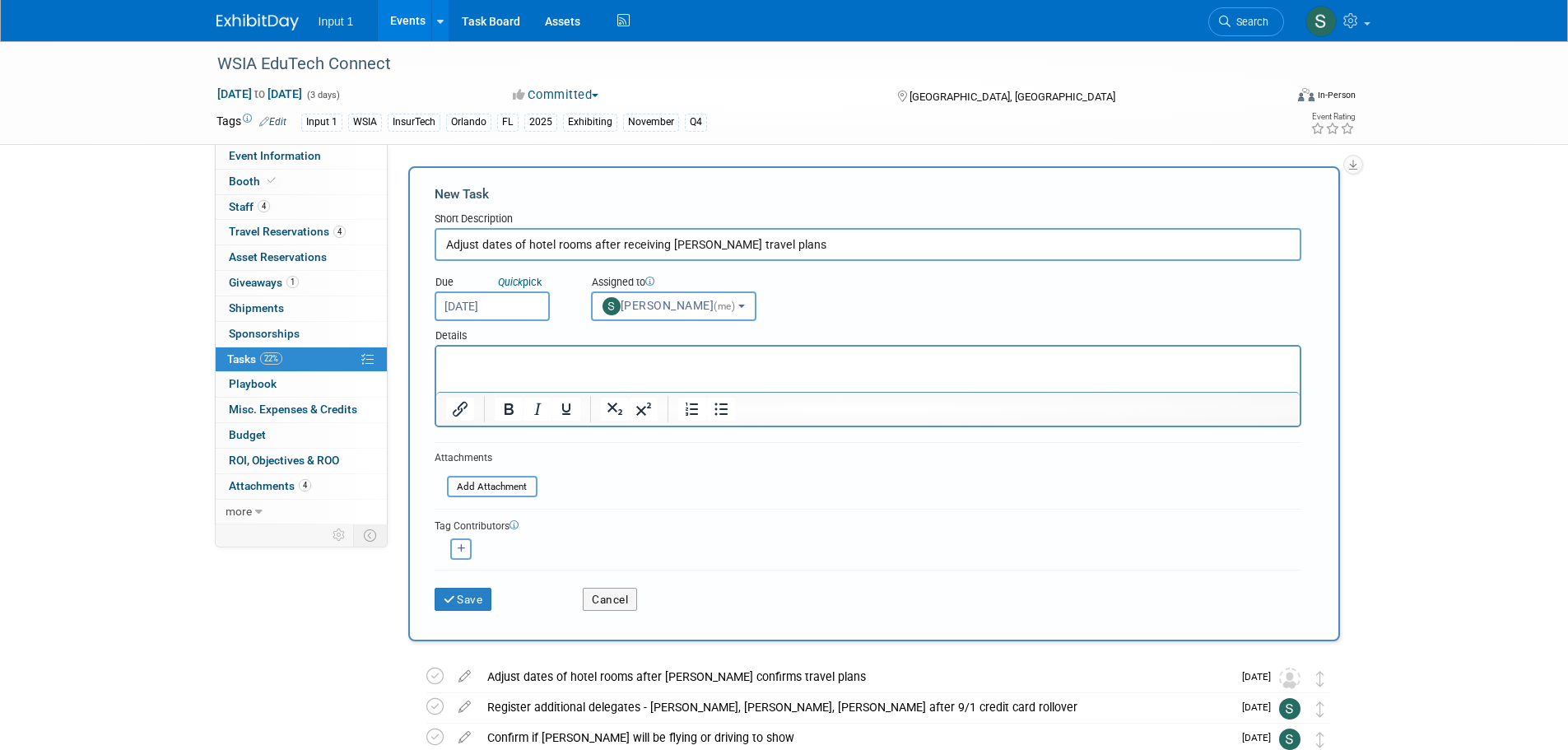
click at [545, 370] on html at bounding box center [867, 358] width 863 height 23
click at [477, 599] on button "Save" at bounding box center [463, 599] width 57 height 23
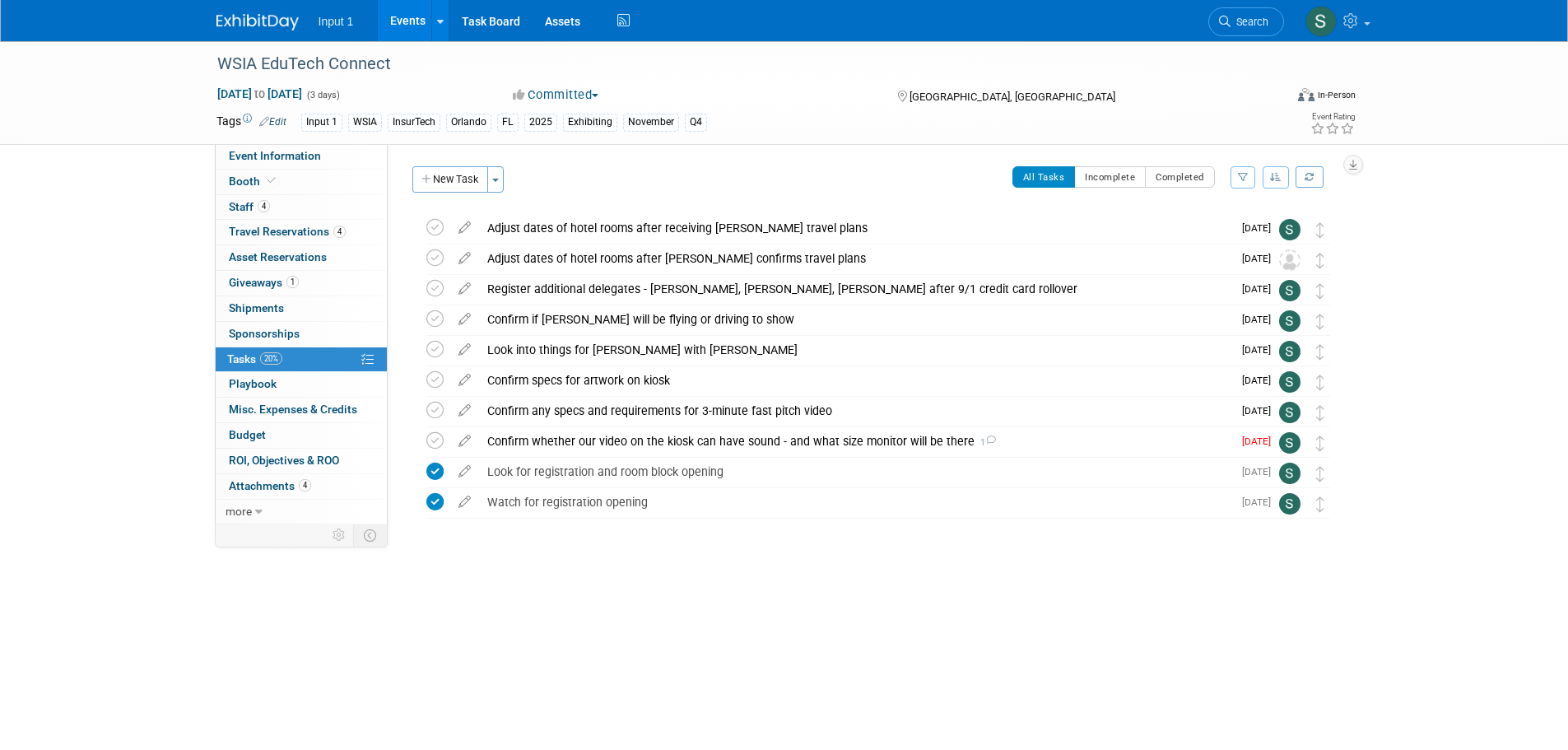
click at [1434, 329] on div "WSIA EduTech Connect Nov 12, 2025 to Nov 14, 2025 (3 days) Nov 12, 2025 to Nov …" at bounding box center [784, 331] width 1568 height 580
click at [946, 593] on div "WSIA EduTech Connect Nov 12, 2025 to Nov 14, 2025 (3 days) Nov 12, 2025 to Nov …" at bounding box center [784, 331] width 1568 height 580
click at [467, 442] on icon at bounding box center [464, 438] width 29 height 21
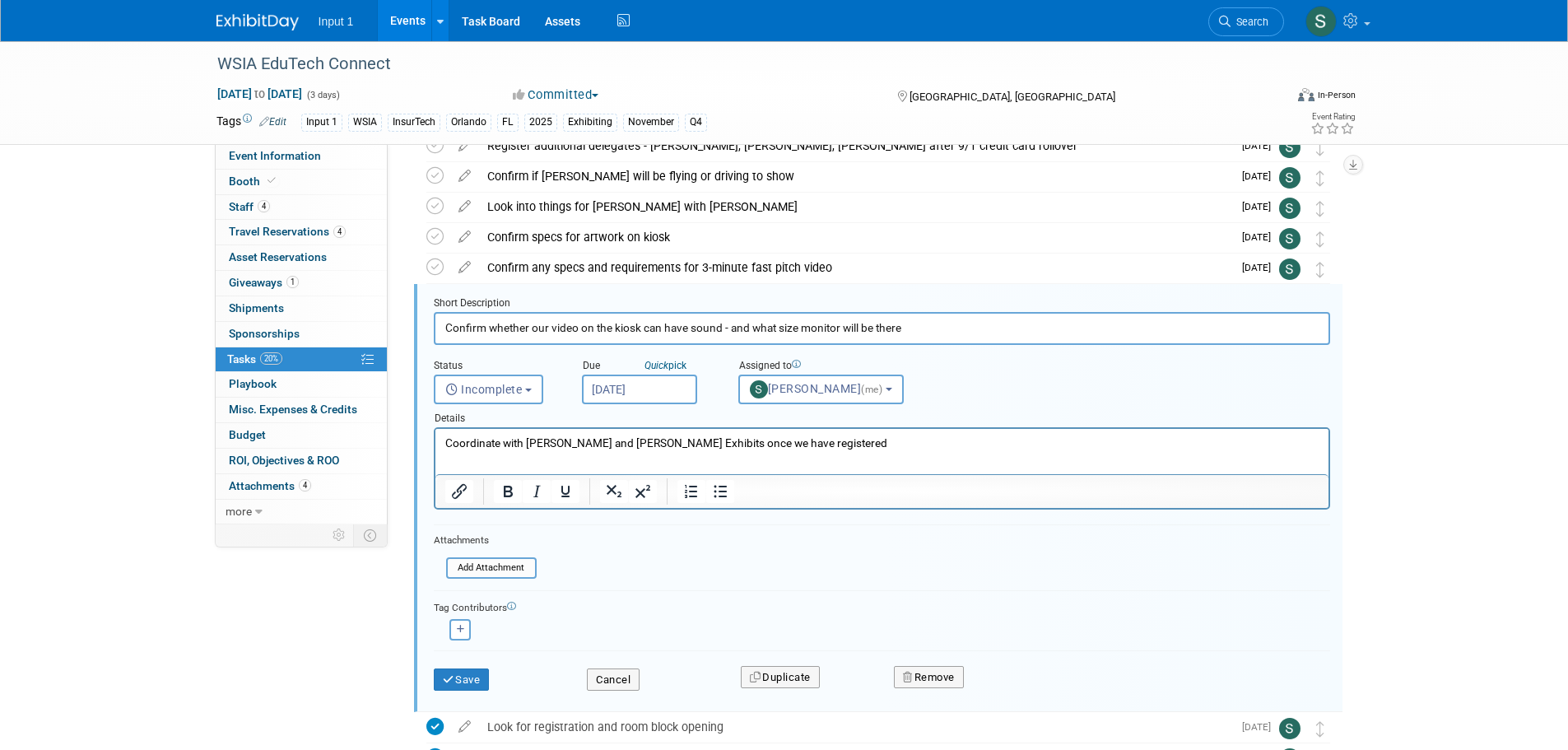
scroll to position [186, 0]
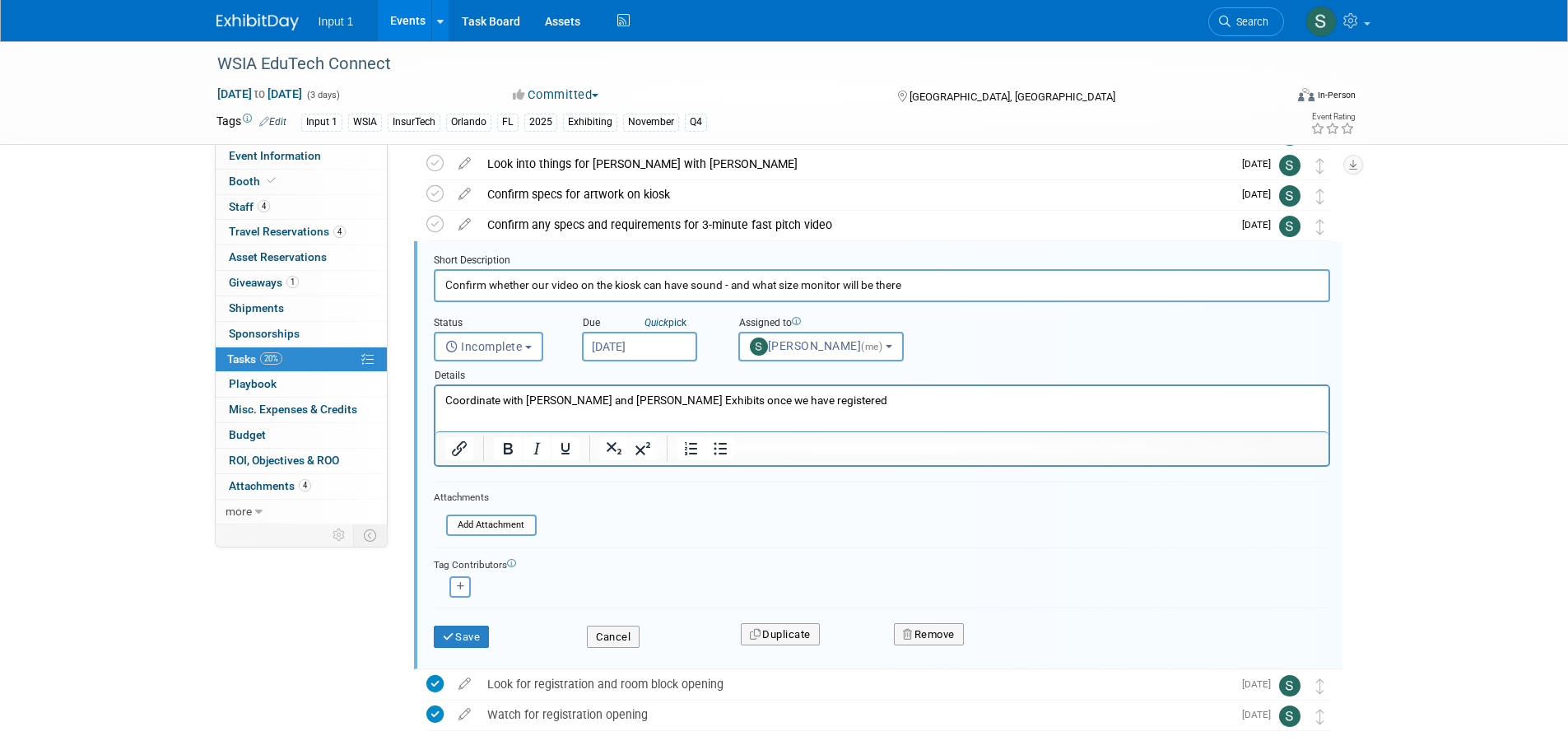
click at [650, 344] on input "Aug 21, 2025" at bounding box center [640, 346] width 115 height 30
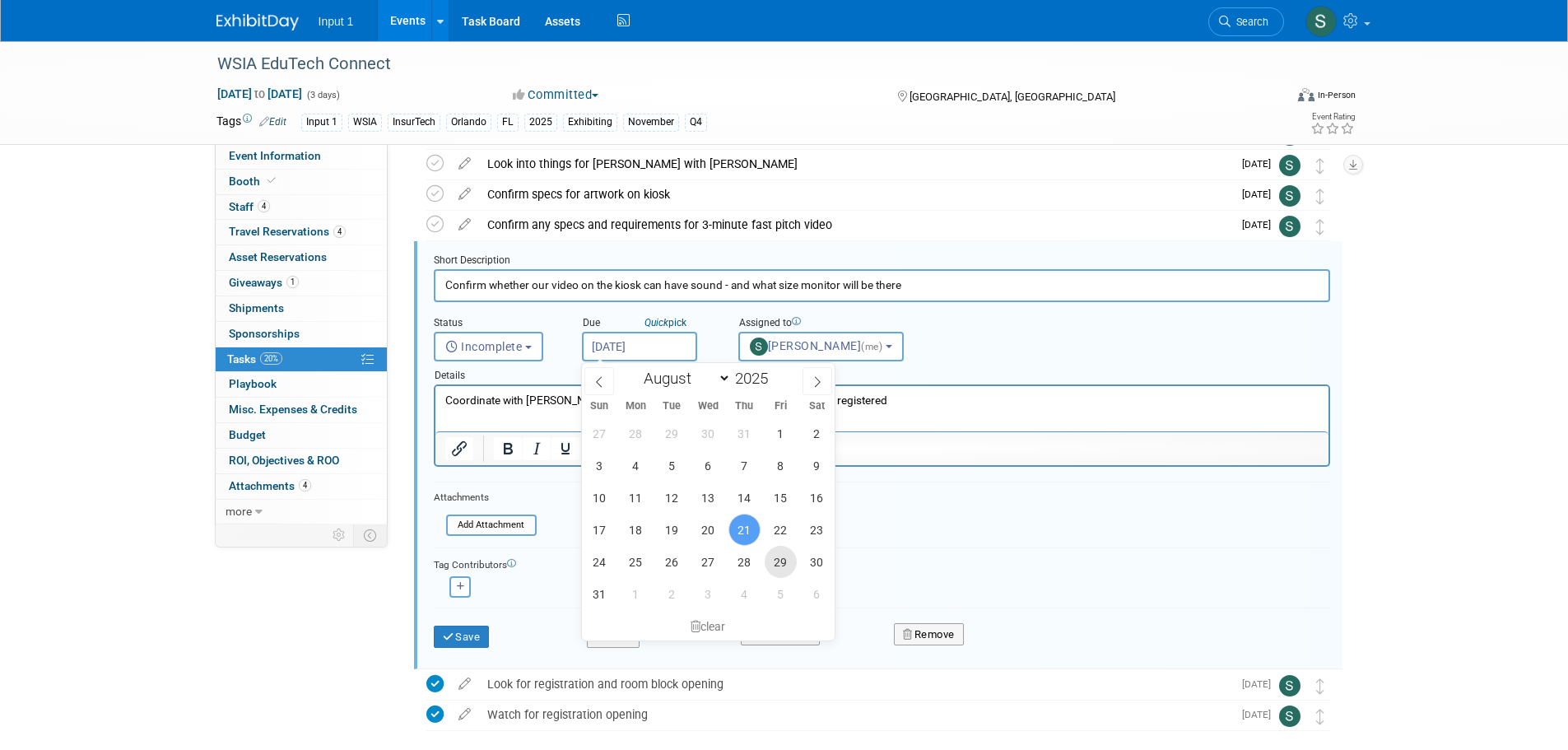
click at [775, 562] on span "29" at bounding box center [781, 561] width 32 height 32
type input "Aug 29, 2025"
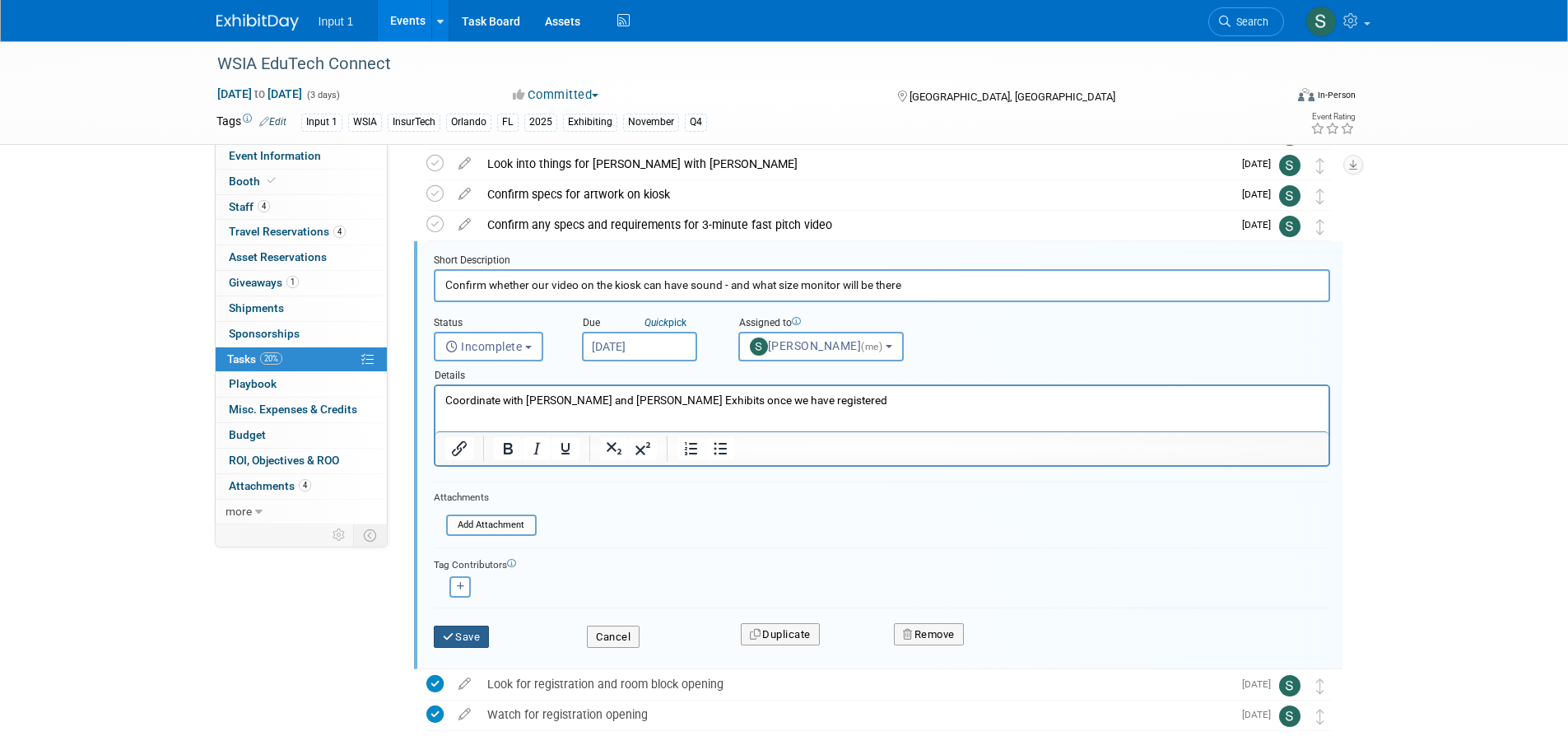
click at [480, 635] on button "Save" at bounding box center [461, 637] width 56 height 23
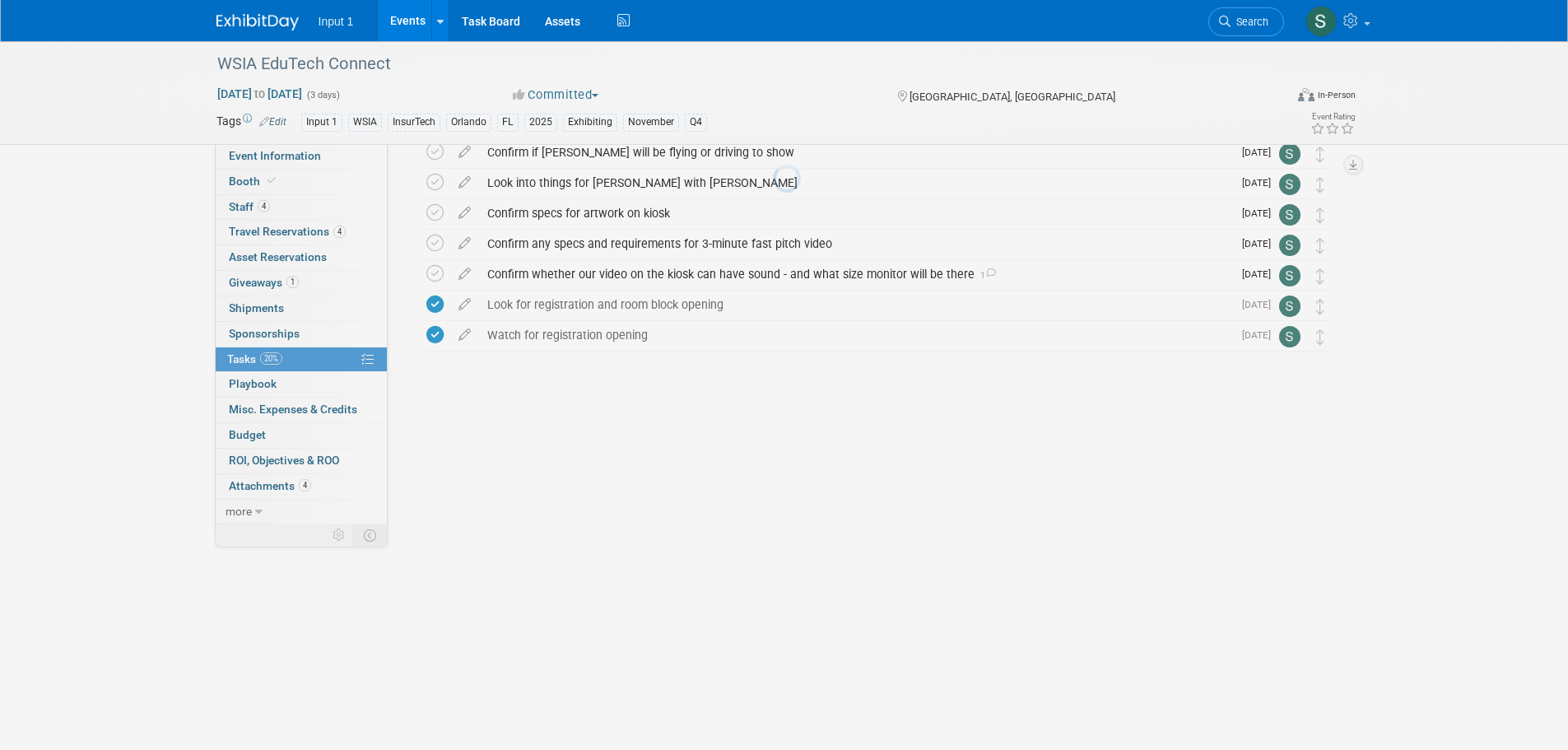
scroll to position [0, 0]
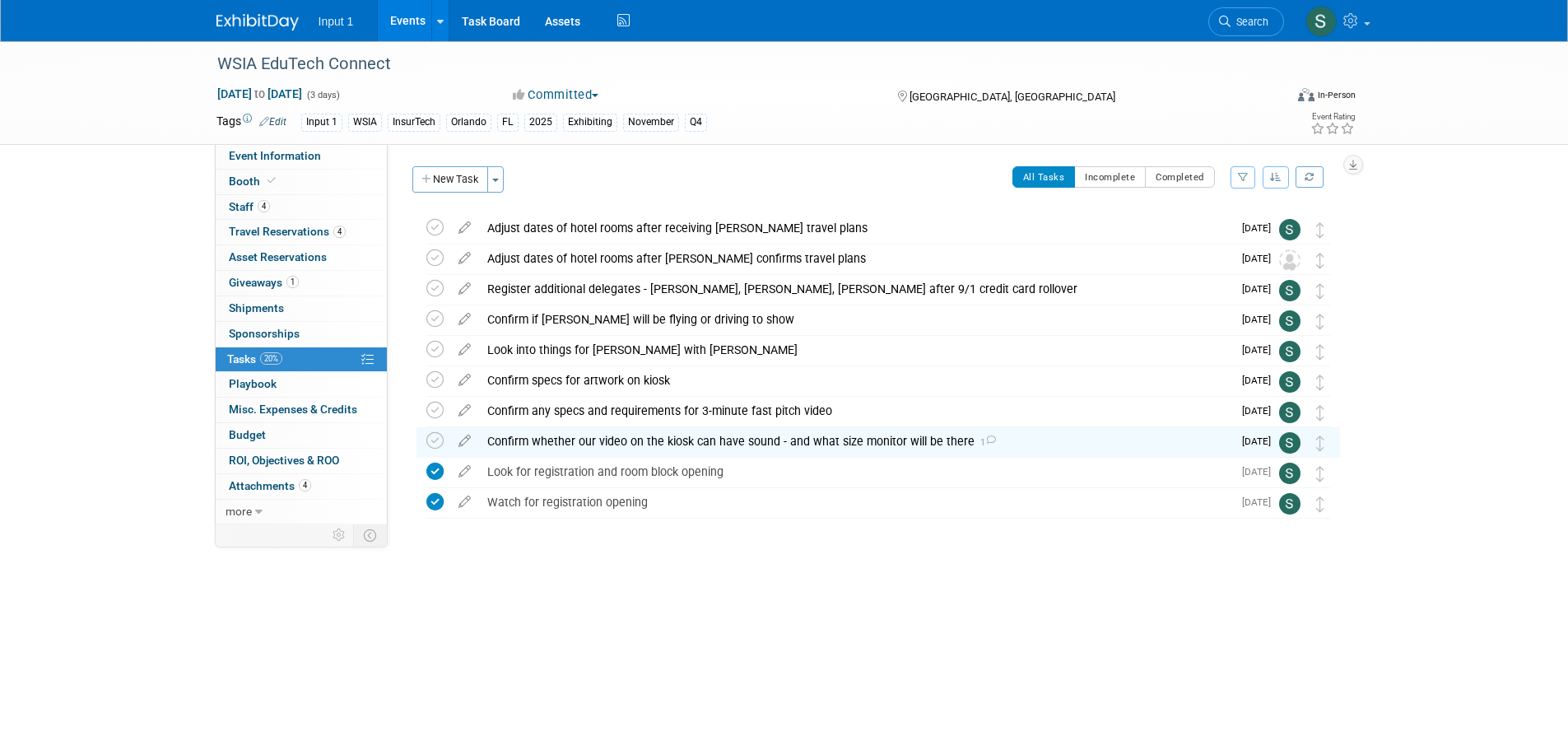
click at [1096, 554] on div "WSIA EduTech Connect Orlando, FL Nov 12, 2025 to Nov 14, 2025 (Going) Adjust da…" at bounding box center [874, 398] width 932 height 372
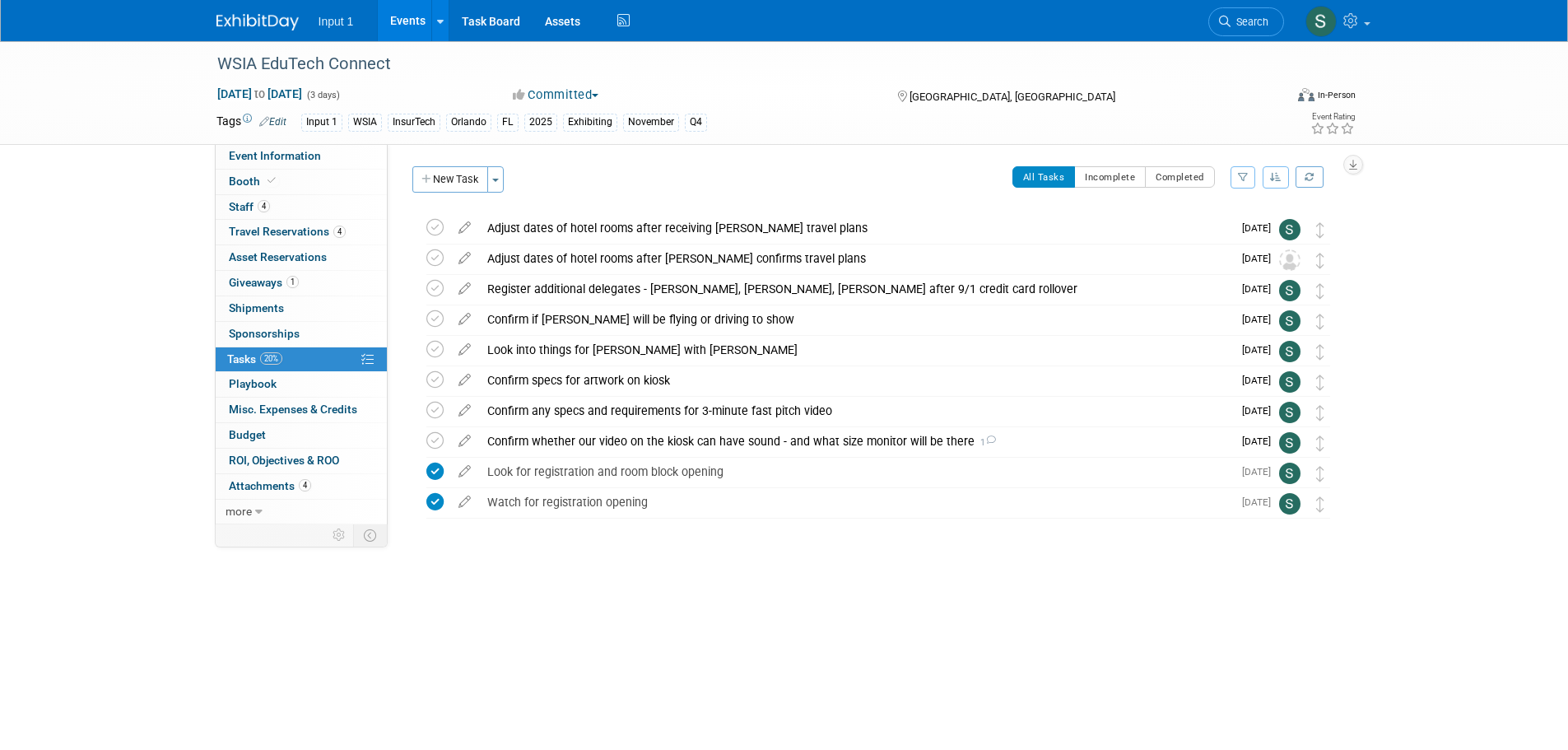
click at [452, 187] on button "New Task" at bounding box center [450, 179] width 76 height 26
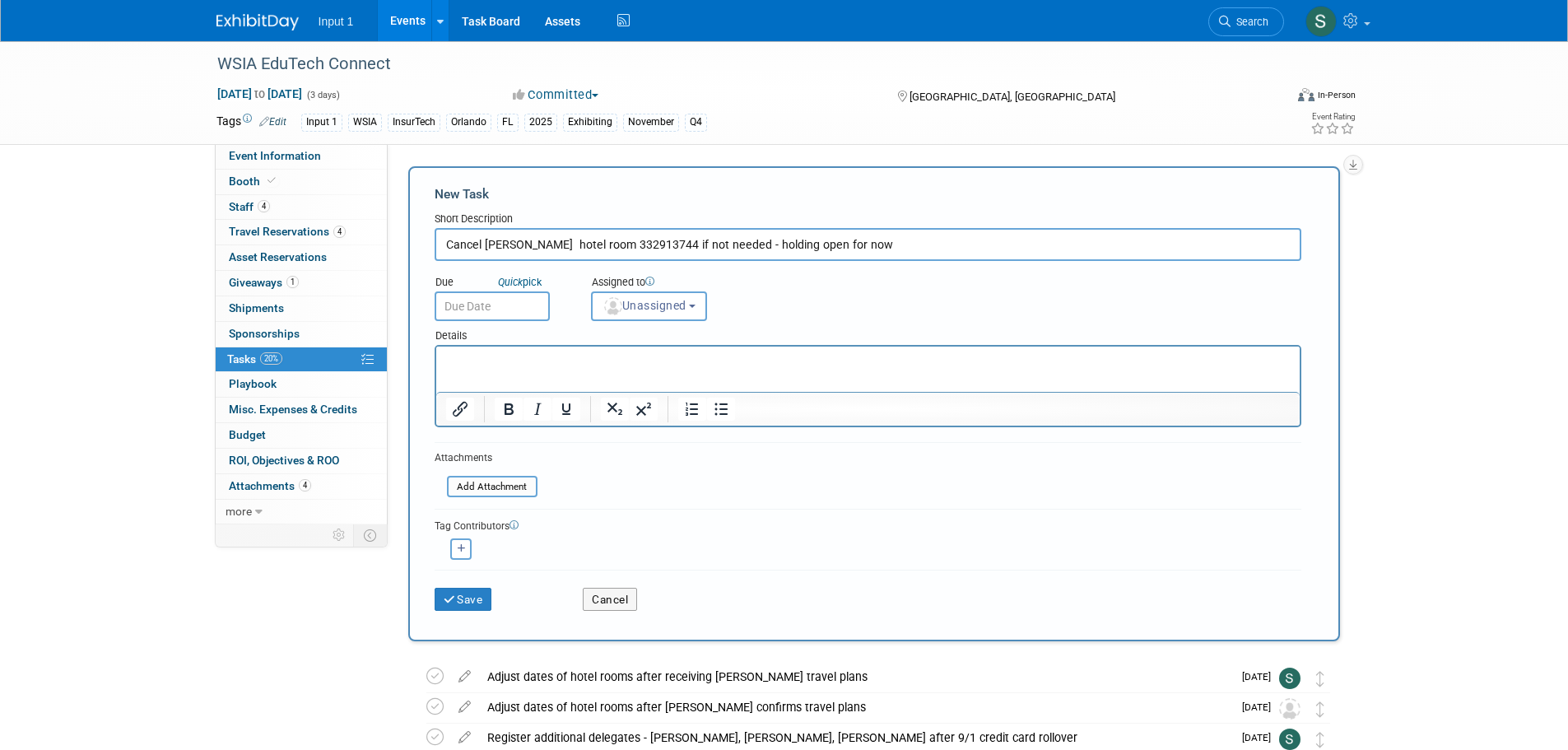
type input "Cancel [PERSON_NAME] hotel room 332913744 if not needed - holding open for now"
drag, startPoint x: 505, startPoint y: 296, endPoint x: 506, endPoint y: 305, distance: 9.1
click at [505, 297] on input "text" at bounding box center [492, 306] width 115 height 30
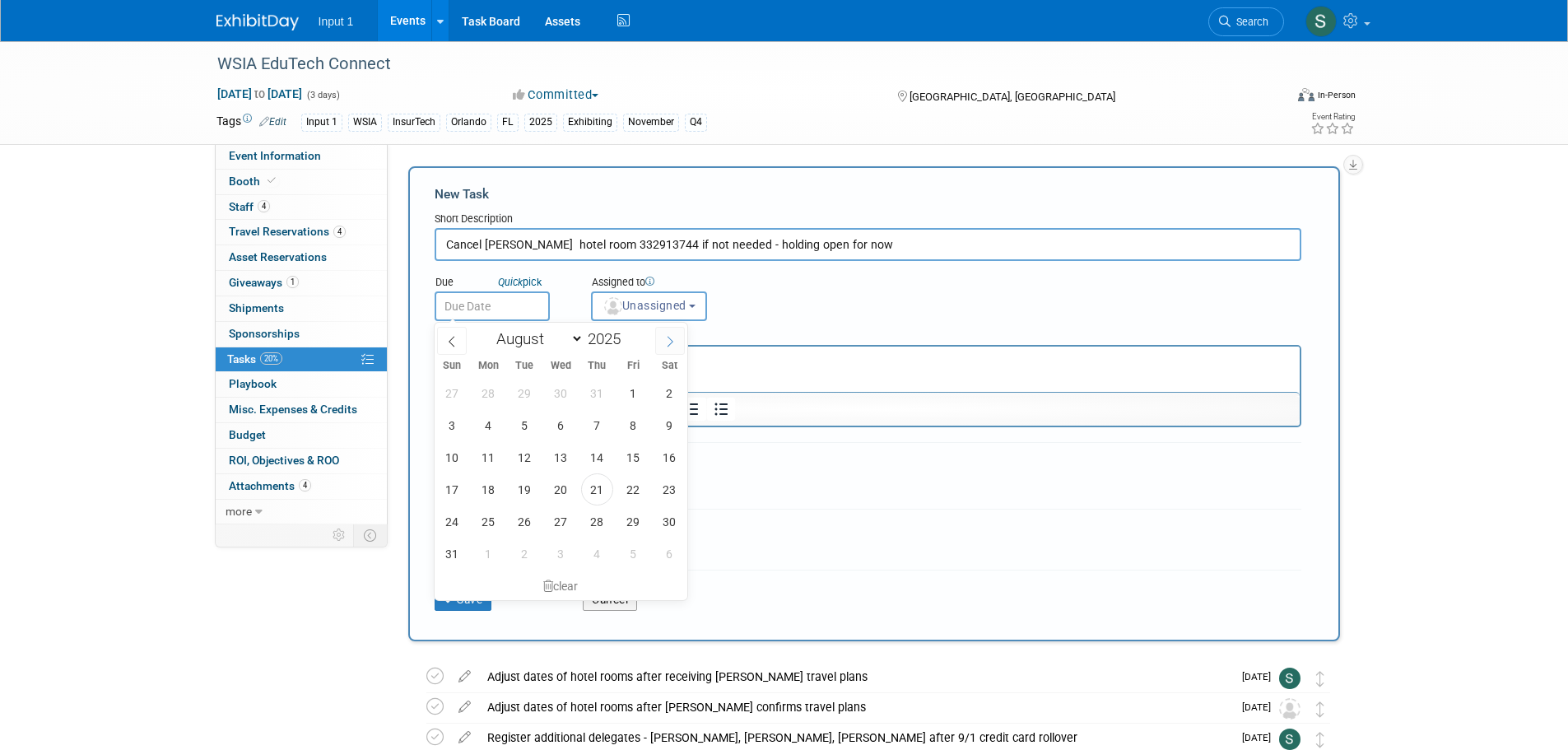
click at [671, 341] on icon at bounding box center [669, 341] width 11 height 11
select select "8"
click at [634, 550] on span "10" at bounding box center [633, 553] width 32 height 32
type input "[DATE]"
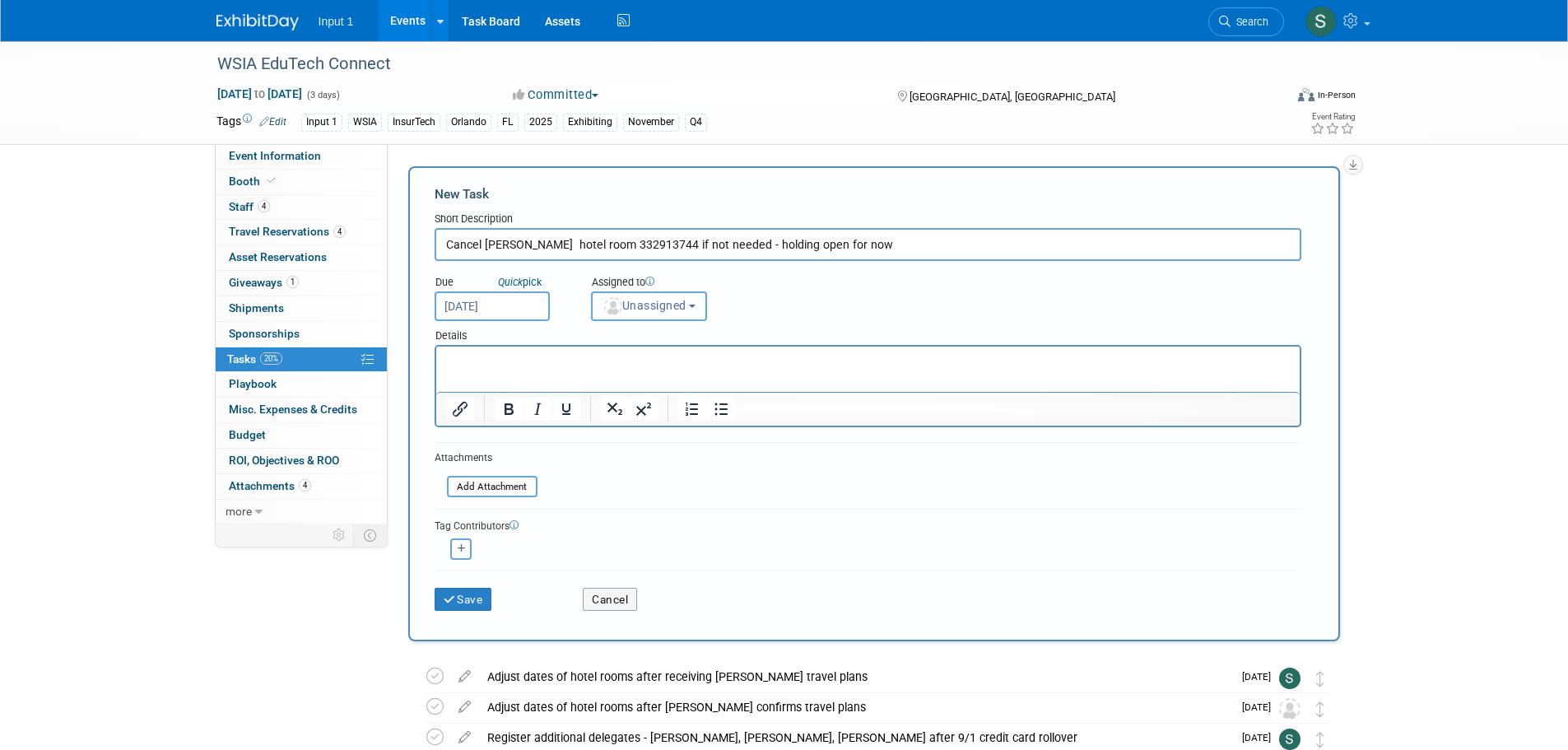
click at [683, 311] on span "Unassigned" at bounding box center [644, 305] width 84 height 13
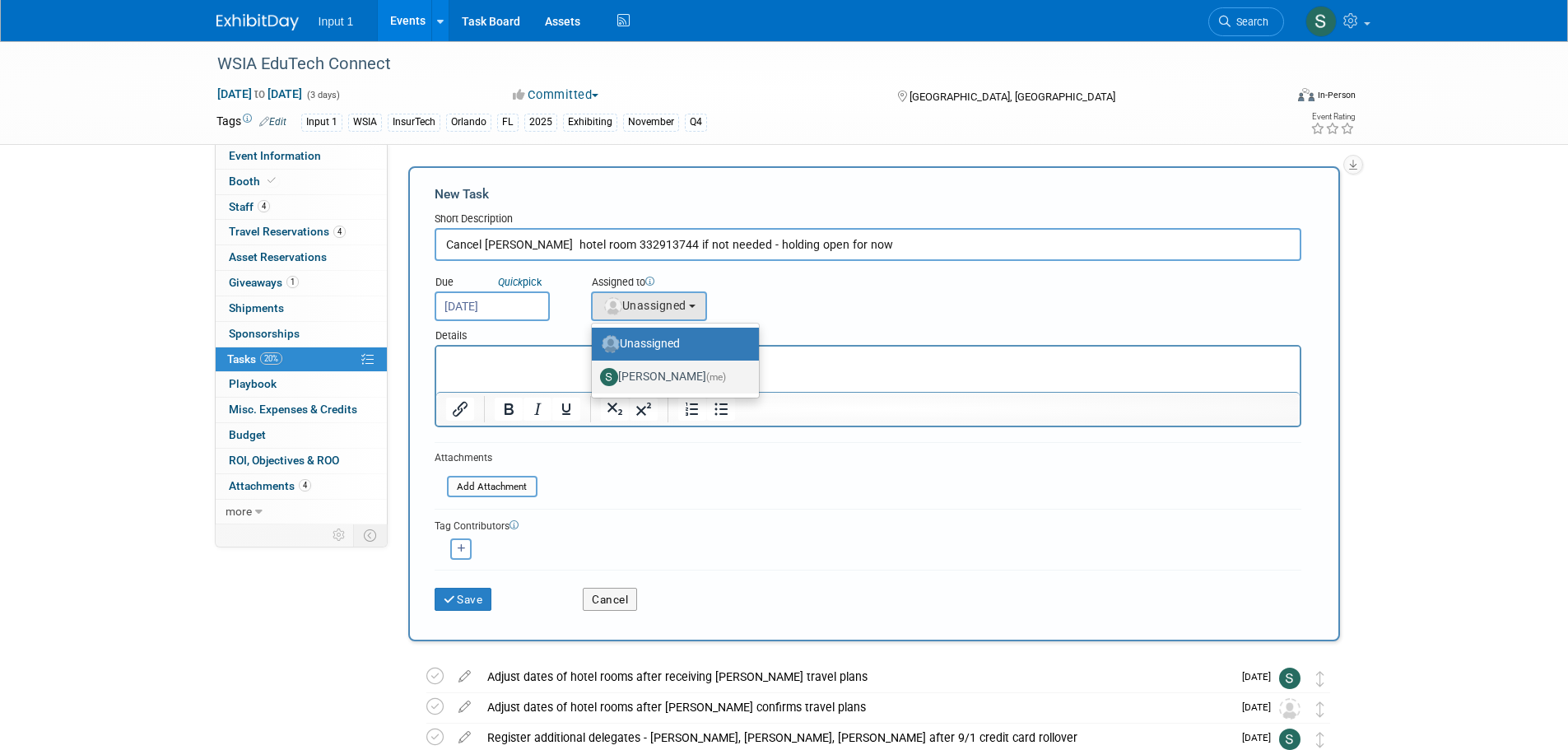
click at [650, 375] on label "Susan Stout (me)" at bounding box center [671, 377] width 143 height 26
click at [594, 375] on input "Susan Stout (me)" at bounding box center [588, 375] width 10 height 10
select select "7b485153-a8c5-4bc0-a404-8d0521ee698e"
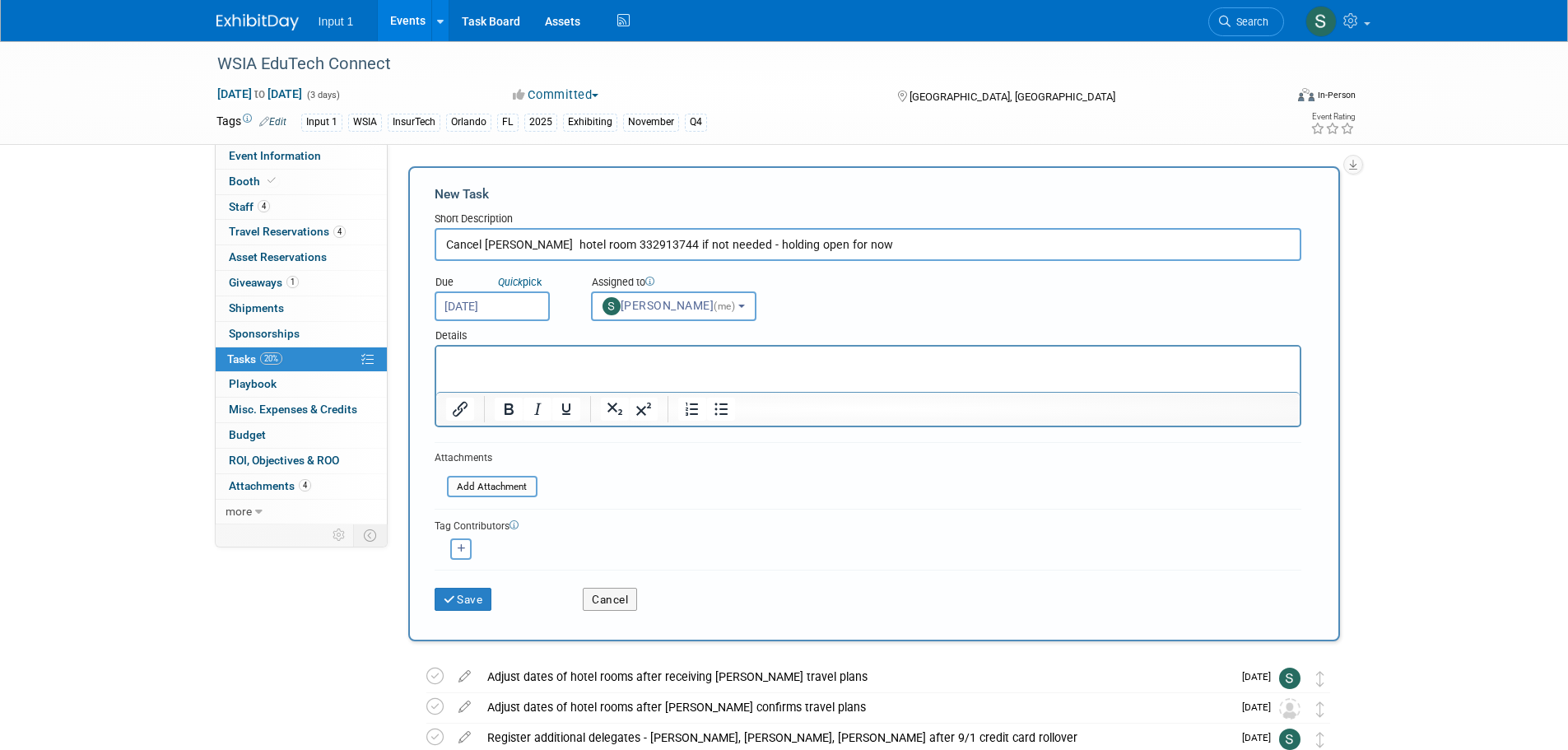
click at [486, 353] on p "Rich Text Area. Press ALT-0 for help." at bounding box center [868, 361] width 844 height 17
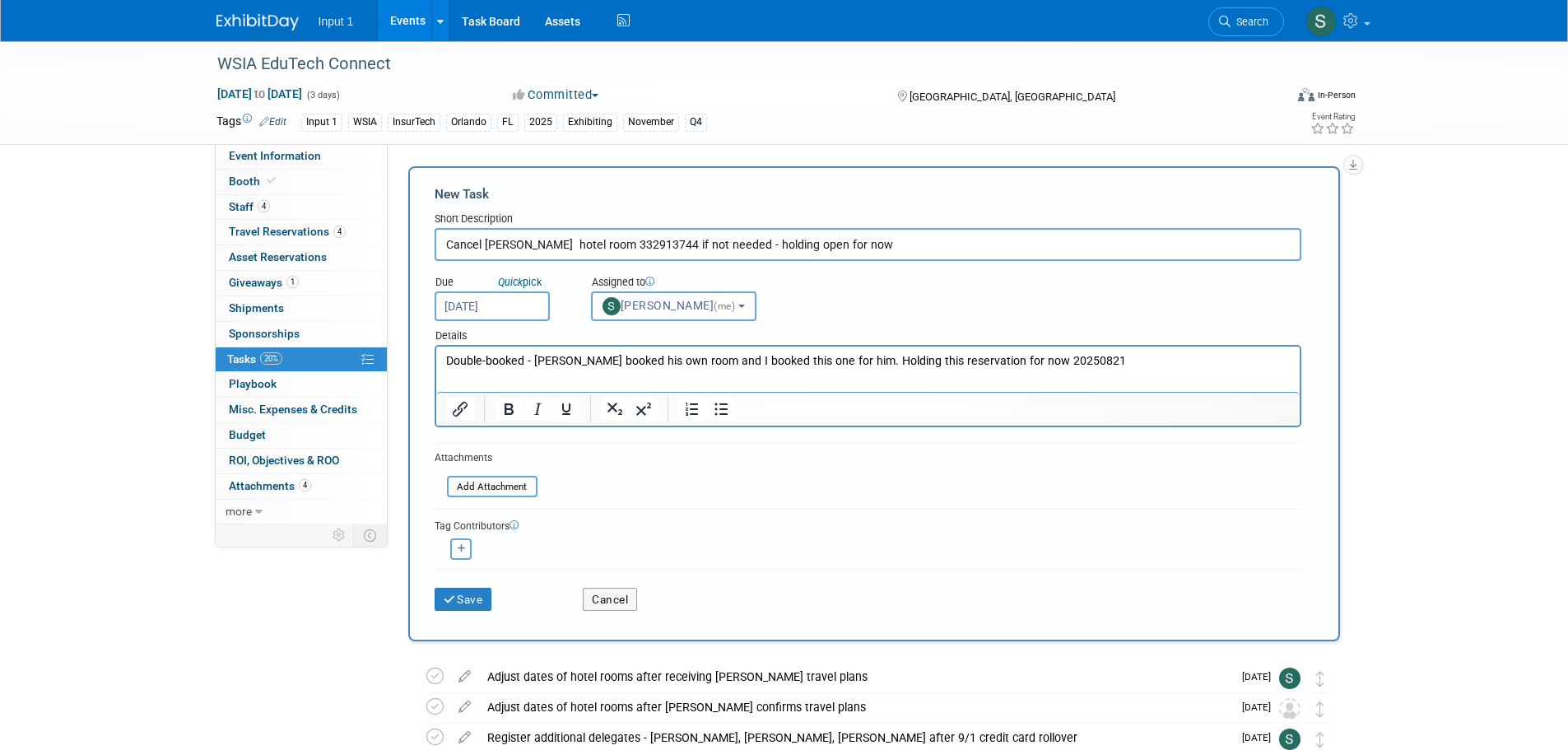
click at [450, 611] on div "Save Cancel" at bounding box center [868, 595] width 867 height 53
click at [469, 600] on button "Save" at bounding box center [463, 599] width 57 height 23
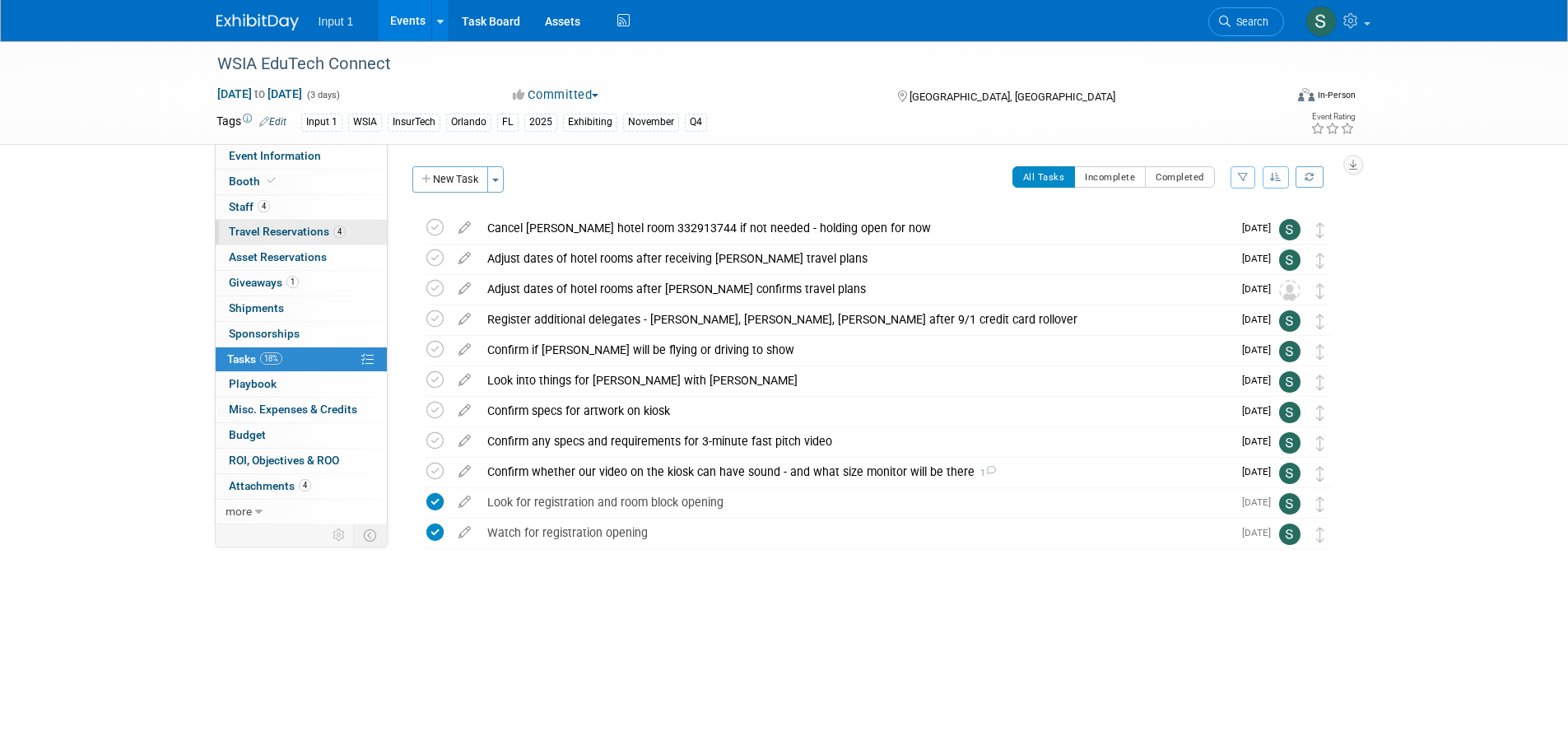
click at [252, 234] on span "Travel Reservations 4" at bounding box center [287, 231] width 117 height 13
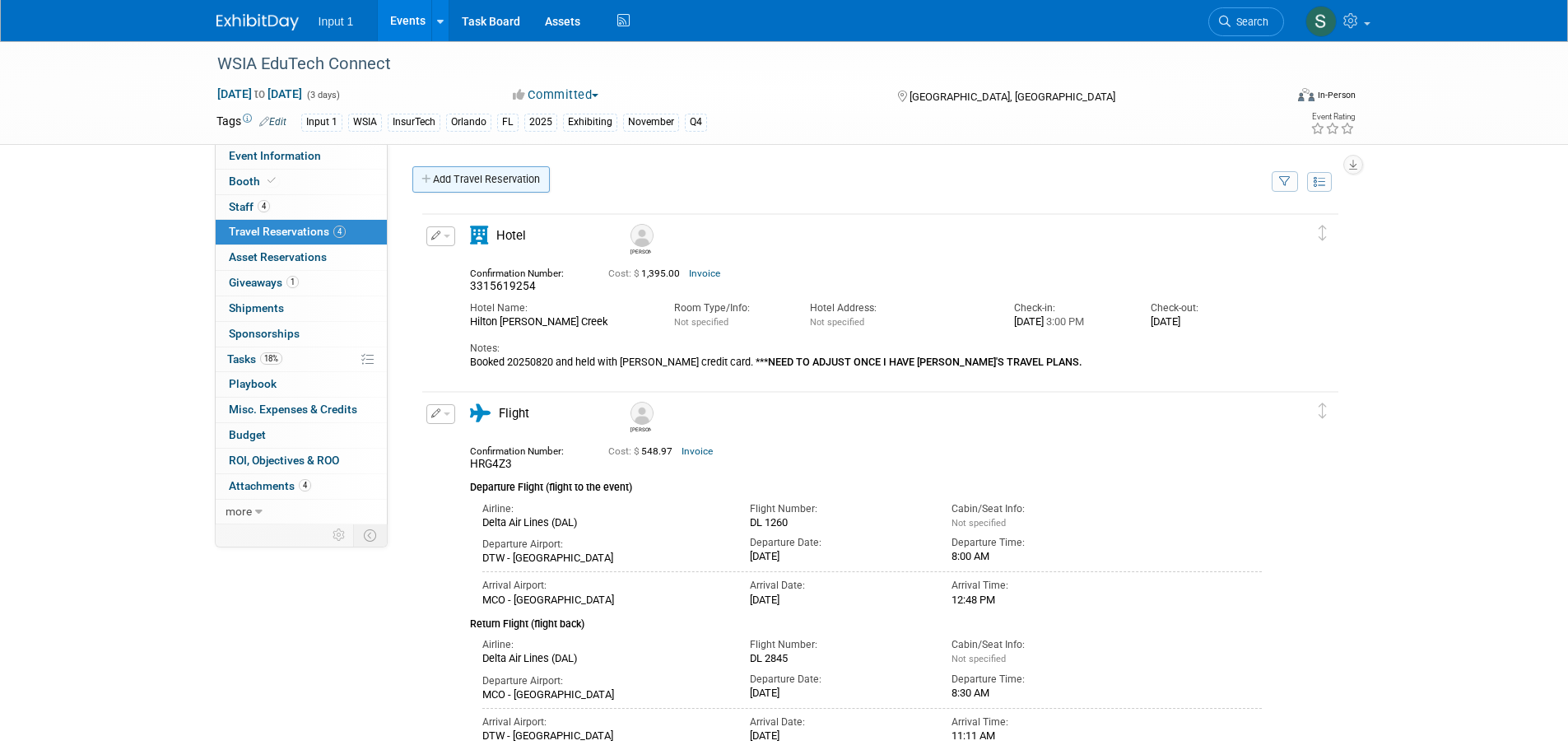
click at [470, 177] on link "Add Travel Reservation" at bounding box center [481, 179] width 137 height 26
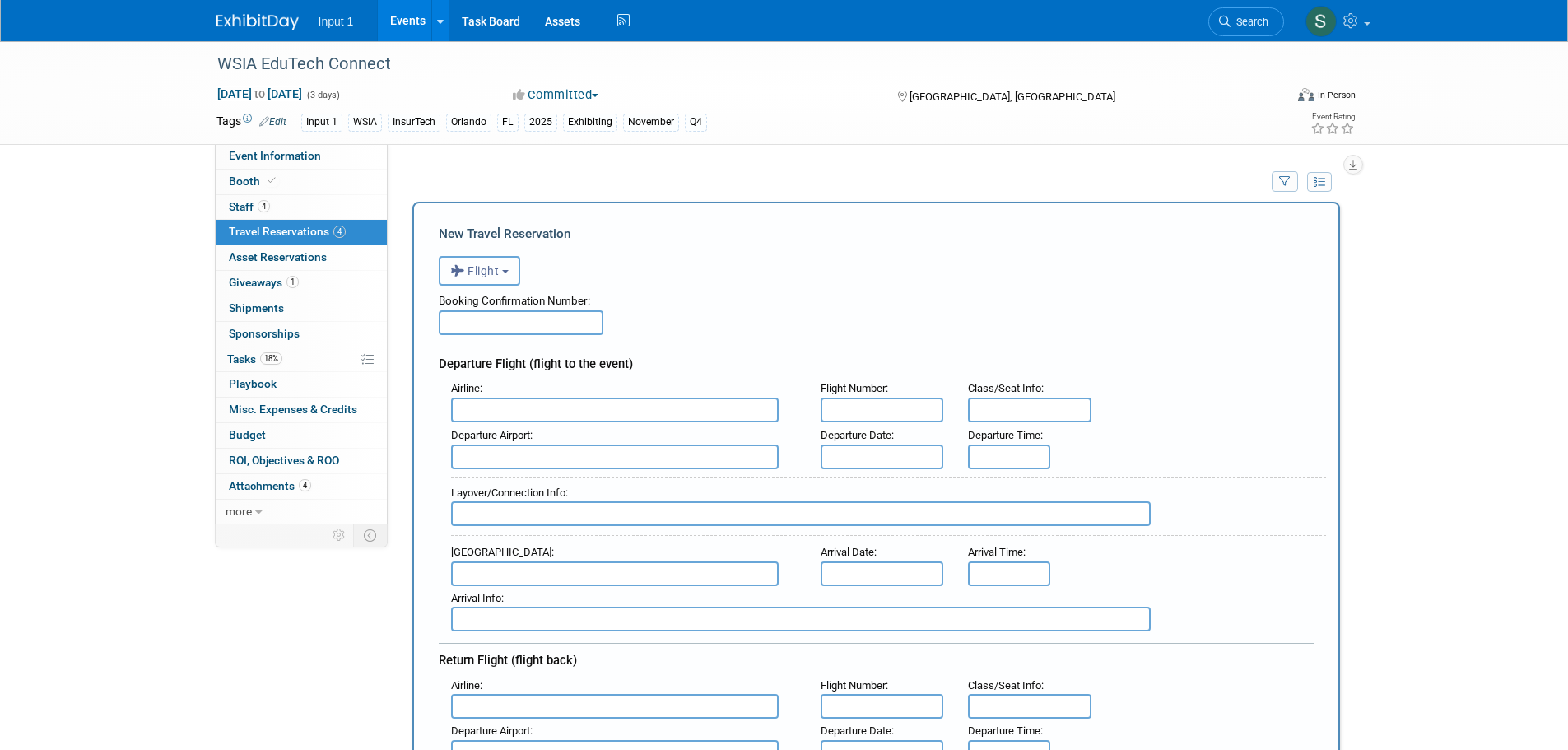
drag, startPoint x: 475, startPoint y: 274, endPoint x: 478, endPoint y: 290, distance: 16.3
click at [476, 274] on span "Flight" at bounding box center [474, 271] width 50 height 13
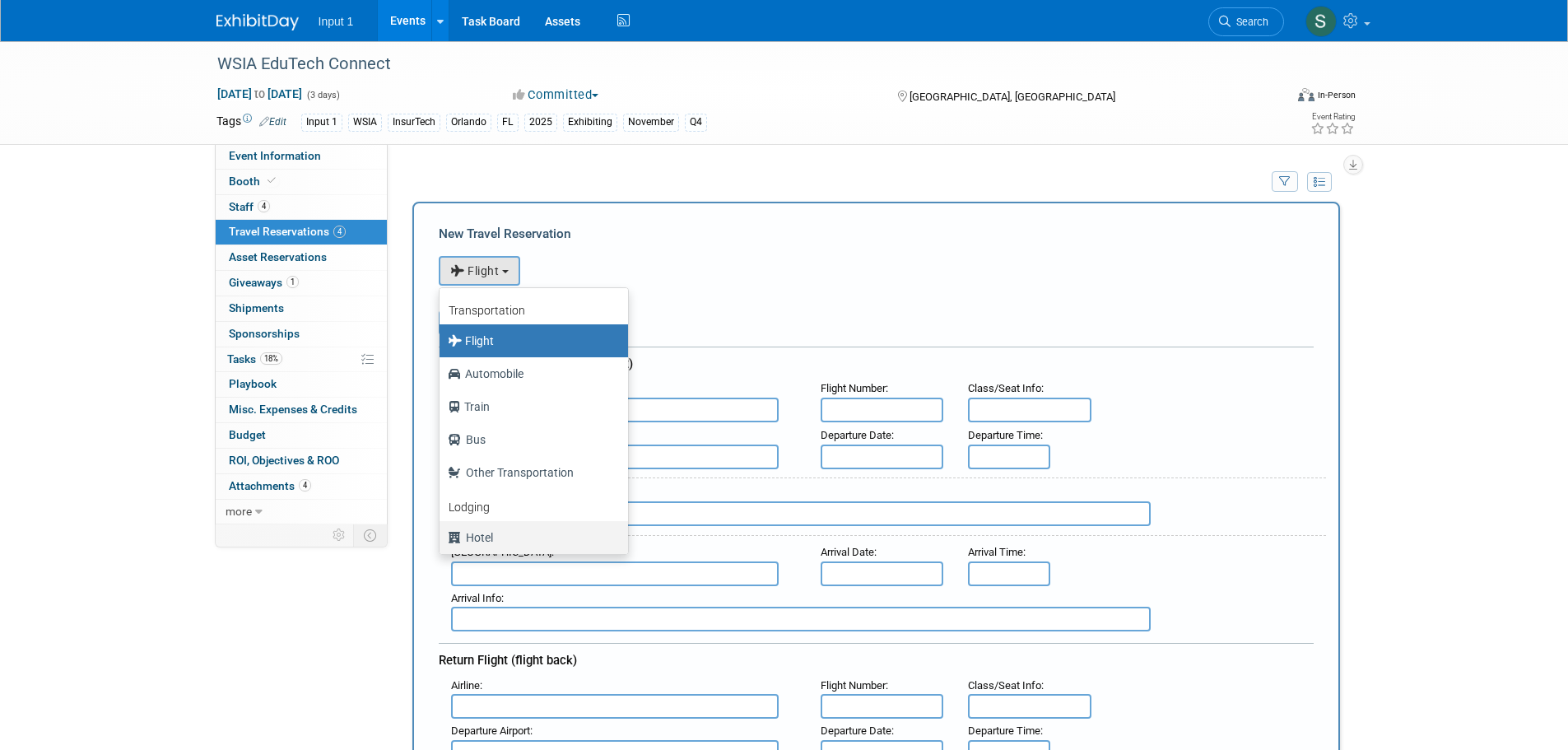
click at [466, 539] on label "Hotel" at bounding box center [529, 537] width 164 height 26
click at [442, 539] on input "Hotel" at bounding box center [437, 535] width 10 height 10
select select "6"
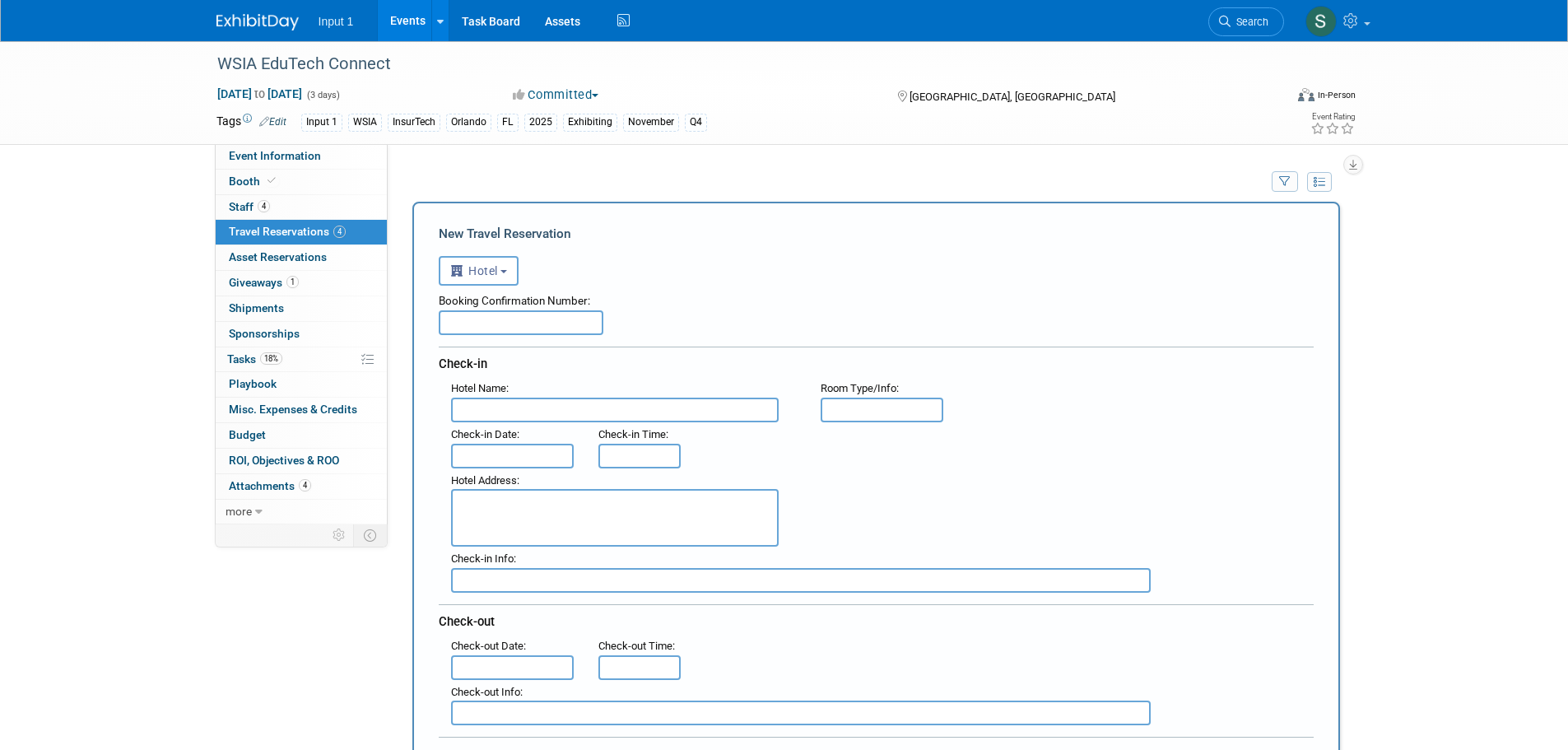
click at [472, 327] on input "text" at bounding box center [520, 323] width 164 height 24
click at [275, 227] on span "Travel Reservations 4" at bounding box center [287, 231] width 117 height 13
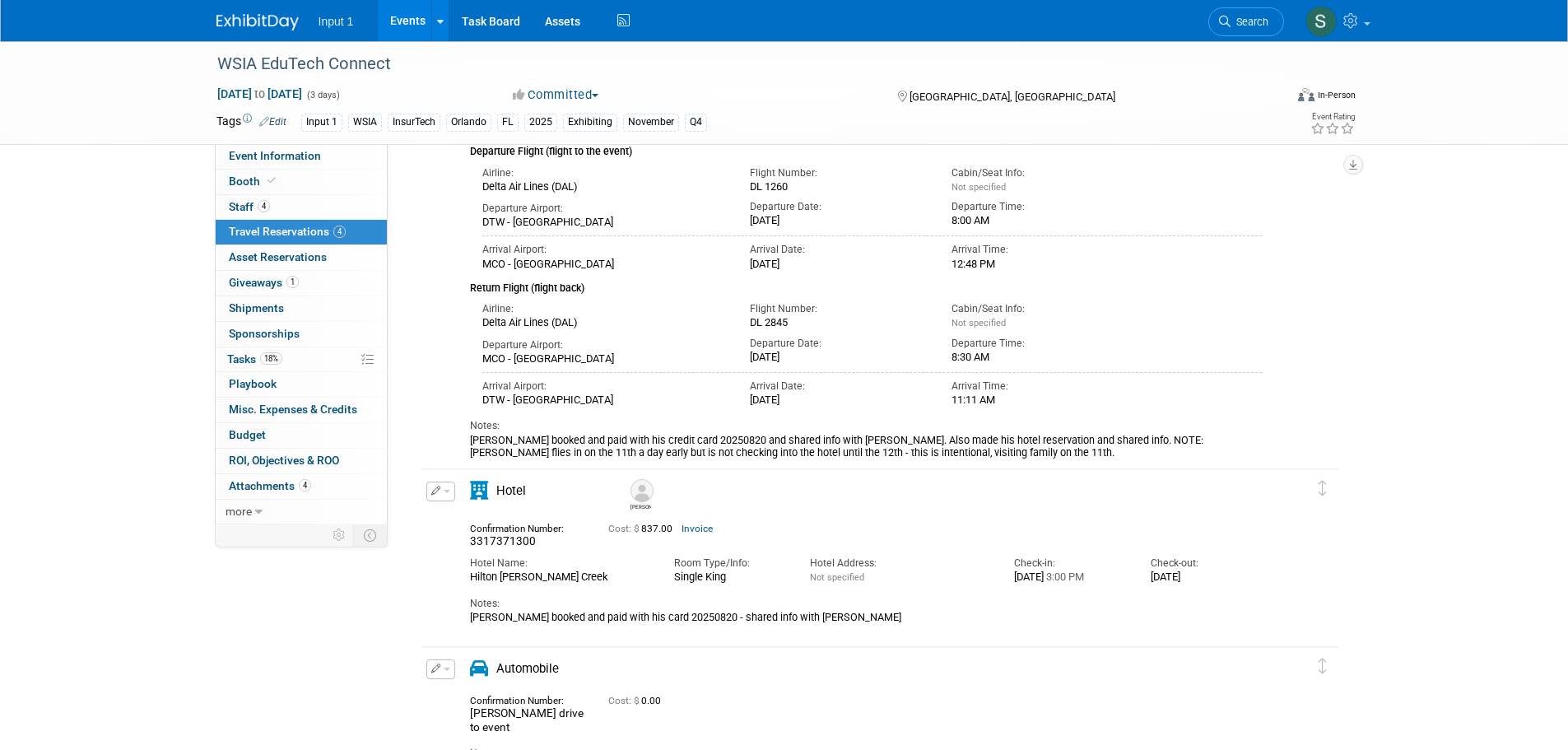
scroll to position [414, 0]
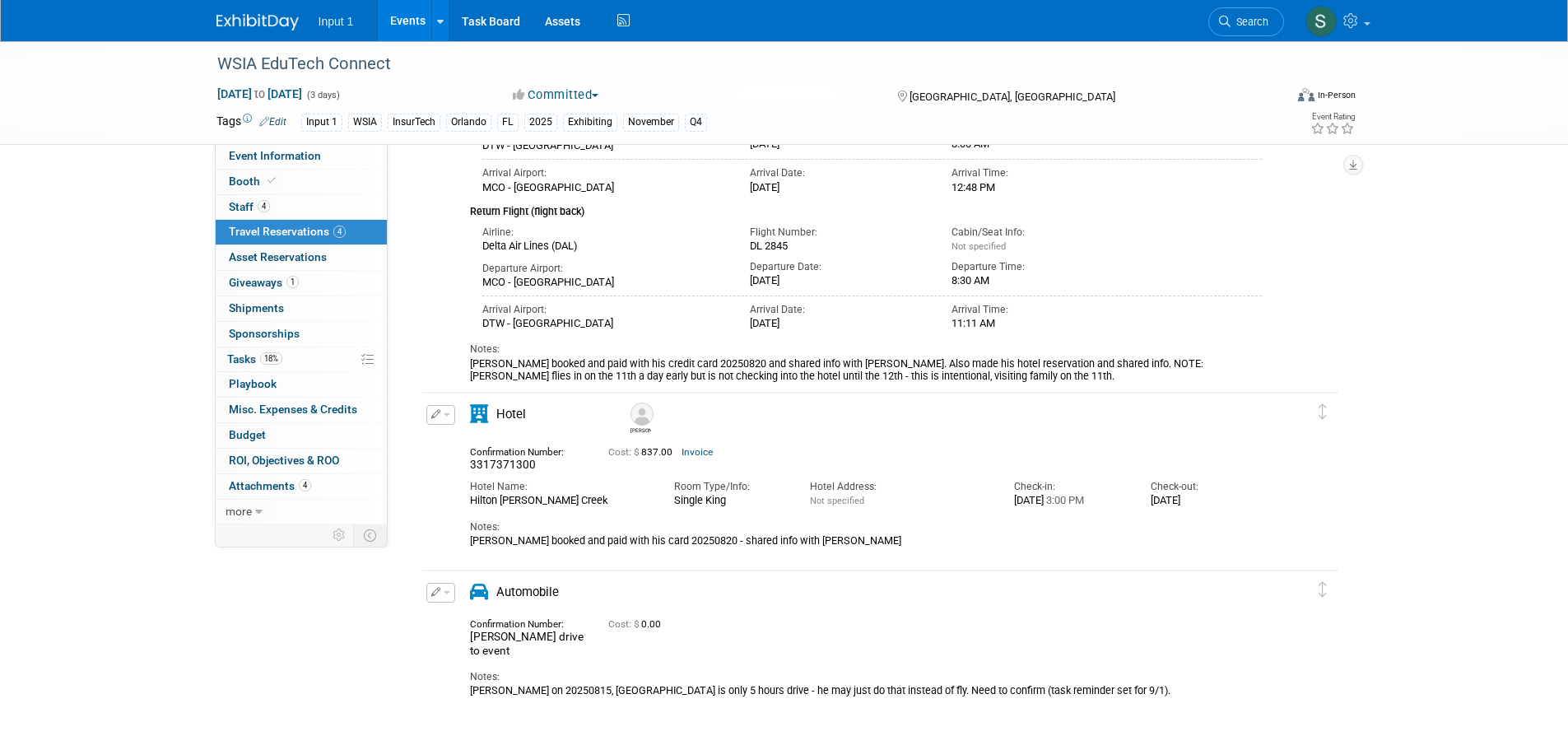
click at [448, 596] on button "button" at bounding box center [440, 593] width 29 height 20
click at [455, 614] on button "Edit Reservation" at bounding box center [497, 620] width 139 height 23
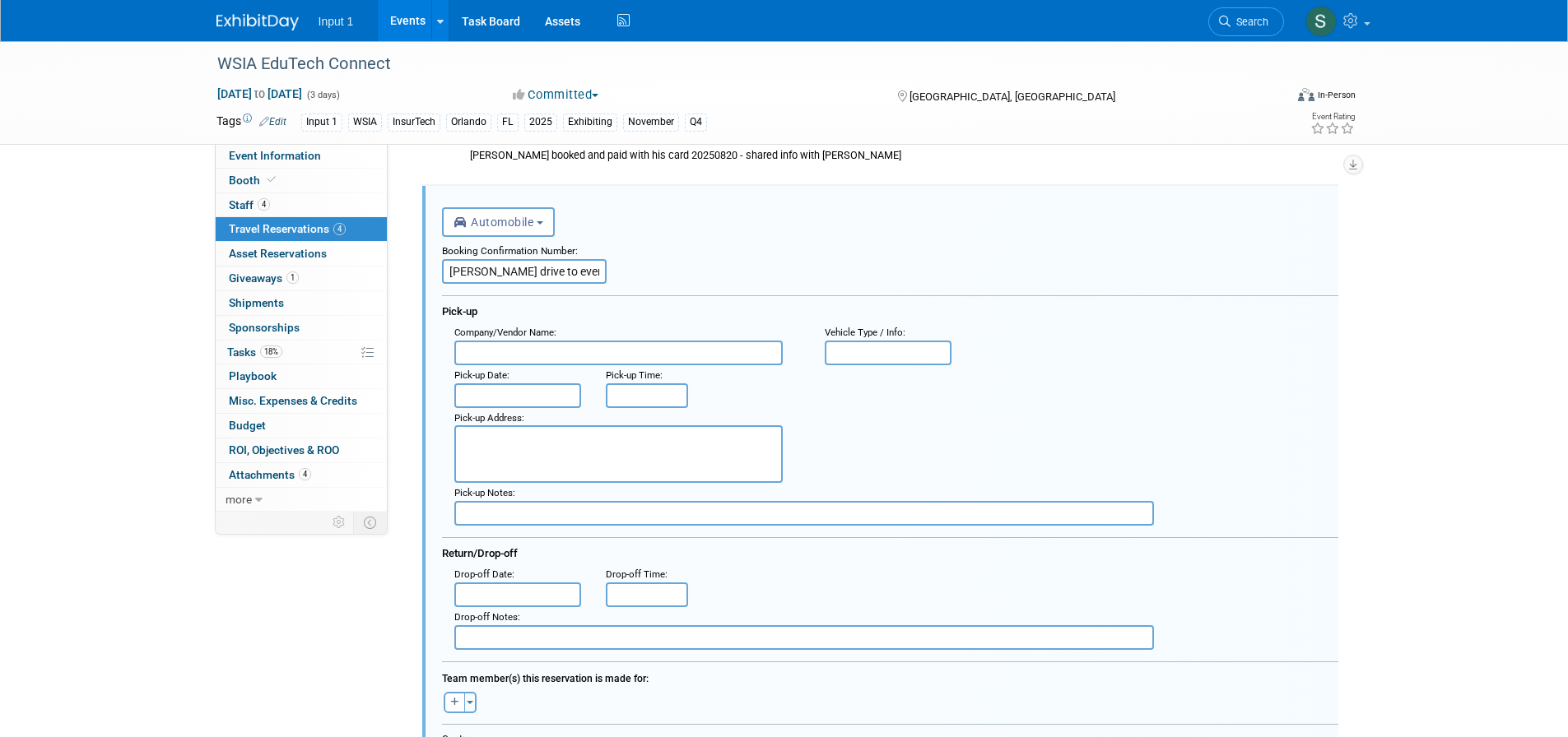
scroll to position [1044, 0]
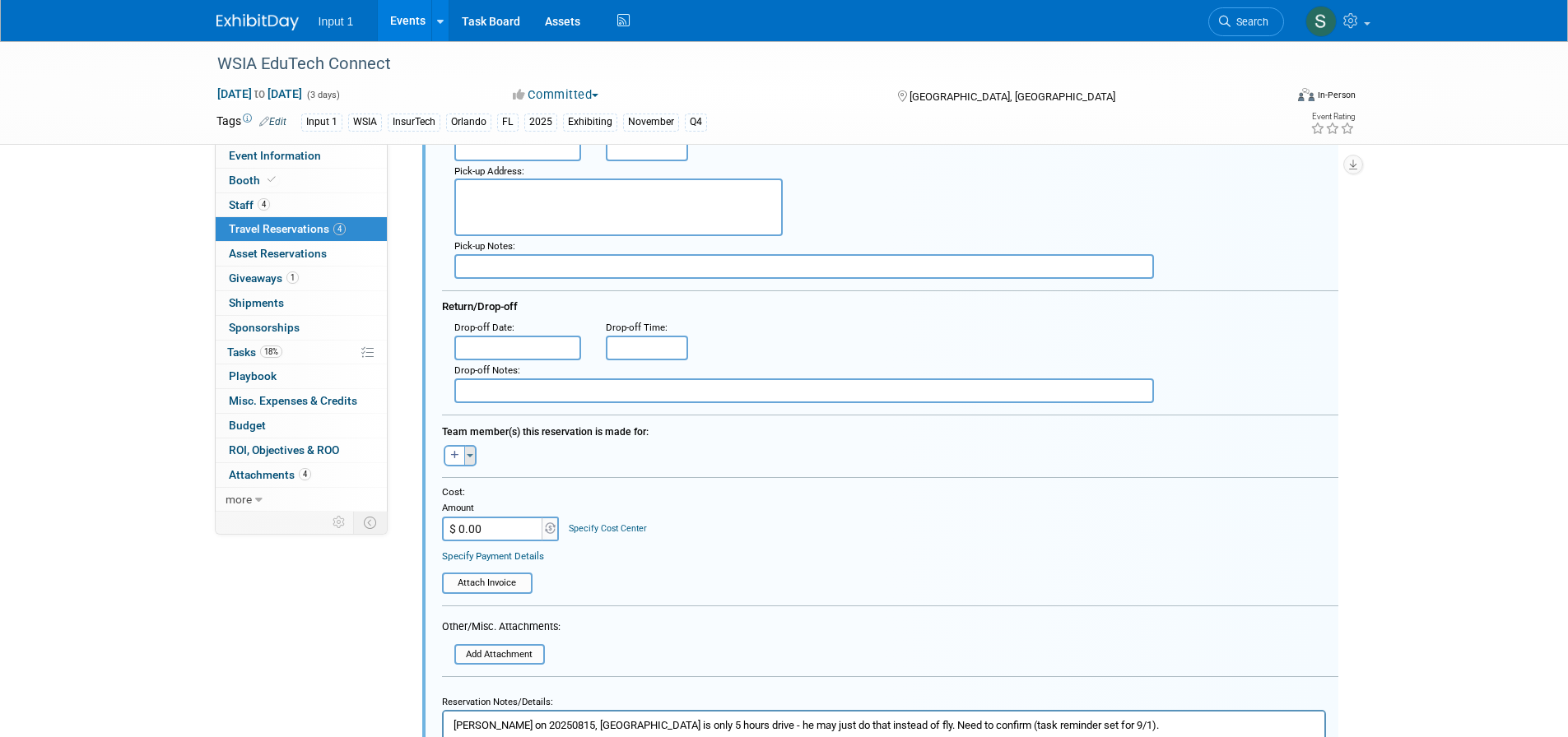
click at [468, 458] on span "button" at bounding box center [470, 456] width 7 height 3
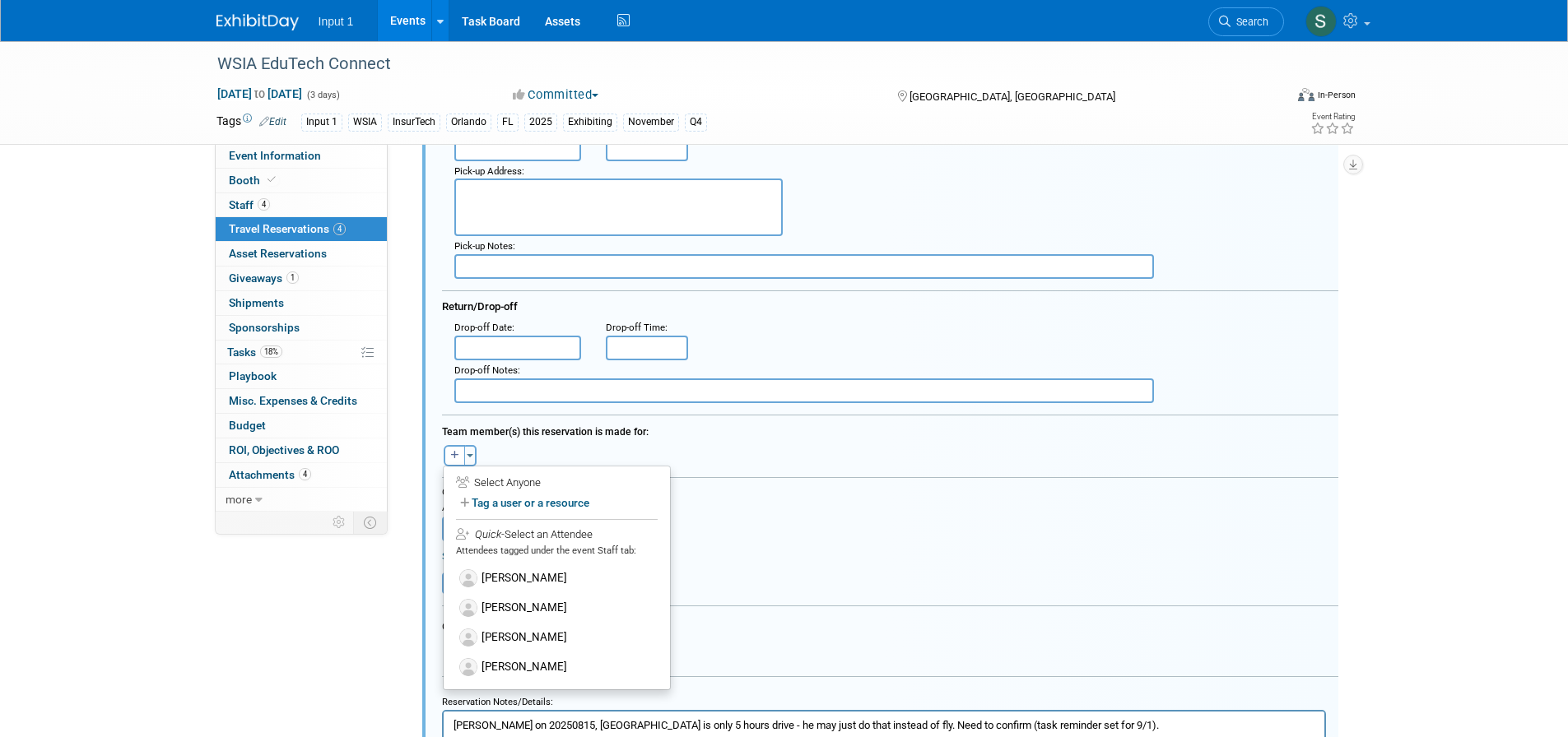
click at [501, 584] on label "[PERSON_NAME]" at bounding box center [557, 579] width 204 height 30
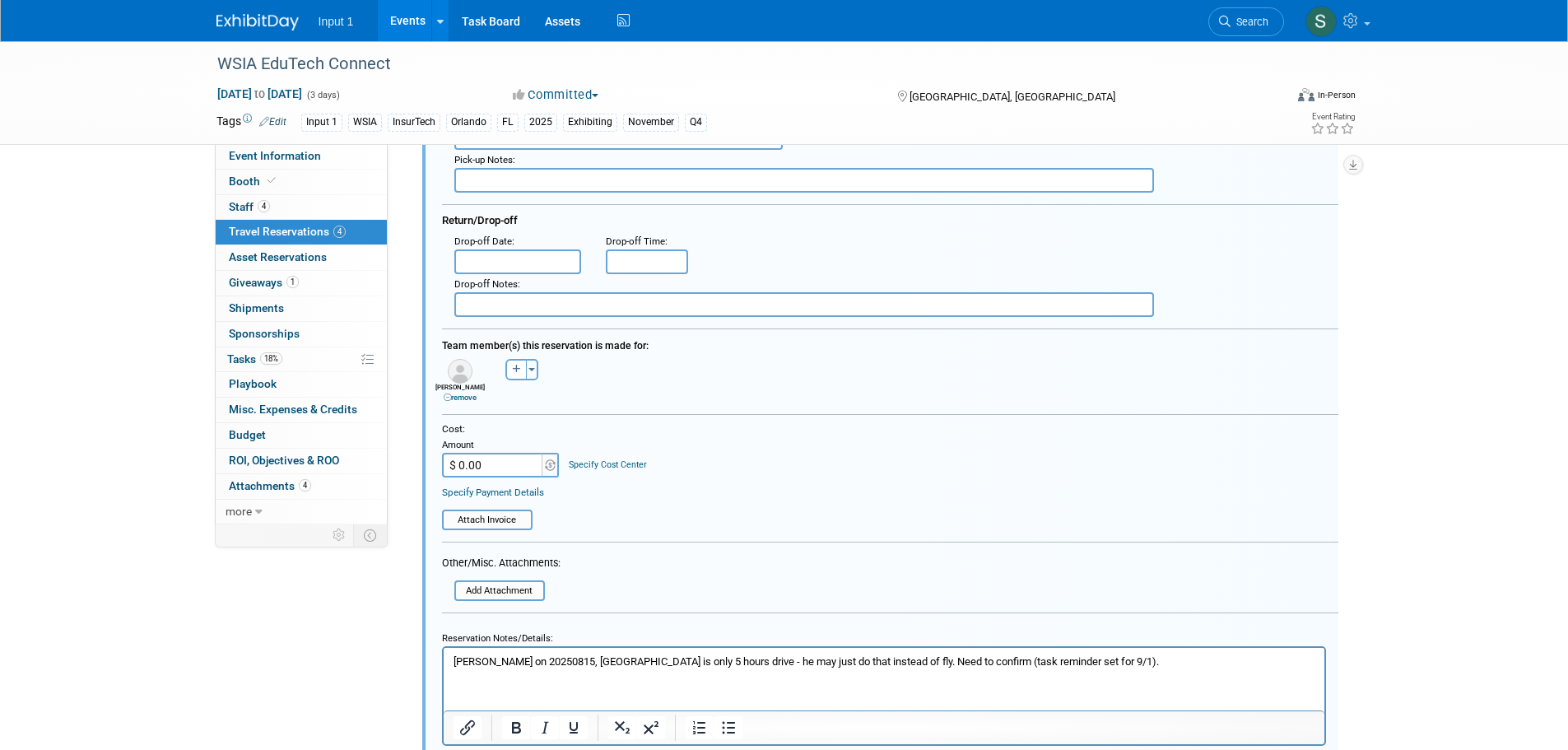
scroll to position [1216, 0]
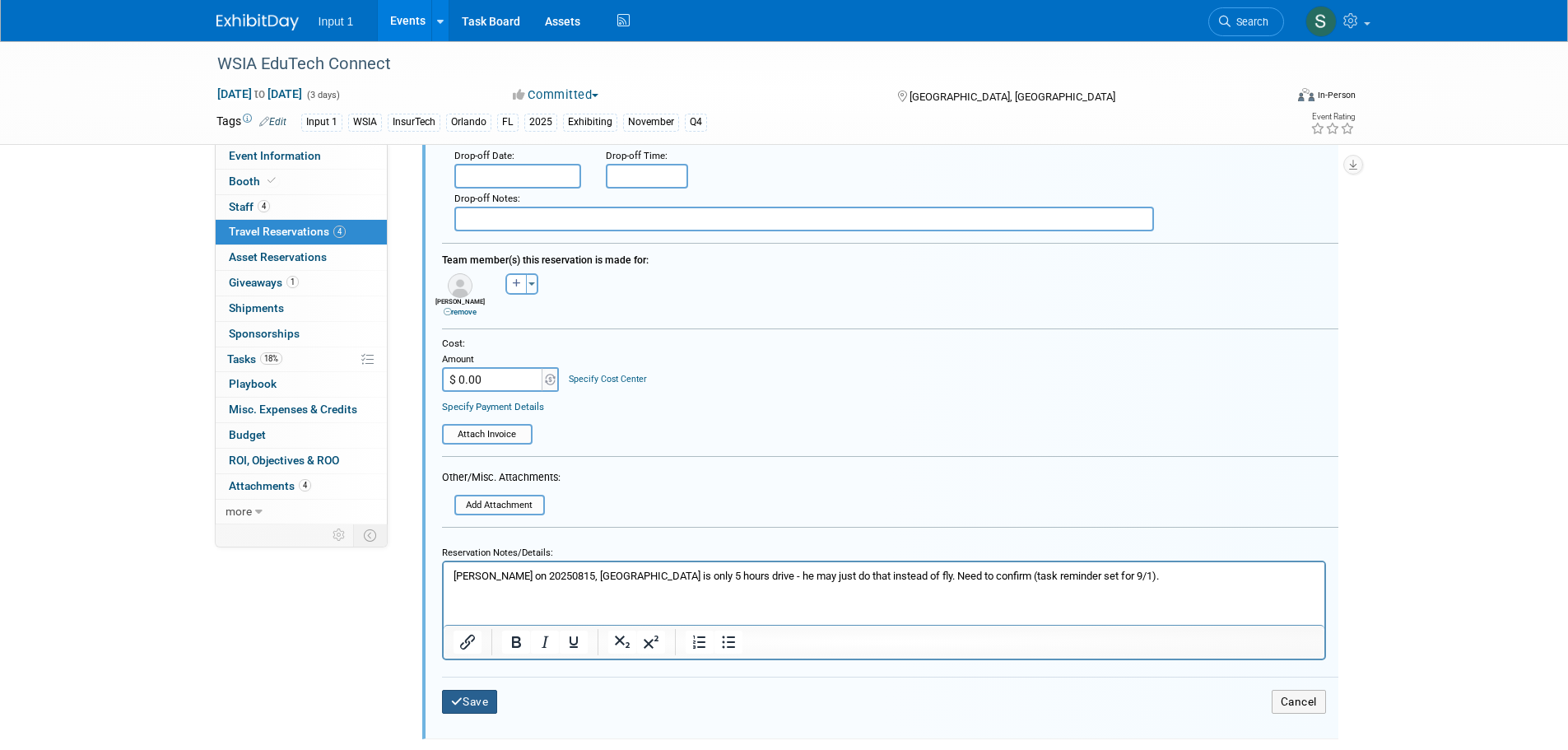
click at [472, 705] on button "Save" at bounding box center [470, 700] width 56 height 23
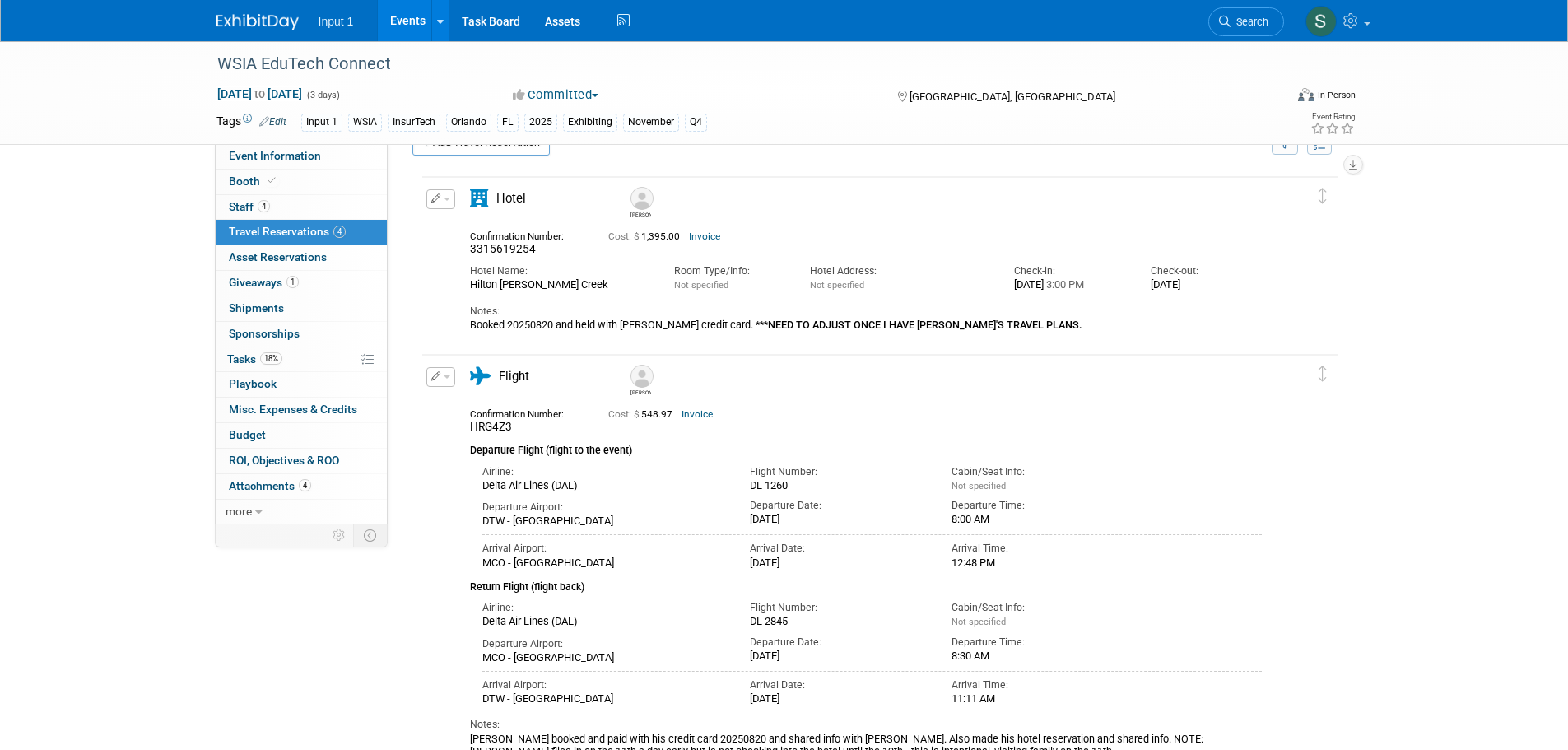
scroll to position [0, 0]
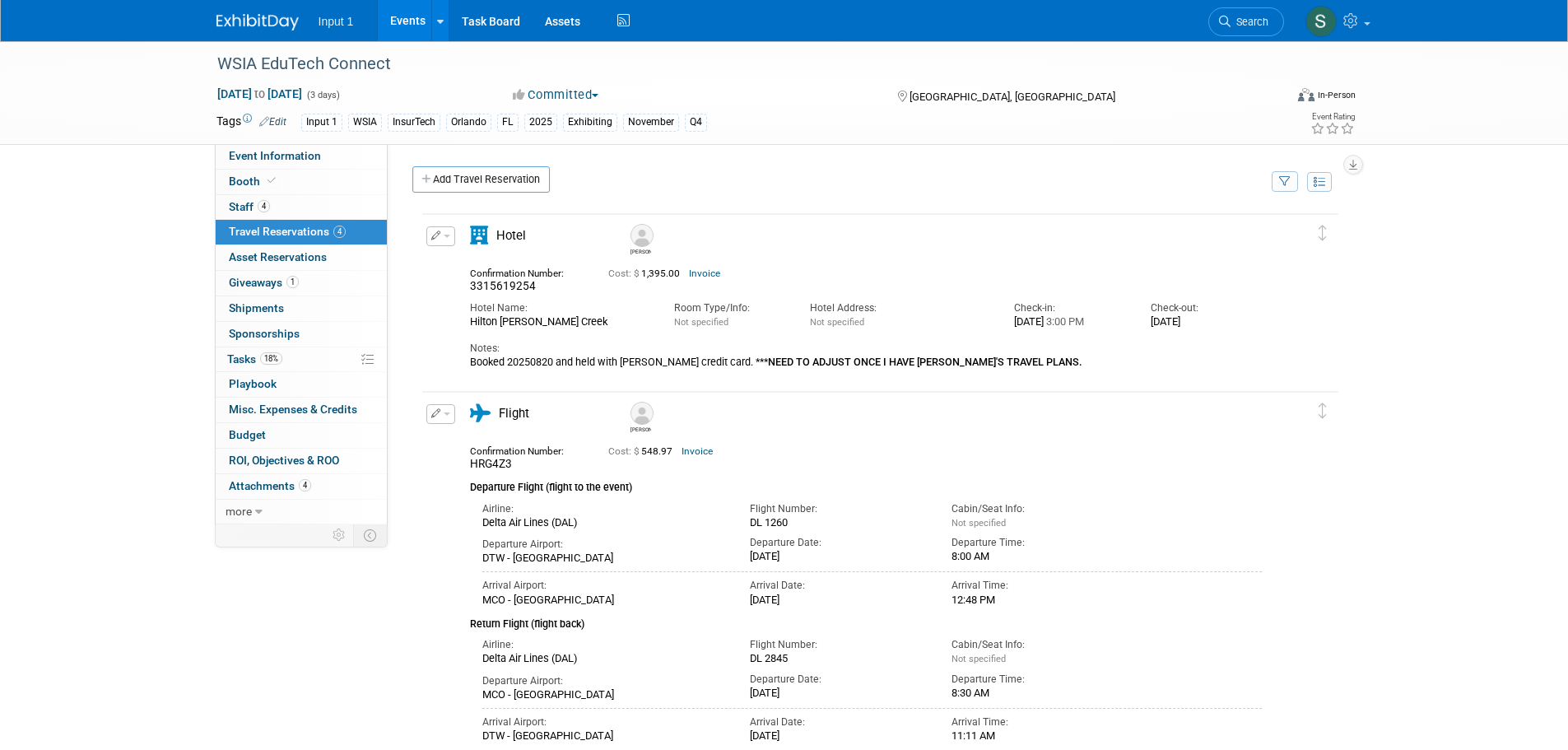
click at [509, 180] on link "Add Travel Reservation" at bounding box center [481, 179] width 137 height 26
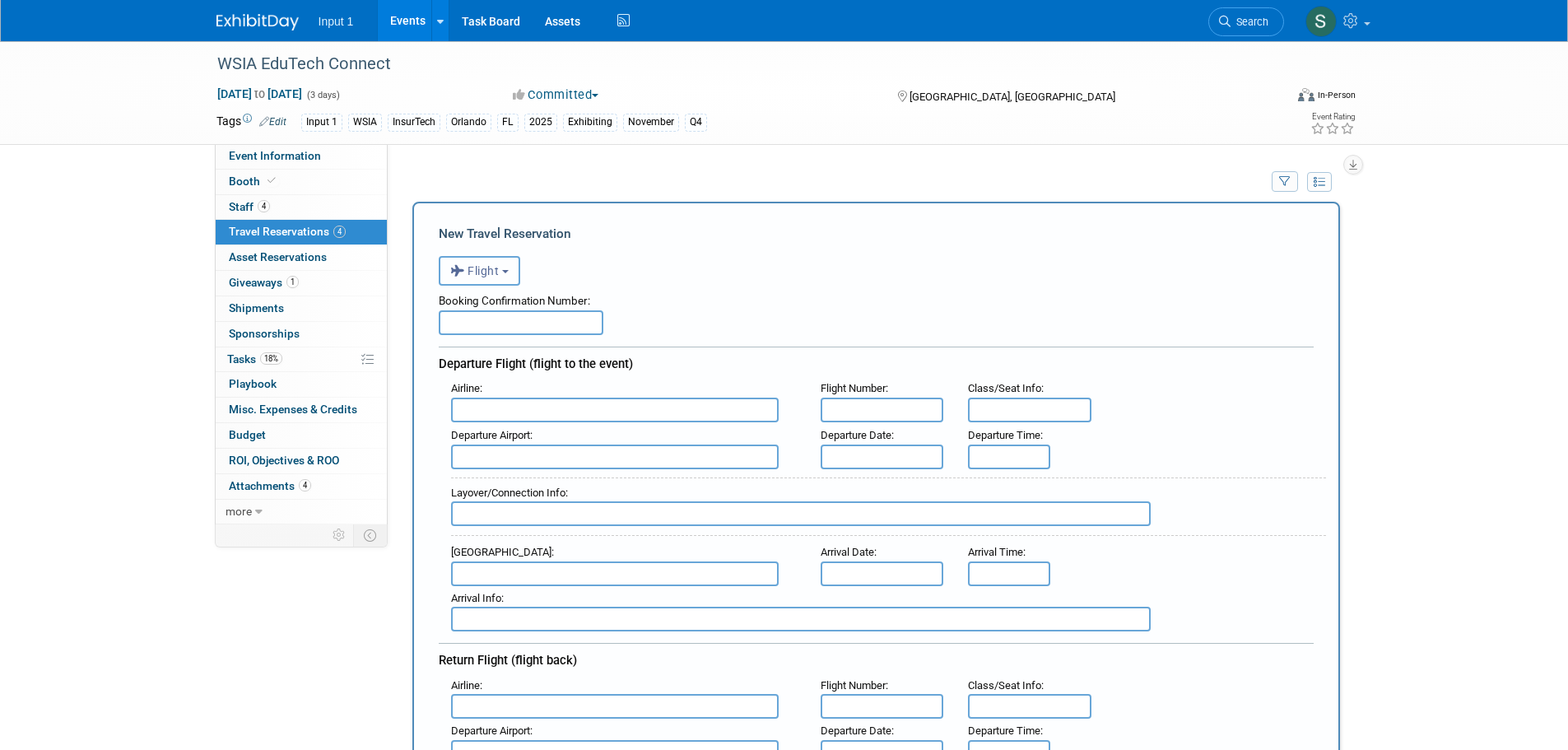
click at [492, 281] on button "Flight" at bounding box center [479, 271] width 82 height 30
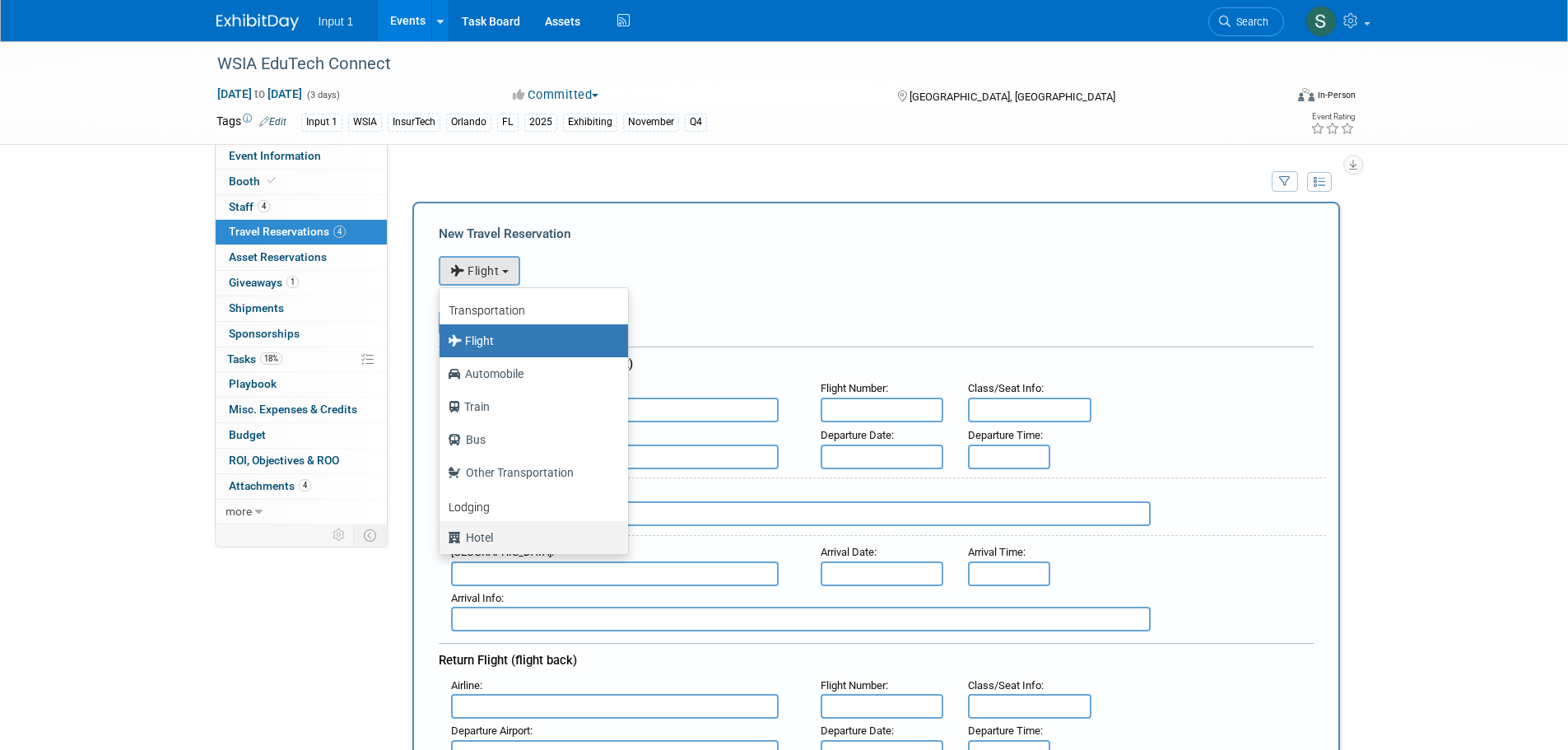
click at [473, 545] on label "Hotel" at bounding box center [529, 537] width 164 height 26
click at [442, 540] on input "Hotel" at bounding box center [437, 535] width 10 height 10
select select "6"
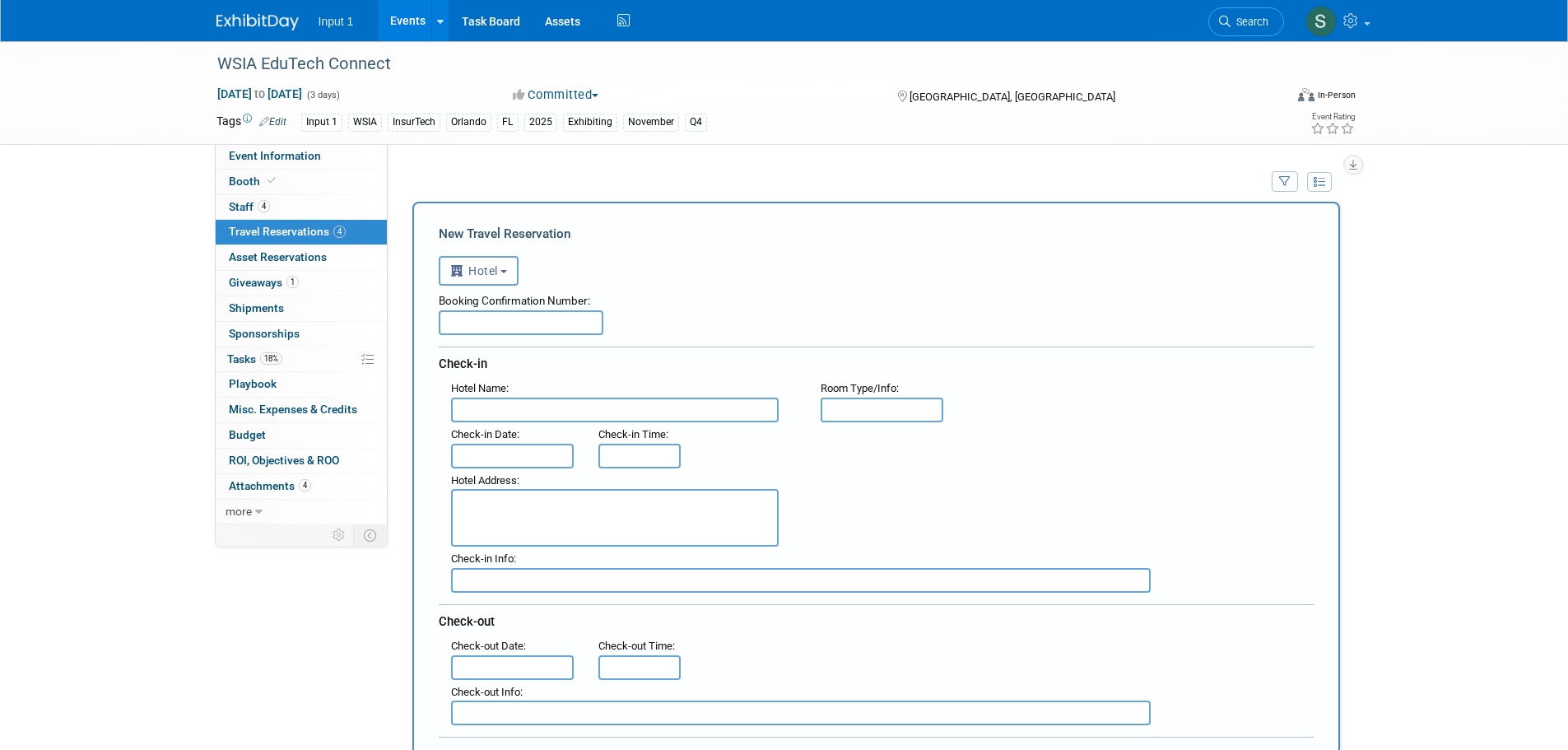
click at [454, 312] on input "text" at bounding box center [520, 323] width 164 height 24
click at [486, 325] on input "text" at bounding box center [520, 323] width 164 height 24
type input "3322913744"
click at [459, 416] on input "text" at bounding box center [614, 410] width 327 height 24
type input "Hilton [PERSON_NAME] Creek"
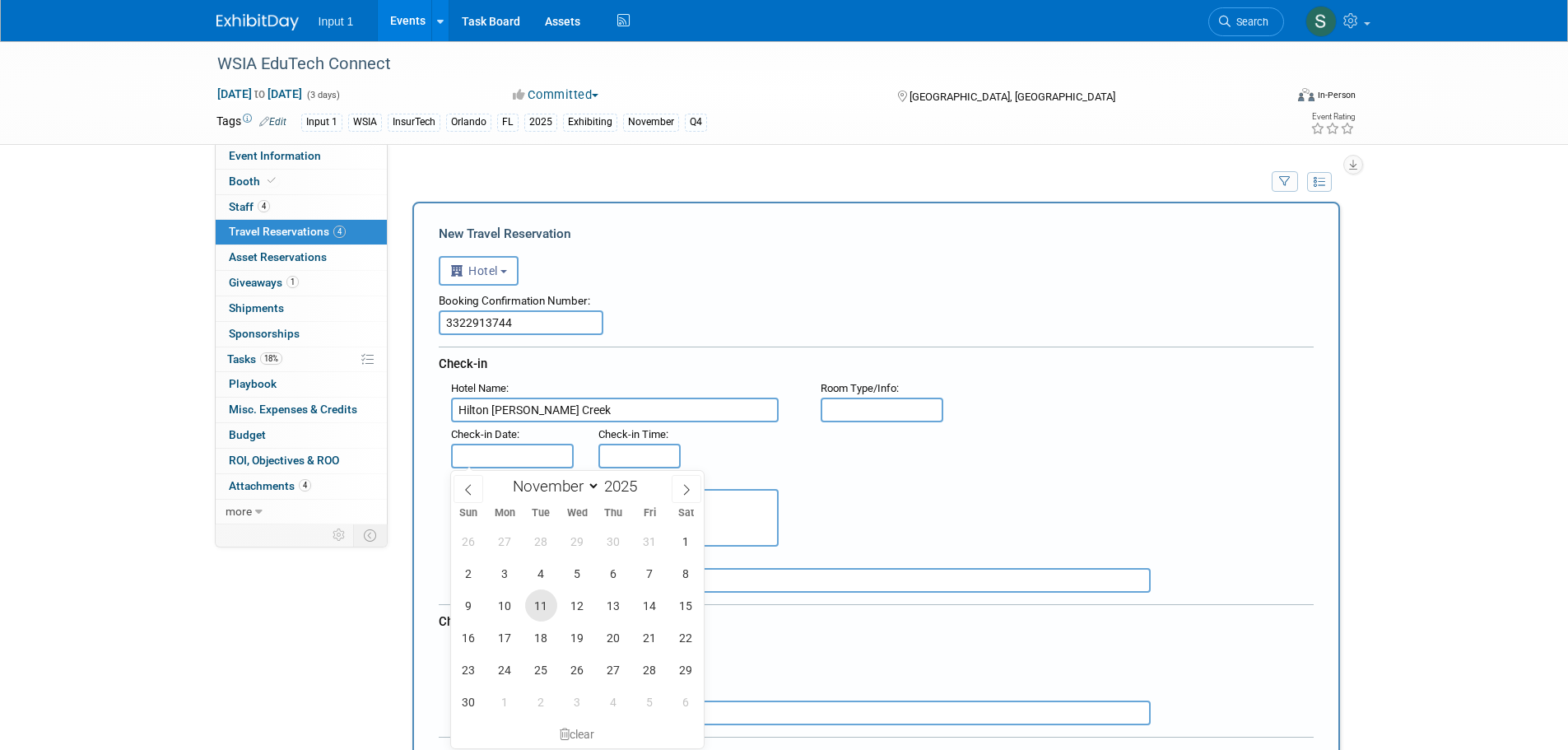
click at [546, 610] on span "11" at bounding box center [540, 605] width 32 height 32
type input "[DATE]"
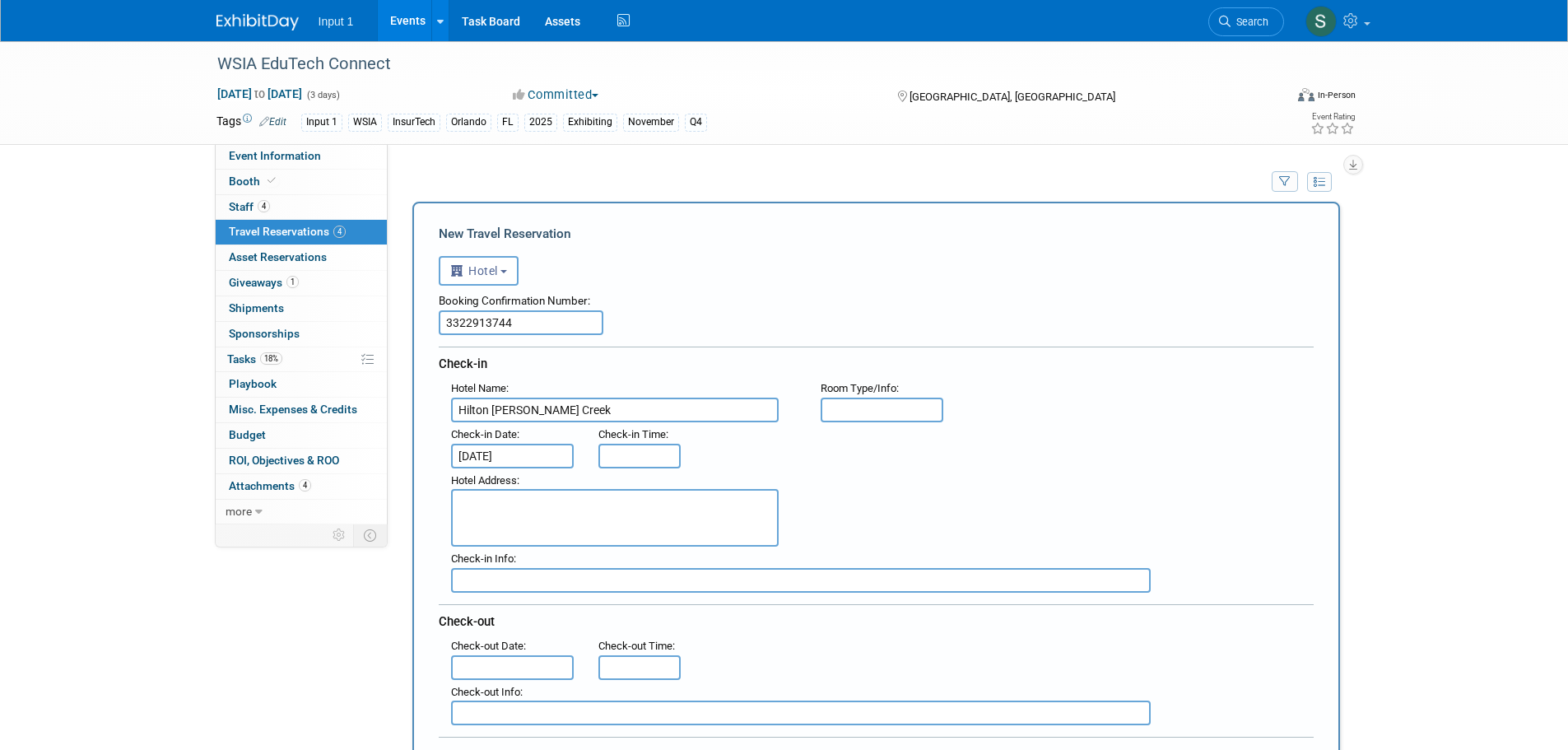
click at [493, 663] on input "text" at bounding box center [513, 667] width 124 height 24
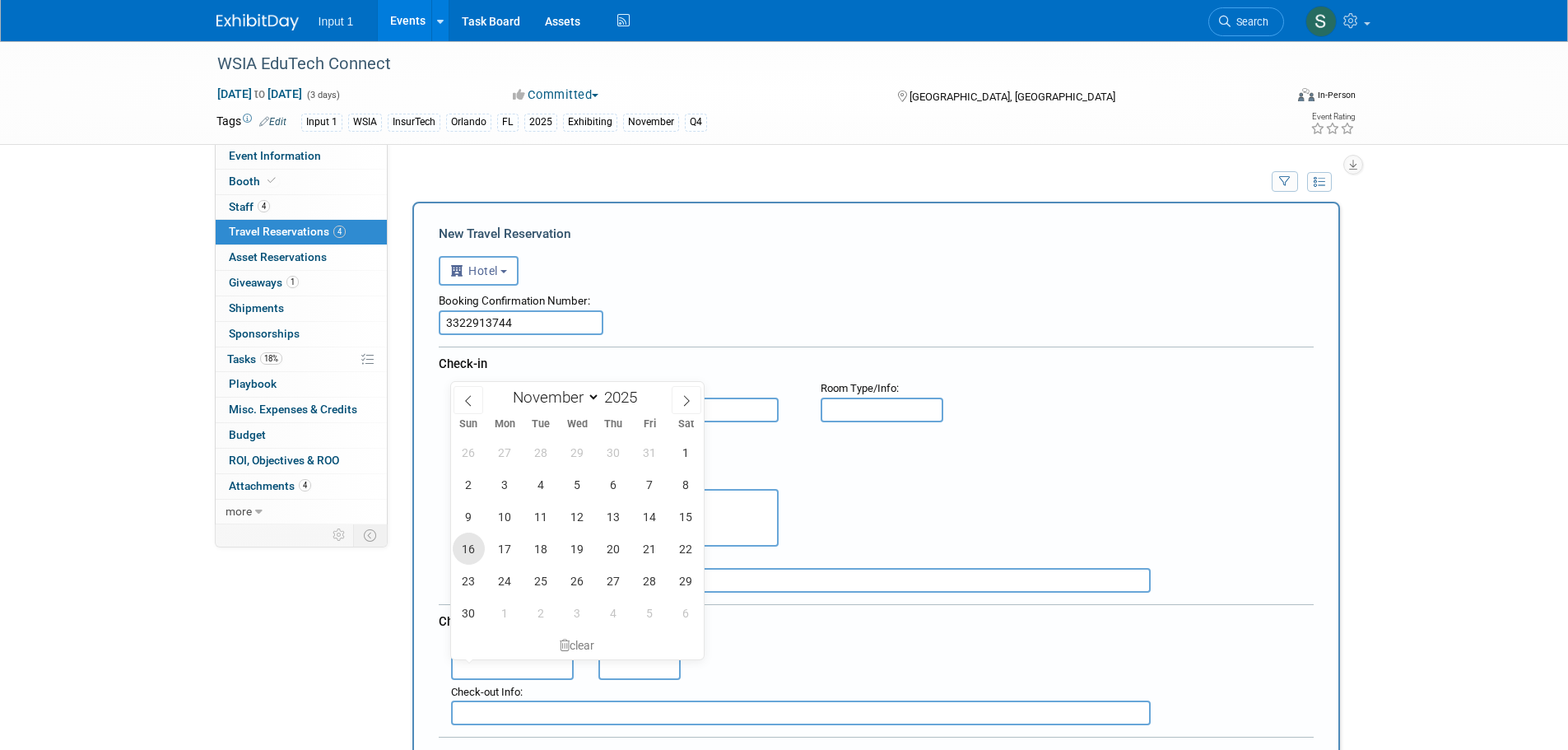
click at [466, 552] on span "16" at bounding box center [468, 548] width 32 height 32
type input "[DATE]"
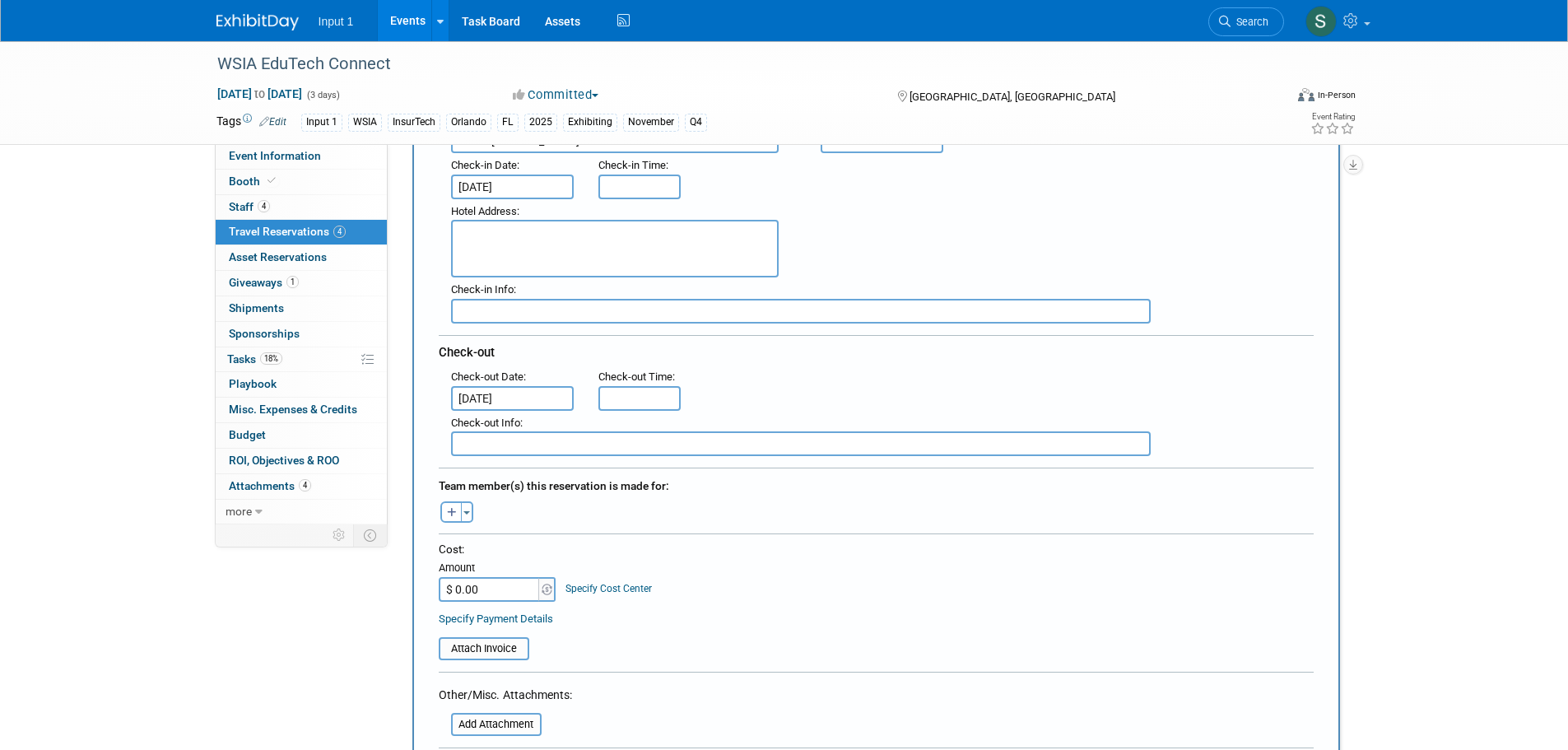
scroll to position [329, 0]
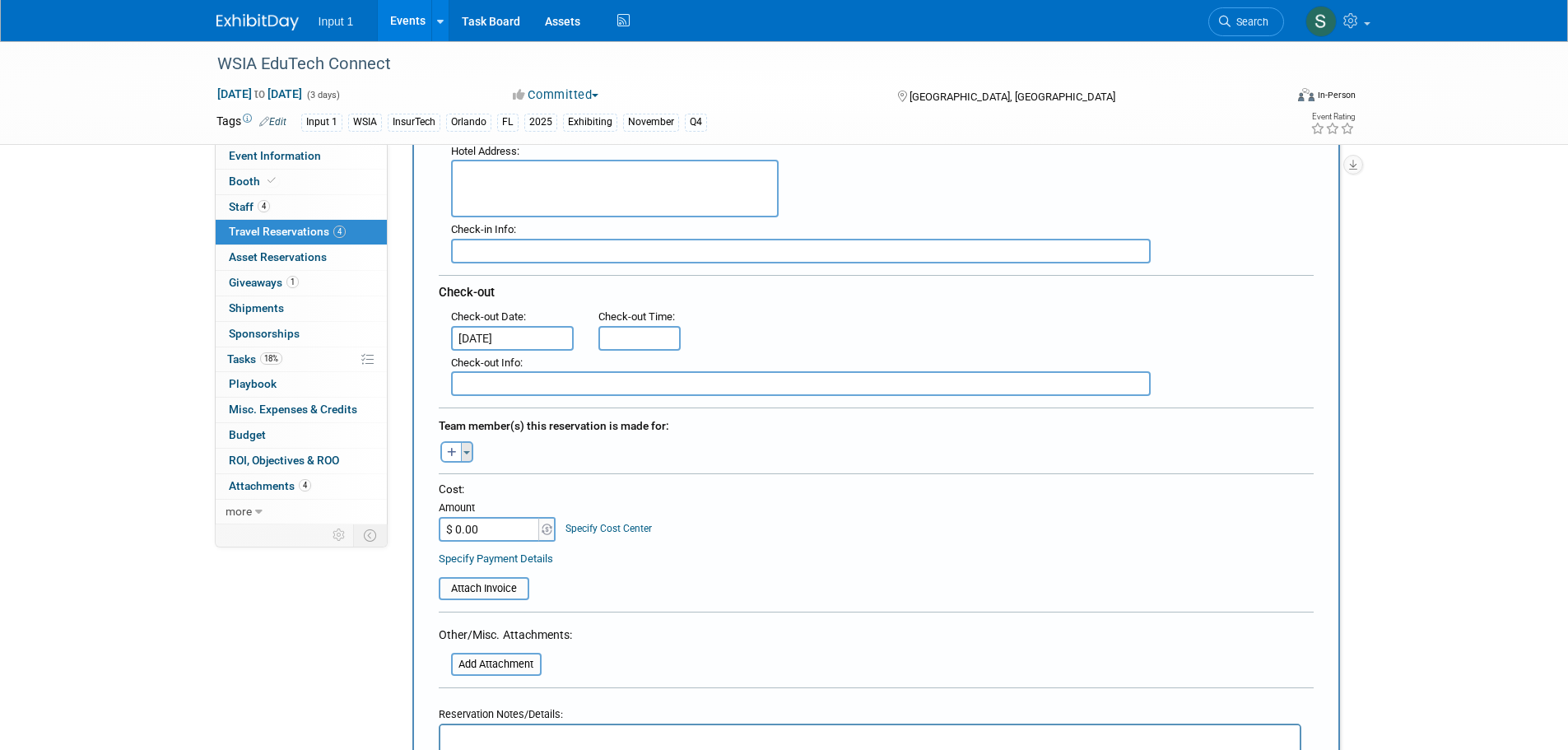
click at [470, 460] on button "Toggle Dropdown" at bounding box center [467, 452] width 12 height 22
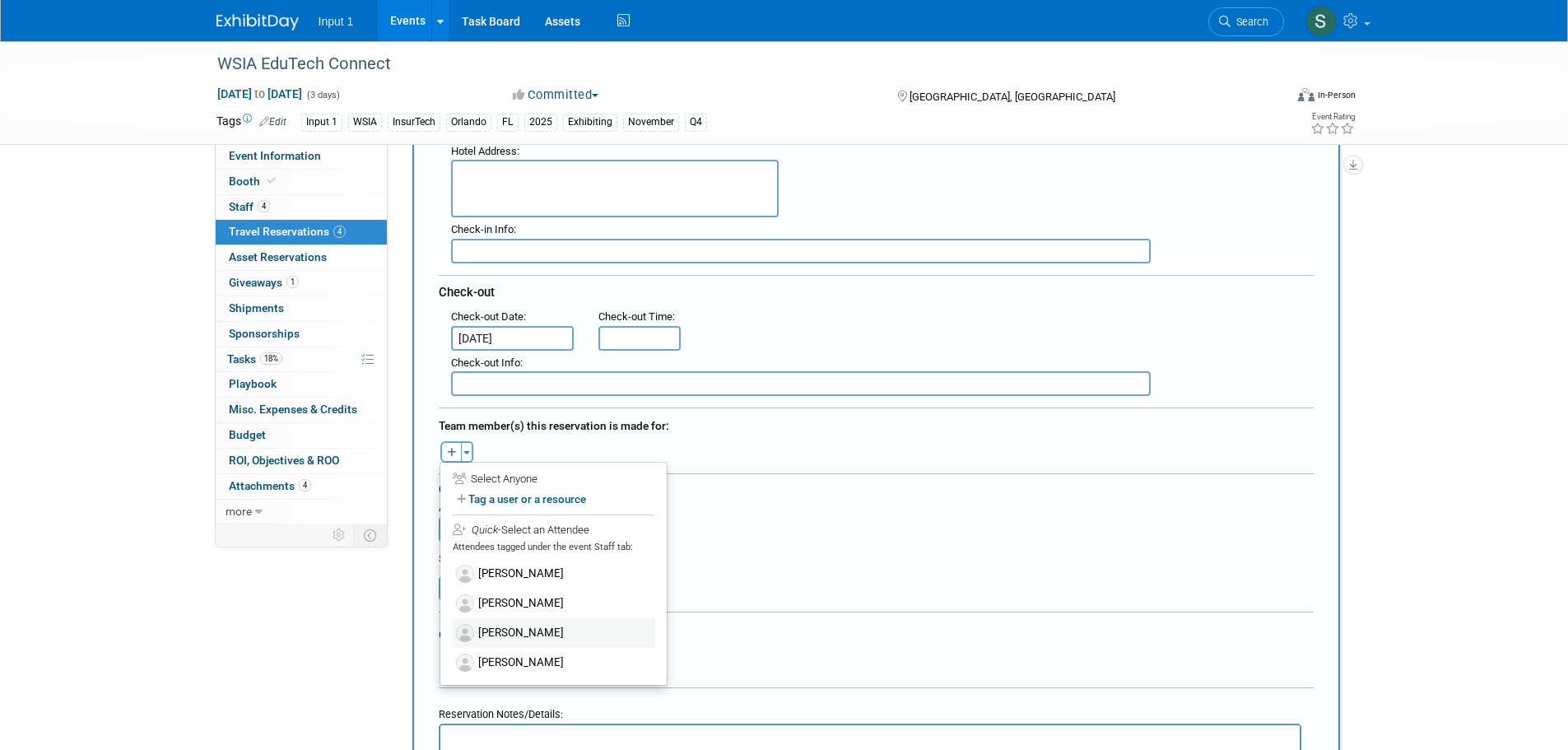
click at [502, 639] on label "[PERSON_NAME]" at bounding box center [553, 633] width 204 height 30
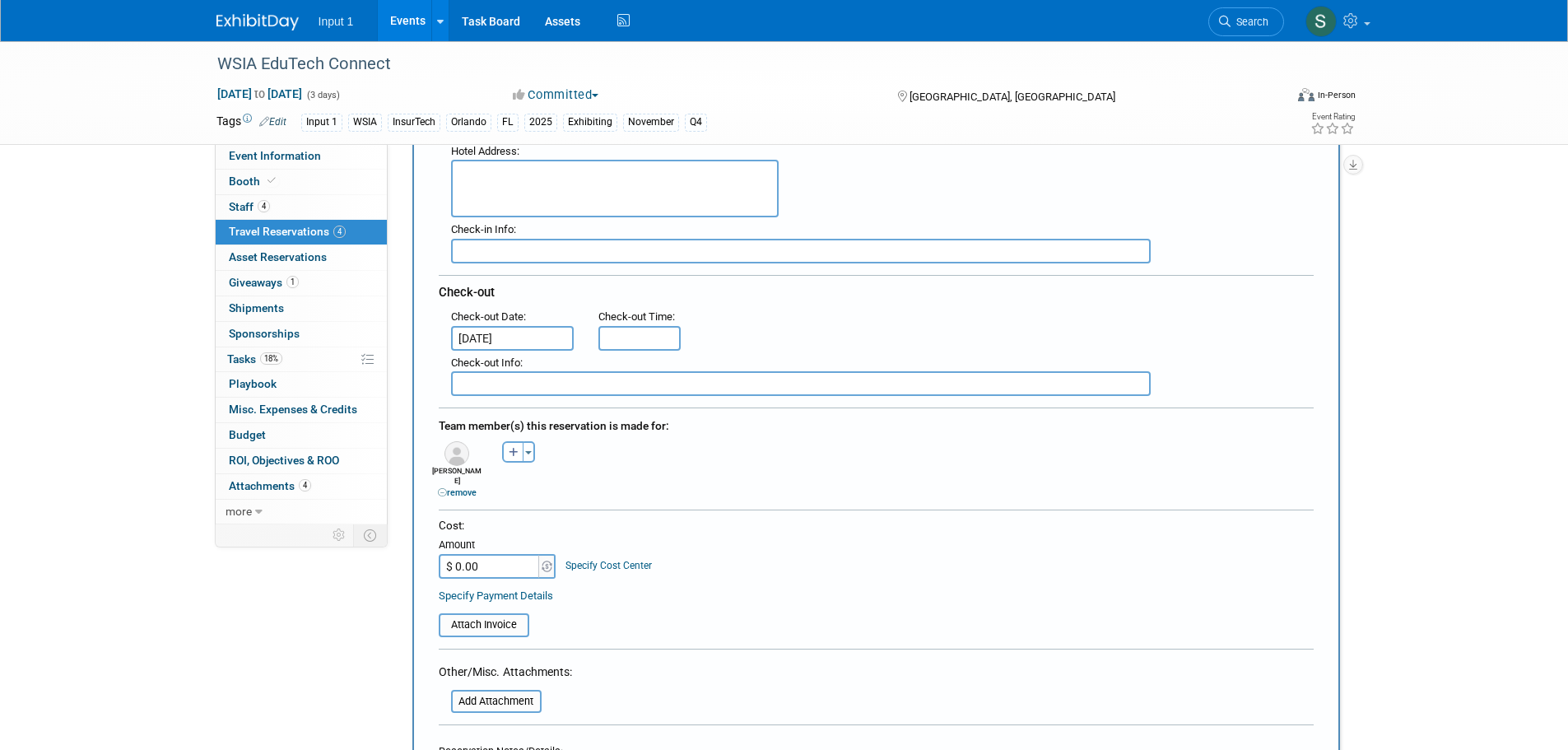
click at [486, 555] on input "$ 0.00" at bounding box center [490, 566] width 103 height 24
type input "$ 1,395.00"
click at [501, 620] on input "file" at bounding box center [429, 624] width 196 height 20
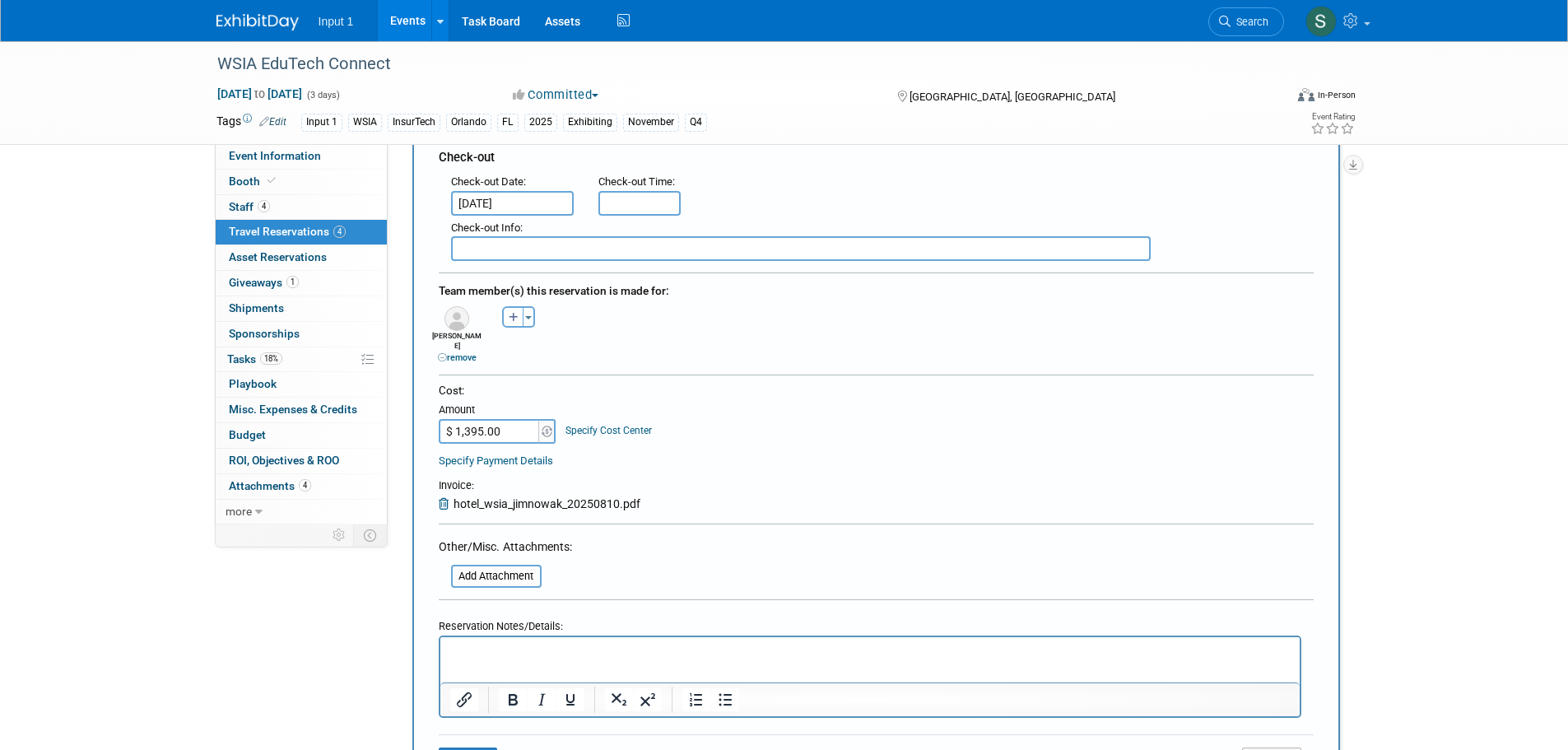
scroll to position [659, 0]
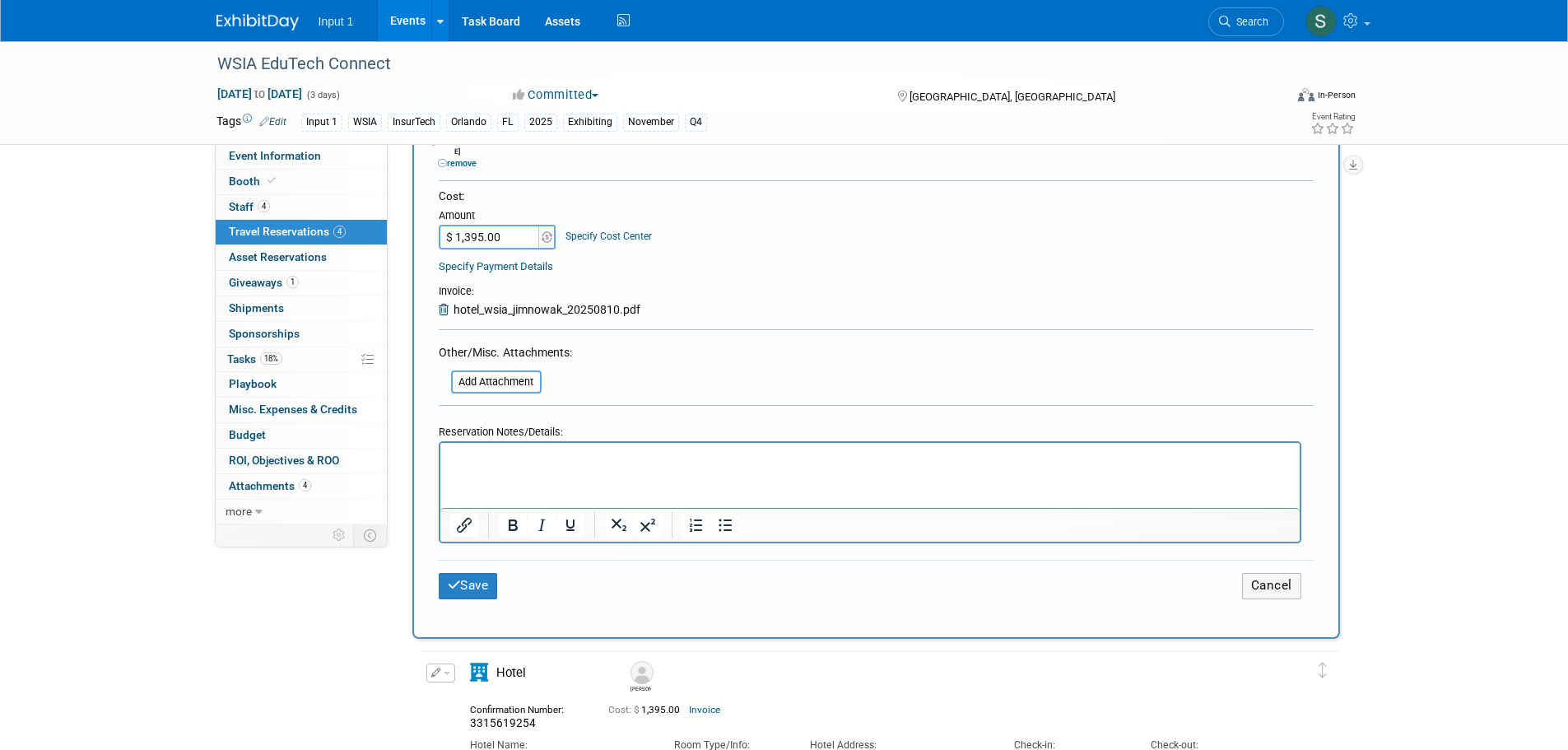
click at [528, 466] on html at bounding box center [868, 454] width 859 height 23
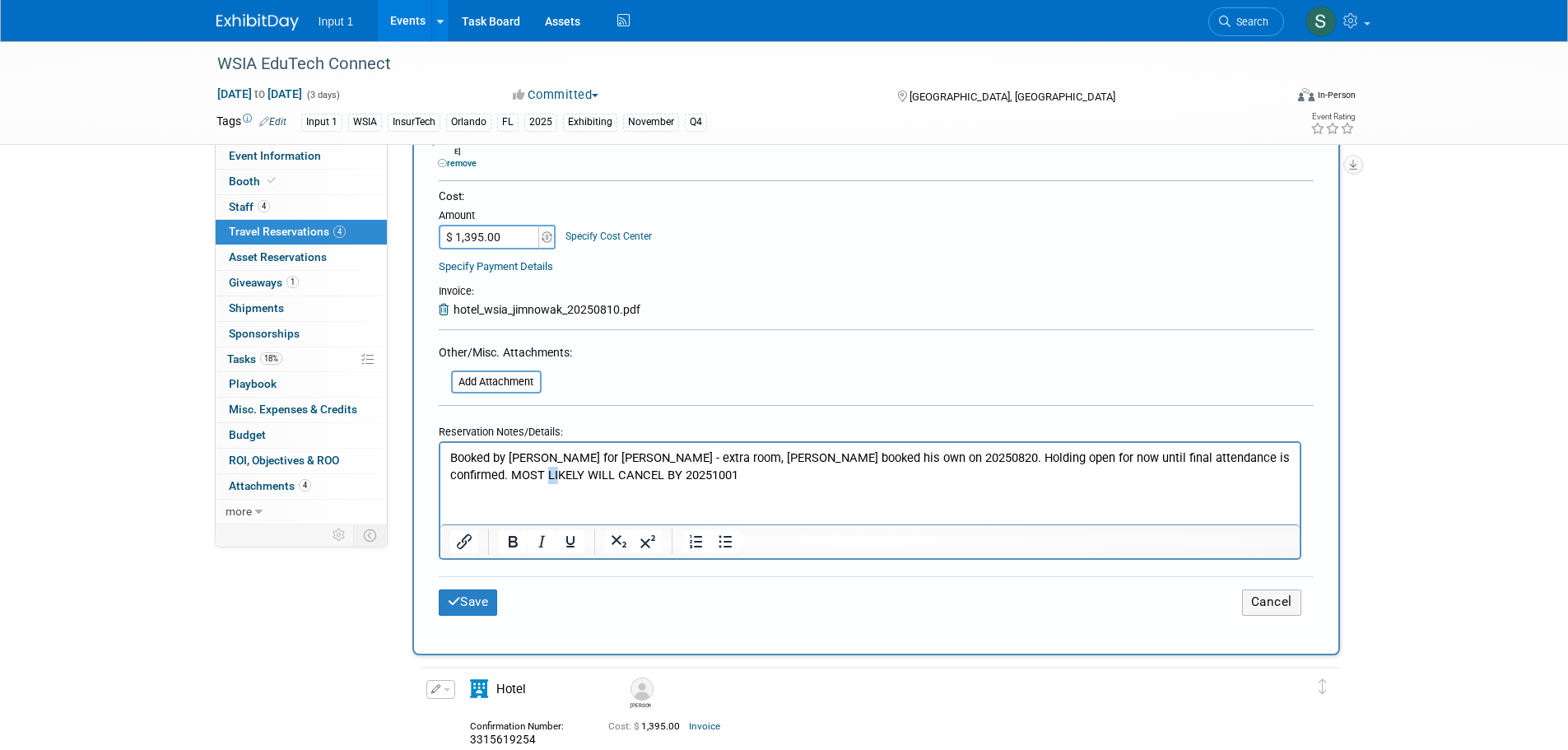
click at [558, 475] on p "Booked by Susan for Jim - extra room, Jim booked his own on 20250820. Holding o…" at bounding box center [869, 465] width 841 height 34
click at [1150, 457] on p "Booked by Susan for Jim - extra room, Jim booked his own on 20250820. Holding o…" at bounding box center [869, 465] width 841 height 34
click at [466, 594] on button "Save" at bounding box center [468, 601] width 59 height 25
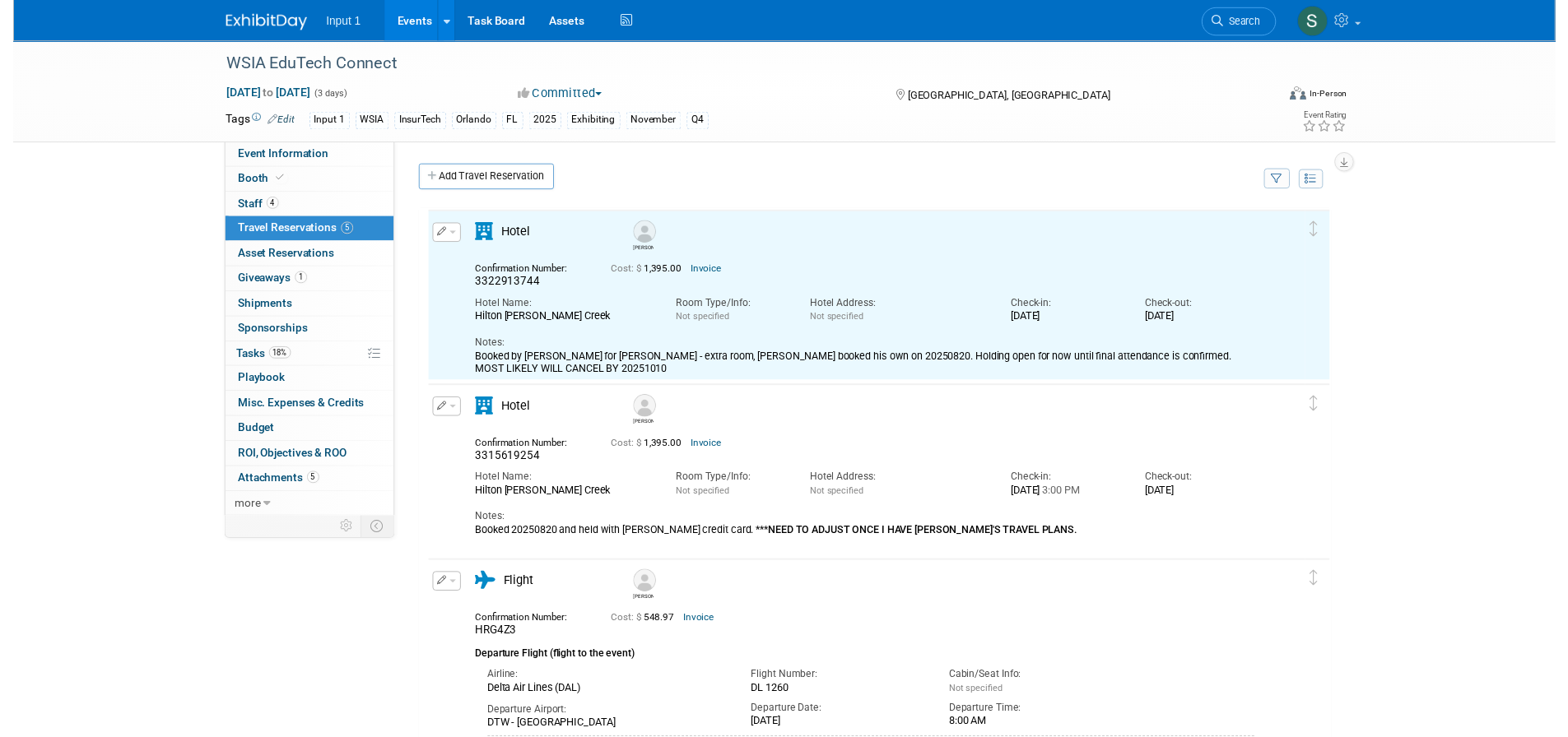
scroll to position [0, 0]
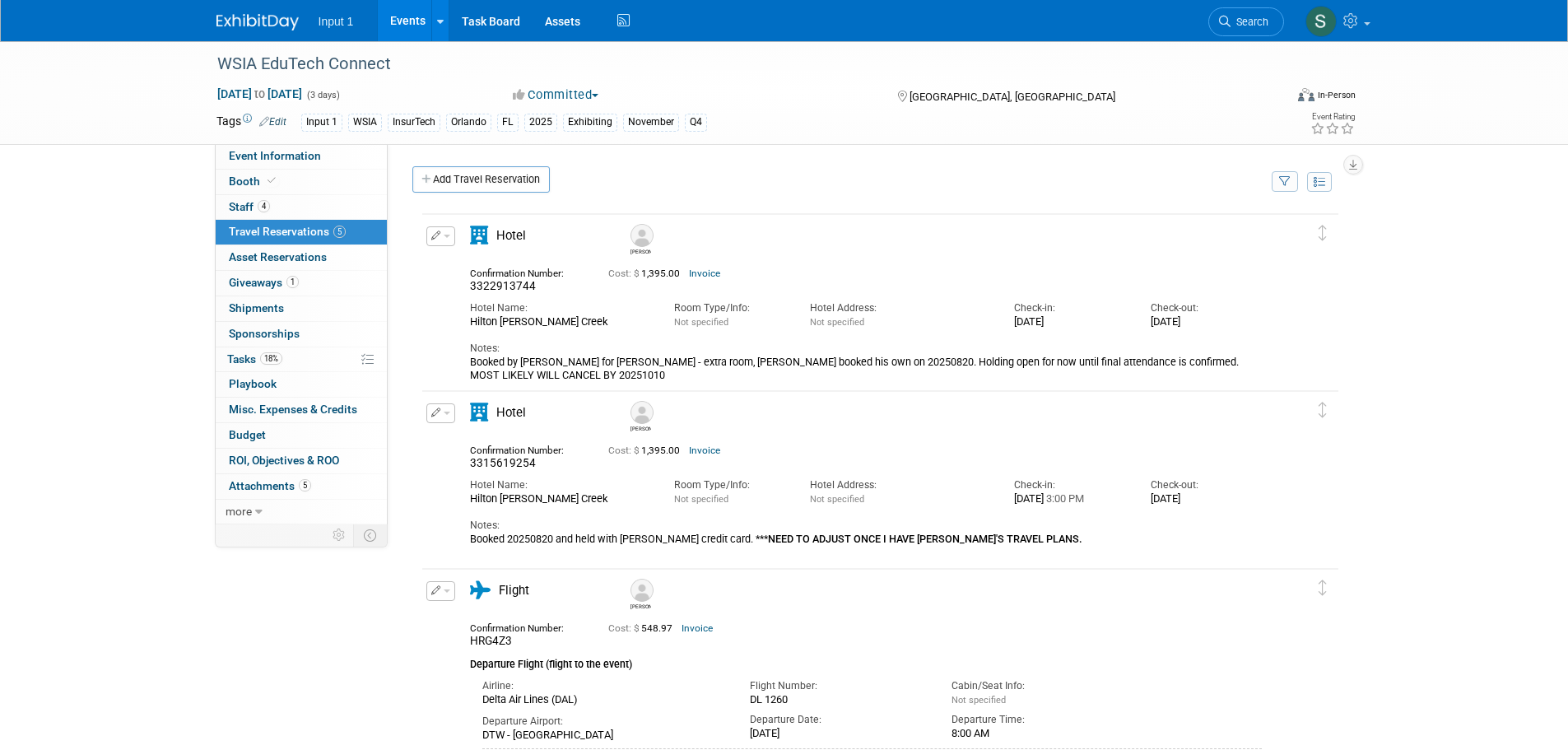
click at [443, 249] on div "Edit Reservation Delete Reservation" at bounding box center [436, 241] width 19 height 30
click at [447, 243] on button "button" at bounding box center [440, 236] width 29 height 20
click at [447, 265] on icon "button" at bounding box center [444, 264] width 13 height 11
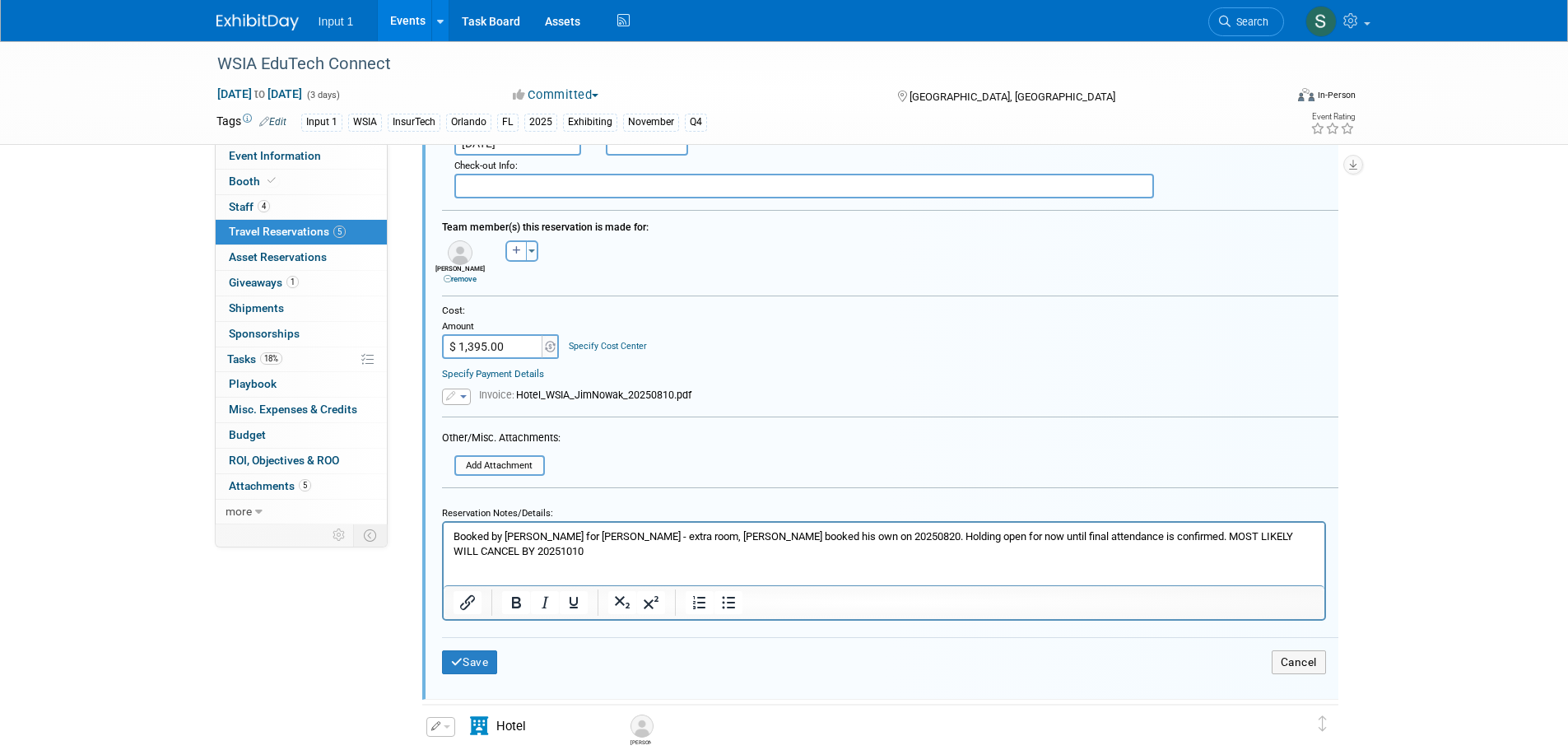
scroll to position [605, 0]
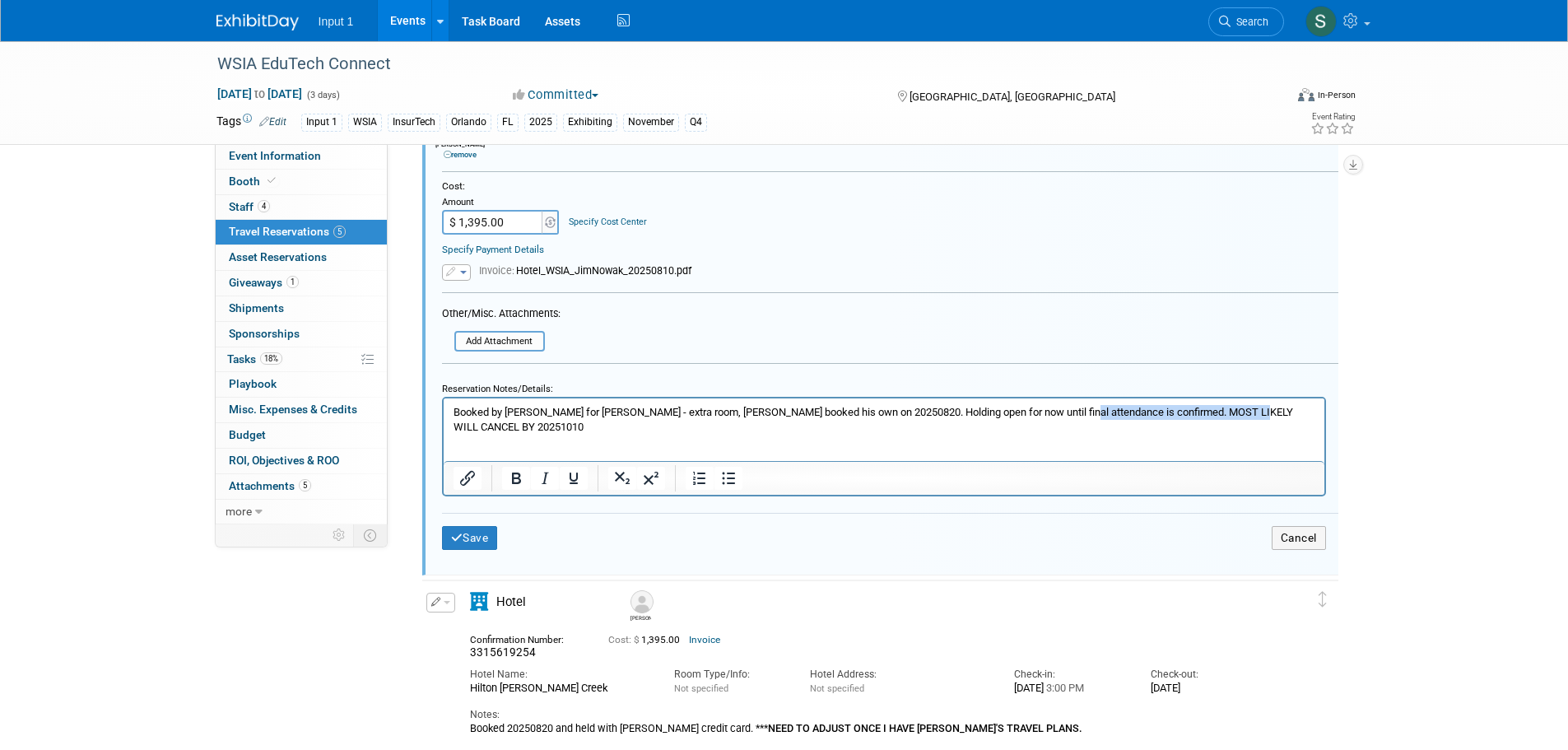
drag, startPoint x: 1073, startPoint y: 412, endPoint x: 1281, endPoint y: 419, distance: 208.1
click at [1281, 419] on html "Booked by Susan for Jim - extra room, Jim booked his own on 20250820. Holding o…" at bounding box center [883, 417] width 881 height 37
click at [521, 479] on icon "Bold" at bounding box center [516, 478] width 20 height 20
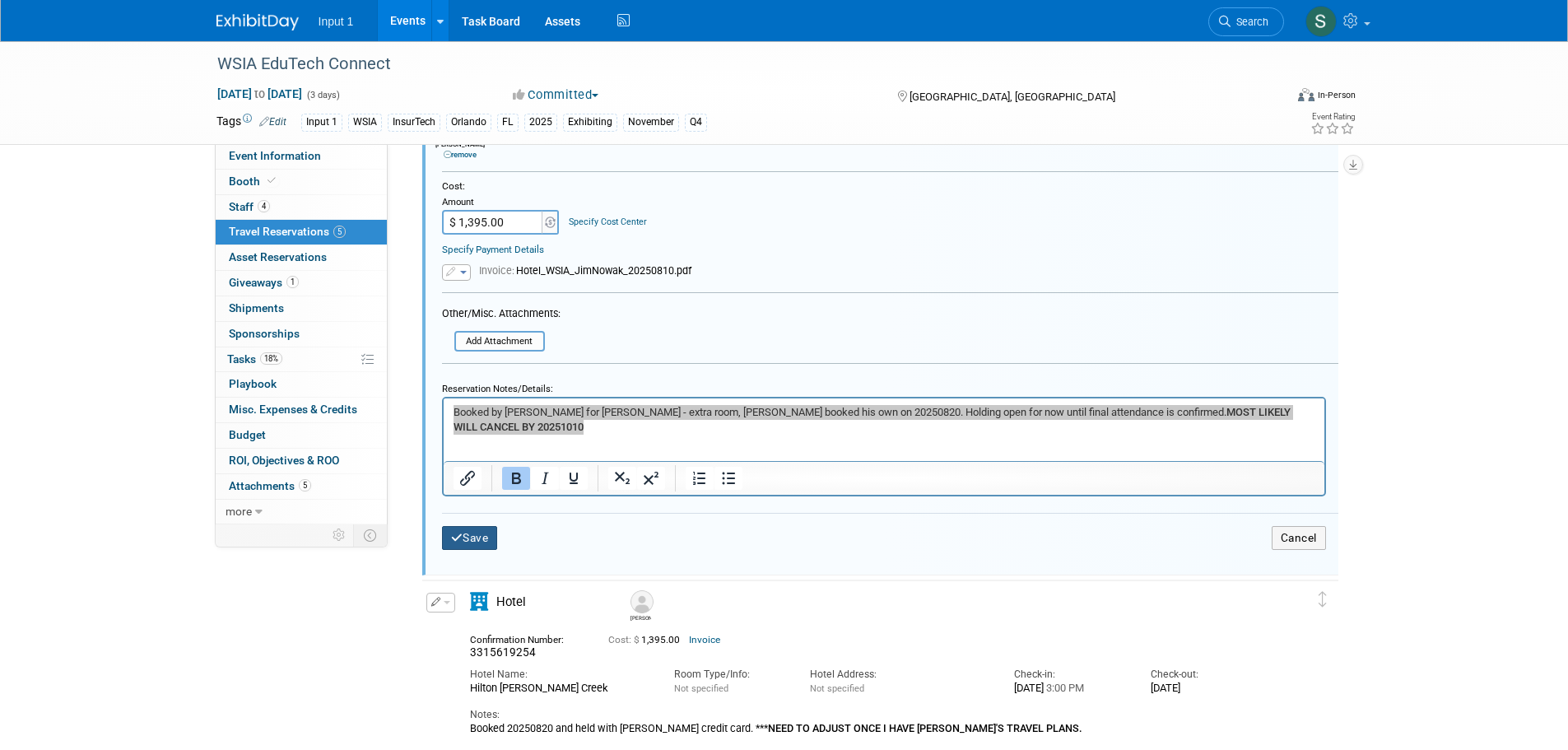
click at [454, 538] on icon "submit" at bounding box center [457, 538] width 12 height 11
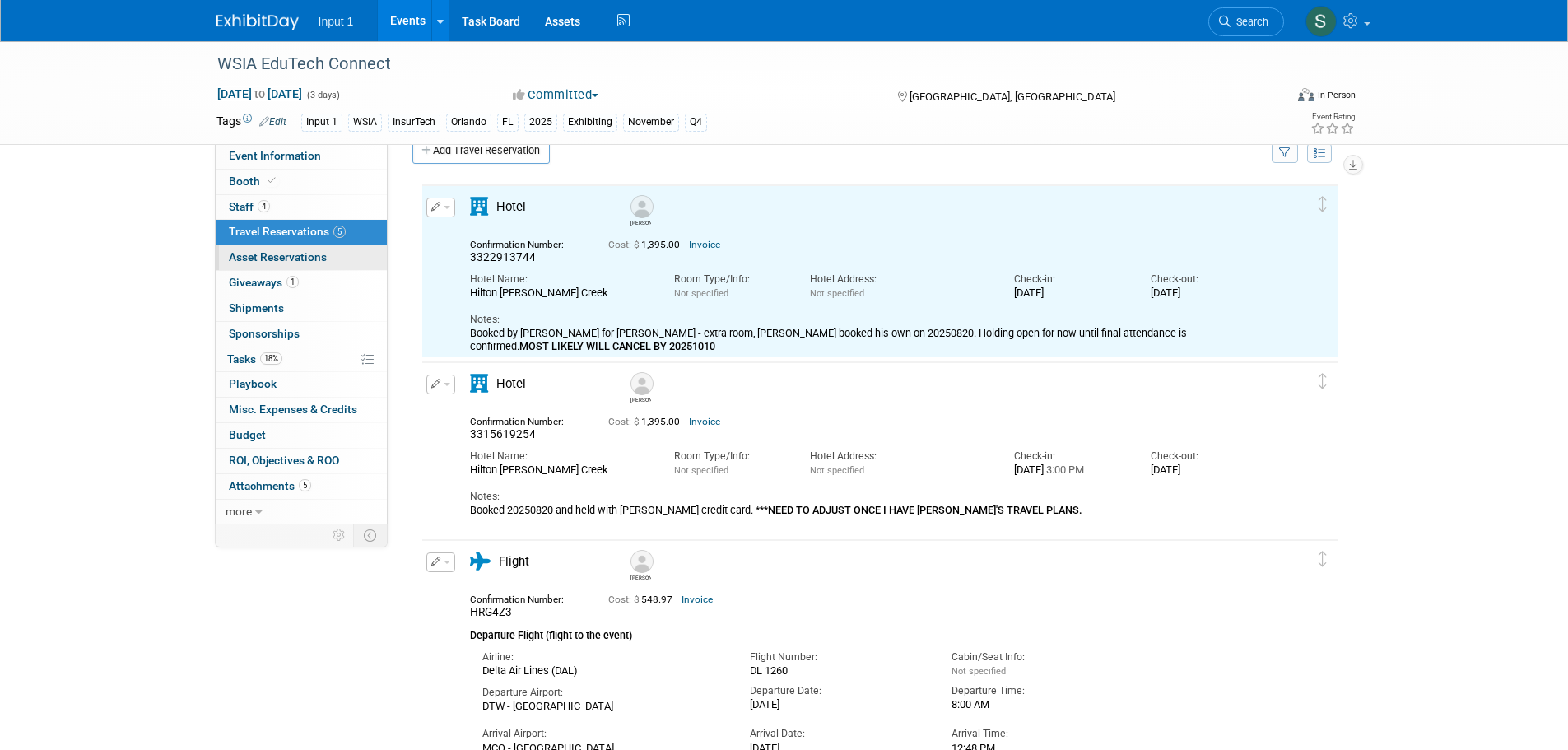
scroll to position [0, 0]
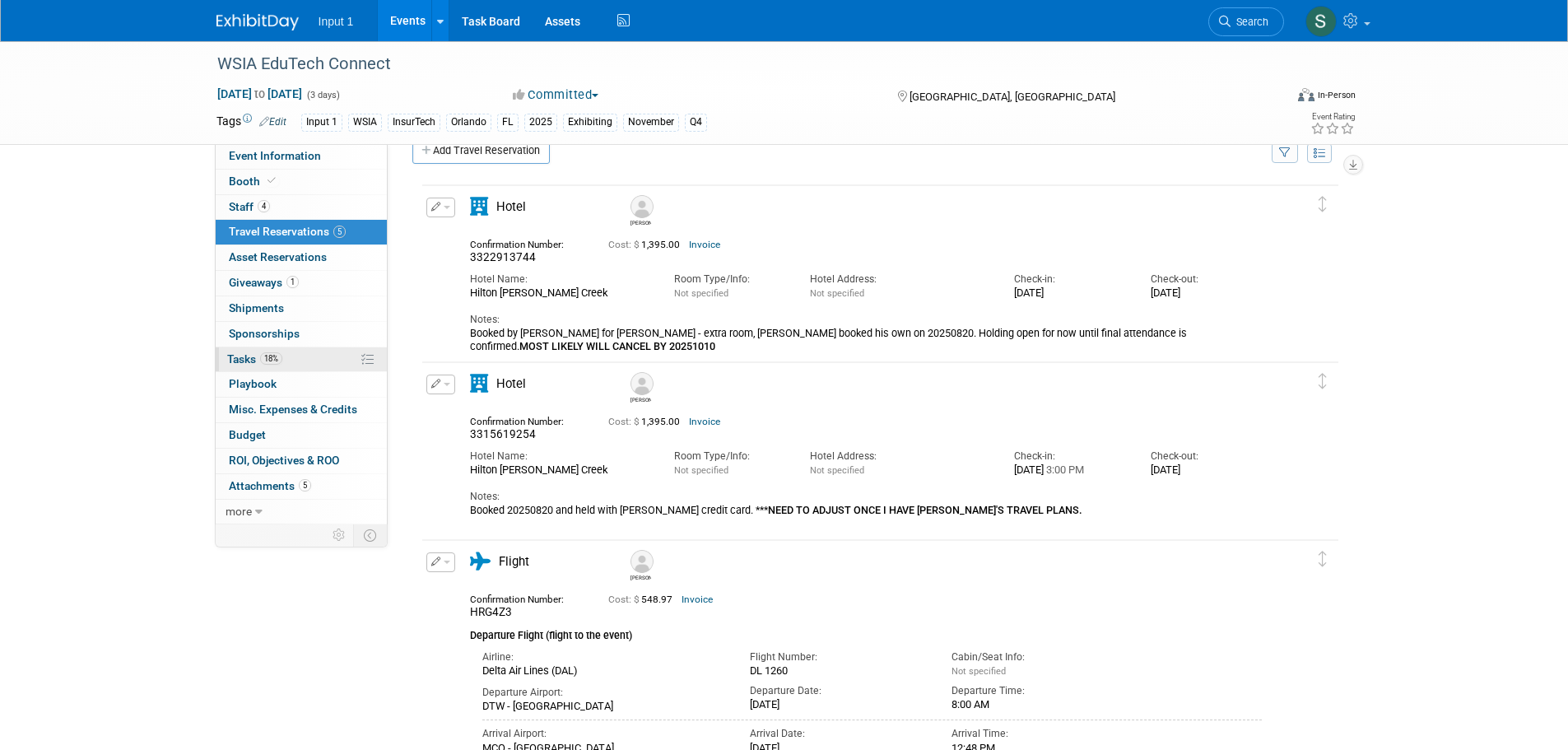
click at [253, 354] on span "Tasks 18%" at bounding box center [254, 358] width 55 height 13
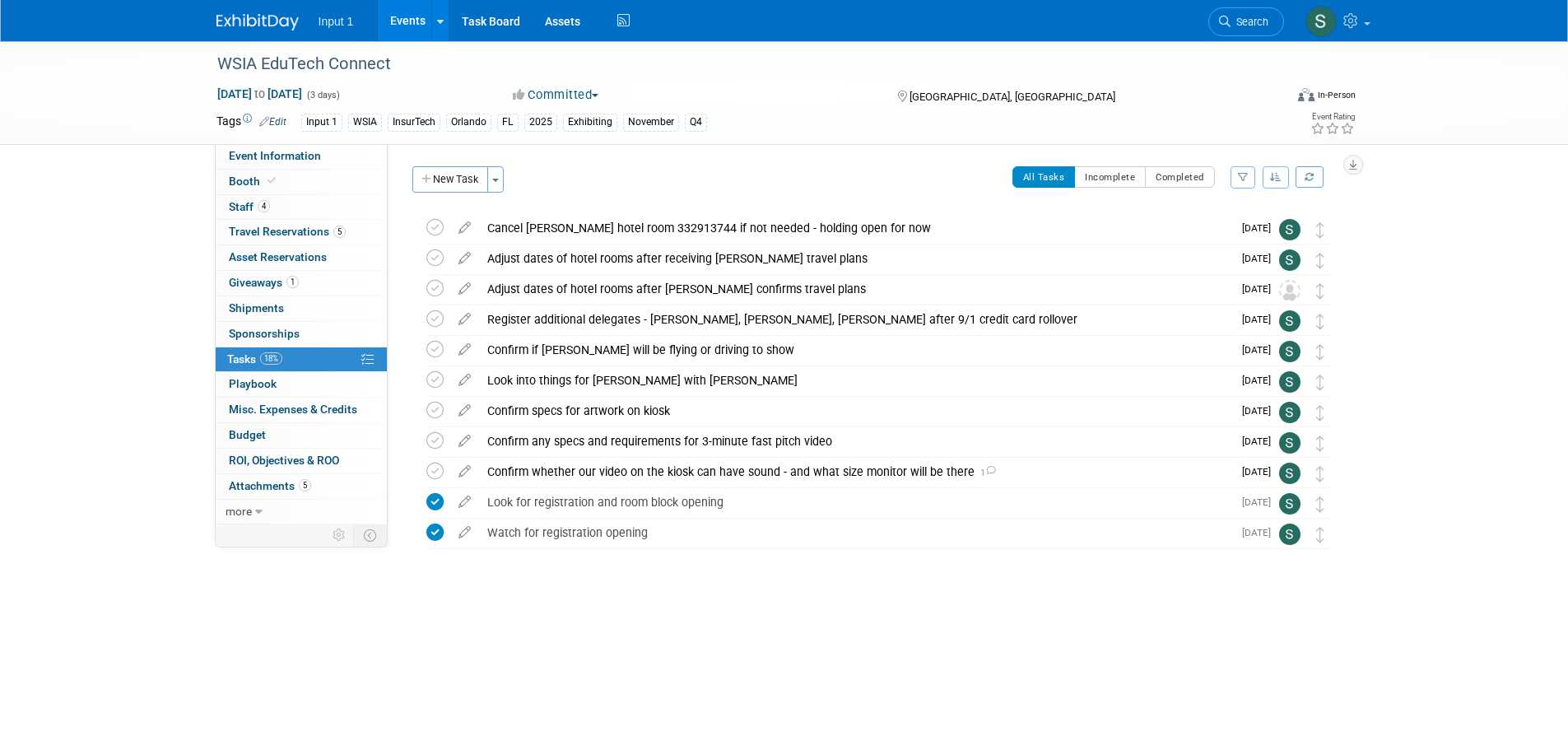
click at [821, 103] on div "Committed Committed Considering Not Going" at bounding box center [689, 95] width 364 height 18
click at [411, 25] on link "Events" at bounding box center [407, 20] width 60 height 41
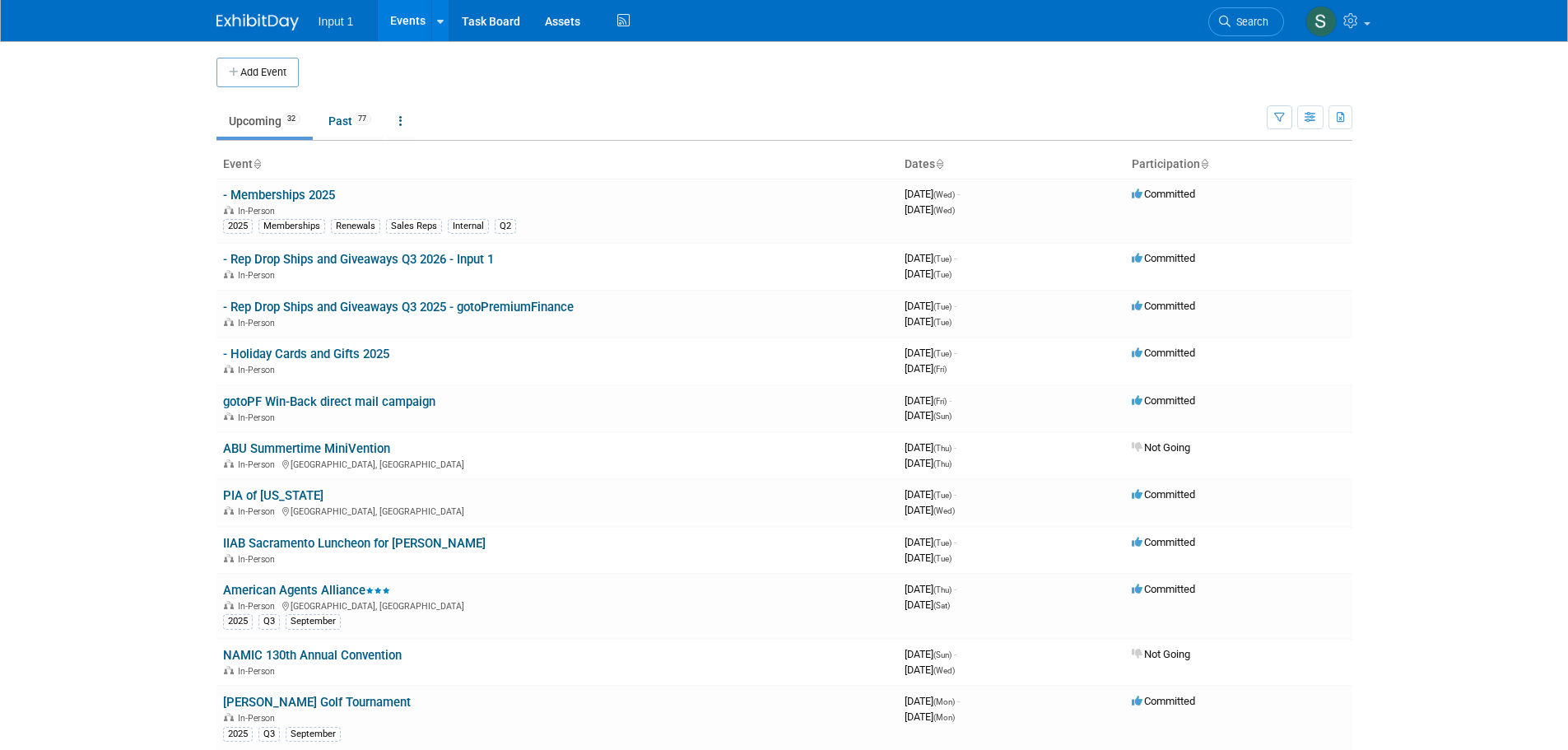
click at [251, 128] on link "Upcoming 32" at bounding box center [265, 121] width 97 height 31
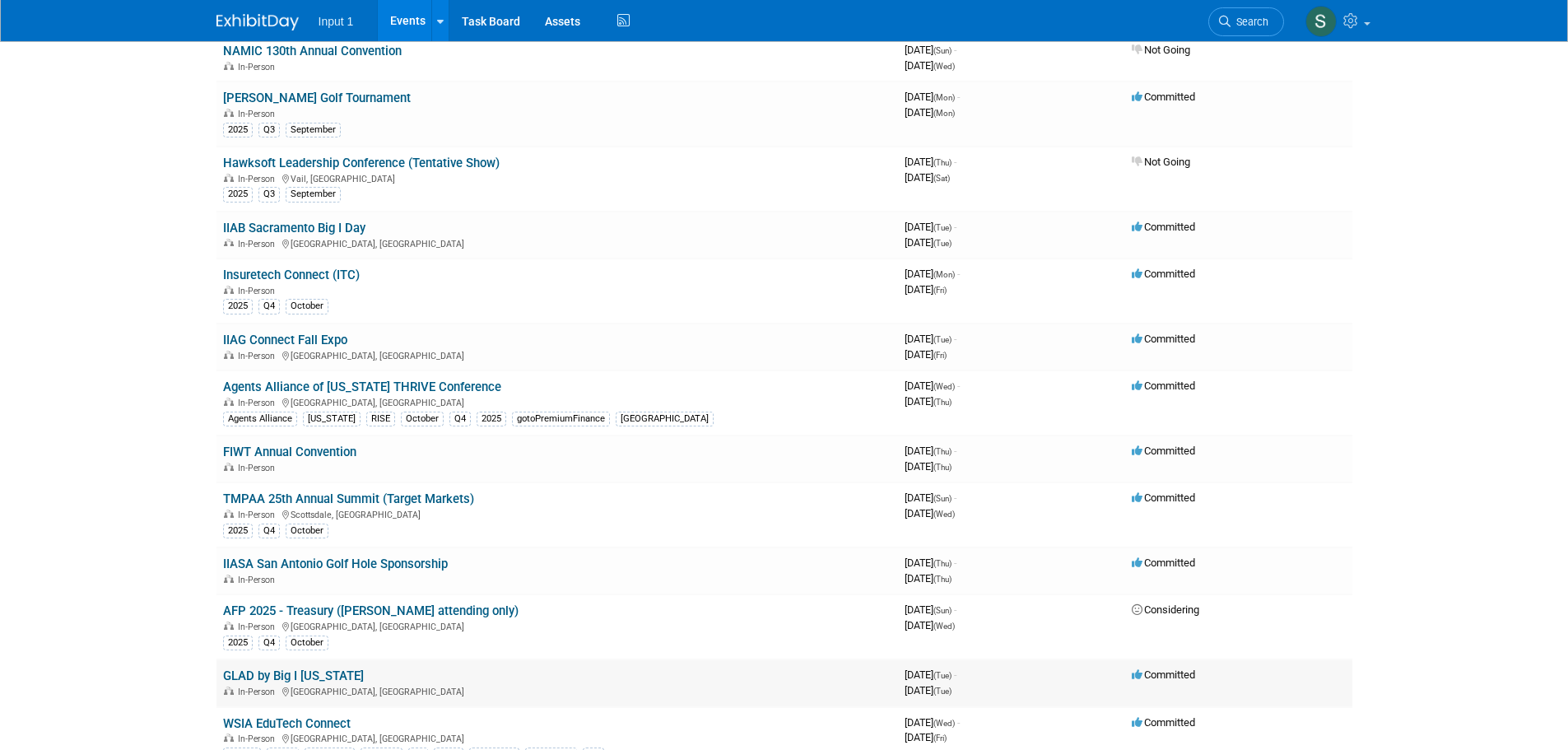
scroll to position [823, 0]
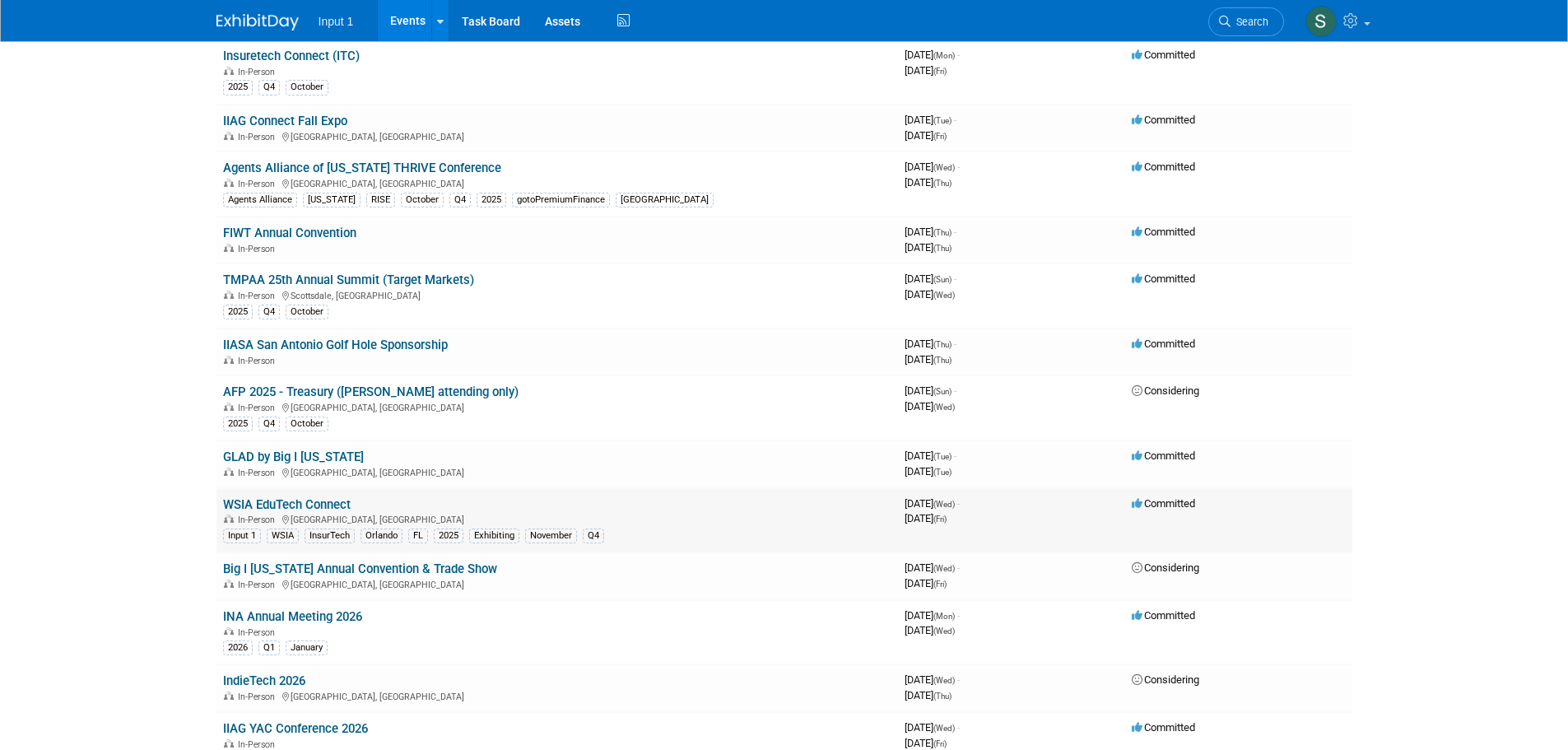
click at [323, 500] on link "WSIA EduTech Connect" at bounding box center [286, 504] width 128 height 15
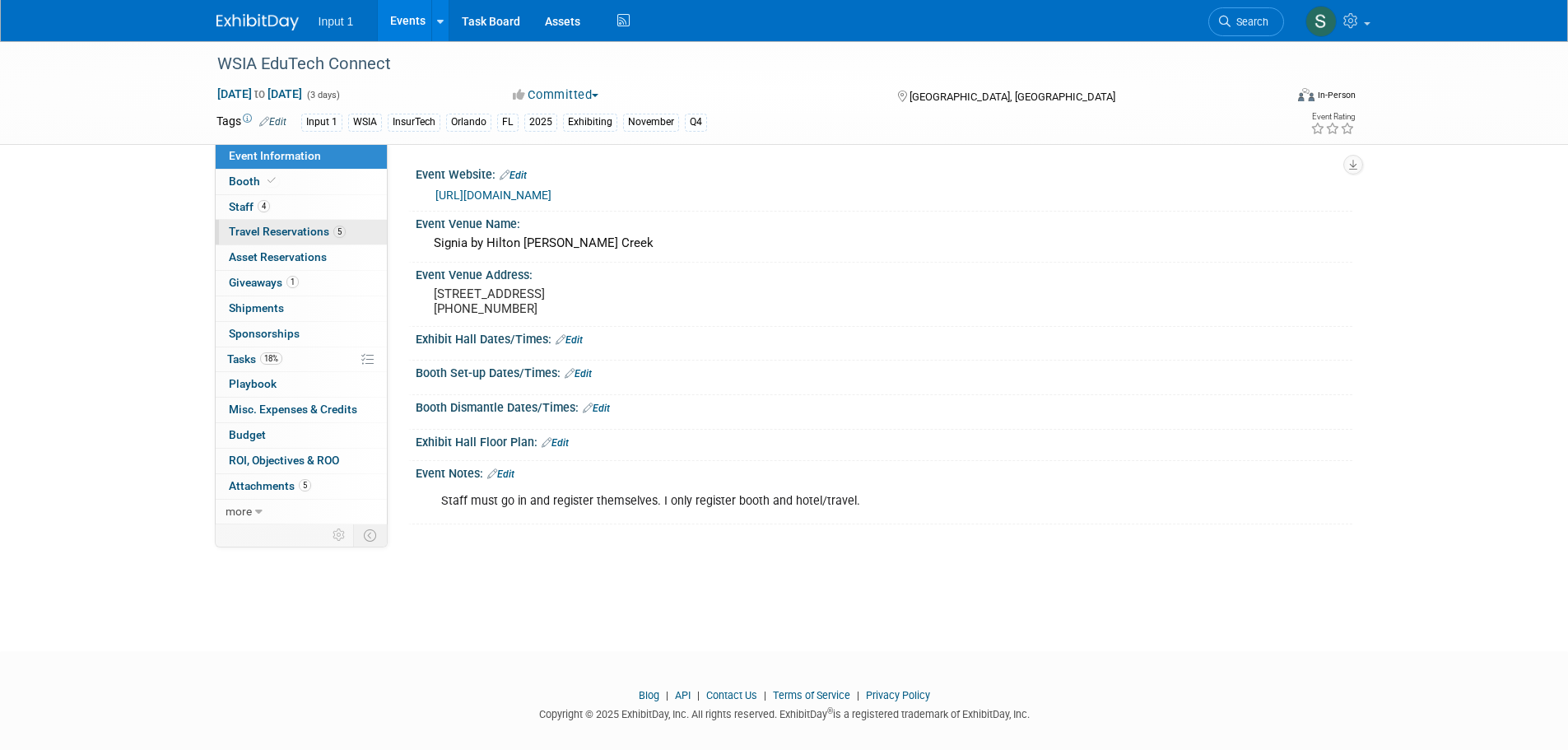
click at [293, 224] on span "Travel Reservations 5" at bounding box center [287, 231] width 117 height 13
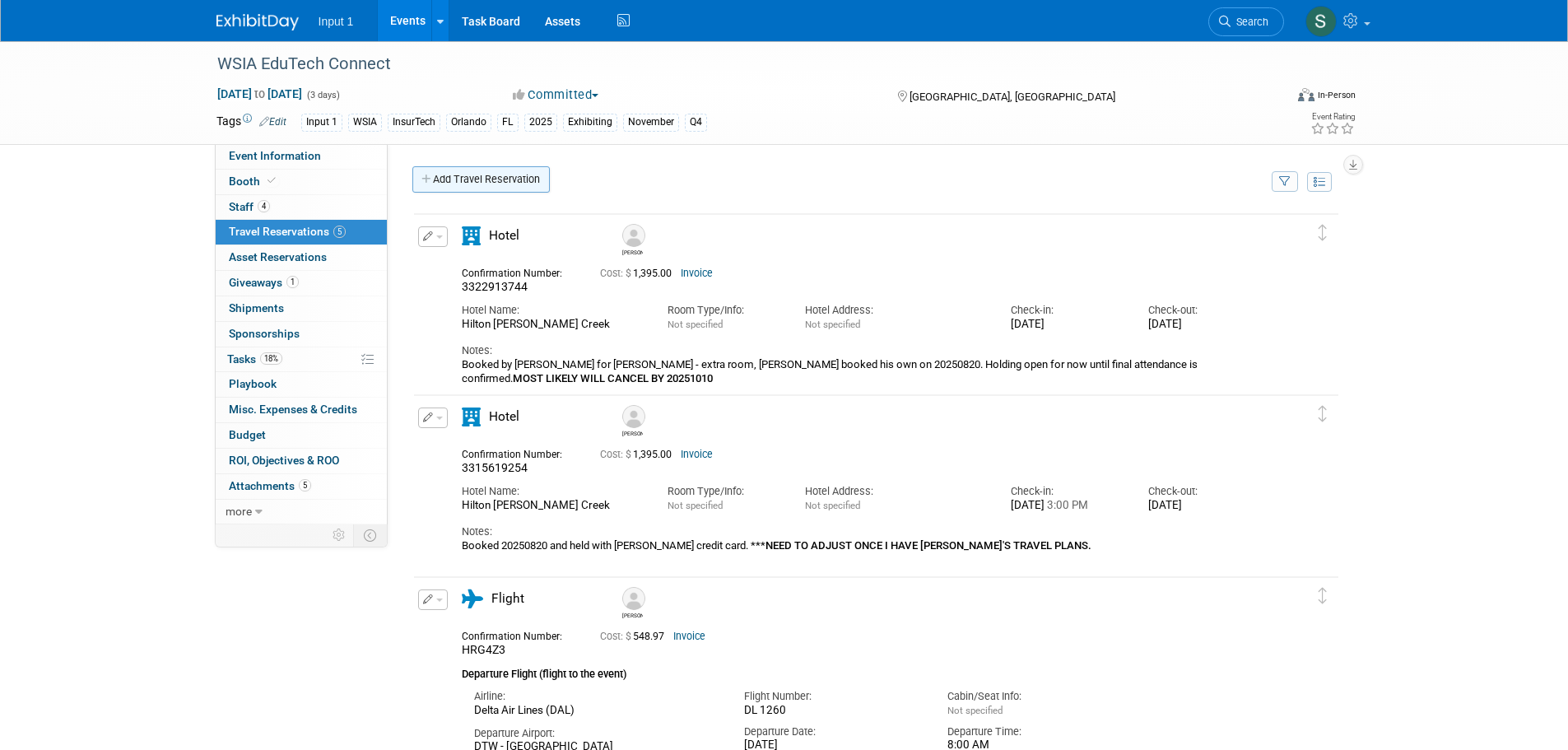
click at [486, 180] on link "Add Travel Reservation" at bounding box center [481, 179] width 137 height 26
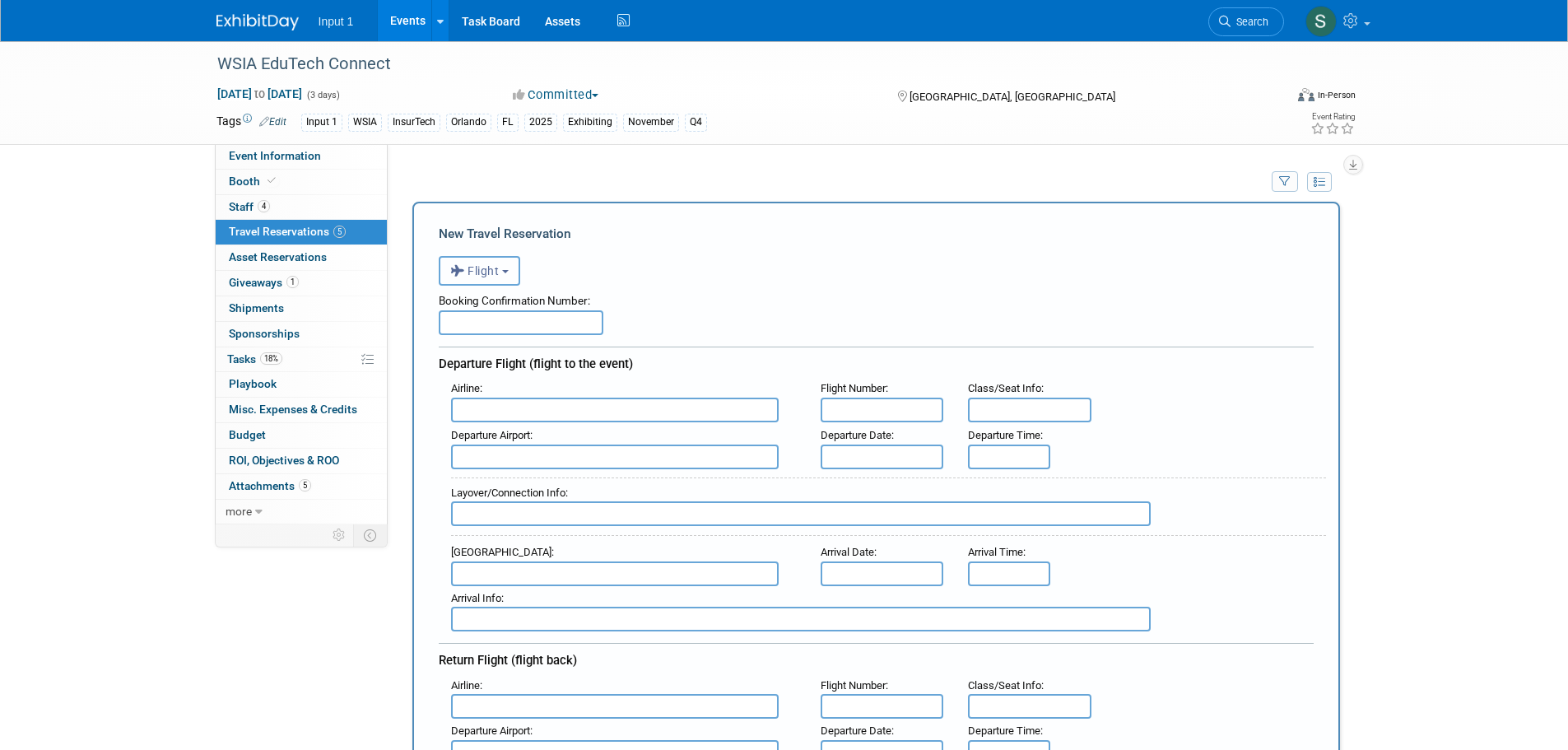
click at [499, 278] on span "Flight" at bounding box center [474, 271] width 50 height 13
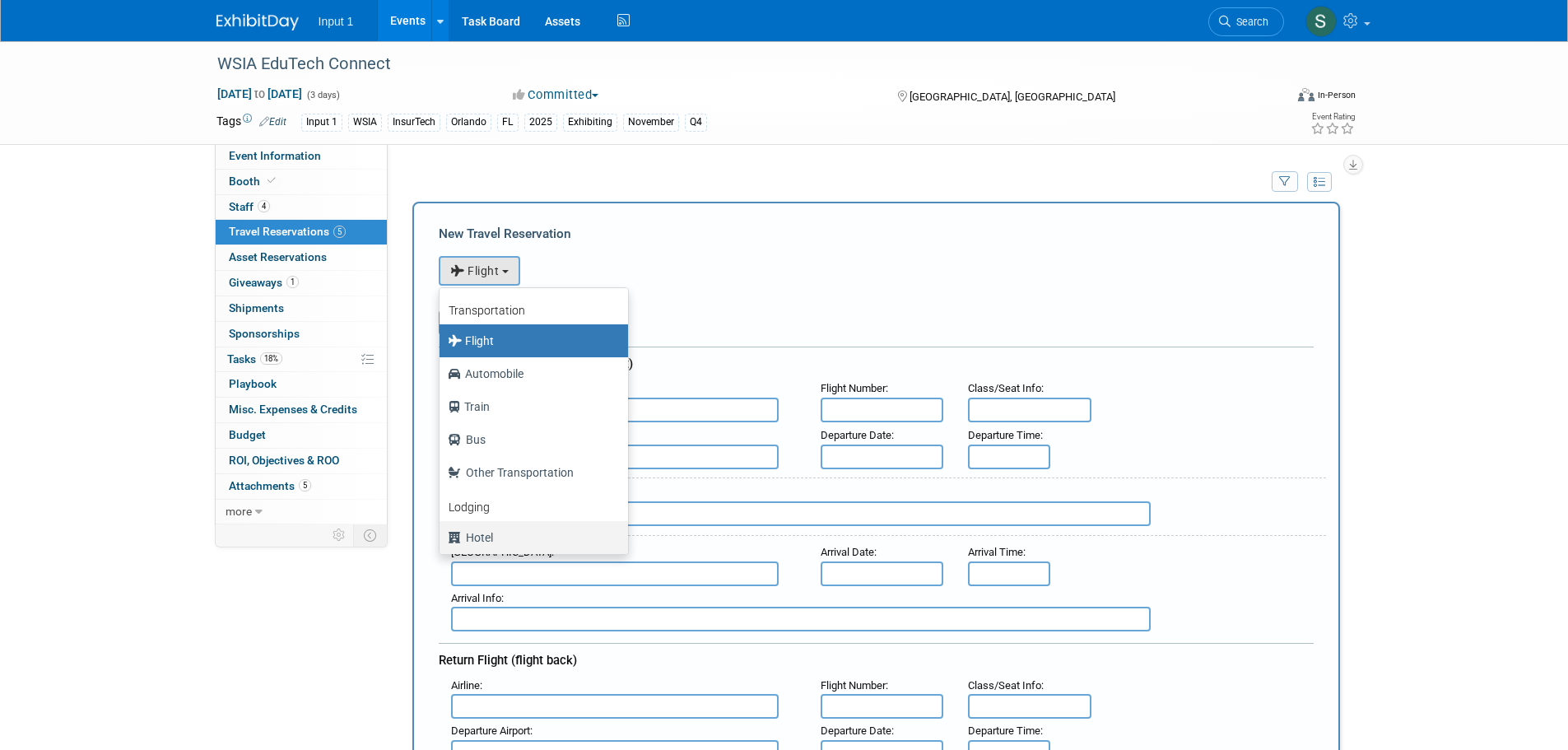
click at [486, 538] on label "Hotel" at bounding box center [529, 537] width 164 height 26
click at [442, 538] on input "Hotel" at bounding box center [437, 535] width 10 height 10
select select "6"
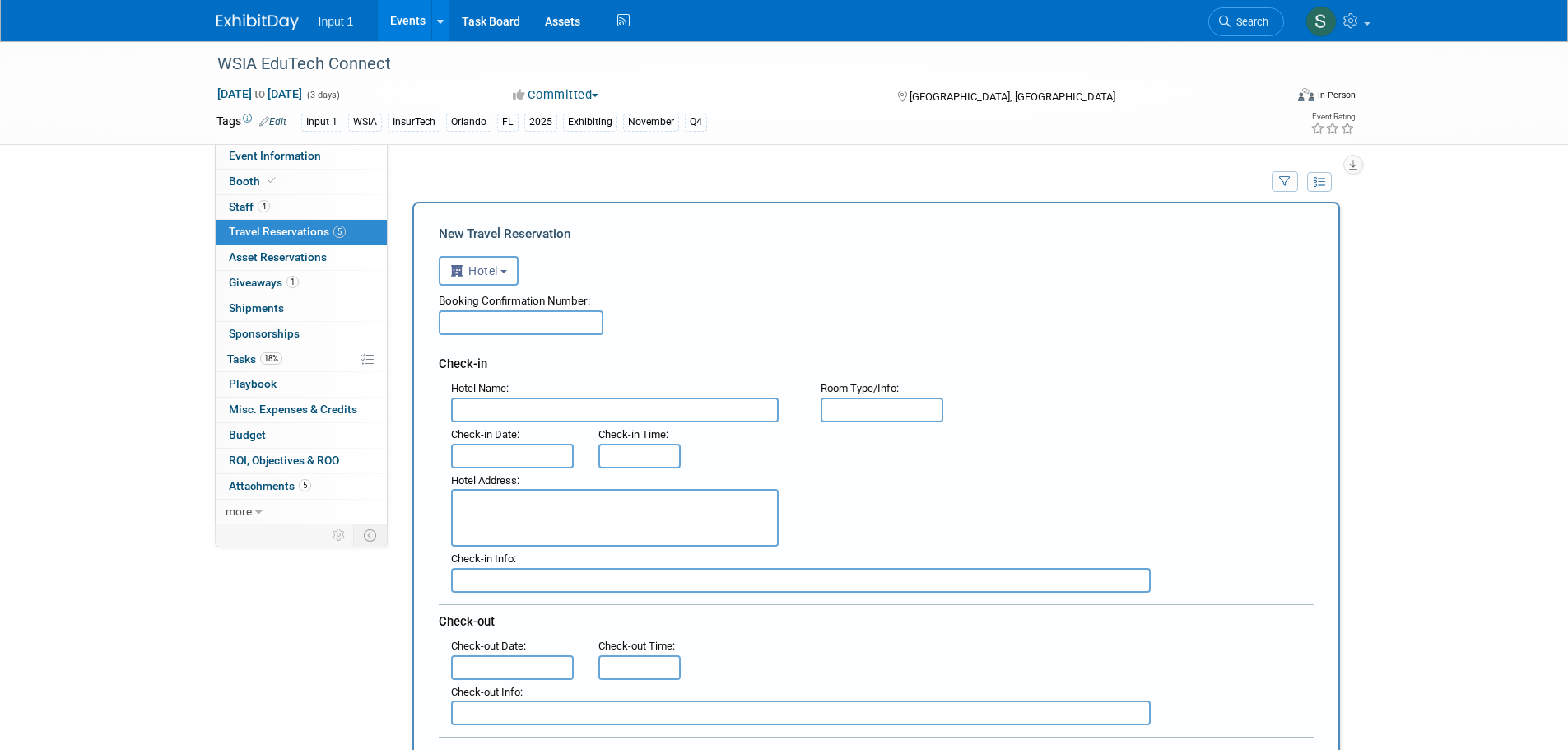
click at [513, 315] on input "text" at bounding box center [520, 323] width 164 height 24
type input "3319767692"
click at [495, 414] on input "text" at bounding box center [614, 410] width 327 height 24
type input "Hilton [PERSON_NAME] Creek"
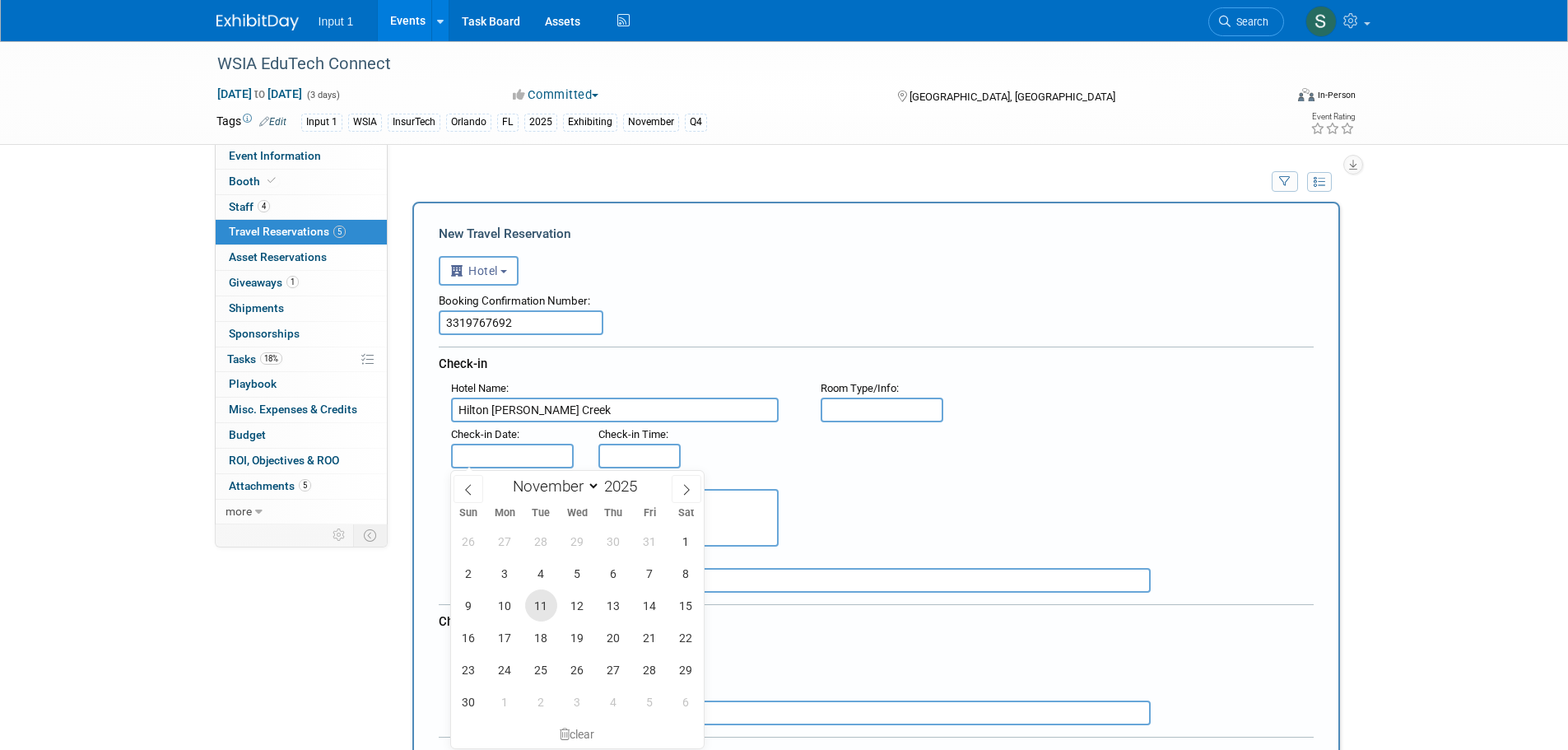
drag, startPoint x: 536, startPoint y: 599, endPoint x: 590, endPoint y: 579, distance: 57.6
click at [537, 599] on span "11" at bounding box center [540, 605] width 32 height 32
type input "[DATE]"
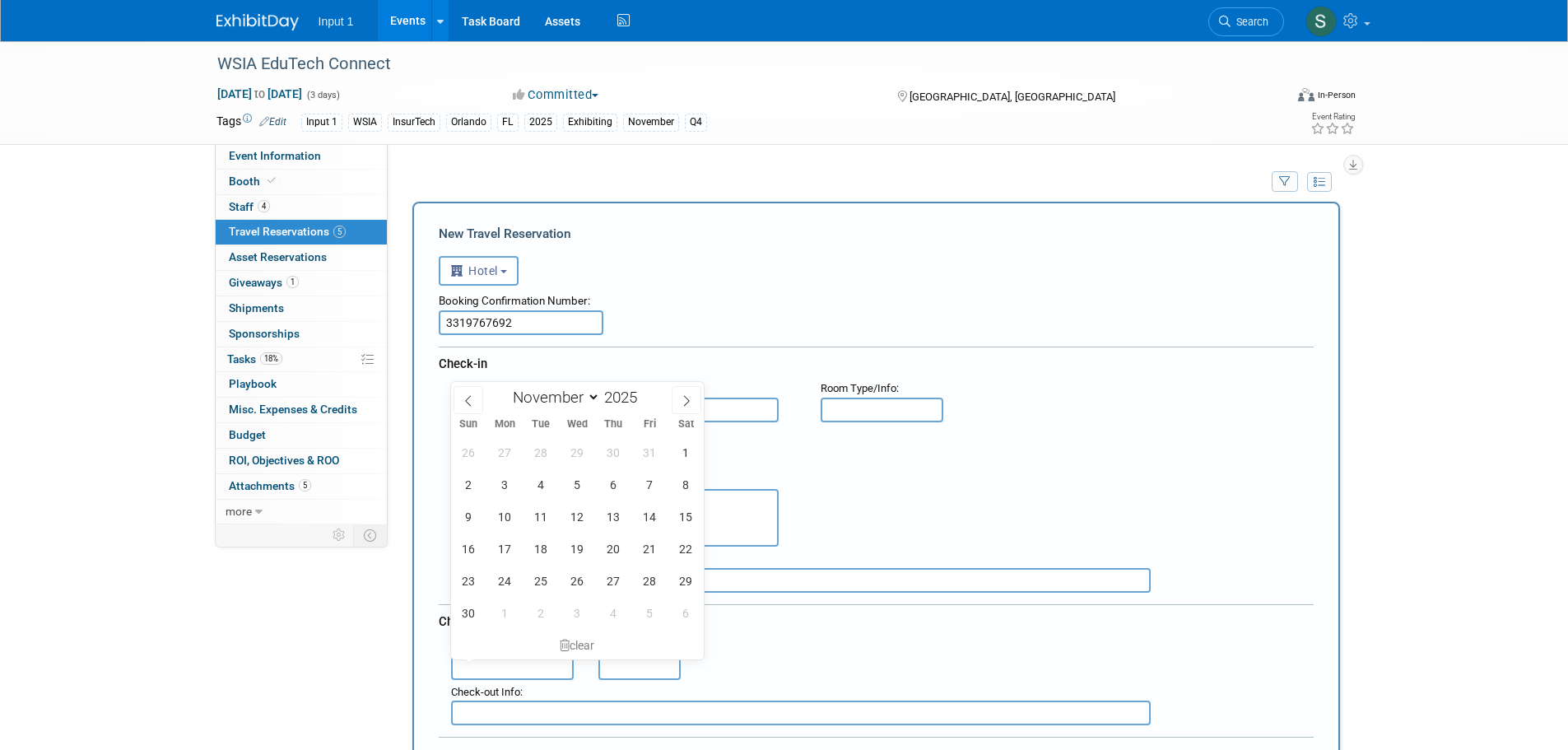
click at [511, 670] on input "text" at bounding box center [513, 667] width 124 height 24
click at [472, 548] on span "16" at bounding box center [468, 548] width 32 height 32
type input "[DATE]"
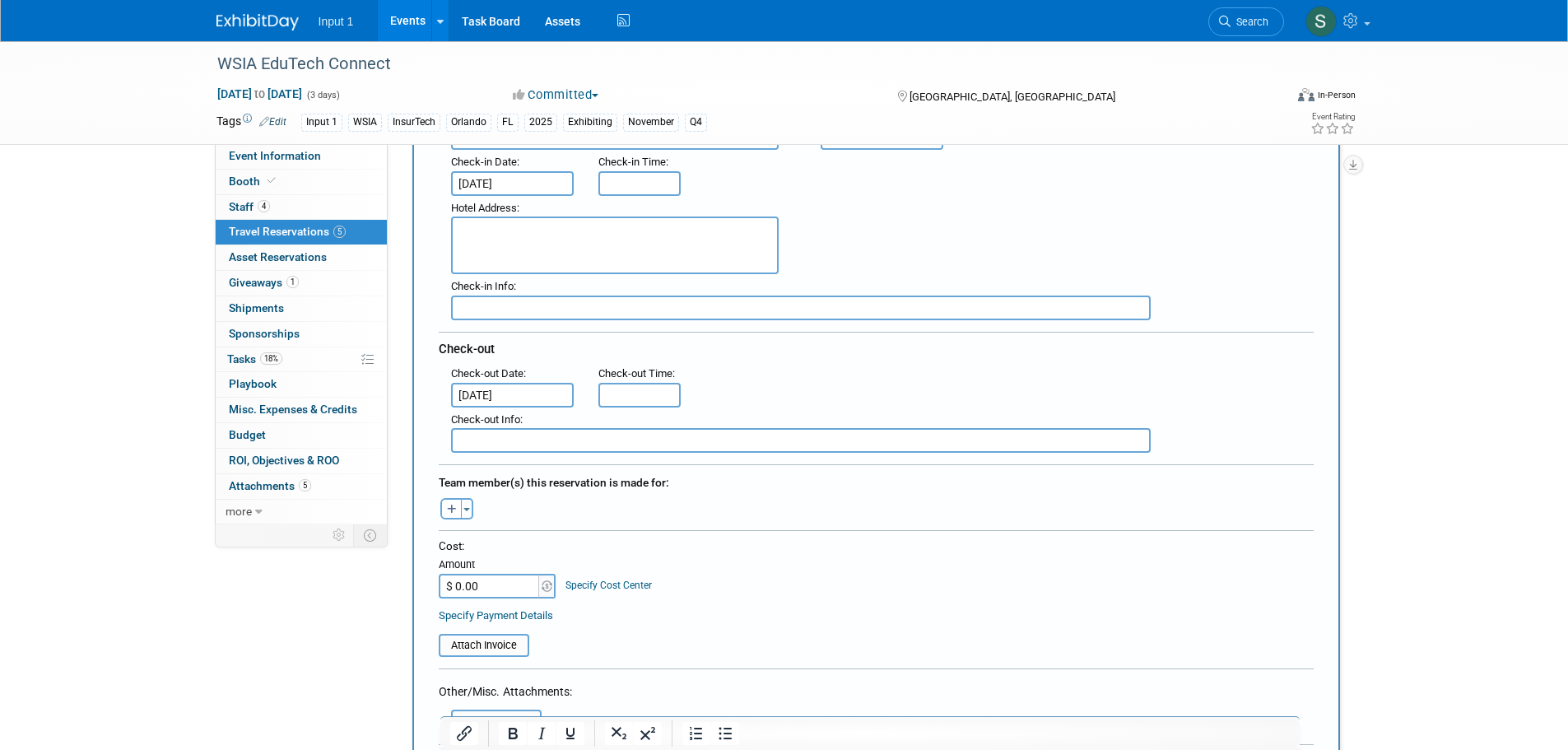
scroll to position [412, 0]
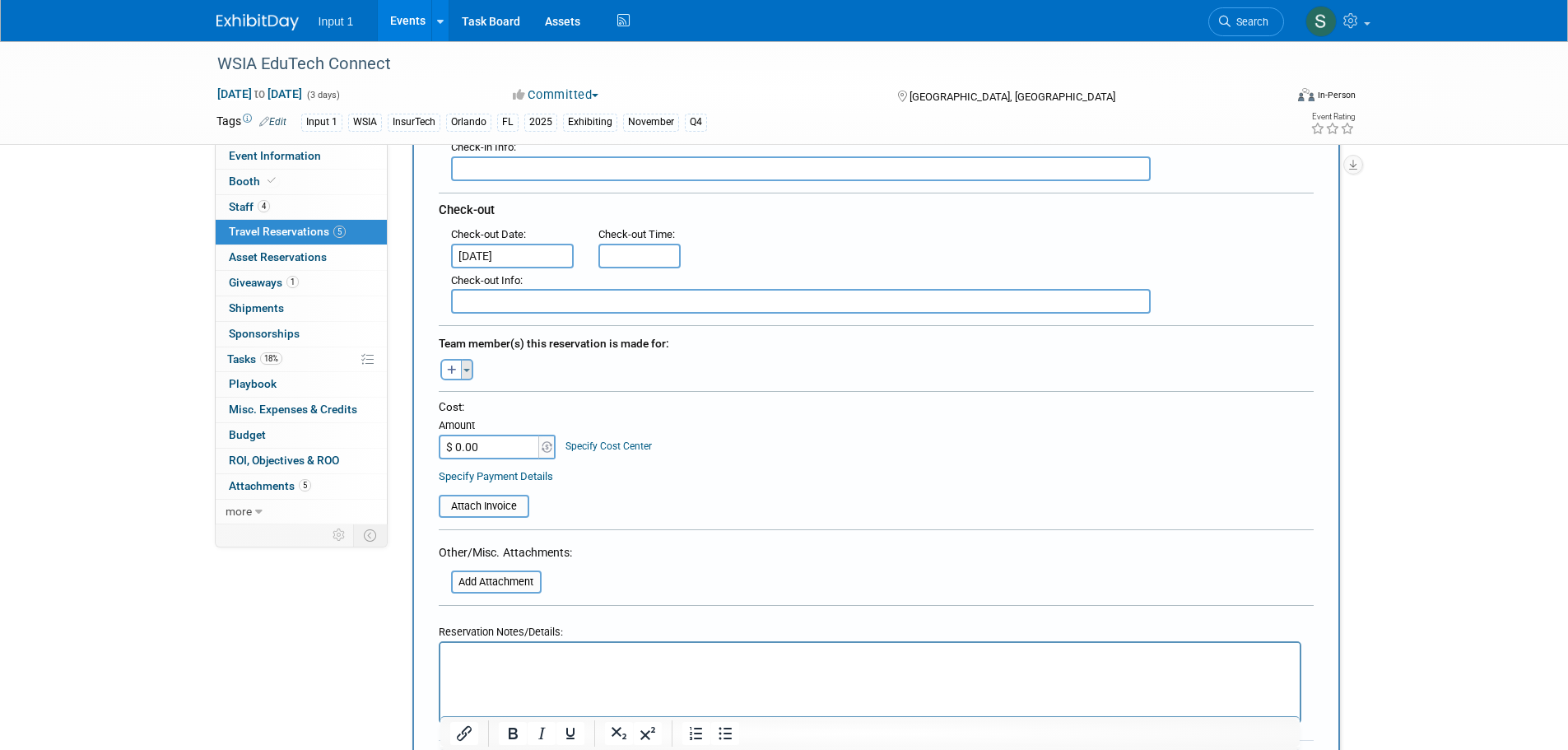
click at [468, 375] on button "Toggle Dropdown" at bounding box center [467, 369] width 12 height 22
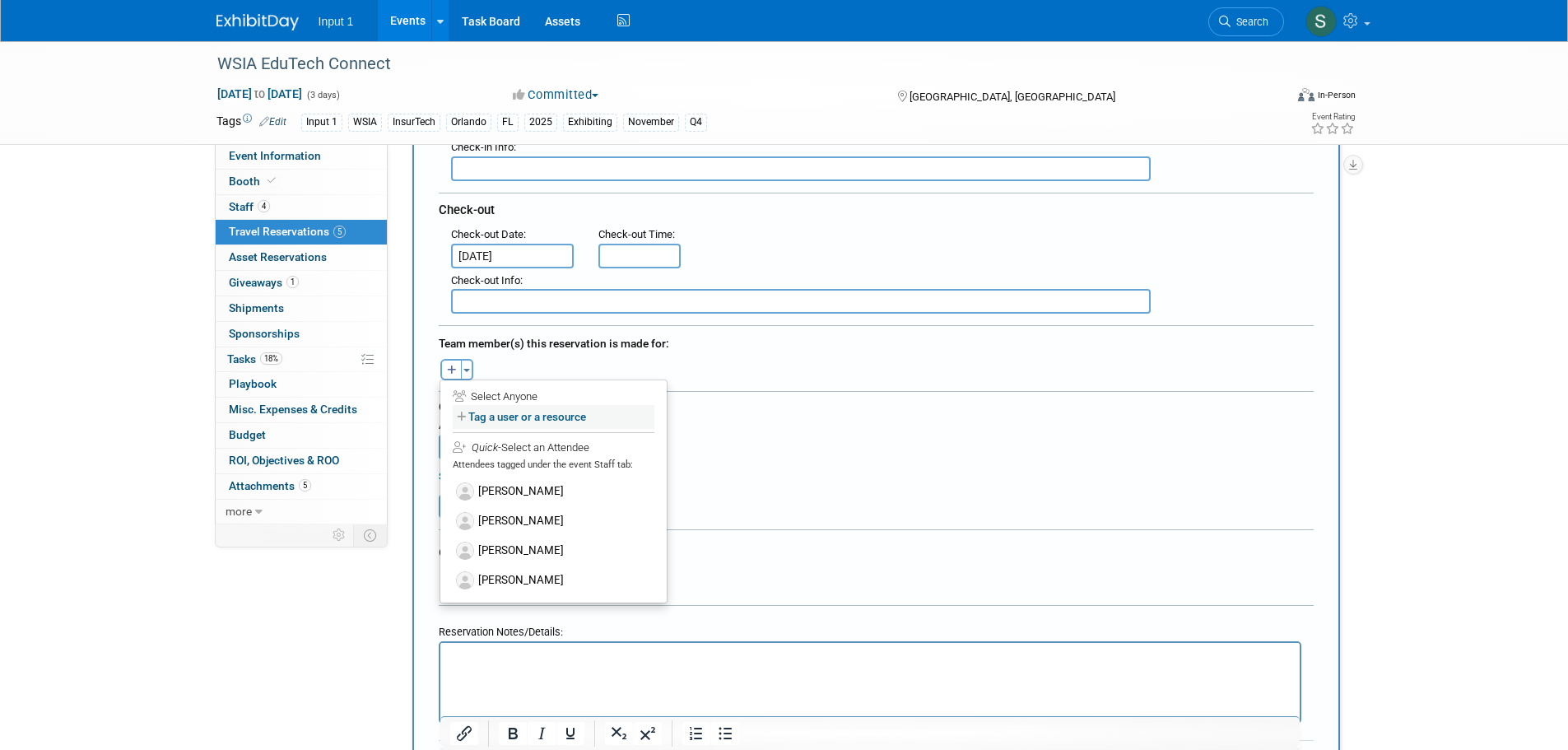
click at [499, 417] on label "Tag a user or a resource" at bounding box center [553, 416] width 202 height 23
select select
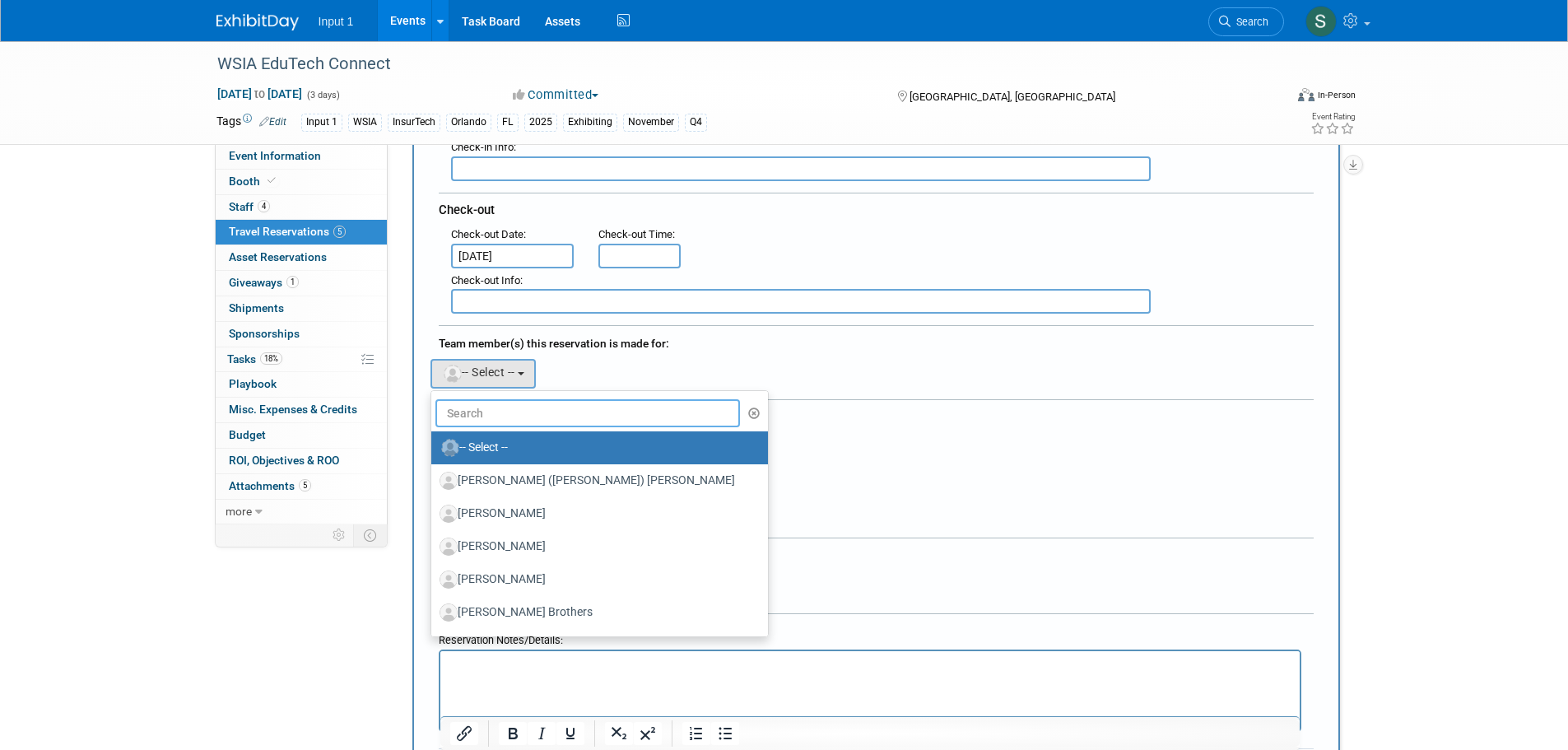
click at [499, 417] on input "text" at bounding box center [587, 413] width 305 height 28
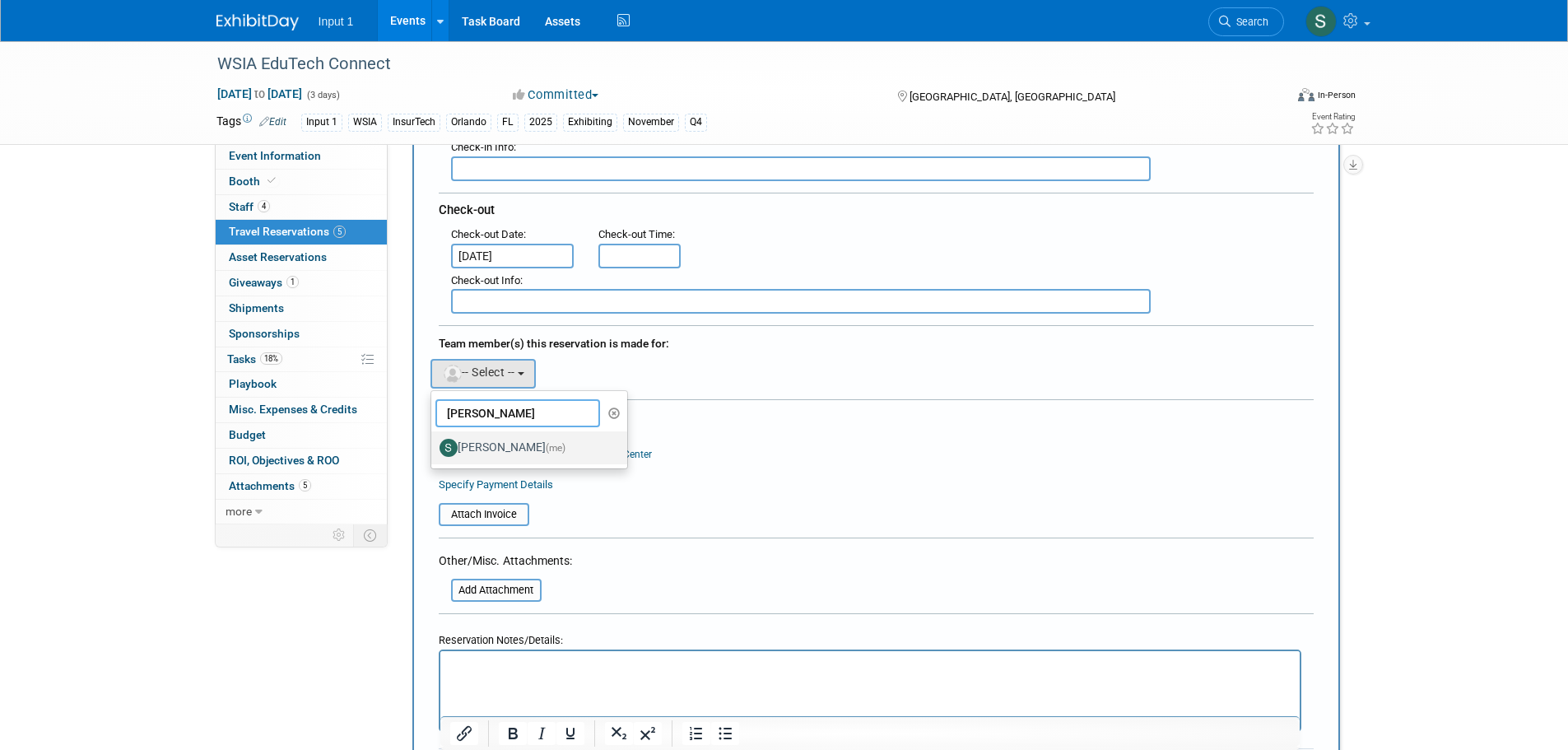
type input "[PERSON_NAME]"
click at [526, 450] on label "[PERSON_NAME] (me)" at bounding box center [526, 447] width 172 height 26
click at [433, 450] on input "[PERSON_NAME] (me)" at bounding box center [428, 445] width 10 height 10
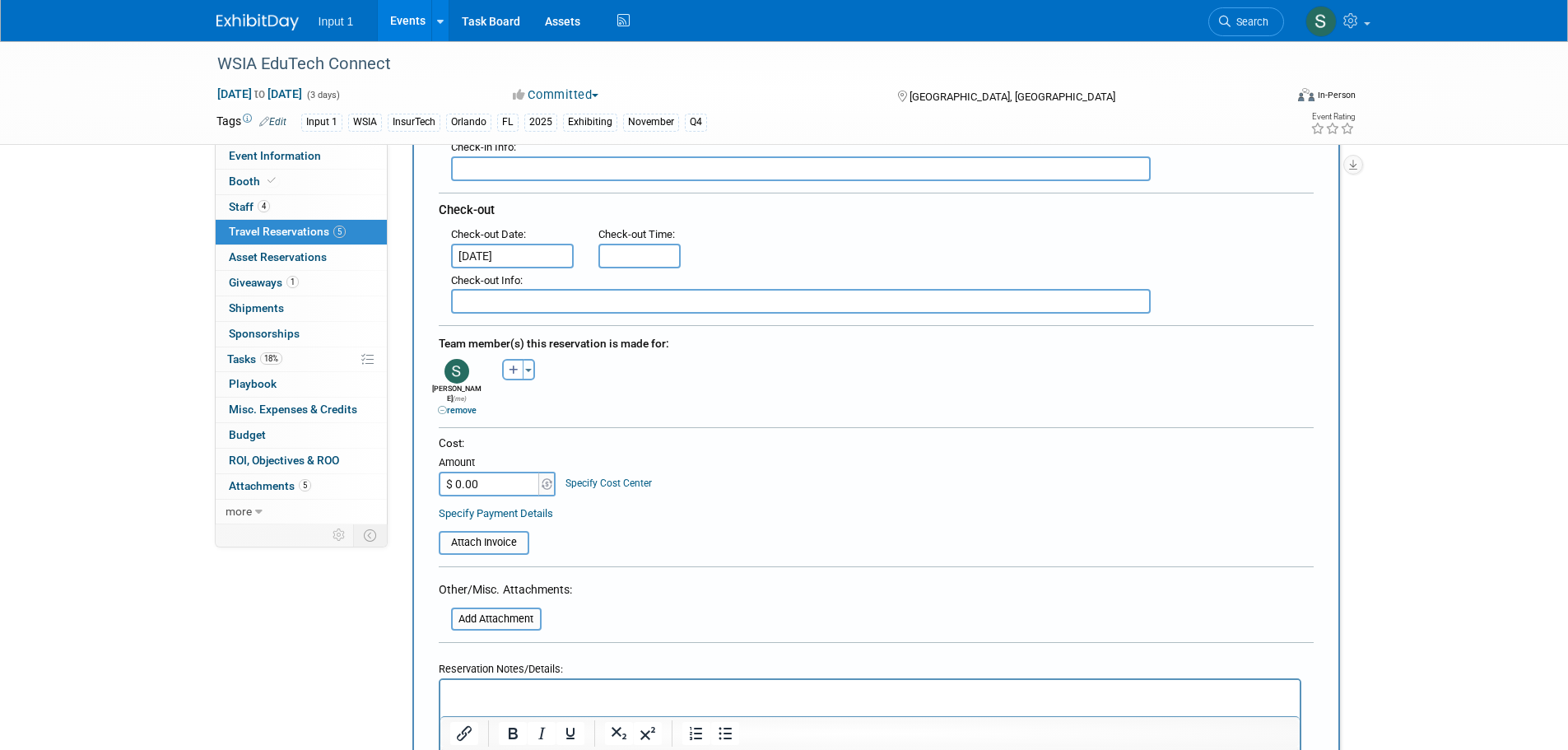
click at [511, 479] on input "$ 0.00" at bounding box center [490, 484] width 103 height 24
type input "$ 1,395.00"
click at [506, 532] on input "file" at bounding box center [429, 542] width 196 height 20
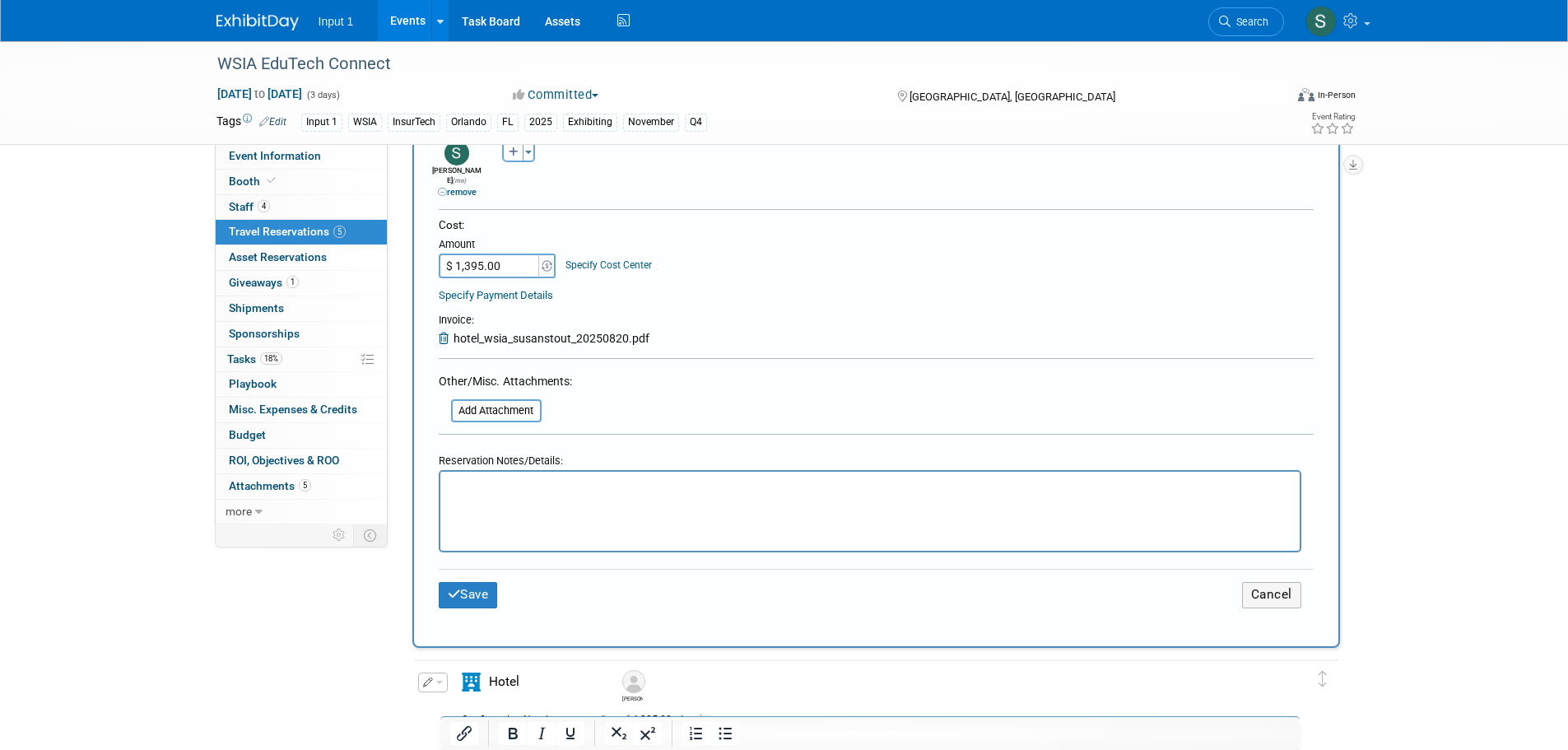
scroll to position [659, 0]
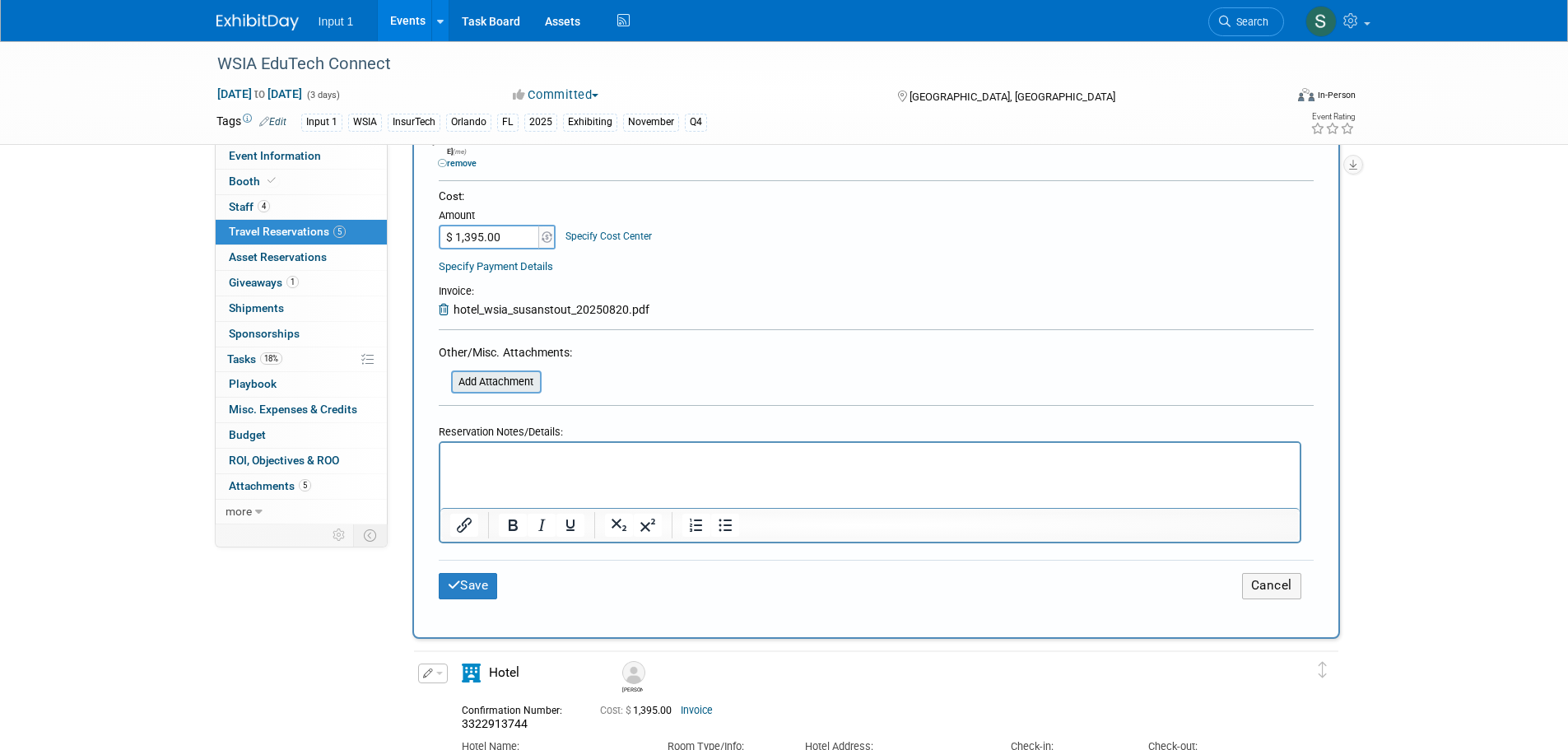
click at [506, 372] on input "file" at bounding box center [441, 381] width 196 height 20
click at [621, 465] on p "Rich Text Area. Press ALT-0 for help." at bounding box center [869, 458] width 841 height 17
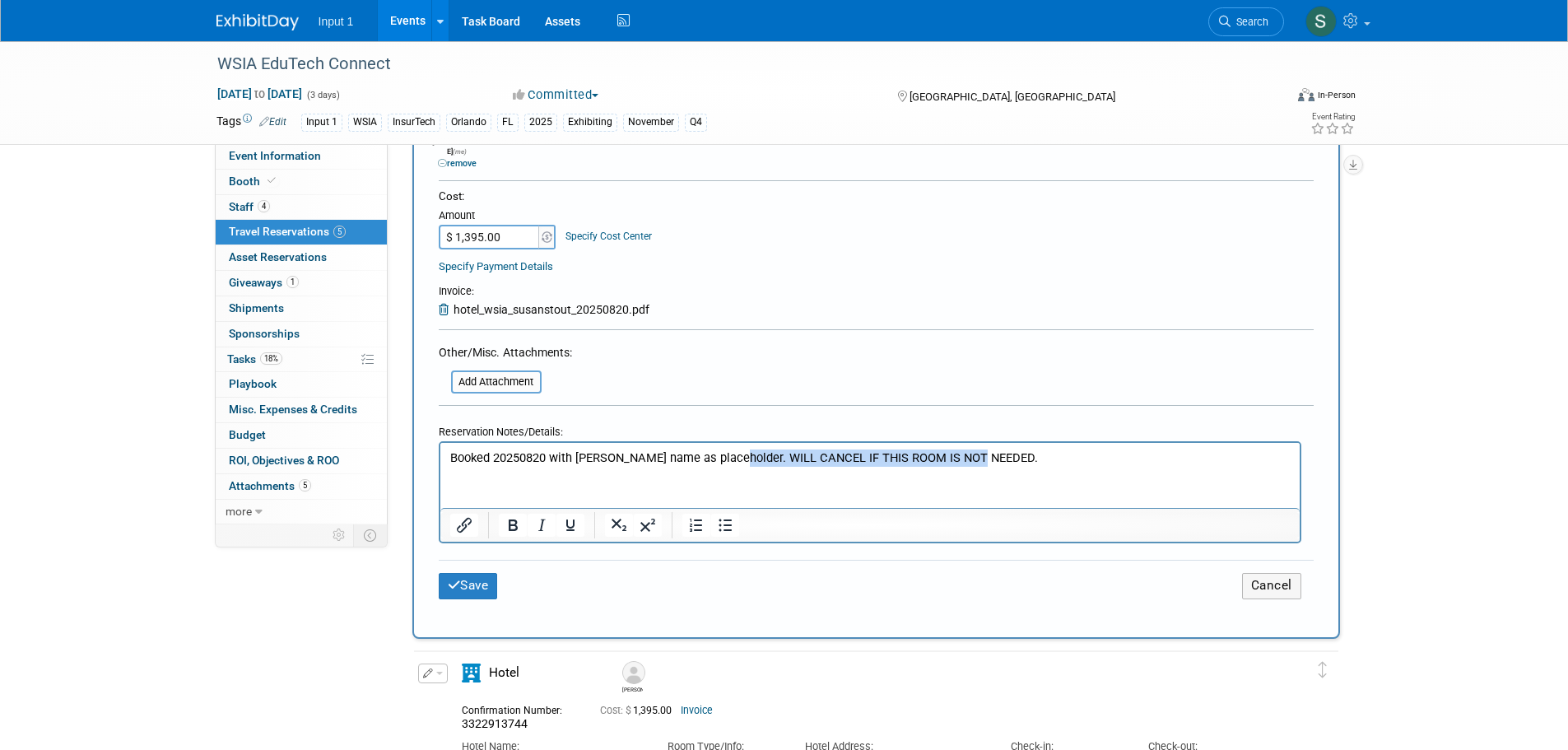
click at [730, 459] on p "Booked 20250820 with [PERSON_NAME] name as placeholder. WILL CANCEL IF THIS ROO…" at bounding box center [869, 458] width 841 height 17
click at [514, 521] on icon "Bold" at bounding box center [513, 525] width 20 height 20
click at [479, 578] on button "Save" at bounding box center [468, 585] width 59 height 25
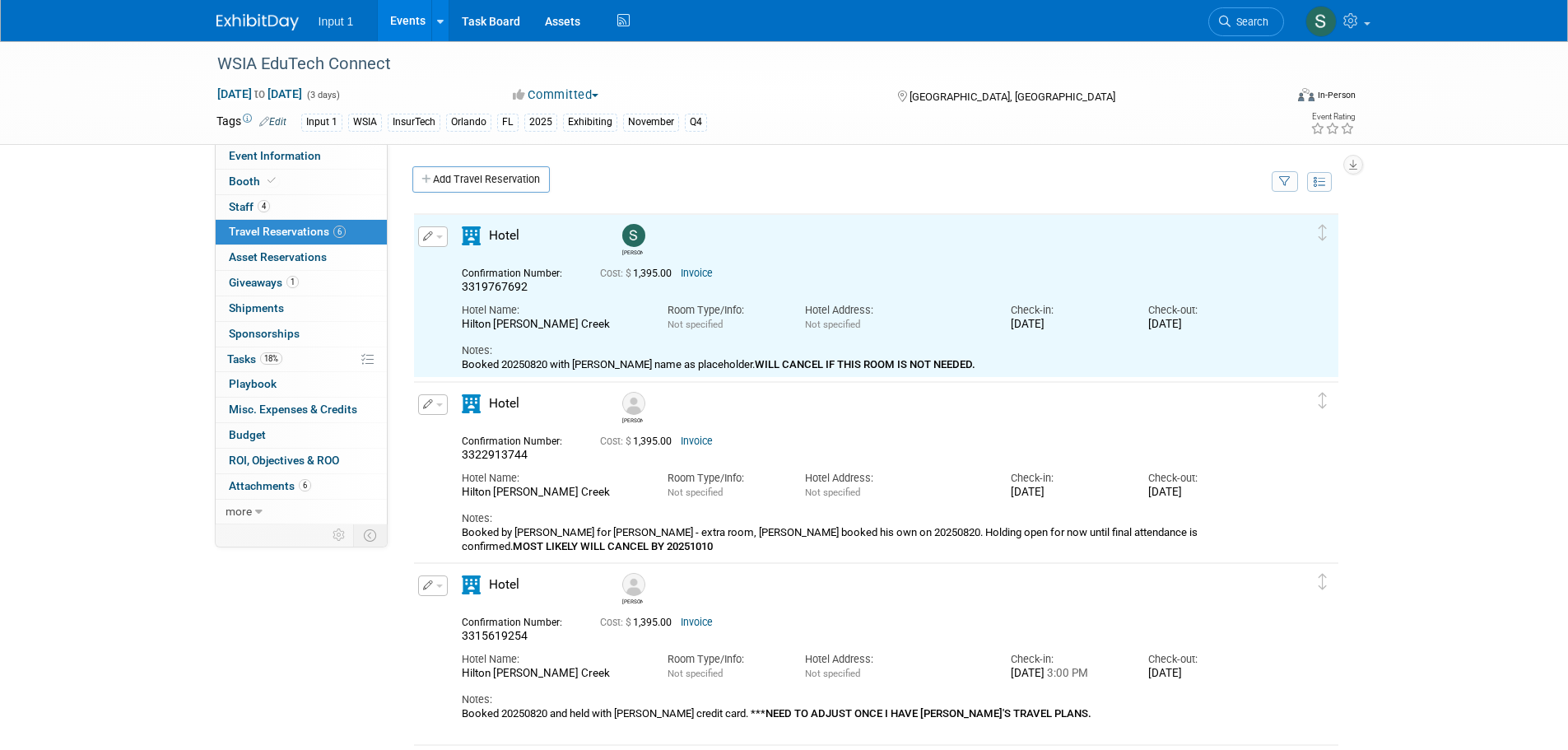
scroll to position [0, 0]
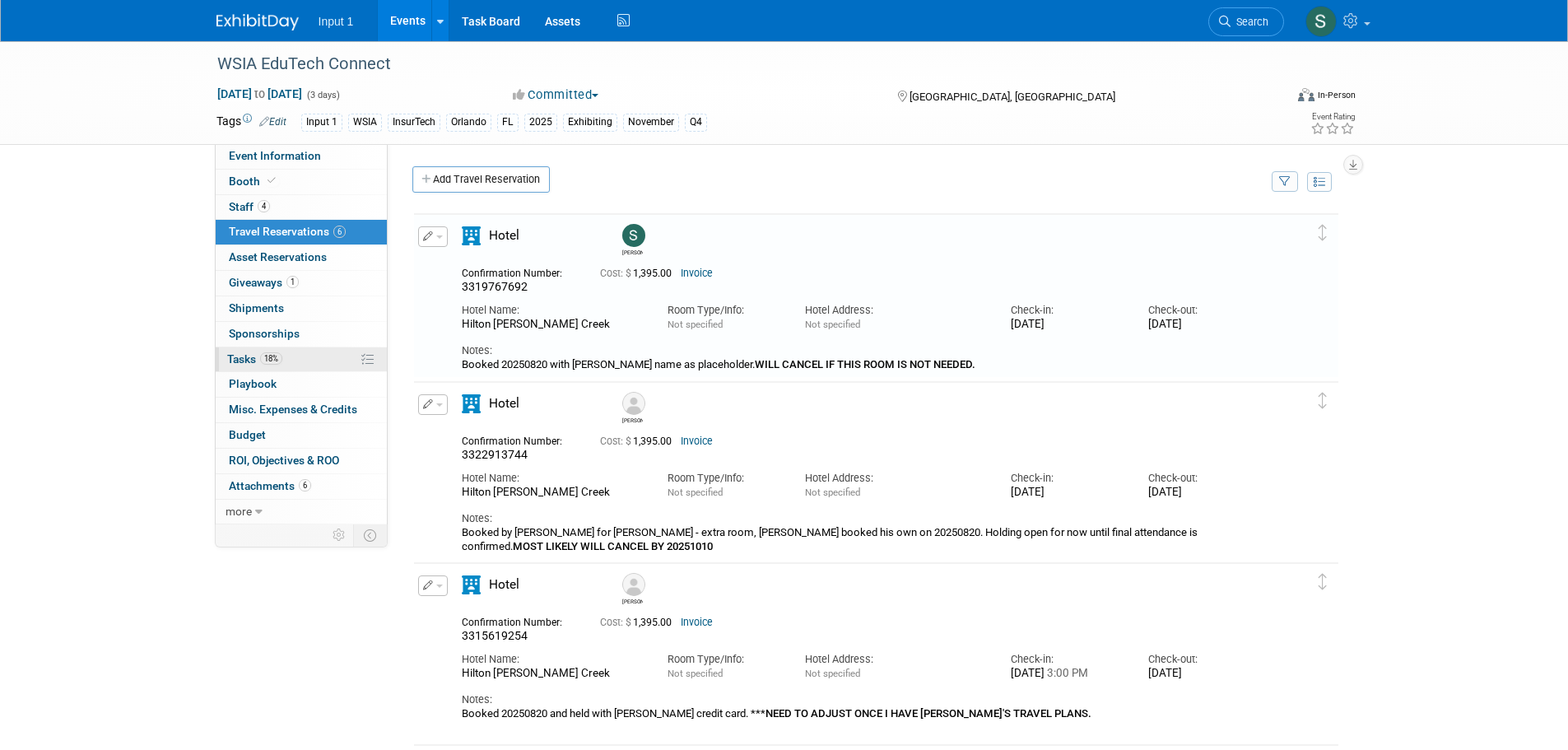
click at [247, 361] on span "Tasks 18%" at bounding box center [254, 358] width 55 height 13
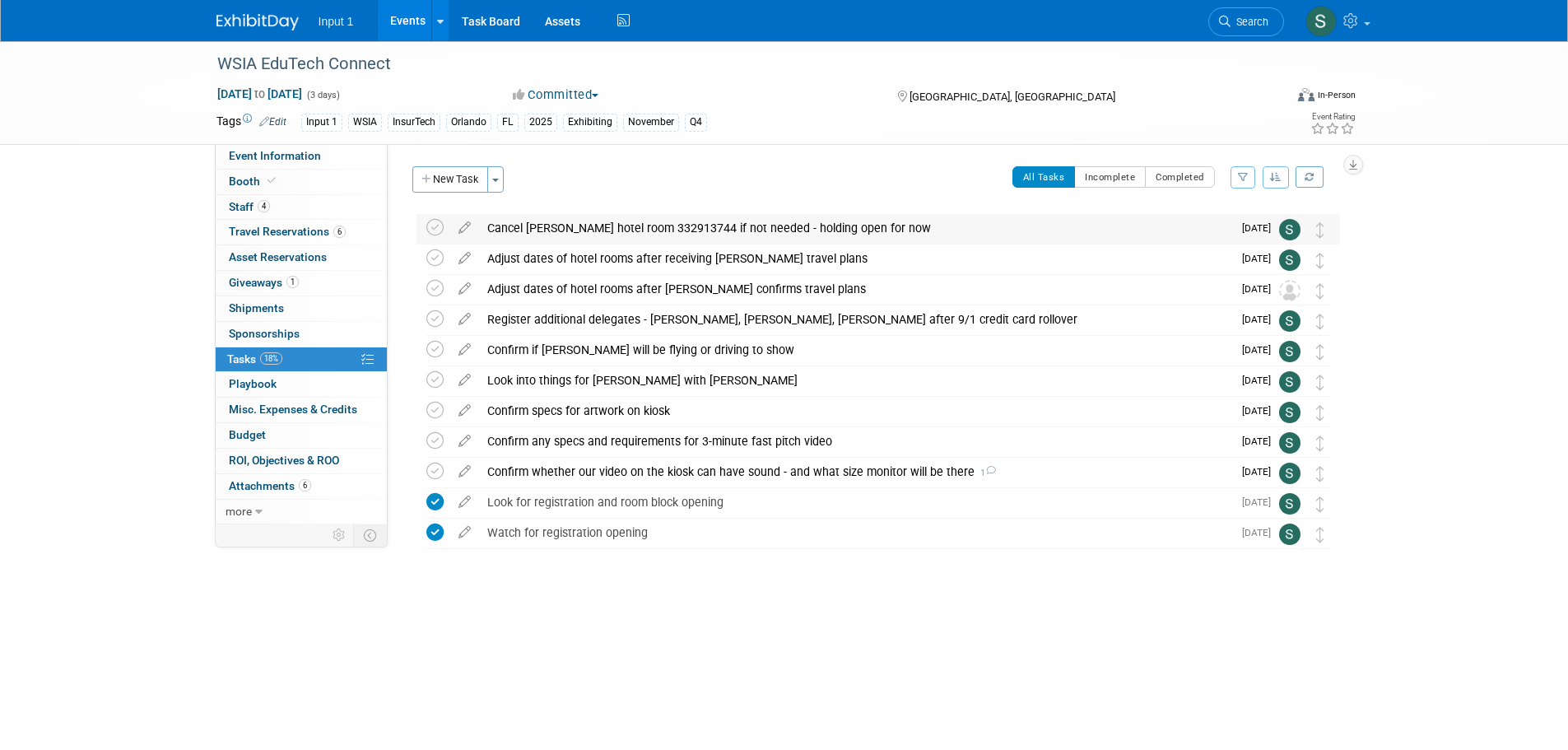
click at [686, 222] on div "Cancel [PERSON_NAME] hotel room 332913744 if not needed - holding open for now" at bounding box center [854, 228] width 753 height 28
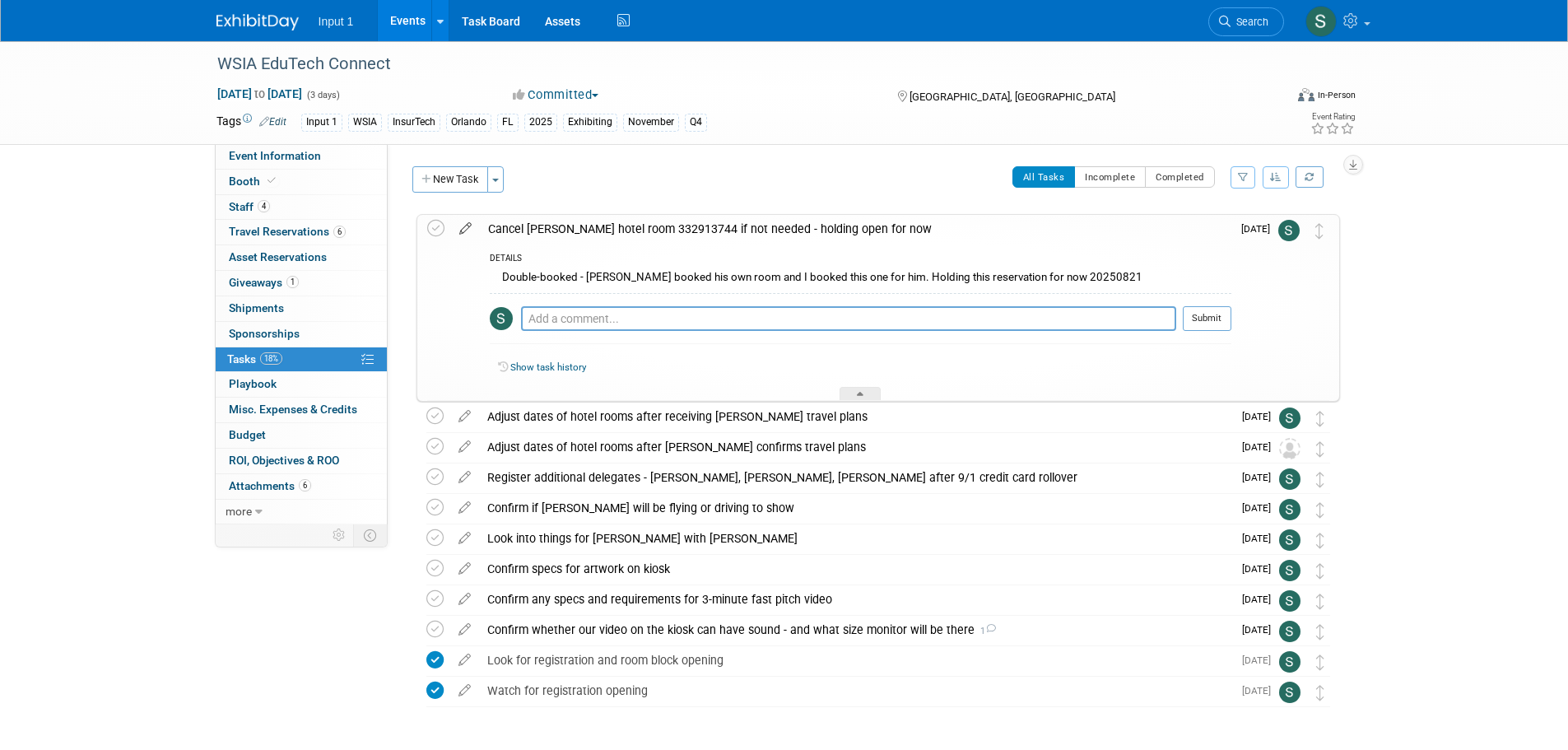
click at [468, 222] on icon at bounding box center [465, 225] width 29 height 21
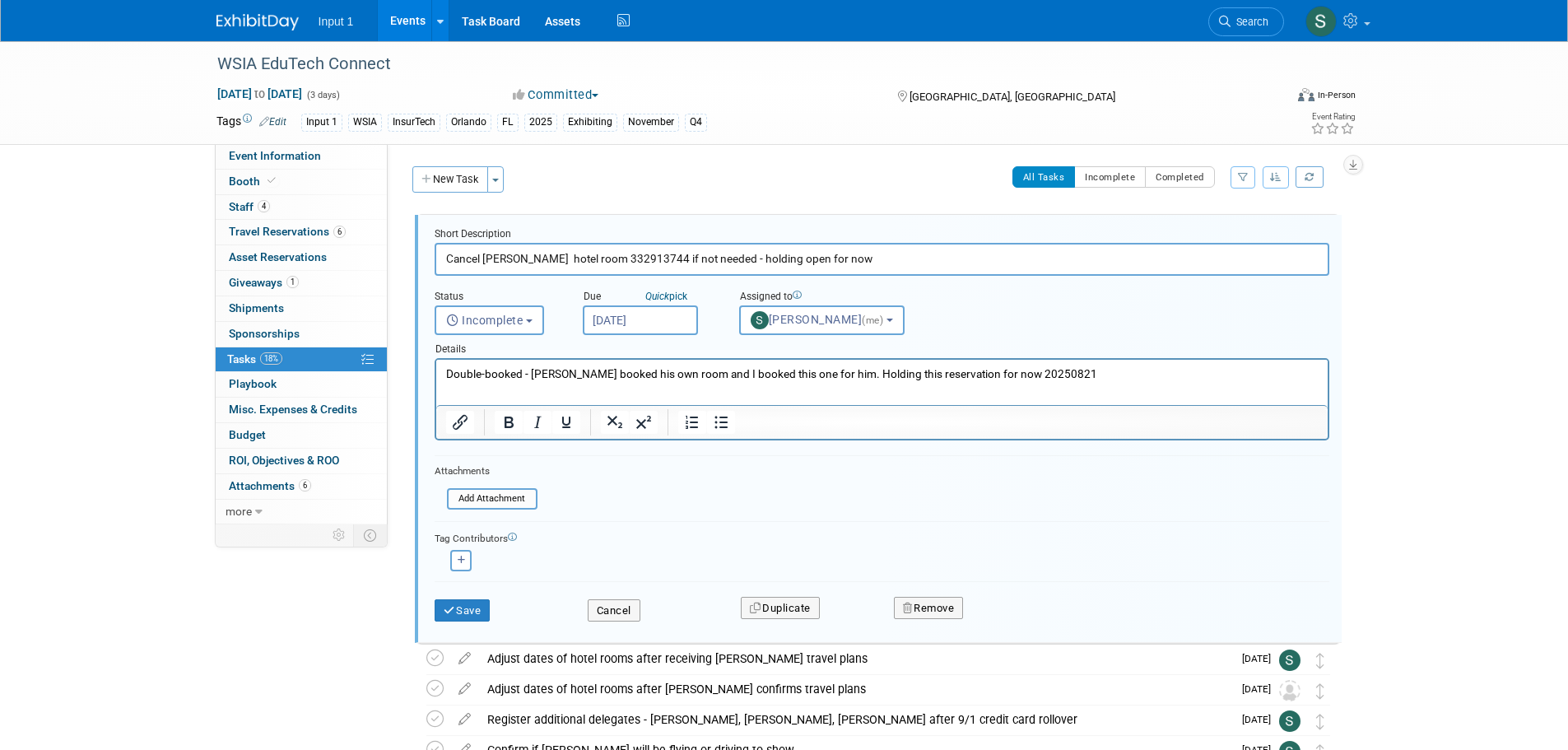
click at [544, 262] on input "Cancel [PERSON_NAME] hotel room 332913744 if not needed - holding open for now" at bounding box center [881, 258] width 895 height 32
click at [678, 255] on input "Cancel [PERSON_NAME] and [PERSON_NAME] hotel room 332913744 if not needed - hol…" at bounding box center [881, 258] width 895 height 32
click at [747, 261] on input "Cancel [PERSON_NAME] and [PERSON_NAME] hotel rooms 332913744 if not needed - ho…" at bounding box center [881, 258] width 895 height 32
click at [689, 260] on input "Cancel [PERSON_NAME] and [PERSON_NAME] hotel rooms 332913744 if not needed - ho…" at bounding box center [881, 258] width 895 height 32
type input "Cancel [PERSON_NAME] and [PERSON_NAME] hotel rooms if not needed - holding open…"
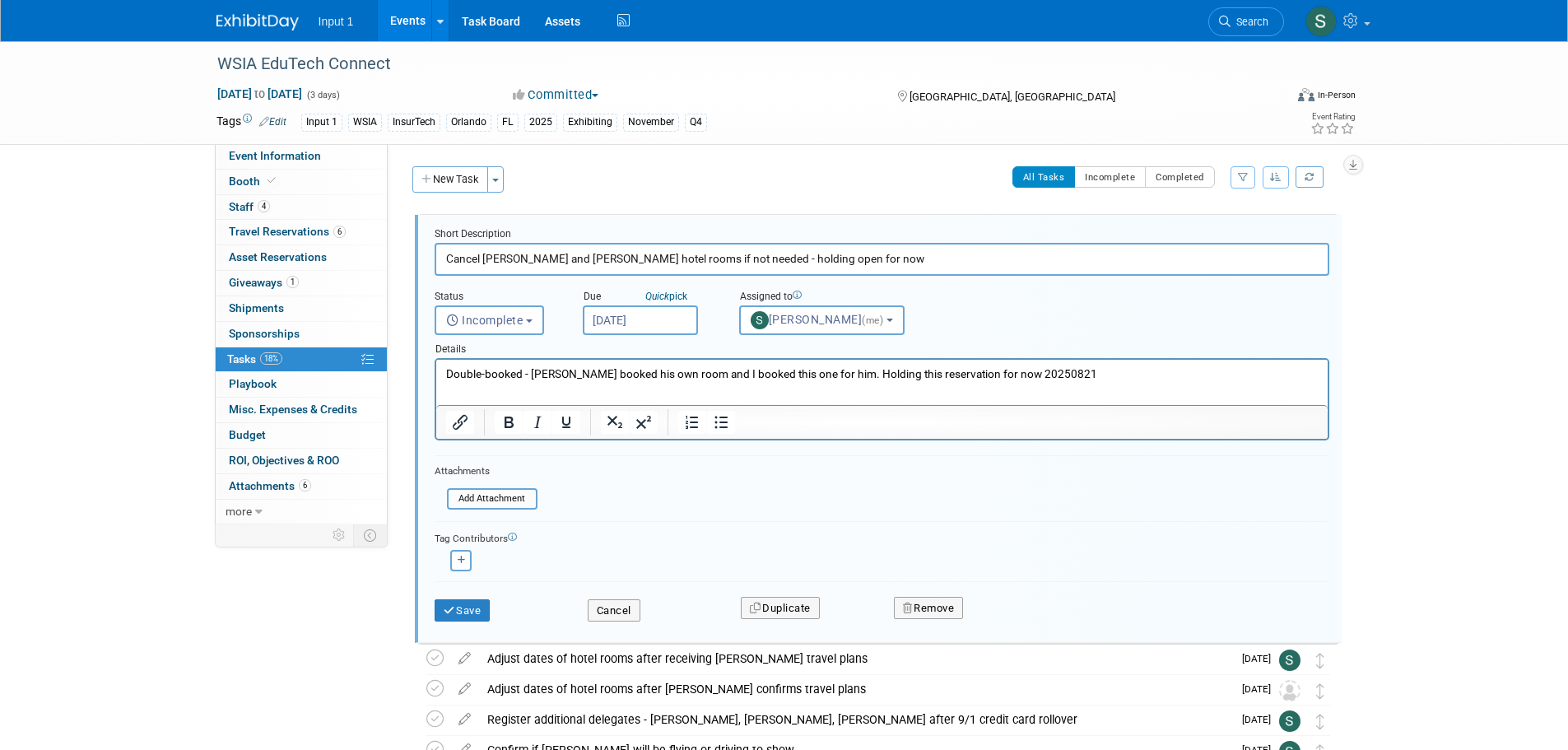
click at [1082, 380] on p "Double-booked - [PERSON_NAME] booked his own room and I booked this one for him…" at bounding box center [881, 374] width 872 height 16
click at [452, 607] on icon "submit" at bounding box center [450, 610] width 13 height 10
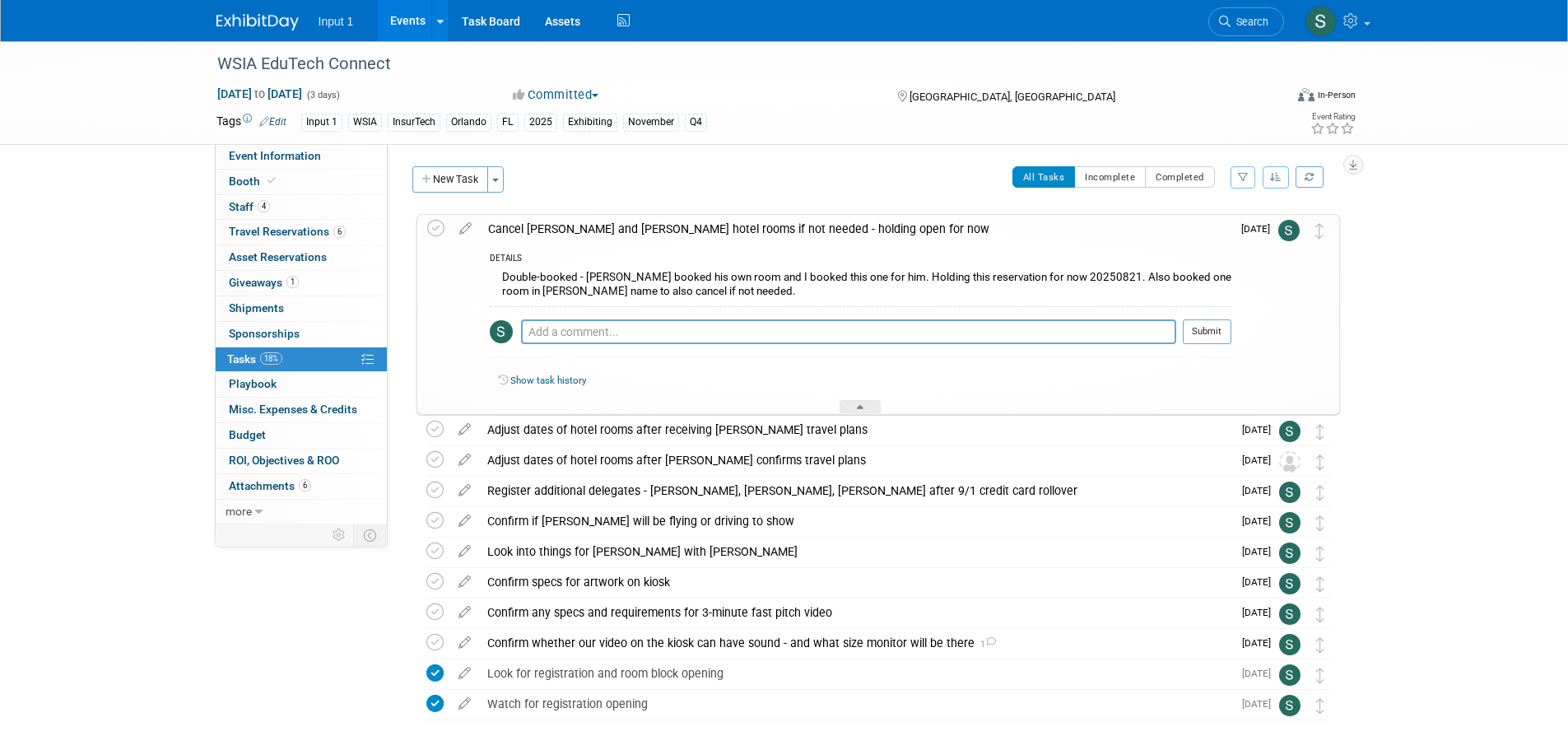
click at [1461, 364] on div "WSIA EduTech Connect [DATE] to [DATE] (3 days) [DATE] to [DATE] Committed Commi…" at bounding box center [784, 431] width 1568 height 780
drag, startPoint x: 1492, startPoint y: 507, endPoint x: 1442, endPoint y: 477, distance: 58.3
click at [1491, 505] on div "WSIA EduTech Connect [DATE] to [DATE] (3 days) [DATE] to [DATE] Committed Commi…" at bounding box center [784, 431] width 1568 height 780
drag, startPoint x: 660, startPoint y: 198, endPoint x: 661, endPoint y: 190, distance: 8.1
click at [660, 198] on div "All Tasks Incomplete Completed Filter by Assignee -- Select Assignee -- All una…" at bounding box center [926, 184] width 827 height 35
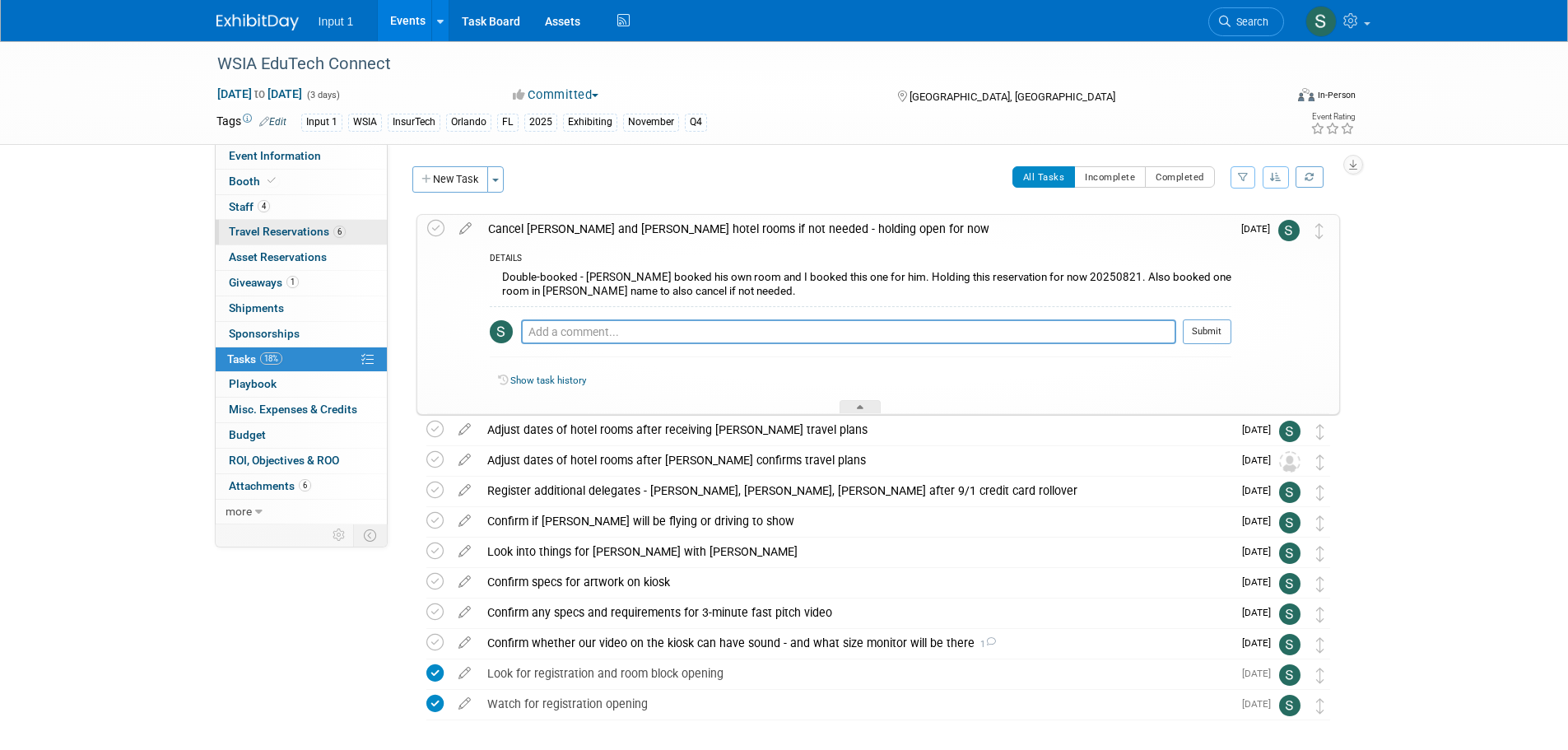
click at [261, 226] on span "Travel Reservations 6" at bounding box center [287, 231] width 117 height 13
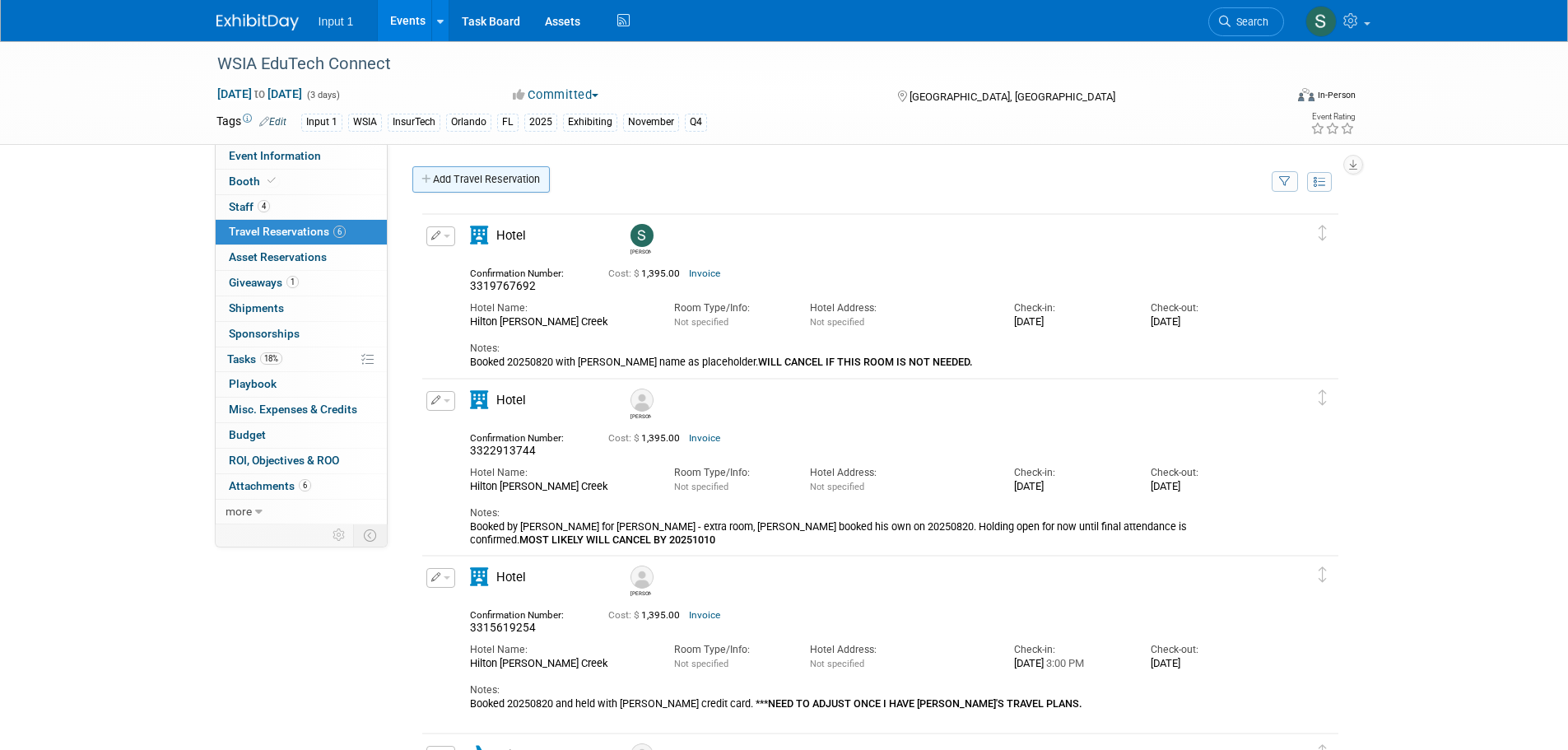
click at [496, 181] on link "Add Travel Reservation" at bounding box center [481, 179] width 137 height 26
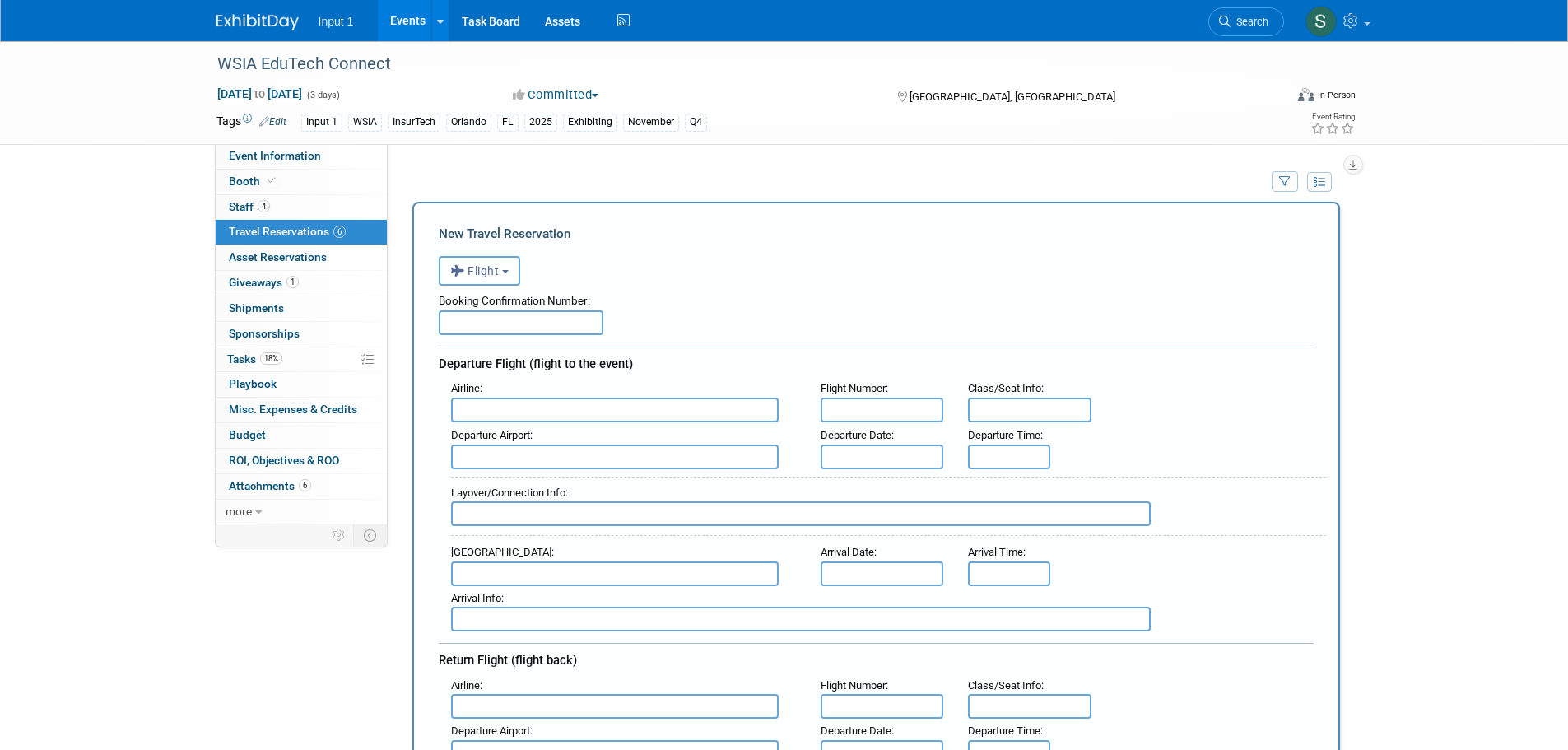
click at [495, 275] on span "Flight" at bounding box center [474, 271] width 50 height 13
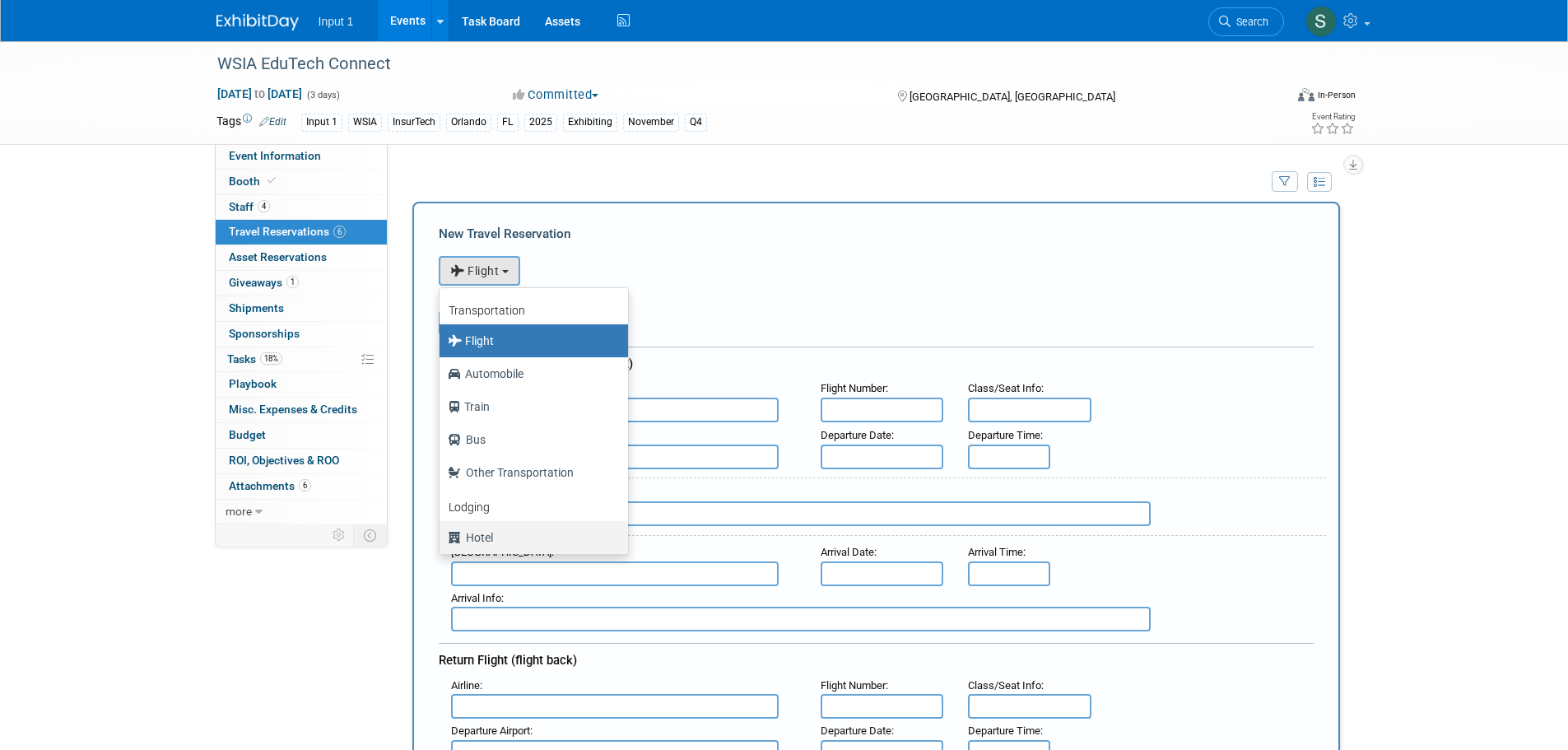
click at [493, 540] on label "Hotel" at bounding box center [529, 537] width 164 height 26
click at [442, 540] on input "Hotel" at bounding box center [437, 535] width 10 height 10
select select "6"
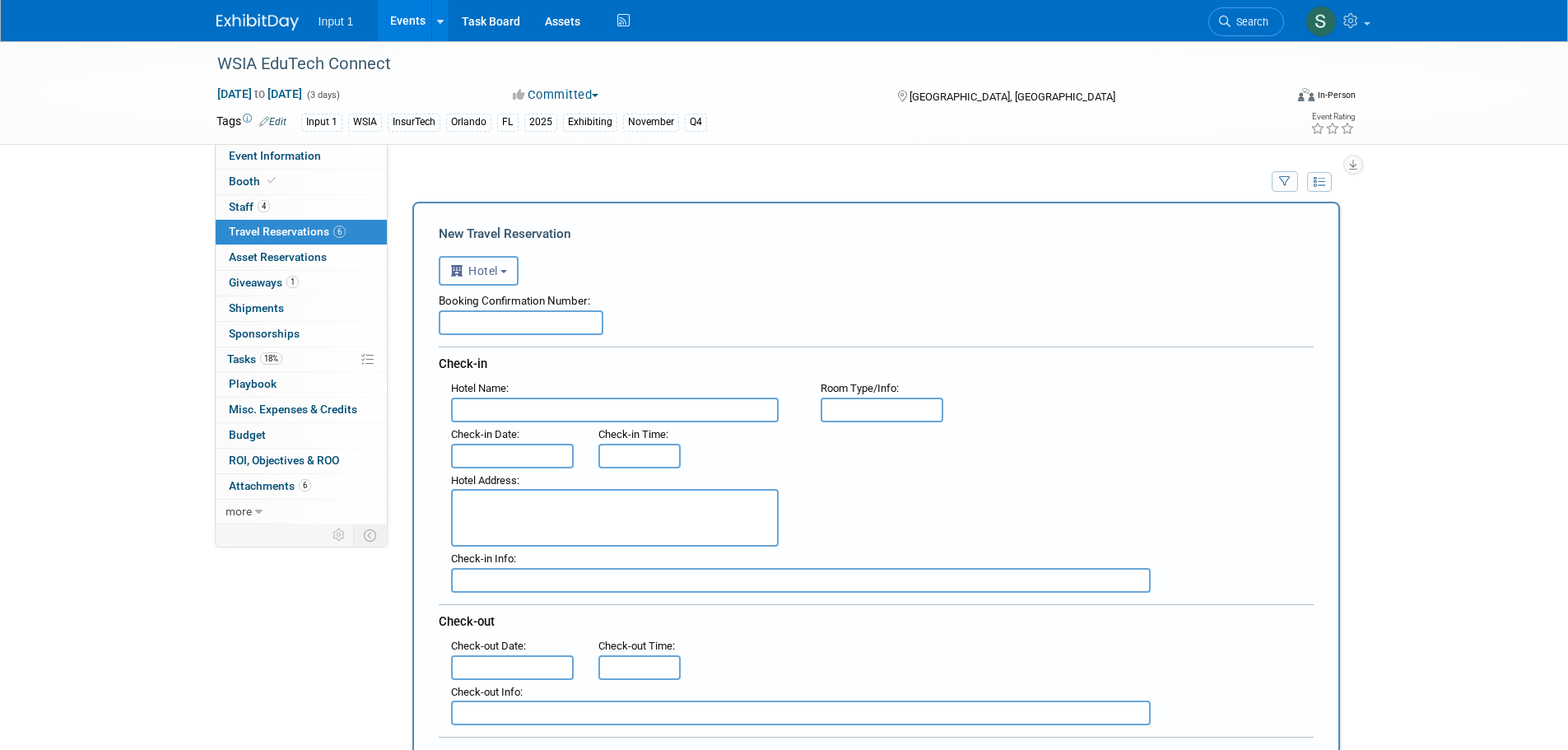
click at [499, 324] on input "text" at bounding box center [520, 323] width 164 height 24
type input "3323689638"
type input "Hilton [PERSON_NAME] Creek"
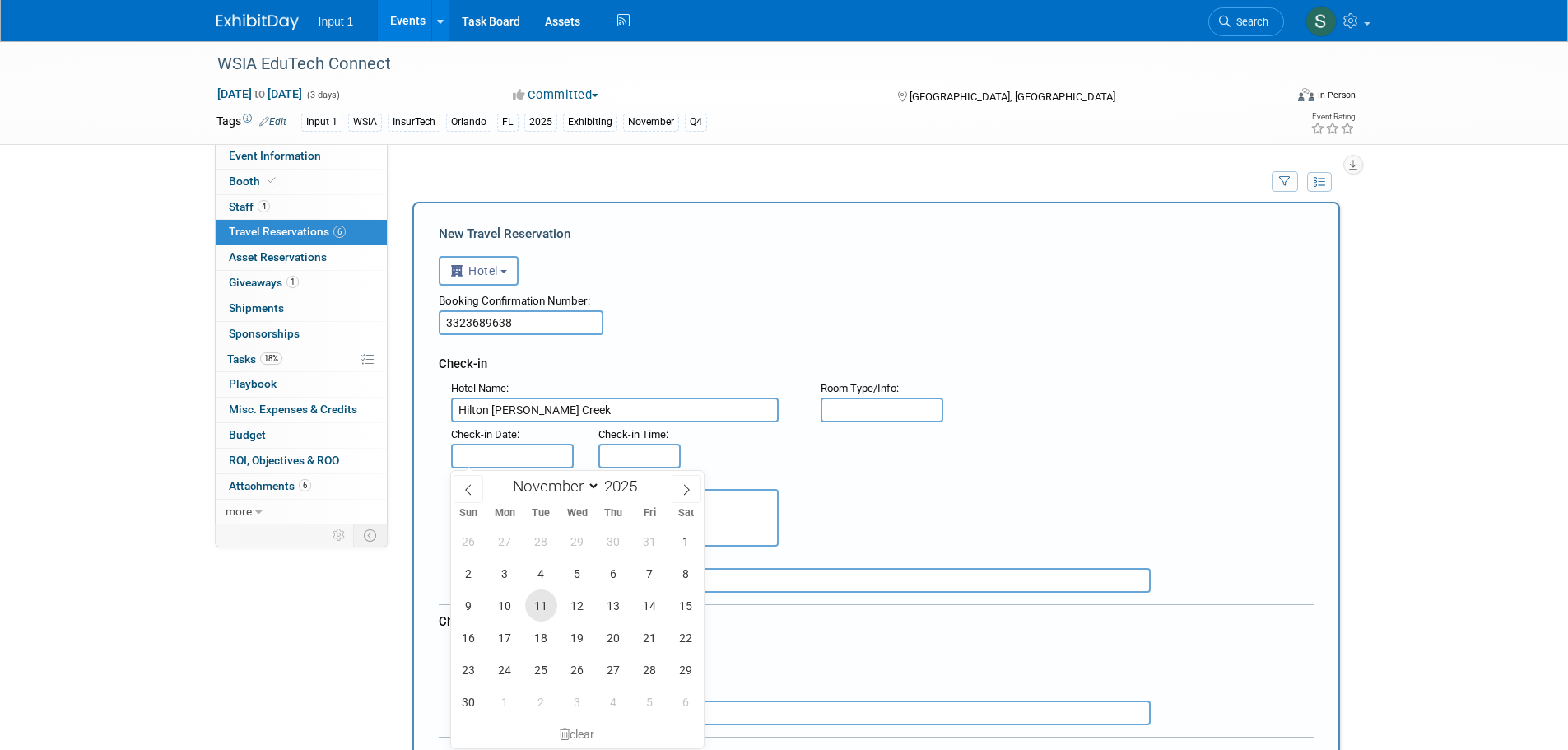
click at [548, 604] on span "11" at bounding box center [540, 605] width 32 height 32
type input "[DATE]"
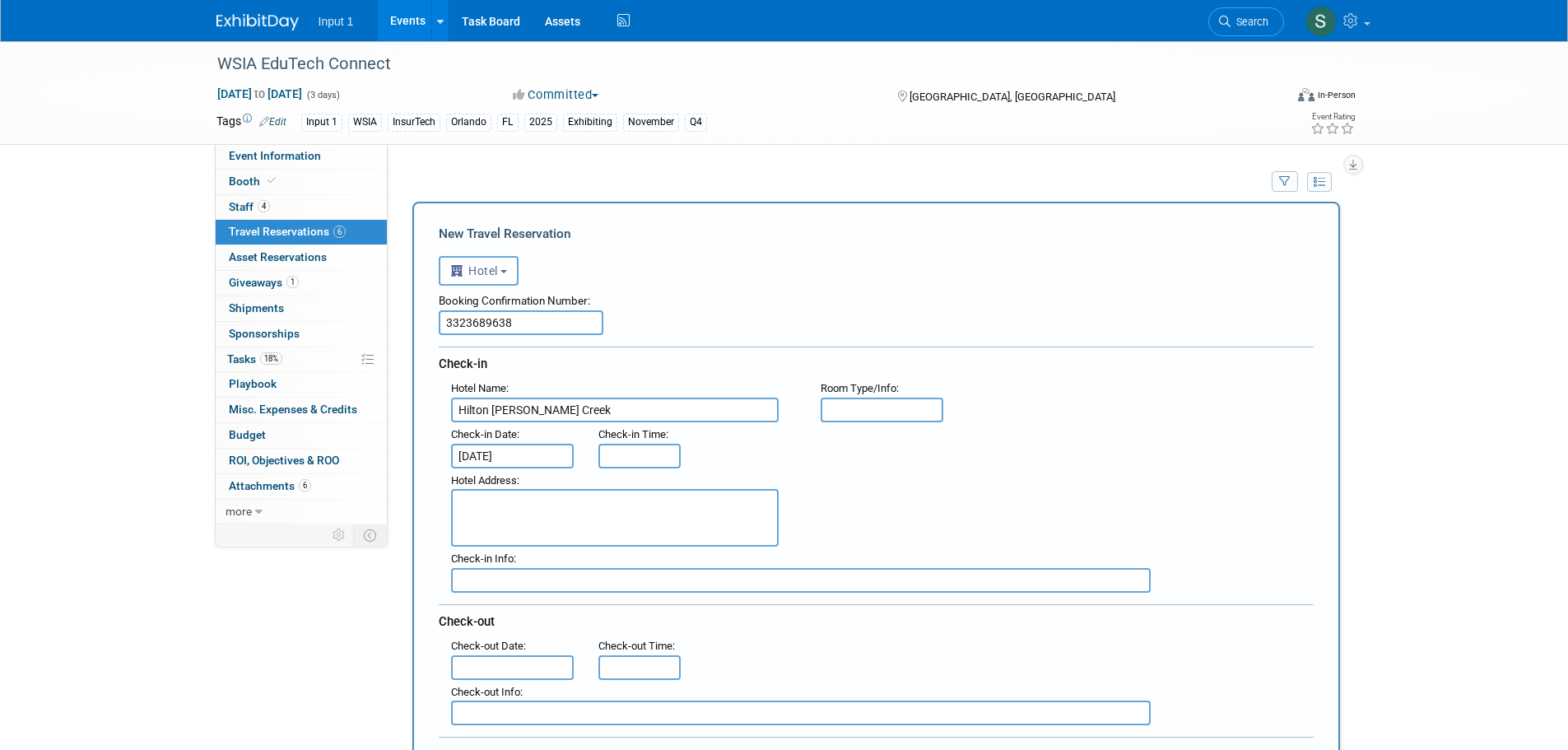
click at [519, 672] on input "text" at bounding box center [513, 667] width 124 height 24
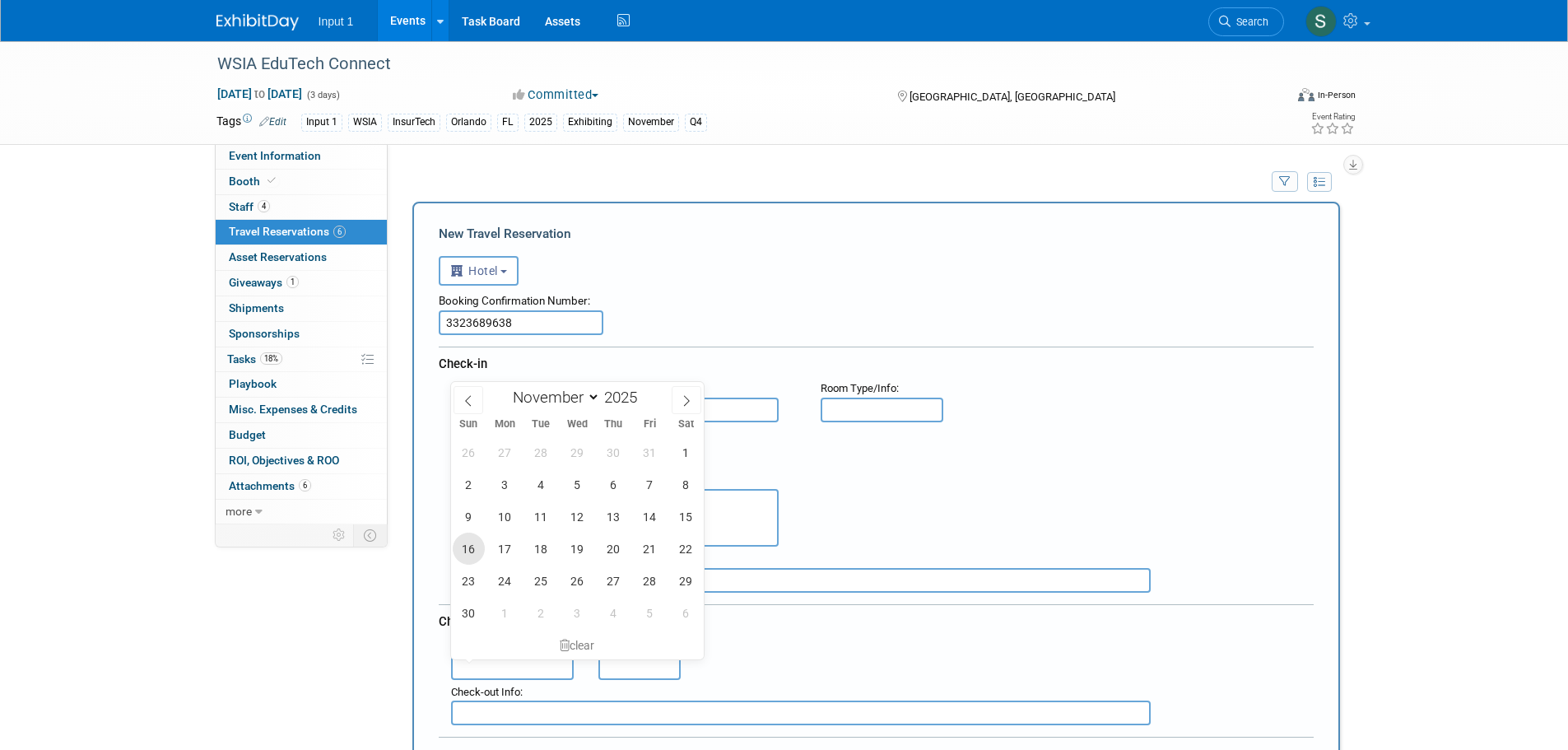
click at [476, 552] on span "16" at bounding box center [468, 548] width 32 height 32
type input "[DATE]"
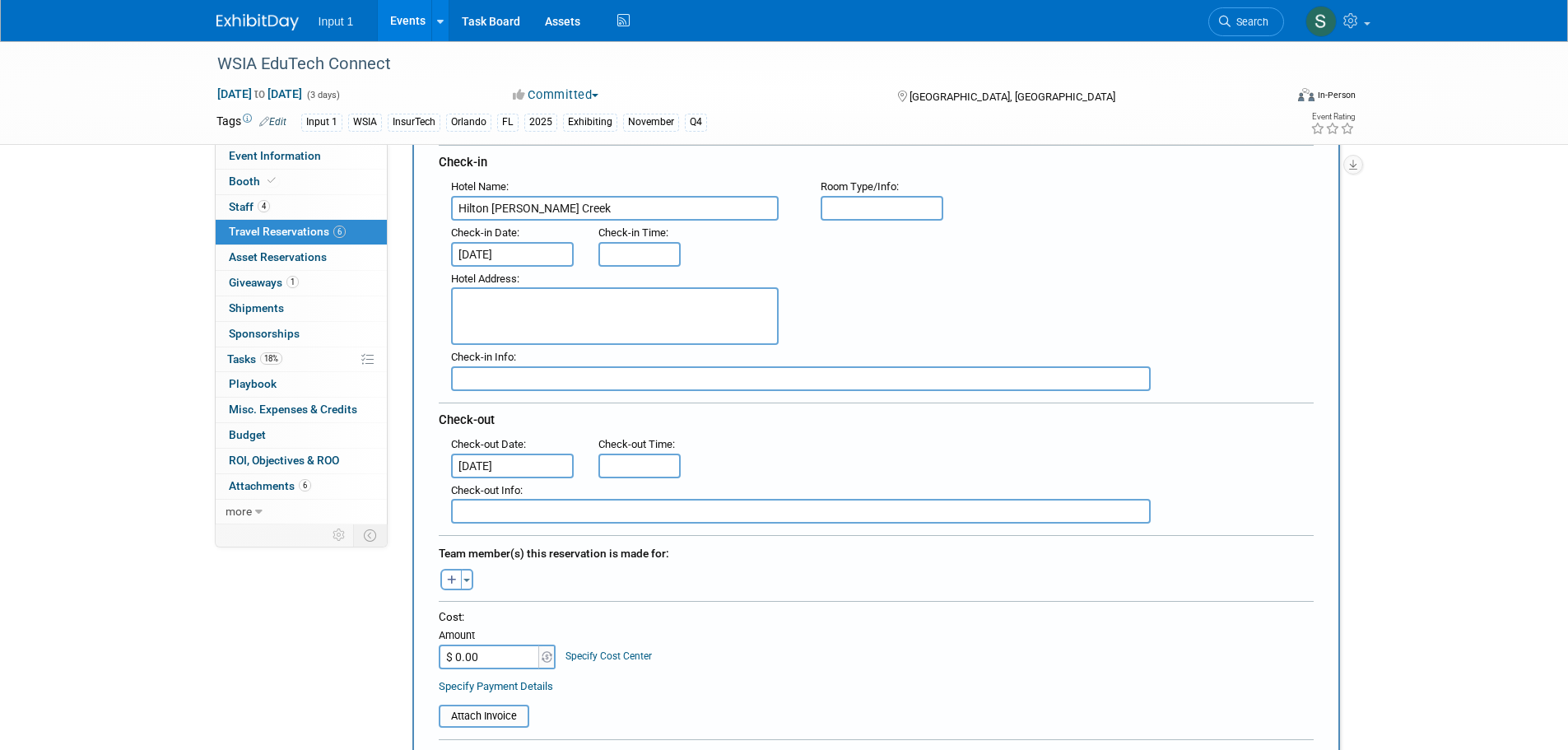
scroll to position [329, 0]
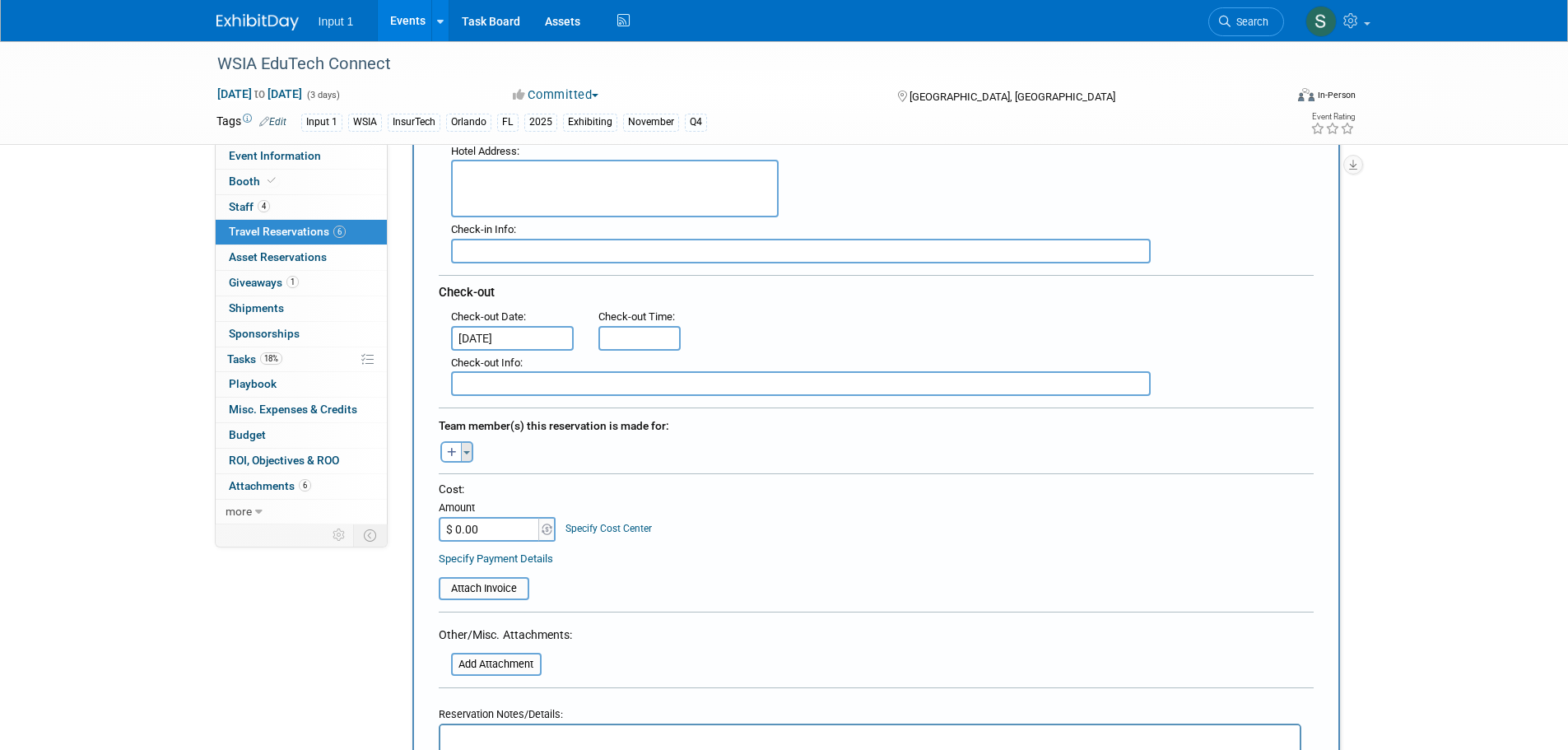
click at [463, 452] on span "button" at bounding box center [466, 452] width 7 height 3
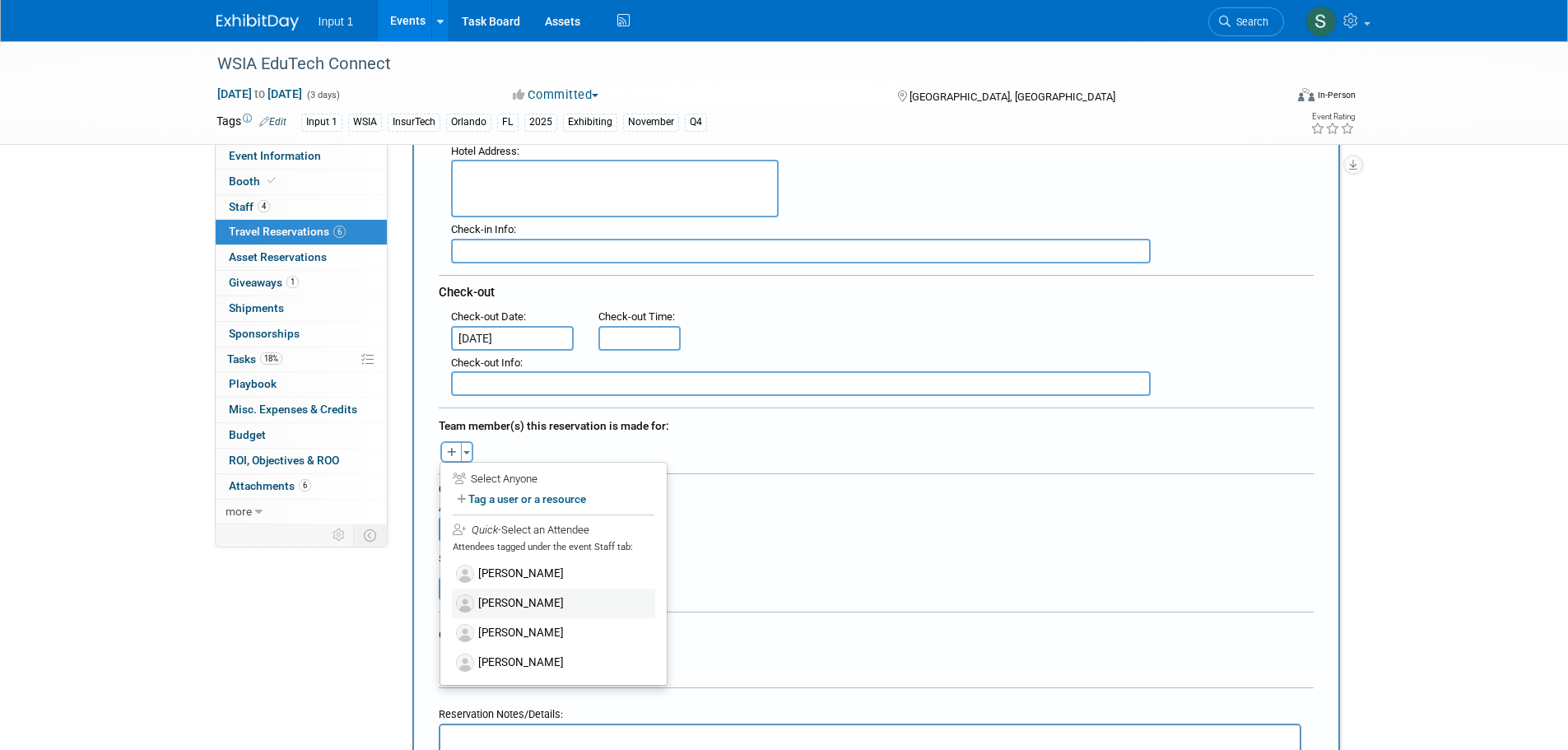
click at [519, 599] on label "[PERSON_NAME]" at bounding box center [553, 603] width 204 height 30
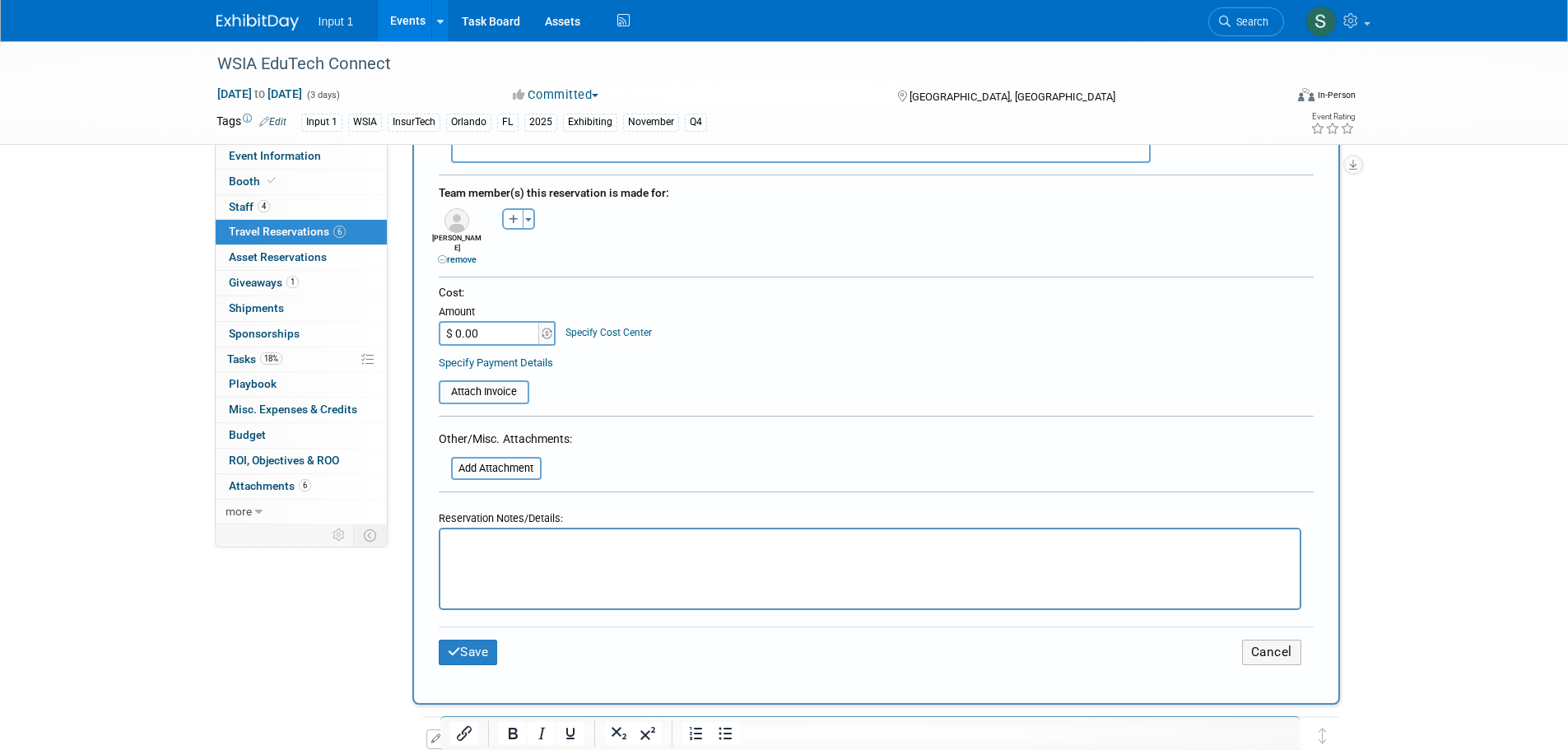
scroll to position [659, 0]
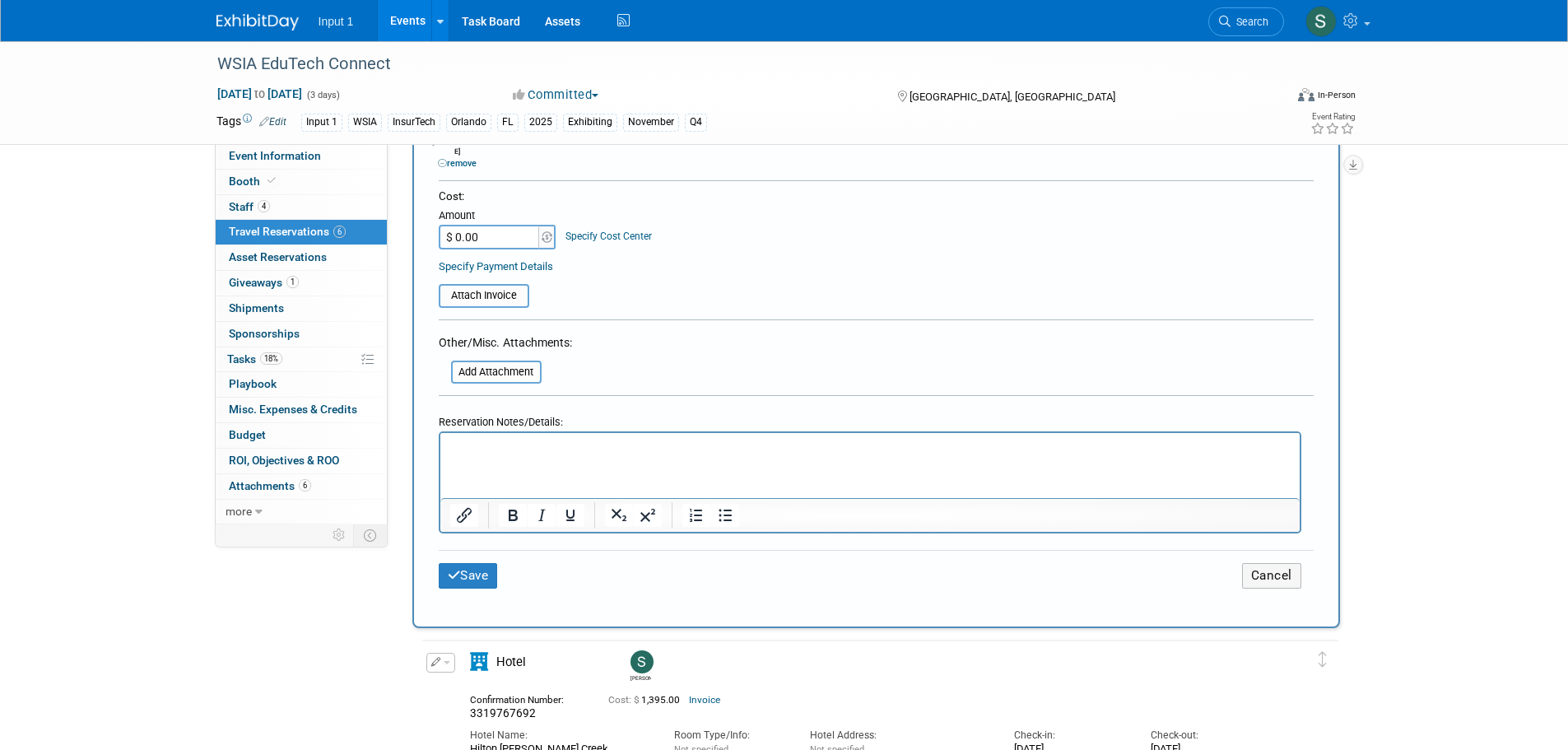
click at [490, 224] on input "$ 0.00" at bounding box center [490, 237] width 103 height 24
type input "$ 1,395.00"
click at [493, 285] on input "file" at bounding box center [429, 295] width 196 height 20
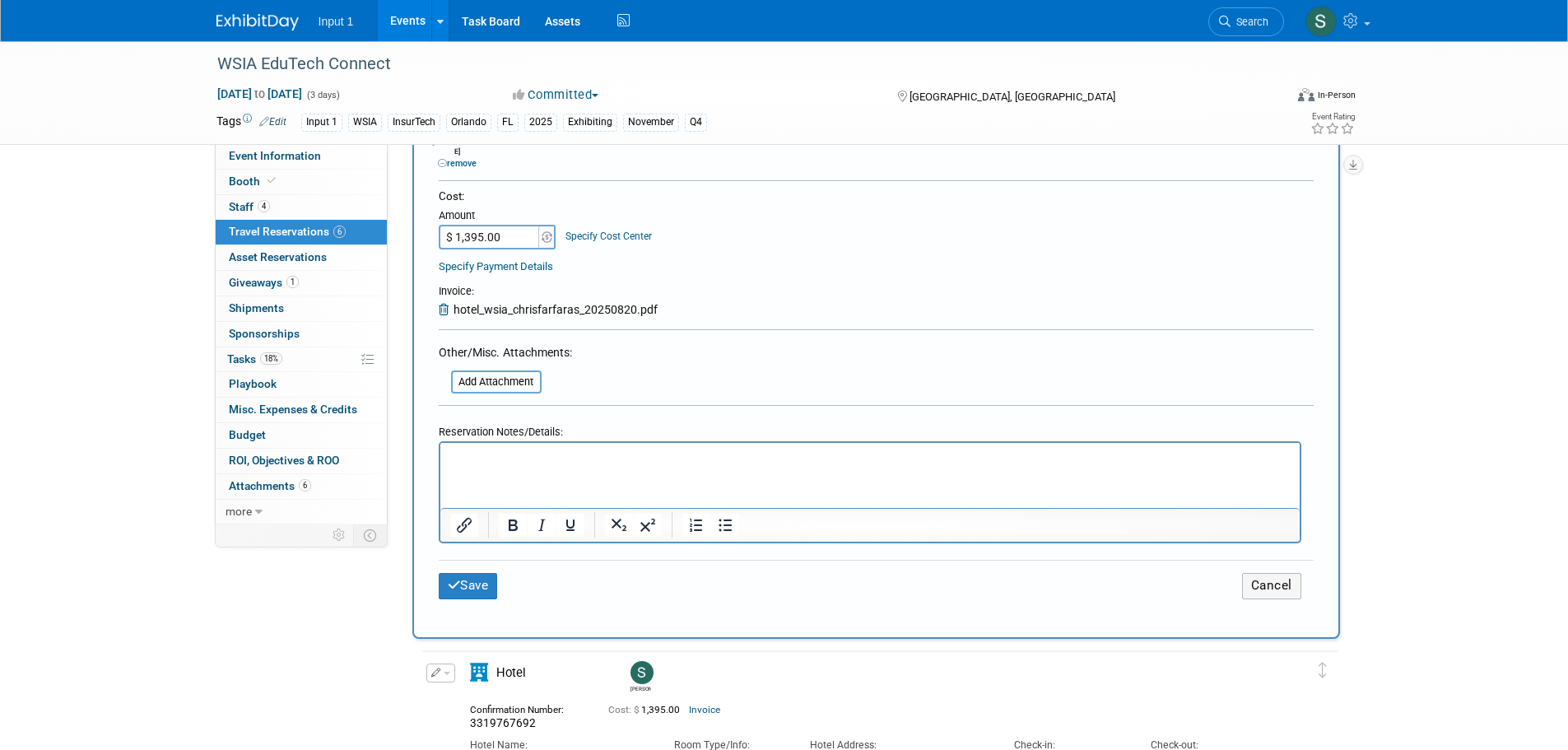
click at [651, 333] on form "<i class="fas fa-plane" style="padding: 6px 4px 6px 1px;"></i> Flight <i class=…" at bounding box center [875, 104] width 874 height 1031
click at [474, 466] on html at bounding box center [868, 454] width 859 height 23
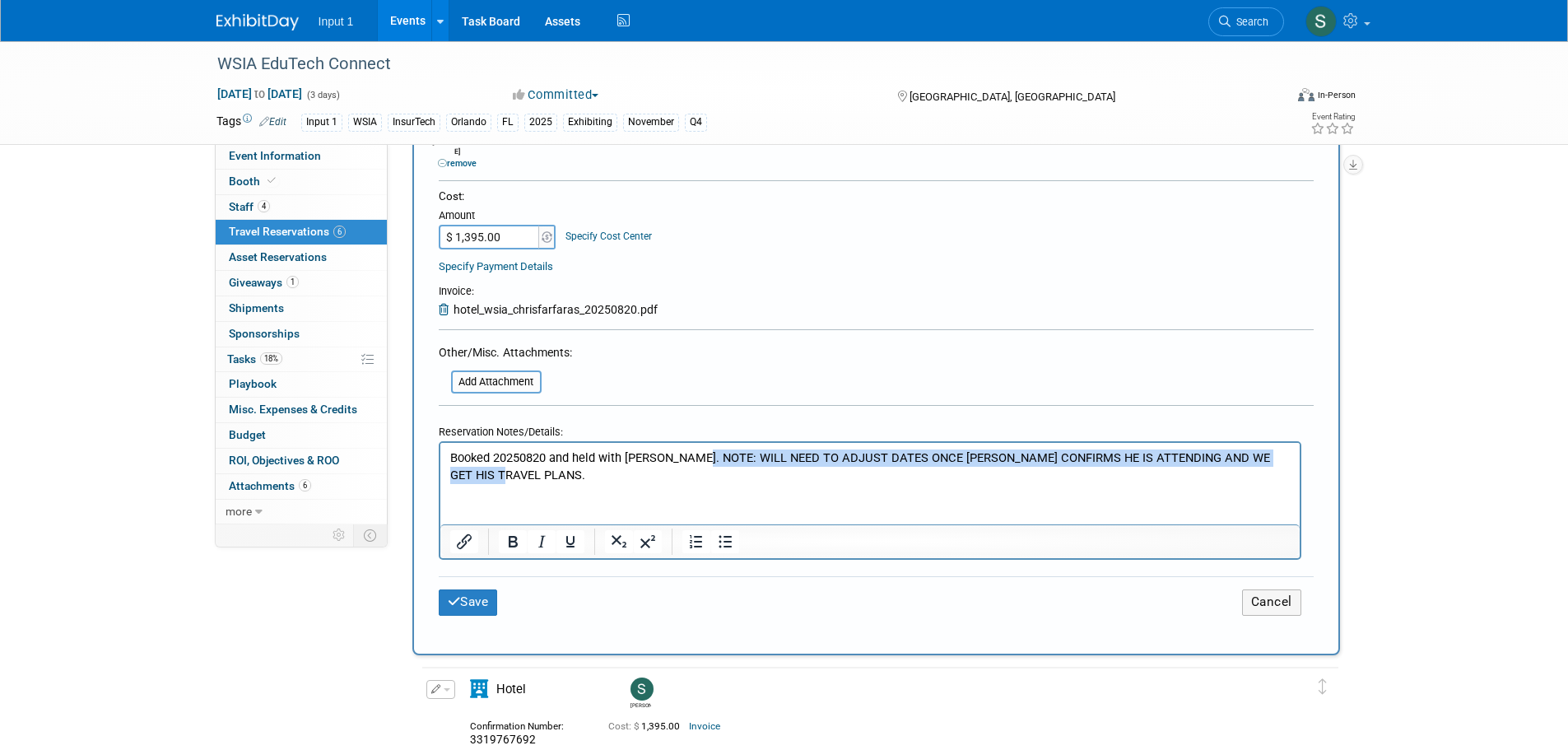
click at [689, 458] on p "Booked 20250820 and held with [PERSON_NAME]. NOTE: WILL NEED TO ADJUST DATES ON…" at bounding box center [869, 465] width 841 height 34
click at [687, 458] on p "Booked 20250820 and held with [PERSON_NAME]. NOTE: WILL NEED TO ADJUST DATES ON…" at bounding box center [869, 465] width 841 height 34
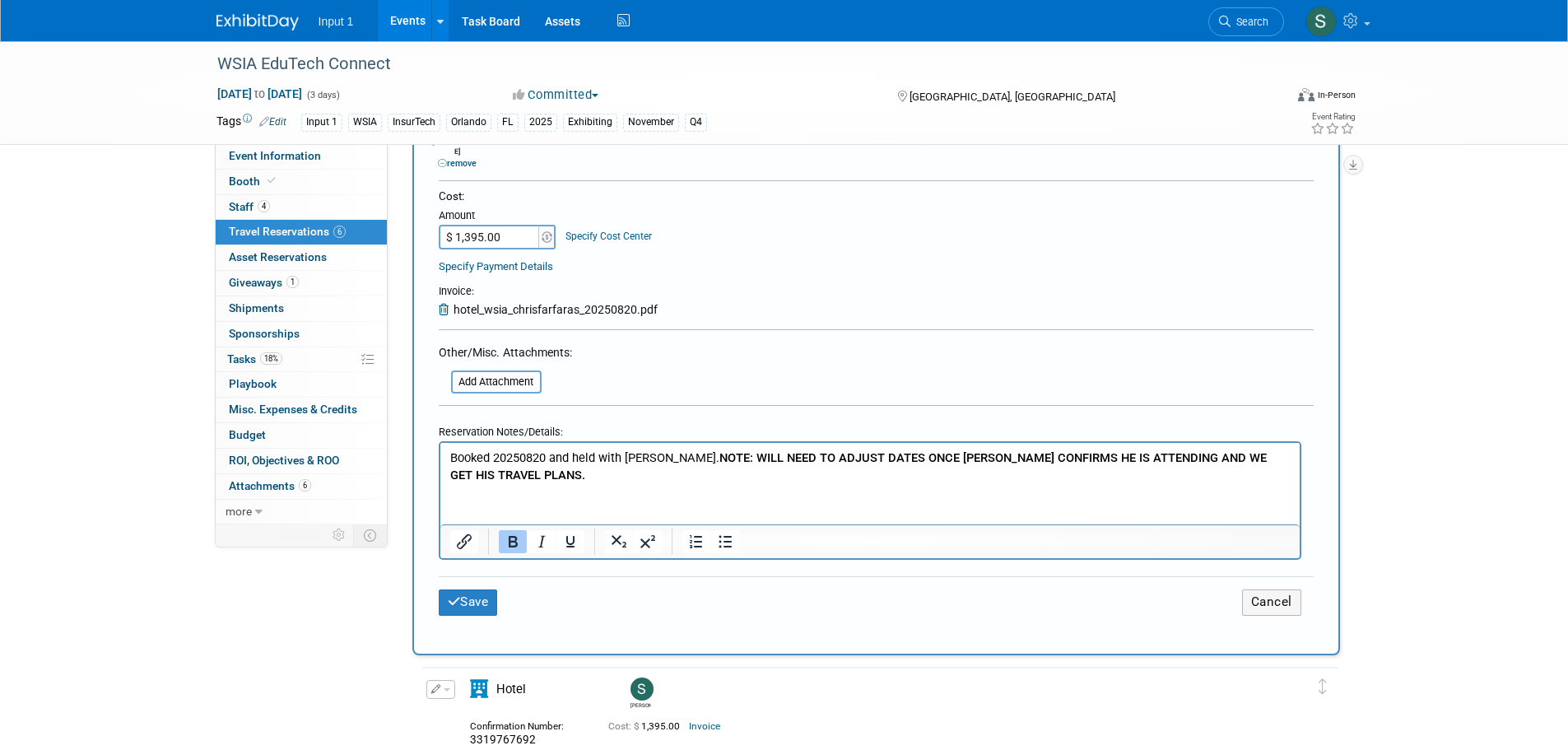
click at [596, 589] on td "Save" at bounding box center [584, 601] width 291 height 25
click at [740, 474] on p "Booked 20250820 and held with [PERSON_NAME]. NOTE: WILL NEED TO ADJUST DATES ON…" at bounding box center [869, 465] width 841 height 34
click at [486, 589] on button "Save" at bounding box center [468, 601] width 59 height 25
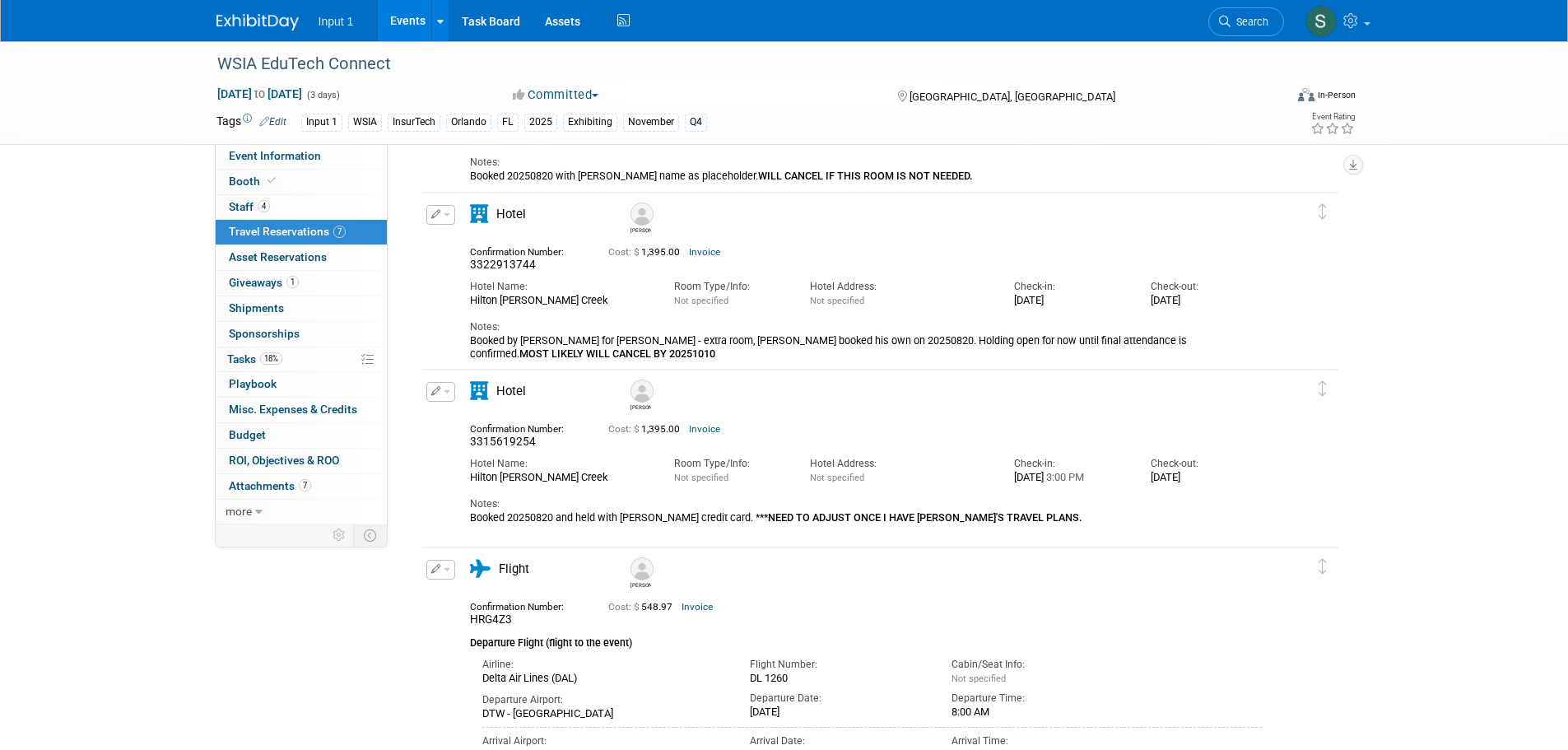
scroll to position [412, 0]
